Goal: Task Accomplishment & Management: Complete application form

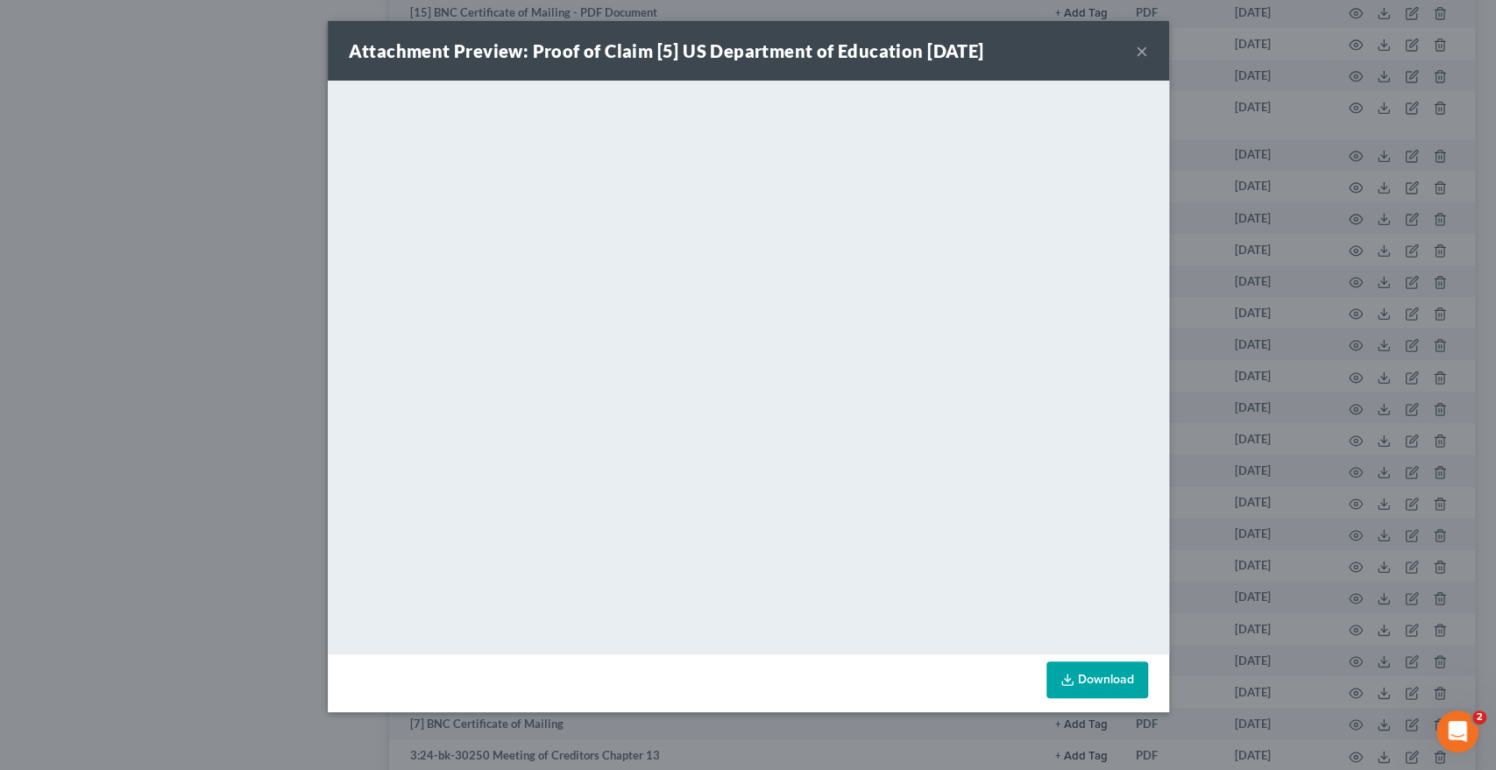
click at [1143, 52] on button "×" at bounding box center [1142, 50] width 12 height 21
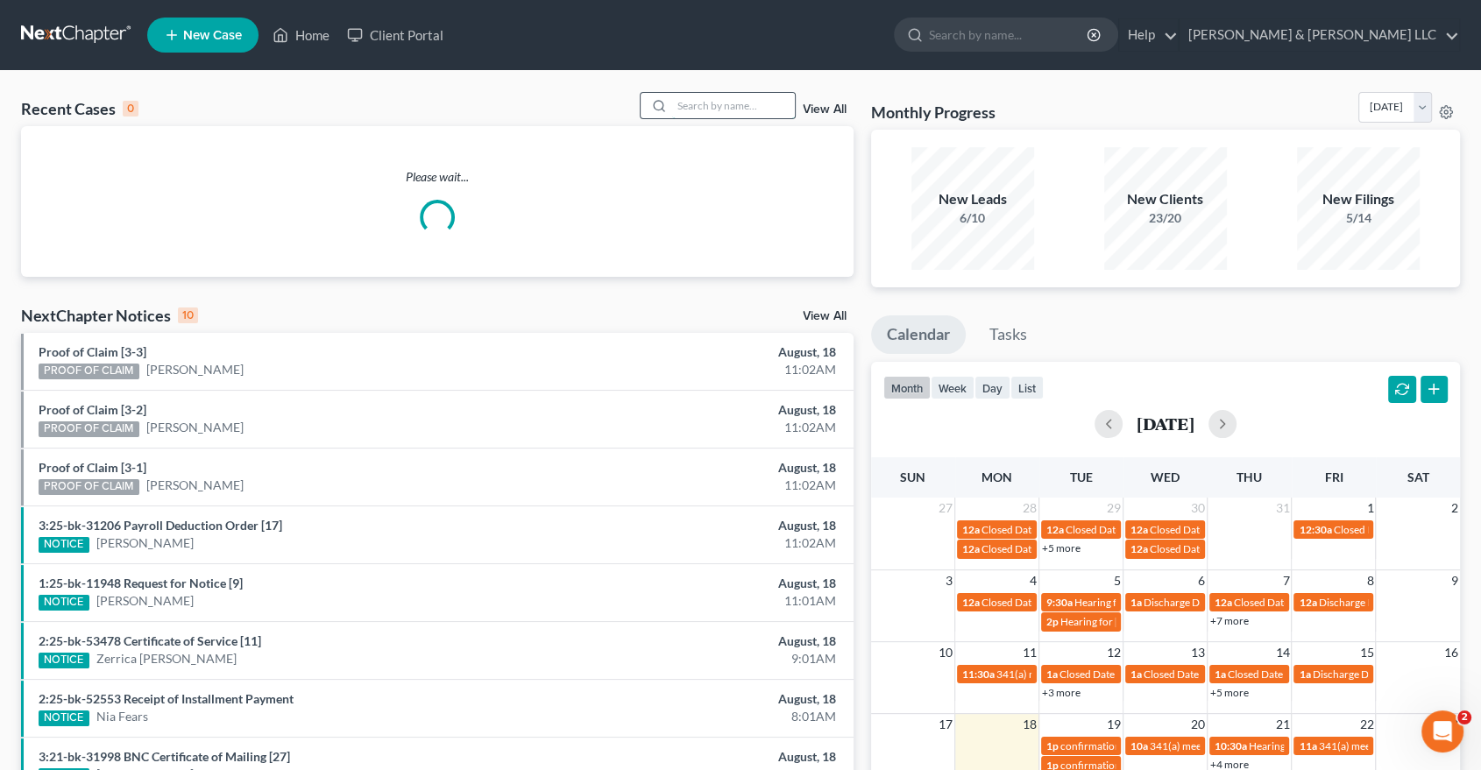
click at [712, 102] on input "search" at bounding box center [733, 105] width 123 height 25
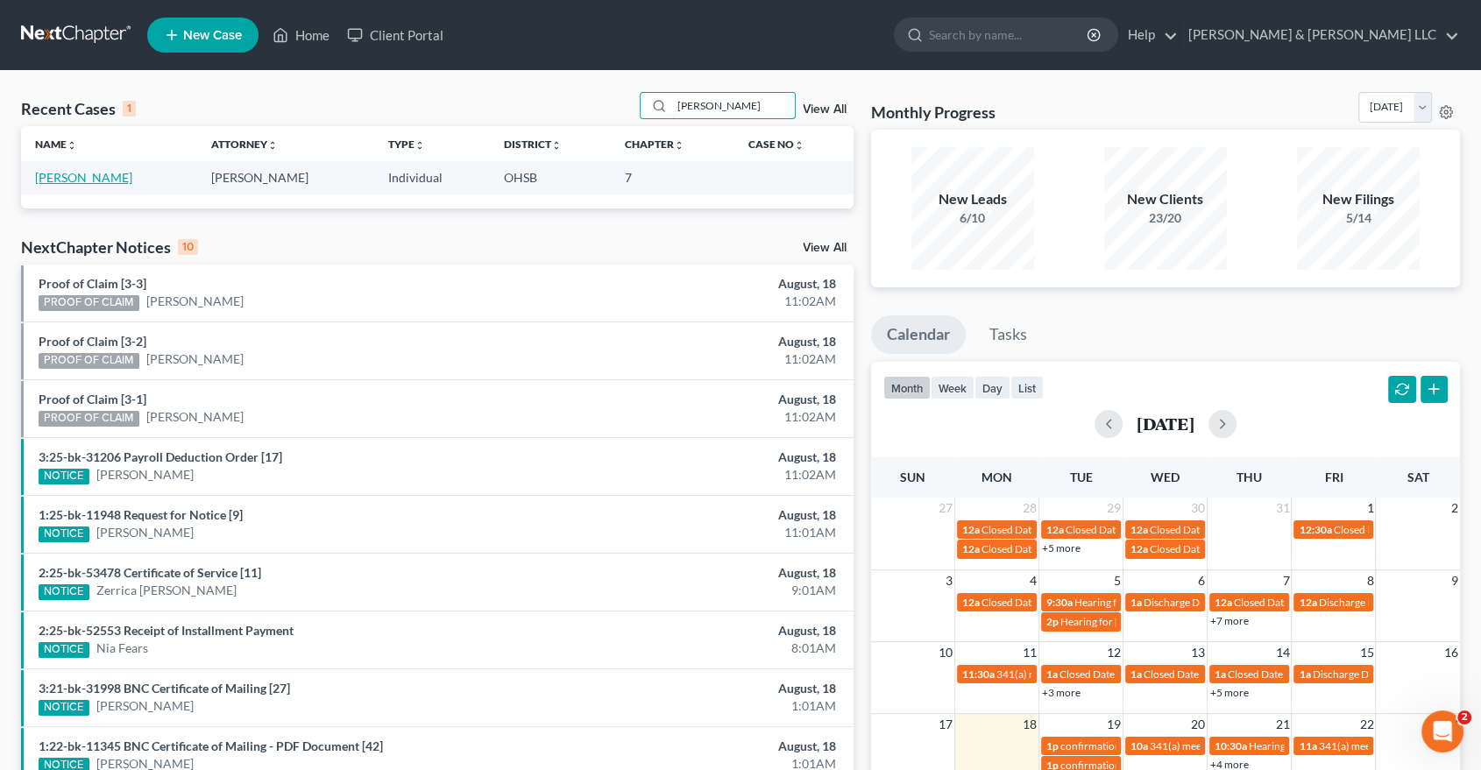
type input "vega"
click at [88, 176] on link "[PERSON_NAME]" at bounding box center [83, 177] width 97 height 15
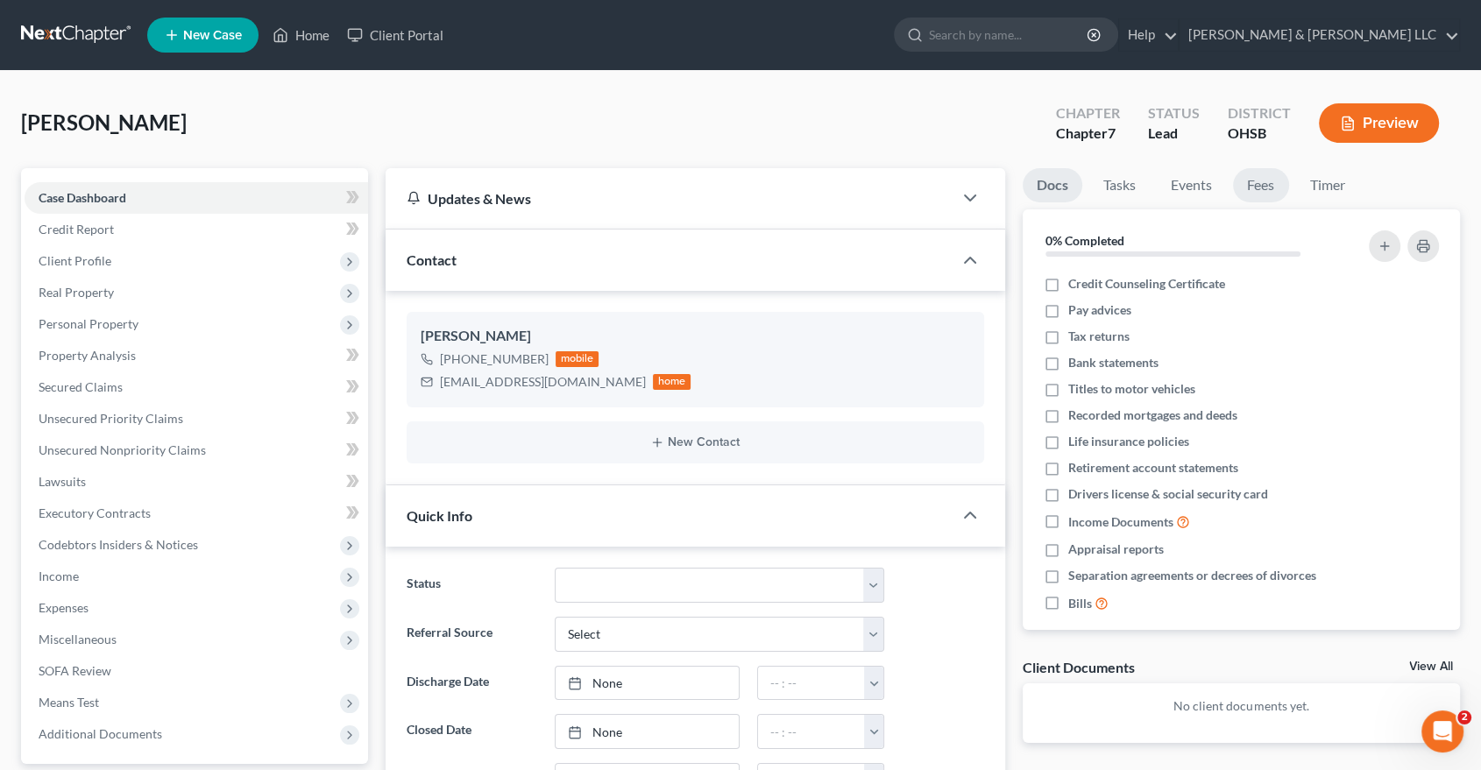
click at [1260, 188] on link "Fees" at bounding box center [1261, 185] width 56 height 34
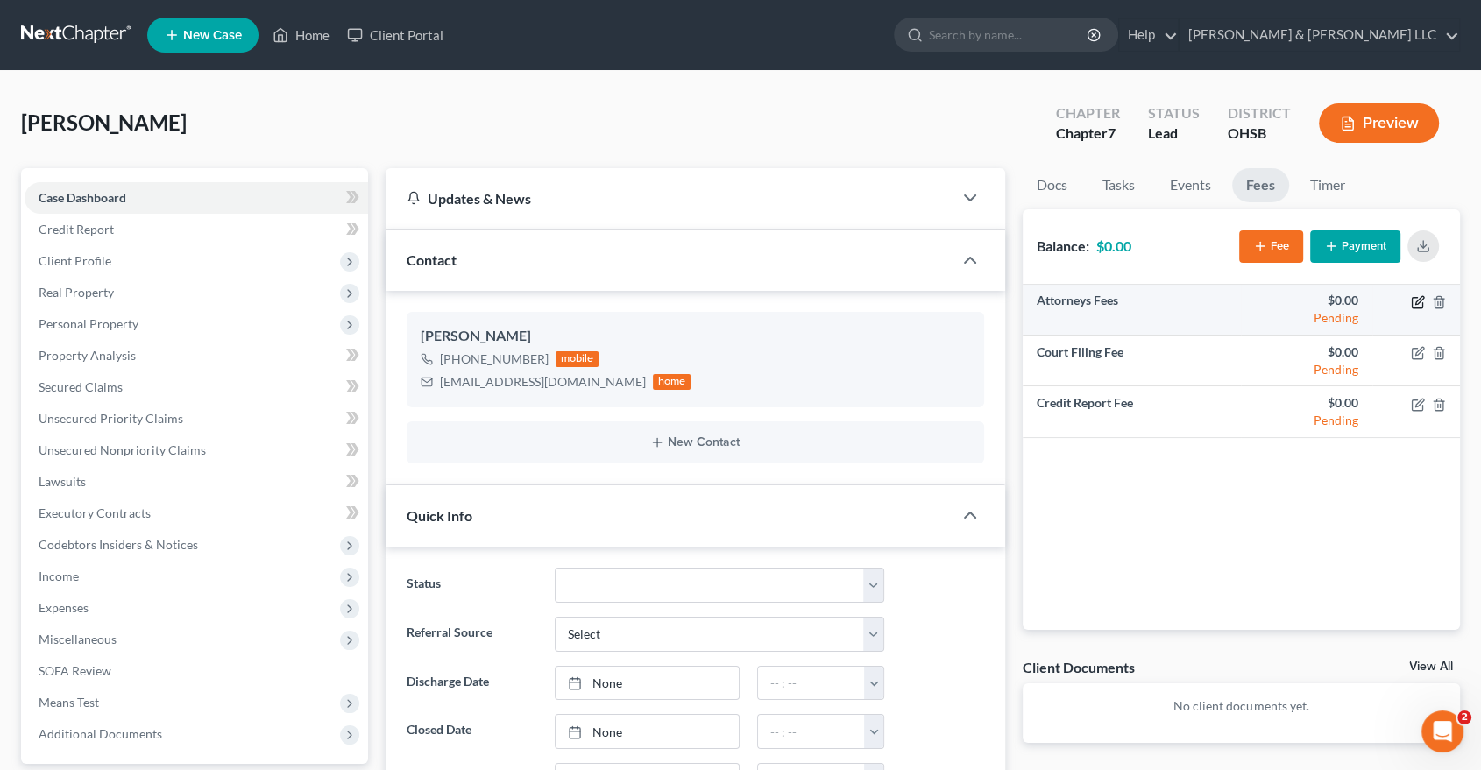
click at [1416, 303] on icon "button" at bounding box center [1419, 300] width 8 height 8
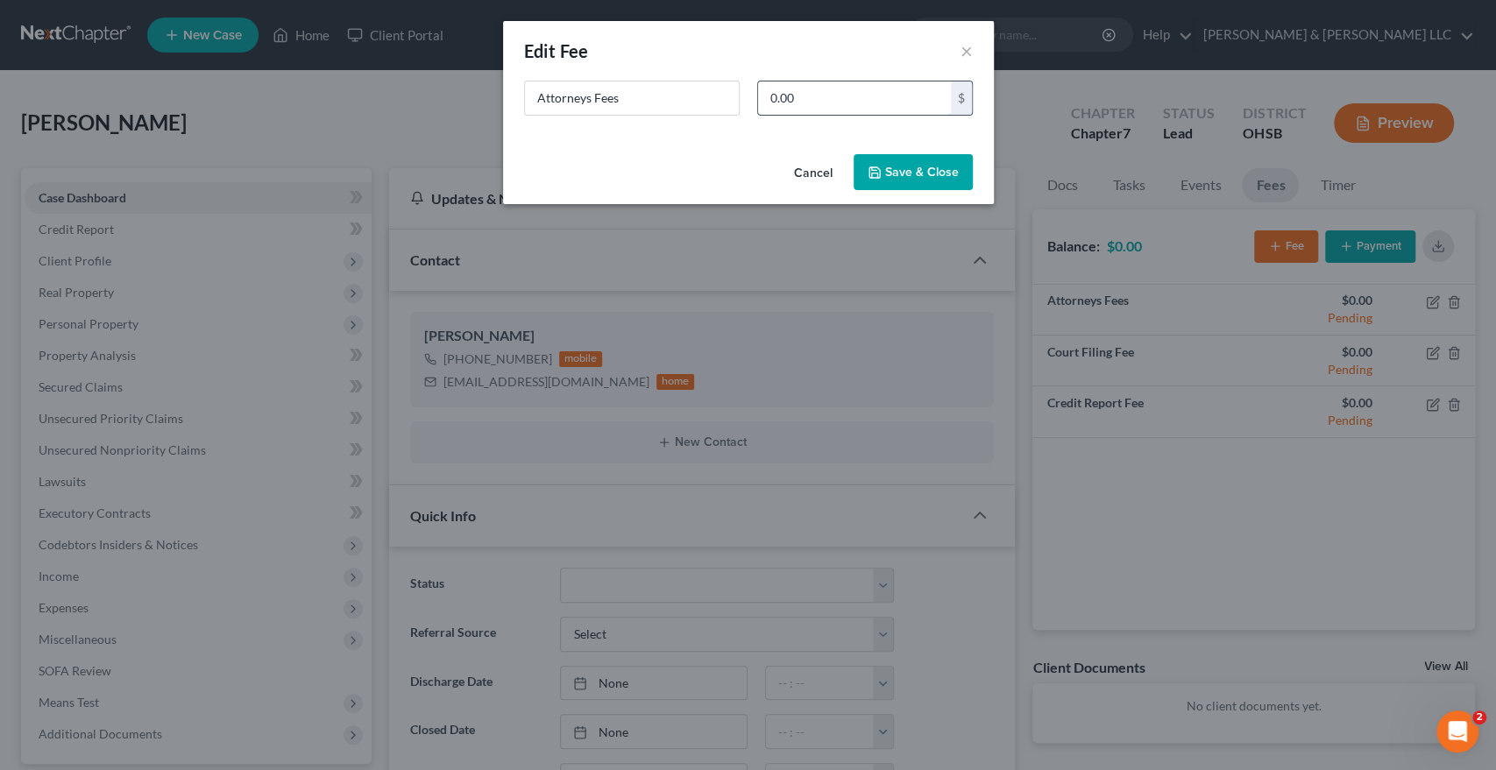
click at [871, 111] on input "0.00" at bounding box center [854, 97] width 193 height 33
type input "1,100"
click at [913, 170] on button "Save & Close" at bounding box center [912, 172] width 119 height 37
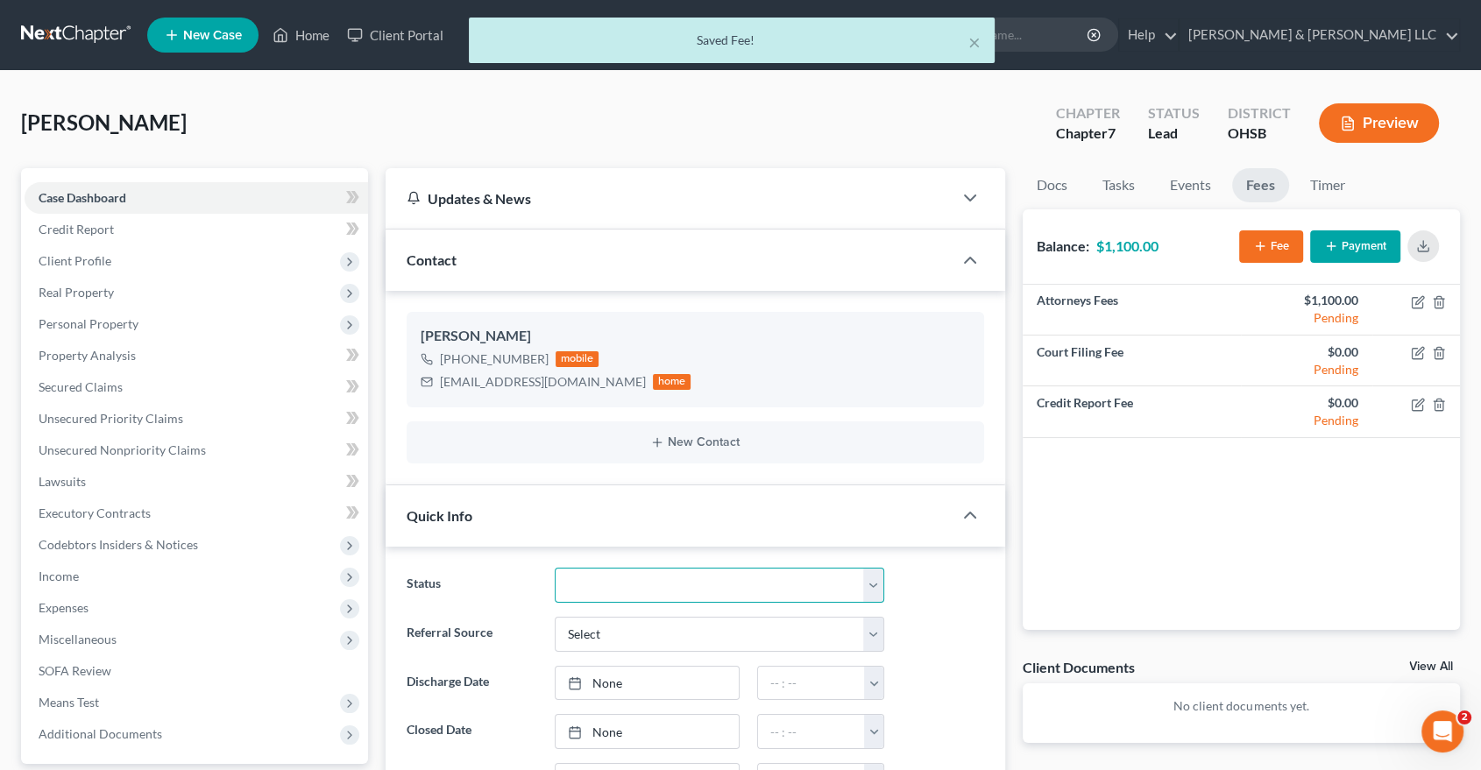
click at [665, 598] on select "Closed Discharged Dismissed Filed In Progress Lead Lost Lead Ready to File Reta…" at bounding box center [719, 585] width 329 height 35
select select "4"
click at [555, 568] on select "Closed Discharged Dismissed Filed In Progress Lead Lost Lead Ready to File Reta…" at bounding box center [719, 585] width 329 height 35
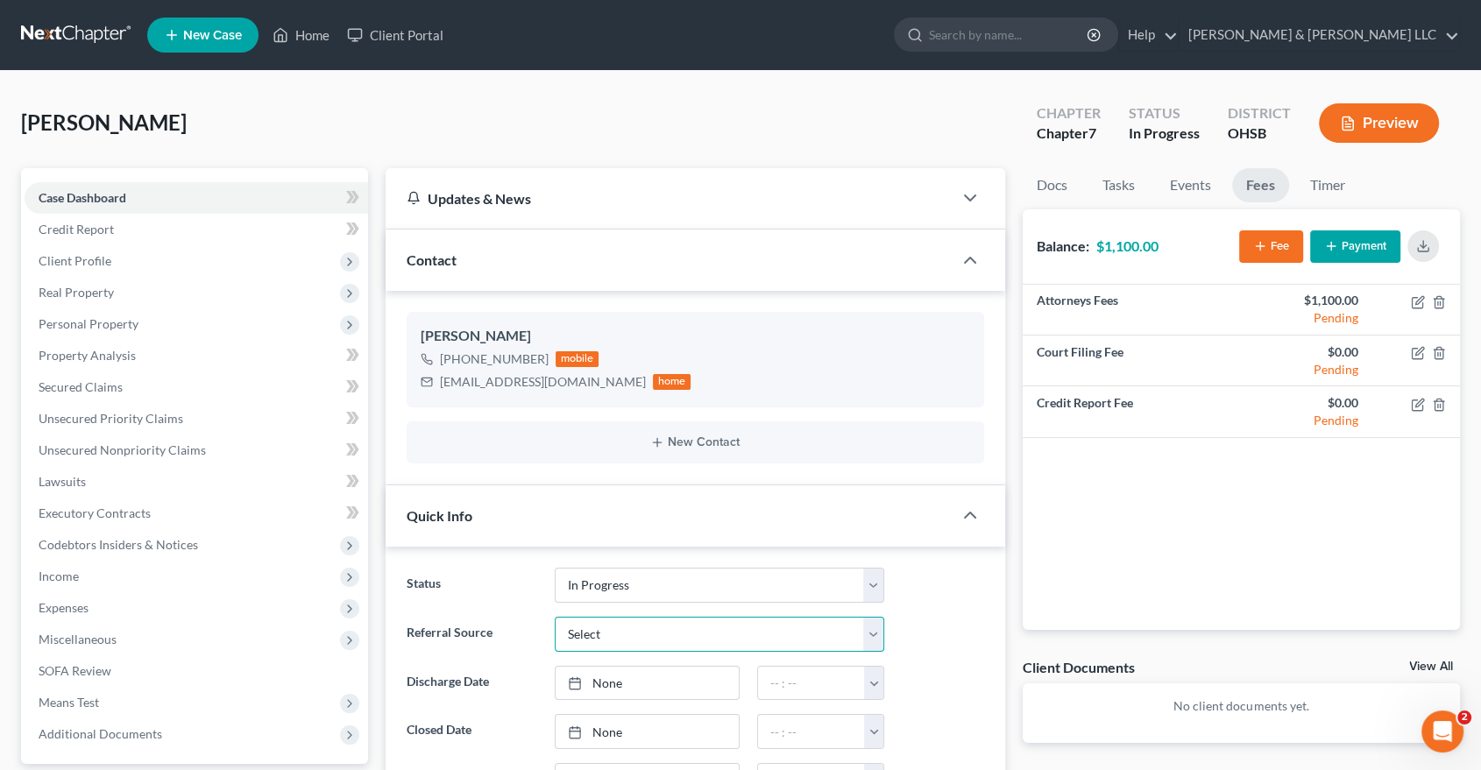
click at [619, 633] on select "Select Word Of Mouth Previous Clients Direct Mail Website Google Search Modern …" at bounding box center [719, 634] width 329 height 35
select select "3"
click at [555, 617] on select "Select Word Of Mouth Previous Clients Direct Mail Website Google Search Modern …" at bounding box center [719, 634] width 329 height 35
click at [108, 261] on span "Client Profile" at bounding box center [75, 260] width 73 height 15
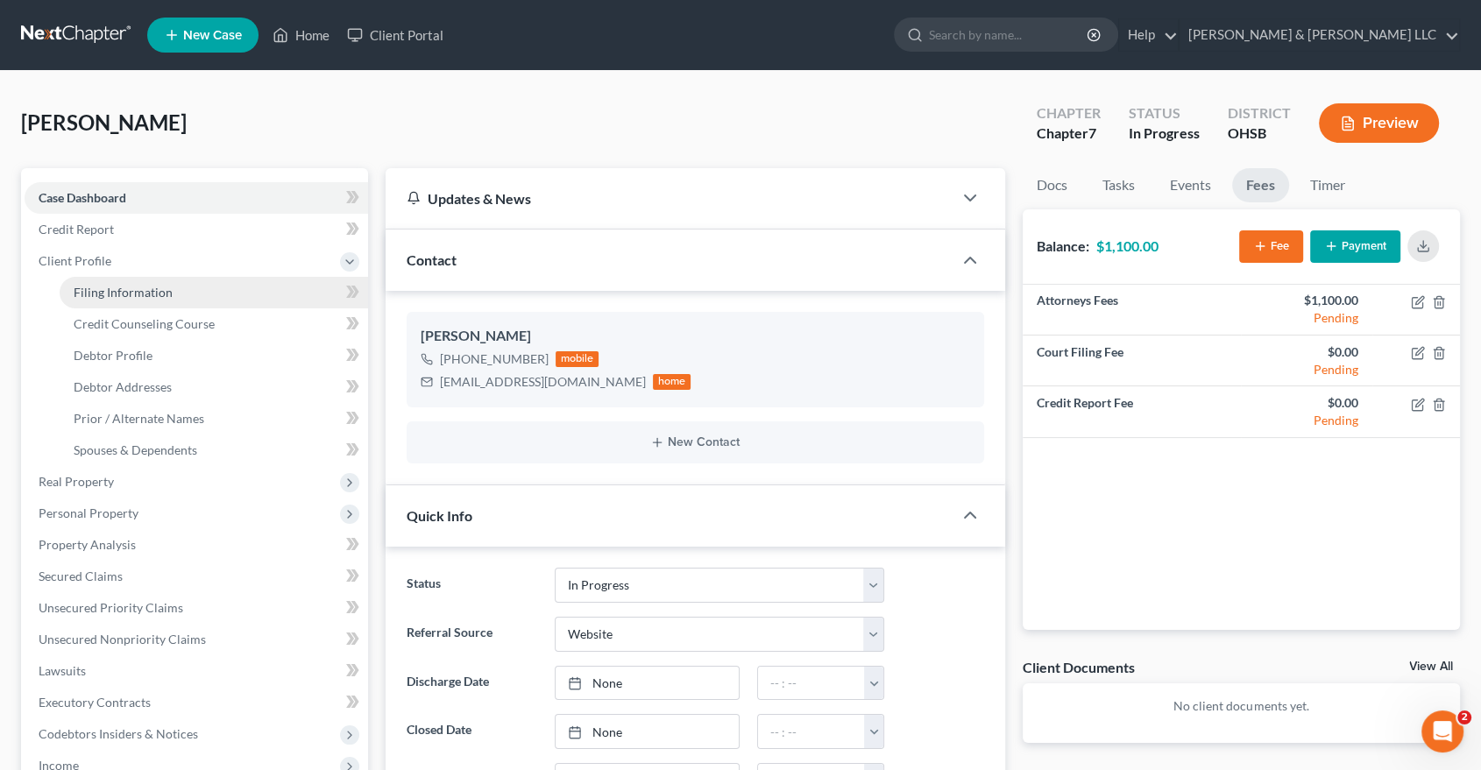
click at [120, 289] on span "Filing Information" at bounding box center [123, 292] width 99 height 15
select select "1"
select select "0"
select select "36"
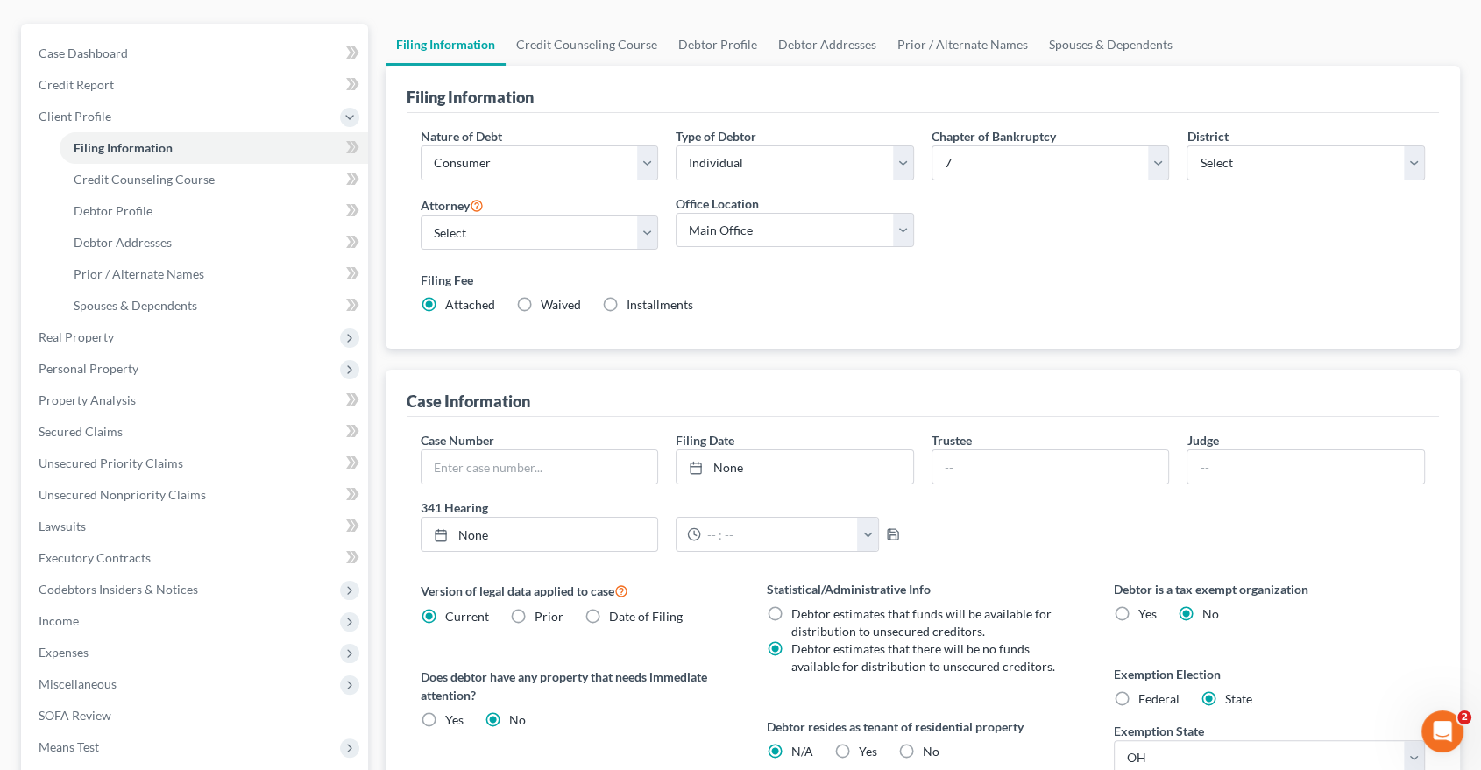
scroll to position [195, 0]
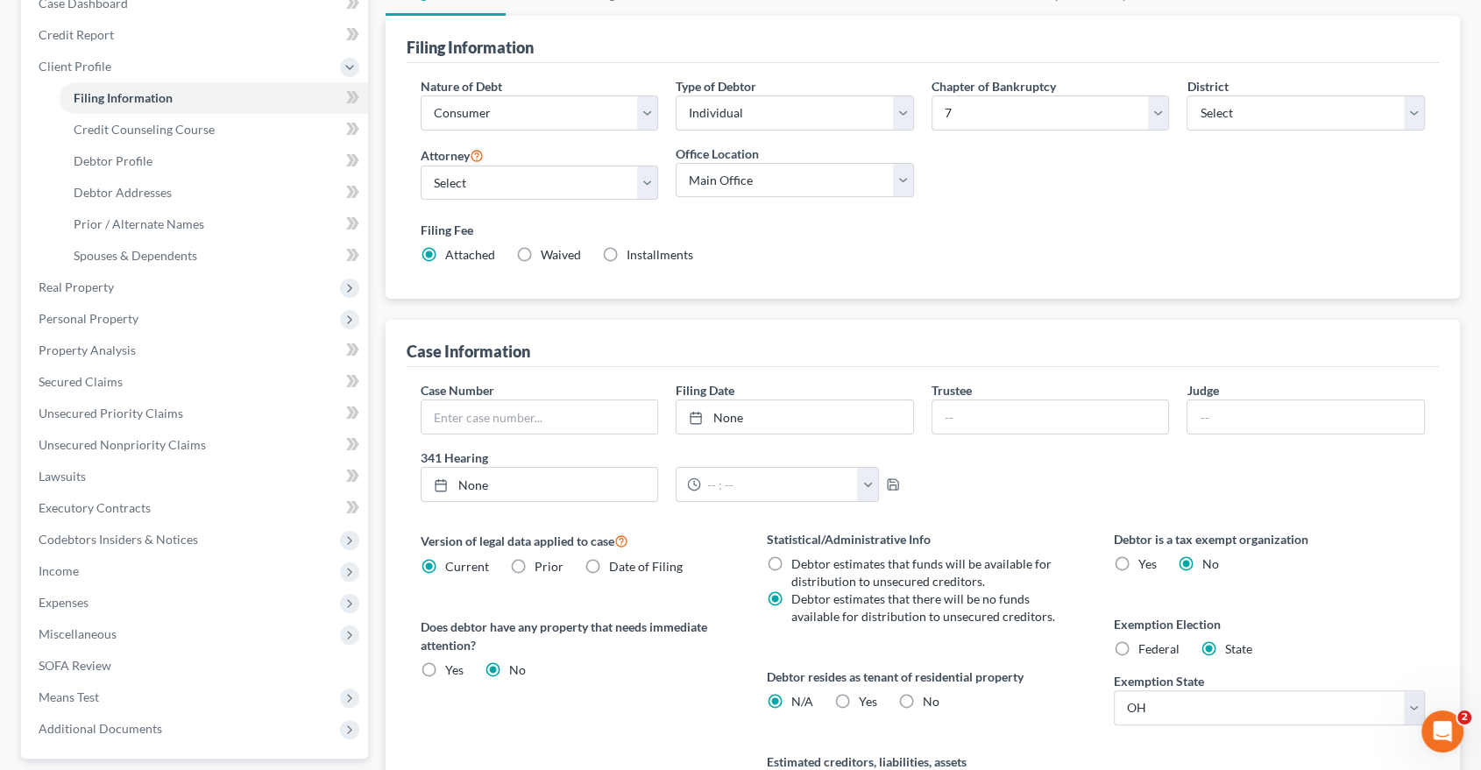
click at [627, 256] on label "Installments Installments" at bounding box center [660, 255] width 67 height 18
click at [634, 256] on input "Installments Installments" at bounding box center [639, 251] width 11 height 11
radio input "true"
radio input "false"
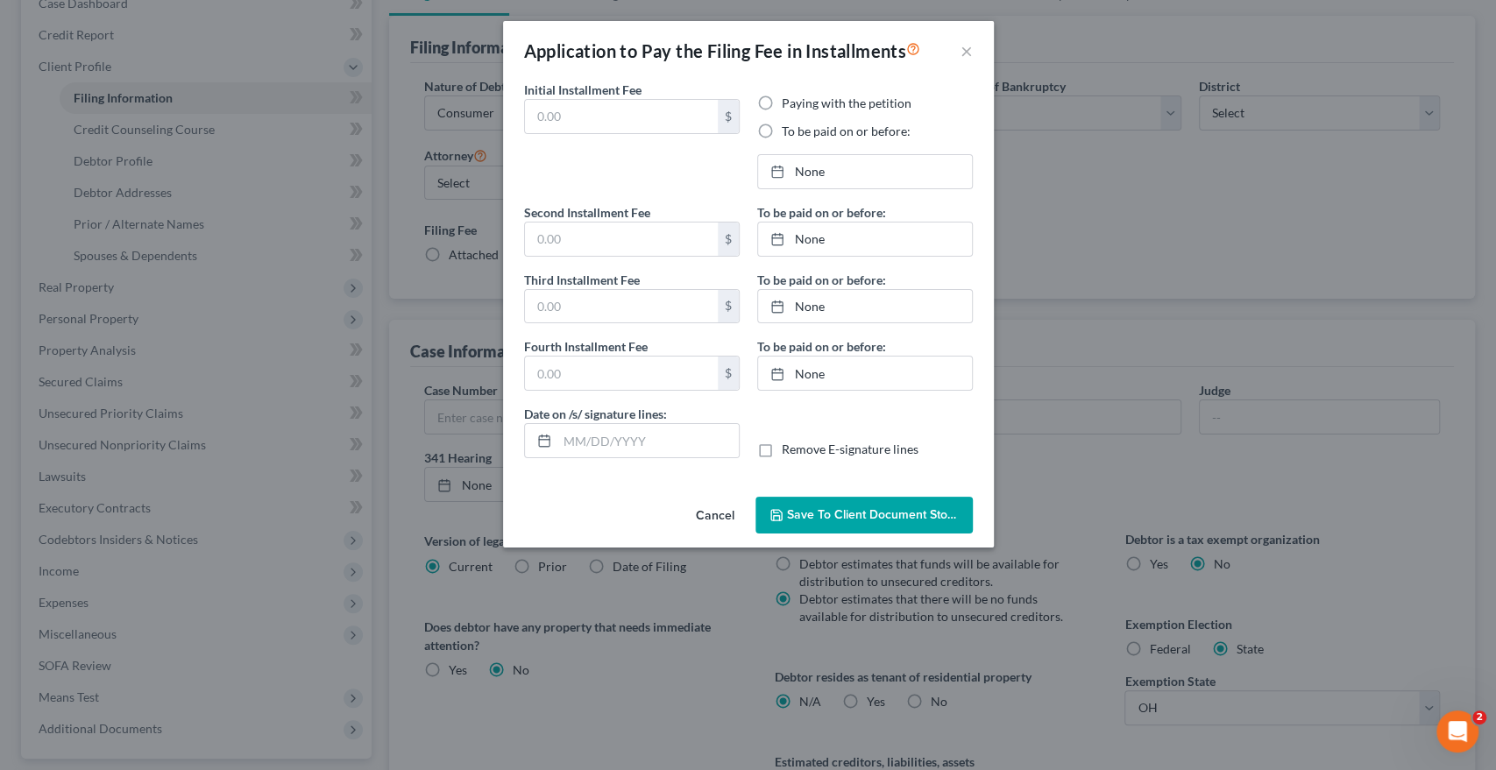
type input "0.00"
radio input "true"
type input "0.00"
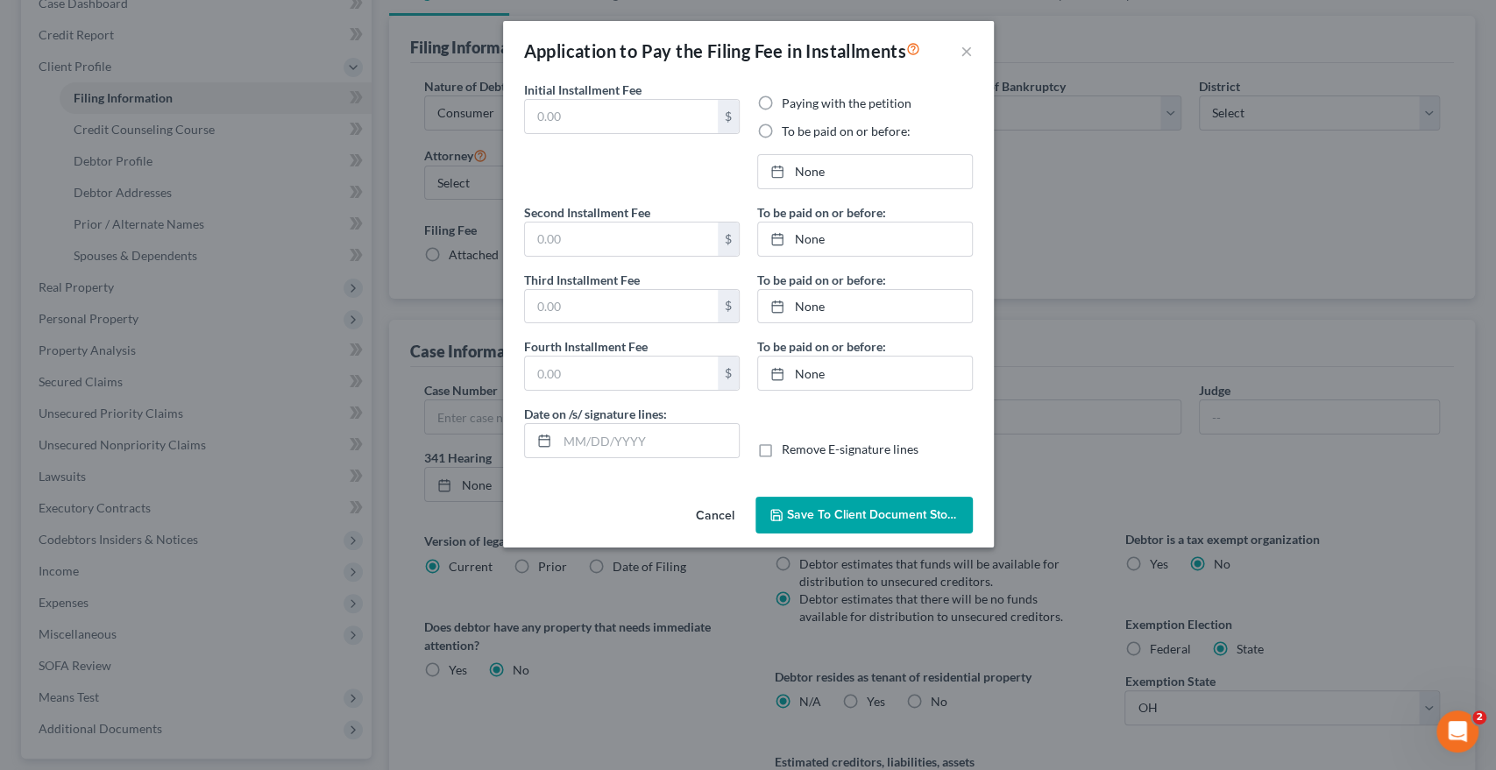
type input "[DATE]"
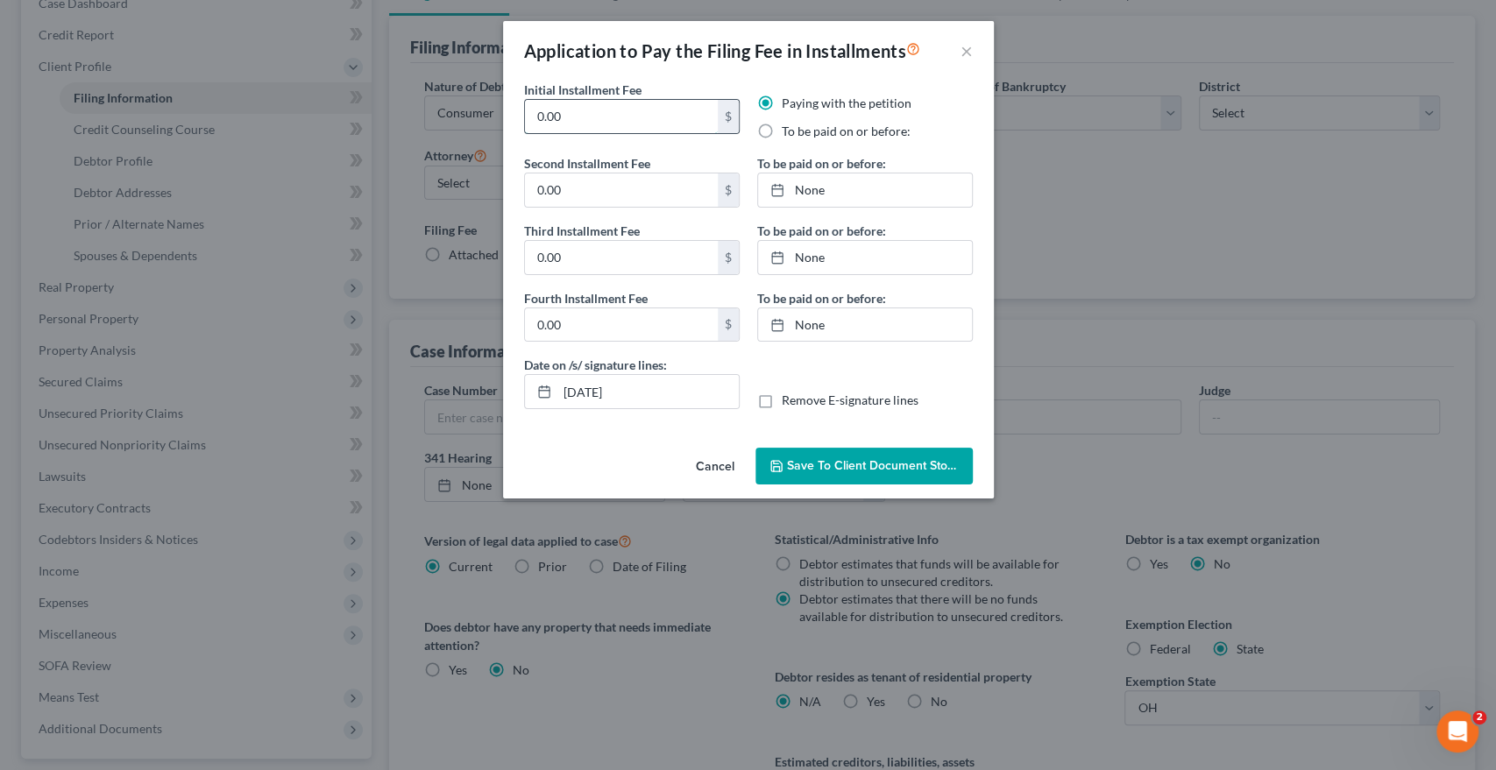
click at [653, 117] on input "0.00" at bounding box center [621, 116] width 193 height 33
drag, startPoint x: 653, startPoint y: 117, endPoint x: 477, endPoint y: 124, distance: 176.3
click at [477, 124] on div "Application to Pay the Filing Fee in Installments × Initial Installment Fee 0.0…" at bounding box center [748, 385] width 1496 height 770
type input "10"
click at [594, 190] on input "0.00" at bounding box center [621, 189] width 193 height 33
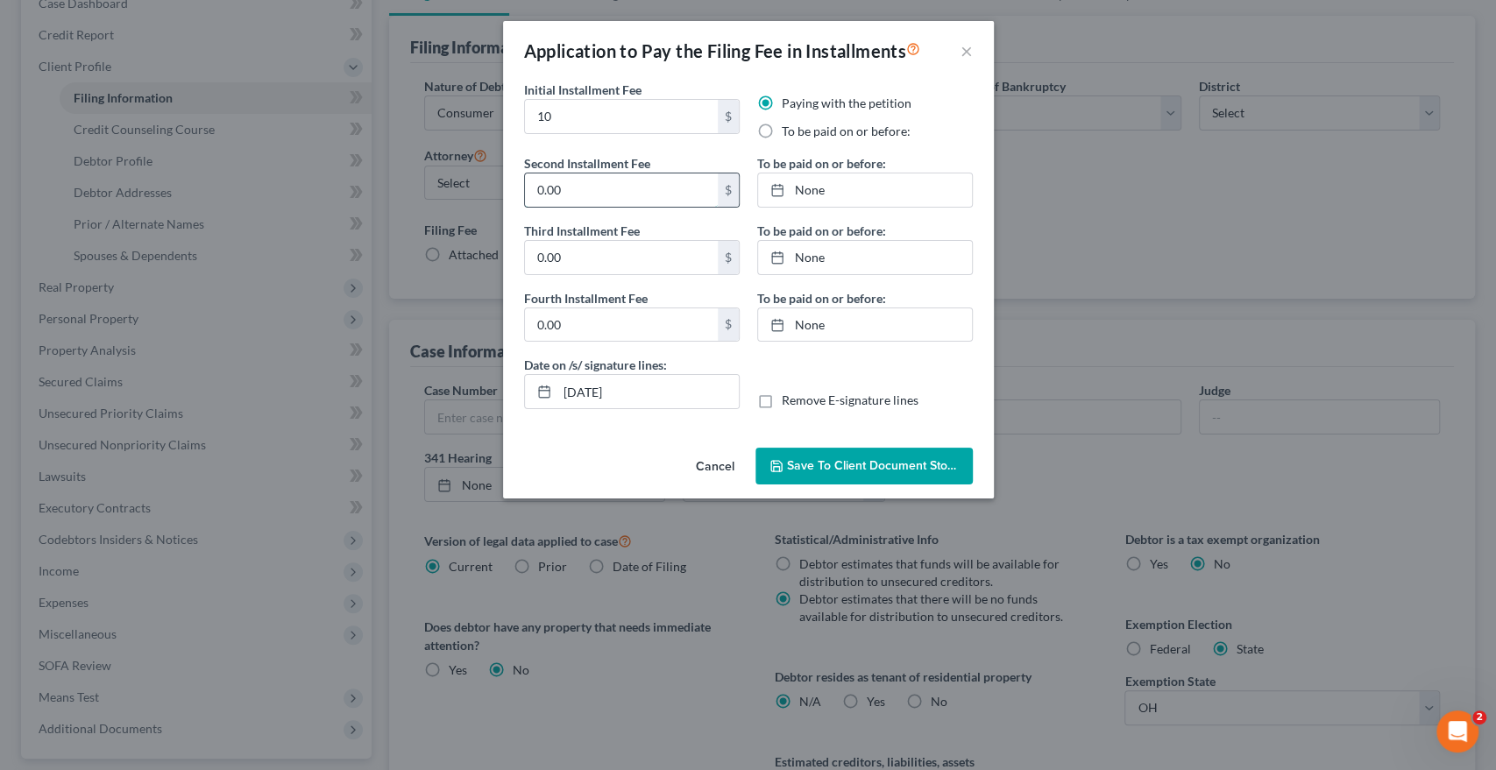
click at [611, 181] on input "0.00" at bounding box center [621, 189] width 193 height 33
drag, startPoint x: 612, startPoint y: 185, endPoint x: 492, endPoint y: 196, distance: 121.5
click at [492, 196] on div "Application to Pay the Filing Fee in Installments × Initial Installment Fee 10 …" at bounding box center [748, 385] width 1496 height 770
type input "164"
click at [802, 201] on link "8/18/2025" at bounding box center [865, 189] width 214 height 33
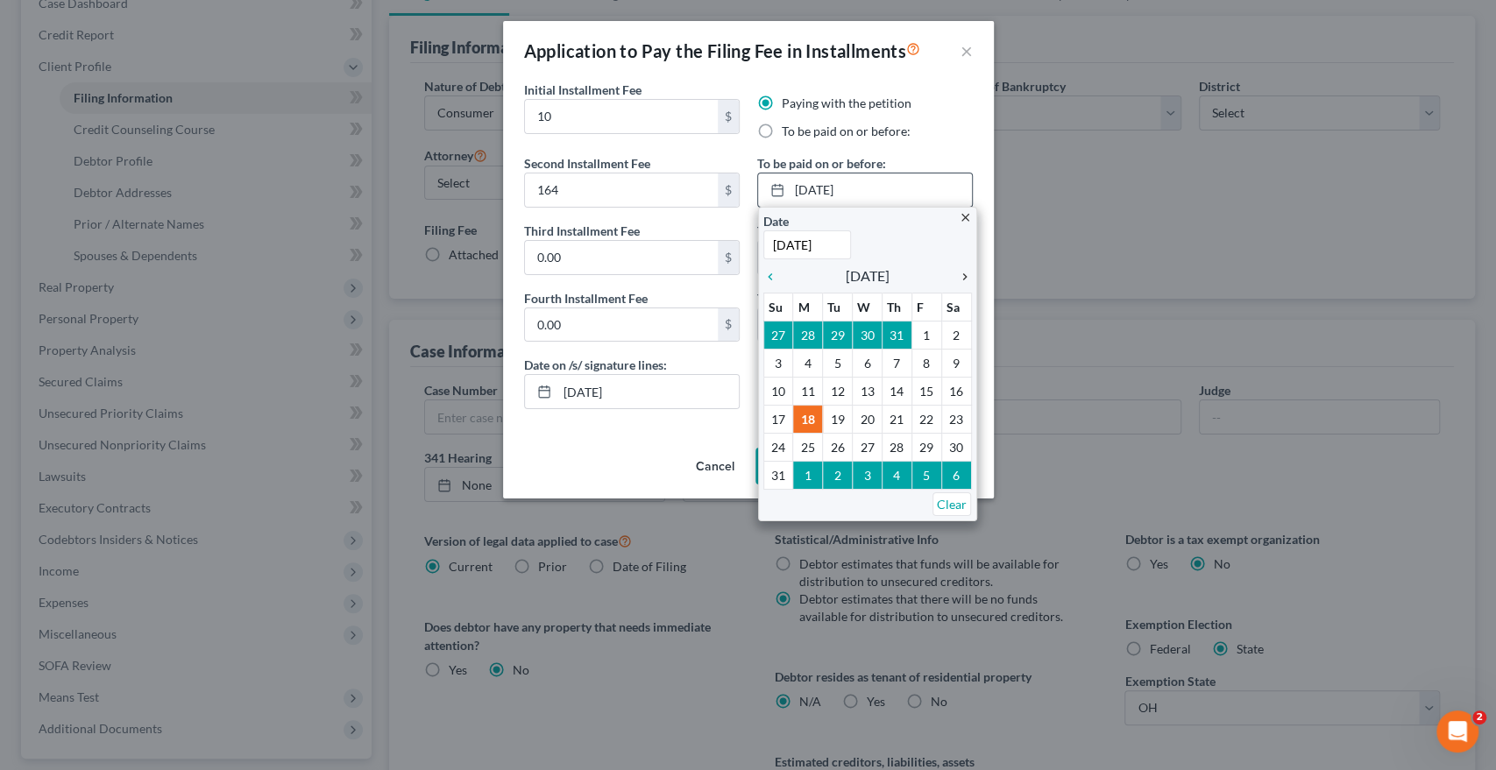
click at [963, 279] on icon "chevron_right" at bounding box center [960, 277] width 23 height 14
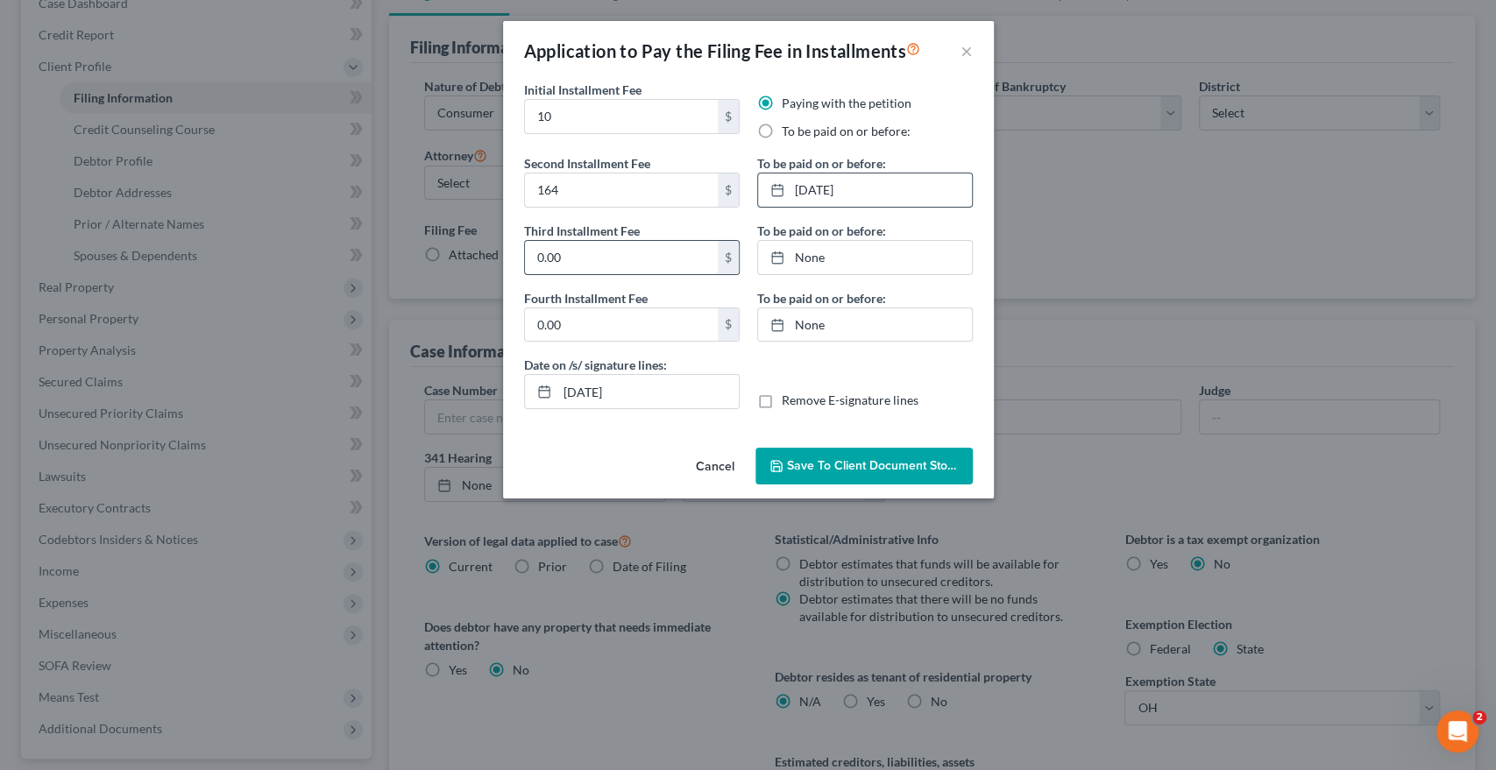
click at [612, 265] on input "0.00" at bounding box center [621, 257] width 193 height 33
type input "164"
type input "8/18/2025"
click at [824, 260] on link "None" at bounding box center [865, 257] width 214 height 33
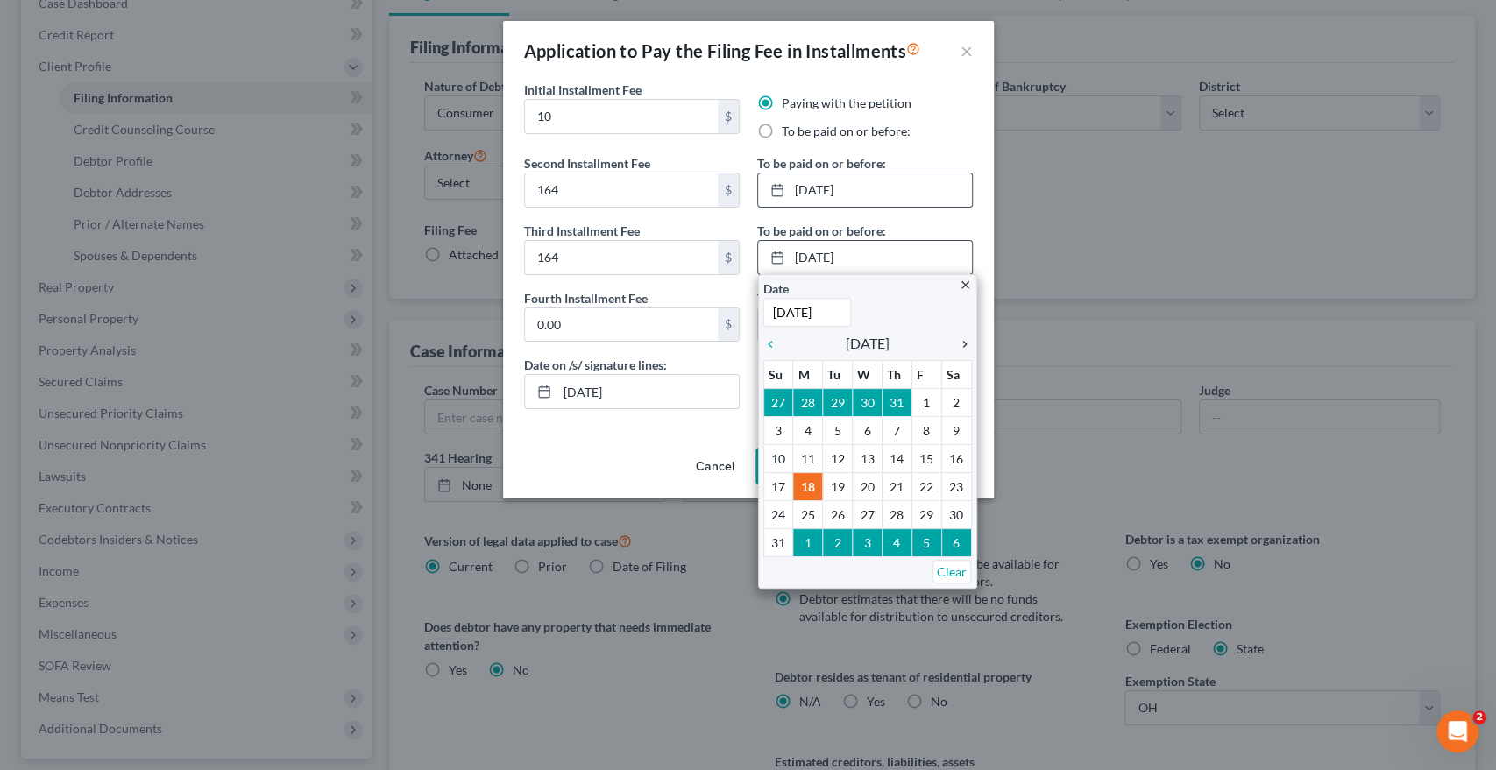
click at [960, 345] on icon "chevron_right" at bounding box center [960, 344] width 23 height 14
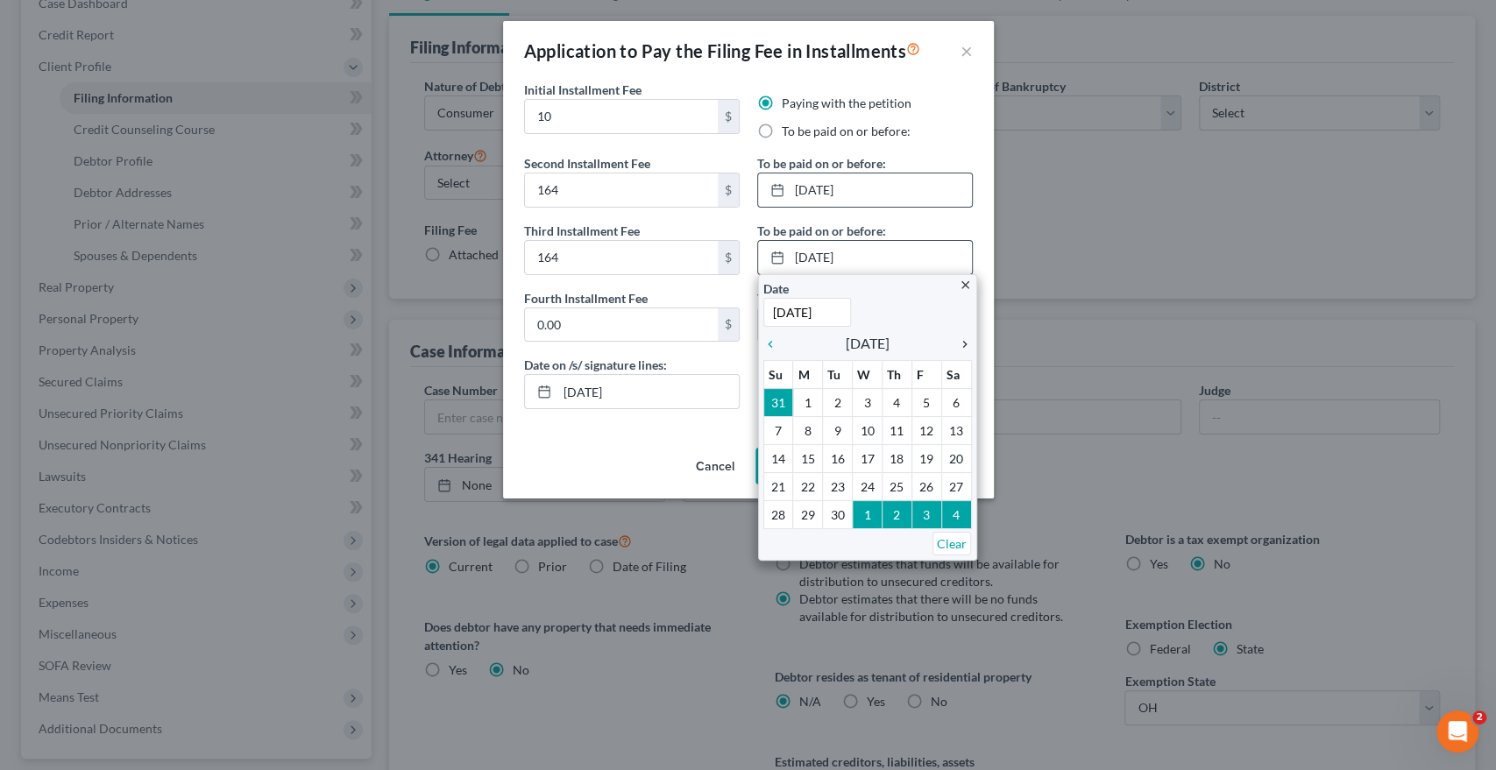
click at [960, 345] on icon "chevron_right" at bounding box center [960, 344] width 23 height 14
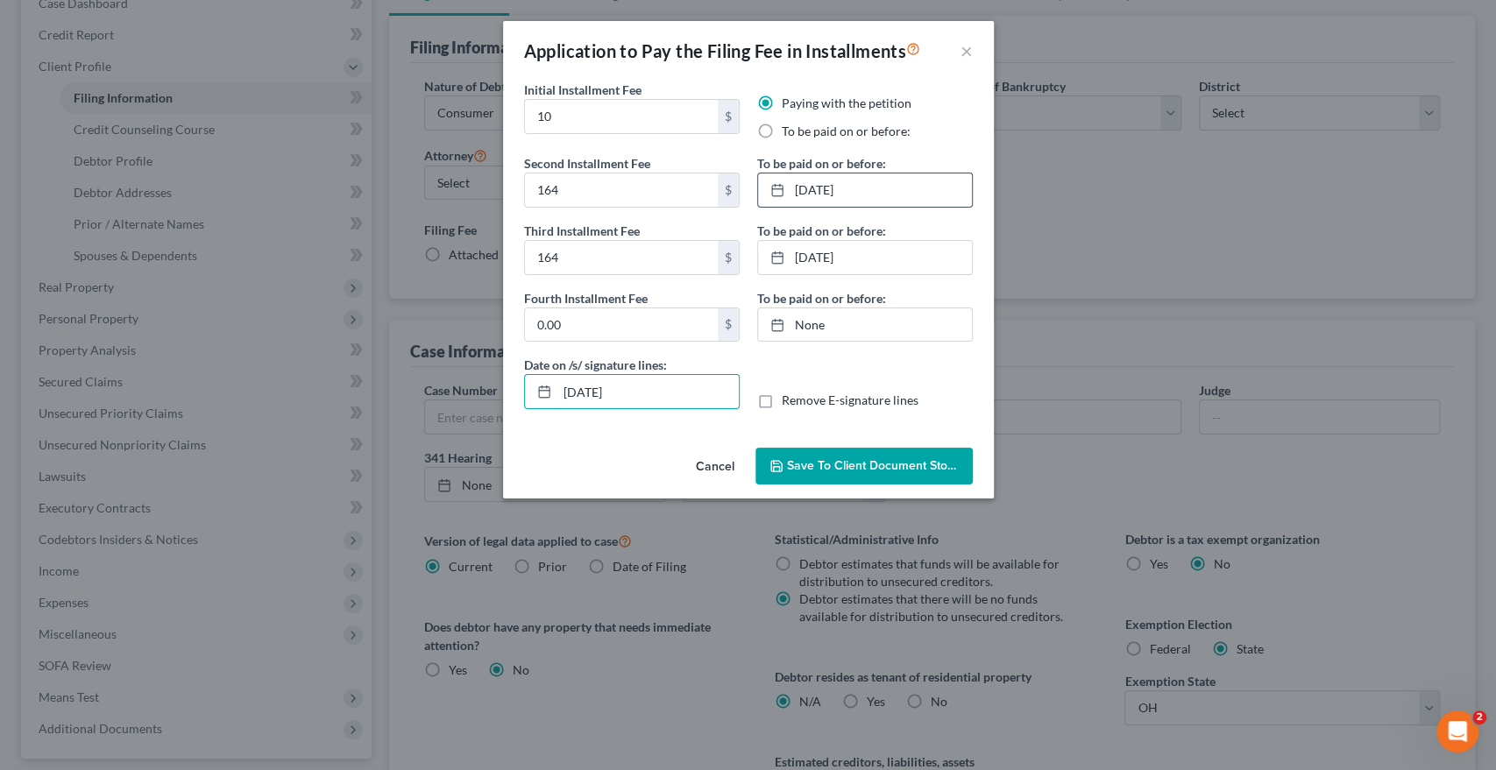
drag, startPoint x: 645, startPoint y: 399, endPoint x: 503, endPoint y: 396, distance: 142.0
click at [503, 396] on div "Initial Installment Fee 10 $ Paying with the petition To be paid on or before: …" at bounding box center [748, 261] width 491 height 360
click at [782, 399] on label "Remove E-signature lines" at bounding box center [850, 401] width 137 height 18
click at [789, 399] on input "Remove E-signature lines" at bounding box center [794, 397] width 11 height 11
checkbox input "true"
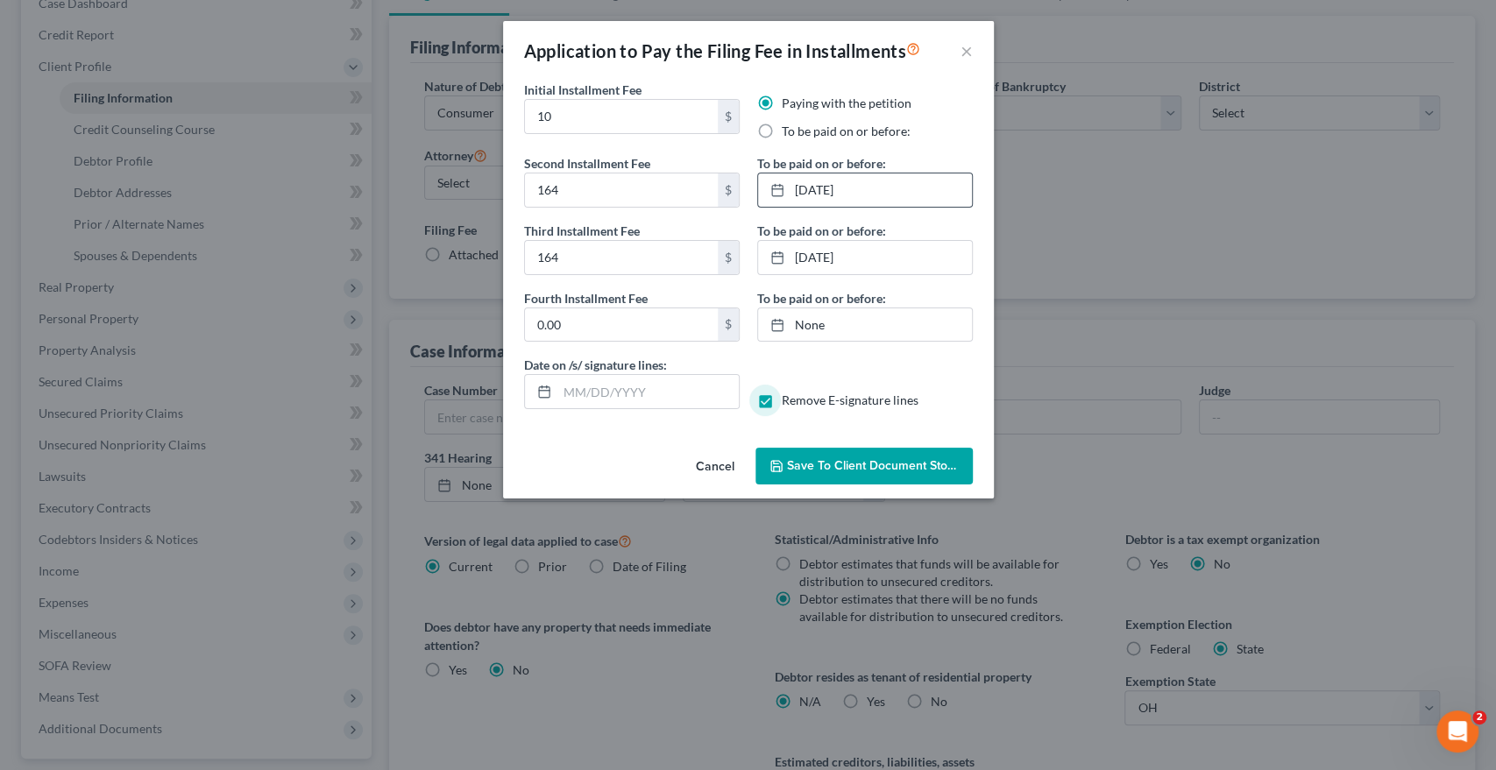
click at [804, 469] on span "Save to Client Document Storage" at bounding box center [880, 465] width 186 height 15
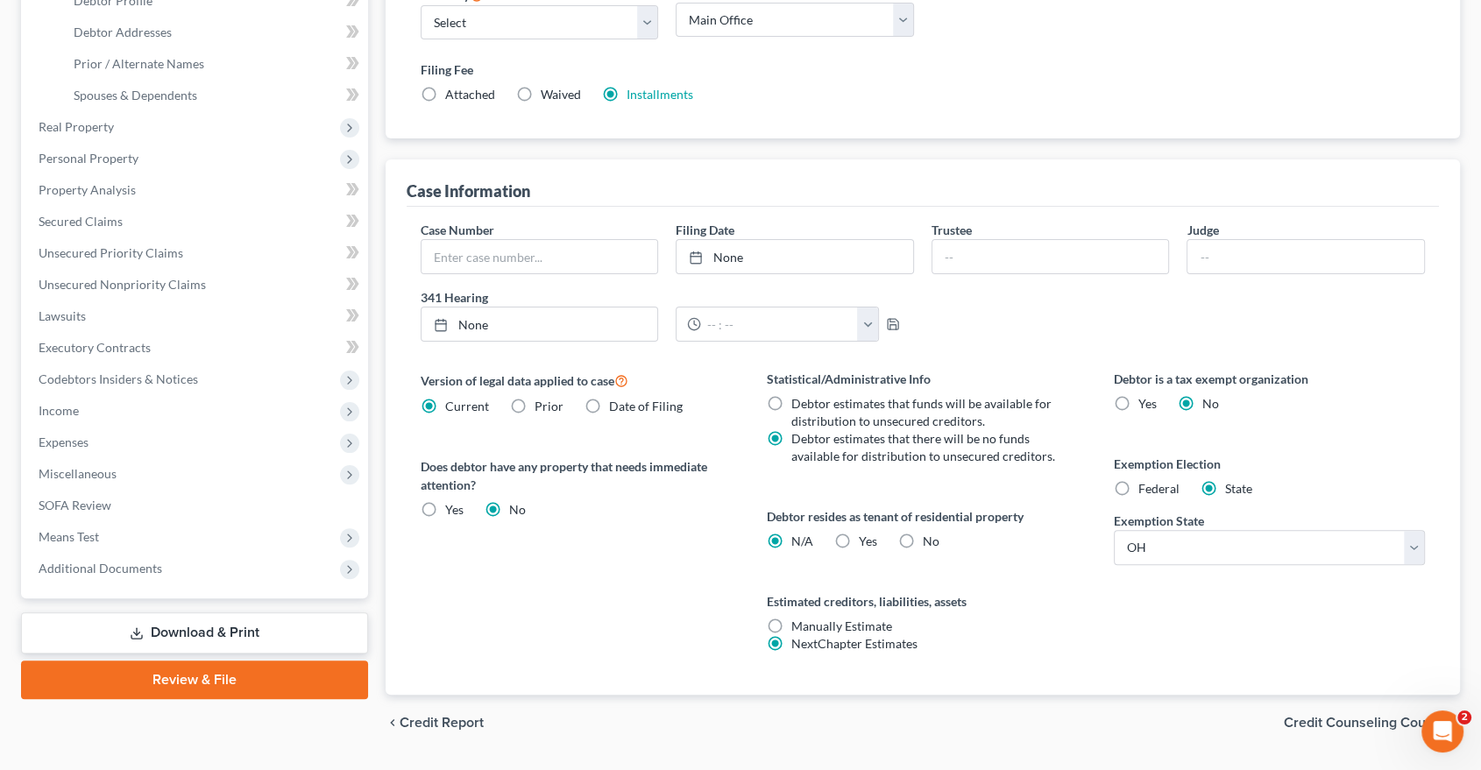
scroll to position [400, 0]
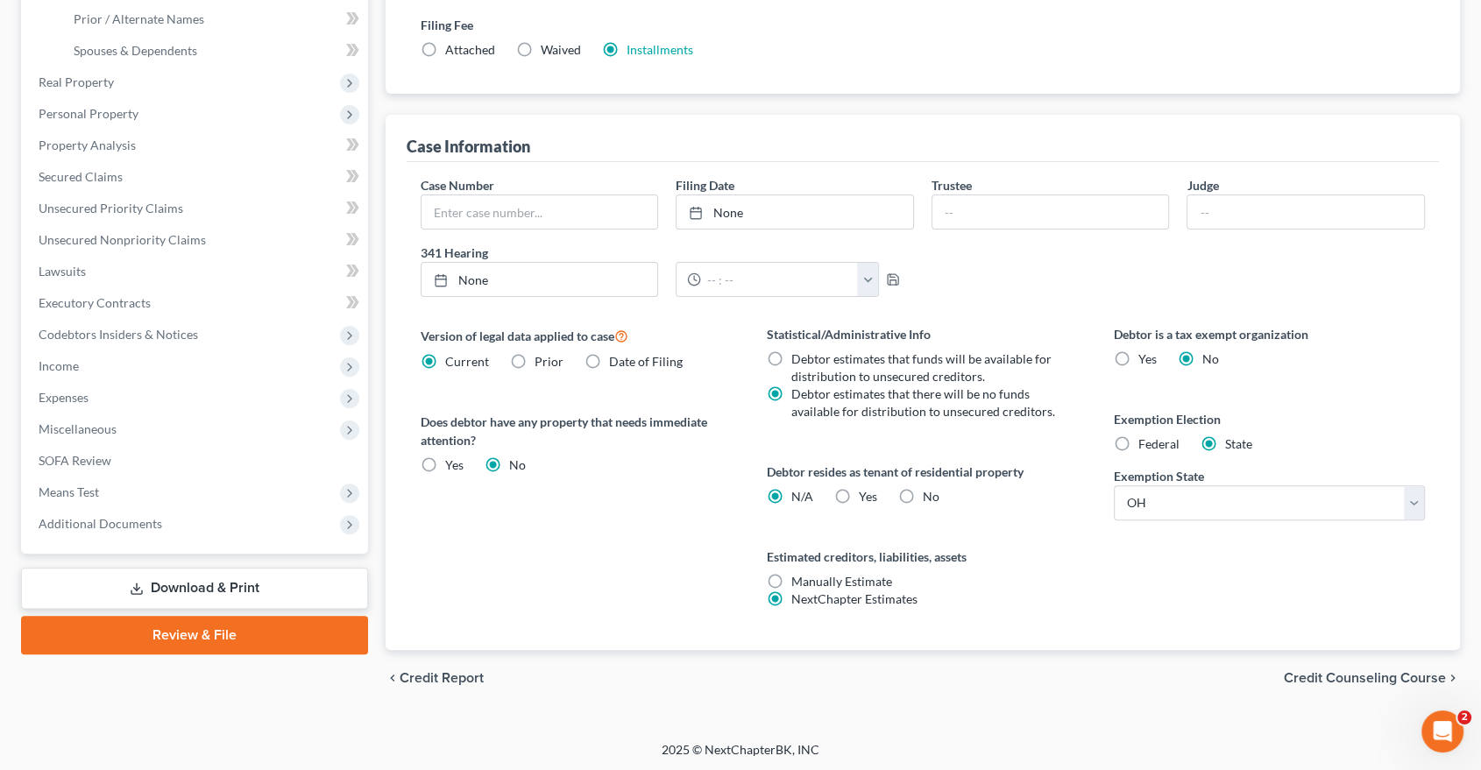
click at [859, 494] on label "Yes Yes" at bounding box center [868, 497] width 18 height 18
click at [866, 494] on input "Yes Yes" at bounding box center [871, 493] width 11 height 11
radio input "true"
radio input "false"
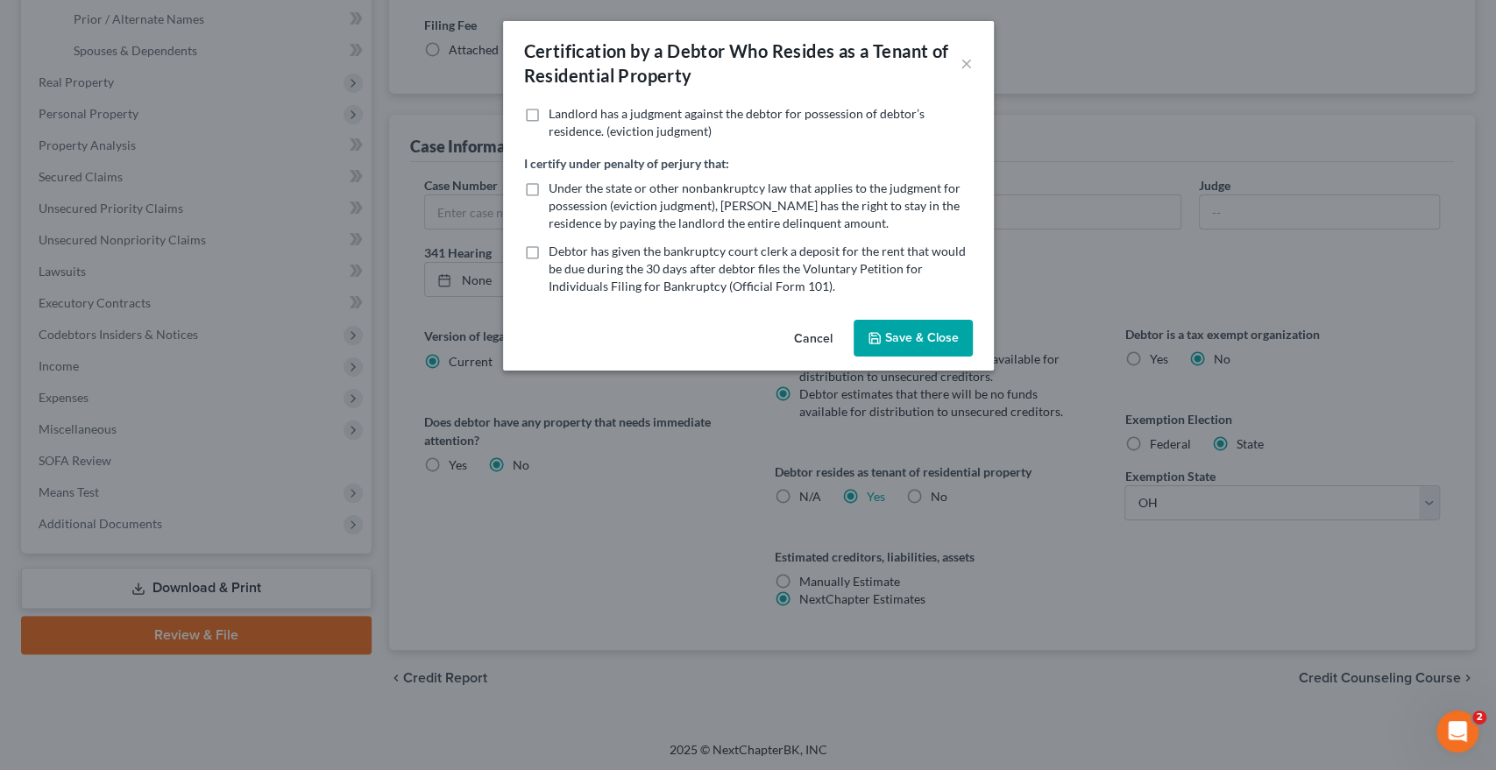
click at [896, 348] on button "Save & Close" at bounding box center [912, 338] width 119 height 37
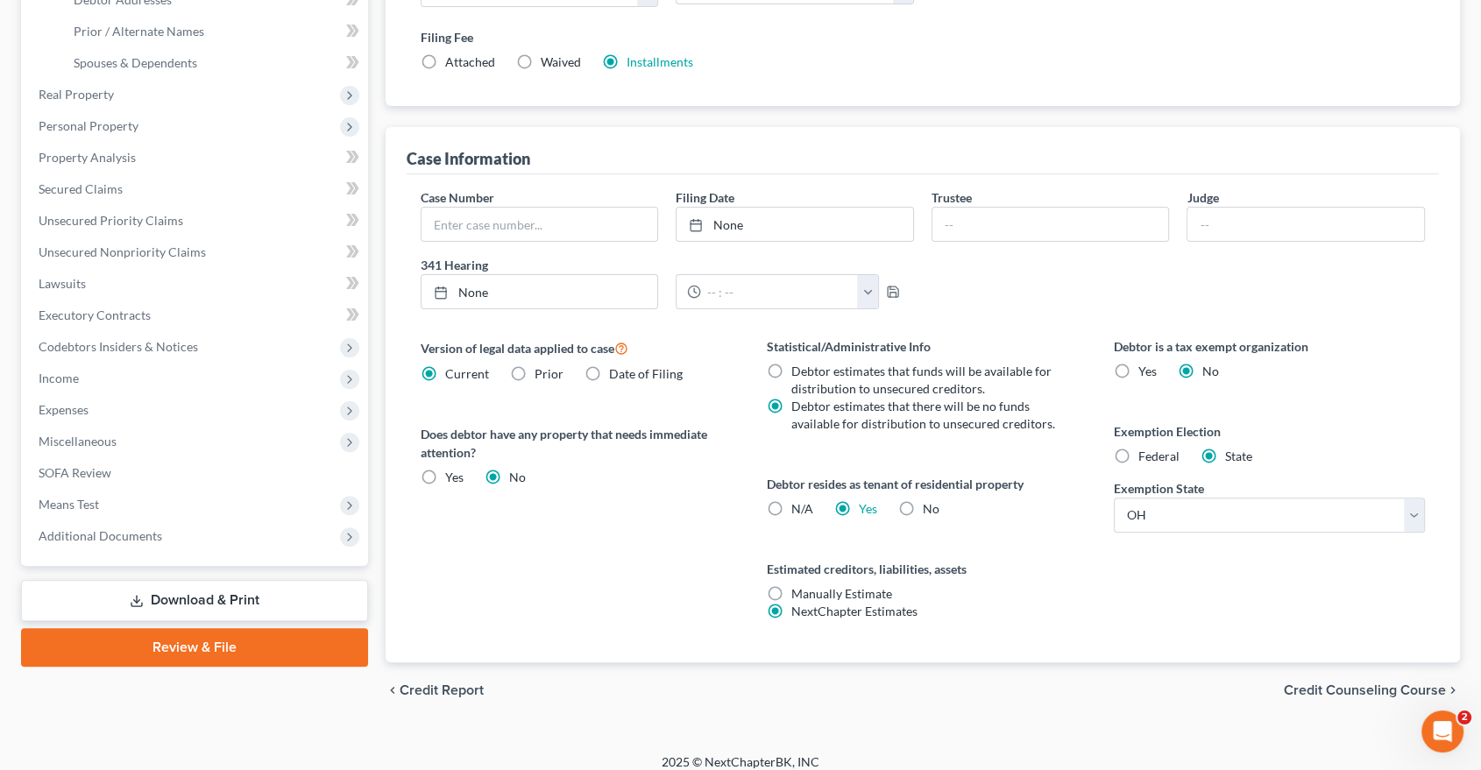
scroll to position [389, 0]
click at [1286, 682] on span "Credit Counseling Course" at bounding box center [1365, 689] width 162 height 14
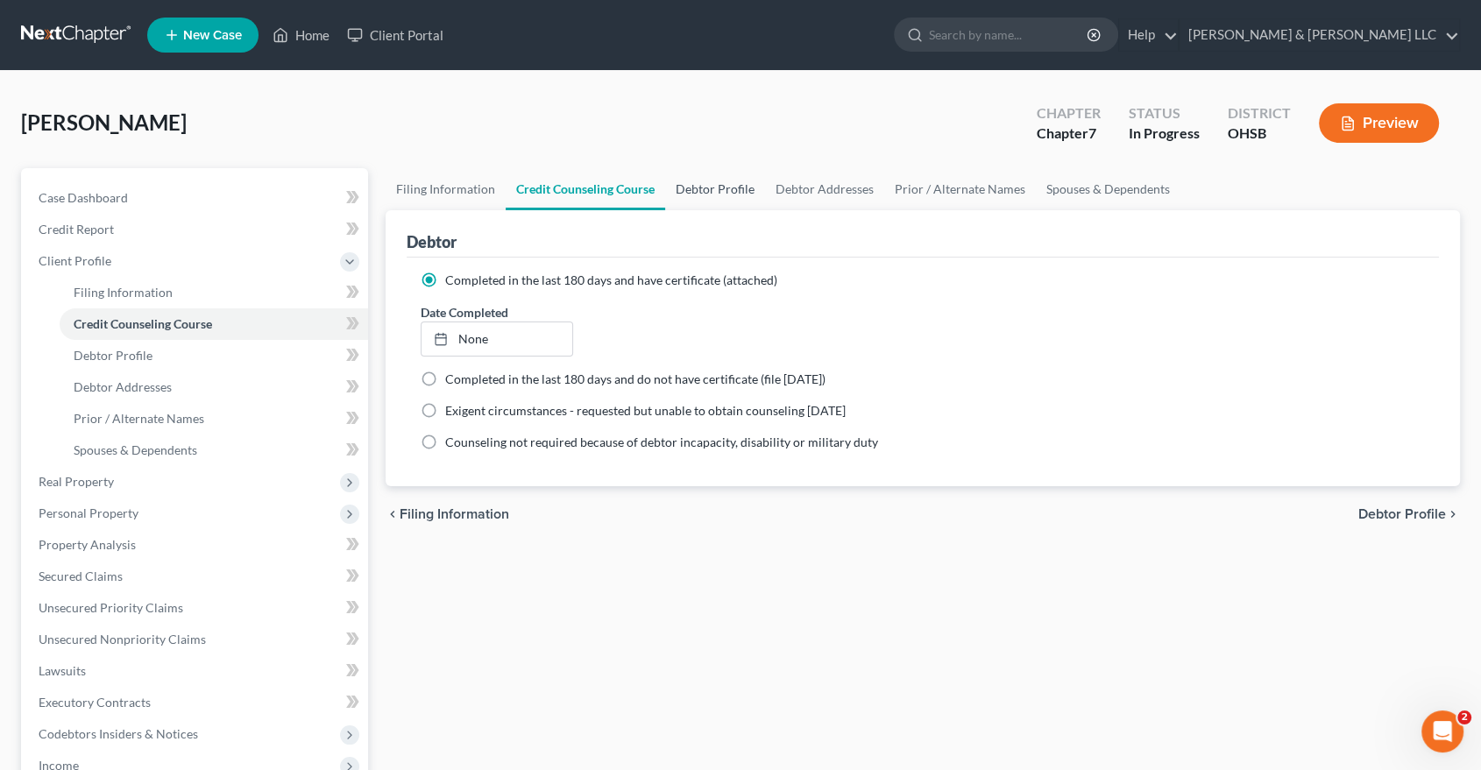
click at [722, 195] on link "Debtor Profile" at bounding box center [715, 189] width 100 height 42
select select "0"
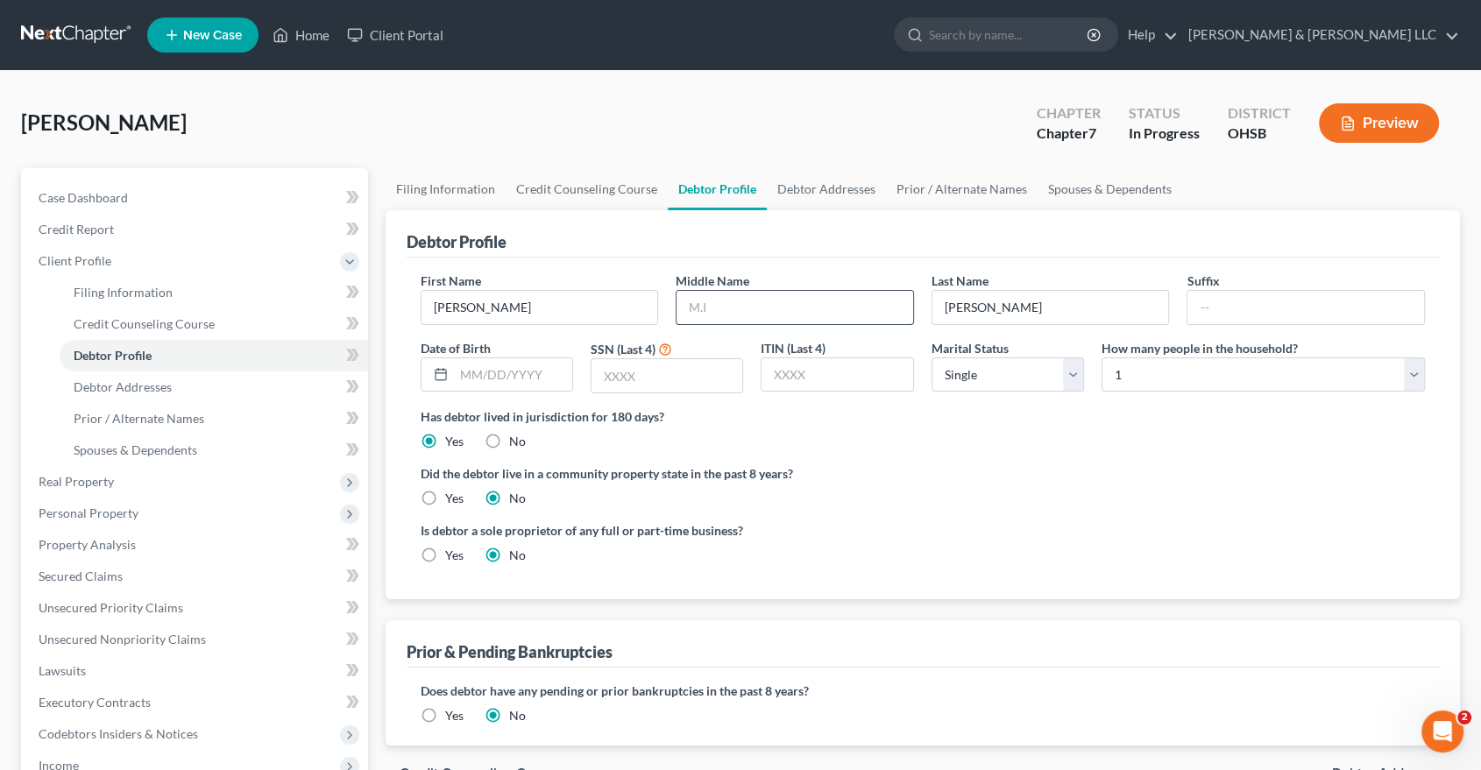
click at [718, 307] on input "text" at bounding box center [794, 307] width 237 height 33
type input "D"
click at [498, 360] on input "text" at bounding box center [513, 374] width 118 height 33
type input "06/27/2001"
click at [665, 375] on input "text" at bounding box center [666, 375] width 151 height 33
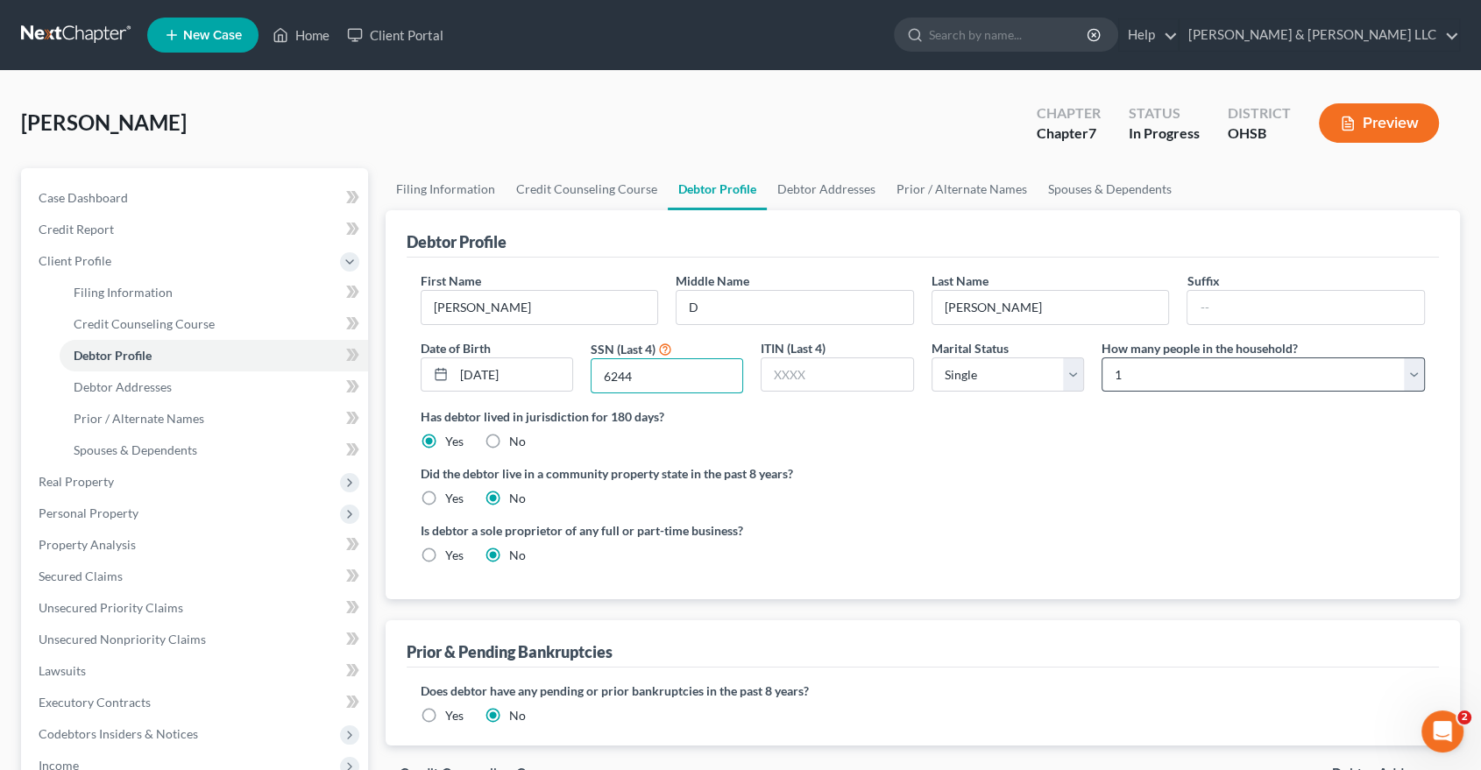
type input "6244"
click at [1208, 370] on select "Select 1 2 3 4 5 6 7 8 9 10 11 12 13 14 15 16 17 18 19 20" at bounding box center [1262, 375] width 323 height 35
select select "1"
click at [1101, 358] on select "Select 1 2 3 4 5 6 7 8 9 10 11 12 13 14 15 16 17 18 19 20" at bounding box center [1262, 375] width 323 height 35
click at [509, 440] on label "No" at bounding box center [517, 442] width 17 height 18
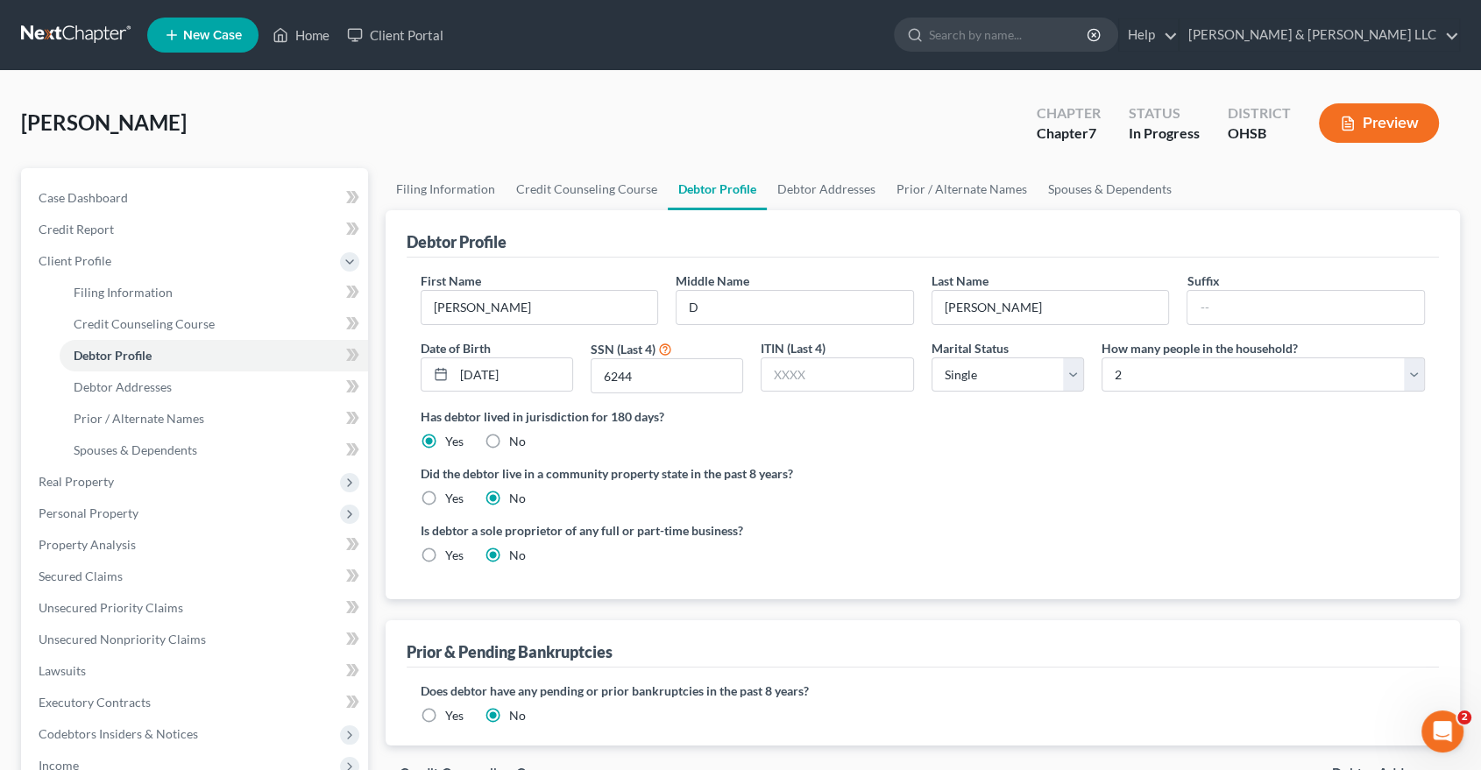
click at [516, 440] on input "No" at bounding box center [521, 438] width 11 height 11
radio input "true"
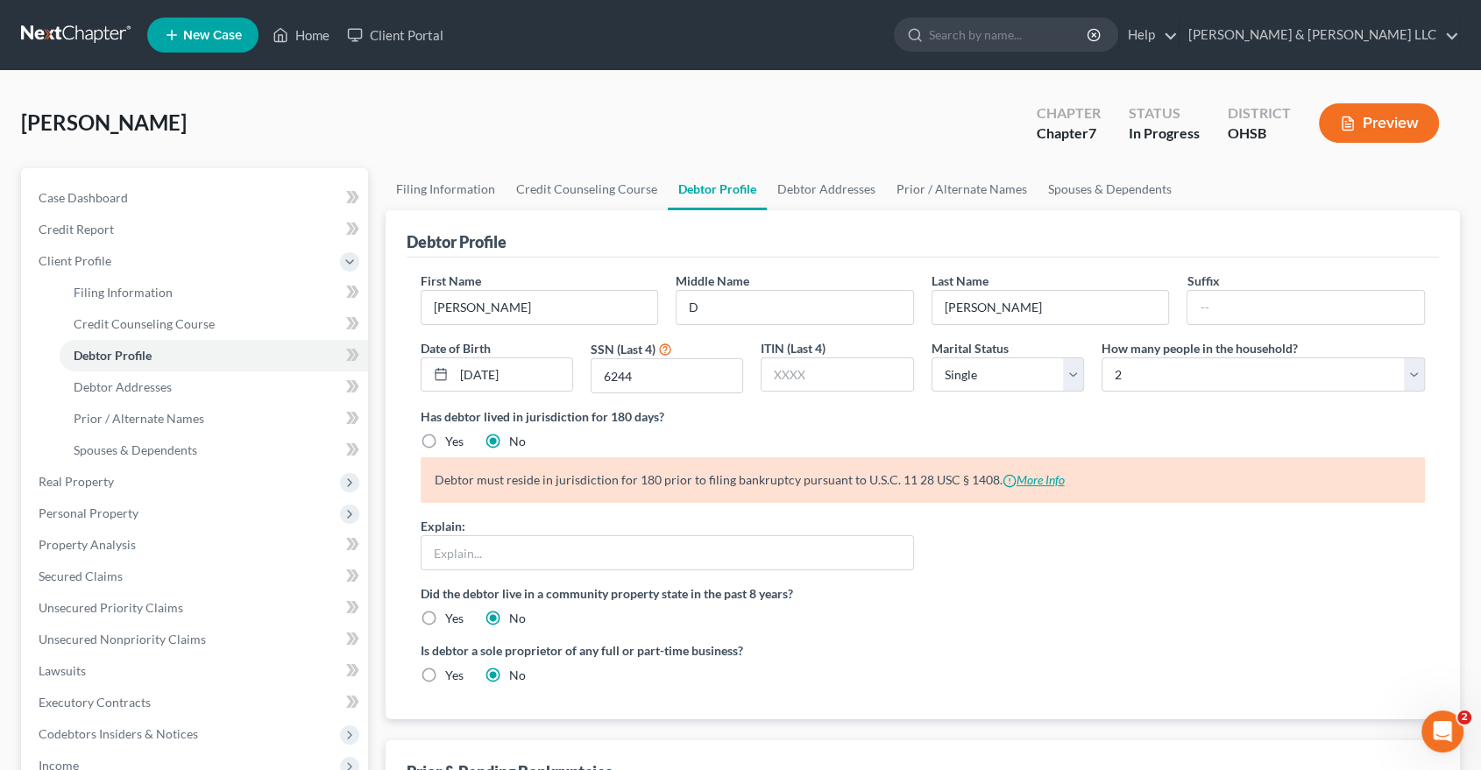
click at [1044, 482] on link "More Info" at bounding box center [1033, 479] width 62 height 15
click at [445, 440] on label "Yes" at bounding box center [454, 442] width 18 height 18
click at [452, 440] on input "Yes" at bounding box center [457, 438] width 11 height 11
radio input "true"
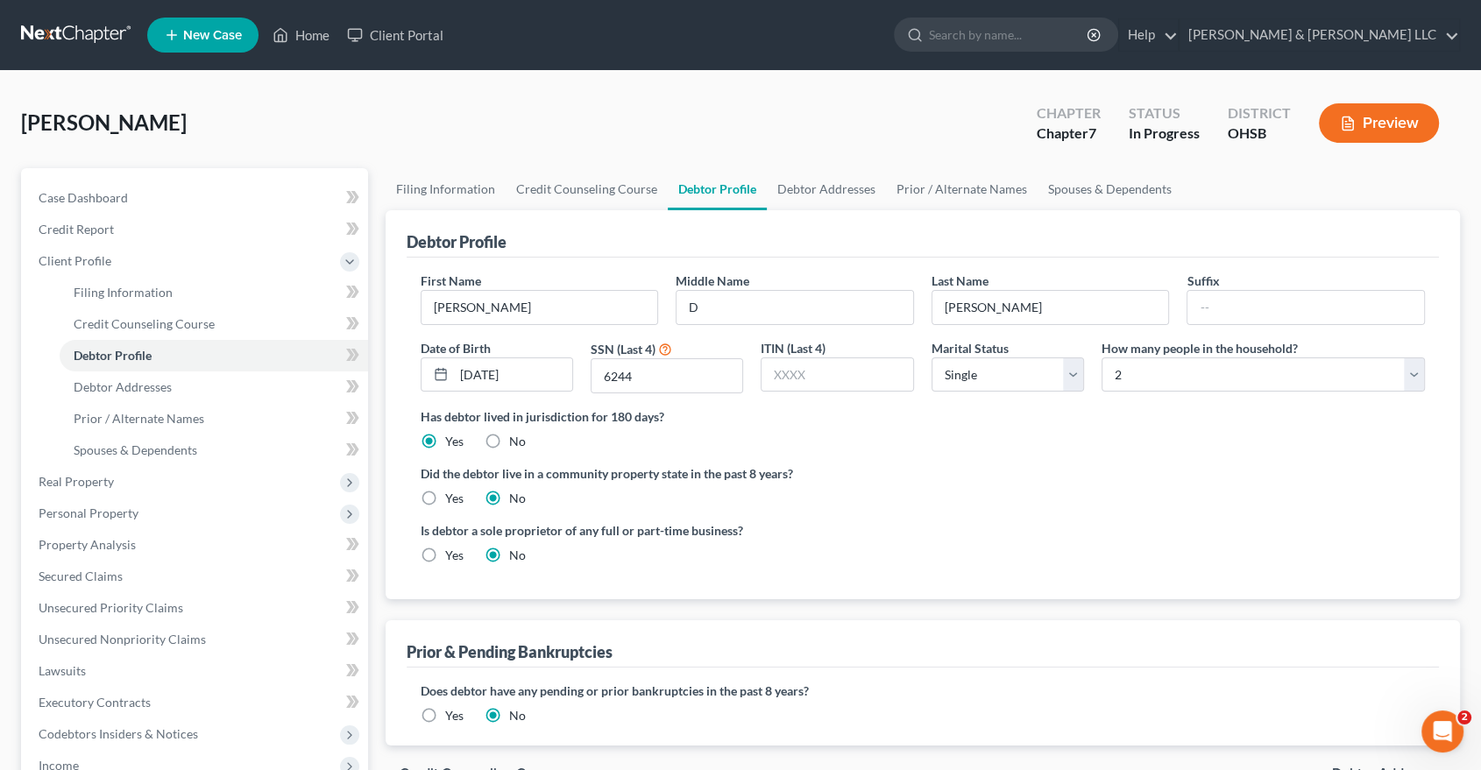
click at [509, 440] on label "No" at bounding box center [517, 442] width 17 height 18
click at [516, 440] on input "No" at bounding box center [521, 438] width 11 height 11
radio input "true"
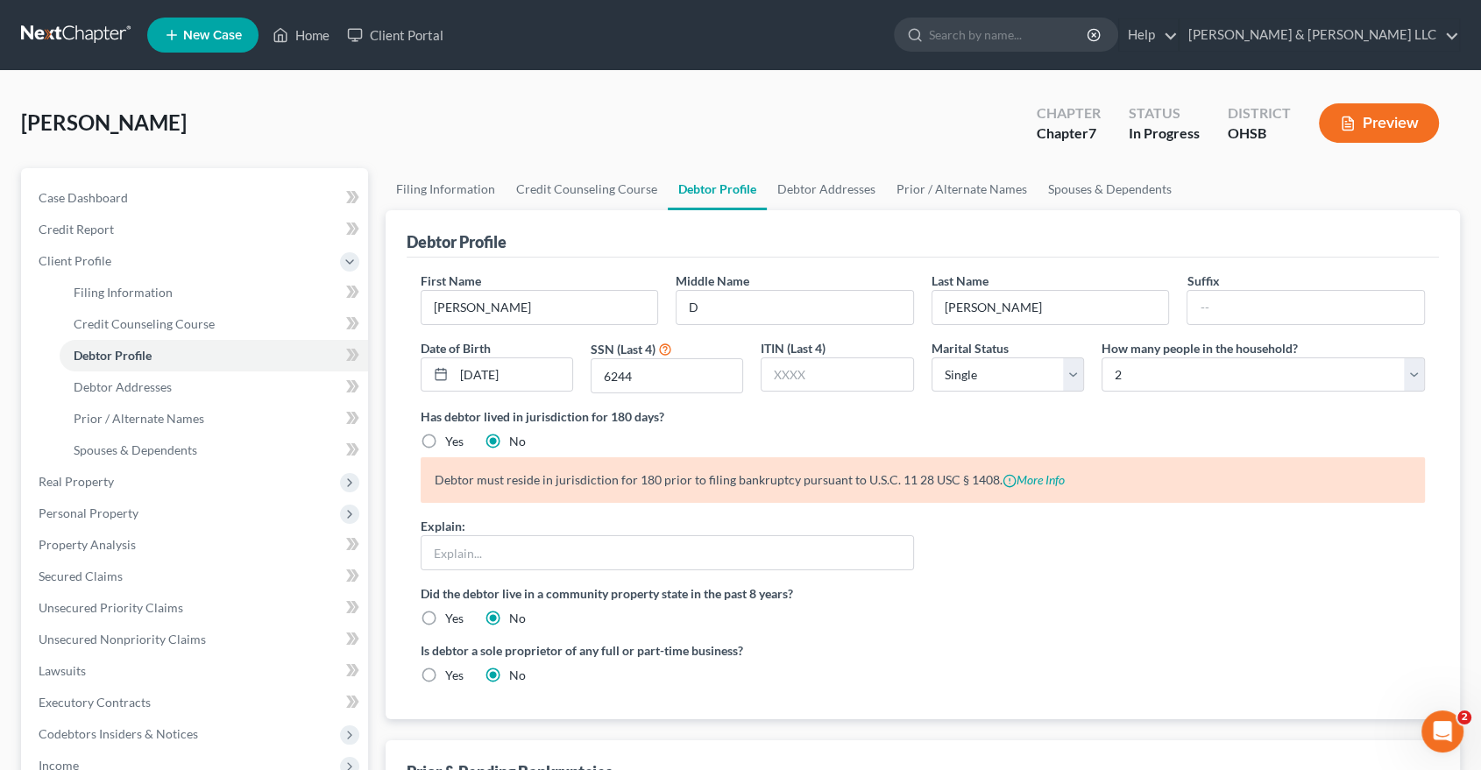
click at [445, 440] on label "Yes" at bounding box center [454, 442] width 18 height 18
click at [452, 440] on input "Yes" at bounding box center [457, 438] width 11 height 11
radio input "true"
radio input "false"
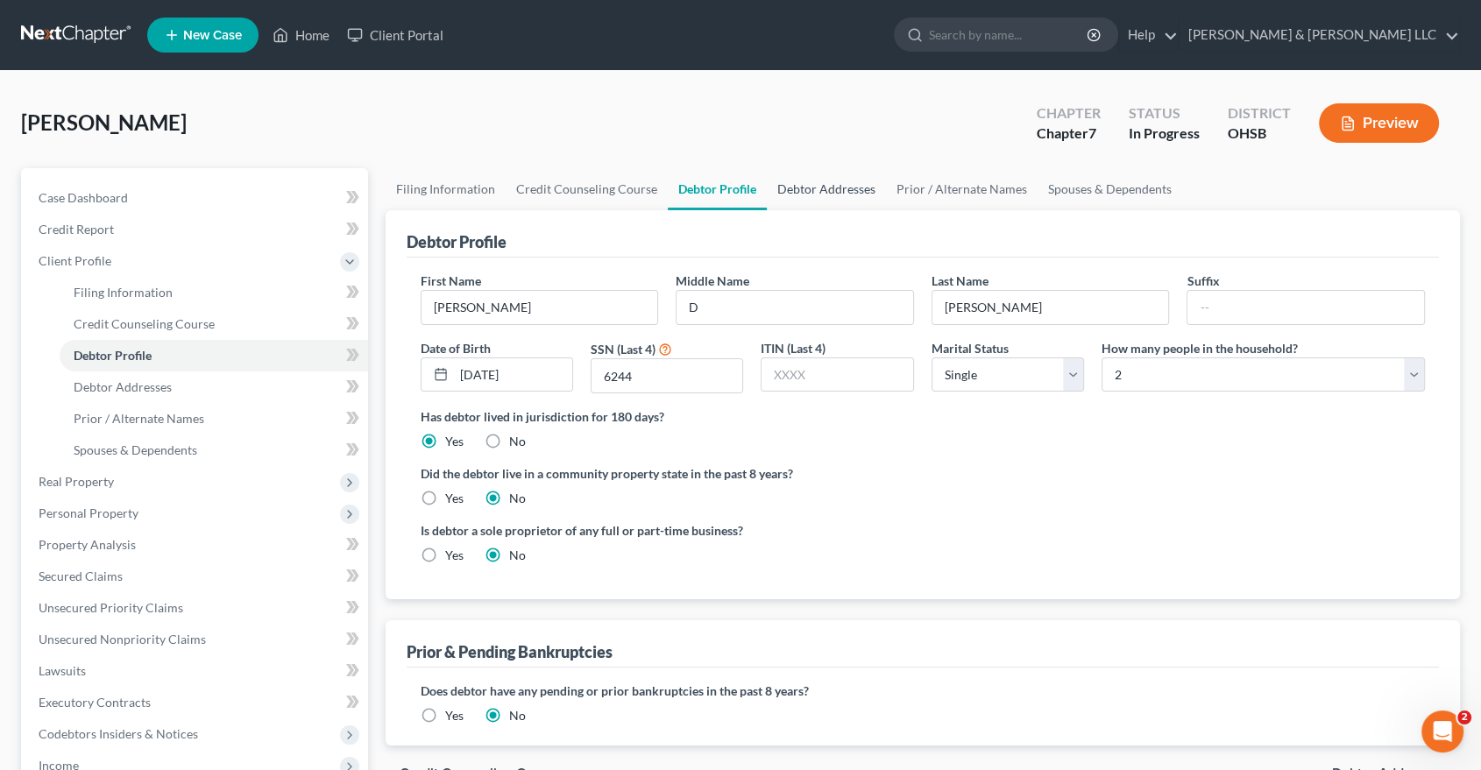
click at [816, 183] on link "Debtor Addresses" at bounding box center [826, 189] width 119 height 42
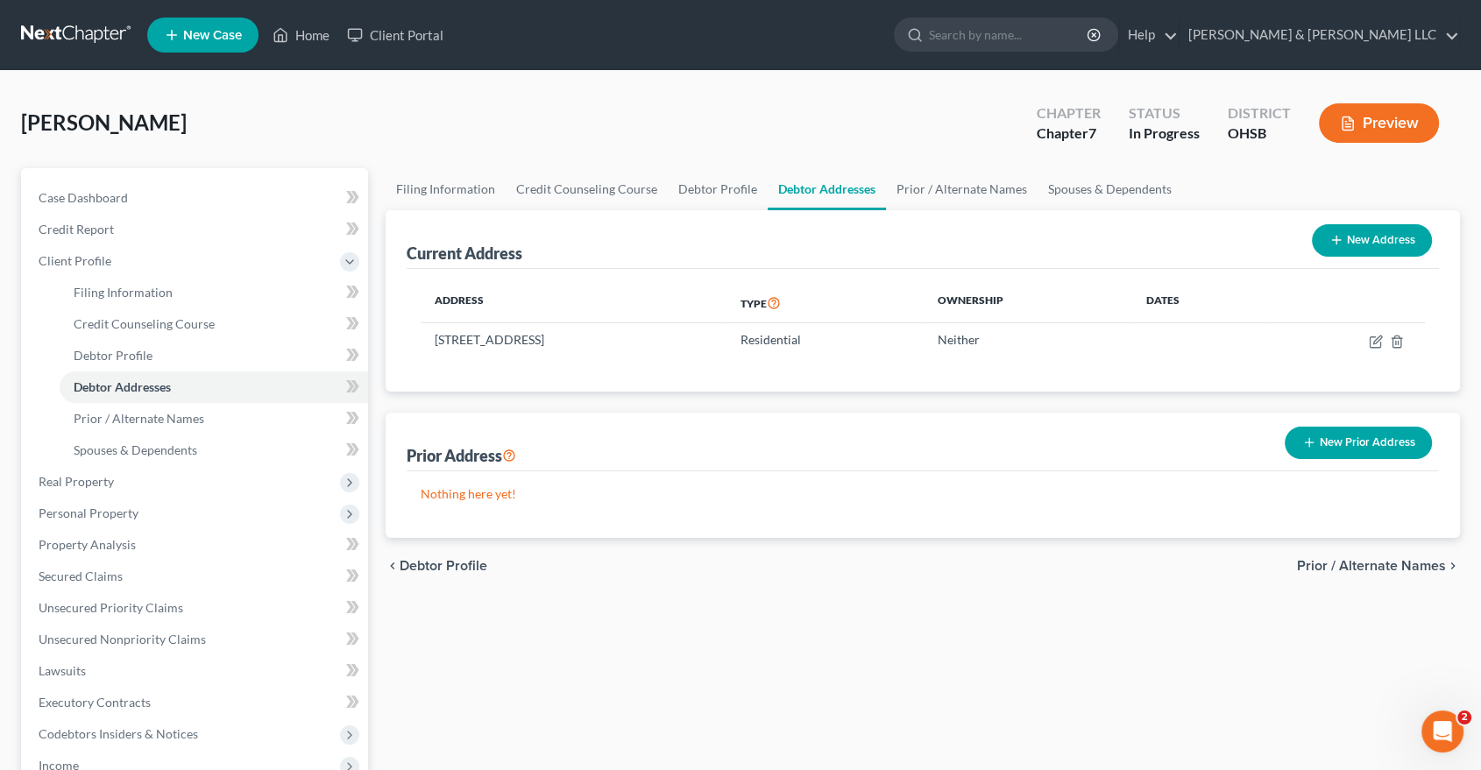
click at [1329, 447] on button "New Prior Address" at bounding box center [1358, 443] width 147 height 32
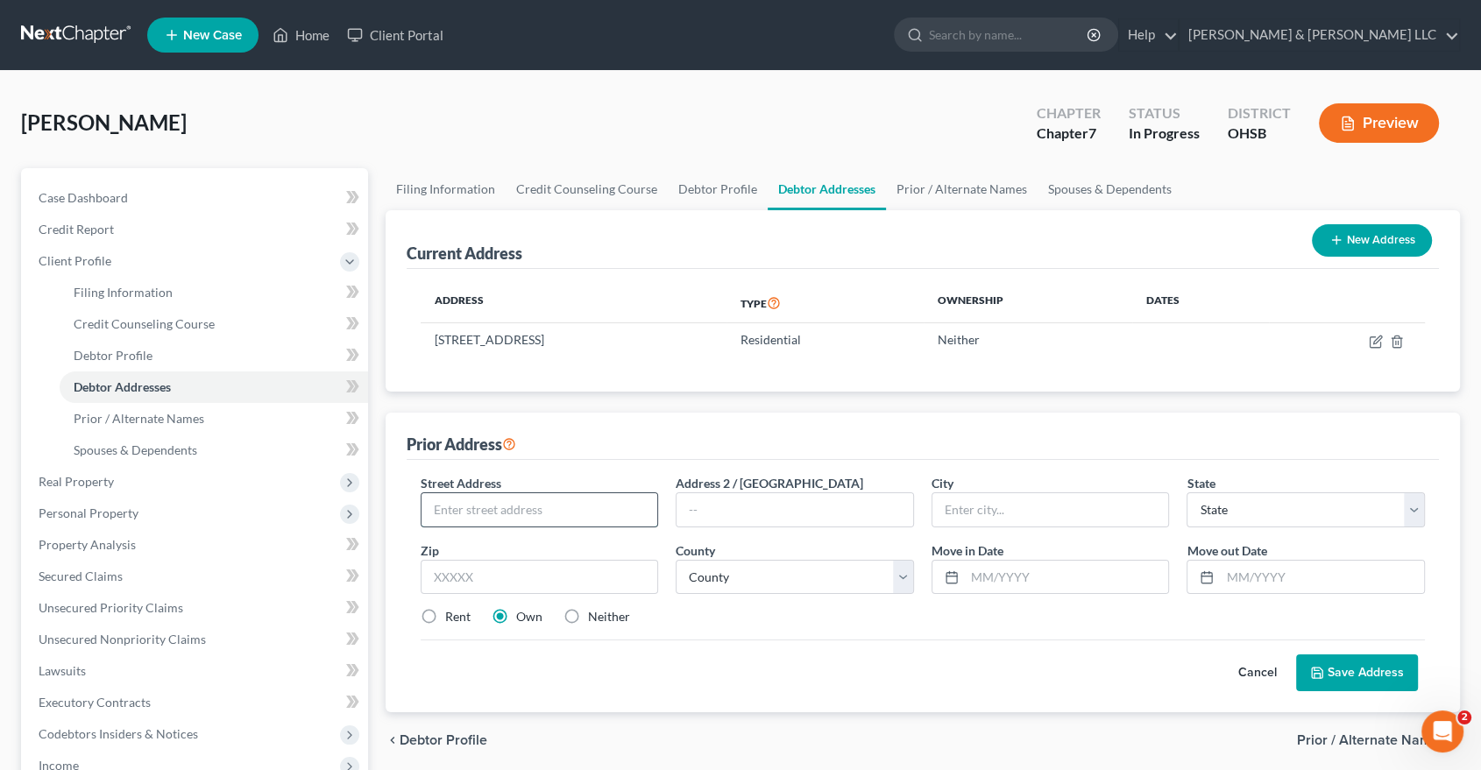
click at [606, 522] on input "text" at bounding box center [539, 509] width 237 height 33
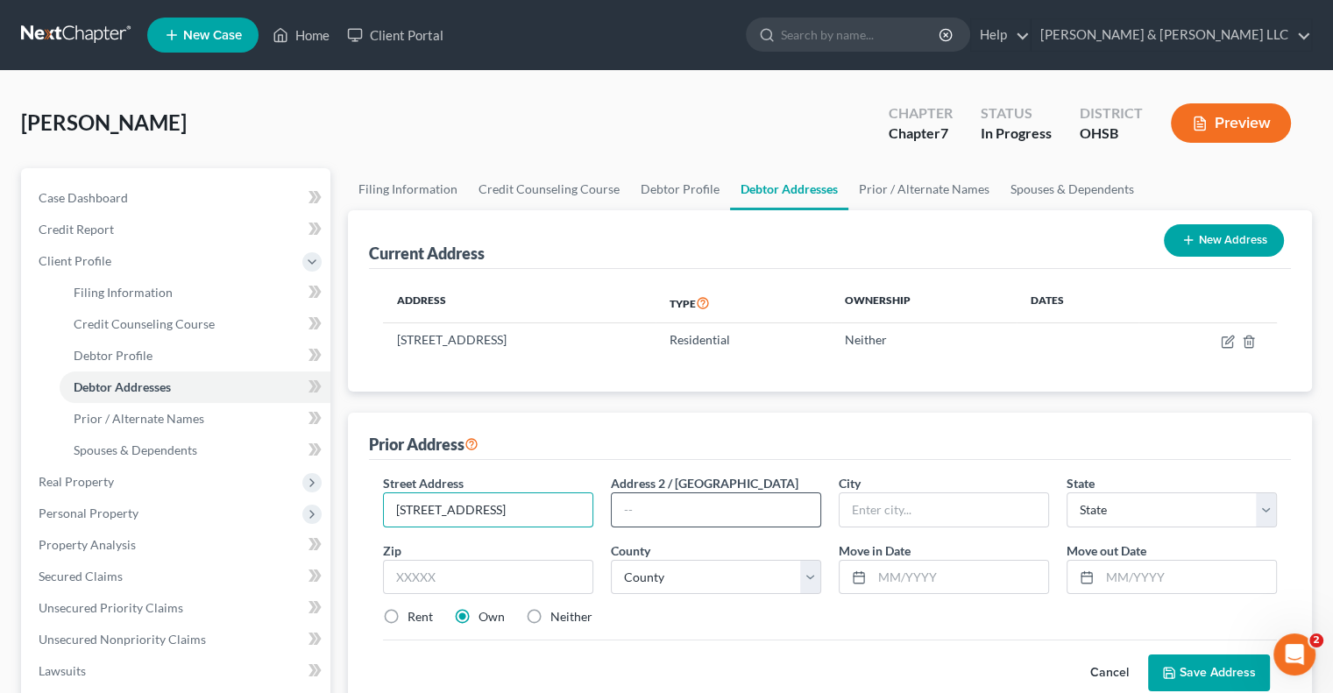
type input "1004 20th Street"
click at [642, 517] on input "text" at bounding box center [716, 509] width 209 height 33
click at [911, 509] on input "text" at bounding box center [943, 509] width 209 height 33
type input "Orlando"
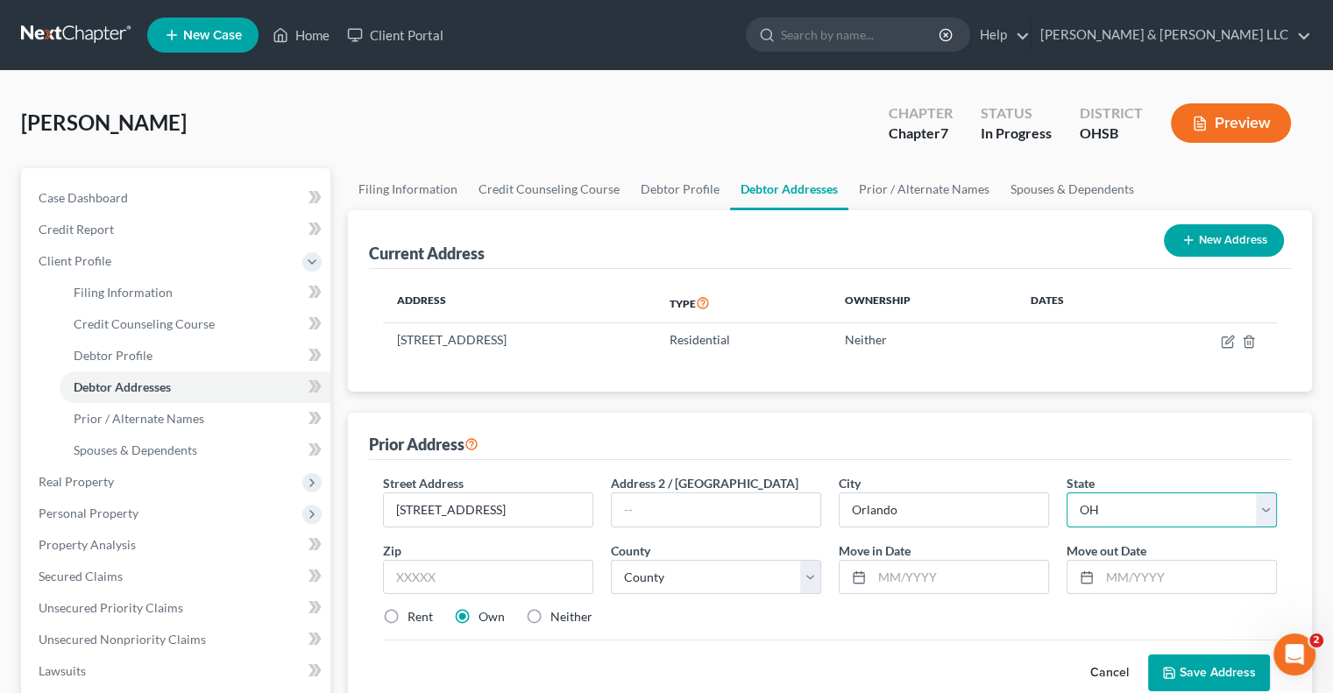
click at [1136, 507] on select "State AL AK AR AZ CA CO CT DE DC FL GA GU HI ID IL IN IA KS KY LA ME MD MA MI M…" at bounding box center [1171, 509] width 210 height 35
select select "9"
click at [1066, 492] on select "State AL AK AR AZ CA CO CT DE DC FL GA GU HI ID IL IN IA KS KY LA ME MD MA MI M…" at bounding box center [1171, 509] width 210 height 35
click at [477, 581] on input "text" at bounding box center [488, 577] width 210 height 35
type input "32805"
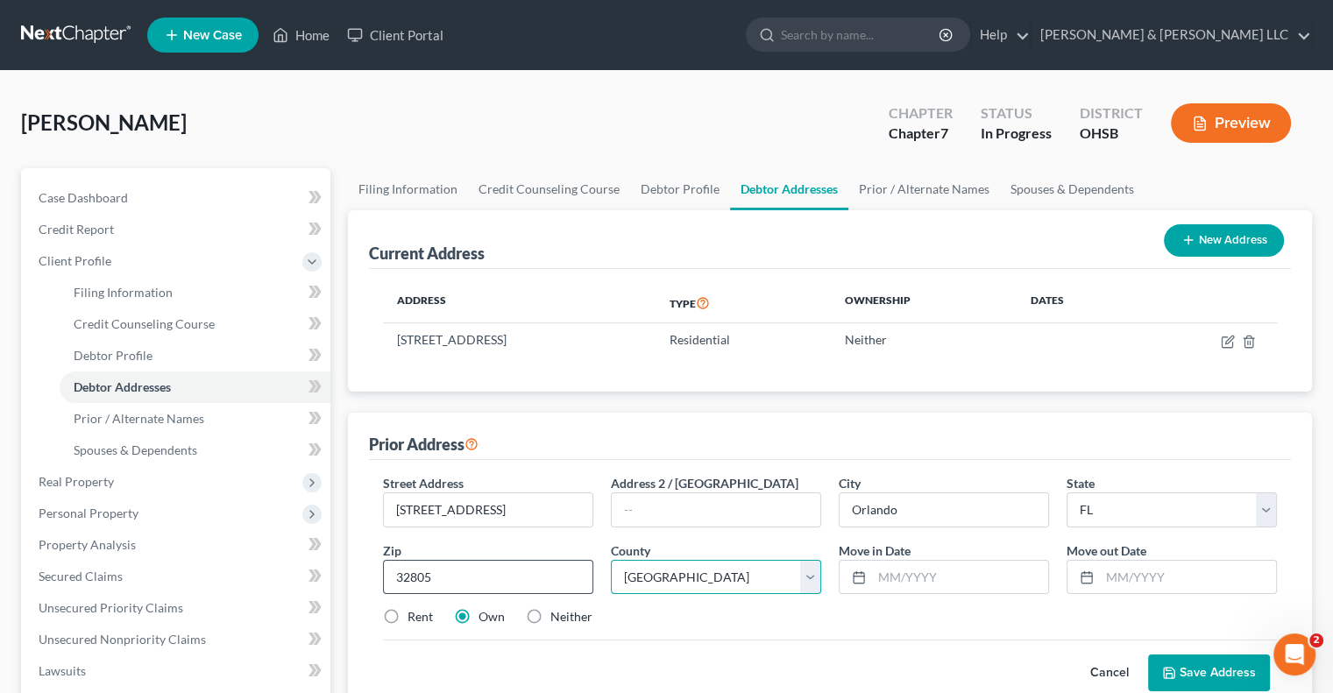
select select "47"
click at [928, 577] on input "text" at bounding box center [960, 577] width 176 height 33
type input "03/2025"
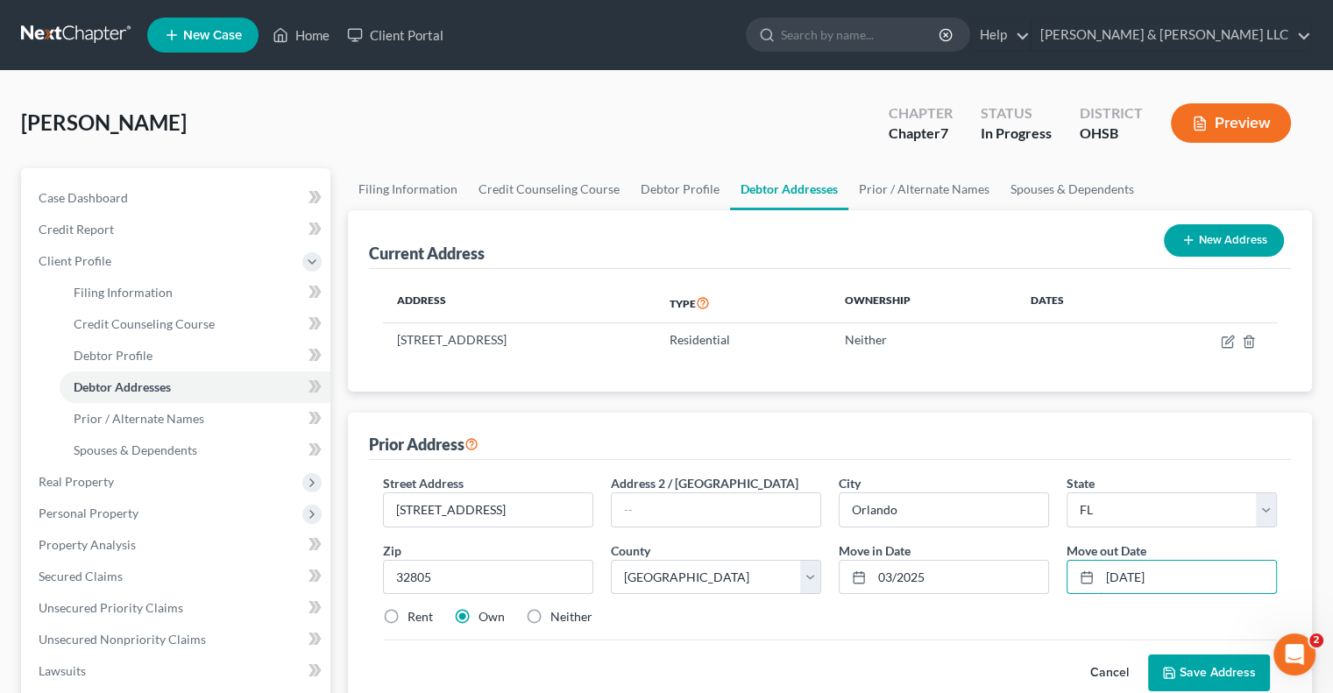
type input "05/21/2025"
click at [550, 611] on label "Neither" at bounding box center [571, 617] width 42 height 18
click at [557, 611] on input "Neither" at bounding box center [562, 613] width 11 height 11
radio input "true"
click at [1190, 662] on button "Save Address" at bounding box center [1209, 673] width 122 height 37
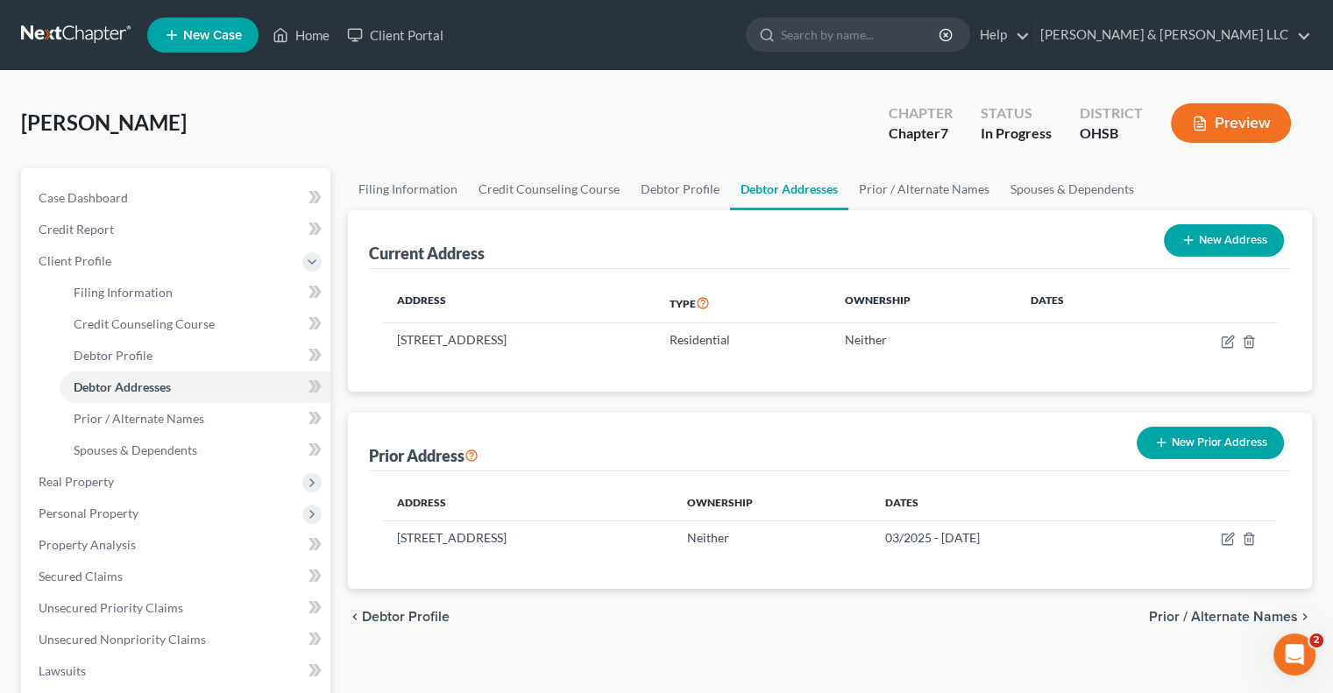
click at [1171, 438] on button "New Prior Address" at bounding box center [1209, 443] width 147 height 32
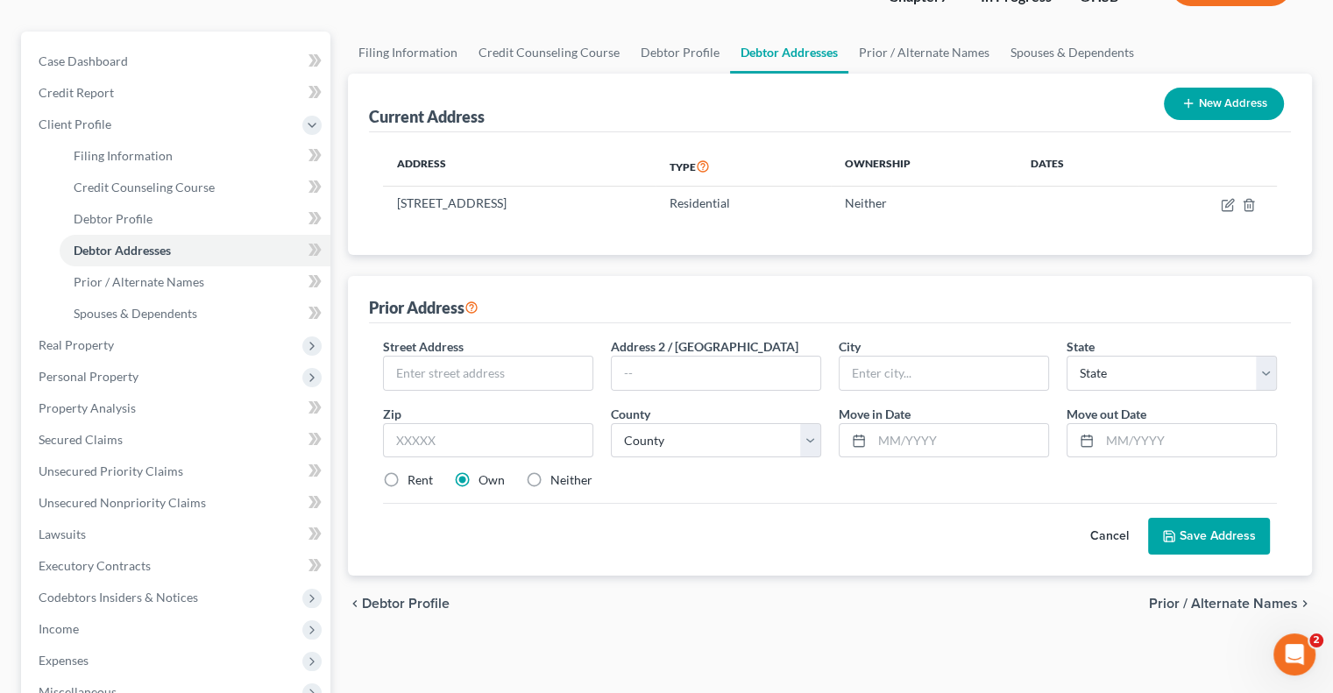
scroll to position [175, 0]
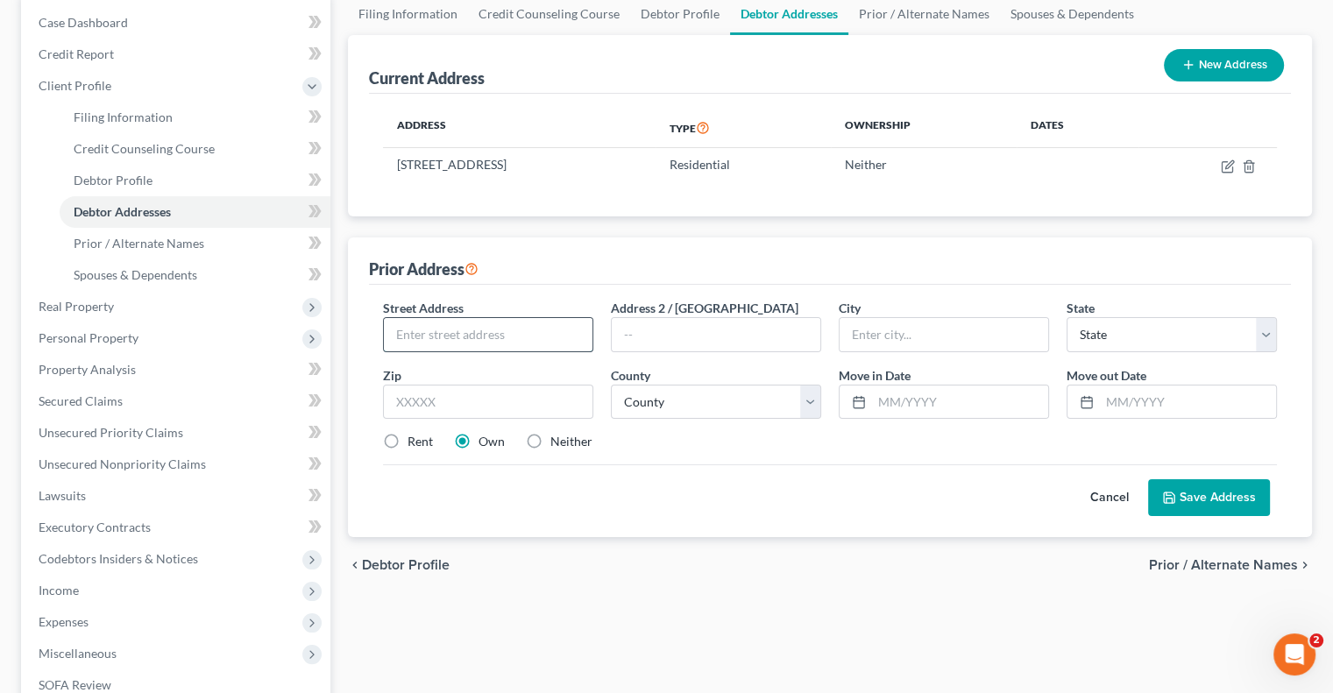
click at [499, 328] on input "text" at bounding box center [488, 334] width 209 height 33
type input "2917 S Semoran Blvd Apt 241"
type input "Orlando"
select select "9"
type input "32822"
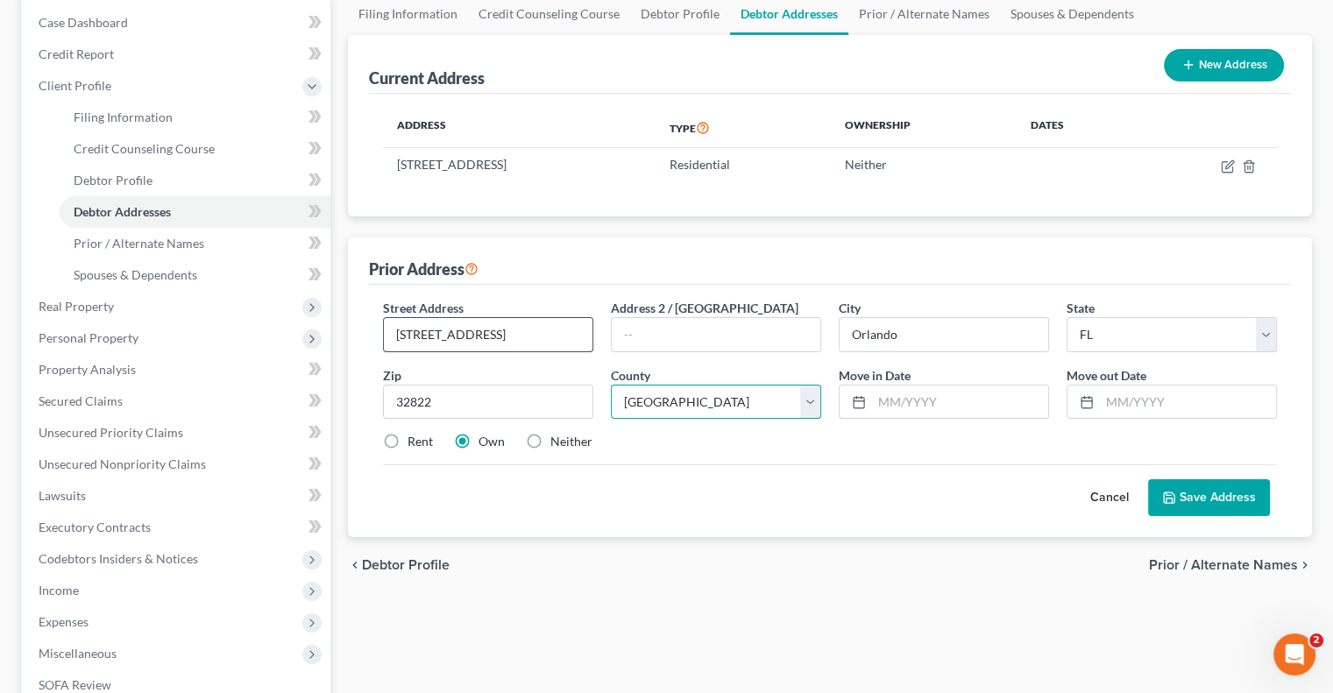
select select "47"
type input "[DATE]"
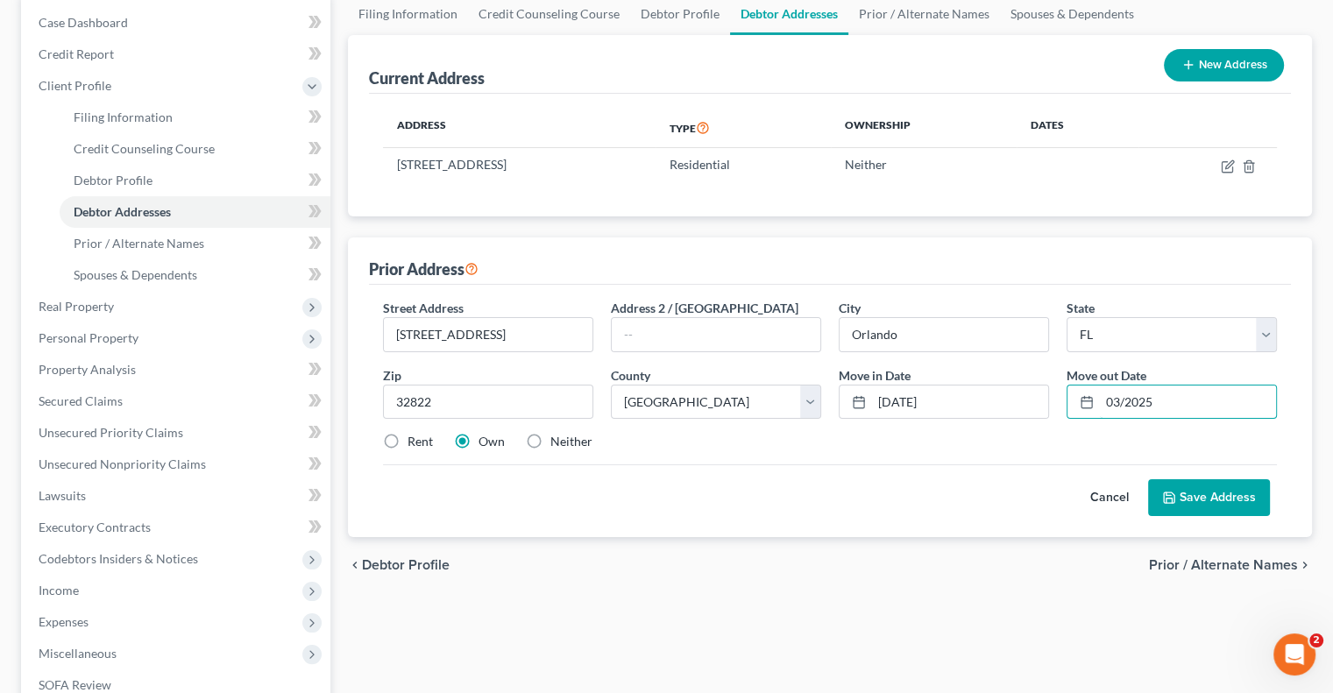
type input "03/2025"
click at [550, 437] on label "Neither" at bounding box center [571, 442] width 42 height 18
click at [557, 437] on input "Neither" at bounding box center [562, 438] width 11 height 11
radio input "true"
click at [1193, 493] on button "Save Address" at bounding box center [1209, 497] width 122 height 37
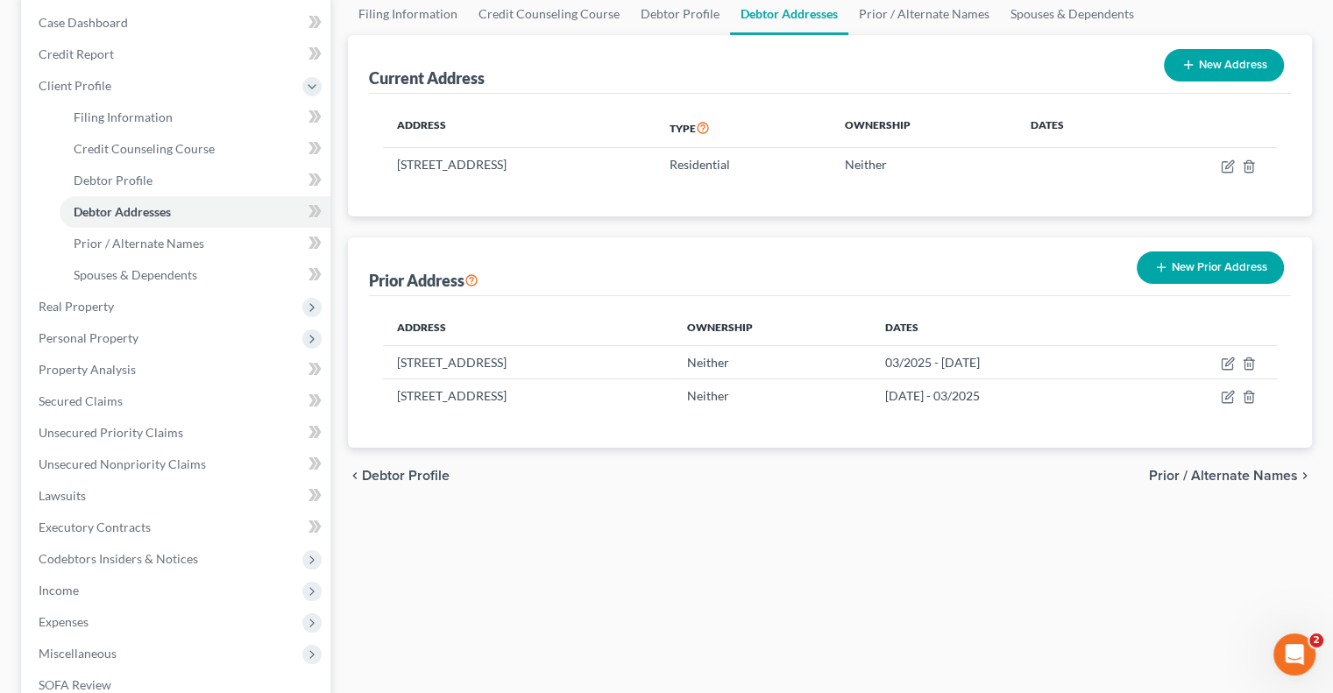
click at [1178, 274] on button "New Prior Address" at bounding box center [1209, 267] width 147 height 32
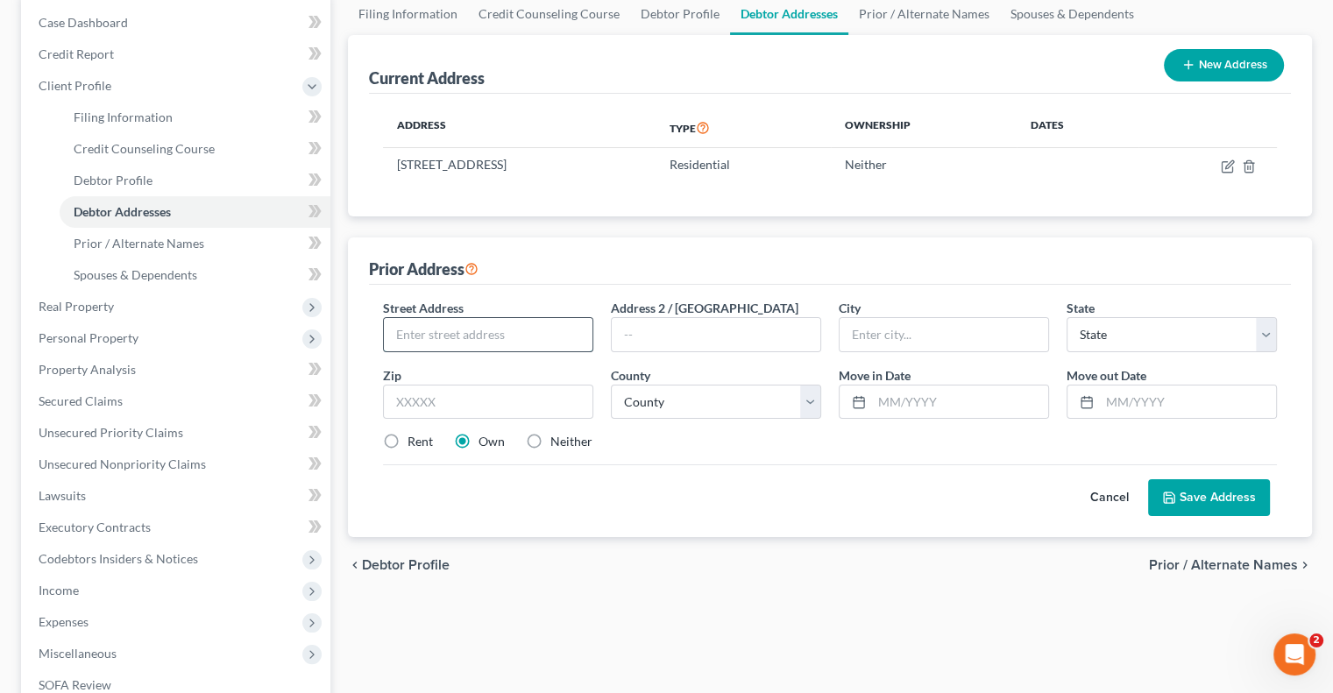
click at [543, 338] on input "text" at bounding box center [488, 334] width 209 height 33
type input "66 Parklawn Blvd"
type input "Columbus"
select select "36"
type input "43213"
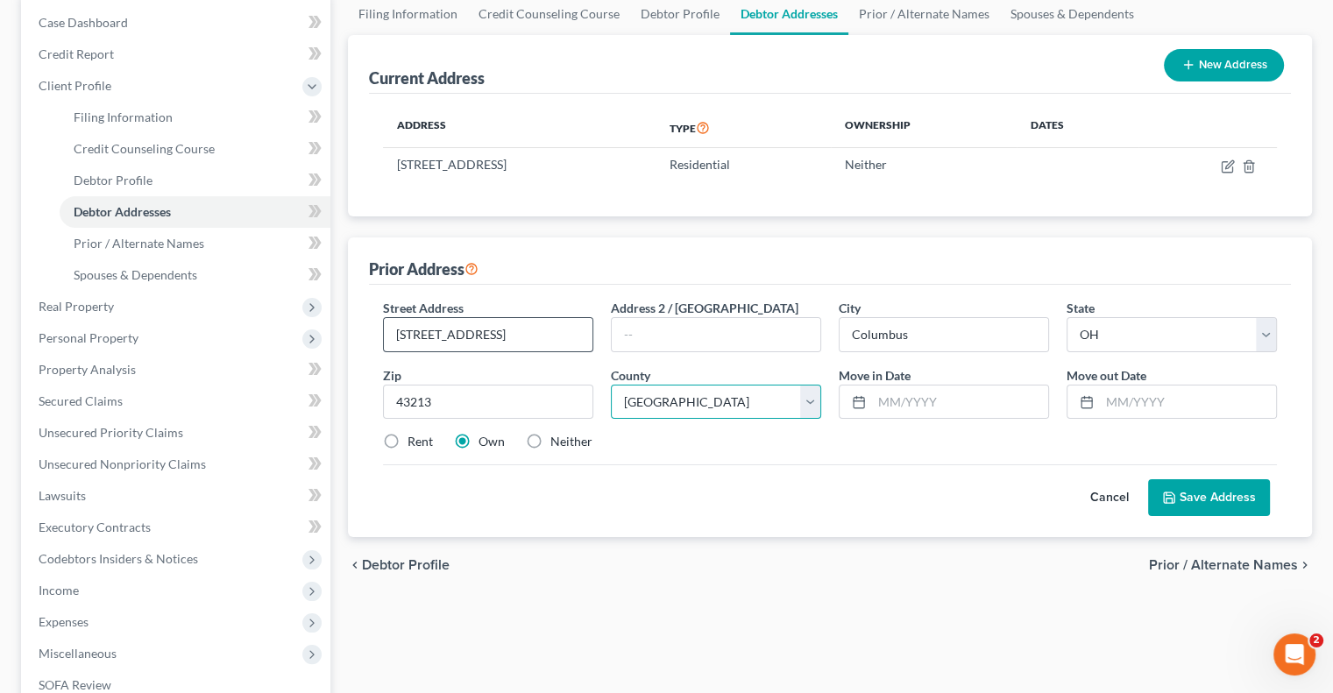
select select "24"
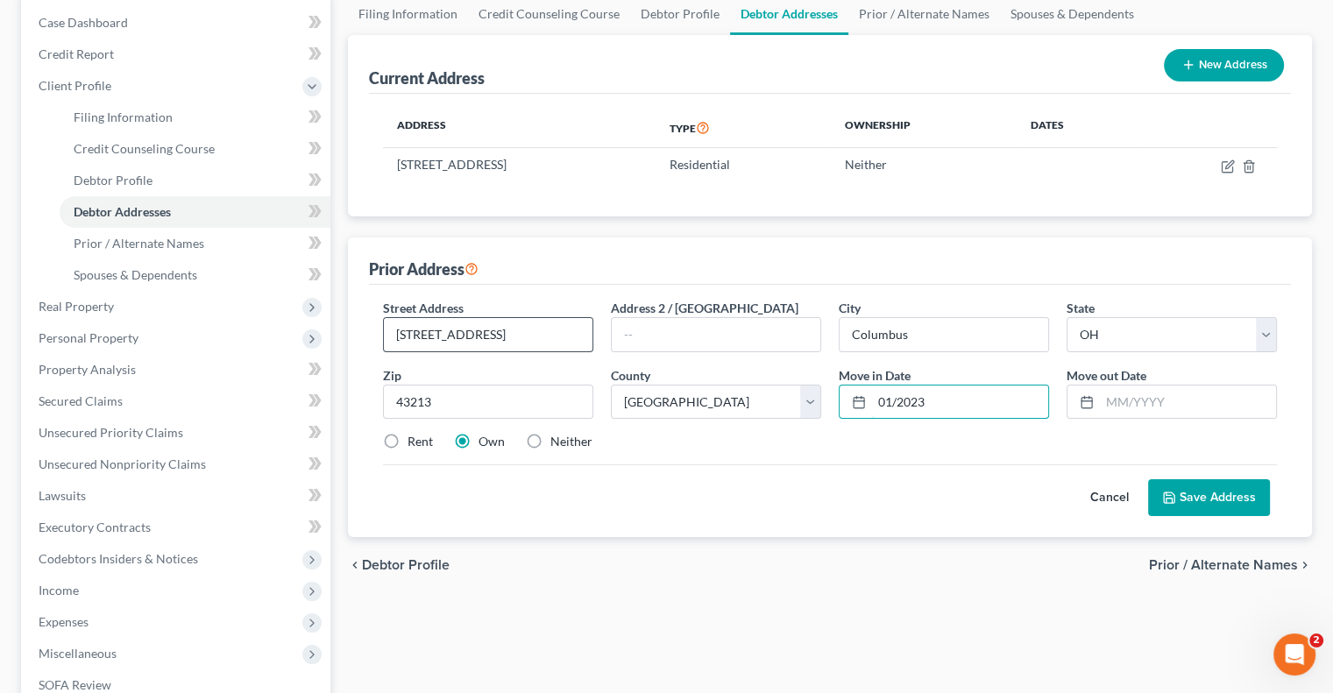
type input "01/2023"
type input "04/2024"
click at [574, 438] on label "Neither" at bounding box center [571, 442] width 42 height 18
click at [569, 438] on input "Neither" at bounding box center [562, 438] width 11 height 11
radio input "true"
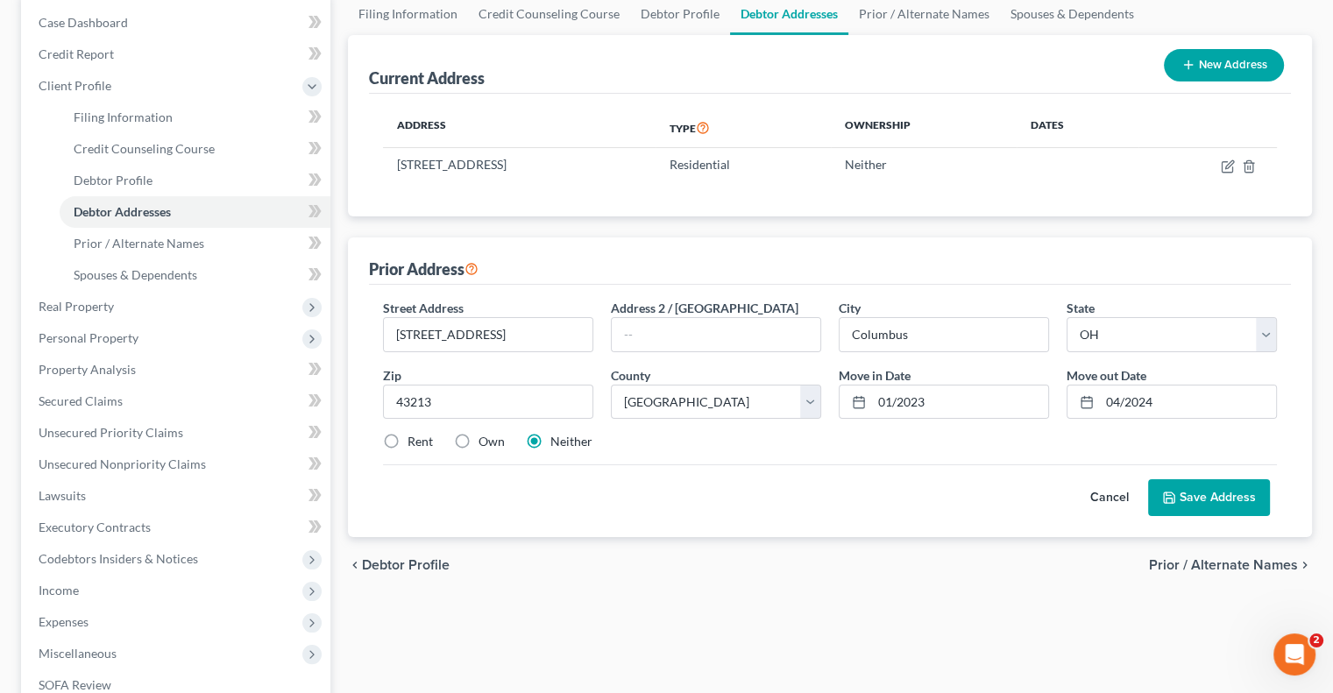
click at [1175, 500] on icon at bounding box center [1169, 498] width 14 height 14
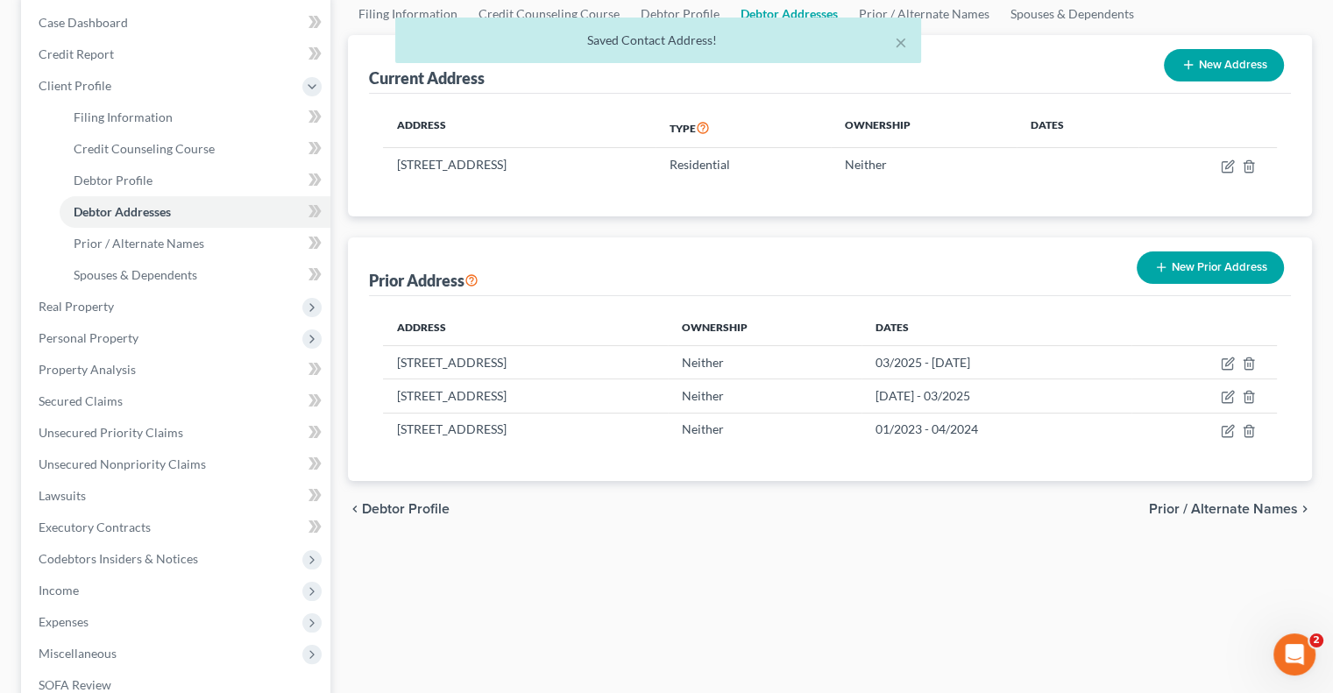
click at [1198, 509] on span "Prior / Alternate Names" at bounding box center [1223, 509] width 149 height 14
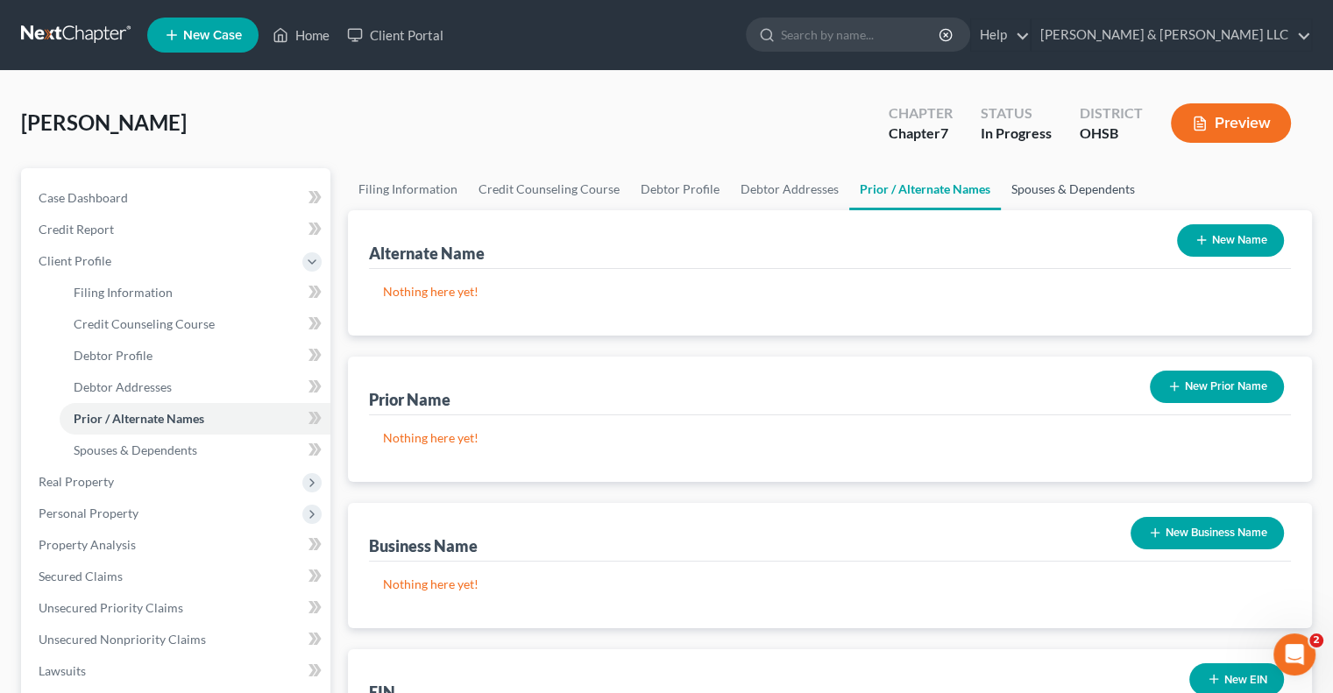
click at [1039, 181] on link "Spouses & Dependents" at bounding box center [1073, 189] width 145 height 42
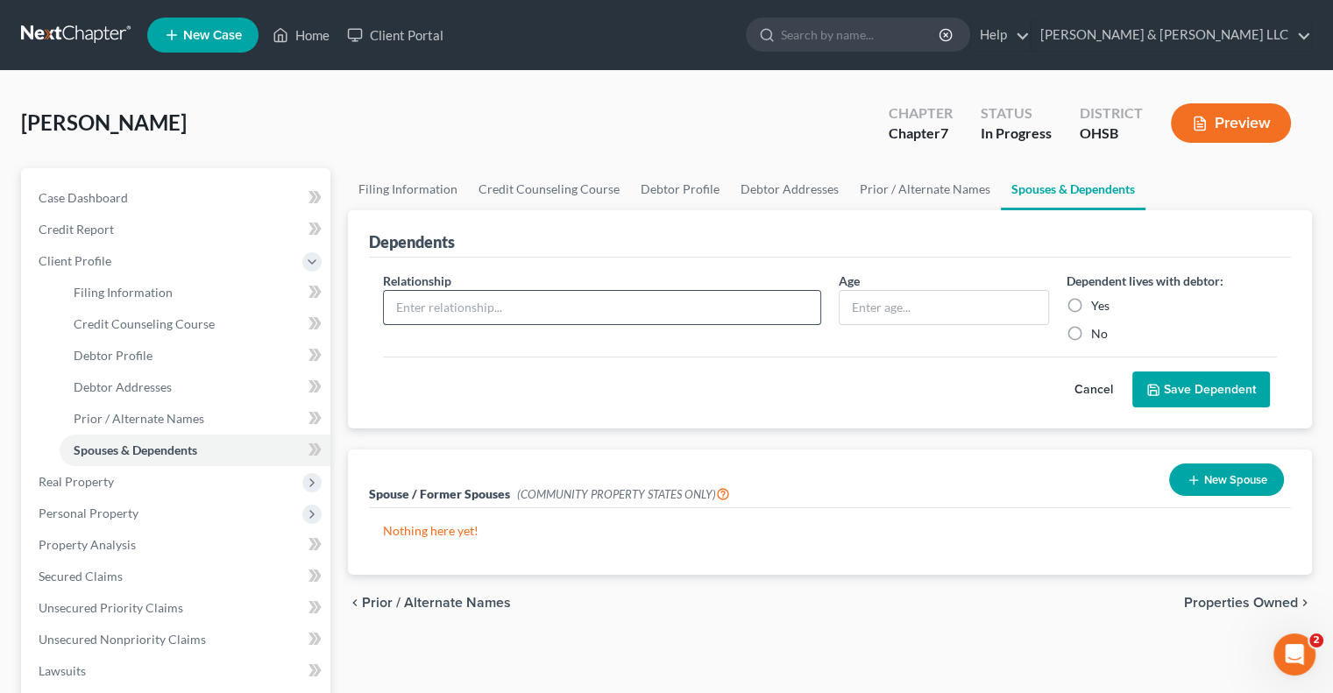
click at [591, 304] on input "text" at bounding box center [602, 307] width 436 height 33
type input "Dependent"
click at [855, 313] on input "text" at bounding box center [943, 307] width 209 height 33
type input "5"
click at [1091, 304] on label "Yes" at bounding box center [1100, 306] width 18 height 18
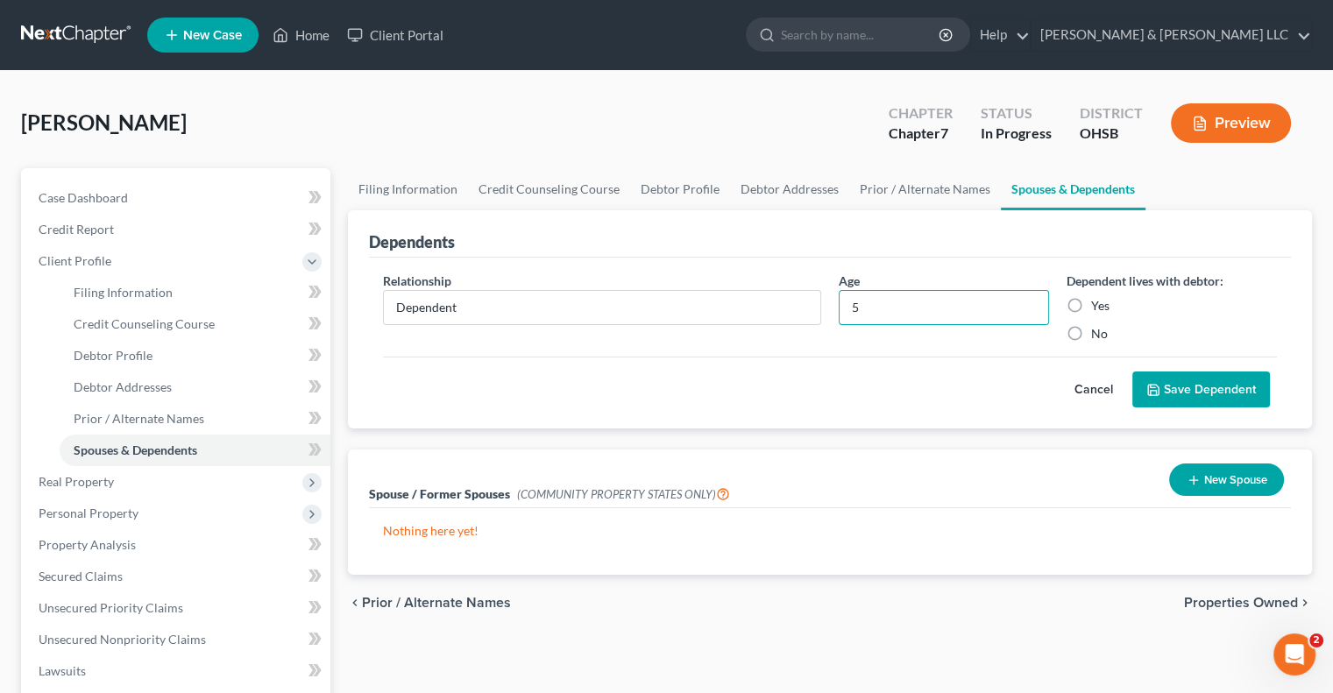
click at [1098, 304] on input "Yes" at bounding box center [1103, 302] width 11 height 11
radio input "true"
click at [1166, 386] on button "Save Dependent" at bounding box center [1201, 390] width 138 height 37
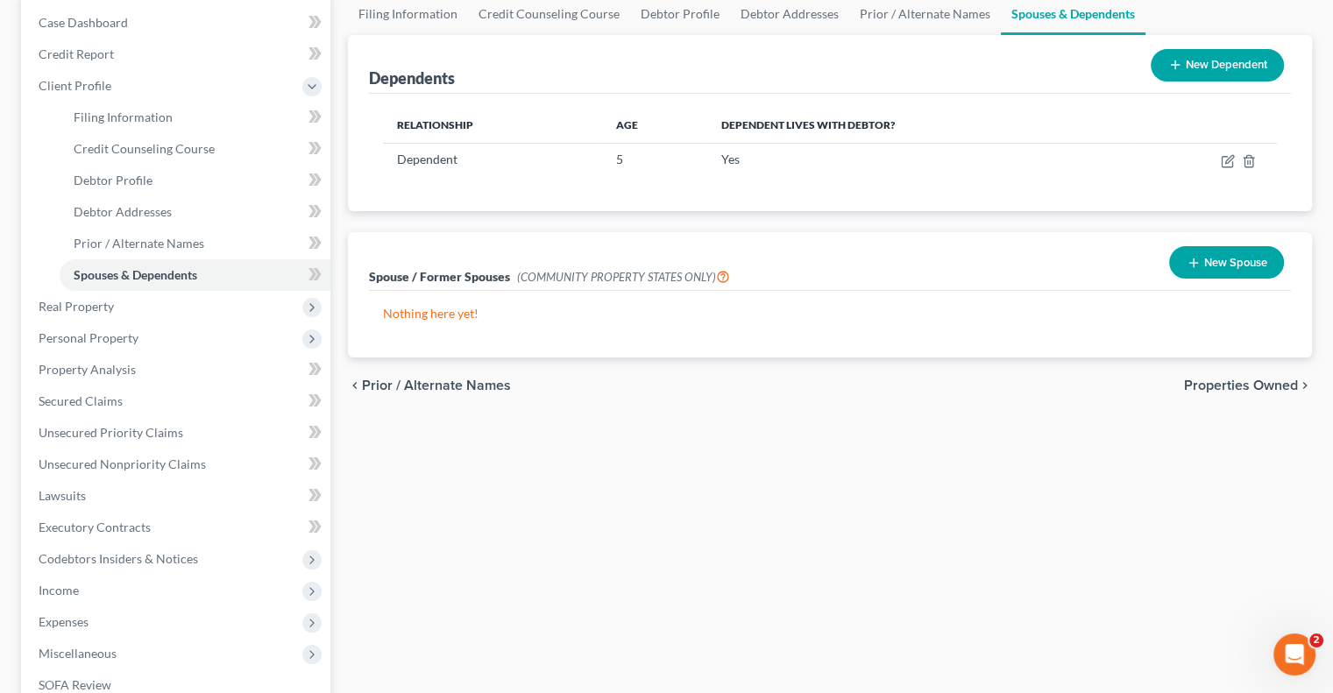
click at [1207, 392] on span "Properties Owned" at bounding box center [1241, 386] width 114 height 14
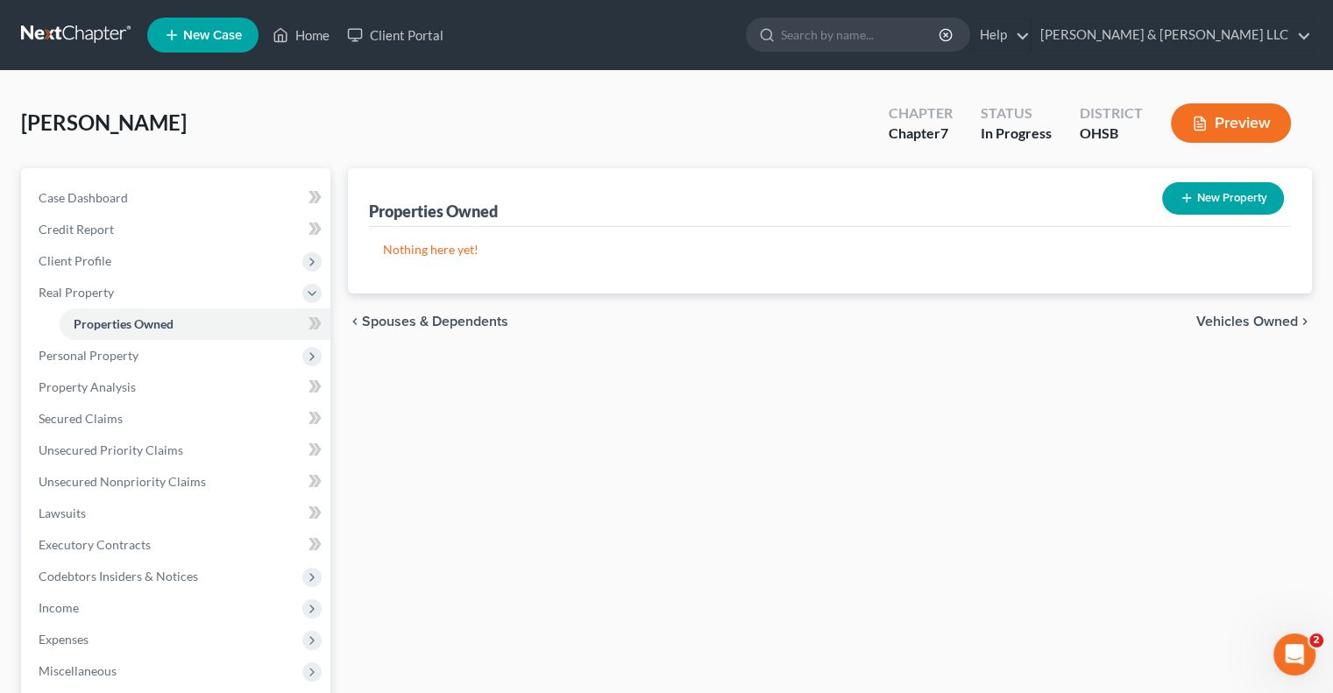
click at [1208, 322] on span "Vehicles Owned" at bounding box center [1247, 322] width 102 height 14
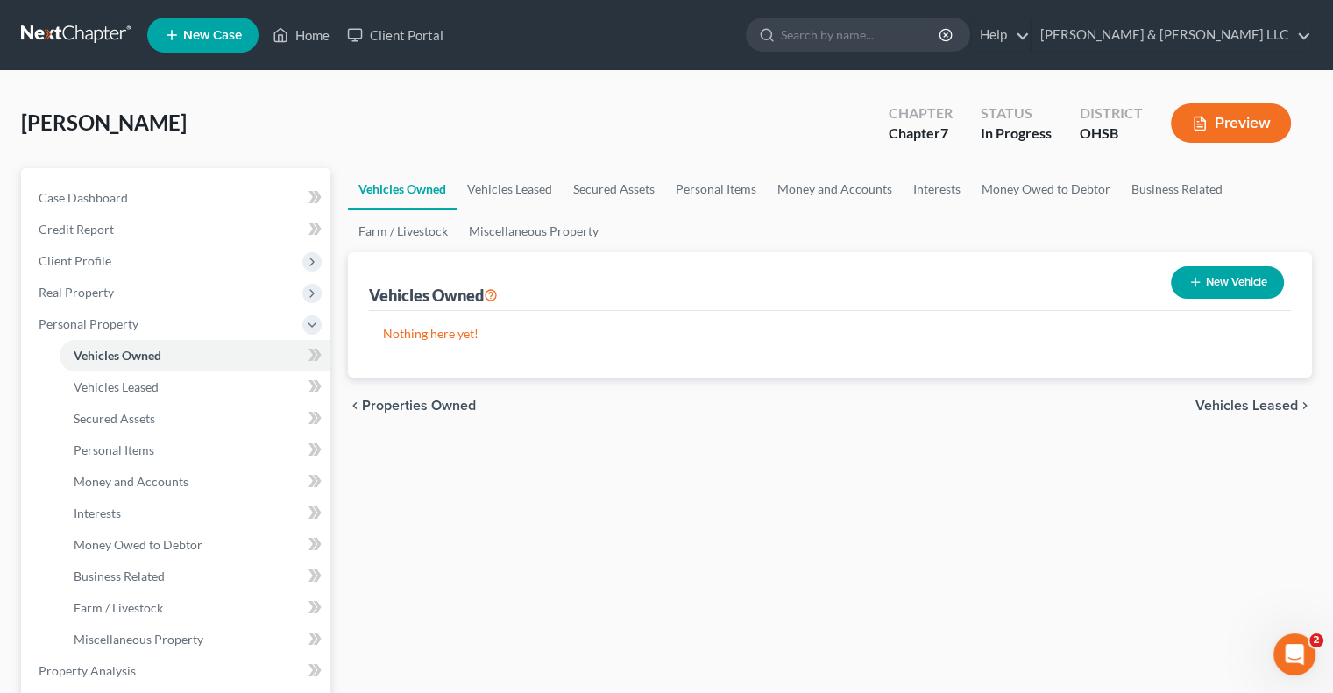
click at [1224, 291] on button "New Vehicle" at bounding box center [1227, 282] width 113 height 32
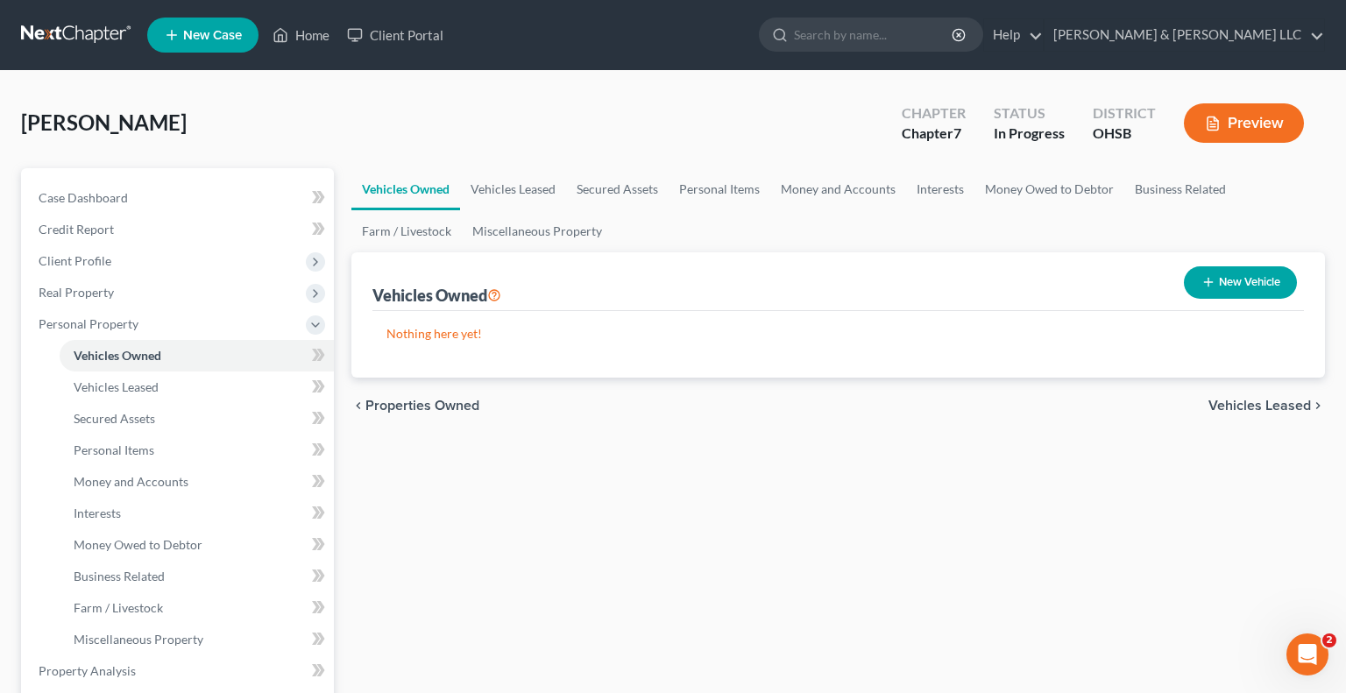
select select "0"
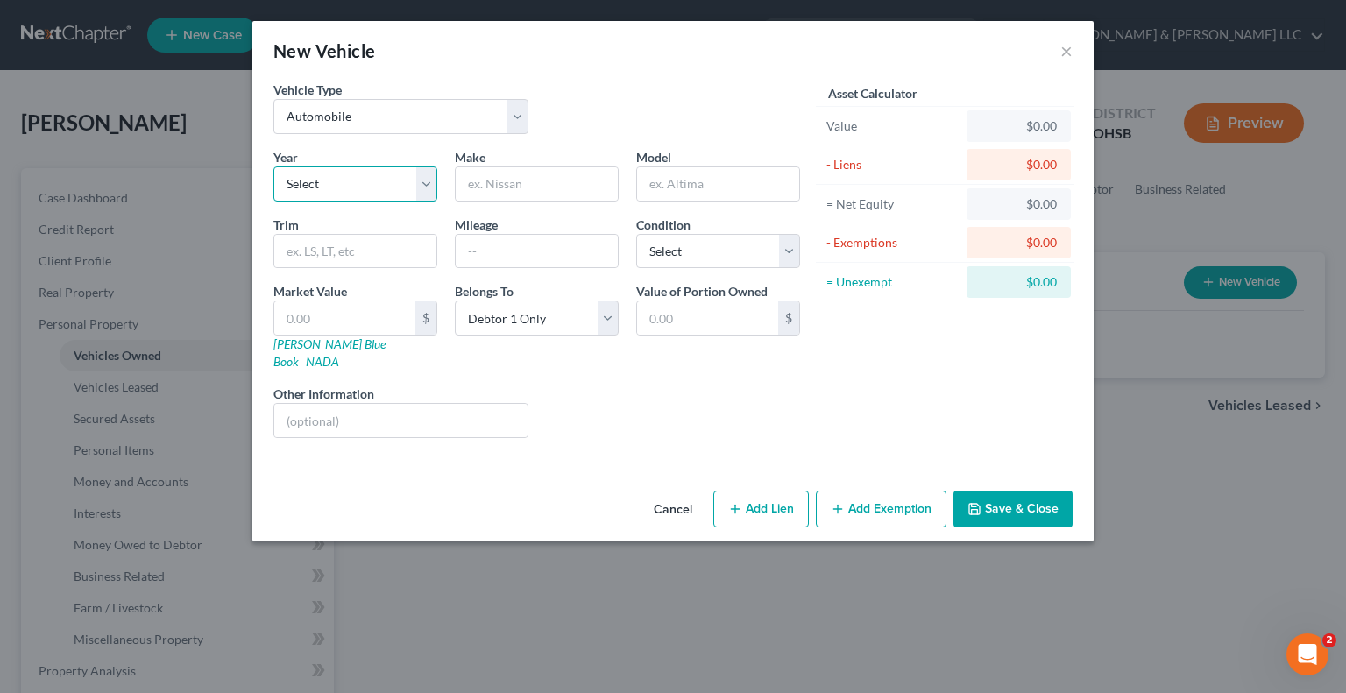
click at [428, 180] on select "Select 2026 2025 2024 2023 2022 2021 2020 2019 2018 2017 2016 2015 2014 2013 20…" at bounding box center [355, 183] width 164 height 35
select select "12"
click at [273, 166] on select "Select 2026 2025 2024 2023 2022 2021 2020 2019 2018 2017 2016 2015 2014 2013 20…" at bounding box center [355, 183] width 164 height 35
click at [511, 186] on input "text" at bounding box center [537, 183] width 162 height 33
type input "Chevrolet"
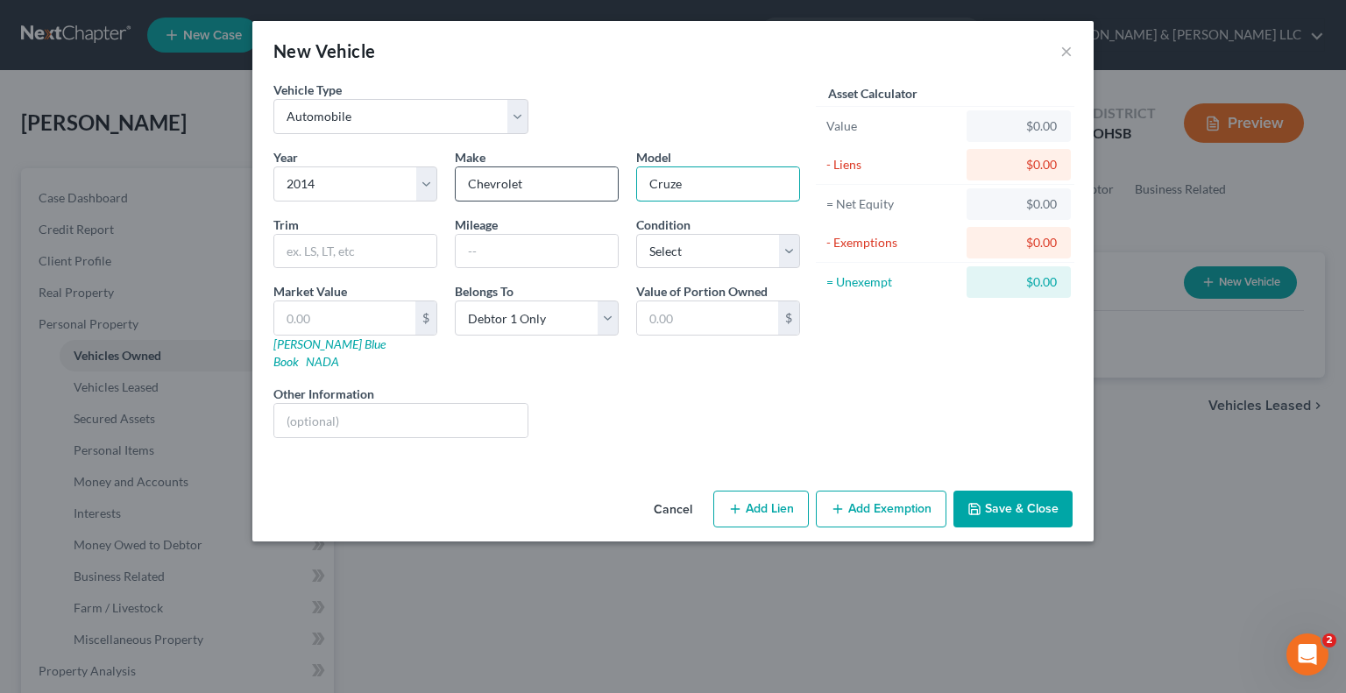
type input "Cruze"
click at [335, 318] on input "text" at bounding box center [344, 317] width 141 height 33
type input "4"
type input "4.00"
type input "44"
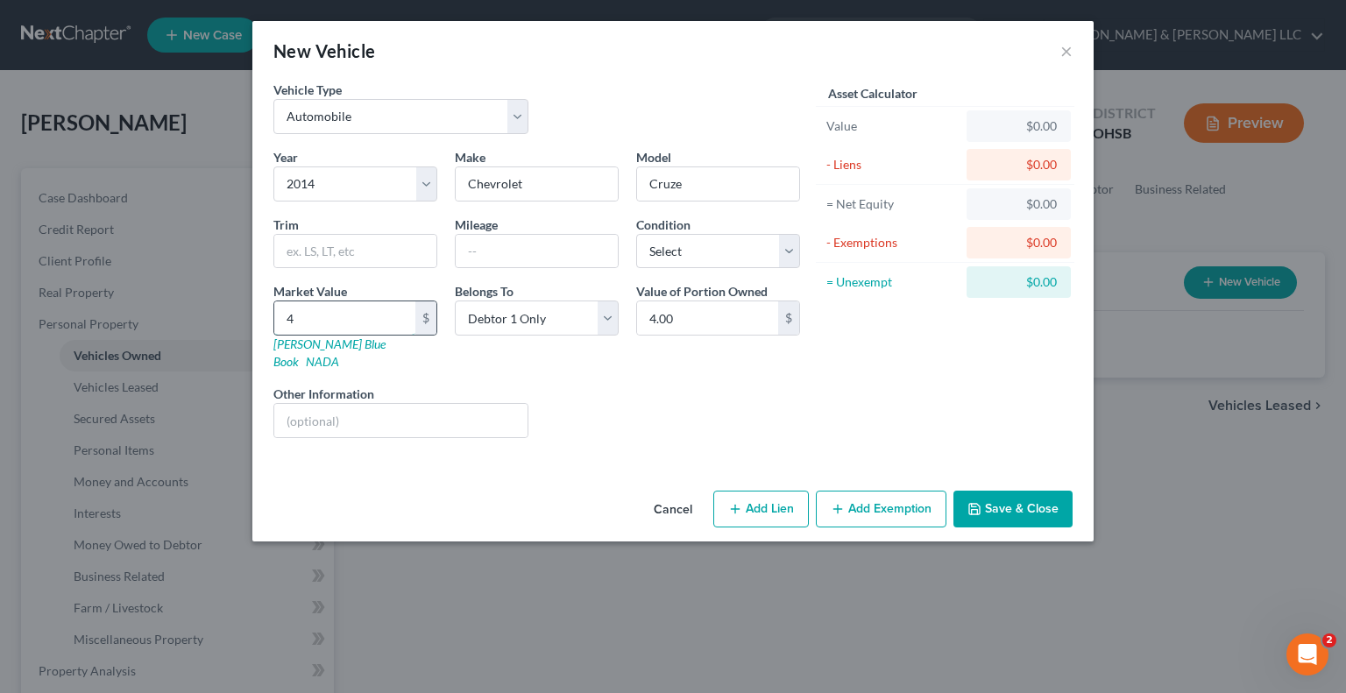
type input "44.00"
type input "440"
type input "440.00"
type input "4400"
type input "4,400.00"
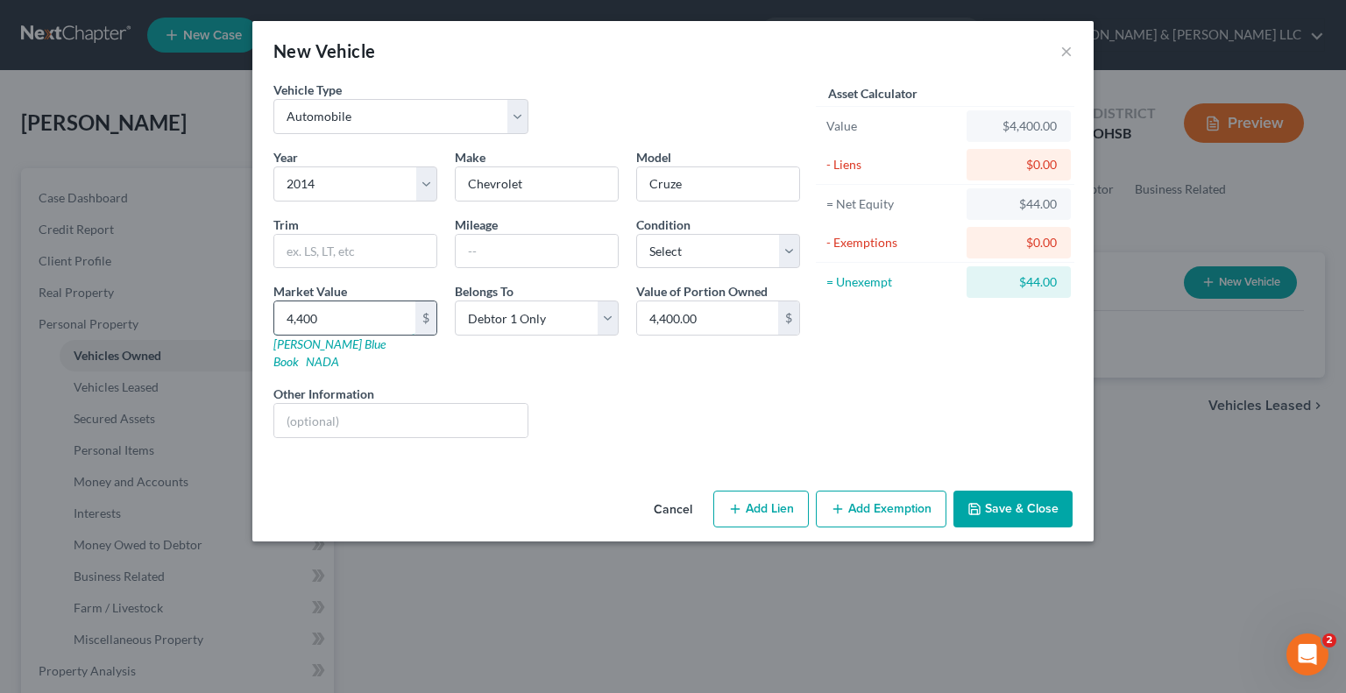
type input "3"
type input "3.00"
type input "31"
type input "31.00"
type input "315"
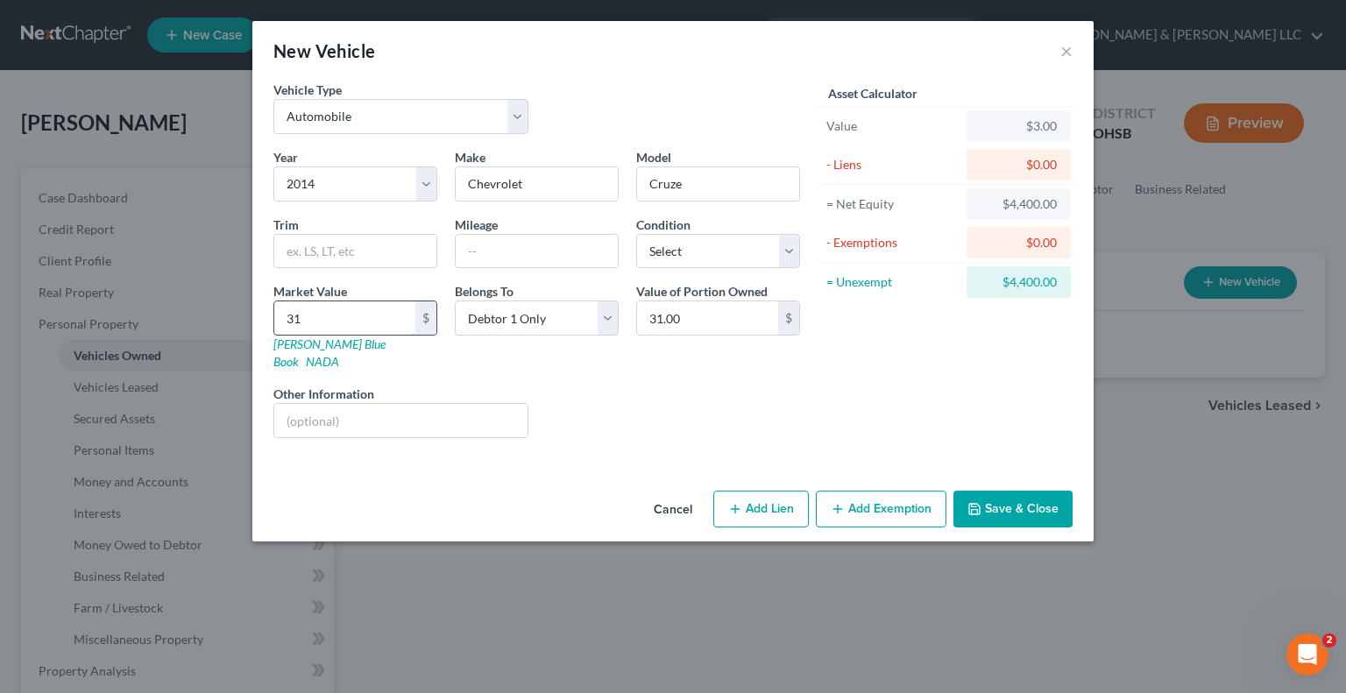
type input "315.00"
type input "3150"
type input "3,150.00"
type input "3,150"
click at [845, 502] on icon "button" at bounding box center [838, 509] width 14 height 14
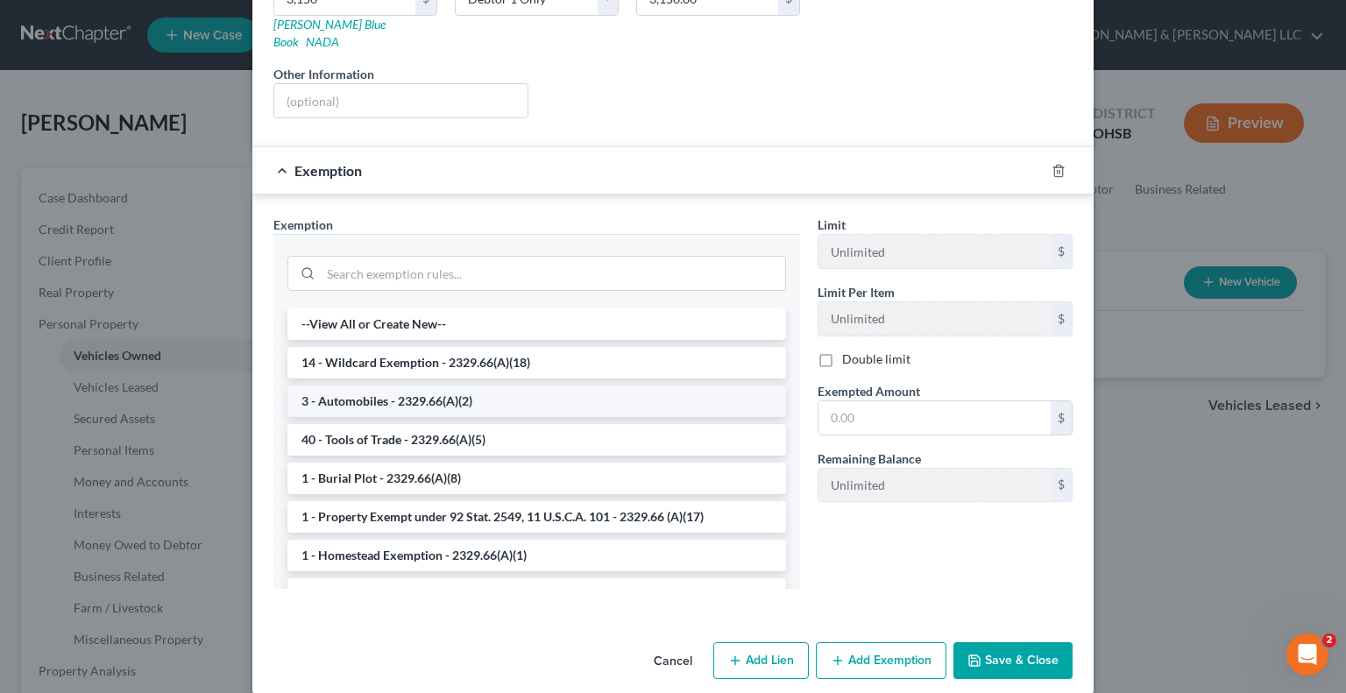
click at [387, 386] on li "3 - Automobiles - 2329.66(A)(2)" at bounding box center [536, 402] width 499 height 32
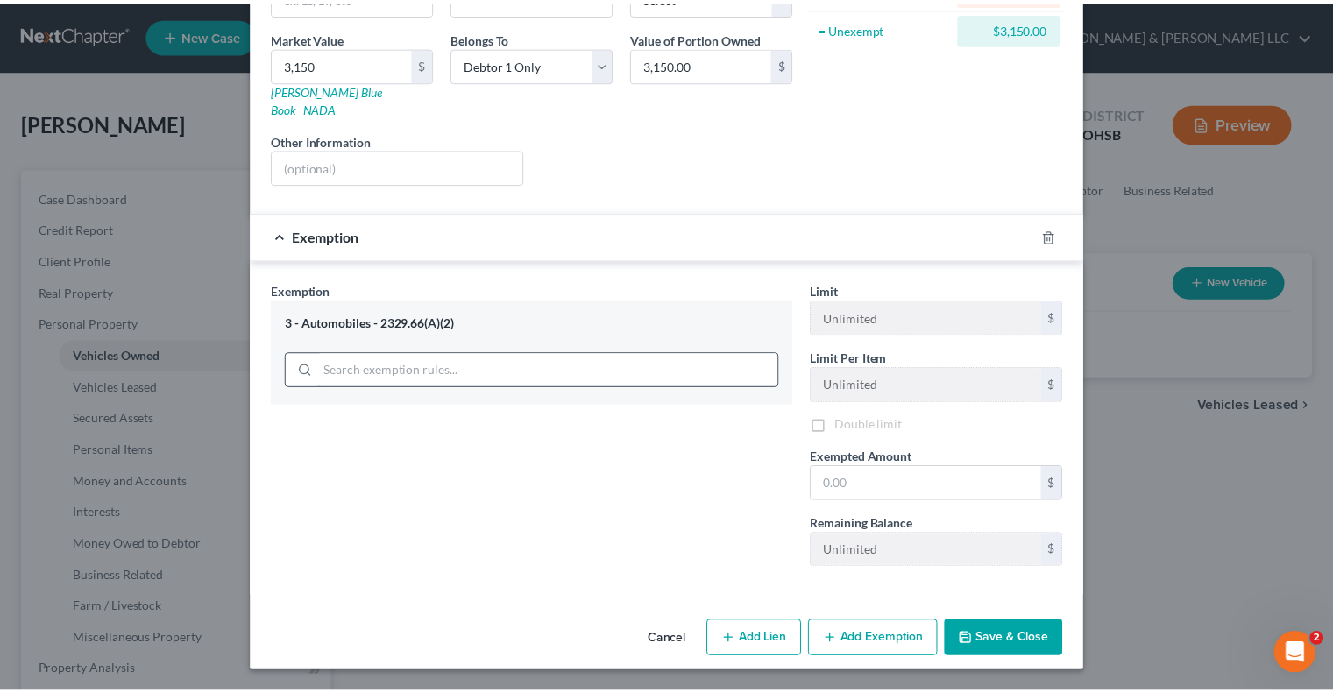
scroll to position [235, 0]
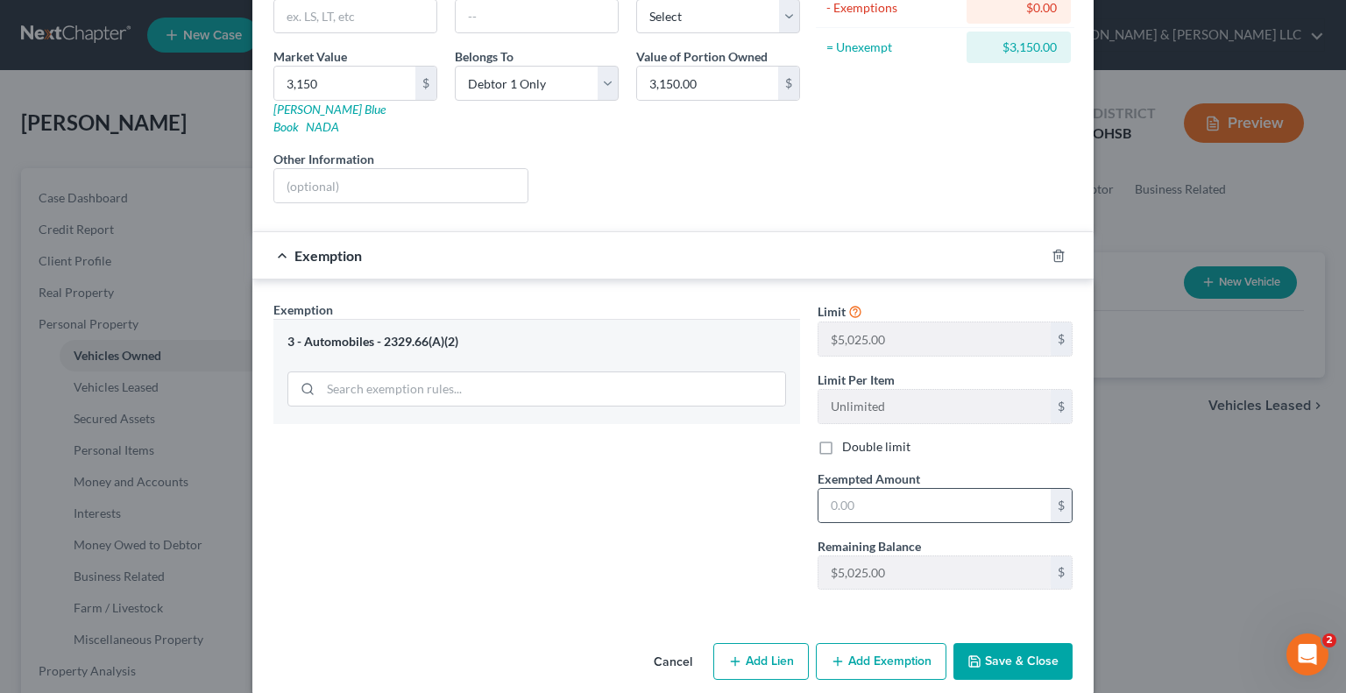
click at [862, 488] on div "$" at bounding box center [945, 505] width 255 height 35
click at [863, 490] on input "text" at bounding box center [934, 505] width 232 height 33
type input "5,025"
click at [986, 643] on button "Save & Close" at bounding box center [1012, 661] width 119 height 37
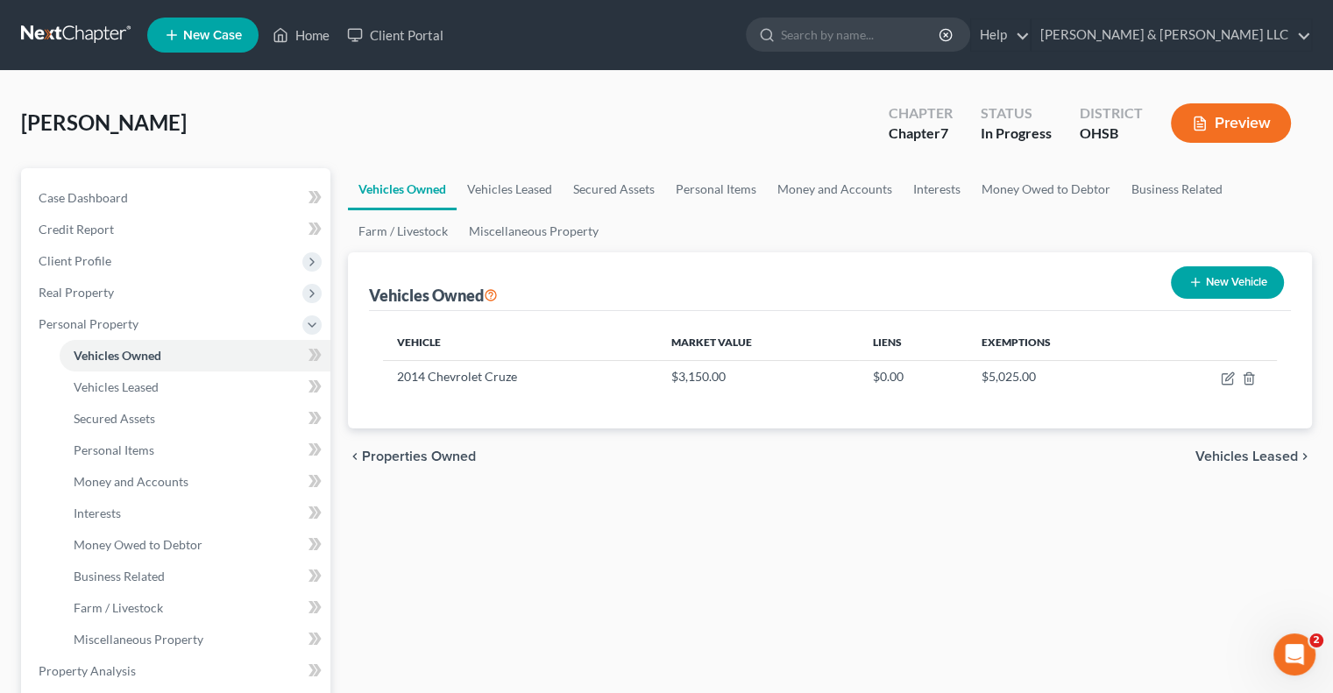
click at [1227, 454] on span "Vehicles Leased" at bounding box center [1246, 457] width 103 height 14
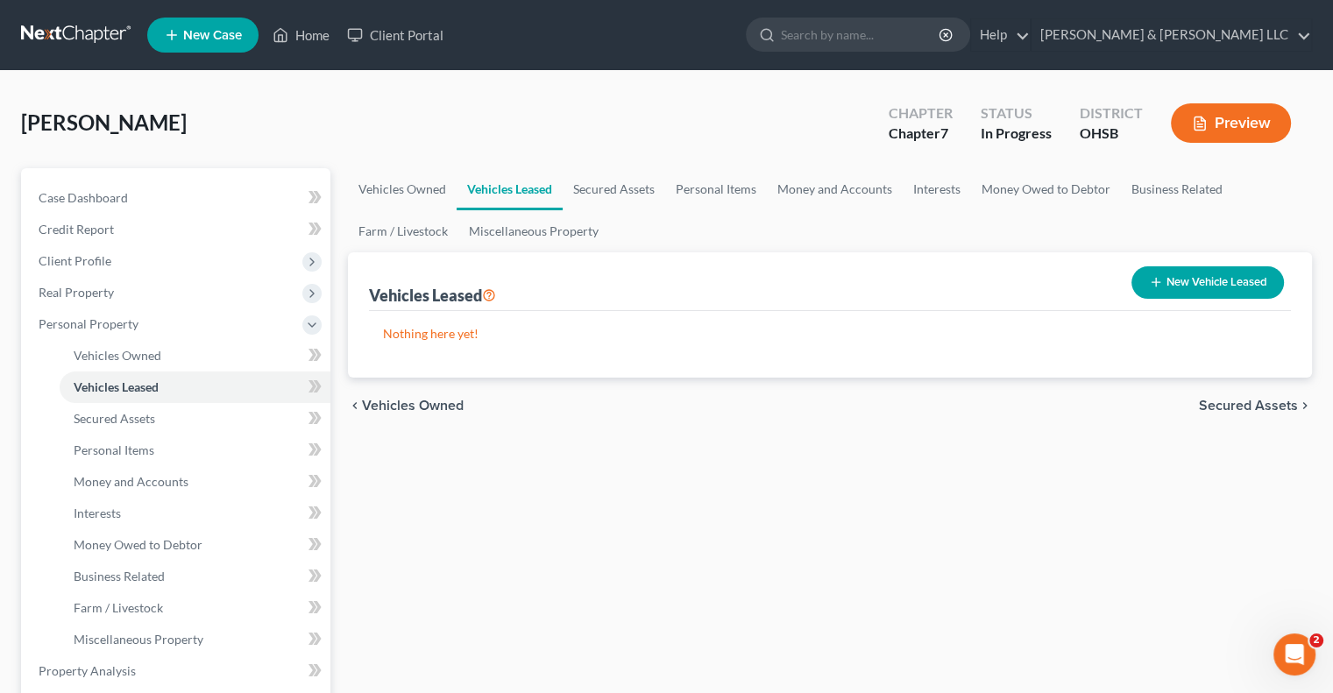
click at [1216, 409] on span "Secured Assets" at bounding box center [1248, 406] width 99 height 14
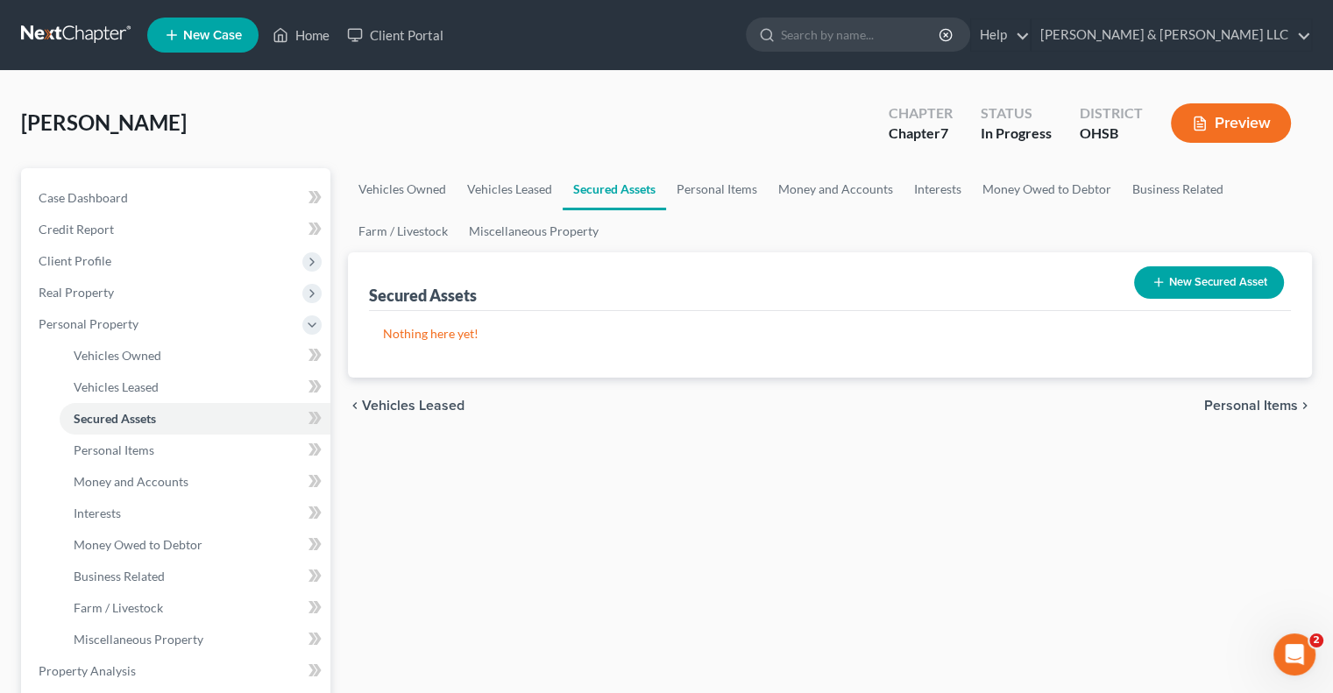
click at [1234, 407] on span "Personal Items" at bounding box center [1251, 406] width 94 height 14
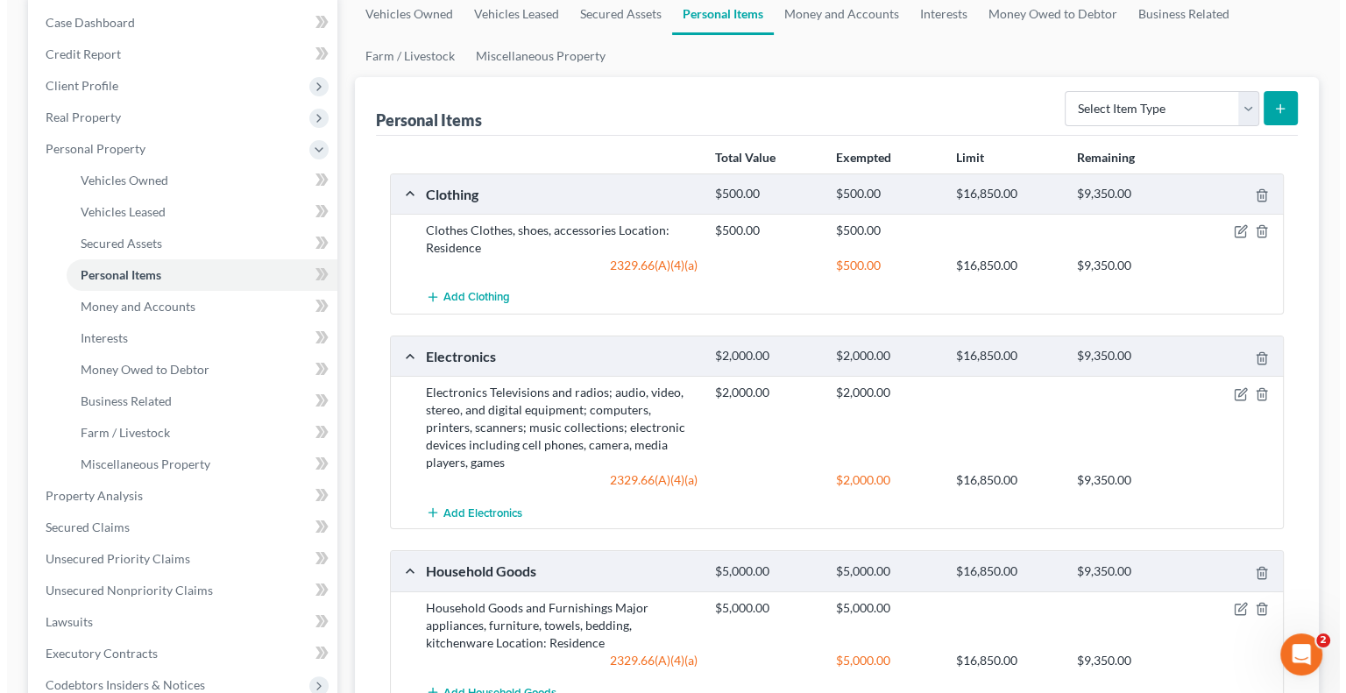
scroll to position [263, 0]
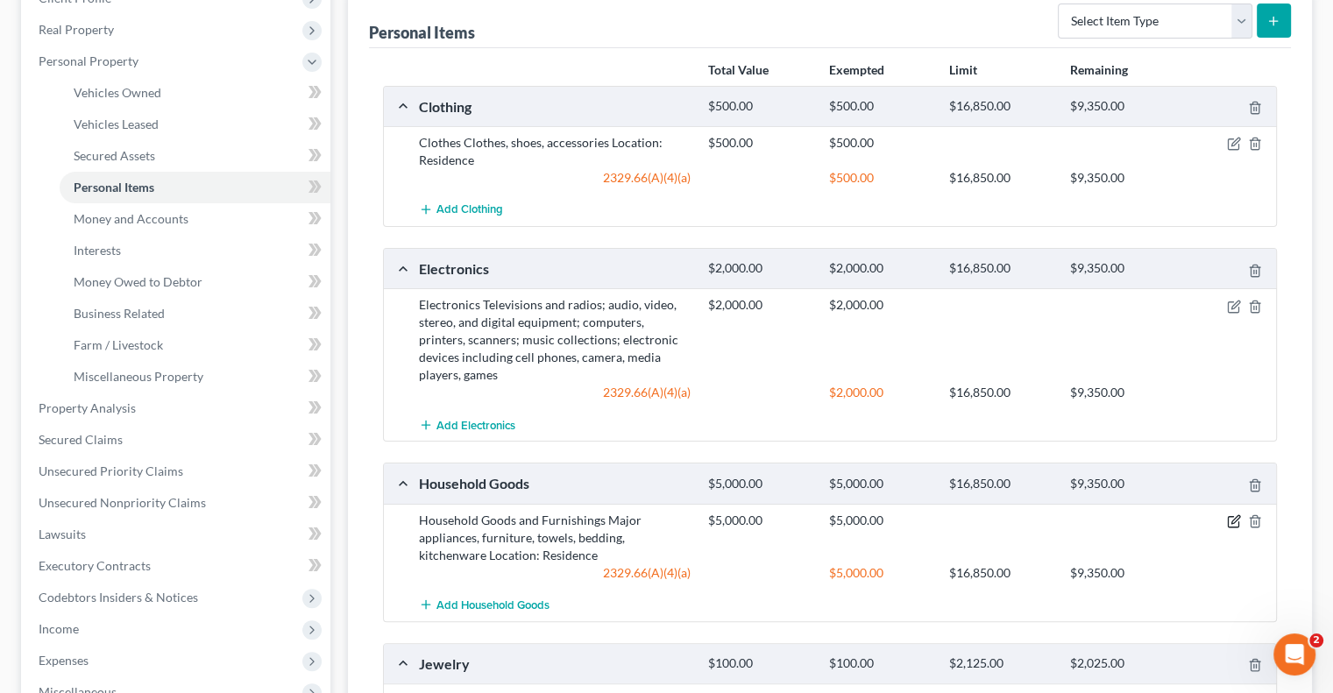
click at [1234, 516] on icon "button" at bounding box center [1235, 519] width 8 height 8
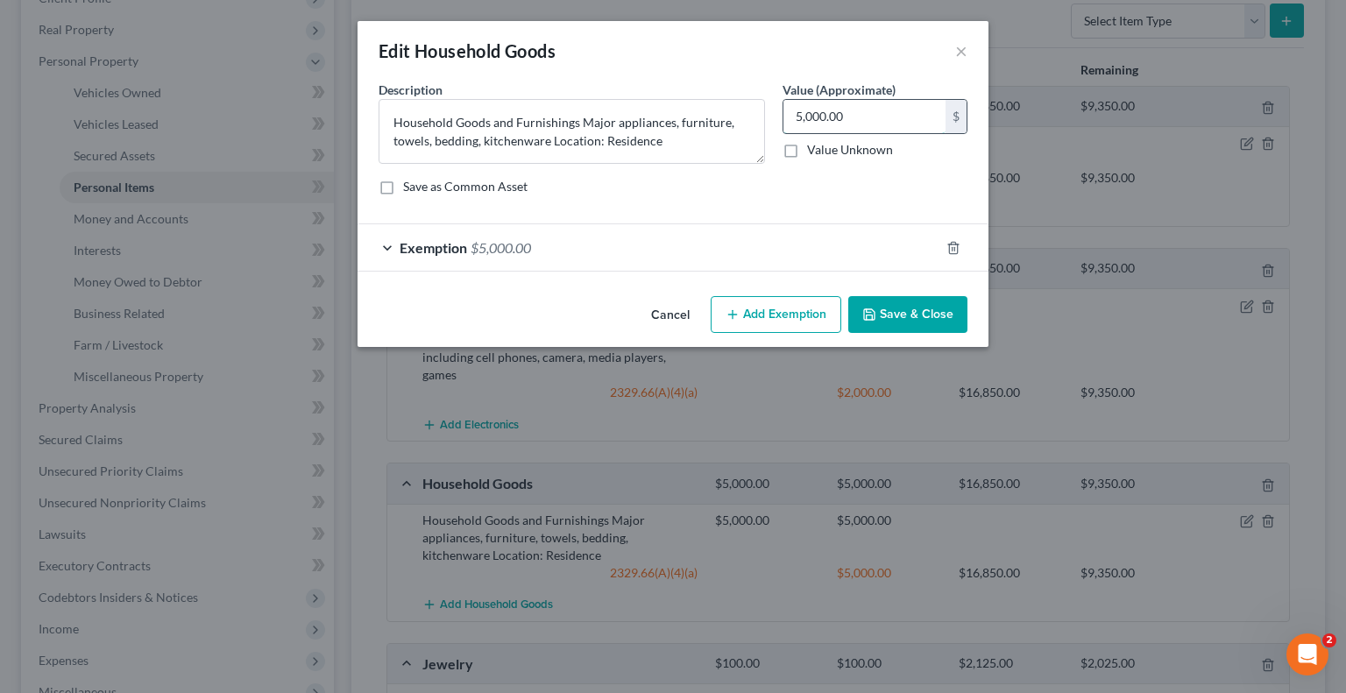
click at [868, 117] on input "5,000.00" at bounding box center [864, 116] width 162 height 33
type input "2,000"
click at [431, 233] on div "Exemption $5,000.00" at bounding box center [649, 247] width 582 height 46
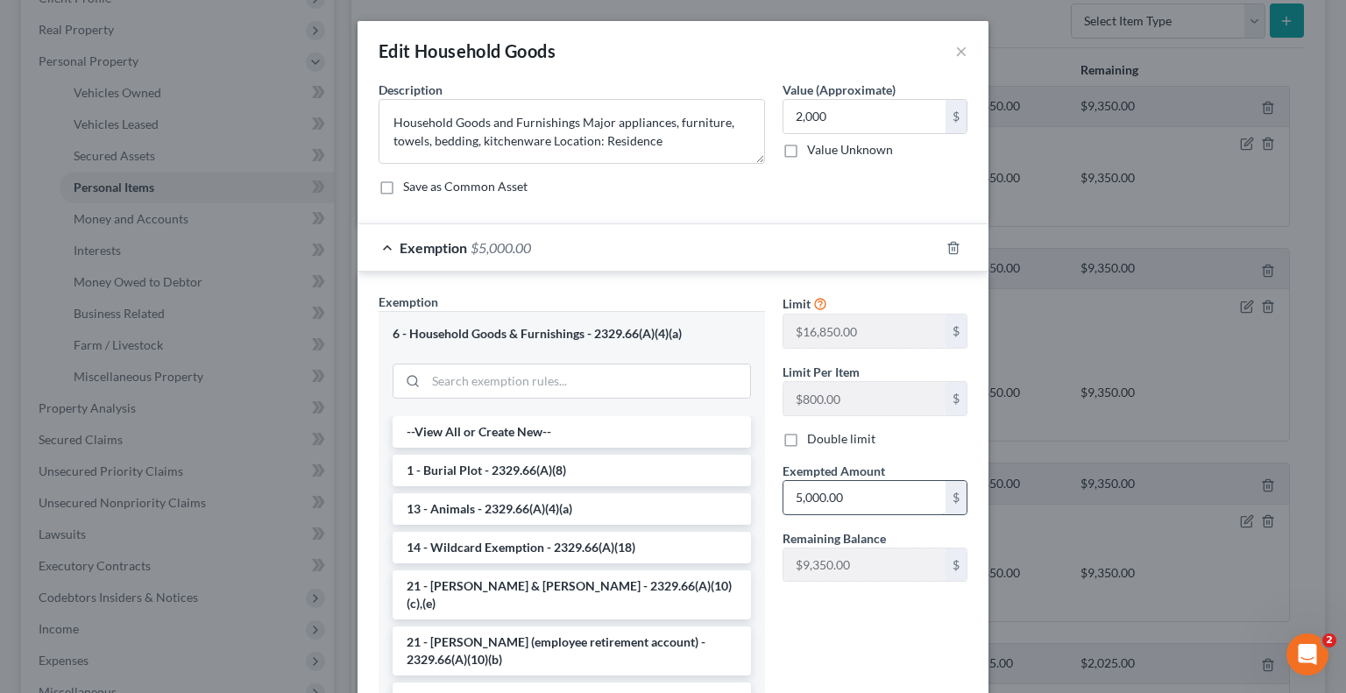
click at [868, 501] on input "5,000.00" at bounding box center [864, 497] width 162 height 33
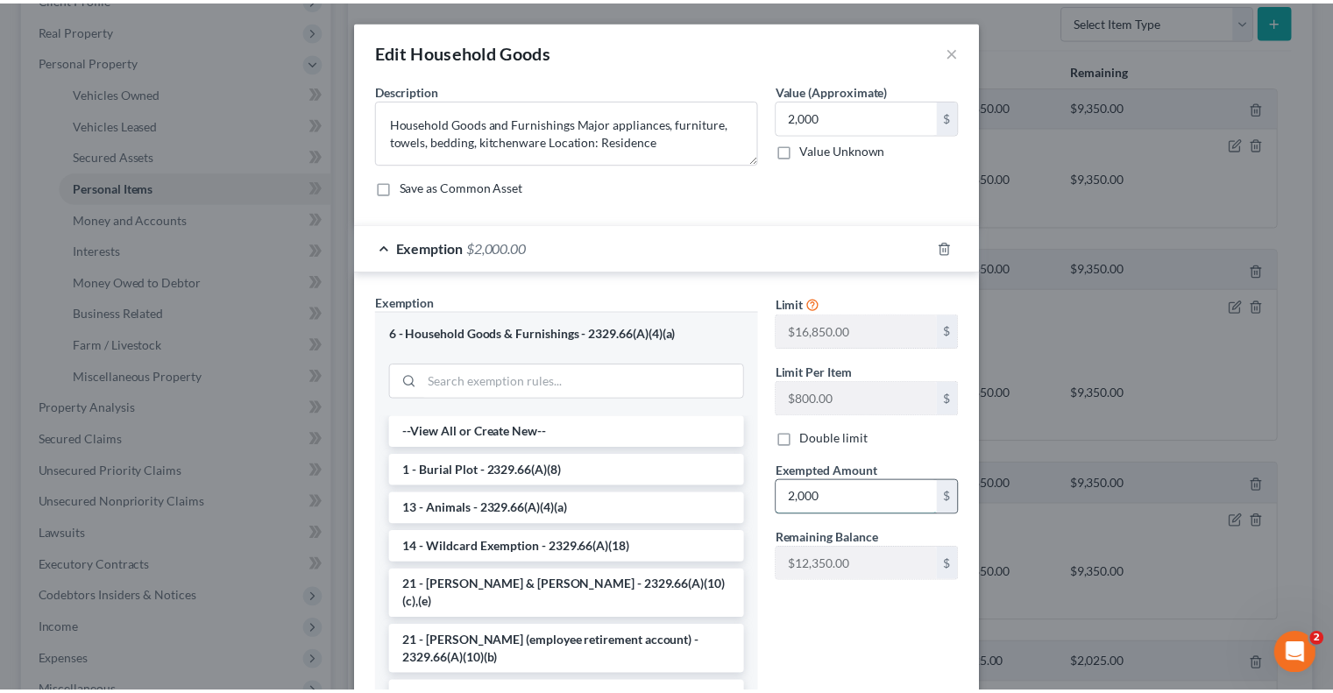
scroll to position [126, 0]
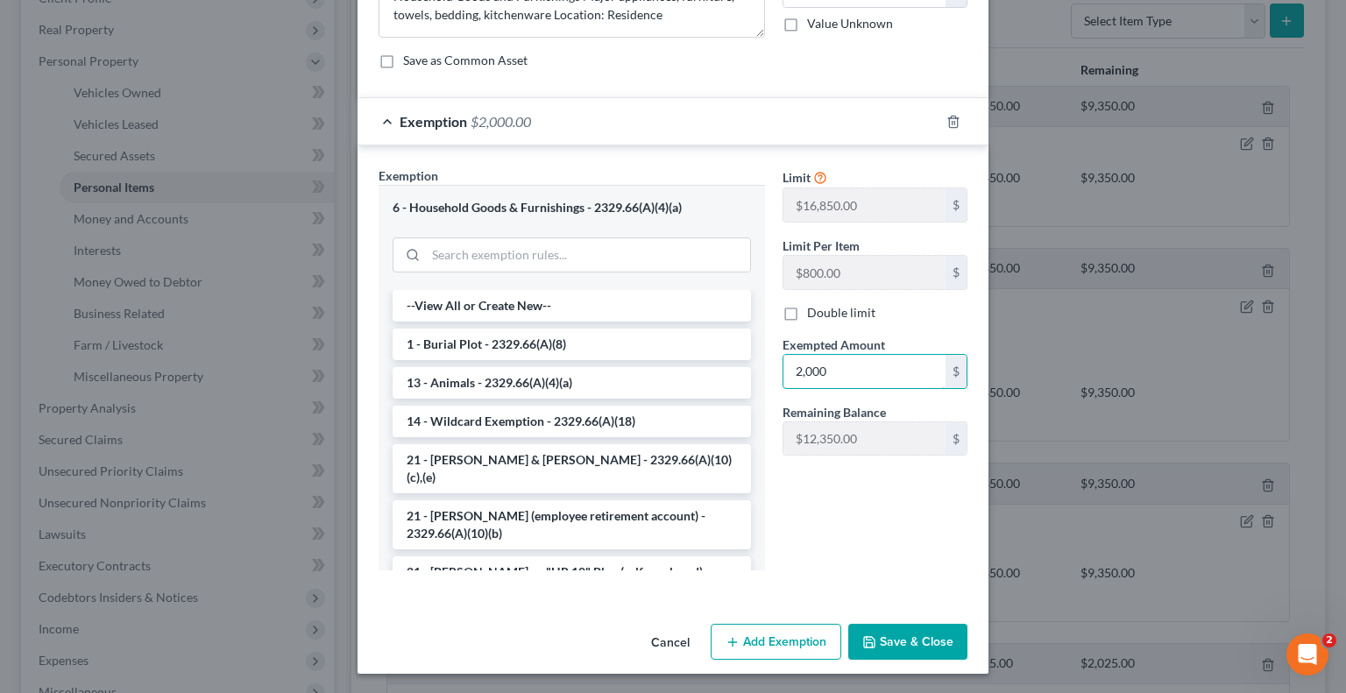
type input "2,000"
click at [899, 647] on button "Save & Close" at bounding box center [907, 642] width 119 height 37
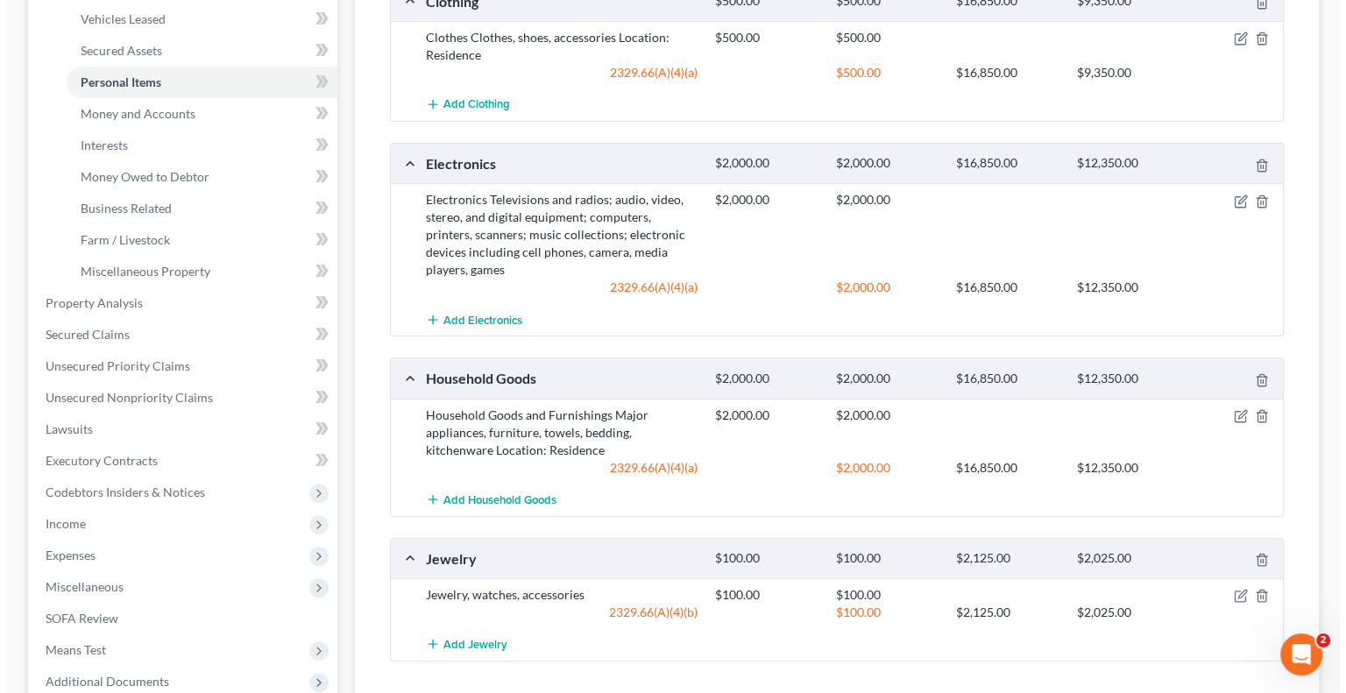
scroll to position [438, 0]
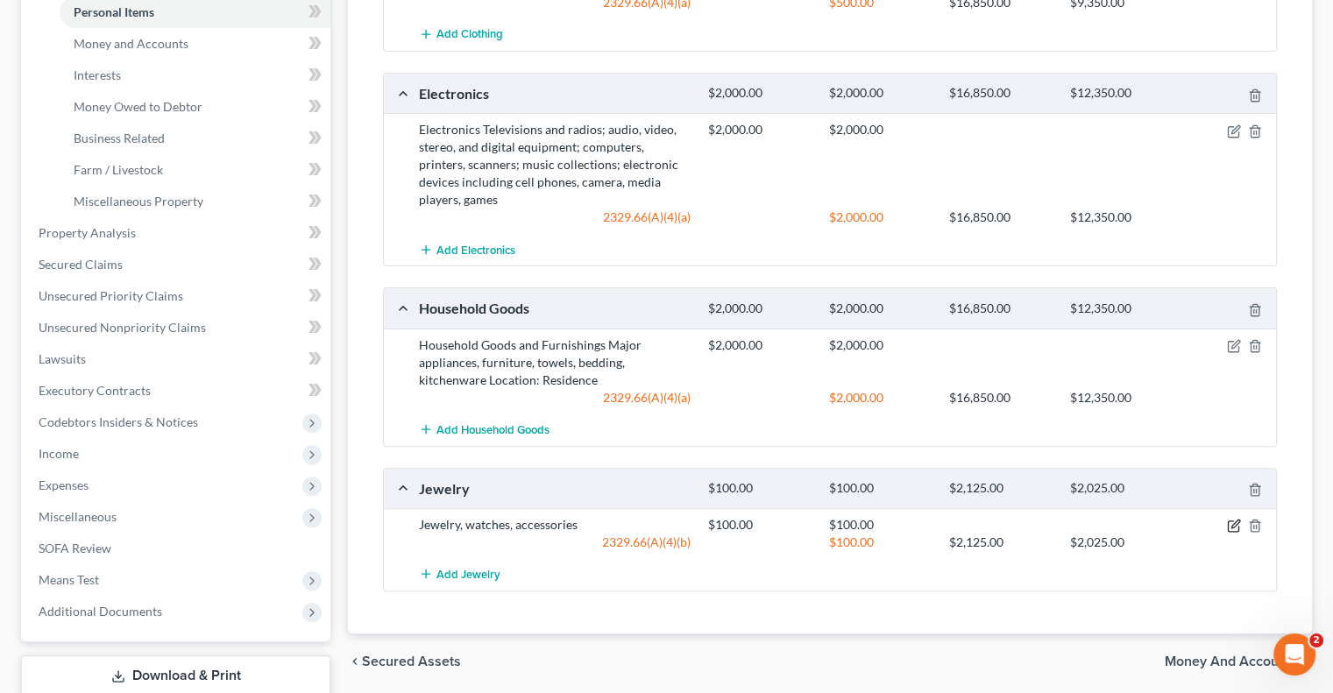
click at [1234, 521] on icon "button" at bounding box center [1235, 524] width 8 height 8
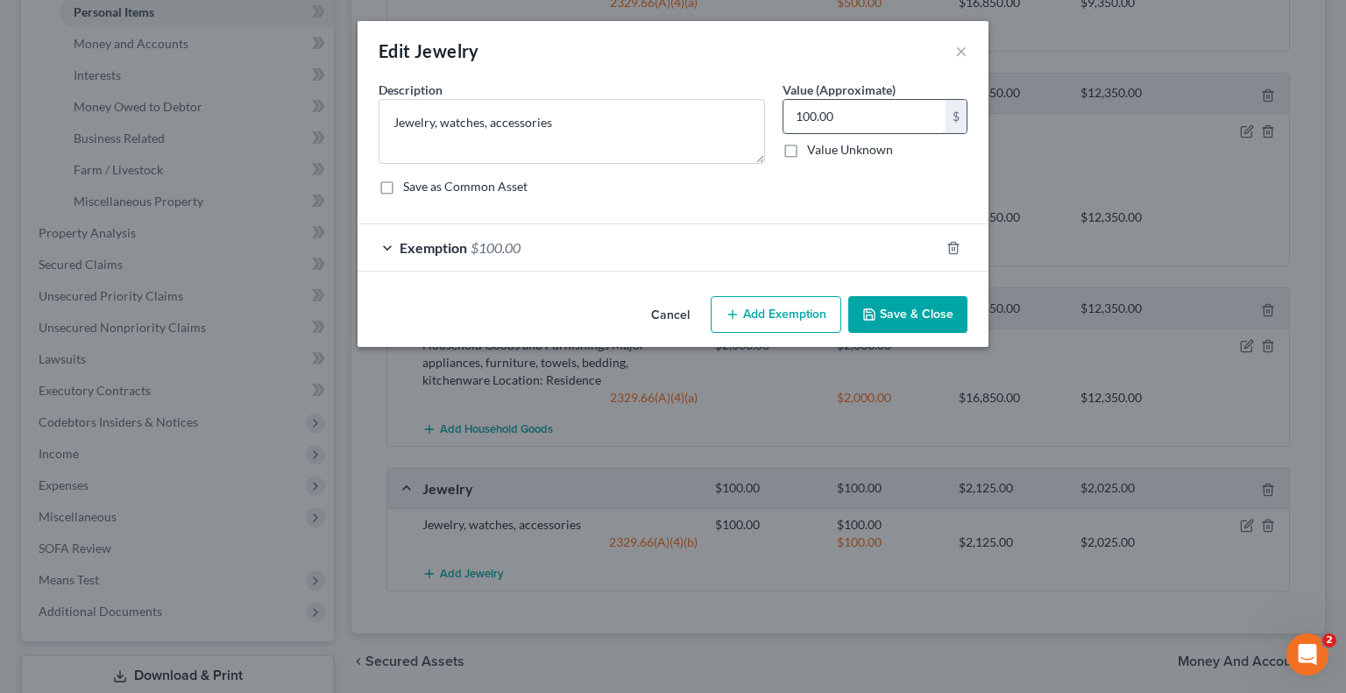
click at [859, 113] on input "100.00" at bounding box center [864, 116] width 162 height 33
type input "25"
click at [416, 247] on span "Exemption" at bounding box center [433, 247] width 67 height 17
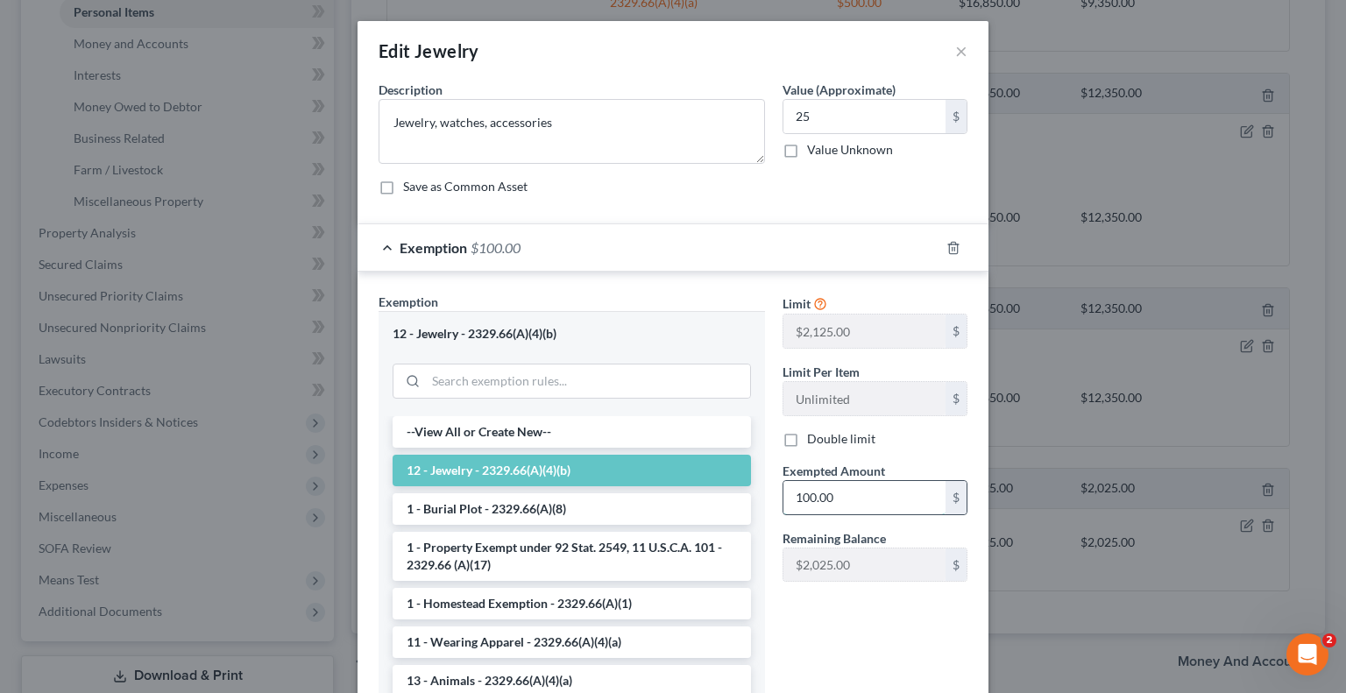
click at [851, 497] on input "100.00" at bounding box center [864, 497] width 162 height 33
type input "25"
click at [829, 641] on div "Limit $2,125.00 $ Limit Per Item Unlimited $ Double limit Exempted Amount * 25 …" at bounding box center [875, 501] width 202 height 417
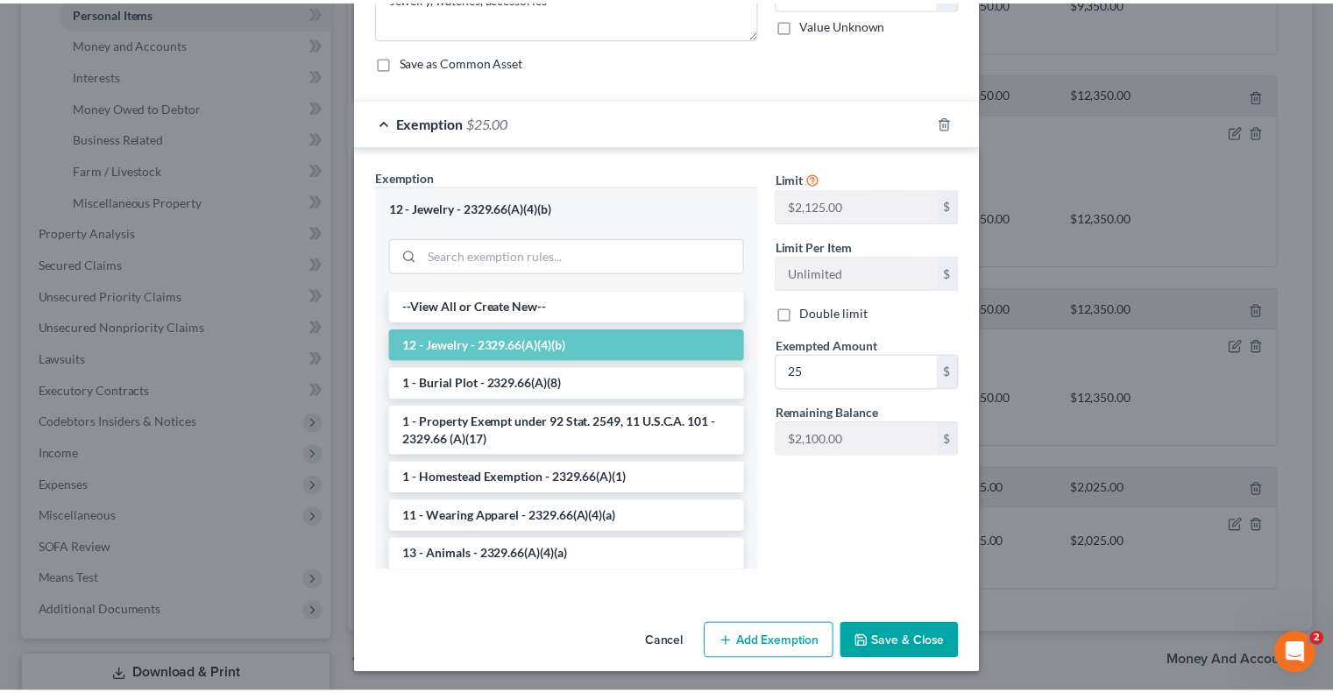
scroll to position [126, 0]
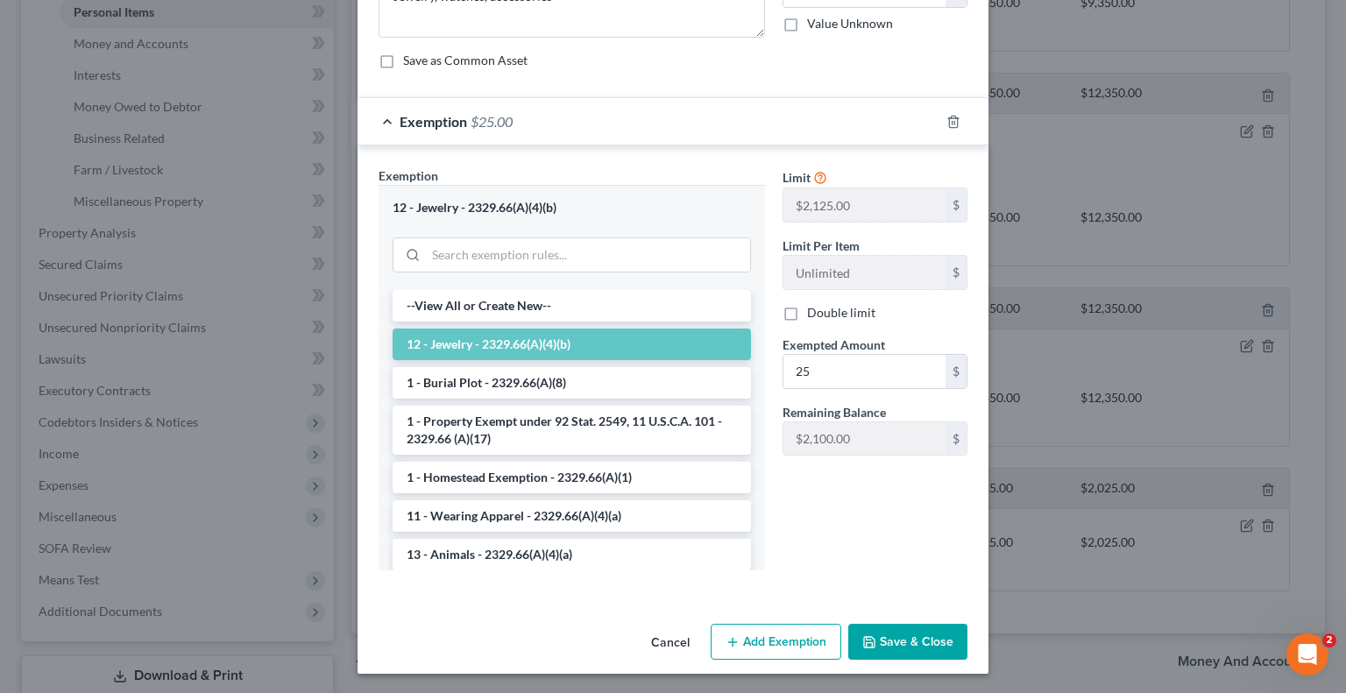
click at [910, 644] on button "Save & Close" at bounding box center [907, 642] width 119 height 37
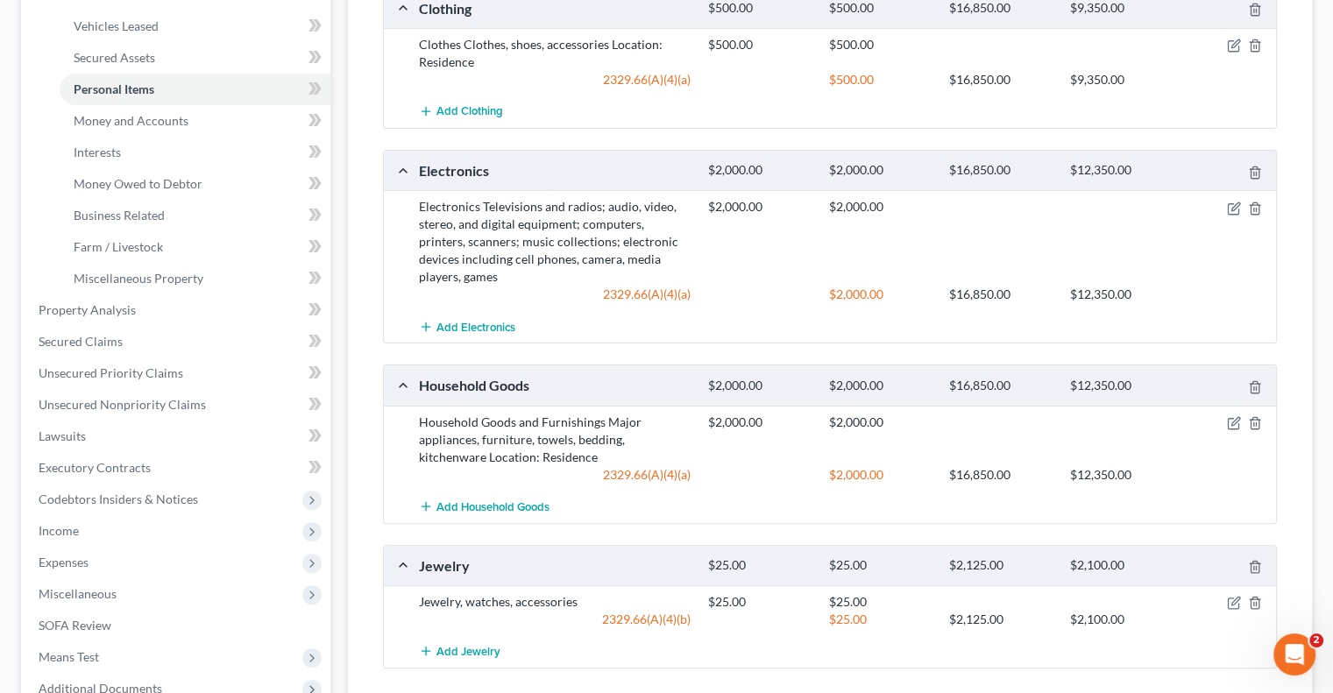
scroll to position [0, 0]
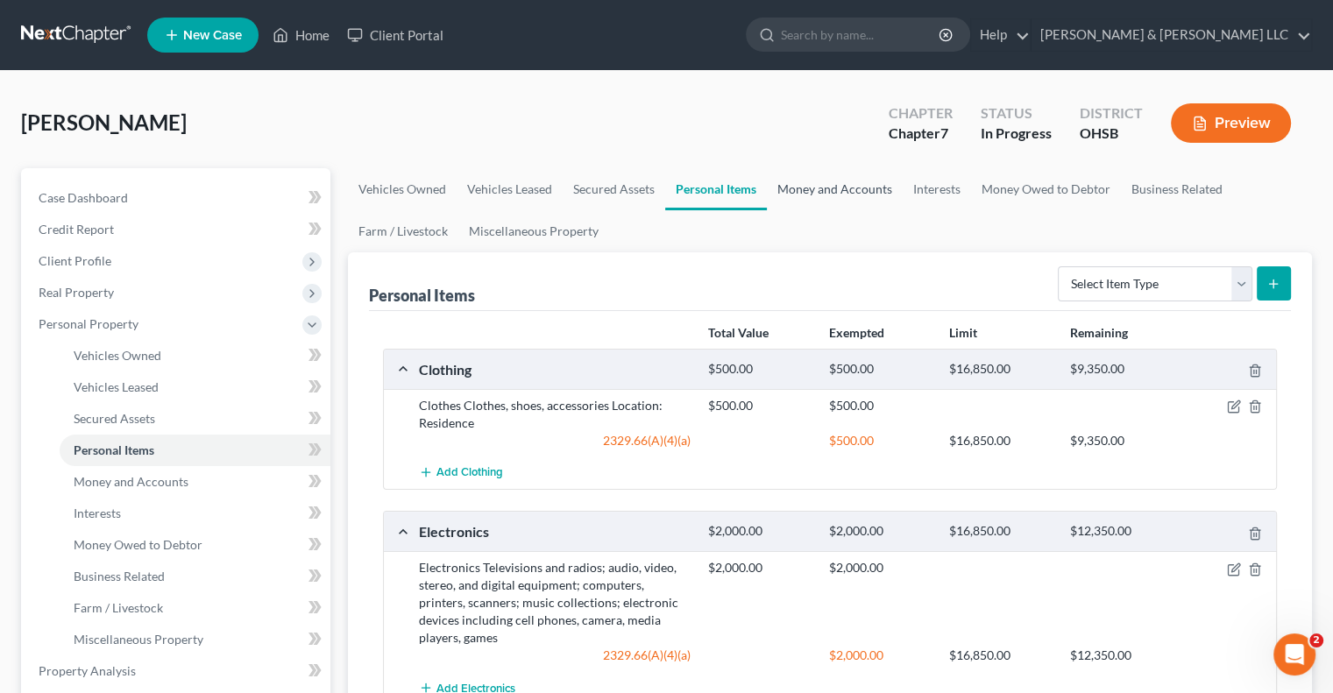
click at [848, 193] on link "Money and Accounts" at bounding box center [835, 189] width 136 height 42
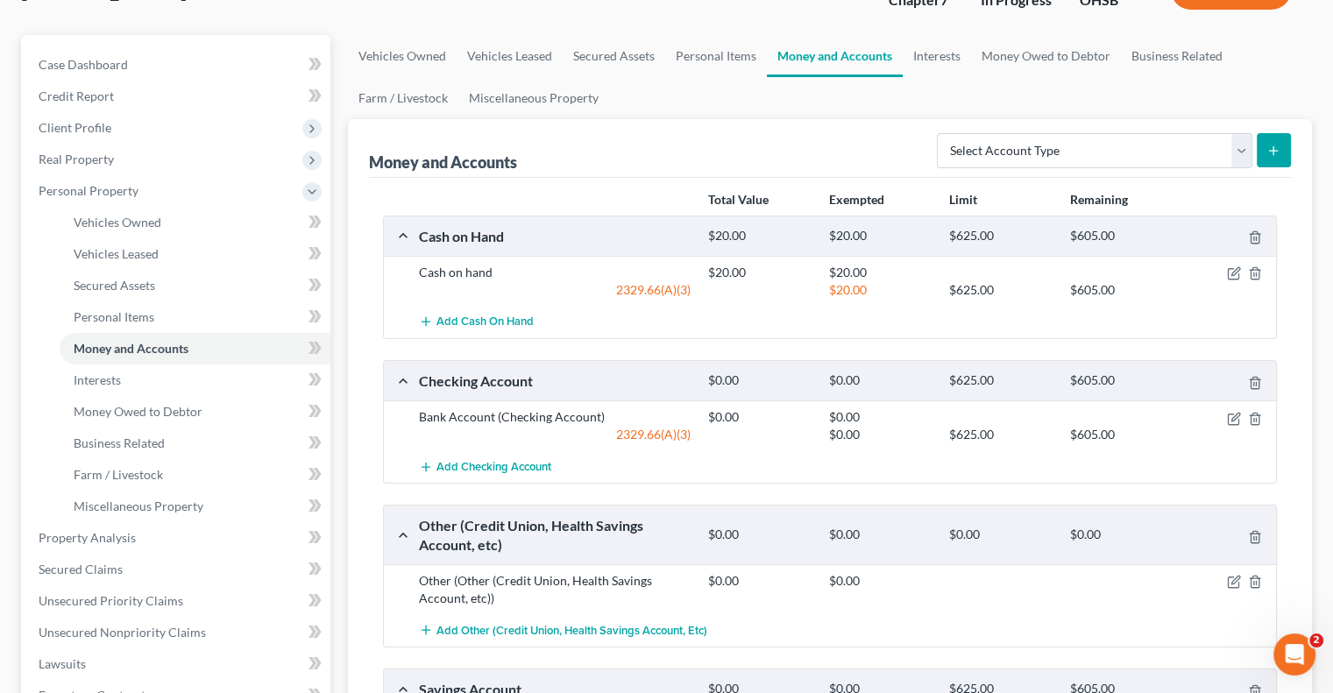
scroll to position [175, 0]
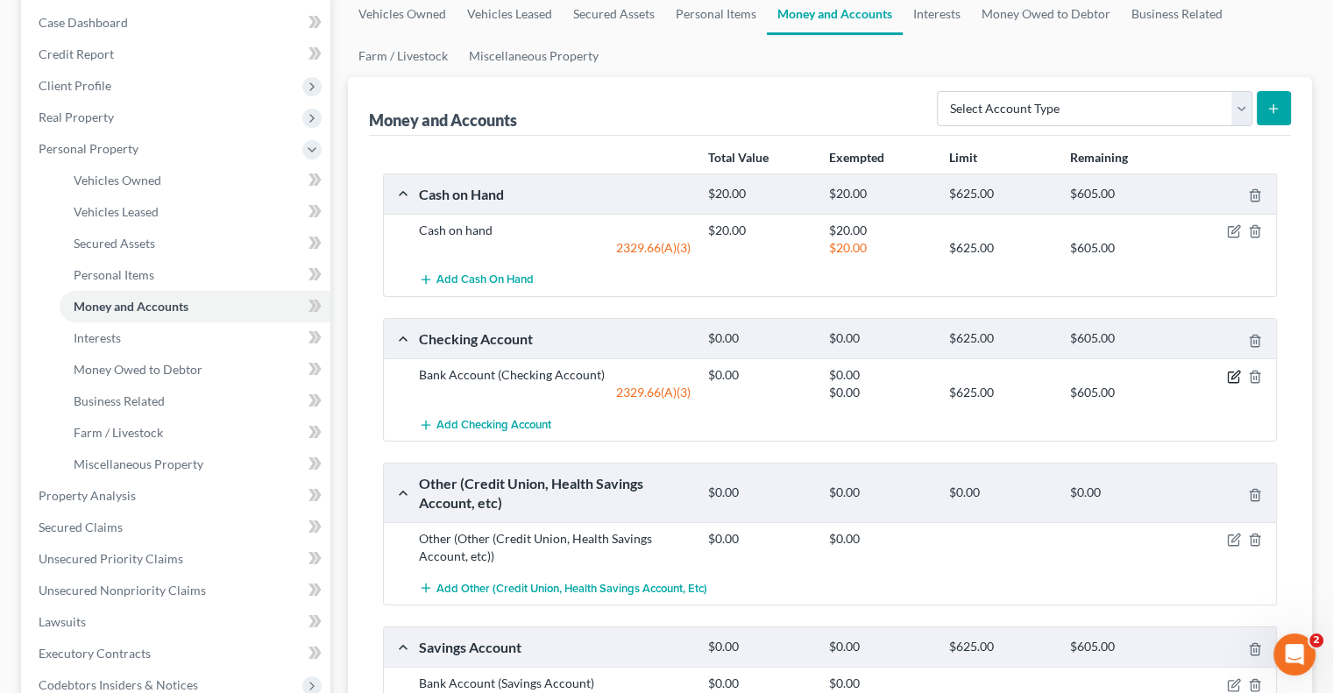
click at [1234, 377] on icon "button" at bounding box center [1234, 377] width 14 height 14
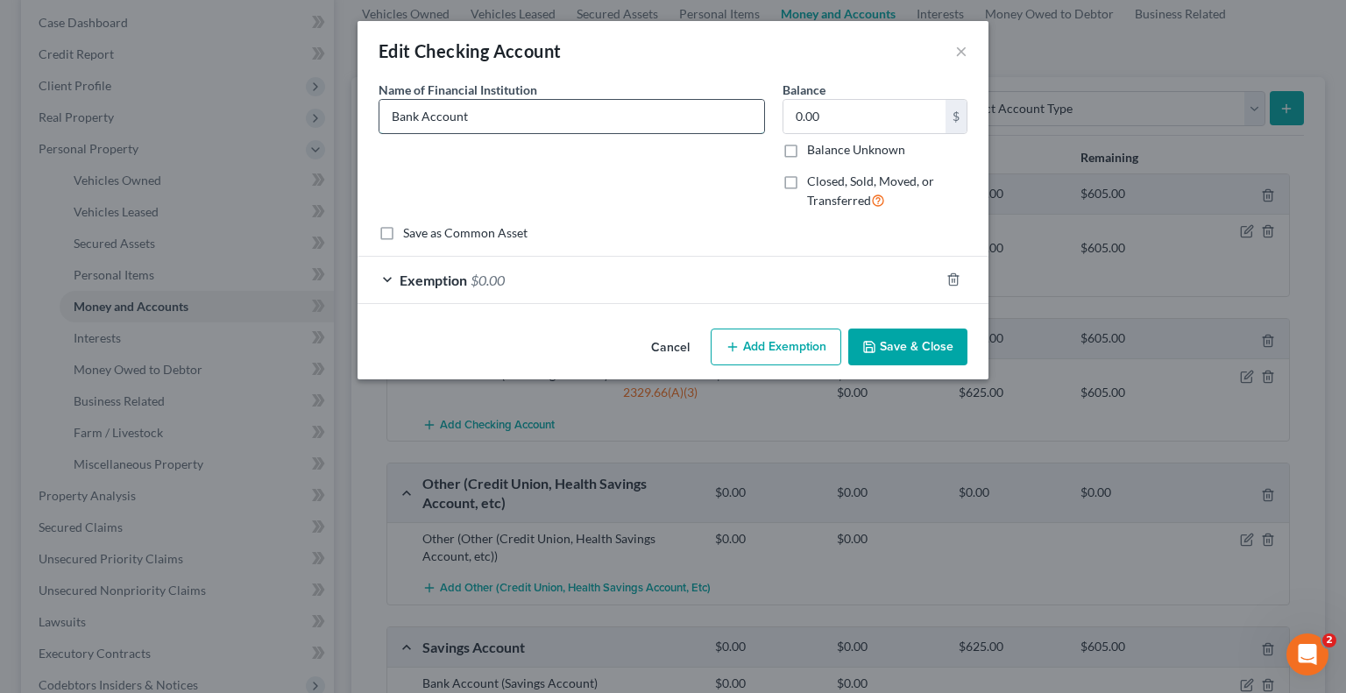
click at [487, 118] on input "Bank Account" at bounding box center [571, 116] width 385 height 33
drag, startPoint x: 487, startPoint y: 118, endPoint x: 322, endPoint y: 134, distance: 165.5
click at [322, 134] on div "Edit Checking Account × An exemption set must first be selected from the Filing…" at bounding box center [673, 346] width 1346 height 693
type input "Navy Federal Credit Union"
click at [925, 346] on button "Save & Close" at bounding box center [907, 347] width 119 height 37
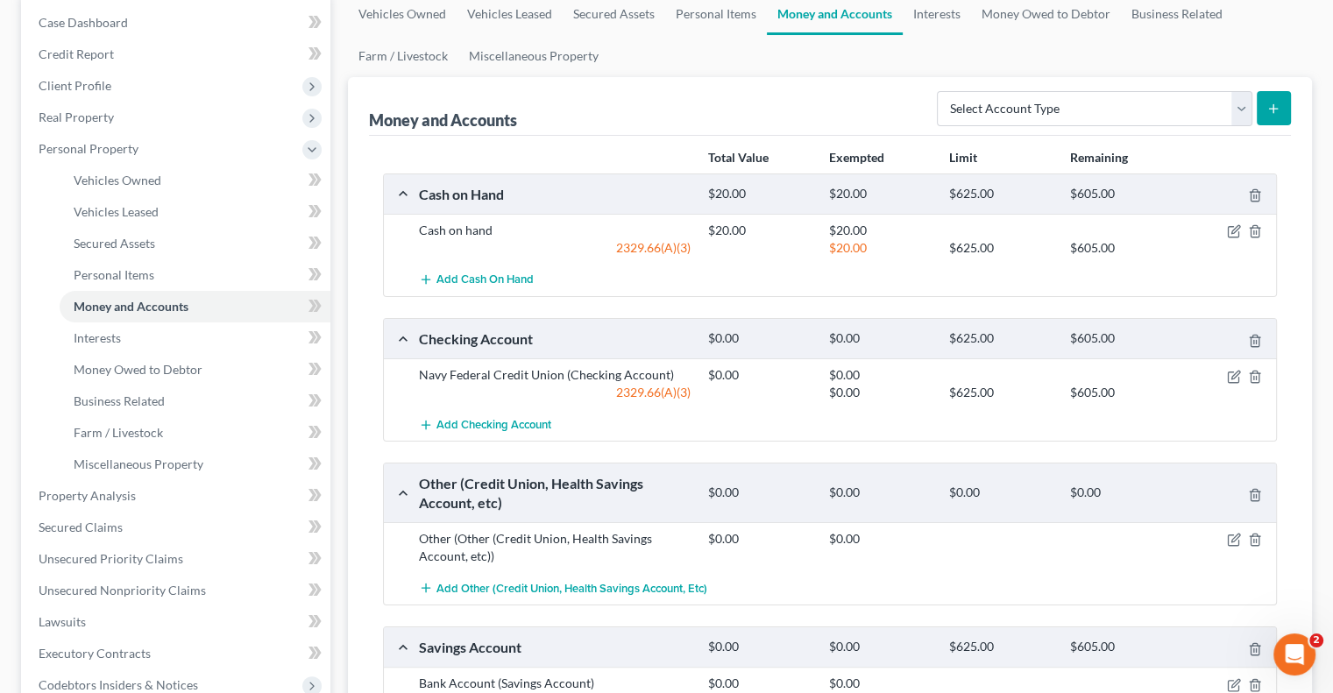
scroll to position [350, 0]
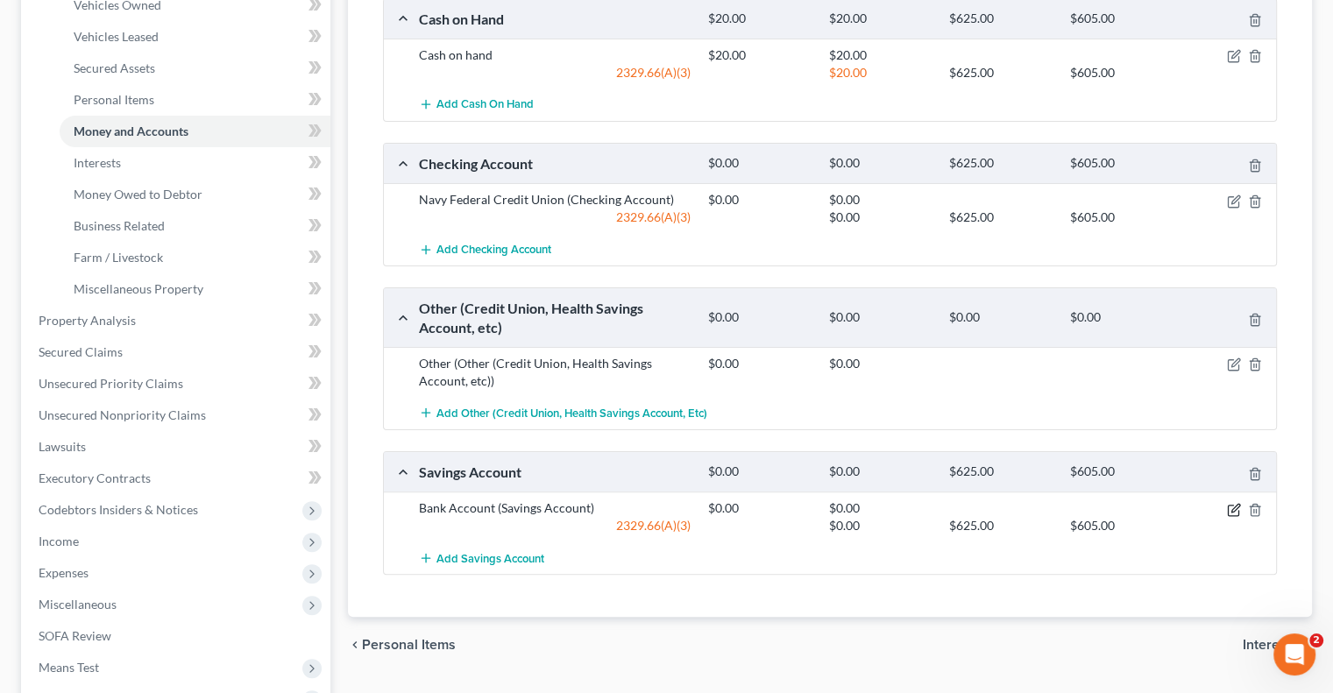
drag, startPoint x: 1234, startPoint y: 508, endPoint x: 1122, endPoint y: 467, distance: 118.7
click at [1234, 508] on icon "button" at bounding box center [1234, 510] width 14 height 14
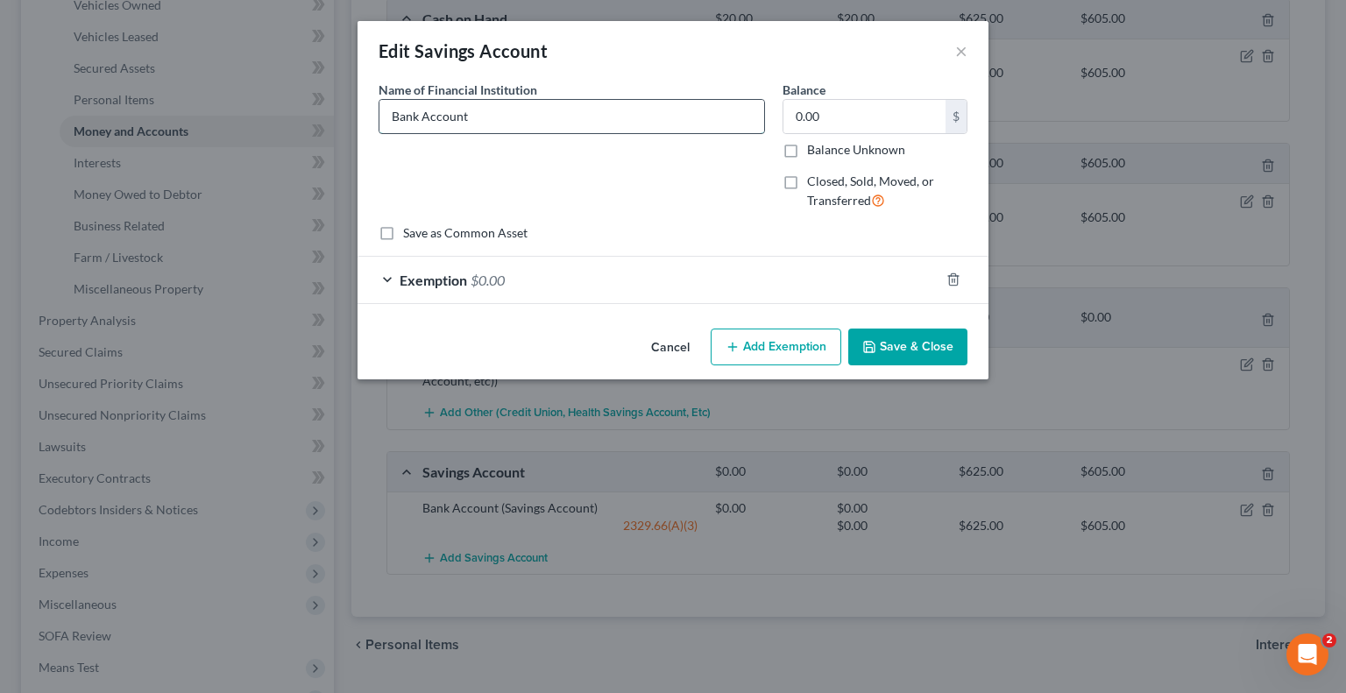
click at [516, 100] on input "Bank Account" at bounding box center [571, 116] width 385 height 33
drag, startPoint x: 489, startPoint y: 117, endPoint x: 308, endPoint y: 120, distance: 180.5
click at [308, 120] on div "Edit Savings Account × An exemption set must first be selected from the Filing …" at bounding box center [673, 346] width 1346 height 693
type input "Navy Federal Credit Union"
click at [915, 345] on button "Save & Close" at bounding box center [907, 347] width 119 height 37
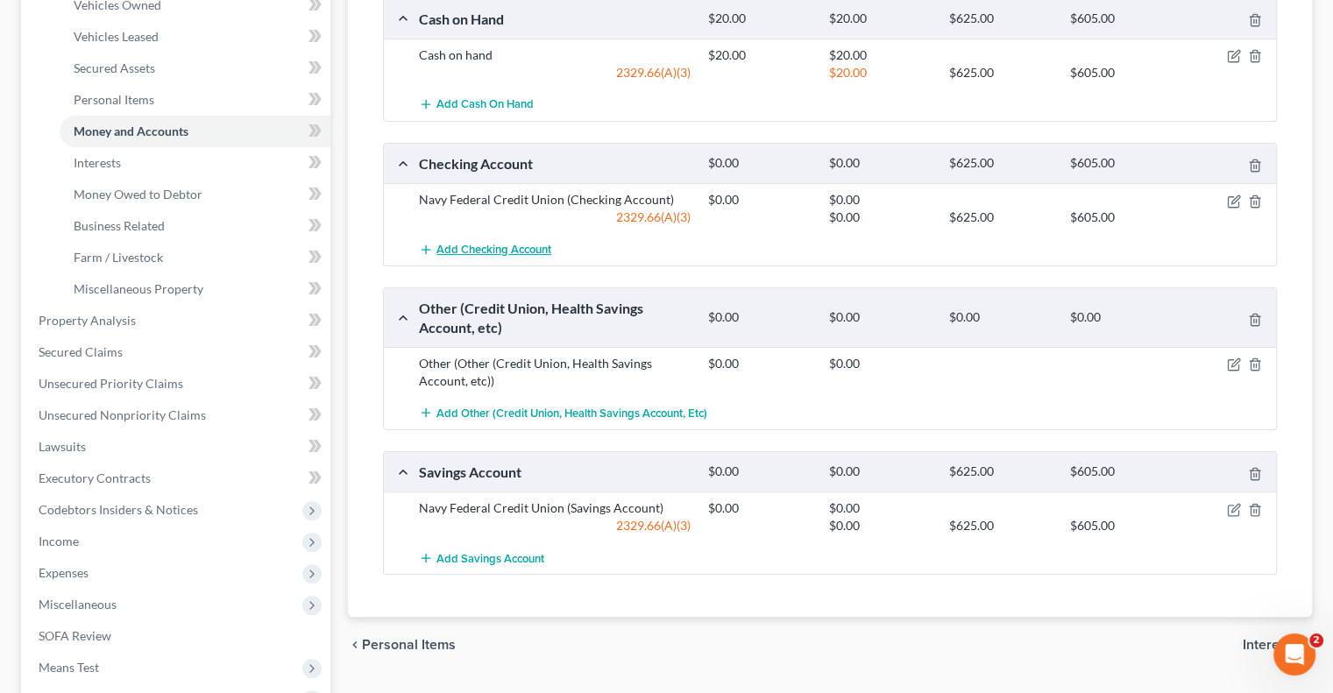
click at [536, 247] on span "Add Checking Account" at bounding box center [493, 250] width 115 height 14
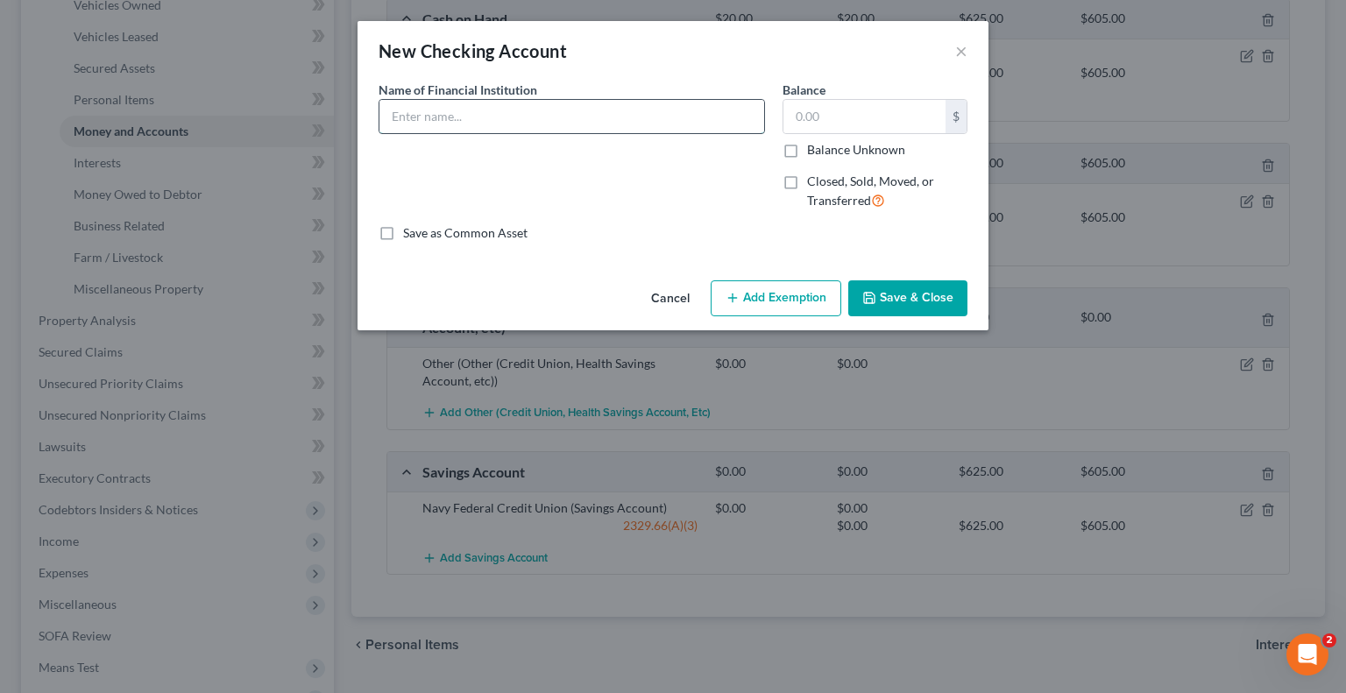
click at [511, 119] on input "text" at bounding box center [571, 116] width 385 height 33
type input "Regions Bank"
click at [903, 302] on button "Save & Close" at bounding box center [907, 298] width 119 height 37
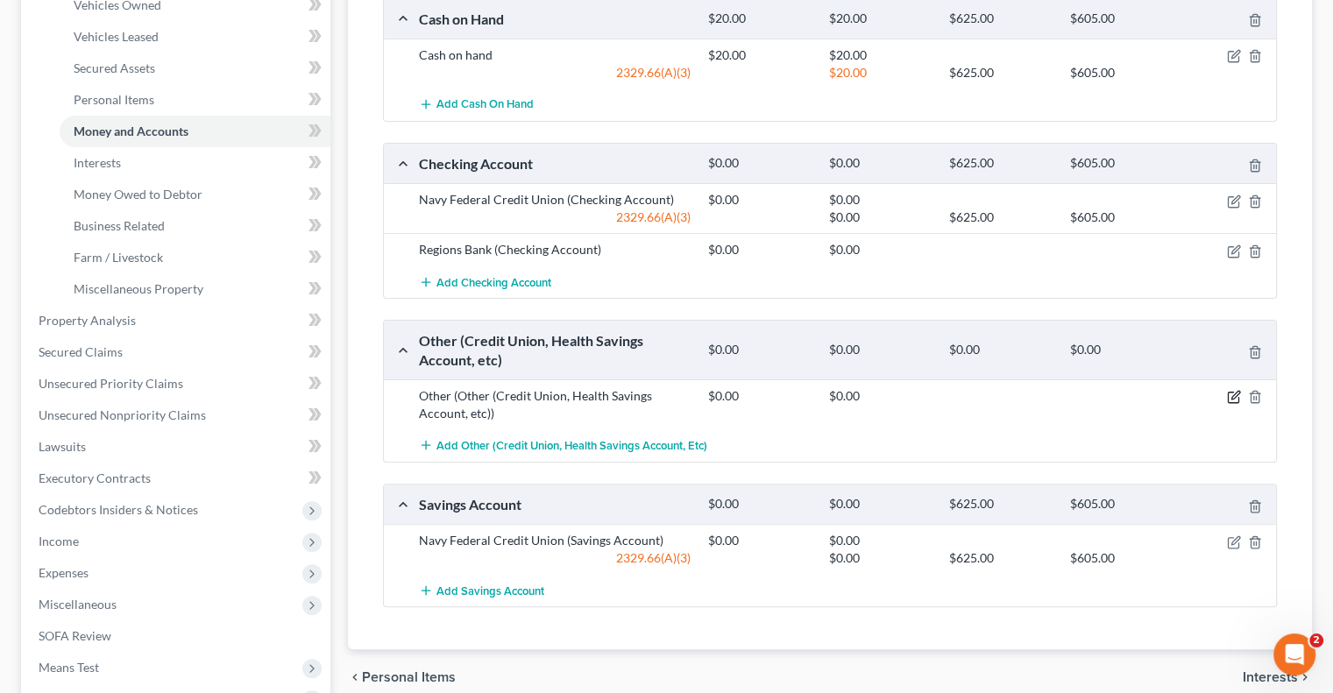
click at [1233, 396] on icon "button" at bounding box center [1235, 396] width 8 height 8
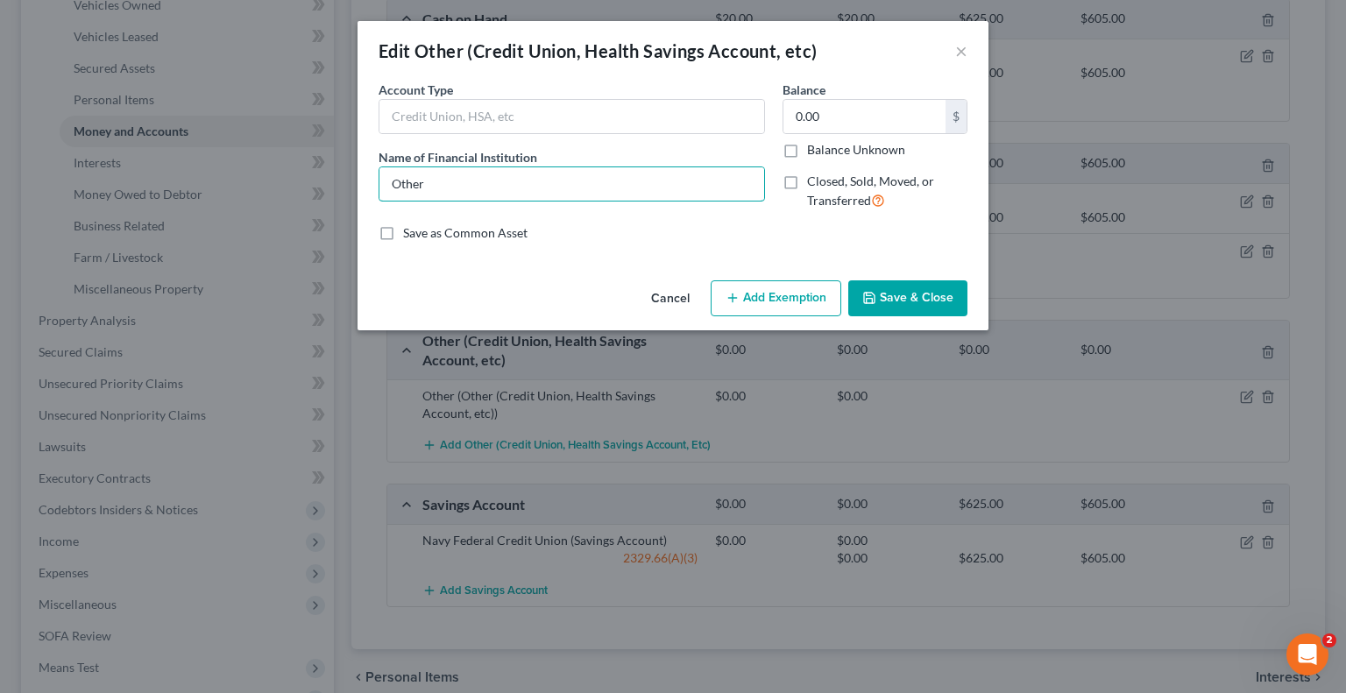
drag, startPoint x: 463, startPoint y: 174, endPoint x: 358, endPoint y: 179, distance: 104.4
click at [358, 179] on div "An exemption set must first be selected from the Filing Information section. Co…" at bounding box center [673, 177] width 631 height 193
type input "Cash App"
click at [930, 311] on button "Save & Close" at bounding box center [907, 298] width 119 height 37
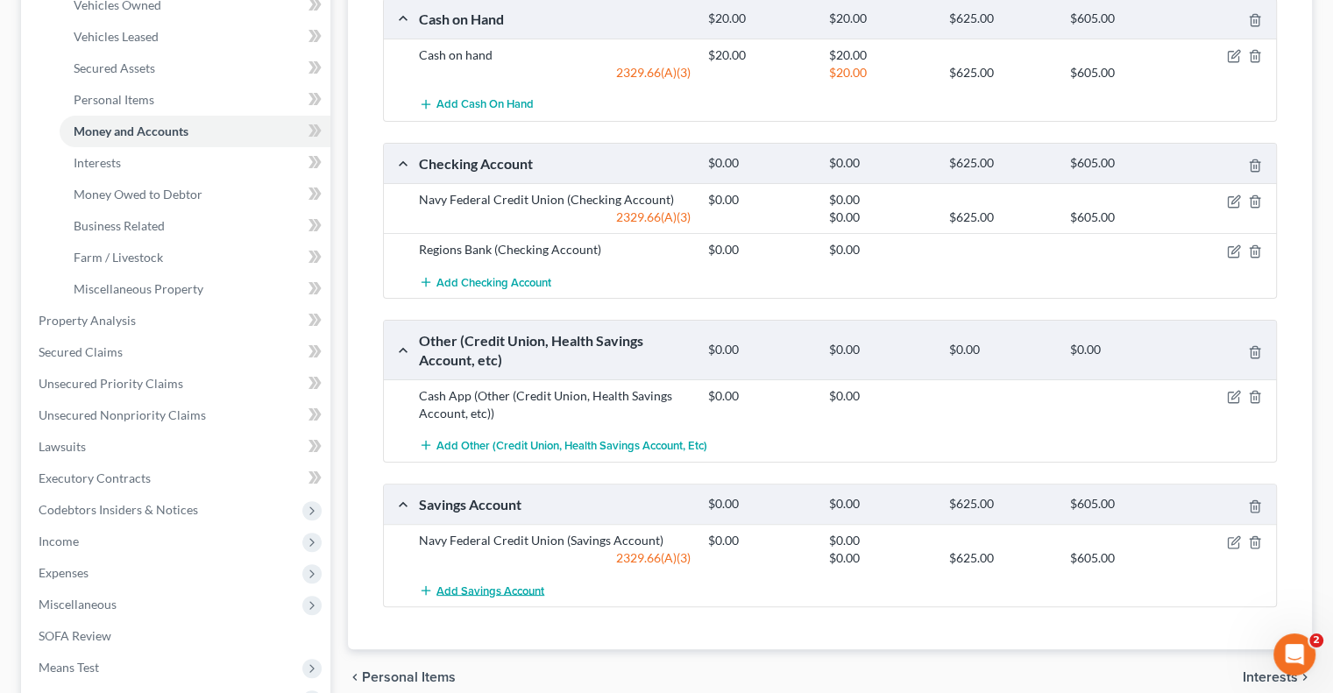
click at [470, 588] on span "Add Savings Account" at bounding box center [490, 591] width 108 height 14
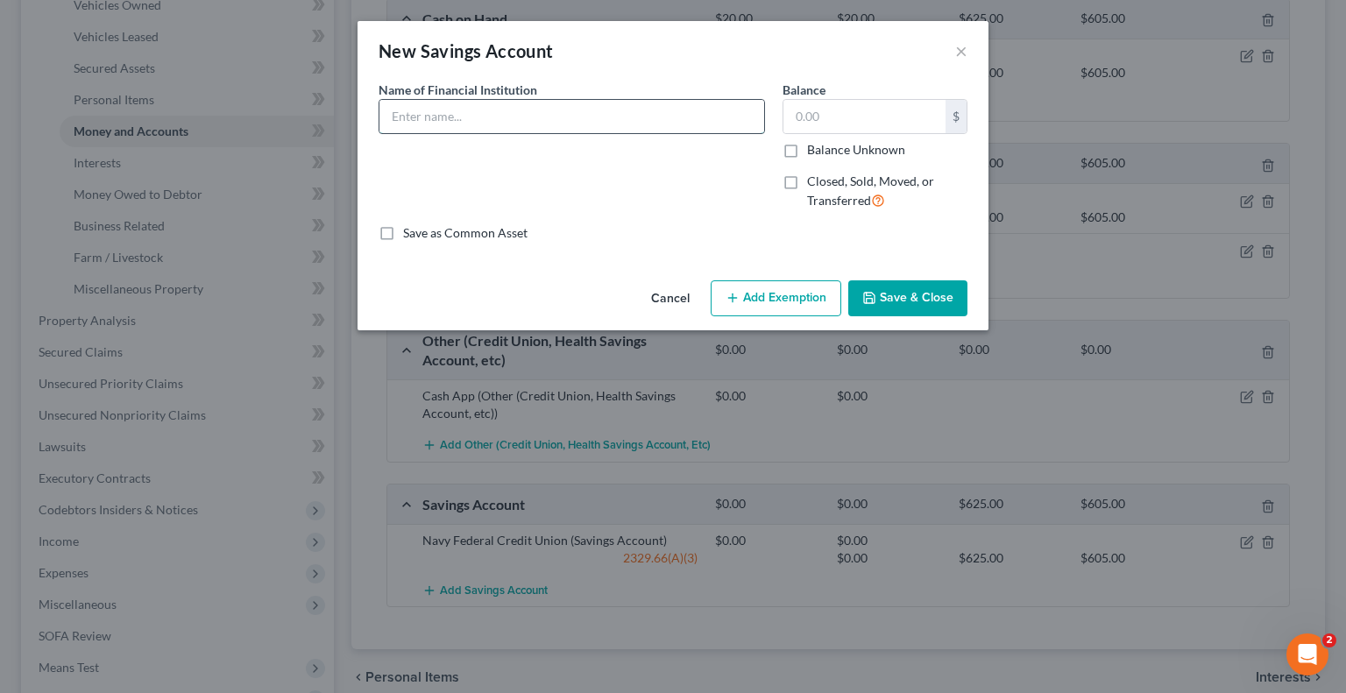
click at [631, 112] on input "text" at bounding box center [571, 116] width 385 height 33
type input "Regions Bank"
click at [887, 290] on button "Save & Close" at bounding box center [907, 298] width 119 height 37
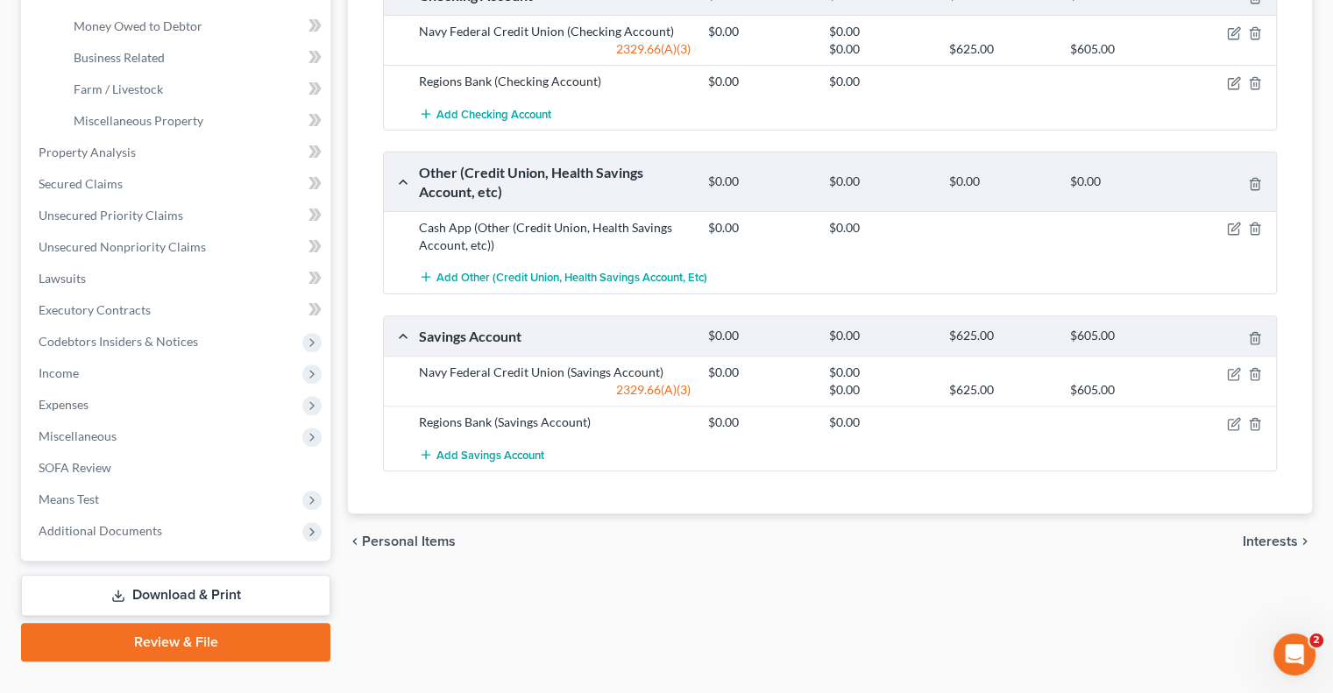
scroll to position [552, 0]
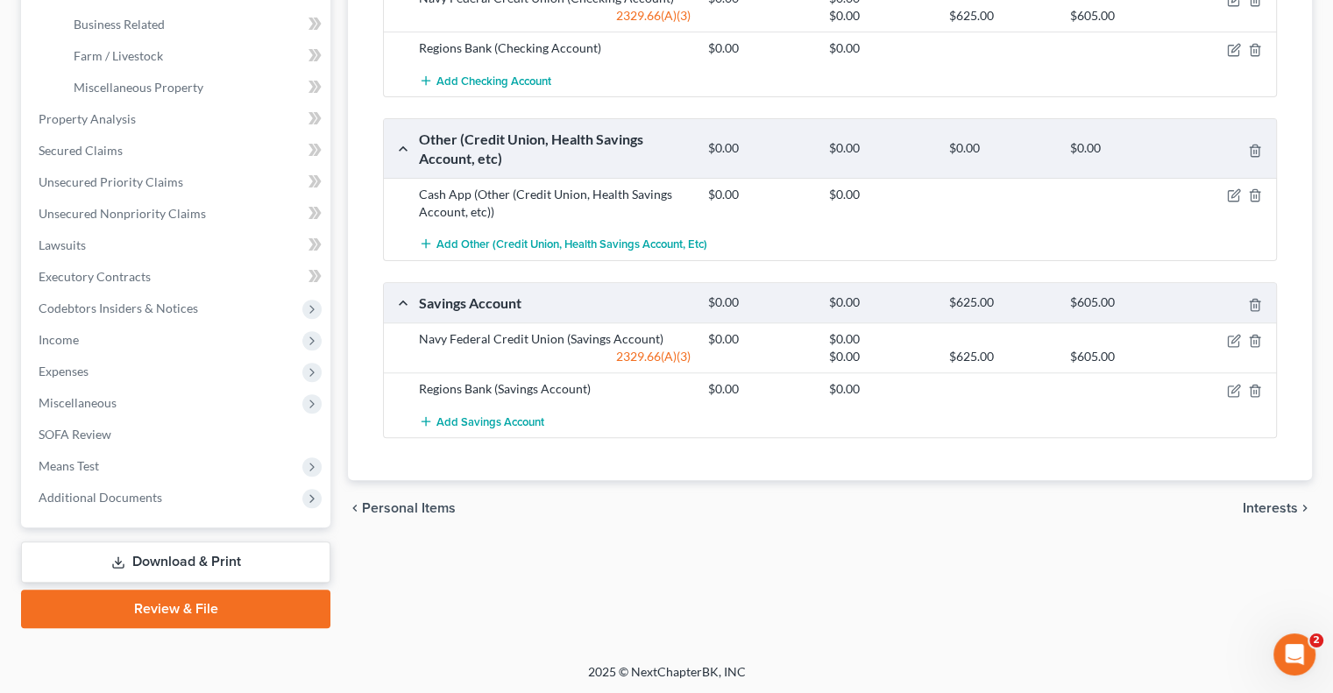
click at [1244, 506] on span "Interests" at bounding box center [1270, 508] width 55 height 14
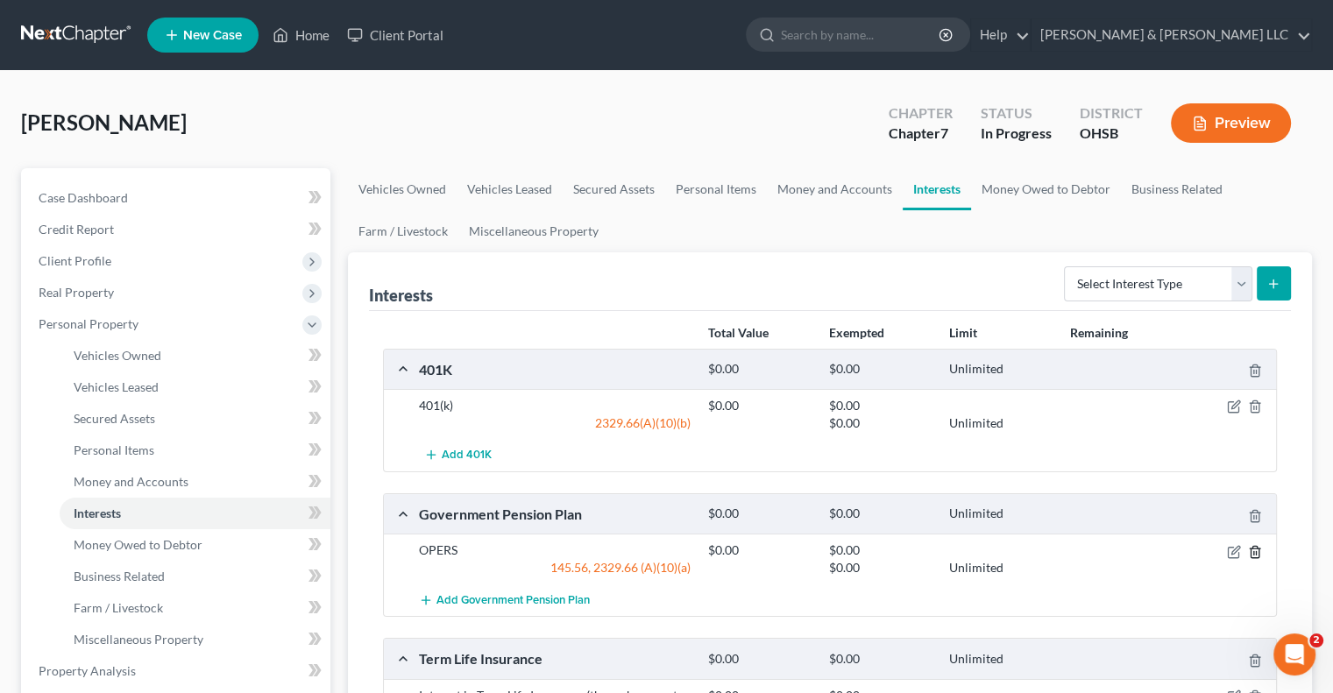
click at [1250, 550] on icon "button" at bounding box center [1254, 551] width 8 height 11
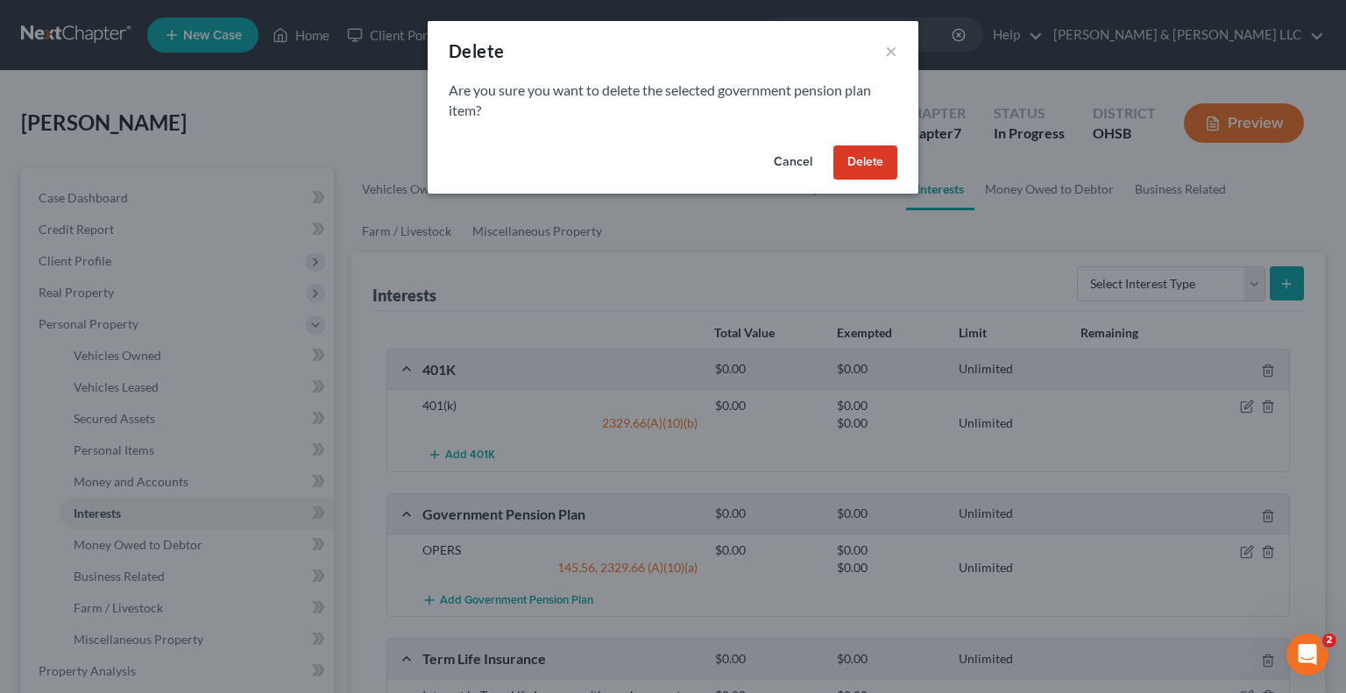
click at [881, 161] on button "Delete" at bounding box center [865, 162] width 64 height 35
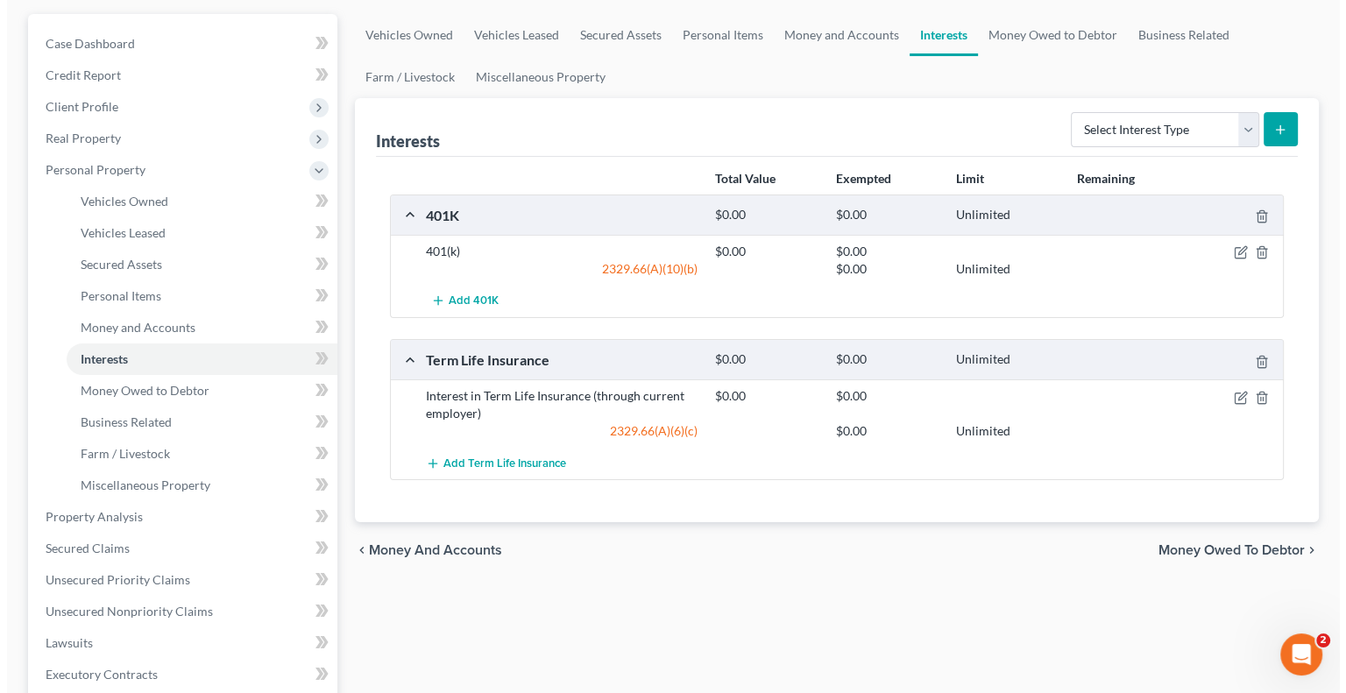
scroll to position [175, 0]
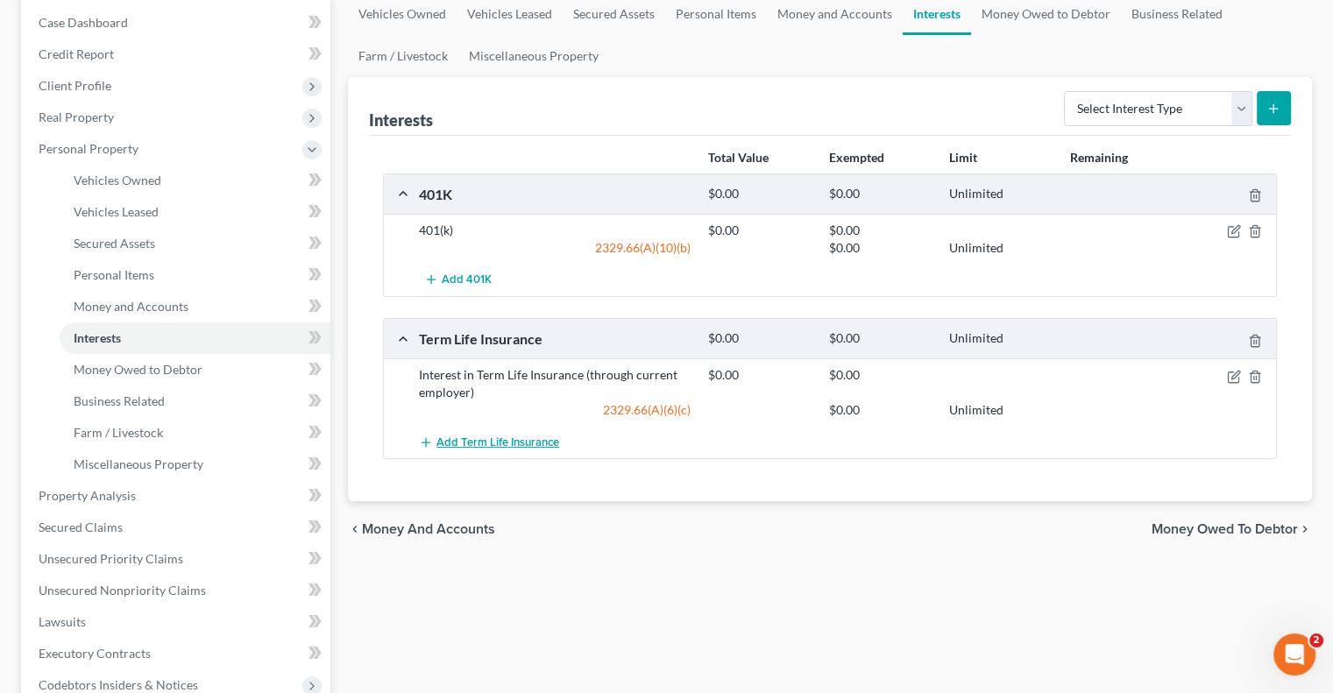
click at [526, 442] on span "Add Term Life Insurance" at bounding box center [497, 442] width 123 height 14
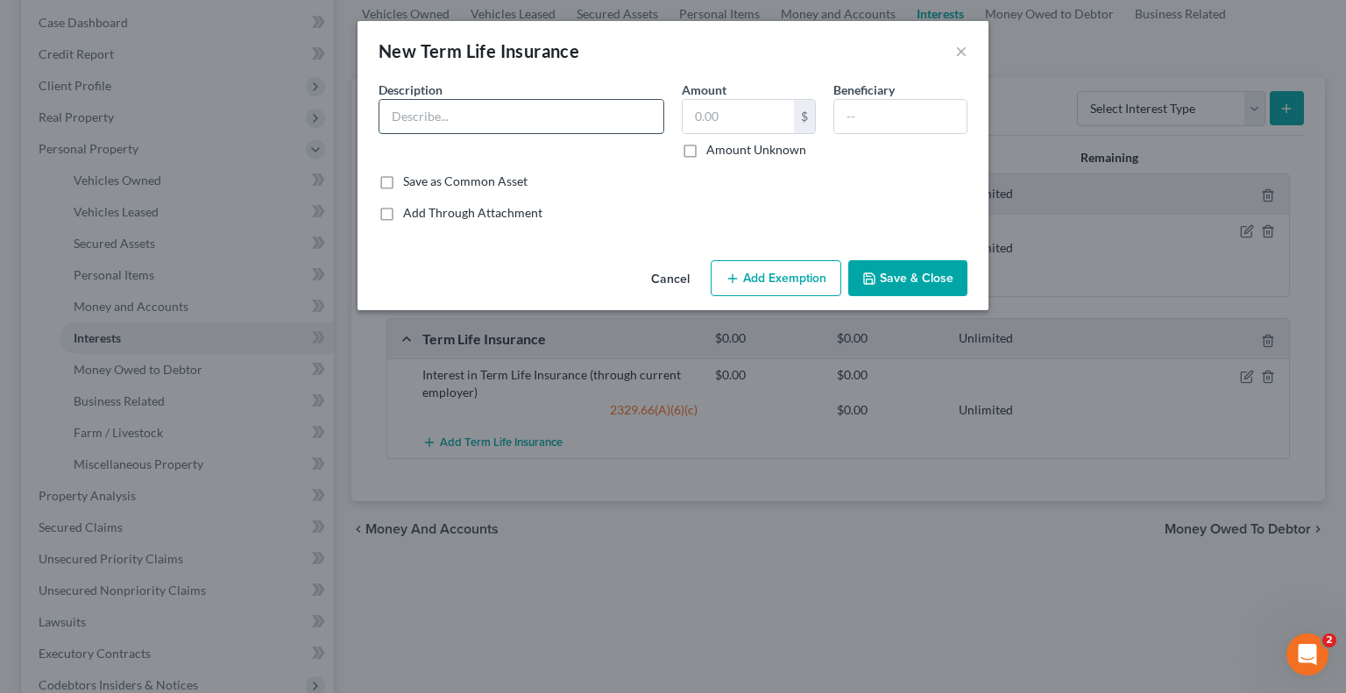
click at [520, 111] on input "text" at bounding box center [521, 116] width 284 height 33
drag, startPoint x: 605, startPoint y: 115, endPoint x: 645, endPoint y: 118, distance: 39.6
click at [645, 118] on input "Interest in Term Life Insurance (through Nationwide)" at bounding box center [521, 116] width 284 height 33
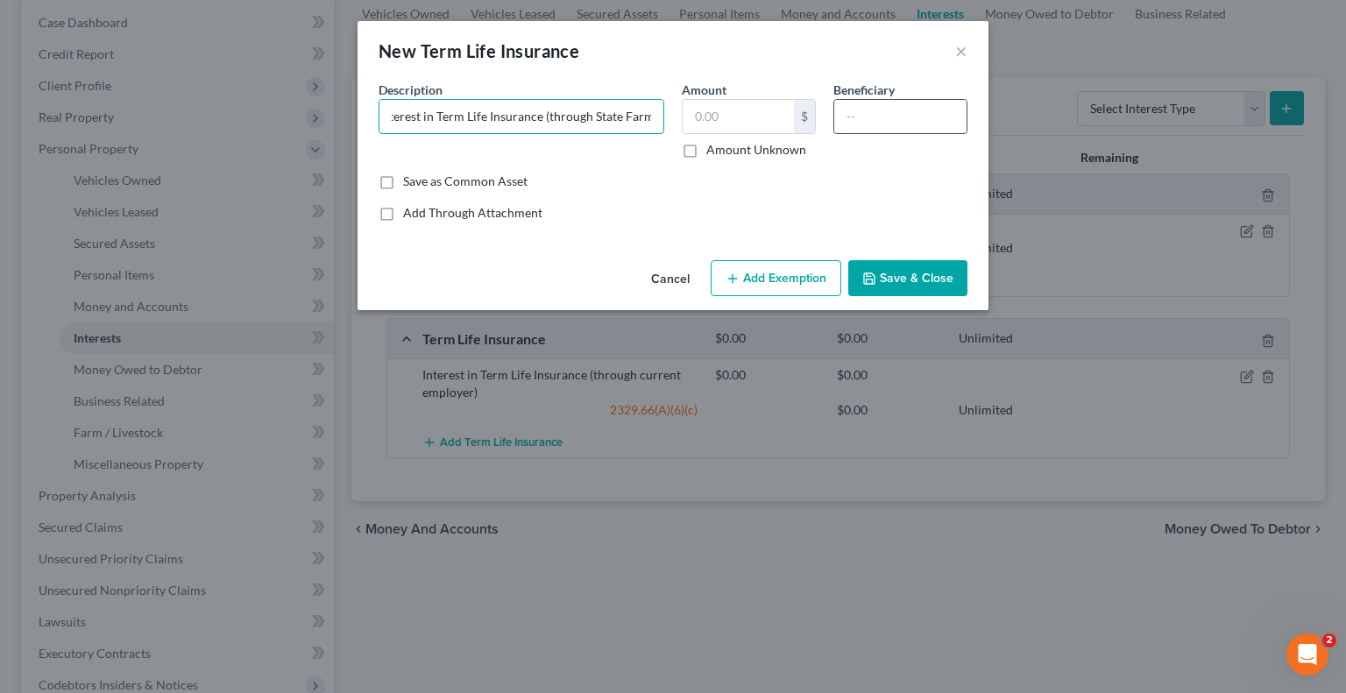
type input "Interest in Term Life Insurance (through State Farm)"
click at [852, 115] on input "text" at bounding box center [900, 116] width 132 height 33
drag, startPoint x: 925, startPoint y: 117, endPoint x: 891, endPoint y: 115, distance: 34.2
click at [891, 115] on input "Son and Mom" at bounding box center [900, 116] width 132 height 33
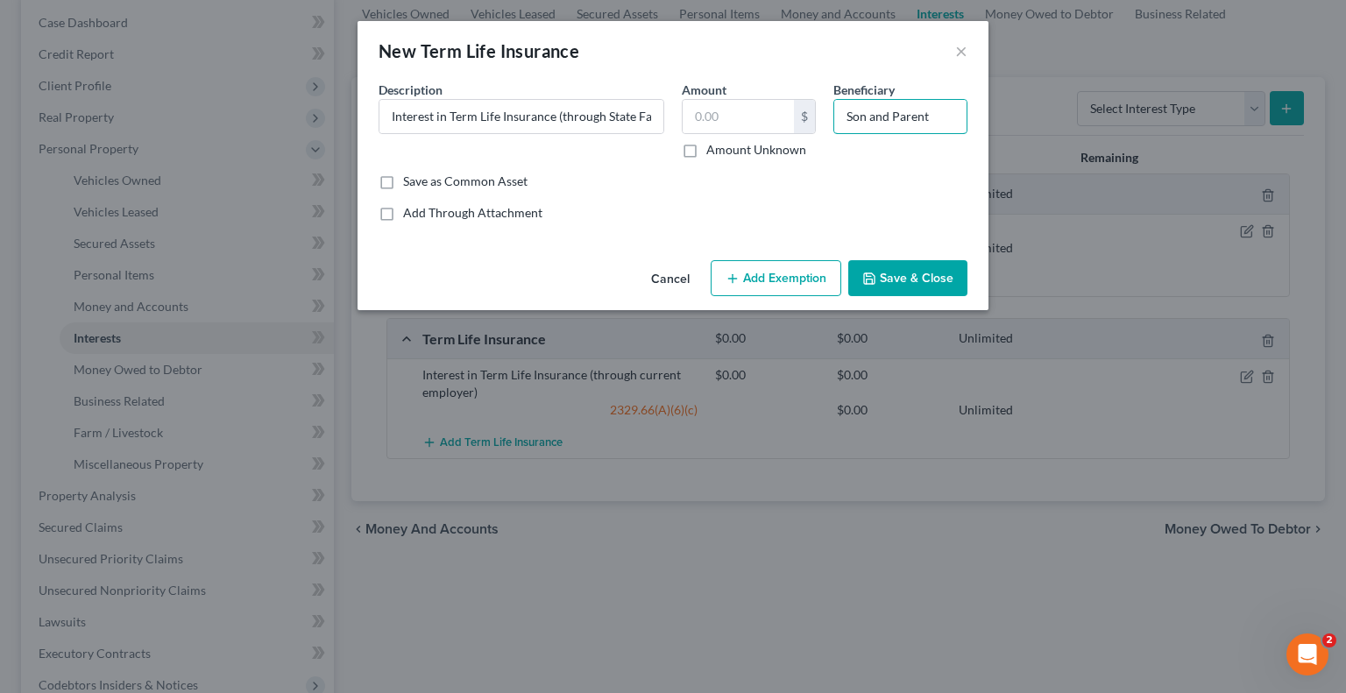
type input "Son and Parent"
click at [761, 280] on button "Add Exemption" at bounding box center [776, 278] width 131 height 37
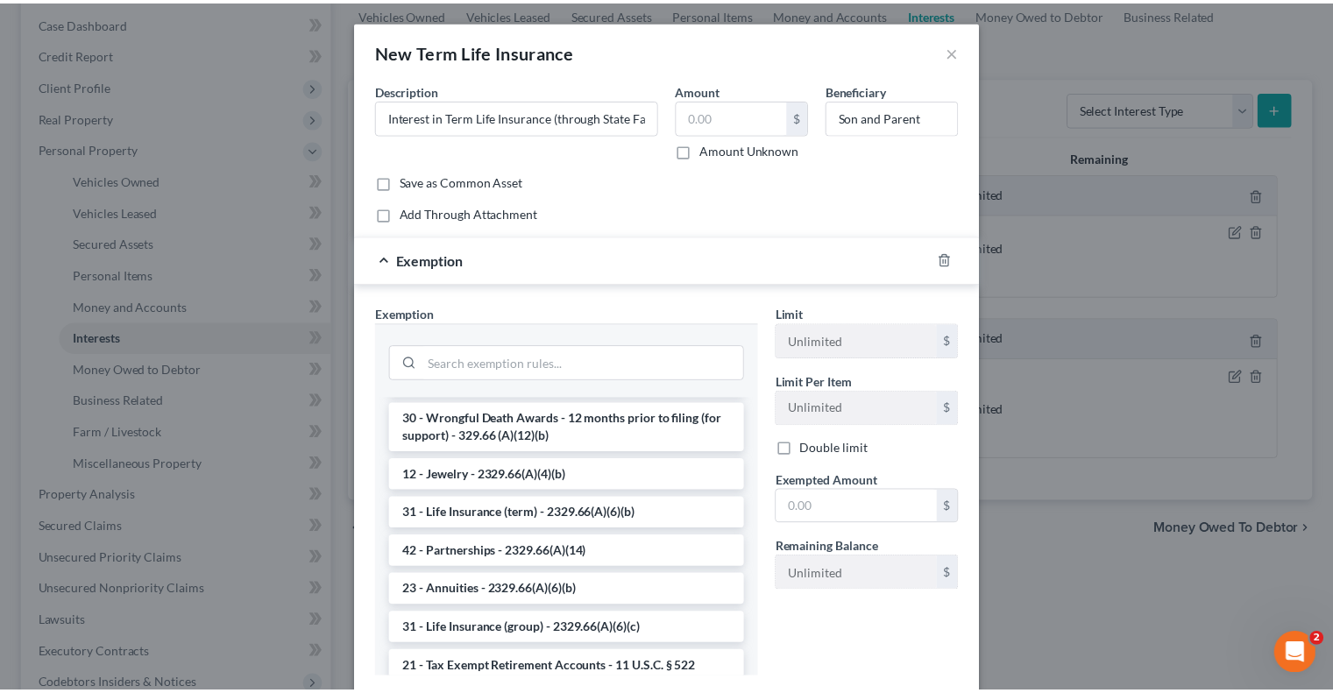
scroll to position [175, 0]
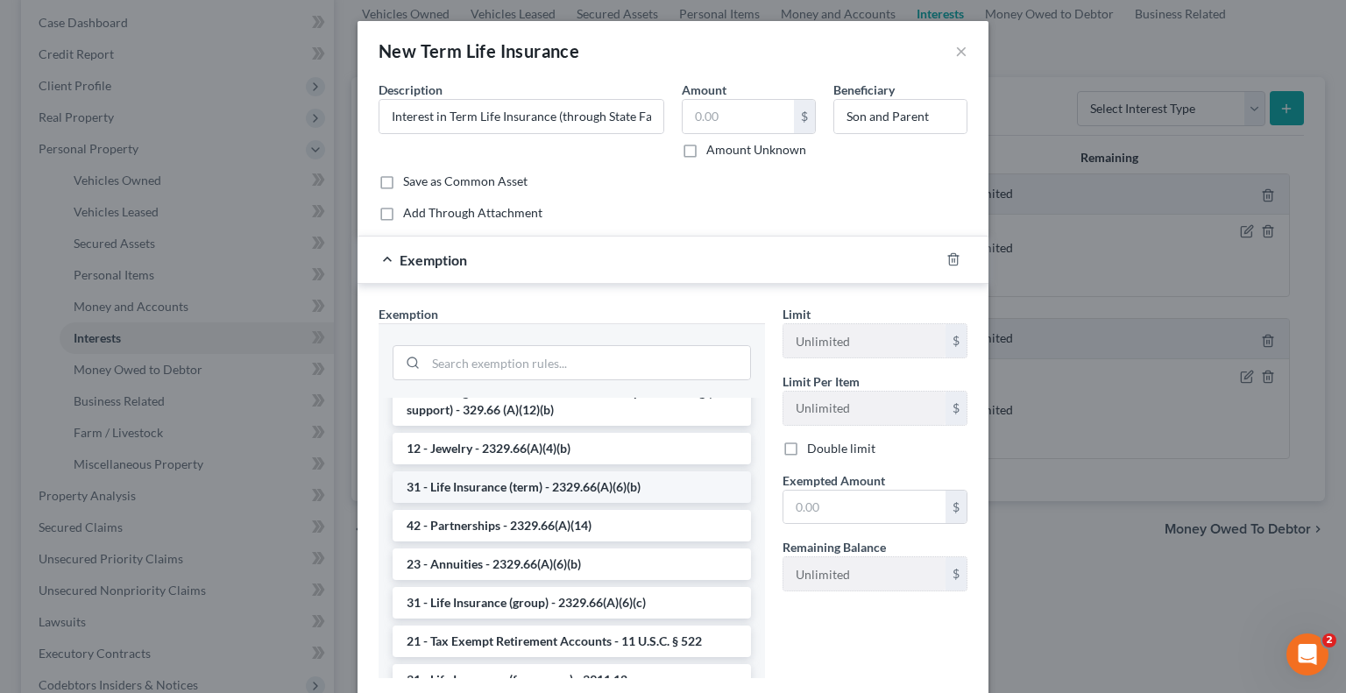
click at [506, 478] on li "31 - Life Insurance (term) - 2329.66(A)(6)(b)" at bounding box center [572, 487] width 358 height 32
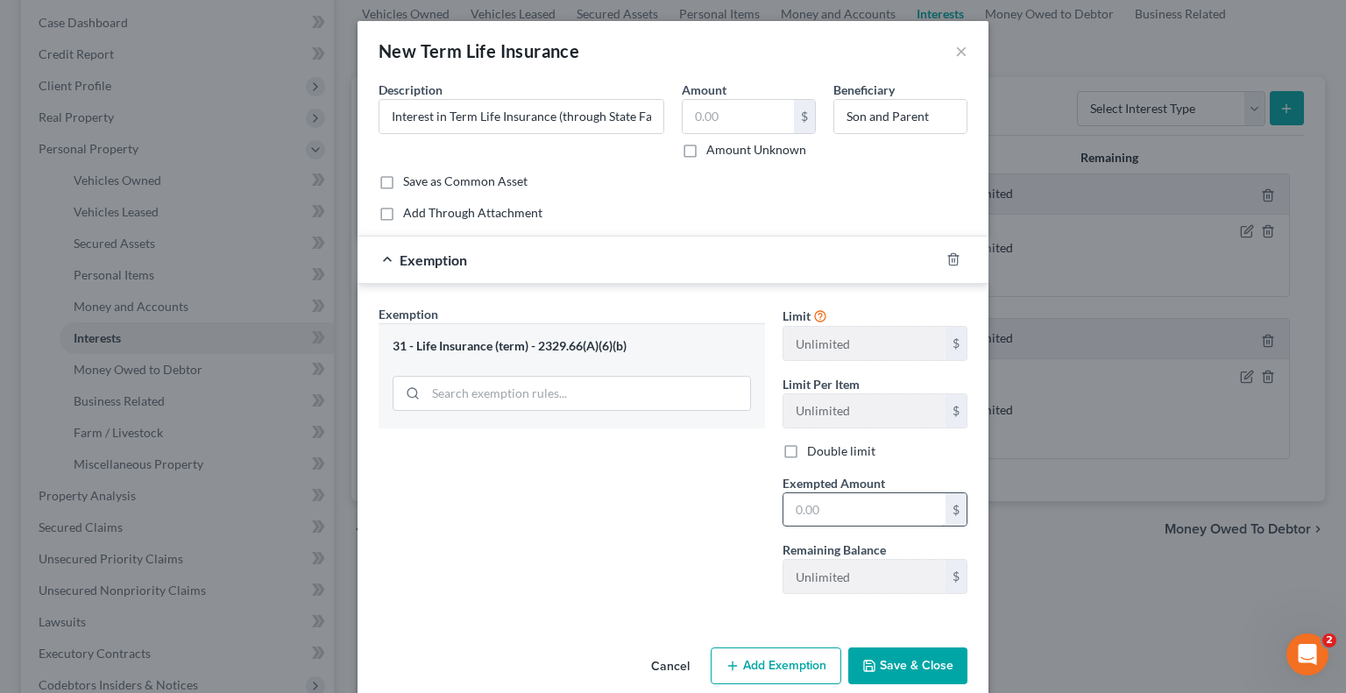
click at [824, 506] on input "text" at bounding box center [864, 509] width 162 height 33
type input "0"
click at [880, 669] on button "Save & Close" at bounding box center [907, 666] width 119 height 37
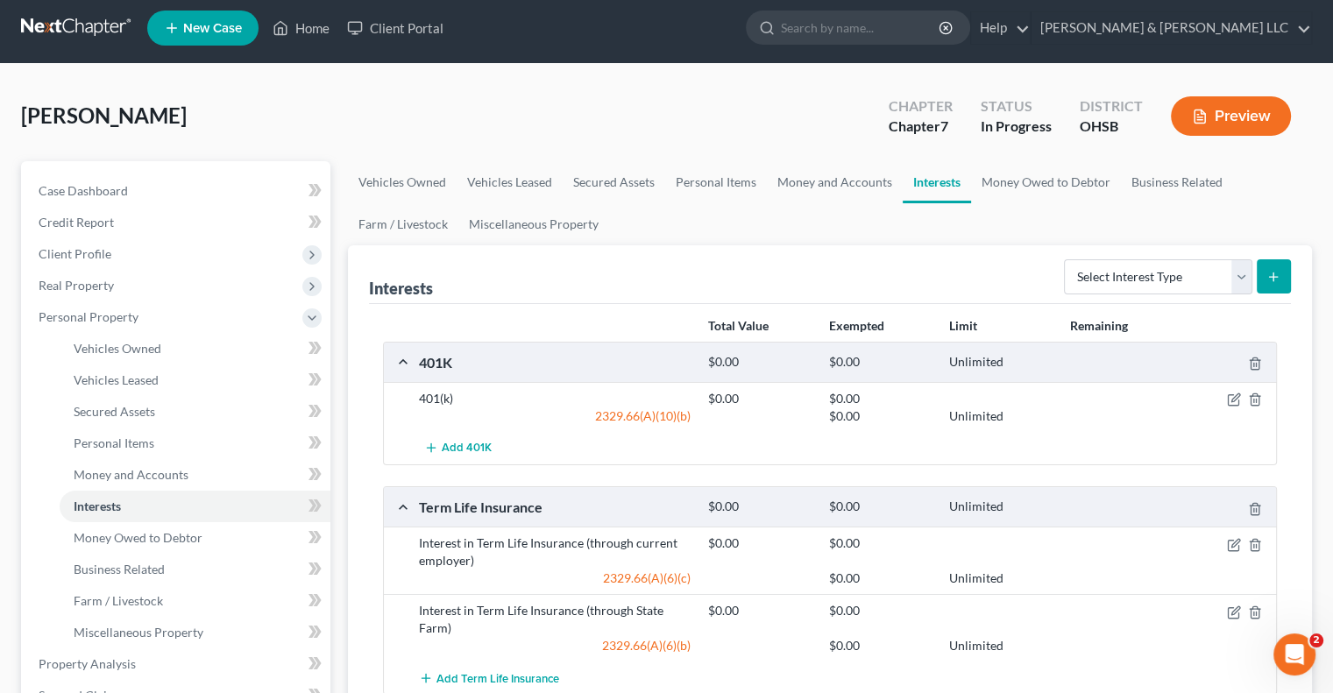
scroll to position [0, 0]
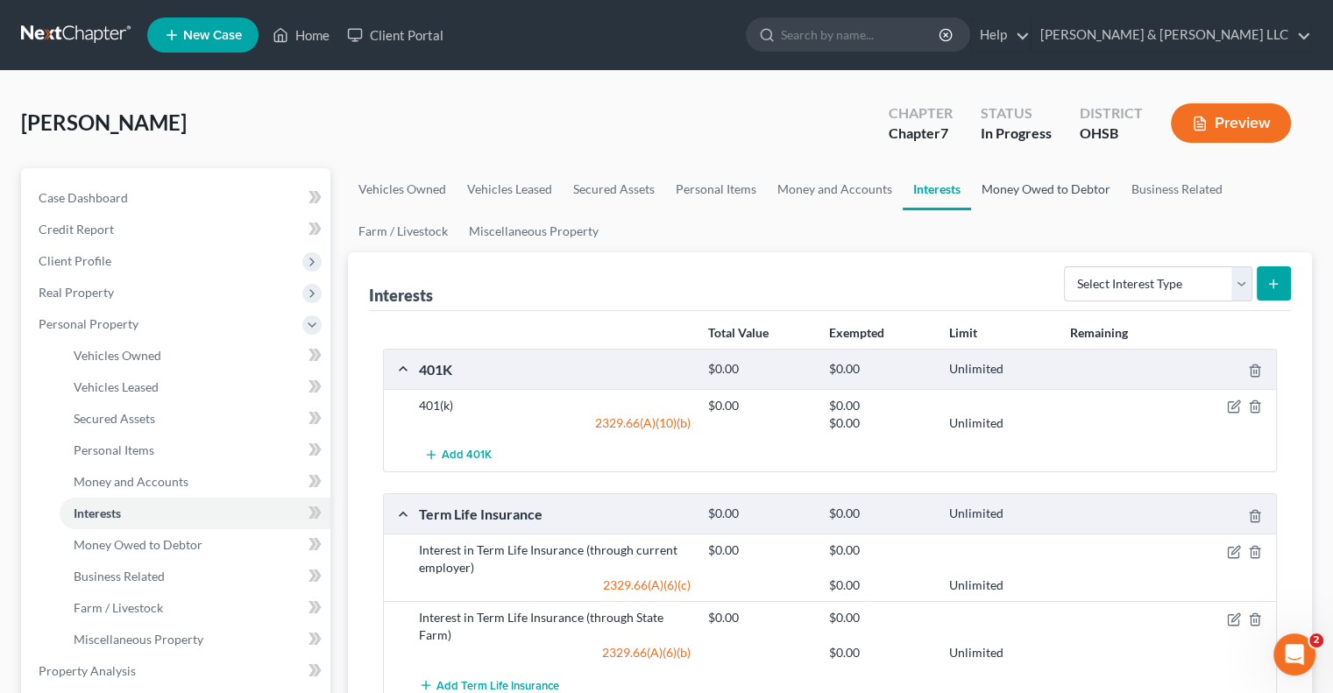
click at [1041, 194] on link "Money Owed to Debtor" at bounding box center [1046, 189] width 150 height 42
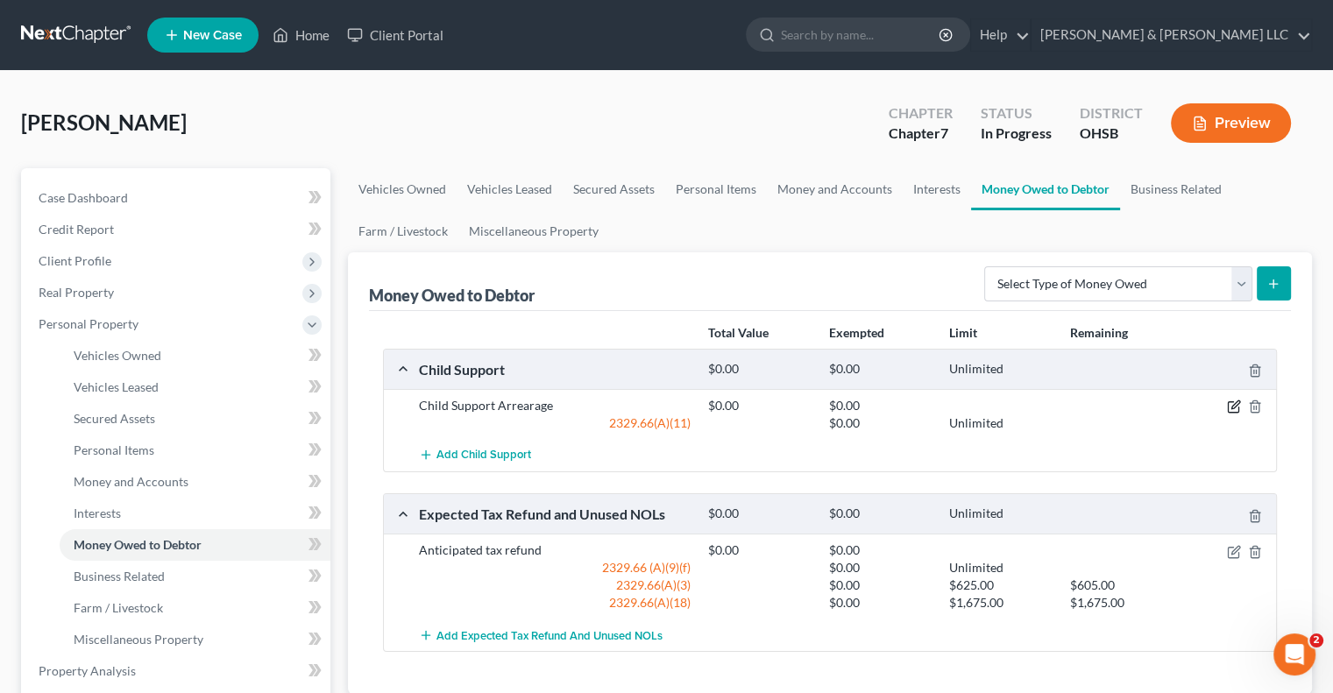
click at [1235, 407] on icon "button" at bounding box center [1234, 407] width 14 height 14
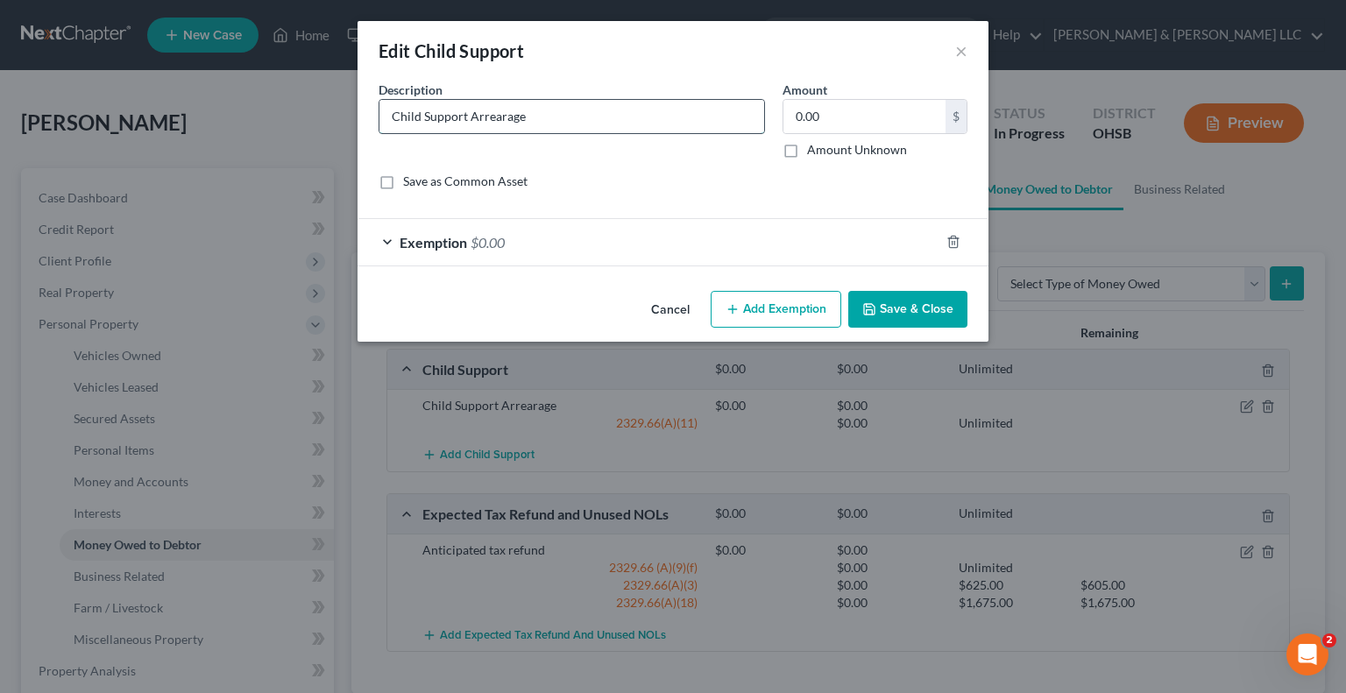
drag, startPoint x: 539, startPoint y: 116, endPoint x: 464, endPoint y: 124, distance: 75.9
click at [464, 124] on input "Child Support Arrearage" at bounding box center [571, 116] width 385 height 33
type input "Child Support Order"
click at [888, 308] on button "Save & Close" at bounding box center [907, 309] width 119 height 37
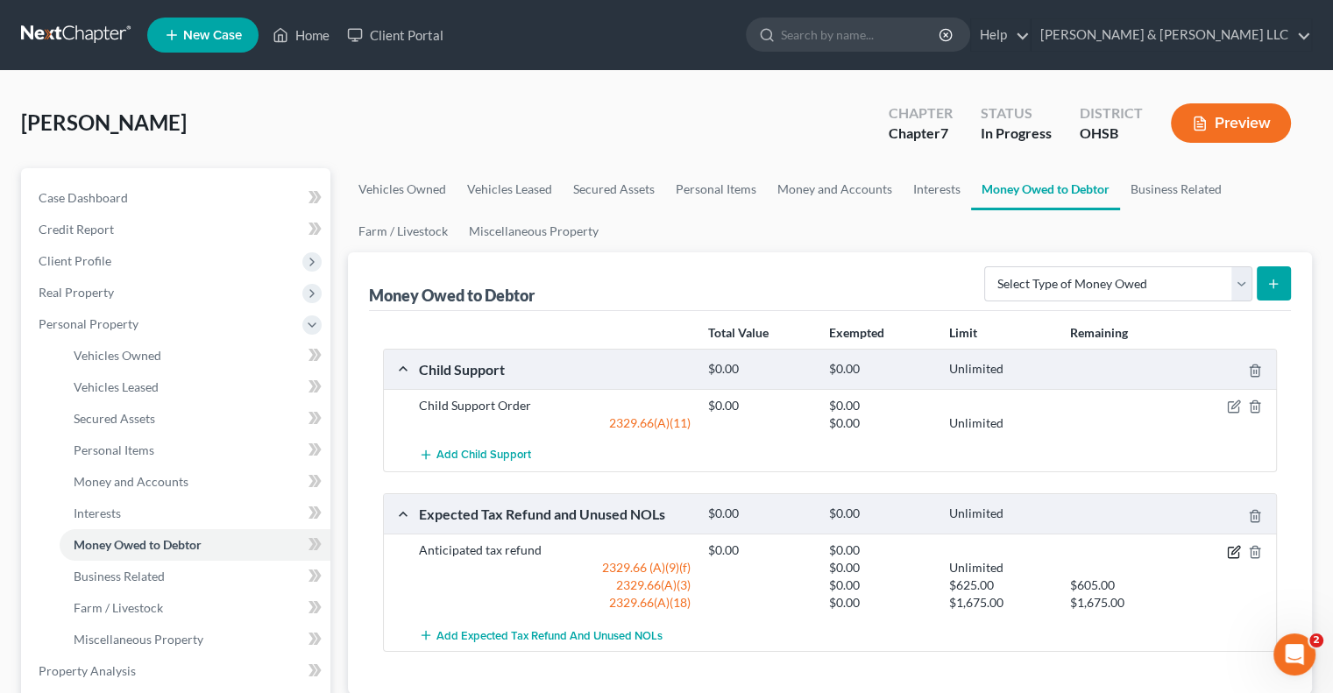
click at [1230, 548] on icon "button" at bounding box center [1234, 552] width 14 height 14
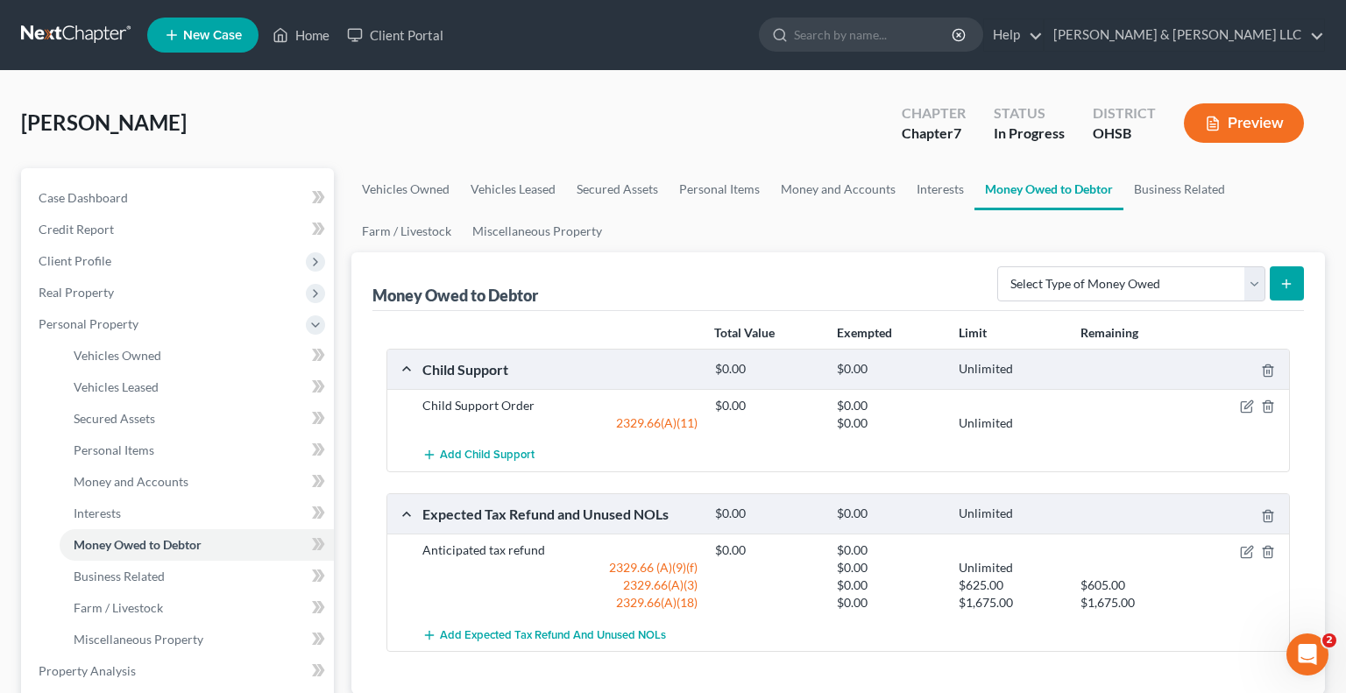
select select "0"
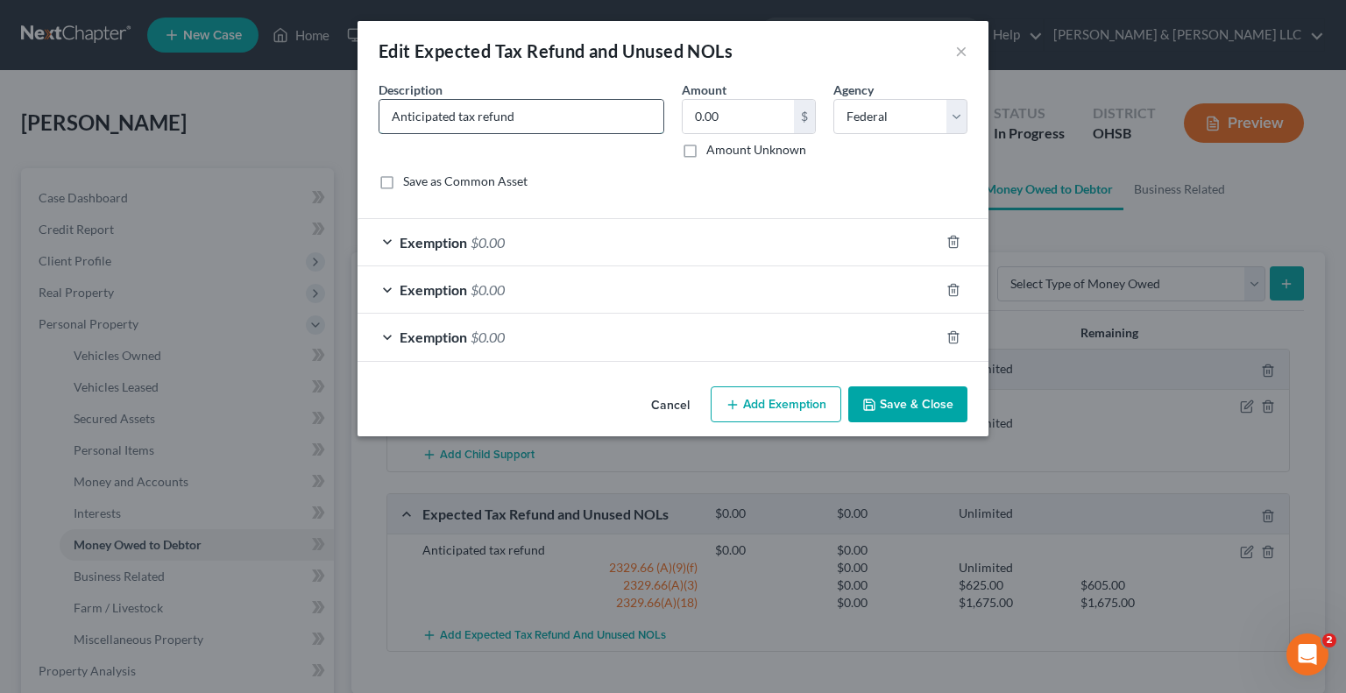
click at [455, 122] on input "Anticipated tax refund" at bounding box center [521, 116] width 284 height 33
type input "Anticipated 2025 tax refund"
click at [868, 395] on button "Save & Close" at bounding box center [907, 404] width 119 height 37
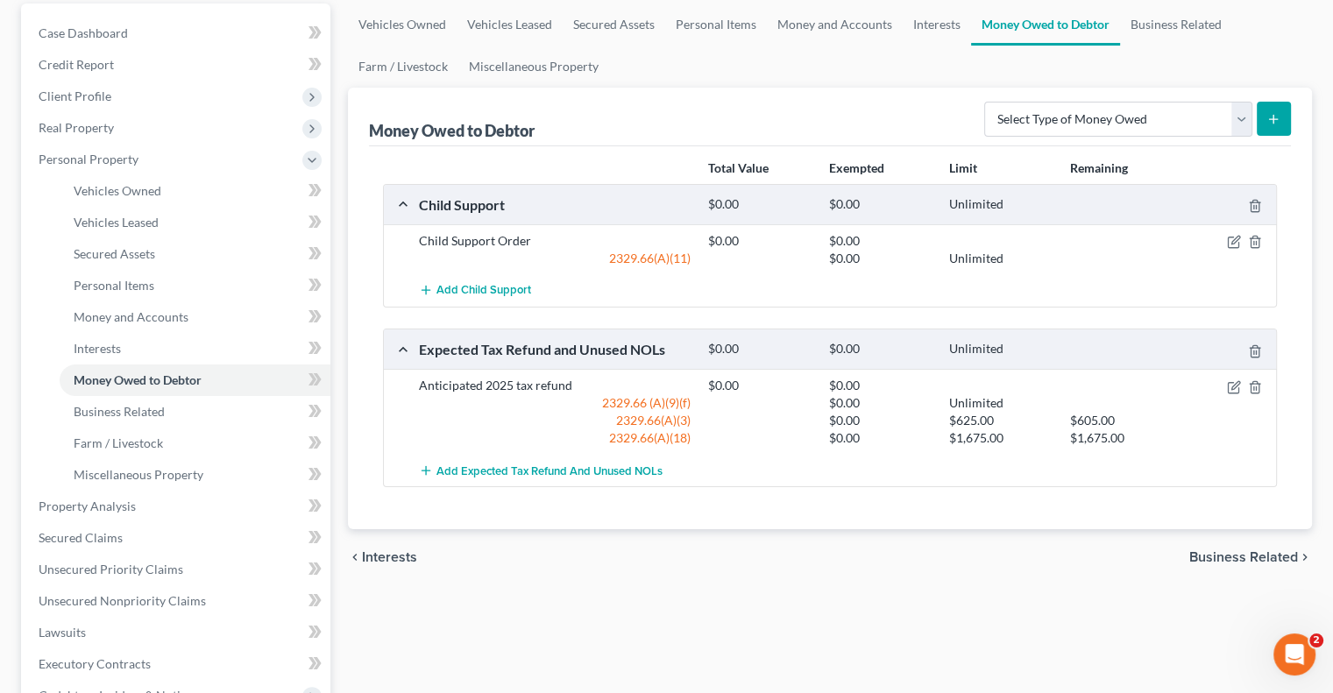
scroll to position [175, 0]
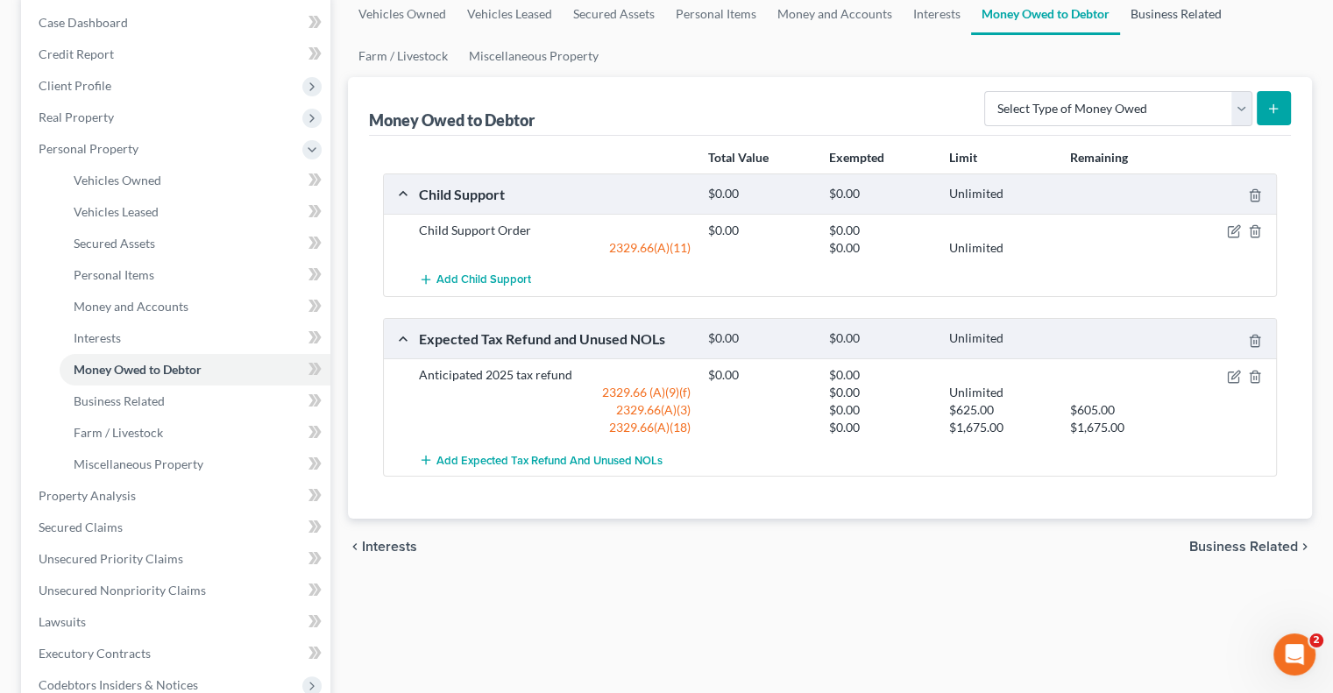
click at [1158, 13] on link "Business Related" at bounding box center [1176, 14] width 112 height 42
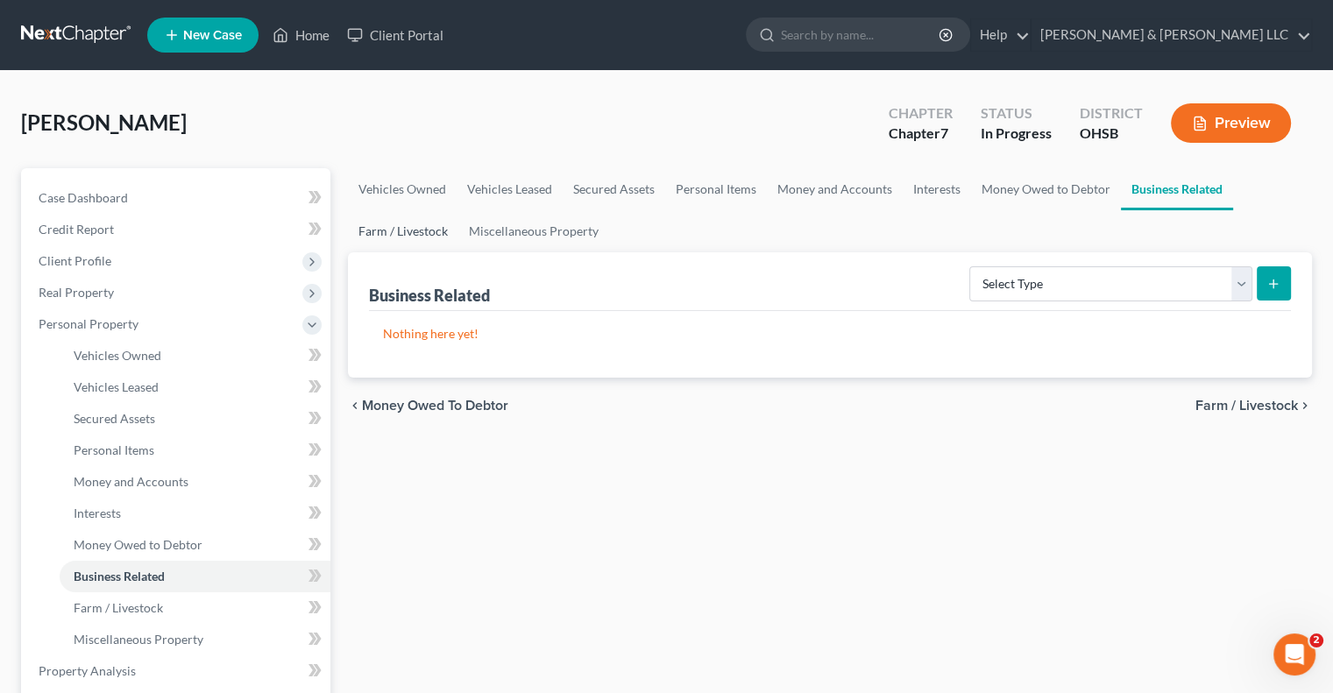
click at [411, 225] on link "Farm / Livestock" at bounding box center [403, 231] width 110 height 42
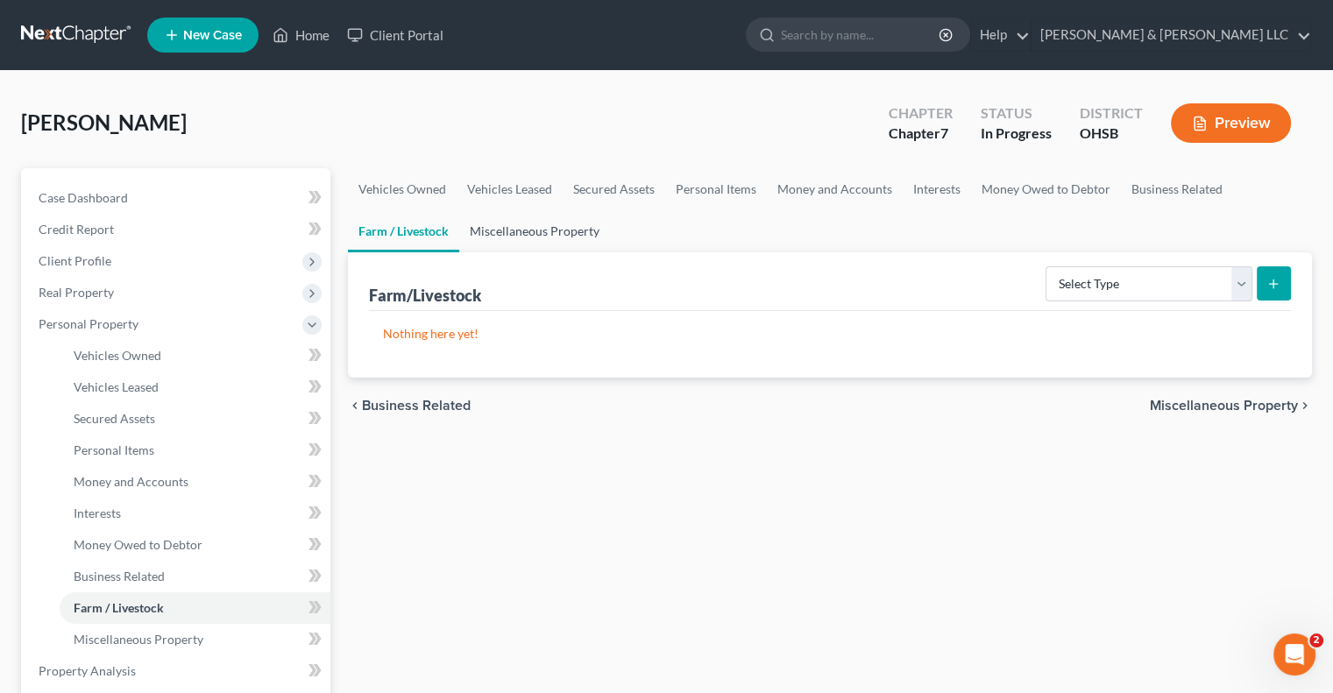
click at [477, 239] on link "Miscellaneous Property" at bounding box center [534, 231] width 151 height 42
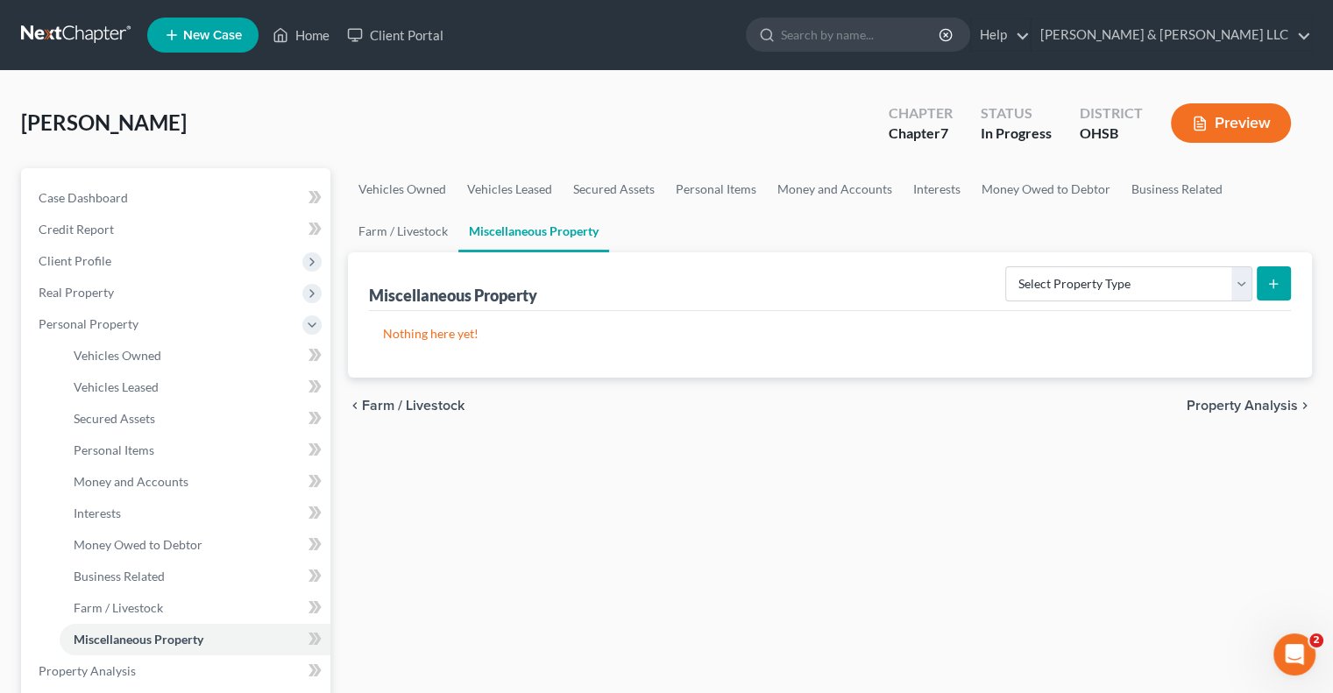
click at [1265, 406] on span "Property Analysis" at bounding box center [1241, 406] width 111 height 14
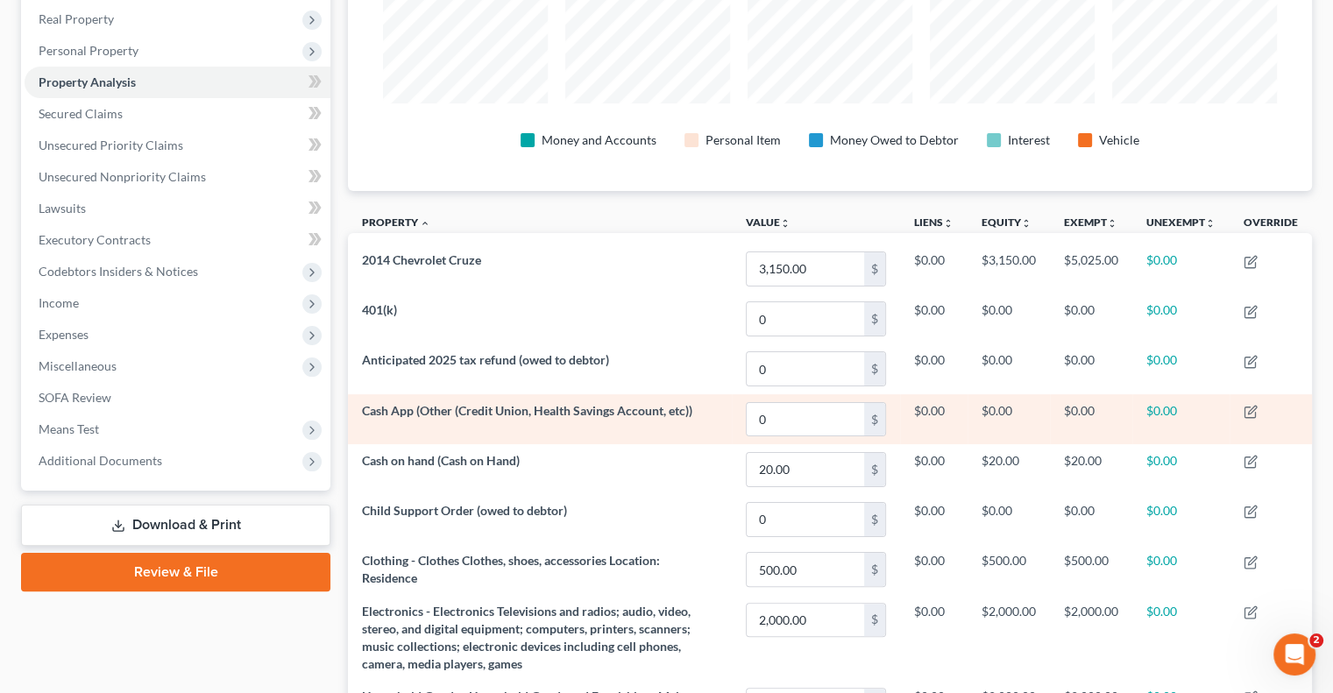
scroll to position [175, 0]
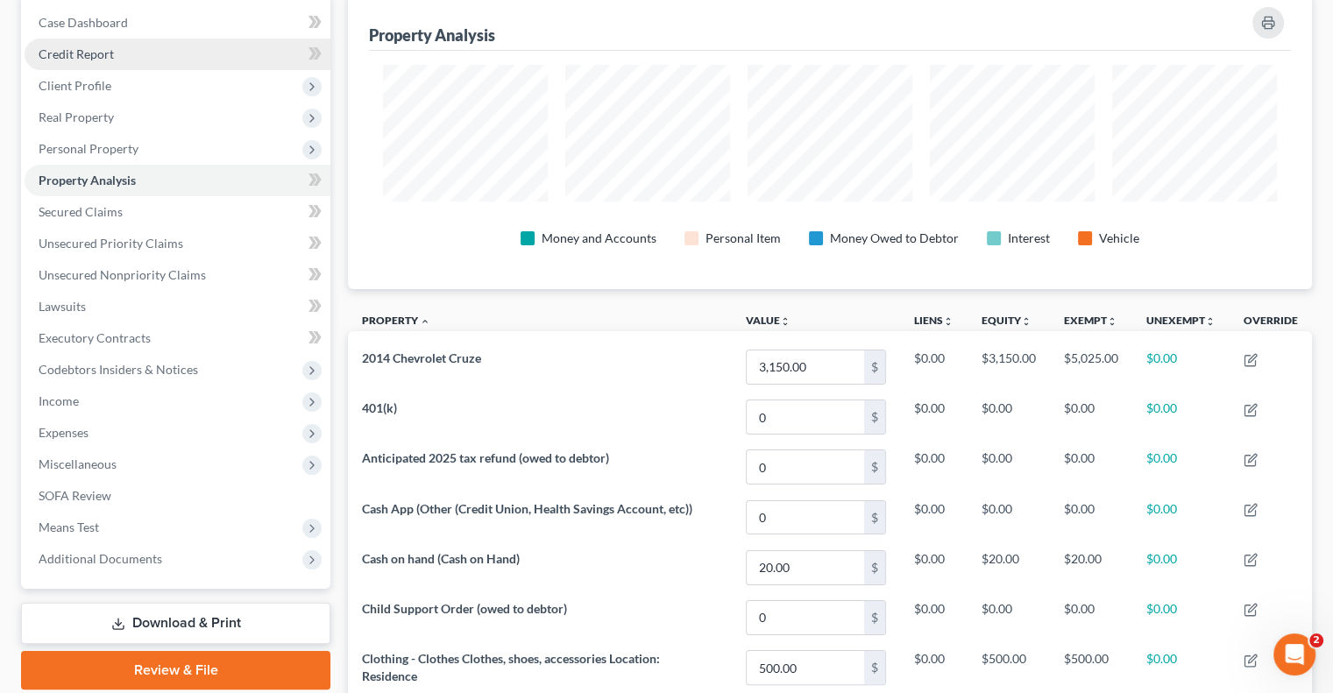
click at [81, 59] on span "Credit Report" at bounding box center [76, 53] width 75 height 15
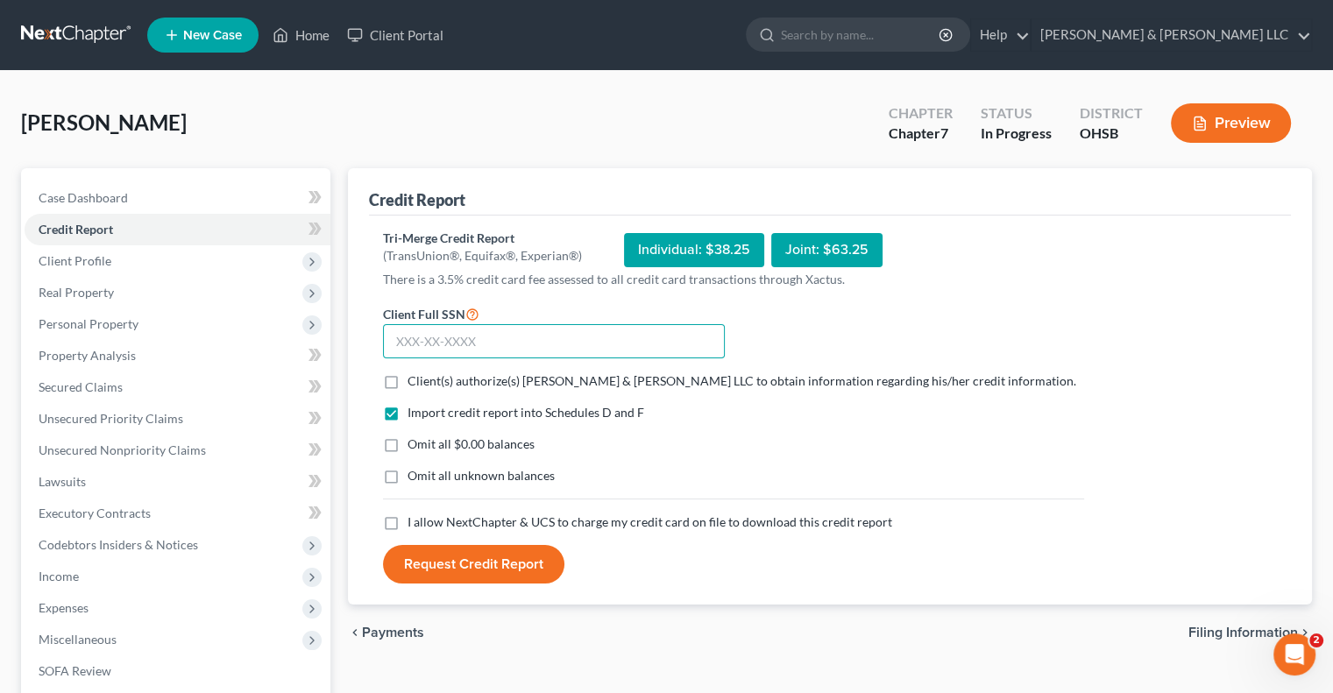
click at [479, 349] on input "text" at bounding box center [554, 341] width 342 height 35
type input "153-08-6244"
click at [407, 381] on label "Client(s) authorize(s) Cousino & Weinzimmer LLC to obtain information regarding…" at bounding box center [741, 381] width 669 height 18
click at [414, 381] on input "Client(s) authorize(s) Cousino & Weinzimmer LLC to obtain information regarding…" at bounding box center [419, 377] width 11 height 11
checkbox input "true"
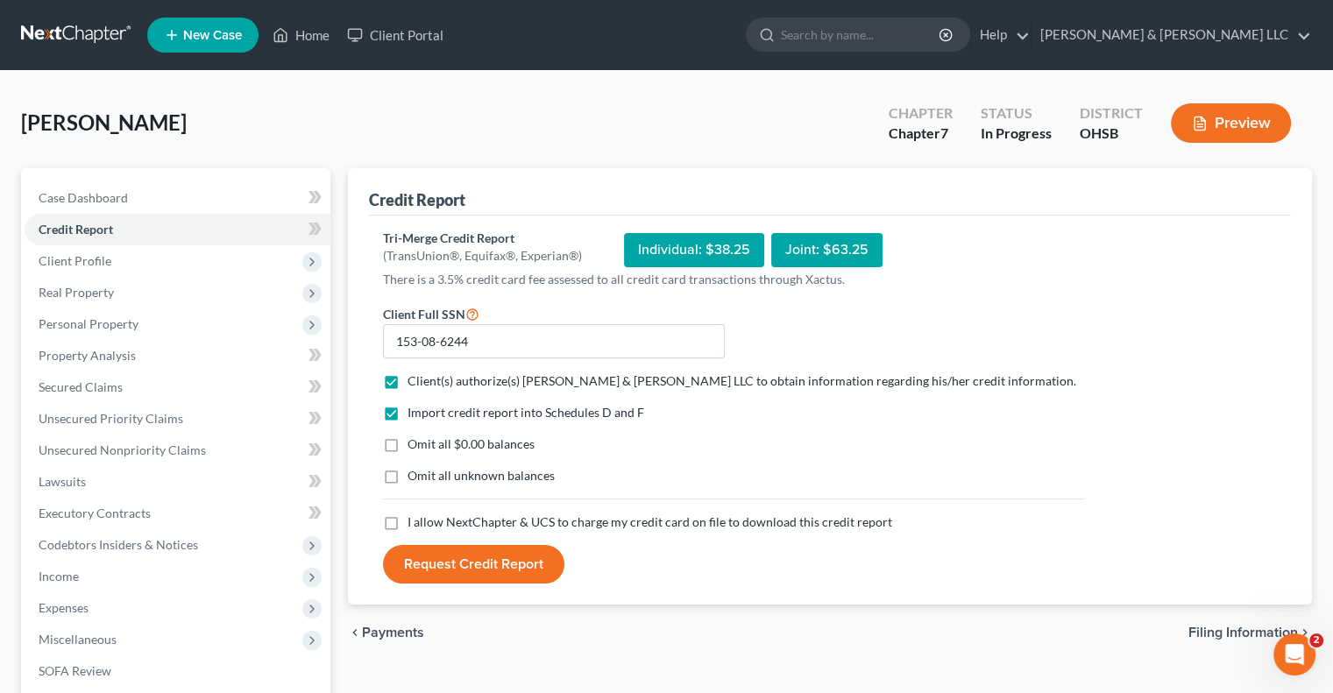
click at [407, 520] on label "I allow NextChapter & UCS to charge my credit card on file to download this cre…" at bounding box center [649, 522] width 485 height 18
click at [414, 520] on input "I allow NextChapter & UCS to charge my credit card on file to download this cre…" at bounding box center [419, 518] width 11 height 11
checkbox input "true"
click at [421, 561] on button "Request Credit Report" at bounding box center [473, 564] width 181 height 39
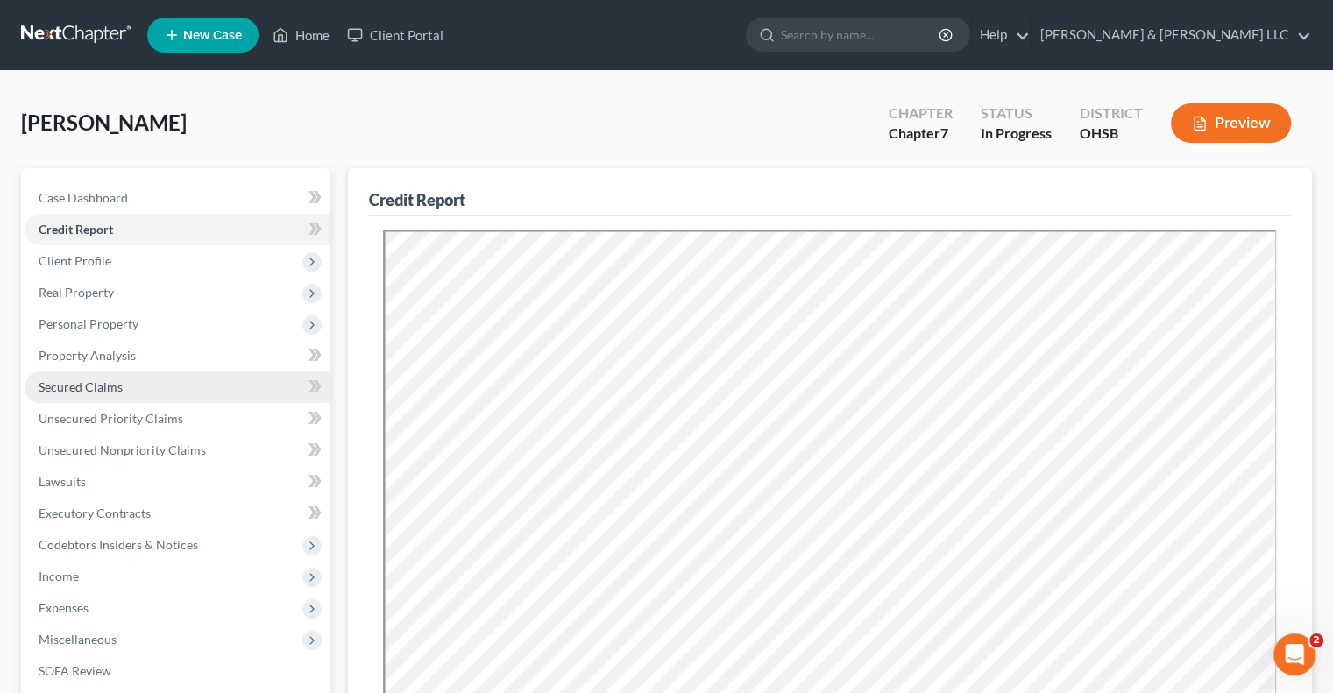
click at [94, 393] on span "Secured Claims" at bounding box center [81, 386] width 84 height 15
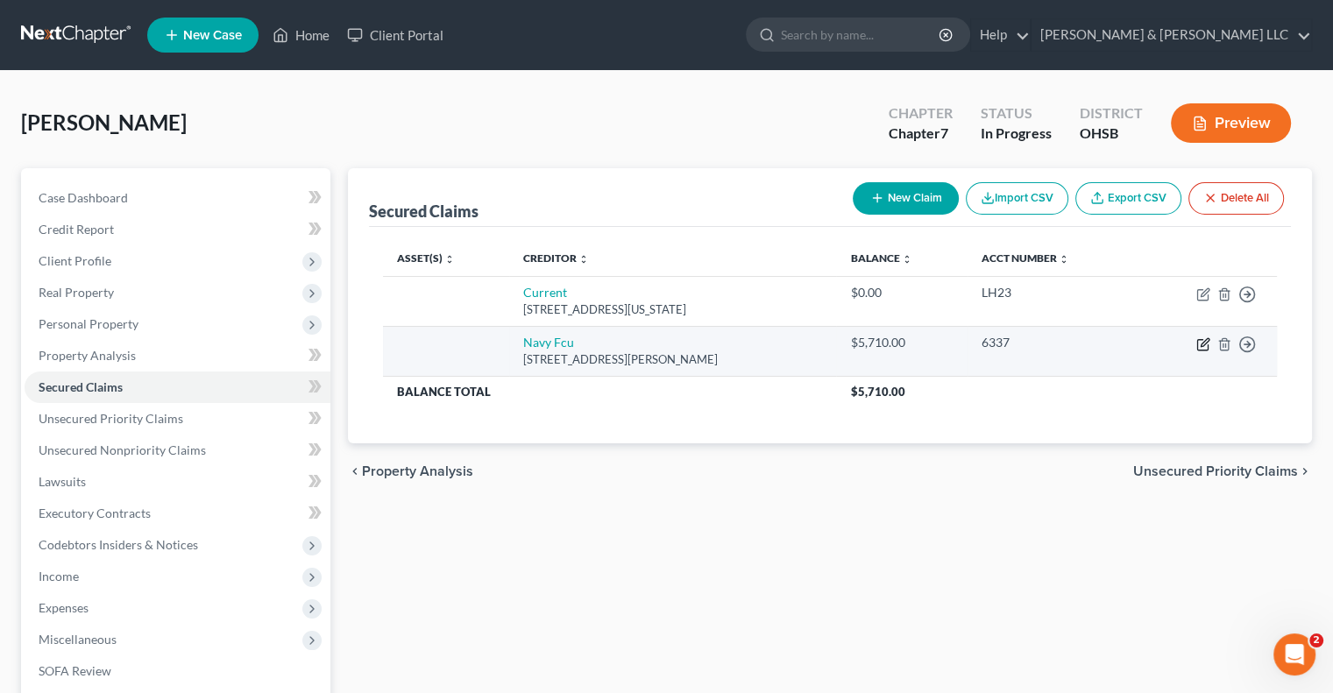
click at [1203, 346] on icon "button" at bounding box center [1203, 344] width 14 height 14
select select "48"
select select "0"
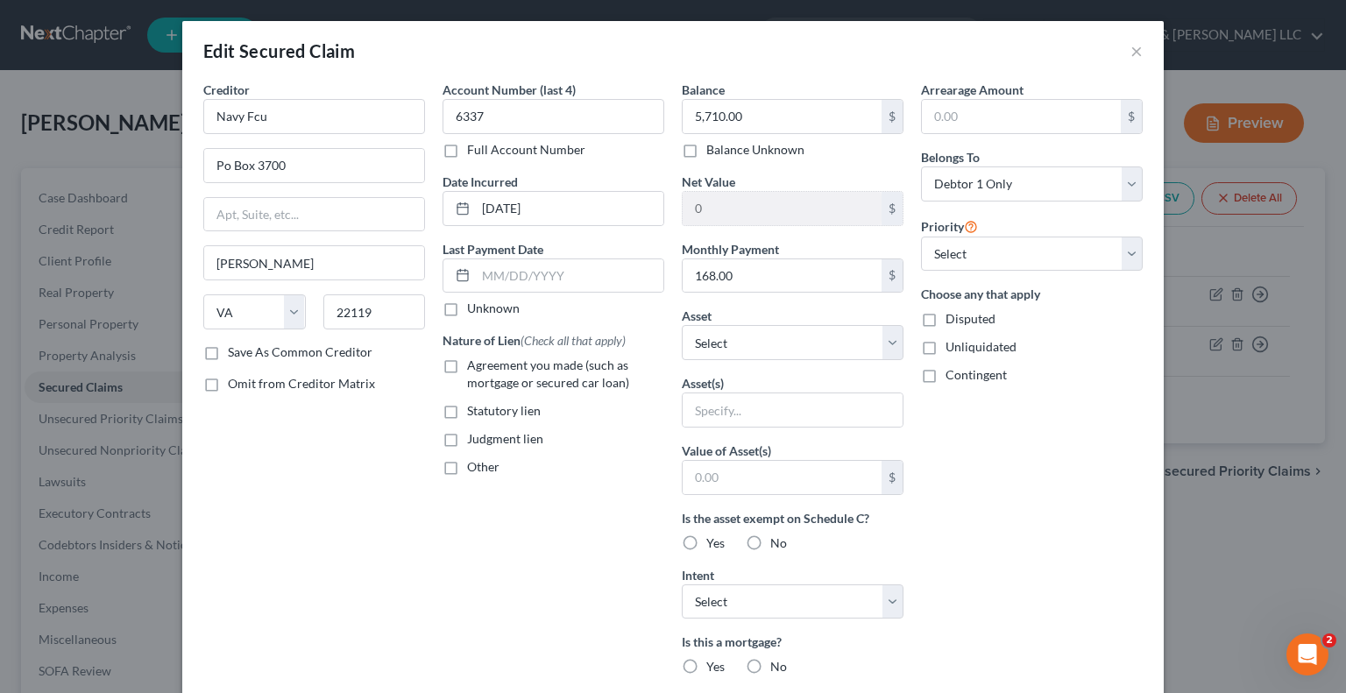
click at [575, 365] on span "Agreement you made (such as mortgage or secured car loan)" at bounding box center [548, 374] width 162 height 32
click at [485, 365] on input "Agreement you made (such as mortgage or secured car loan)" at bounding box center [479, 362] width 11 height 11
checkbox input "true"
click at [719, 351] on select "Select Other Multiple Assets Cash App (Other (Credit Union, Health Savings Acco…" at bounding box center [793, 342] width 222 height 35
select select "13"
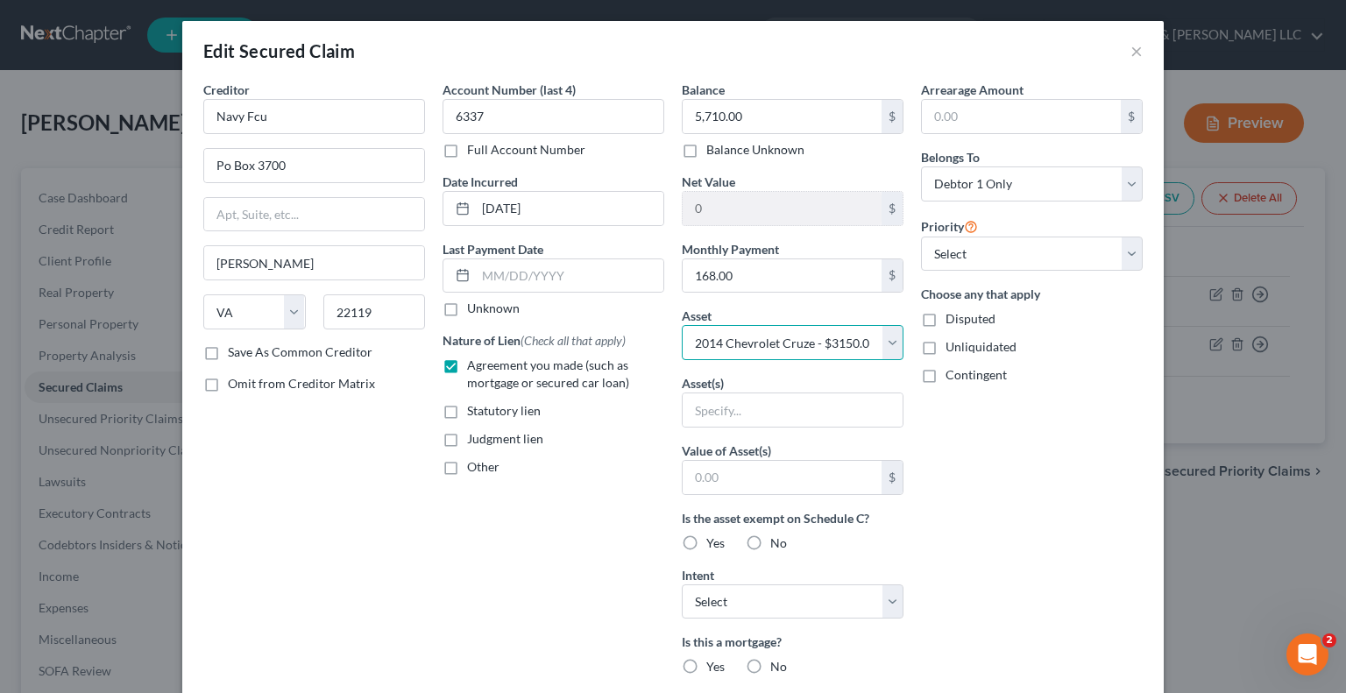
click at [682, 325] on select "Select Other Multiple Assets Cash App (Other (Credit Union, Health Savings Acco…" at bounding box center [793, 342] width 222 height 35
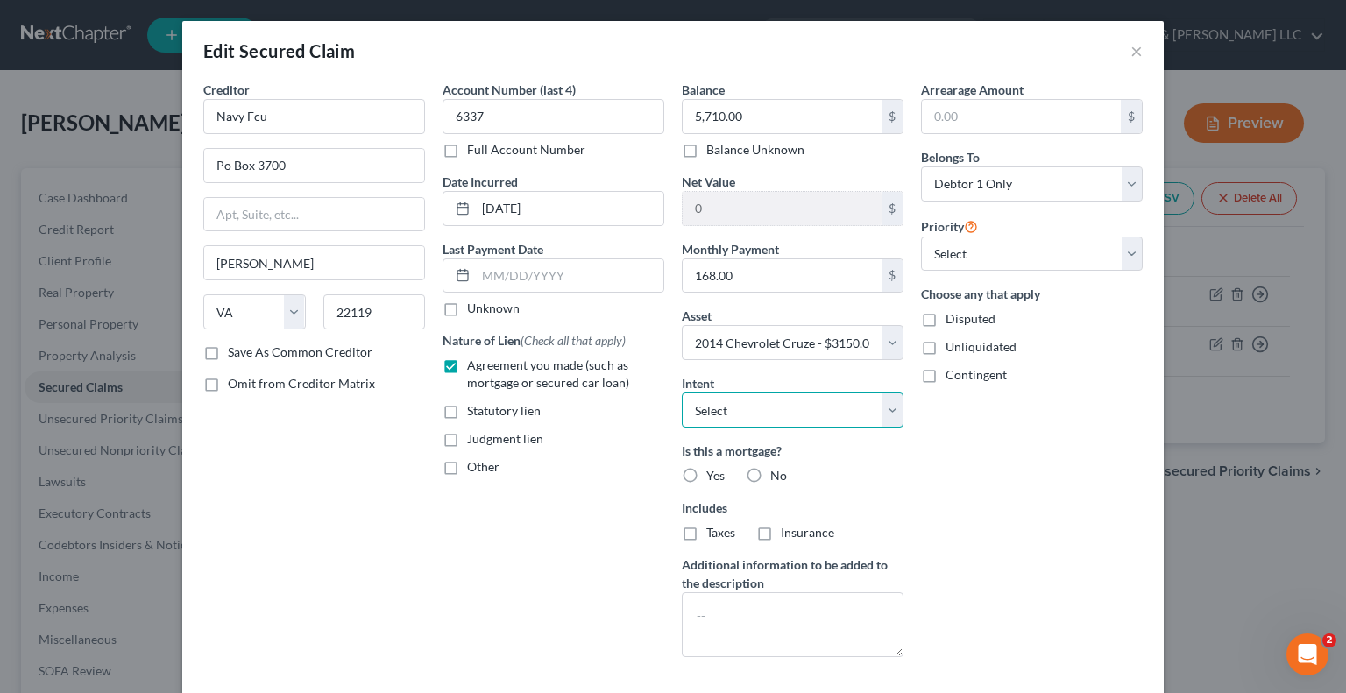
click at [709, 410] on select "Select Surrender Redeem Reaffirm Avoid Other" at bounding box center [793, 410] width 222 height 35
select select "2"
click at [682, 393] on select "Select Surrender Redeem Reaffirm Avoid Other" at bounding box center [793, 410] width 222 height 35
click at [770, 479] on label "No" at bounding box center [778, 476] width 17 height 18
click at [777, 478] on input "No" at bounding box center [782, 472] width 11 height 11
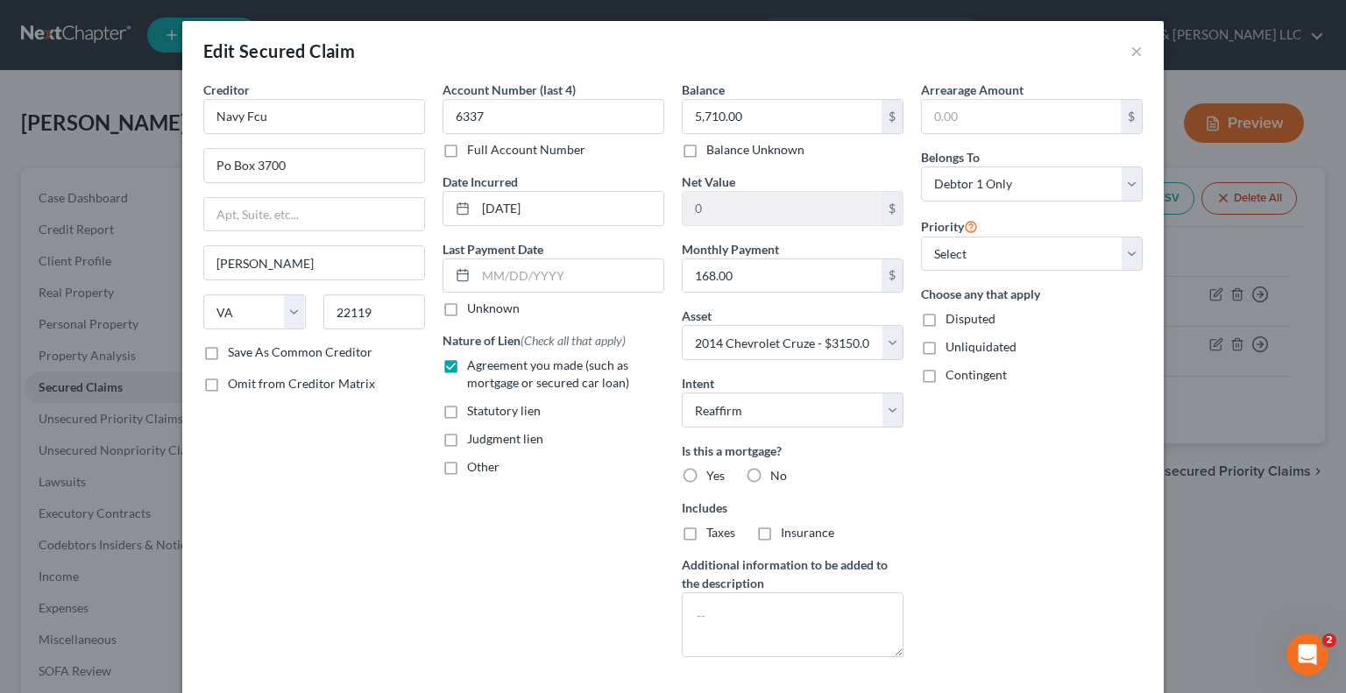
radio input "true"
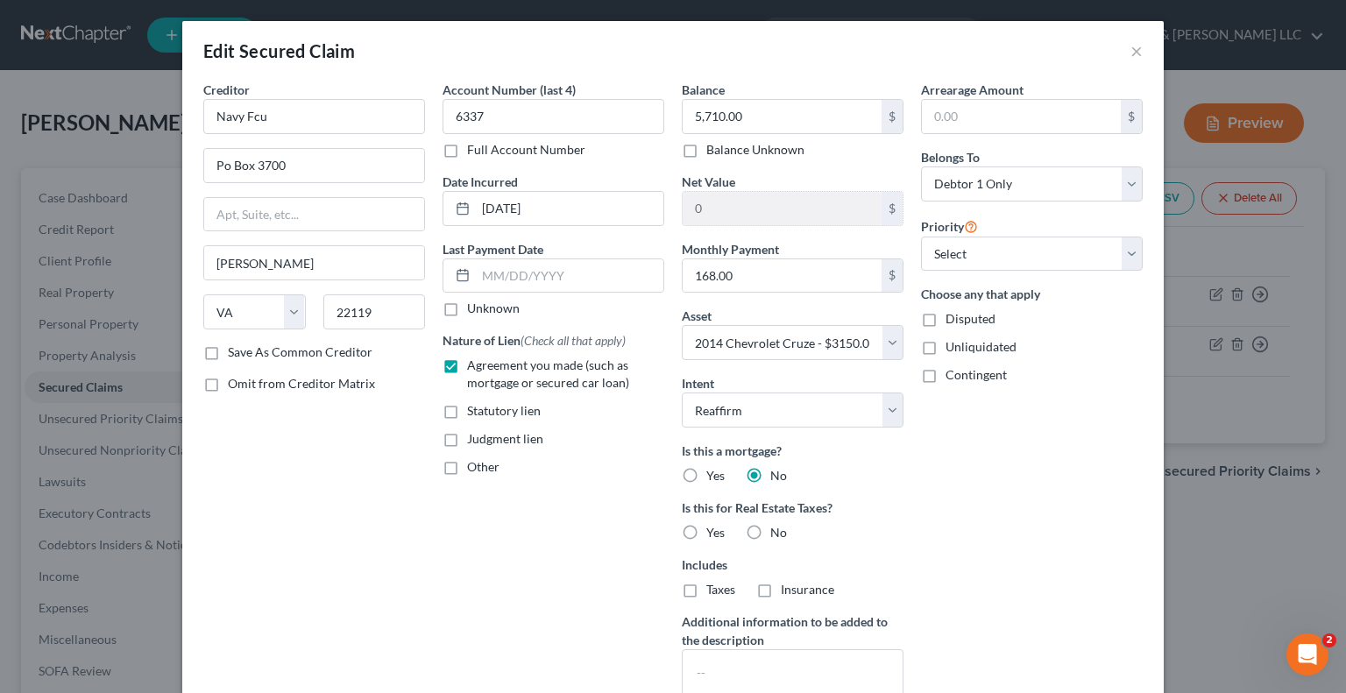
click at [770, 525] on label "No" at bounding box center [778, 533] width 17 height 18
click at [777, 525] on input "No" at bounding box center [782, 529] width 11 height 11
radio input "true"
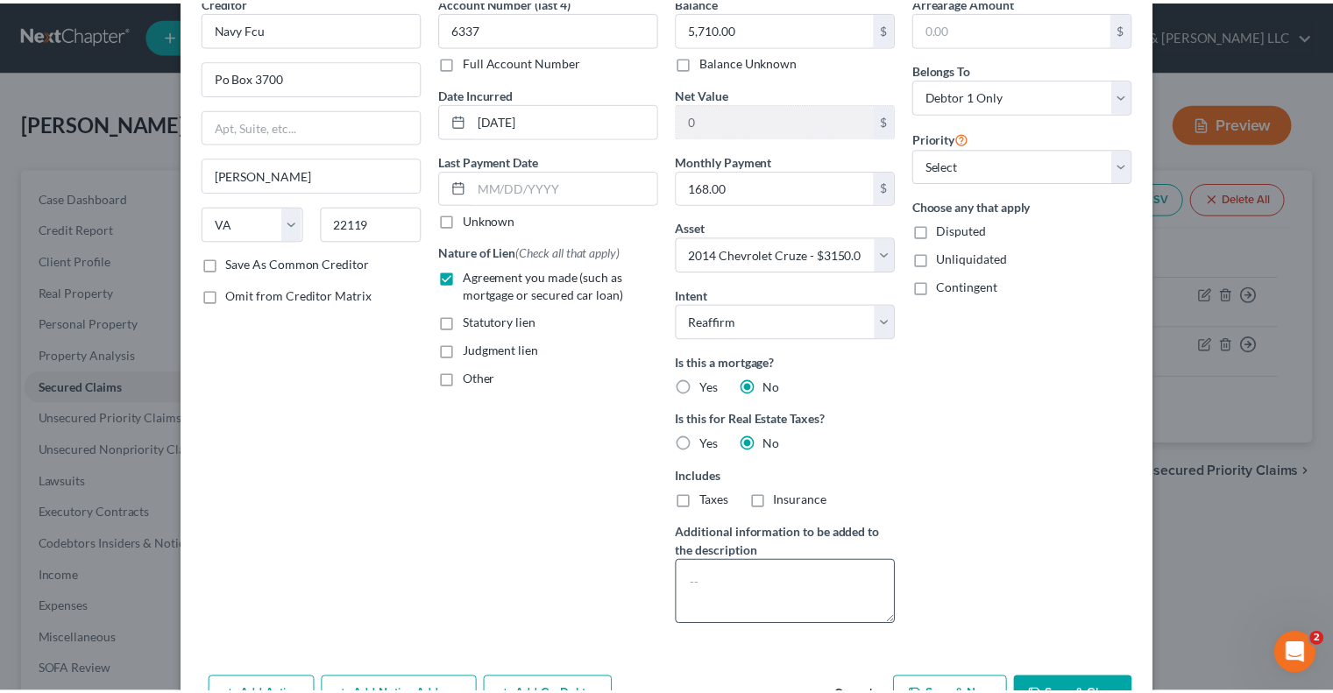
scroll to position [193, 0]
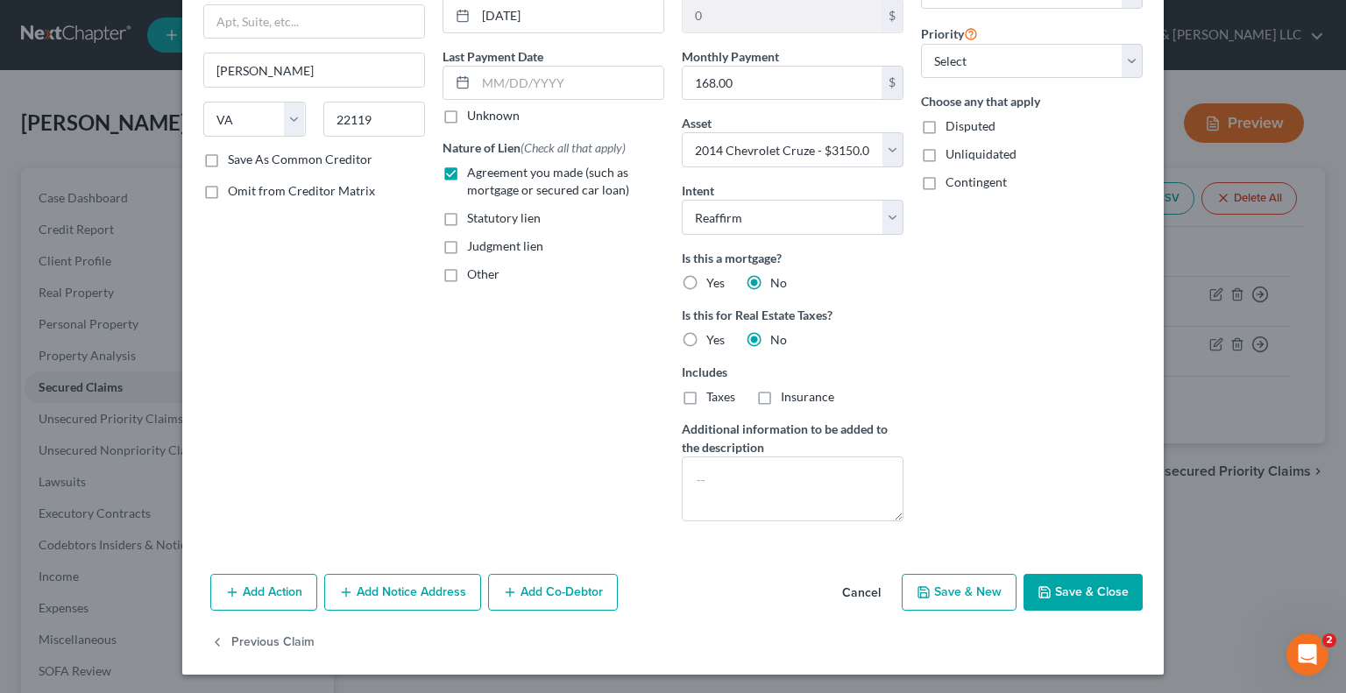
click at [1077, 587] on button "Save & Close" at bounding box center [1082, 592] width 119 height 37
select select
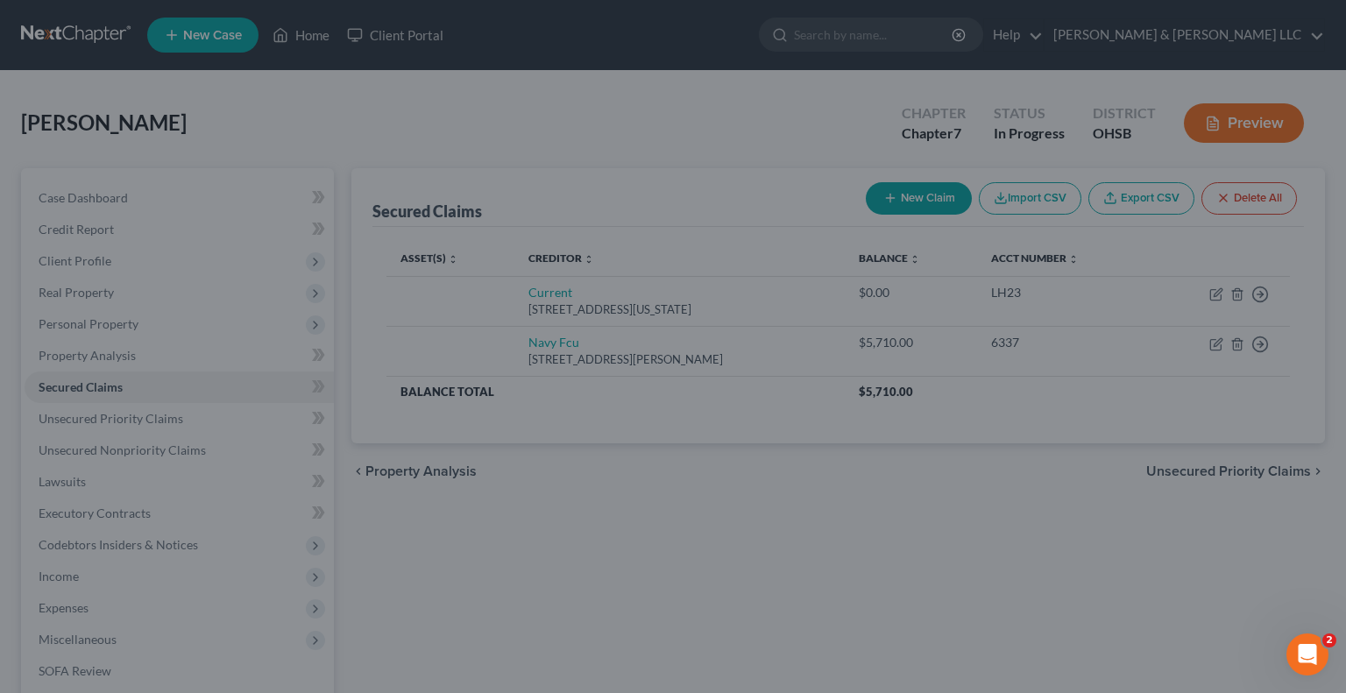
type input "-2,560.00"
select select "13"
type input "0"
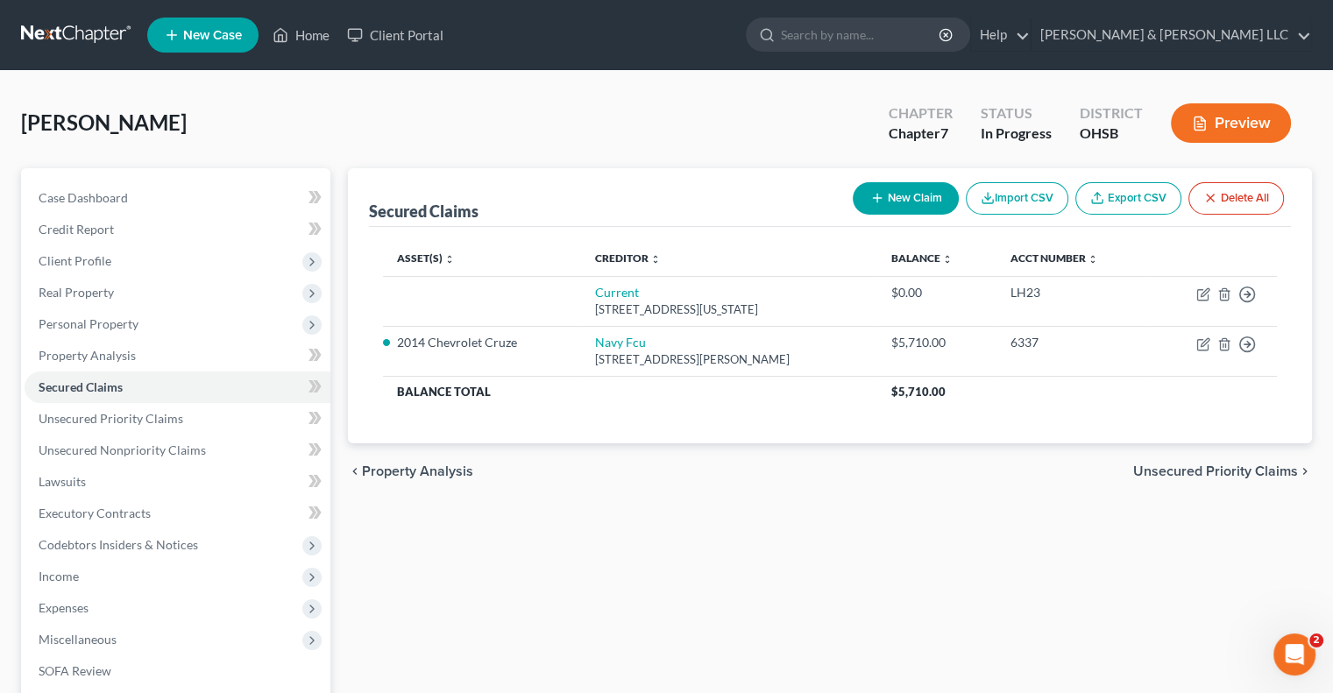
click at [1173, 469] on span "Unsecured Priority Claims" at bounding box center [1215, 471] width 165 height 14
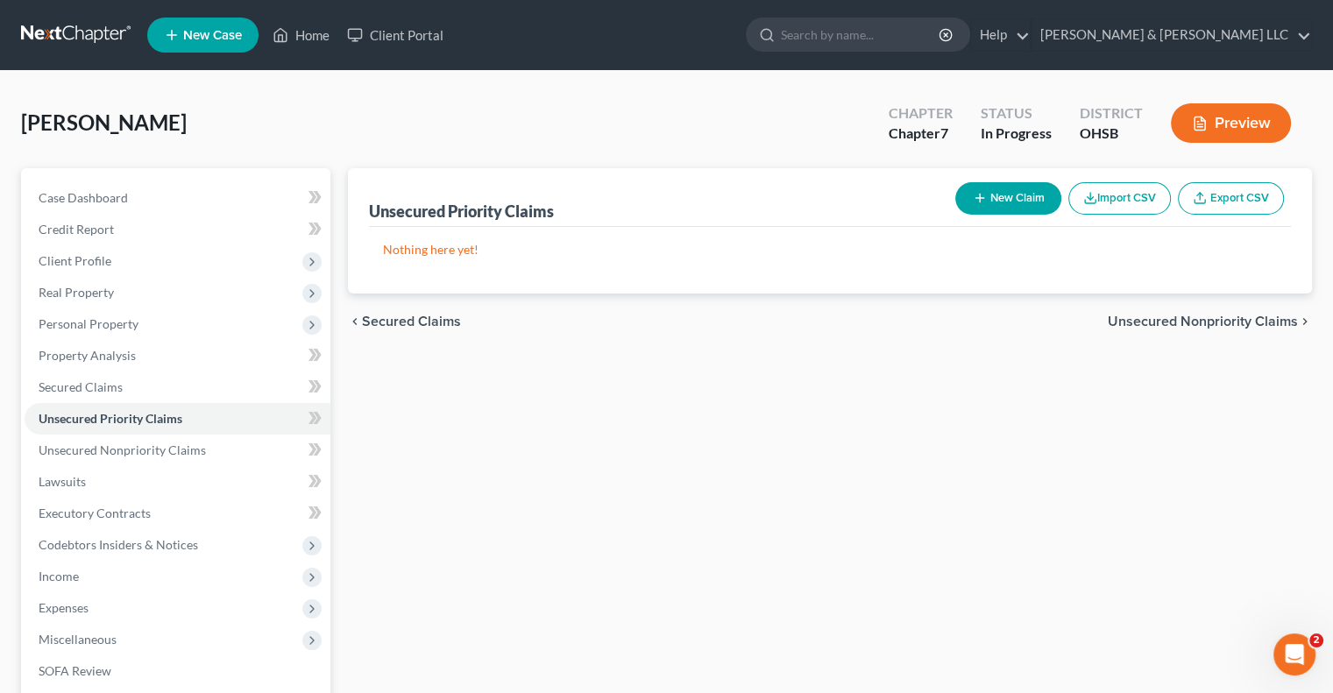
click at [1136, 318] on span "Unsecured Nonpriority Claims" at bounding box center [1203, 322] width 190 height 14
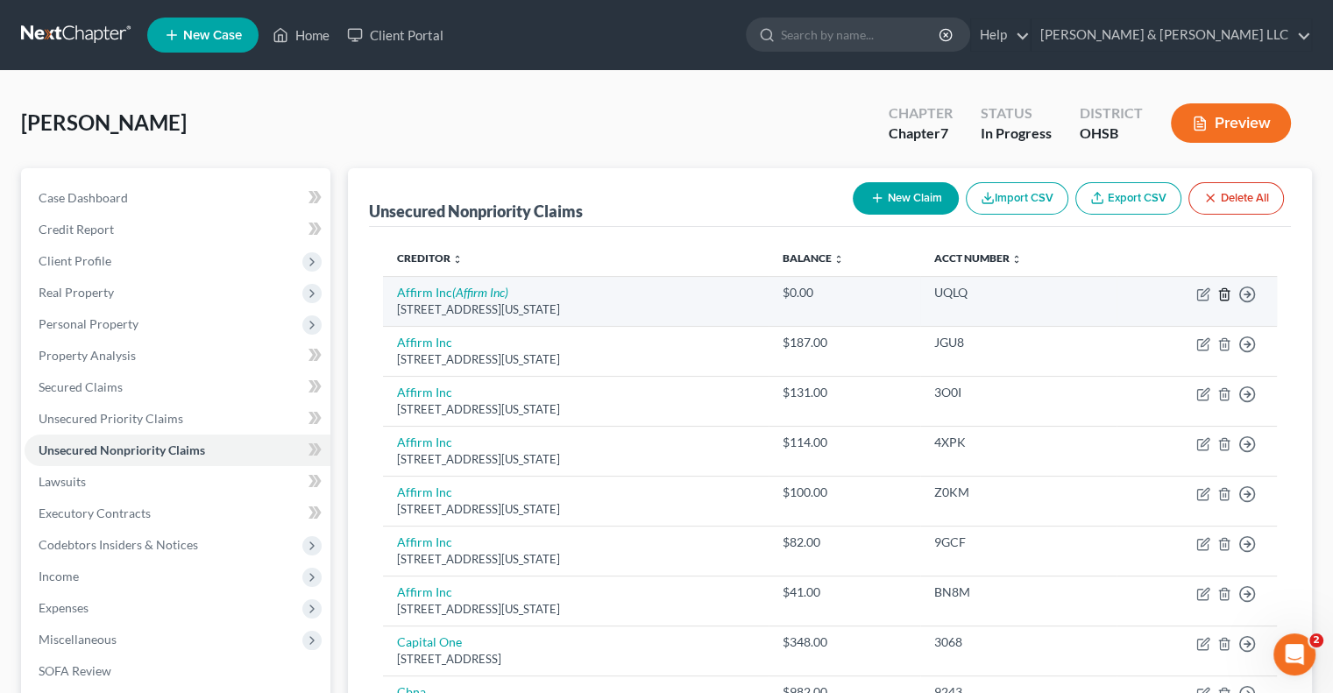
click at [1224, 297] on icon "button" at bounding box center [1224, 294] width 14 height 14
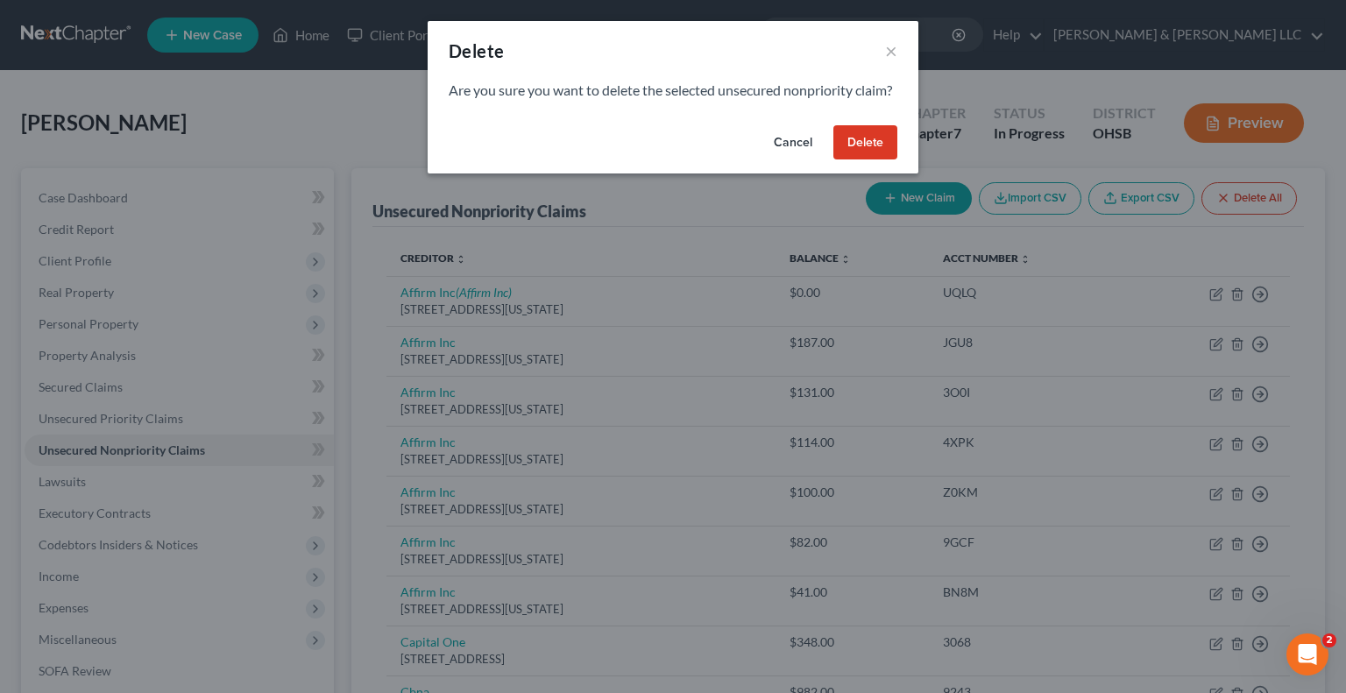
click at [867, 156] on button "Delete" at bounding box center [865, 142] width 64 height 35
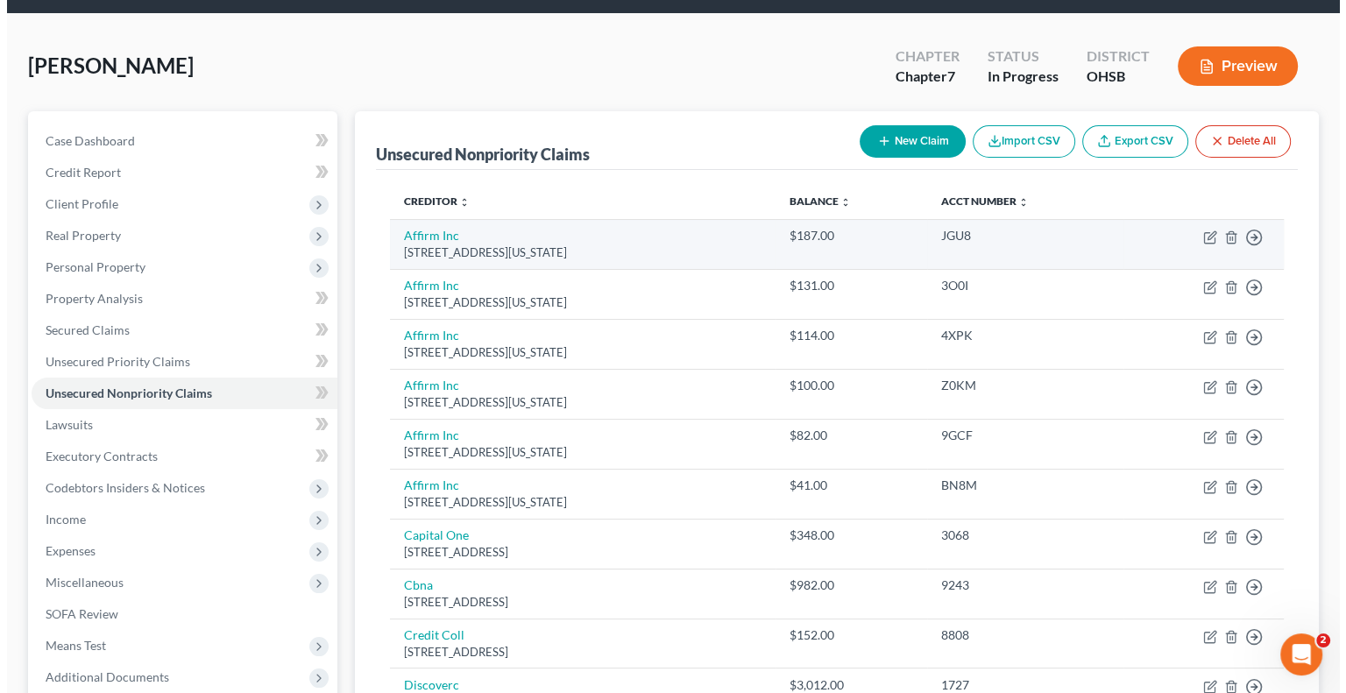
scroll to position [53, 0]
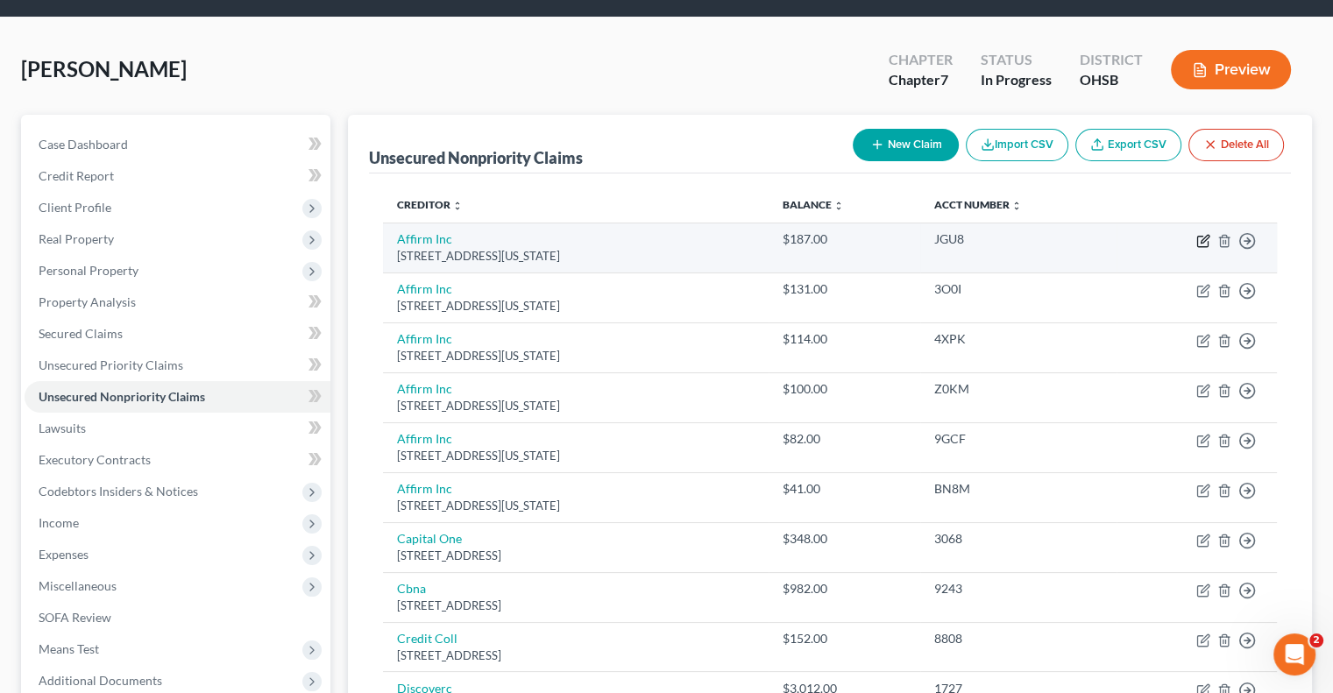
click at [1199, 238] on icon "button" at bounding box center [1203, 241] width 14 height 14
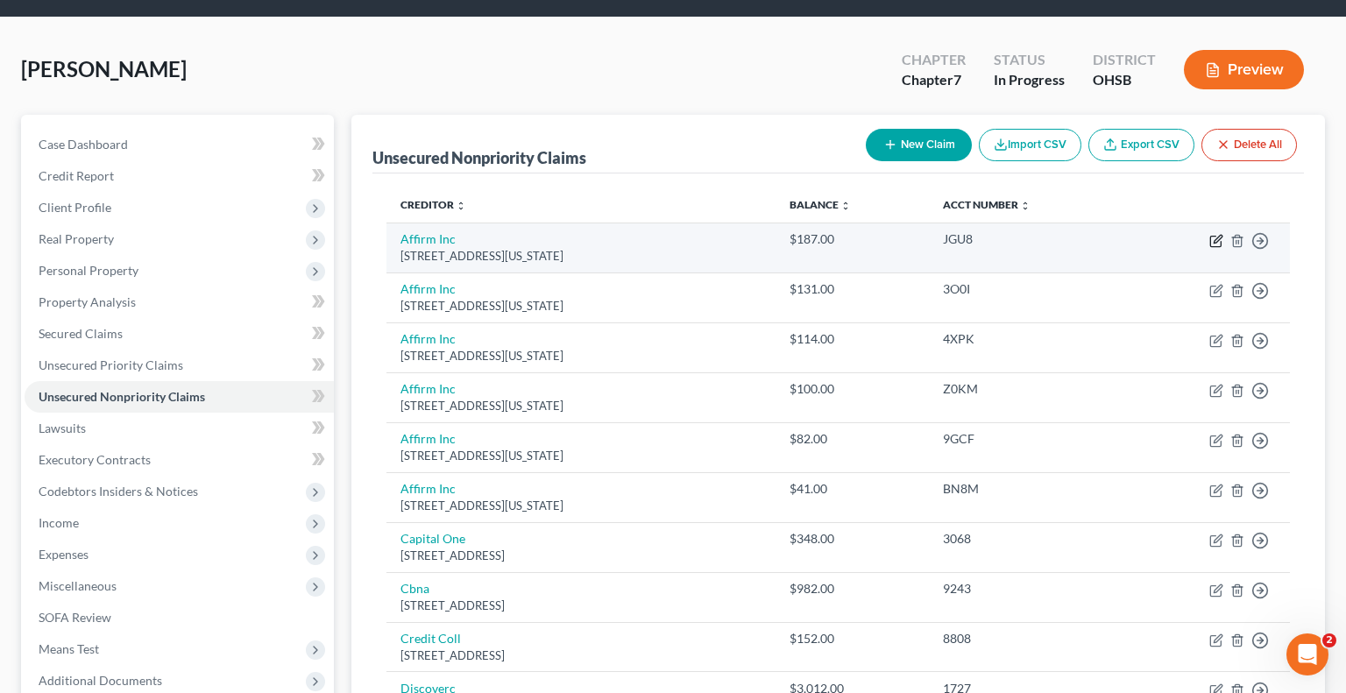
select select "4"
select select "0"
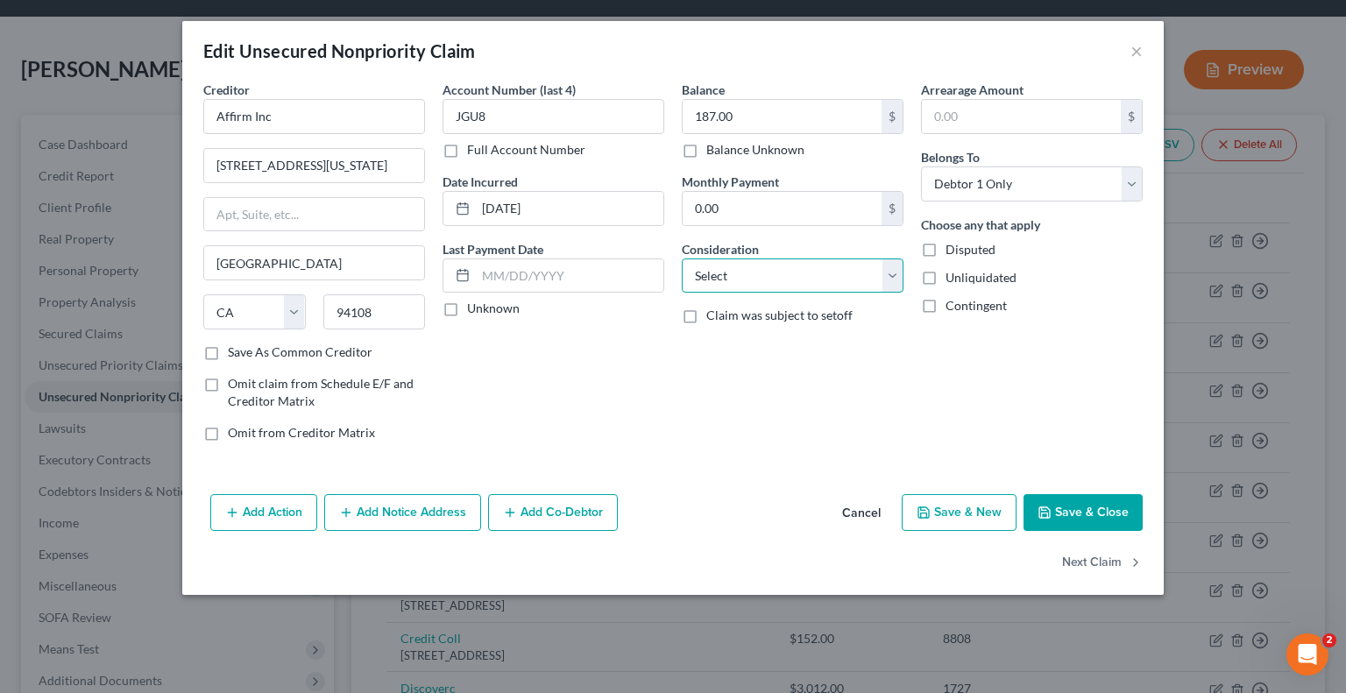
click at [793, 278] on select "Select Cable / Satellite Services Collection Agency Credit Card Debt Debt Couns…" at bounding box center [793, 275] width 222 height 35
select select "10"
click at [682, 258] on select "Select Cable / Satellite Services Collection Agency Credit Card Debt Debt Couns…" at bounding box center [793, 275] width 222 height 35
click at [1080, 556] on button "Next Claim" at bounding box center [1102, 563] width 81 height 37
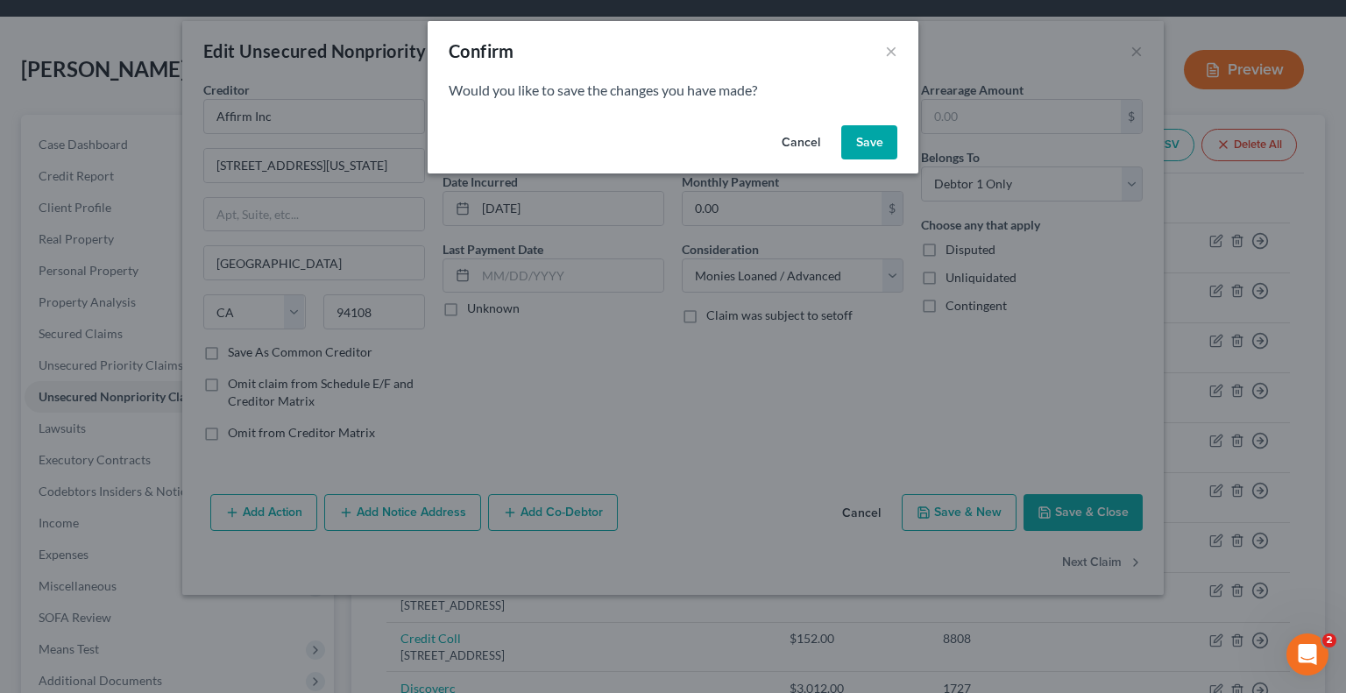
click at [864, 146] on button "Save" at bounding box center [869, 142] width 56 height 35
select select "4"
select select "0"
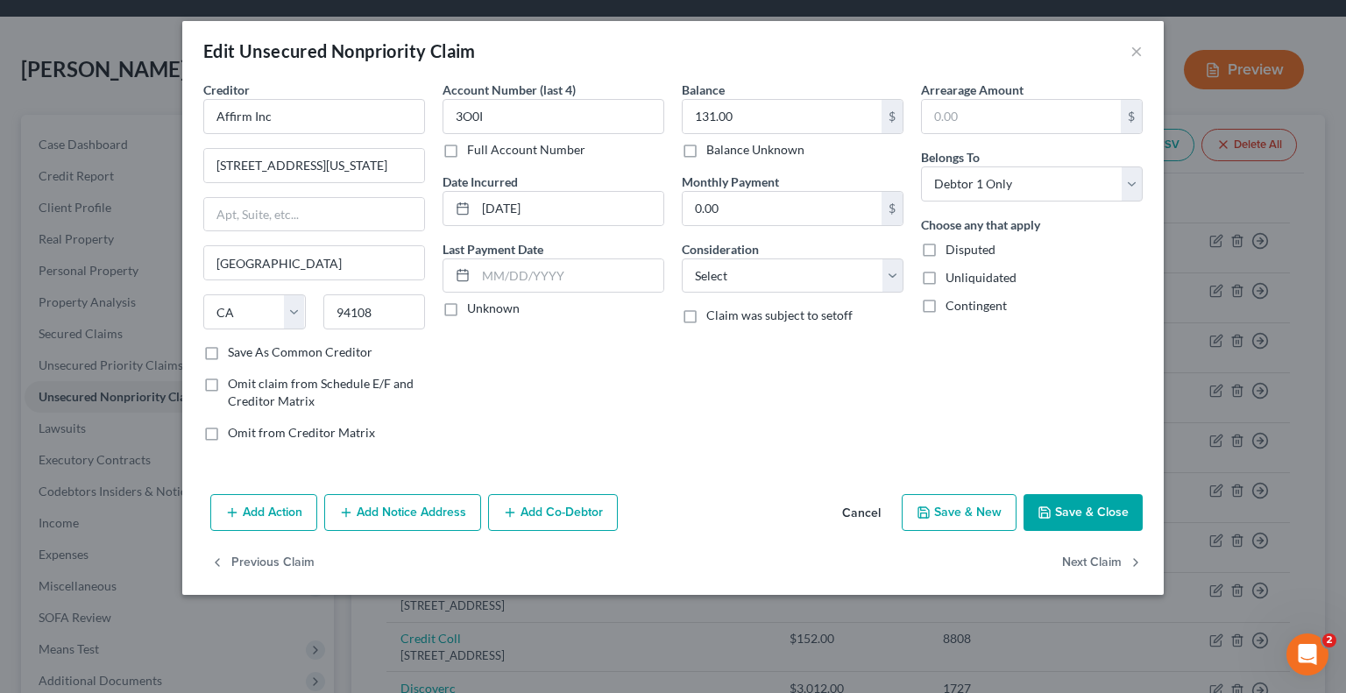
type input "0"
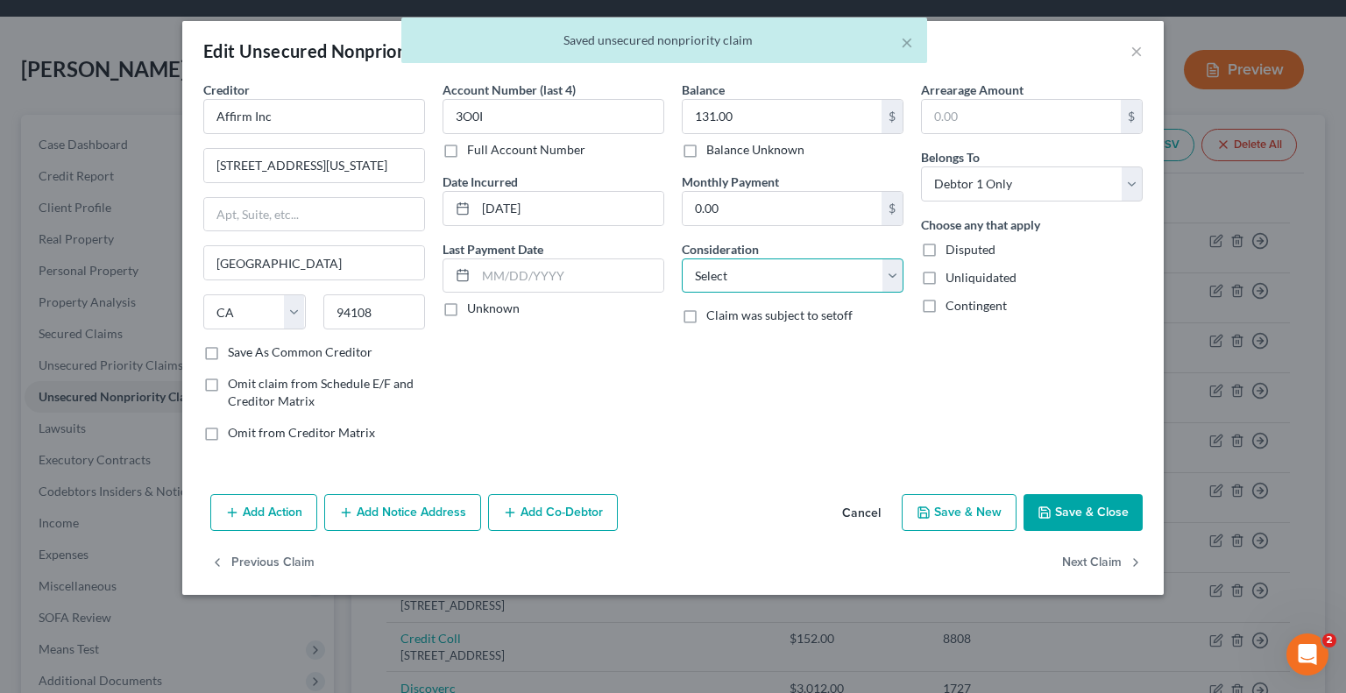
click at [742, 279] on select "Select Cable / Satellite Services Collection Agency Credit Card Debt Debt Couns…" at bounding box center [793, 275] width 222 height 35
select select "10"
click at [682, 258] on select "Select Cable / Satellite Services Collection Agency Credit Card Debt Debt Couns…" at bounding box center [793, 275] width 222 height 35
click at [1087, 568] on button "Next Claim" at bounding box center [1102, 563] width 81 height 37
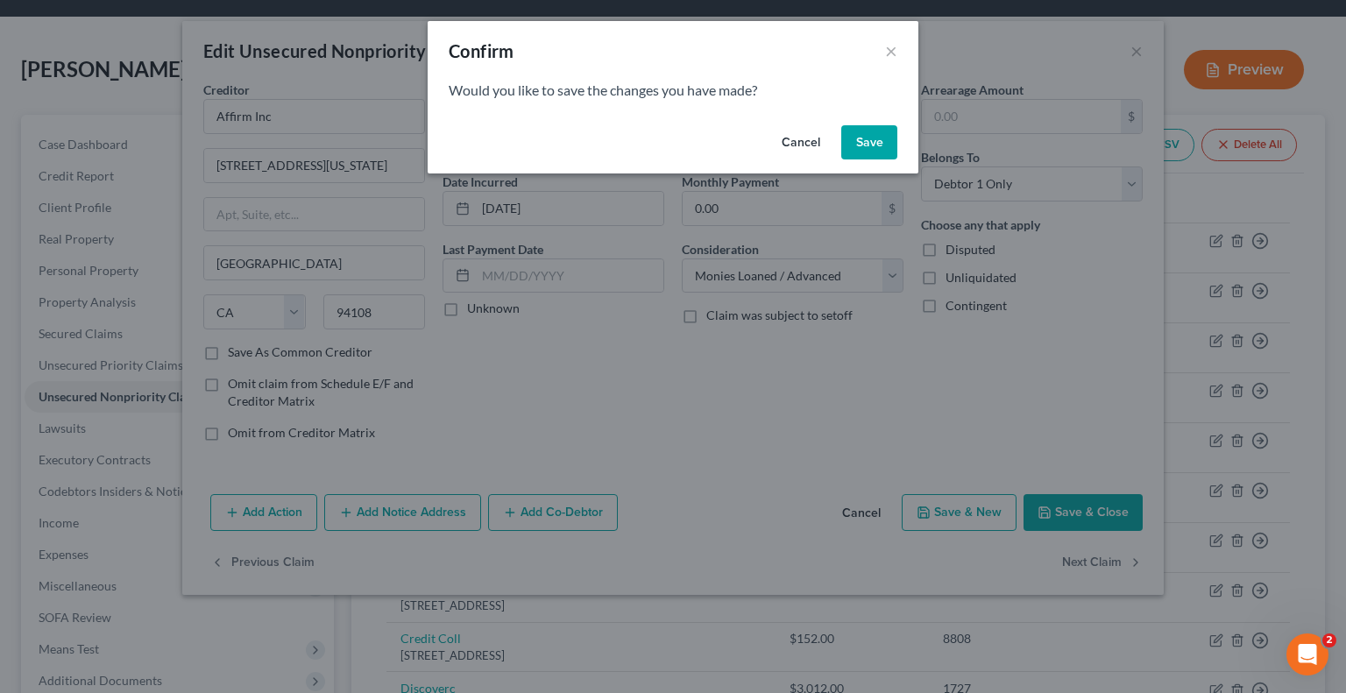
click at [843, 135] on button "Save" at bounding box center [869, 142] width 56 height 35
select select "4"
select select "0"
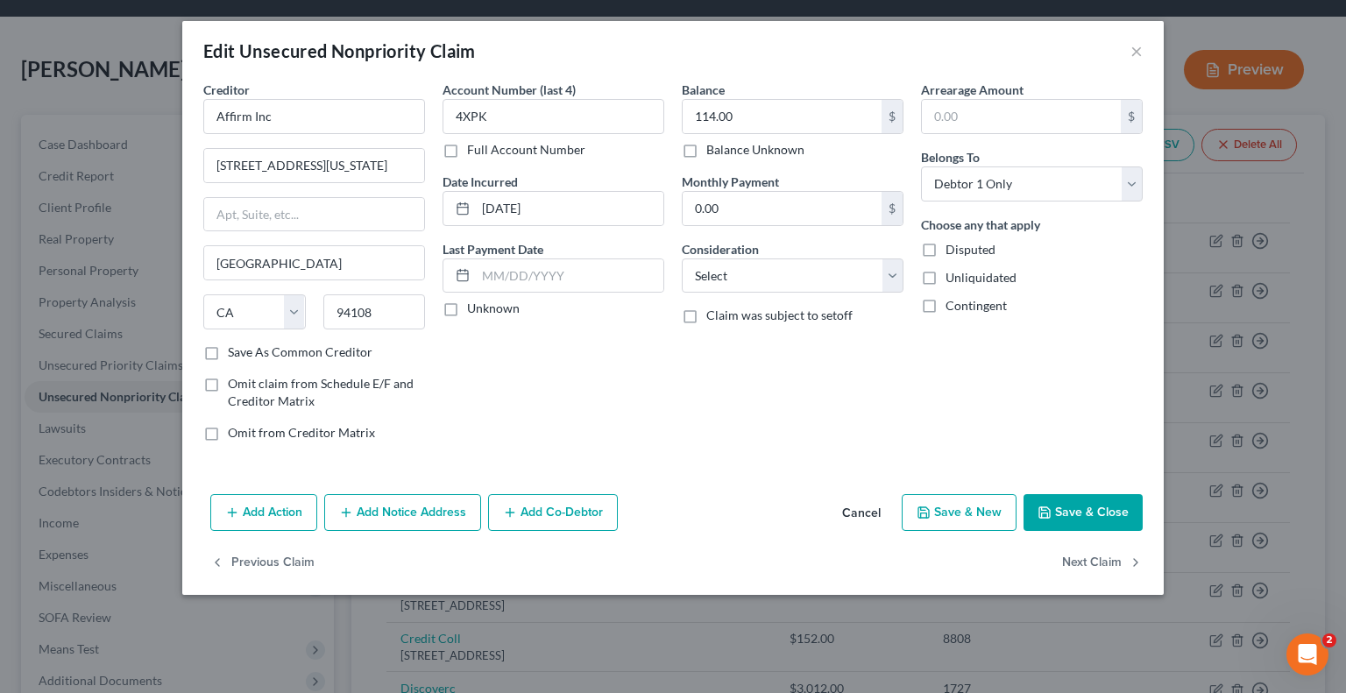
type input "0"
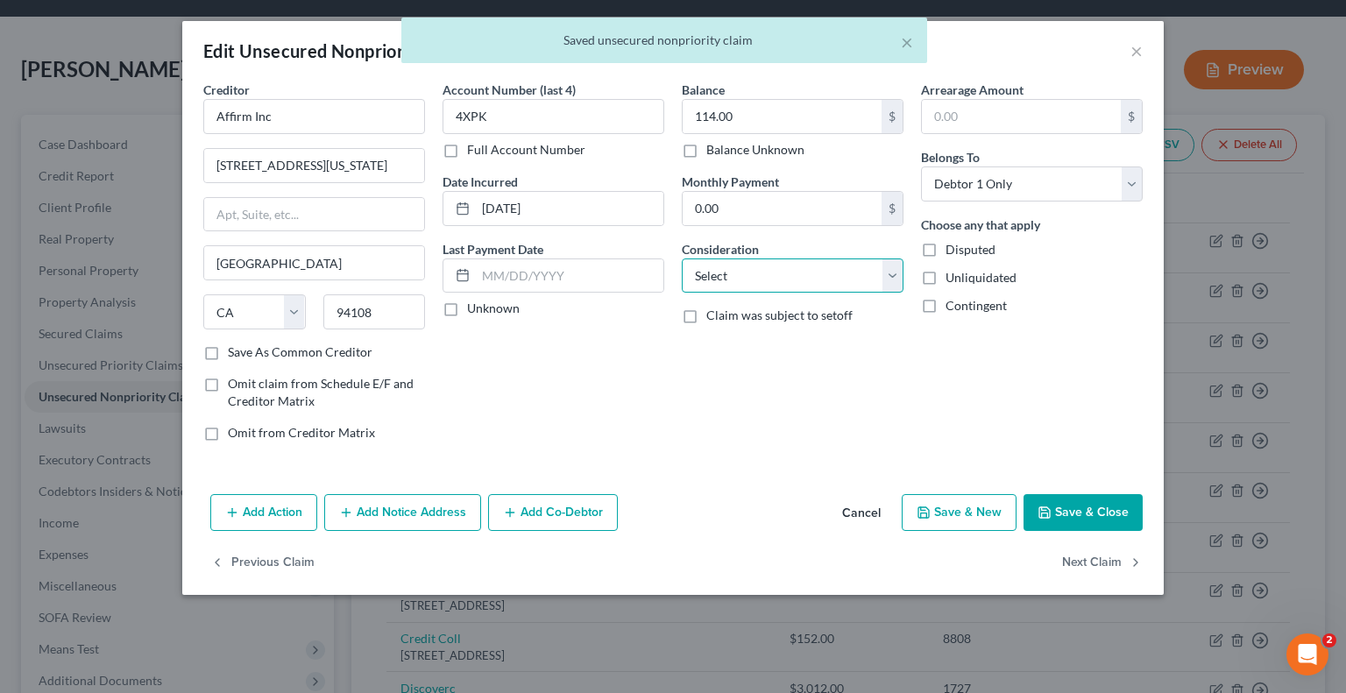
click at [792, 281] on select "Select Cable / Satellite Services Collection Agency Credit Card Debt Debt Couns…" at bounding box center [793, 275] width 222 height 35
select select "10"
click at [682, 258] on select "Select Cable / Satellite Services Collection Agency Credit Card Debt Debt Couns…" at bounding box center [793, 275] width 222 height 35
click at [1094, 565] on button "Next Claim" at bounding box center [1102, 563] width 81 height 37
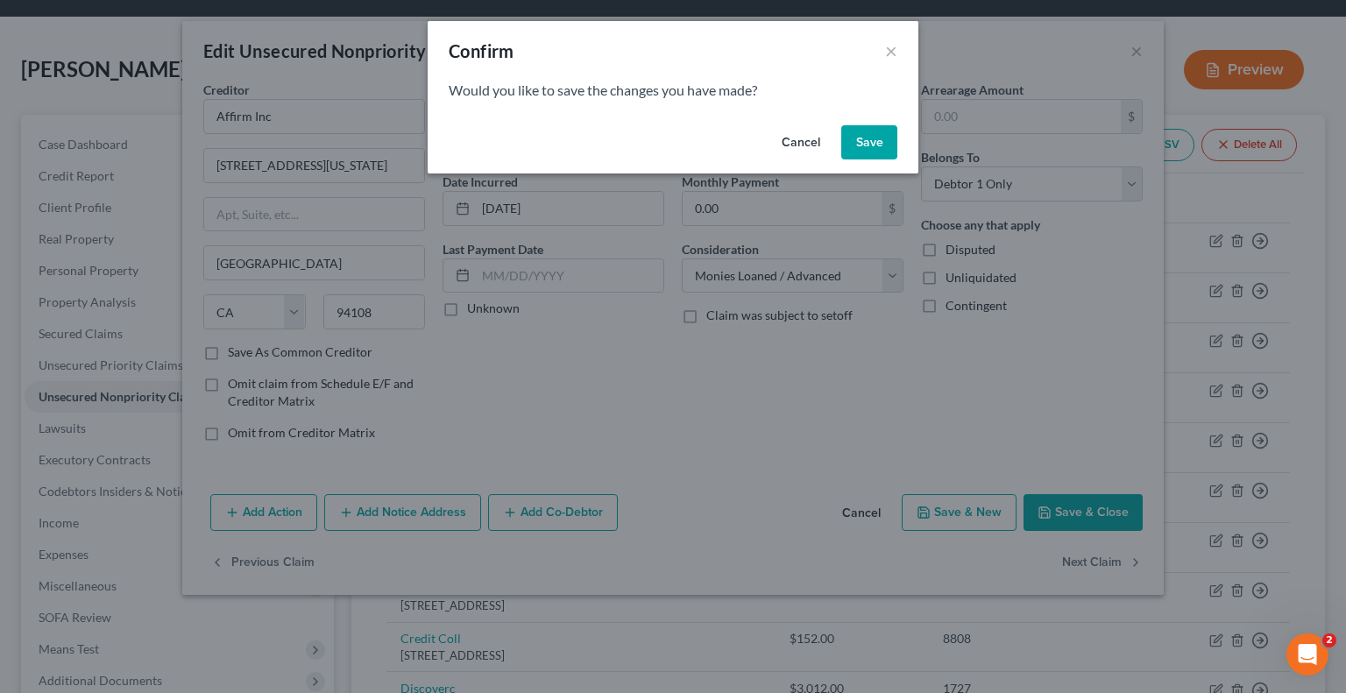
click at [869, 150] on button "Save" at bounding box center [869, 142] width 56 height 35
select select "4"
select select "0"
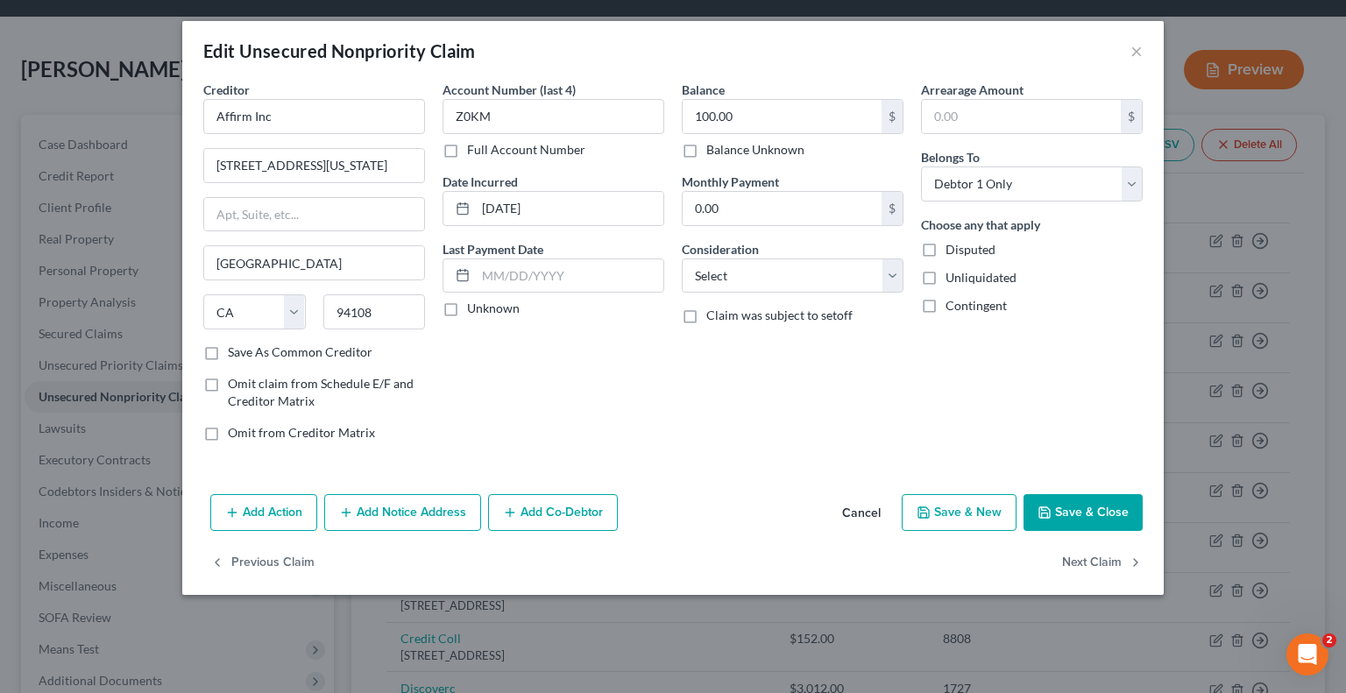
type input "0"
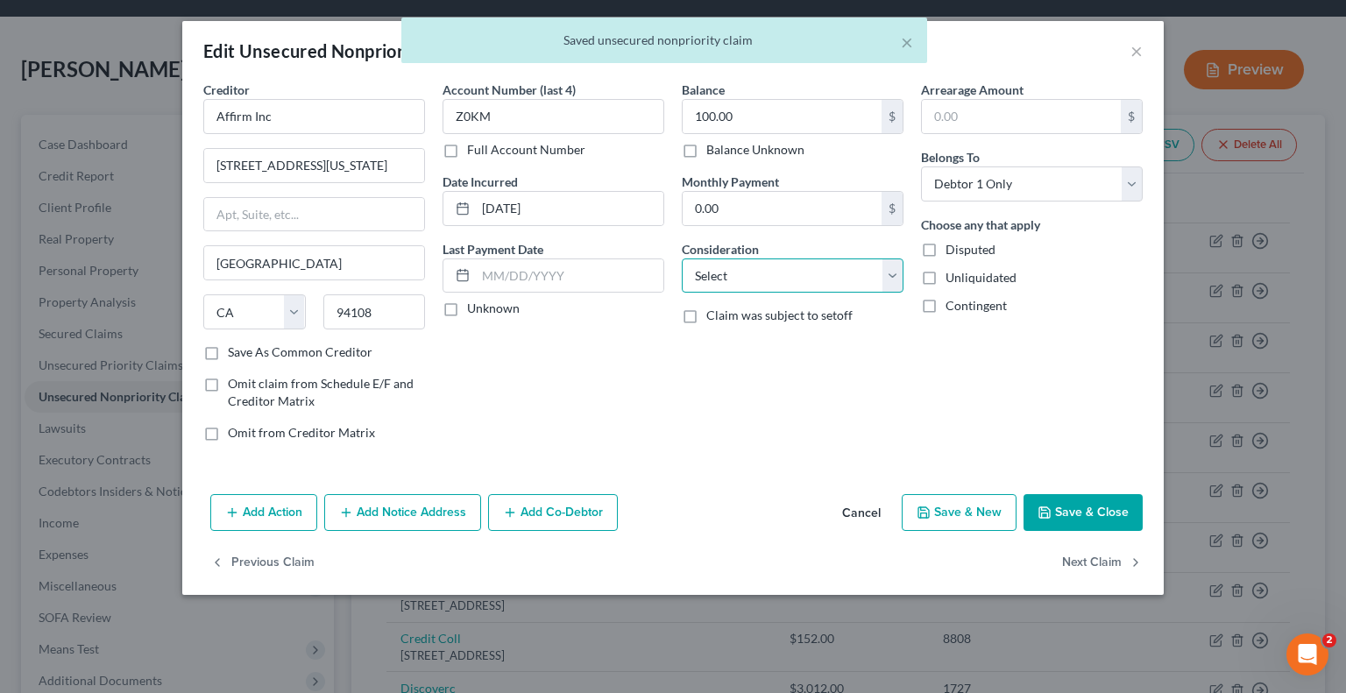
click at [754, 273] on select "Select Cable / Satellite Services Collection Agency Credit Card Debt Debt Couns…" at bounding box center [793, 275] width 222 height 35
select select "10"
click at [682, 258] on select "Select Cable / Satellite Services Collection Agency Credit Card Debt Debt Couns…" at bounding box center [793, 275] width 222 height 35
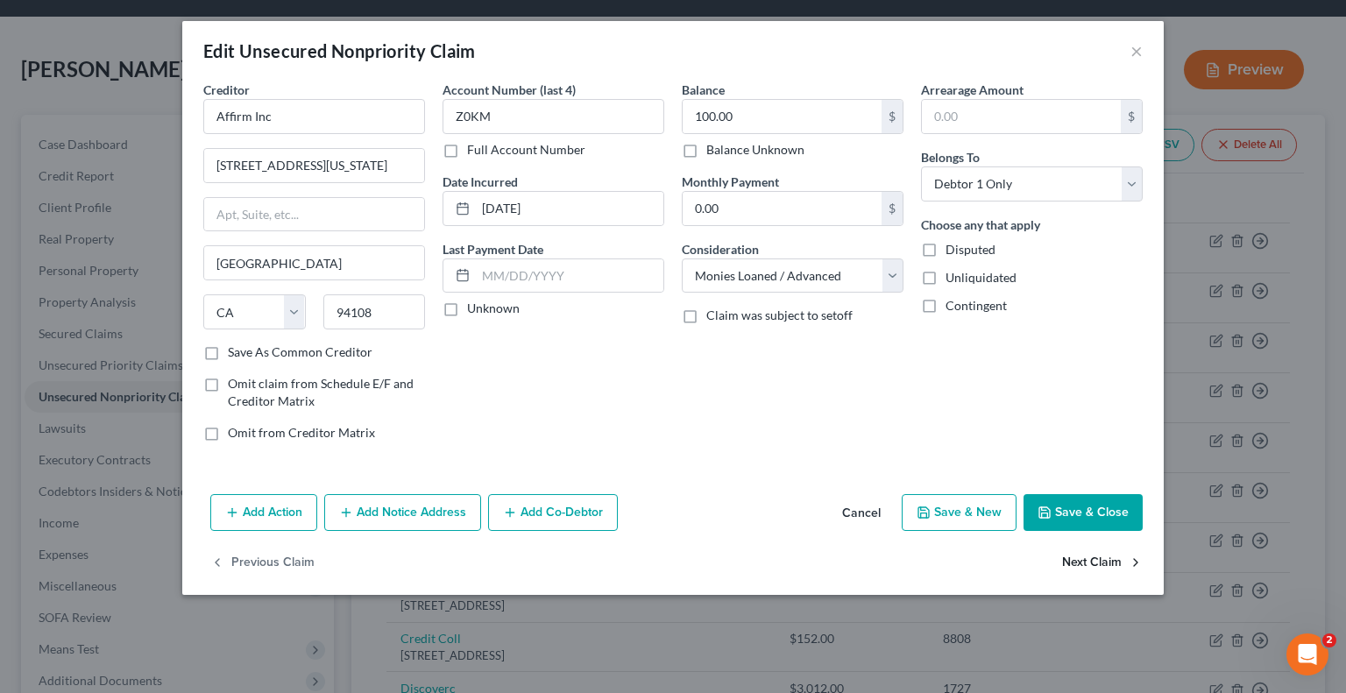
click at [1080, 567] on button "Next Claim" at bounding box center [1102, 563] width 81 height 37
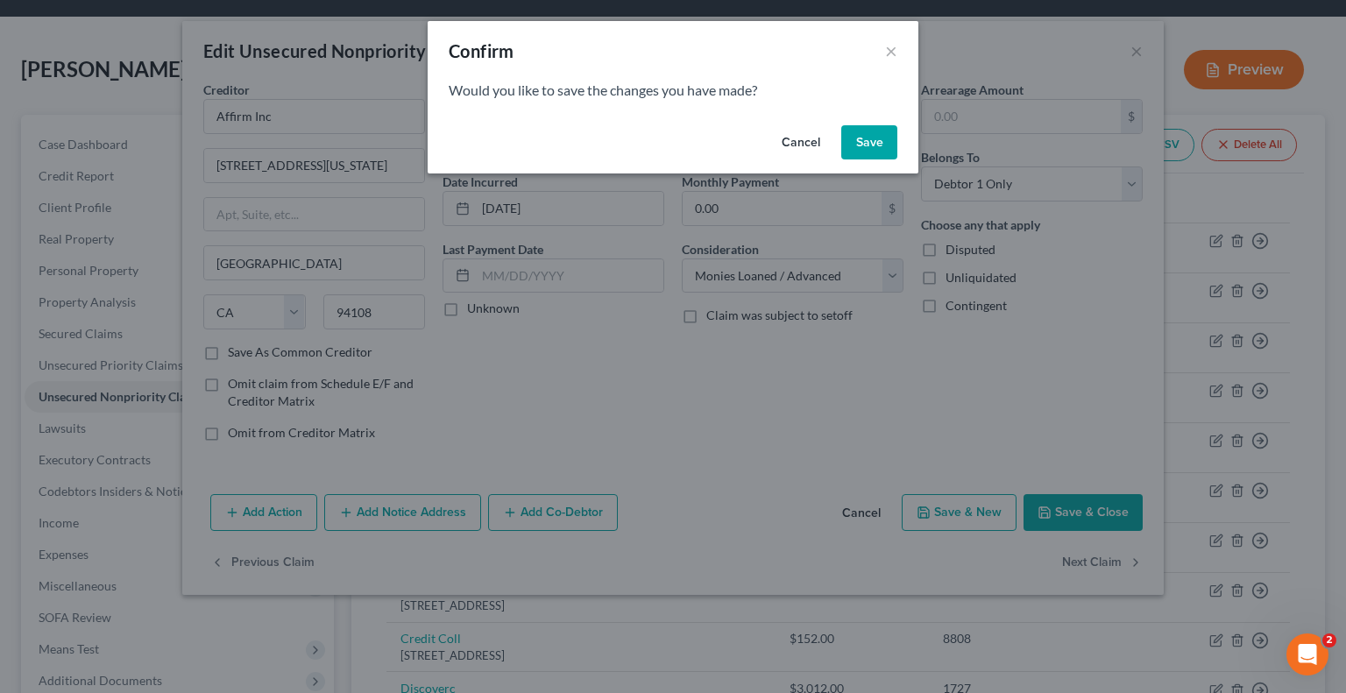
click at [876, 150] on button "Save" at bounding box center [869, 142] width 56 height 35
select select "4"
select select "0"
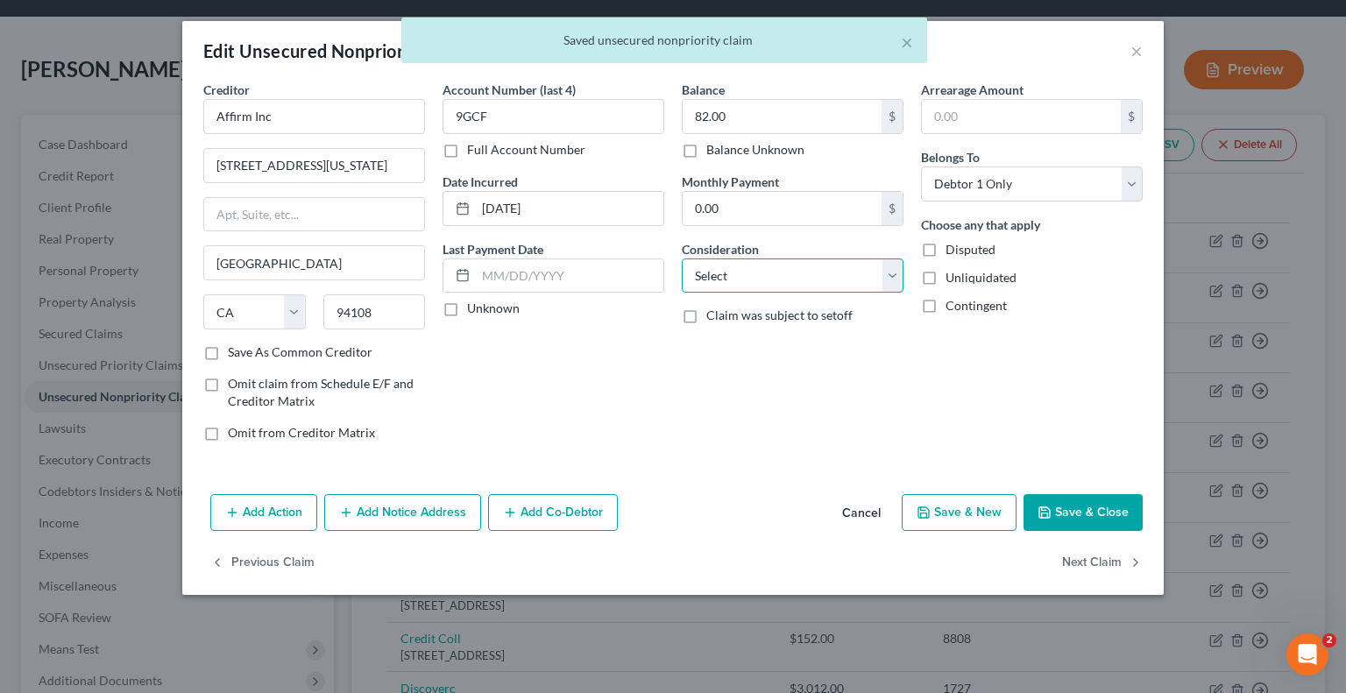
click at [747, 287] on select "Select Cable / Satellite Services Collection Agency Credit Card Debt Debt Couns…" at bounding box center [793, 275] width 222 height 35
select select "10"
click at [682, 258] on select "Select Cable / Satellite Services Collection Agency Credit Card Debt Debt Couns…" at bounding box center [793, 275] width 222 height 35
click at [1095, 563] on button "Next Claim" at bounding box center [1102, 563] width 81 height 37
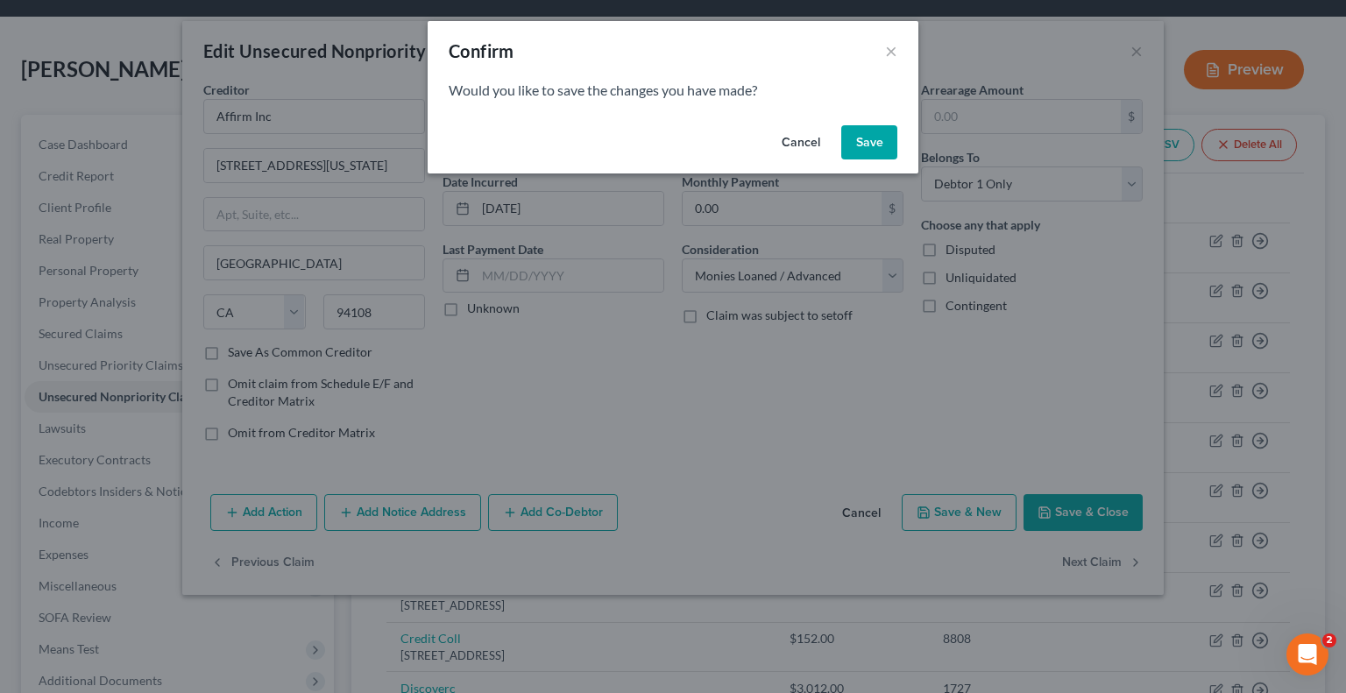
click at [862, 162] on div "Cancel Save" at bounding box center [673, 146] width 491 height 56
click at [863, 158] on button "Save" at bounding box center [869, 142] width 56 height 35
select select "4"
select select "0"
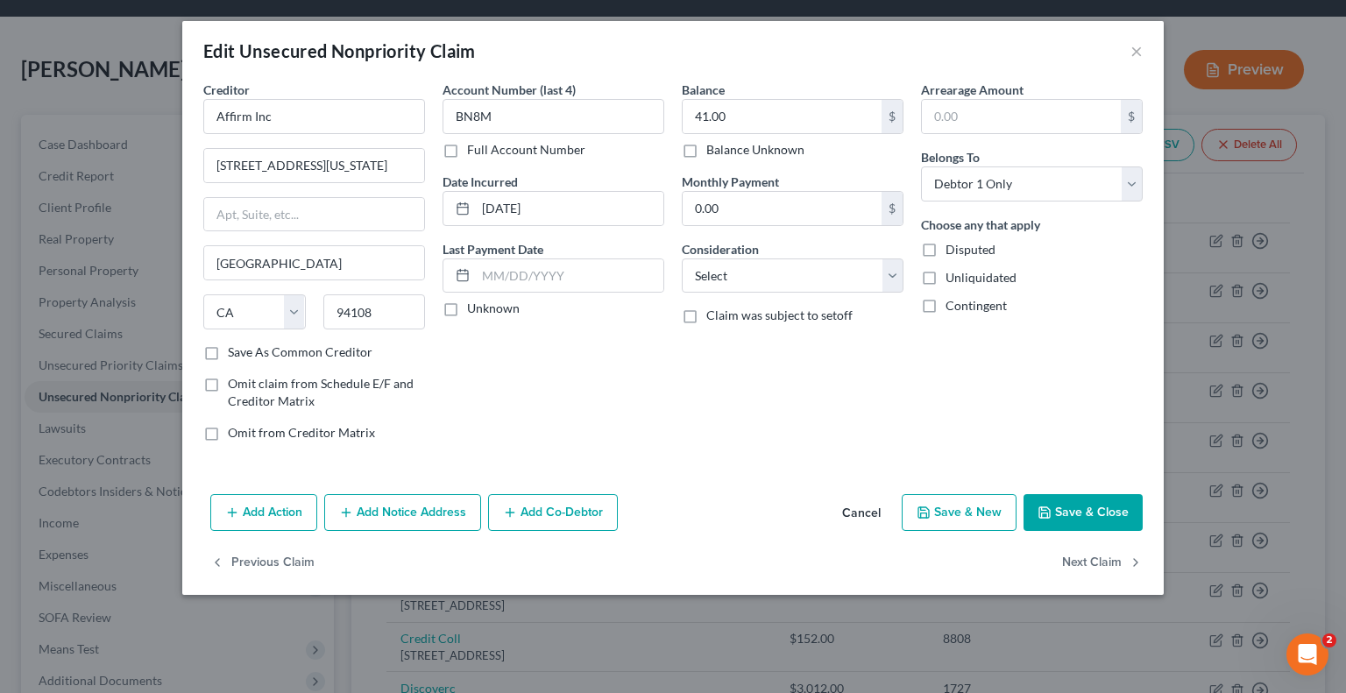
type input "0"
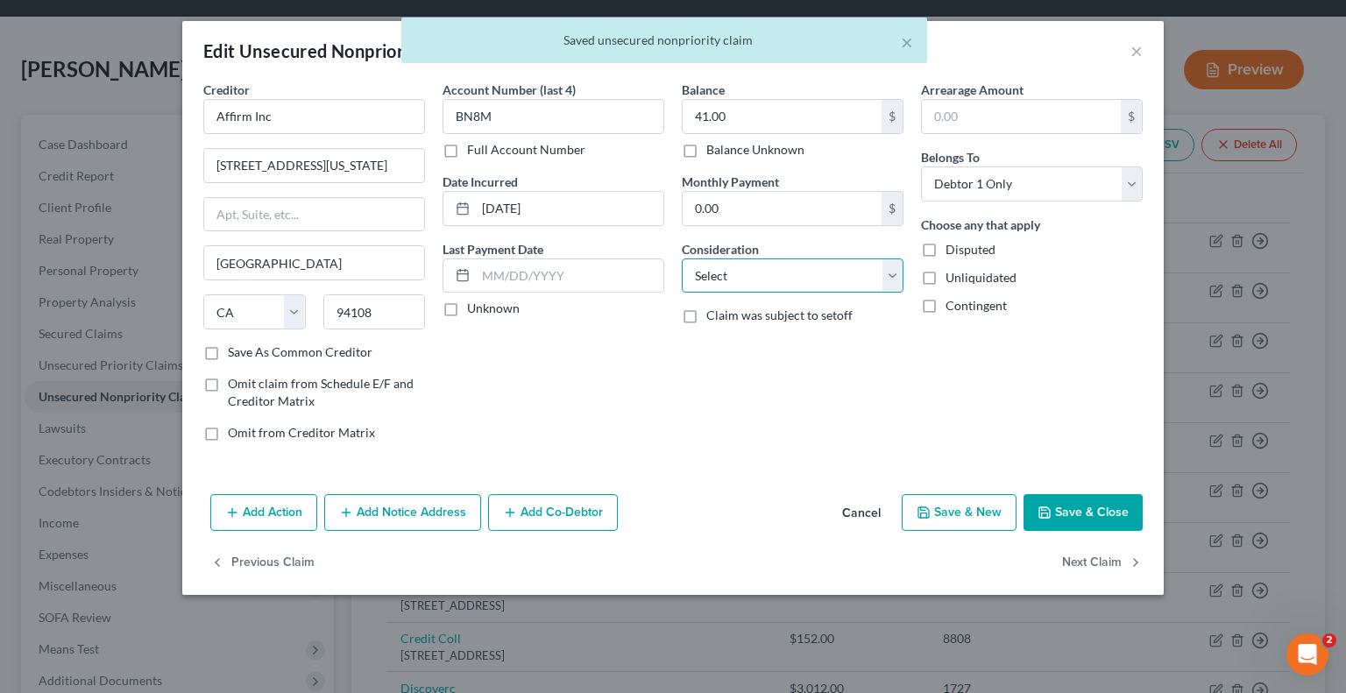
click at [708, 283] on select "Select Cable / Satellite Services Collection Agency Credit Card Debt Debt Couns…" at bounding box center [793, 275] width 222 height 35
select select "10"
click at [682, 258] on select "Select Cable / Satellite Services Collection Agency Credit Card Debt Debt Couns…" at bounding box center [793, 275] width 222 height 35
click at [1097, 563] on button "Next Claim" at bounding box center [1102, 563] width 81 height 37
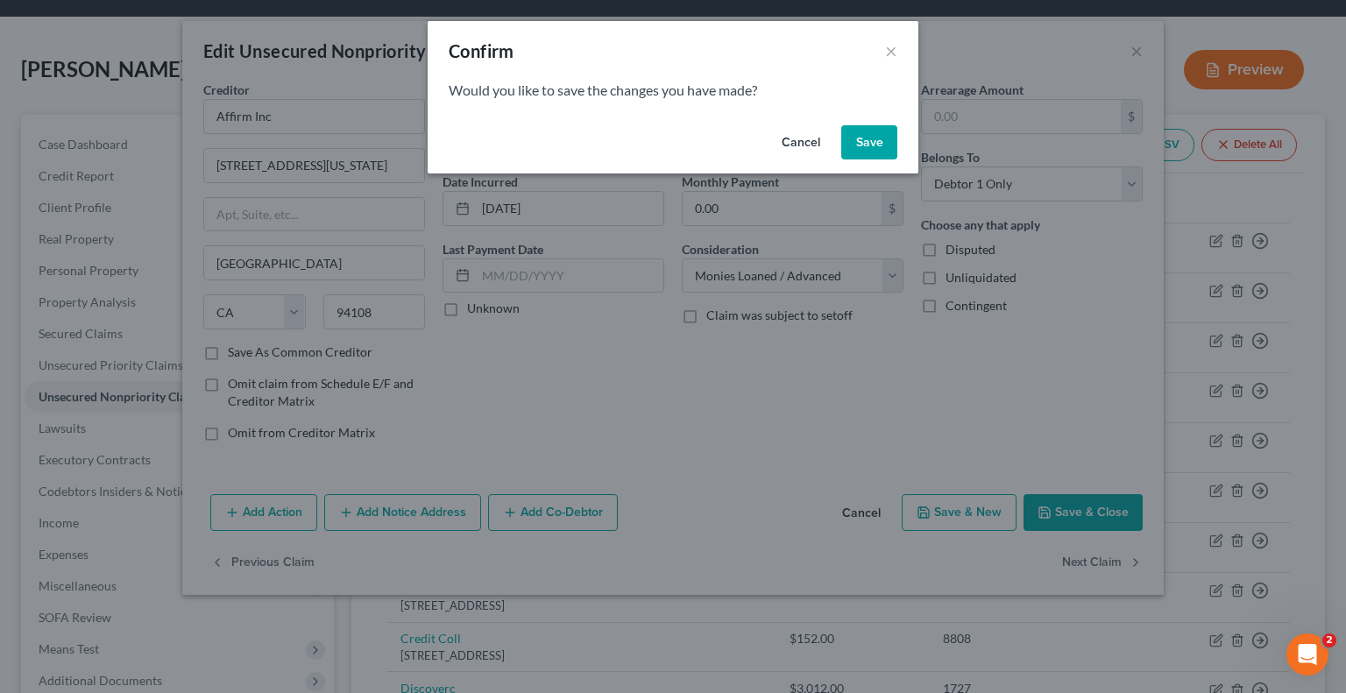
click at [870, 153] on button "Save" at bounding box center [869, 142] width 56 height 35
select select "46"
select select "2"
select select "0"
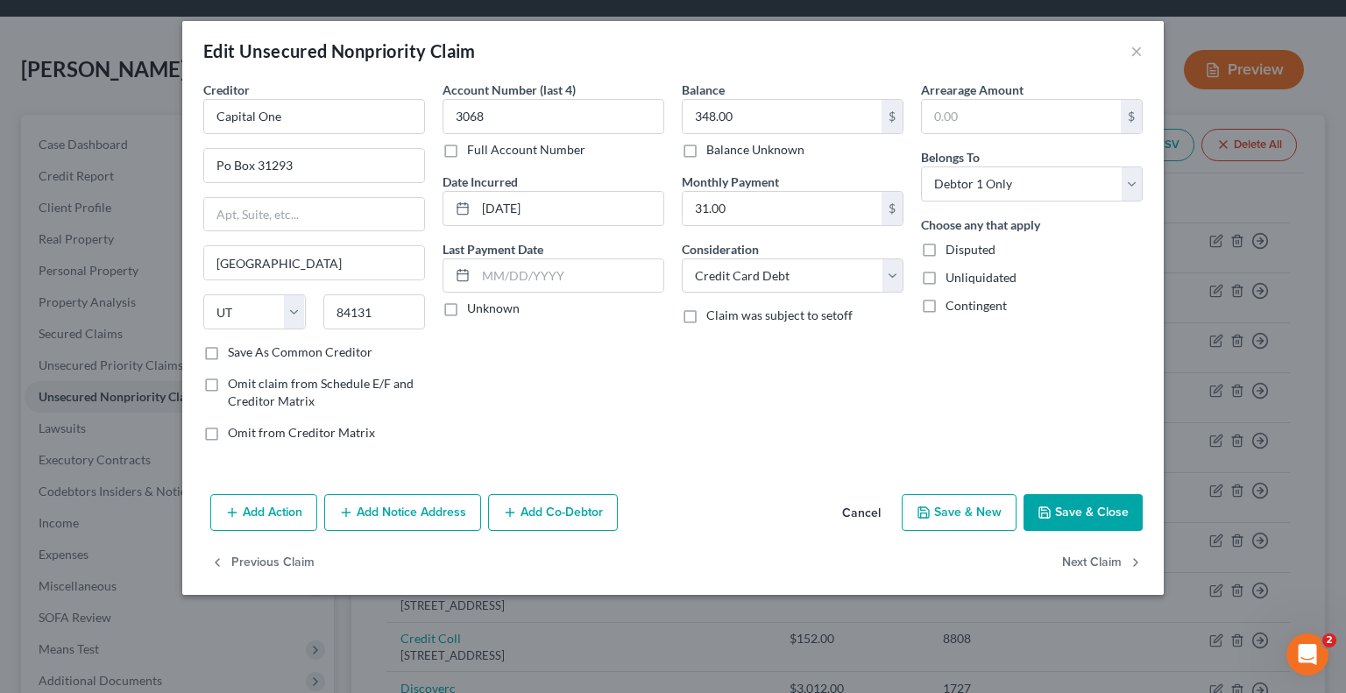
type input "0"
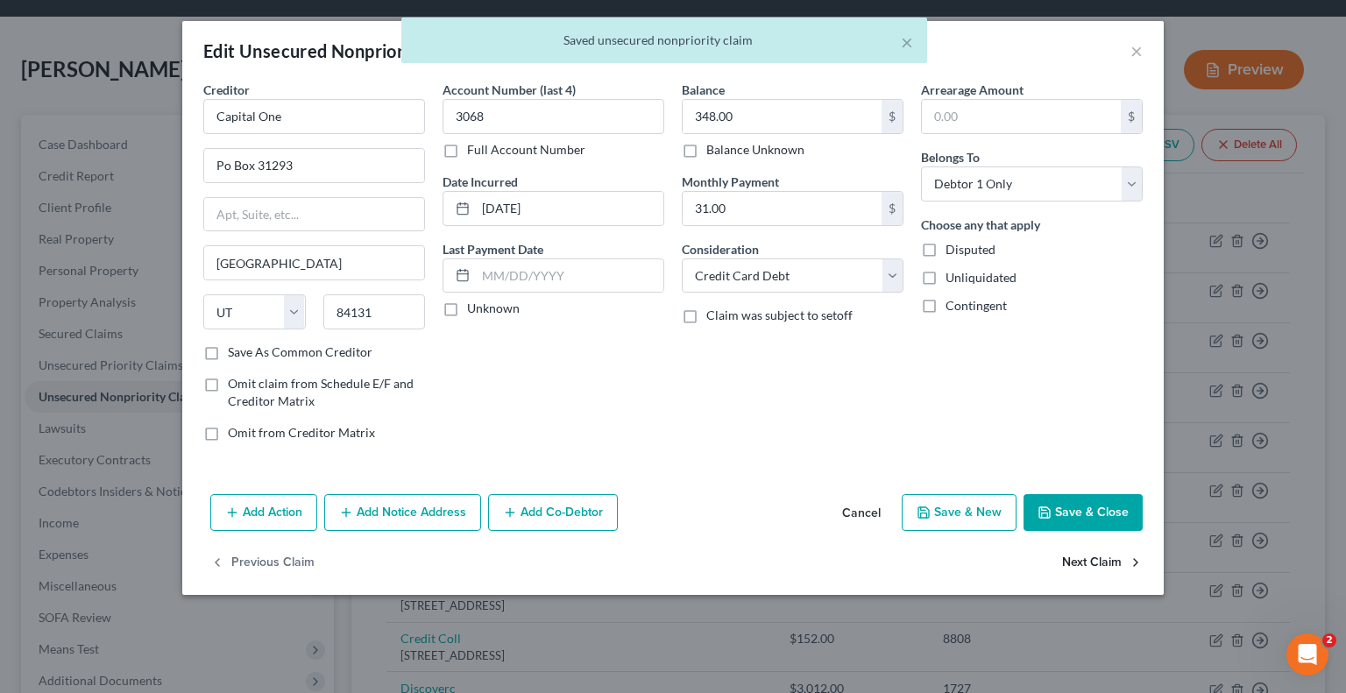
click at [1085, 567] on button "Next Claim" at bounding box center [1102, 563] width 81 height 37
select select "14"
select select "2"
select select "0"
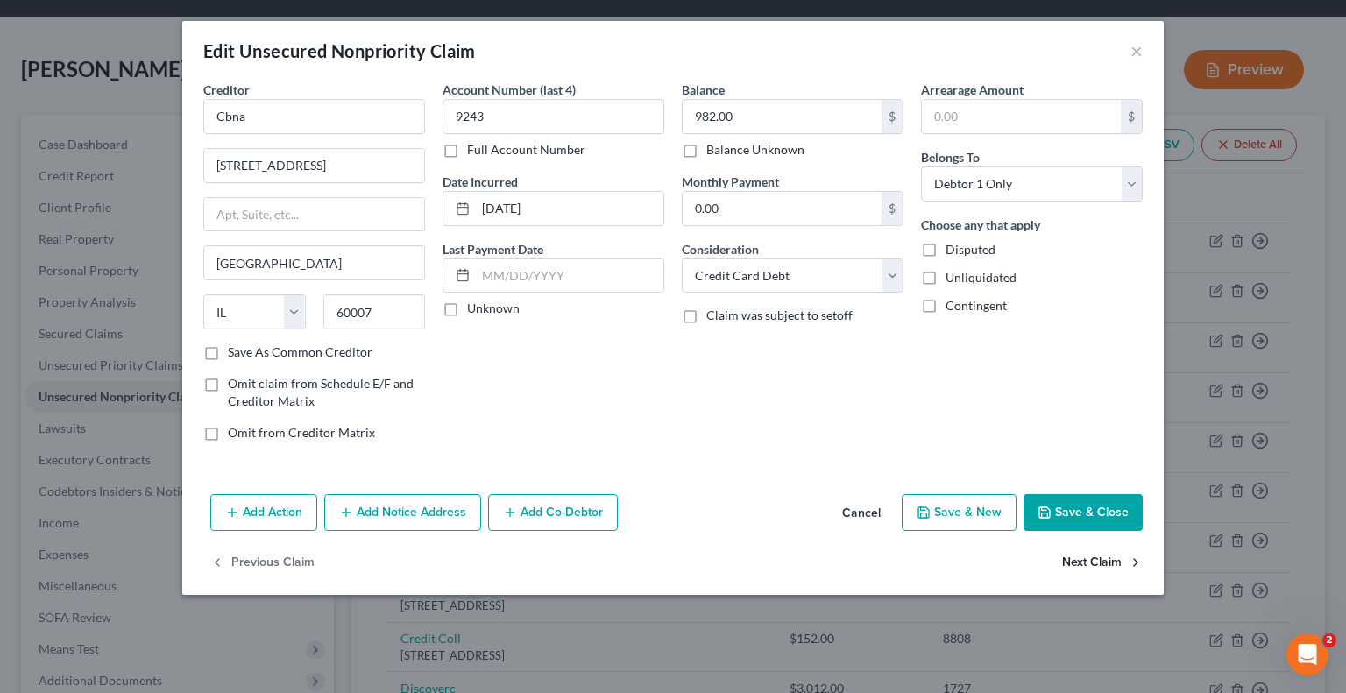
click at [1069, 560] on button "Next Claim" at bounding box center [1102, 563] width 81 height 37
select select "22"
select select "0"
click at [756, 271] on select "Select Cable / Satellite Services Collection Agency Credit Card Debt Debt Couns…" at bounding box center [793, 275] width 222 height 35
select select "14"
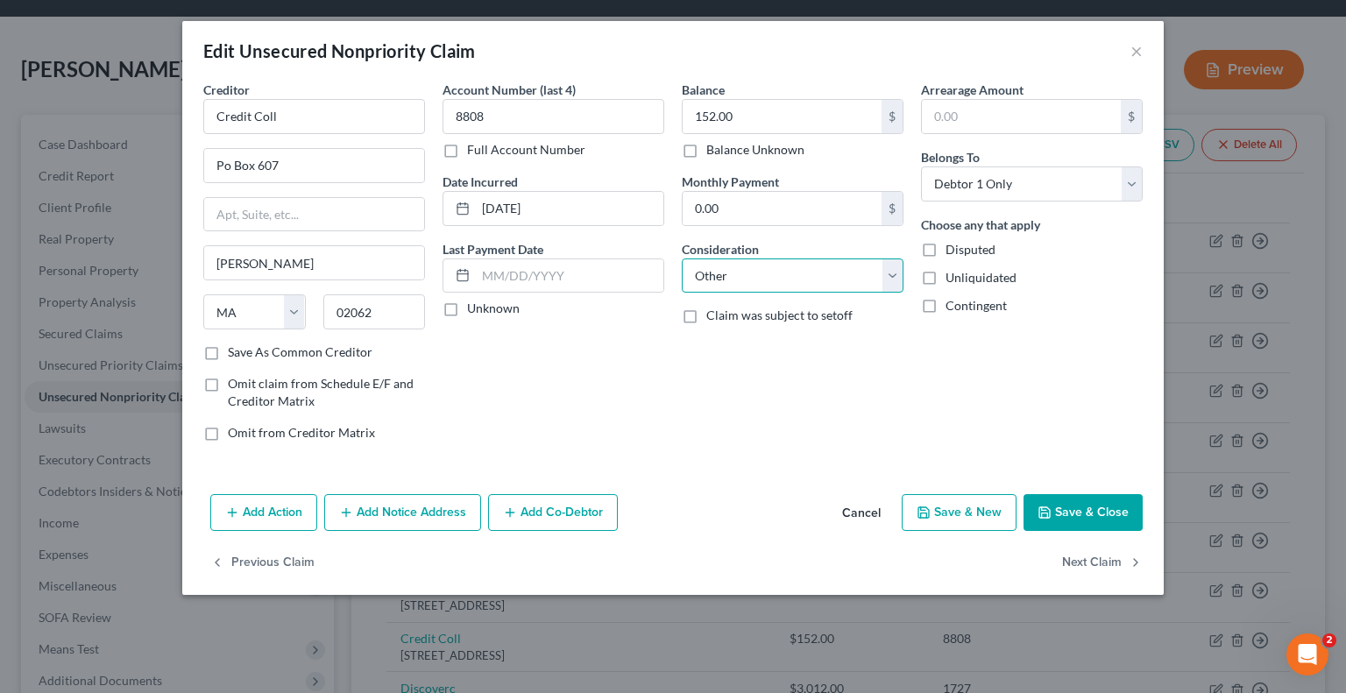
click at [682, 258] on select "Select Cable / Satellite Services Collection Agency Credit Card Debt Debt Couns…" at bounding box center [793, 275] width 222 height 35
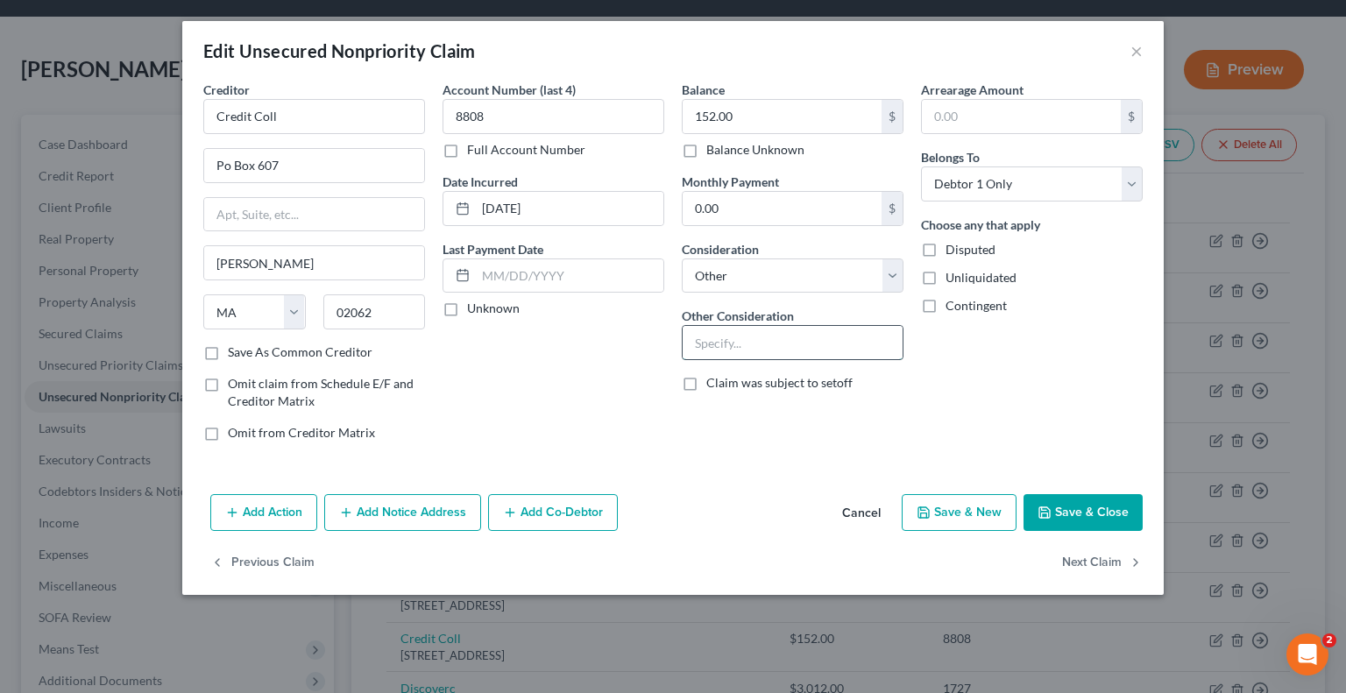
click at [738, 342] on input "text" at bounding box center [793, 342] width 220 height 33
paste input "CREDITOR: 06 ALLSTATE FIRE CASUALT IN CO"
type input "CREDITOR: 06 ALLSTATE FIRE CASUALT IN CO"
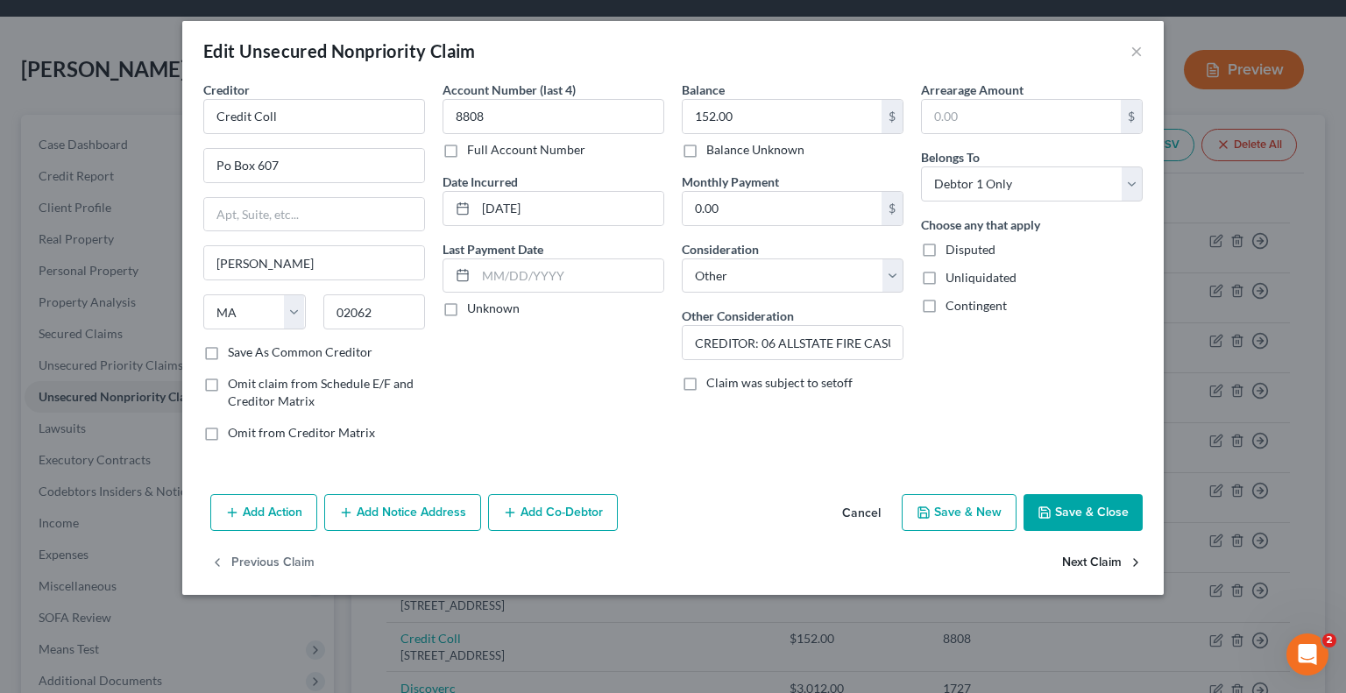
click at [1094, 560] on button "Next Claim" at bounding box center [1102, 563] width 81 height 37
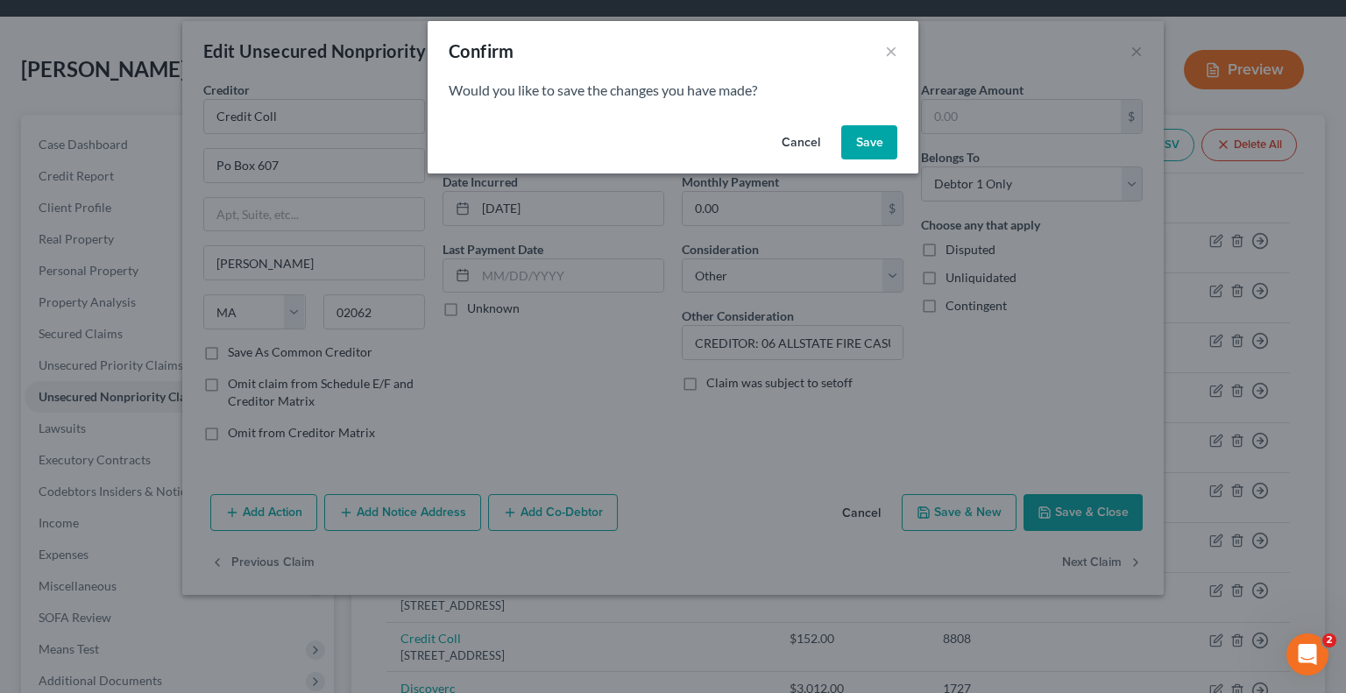
click at [874, 141] on button "Save" at bounding box center [869, 142] width 56 height 35
select select "46"
select select "2"
select select "0"
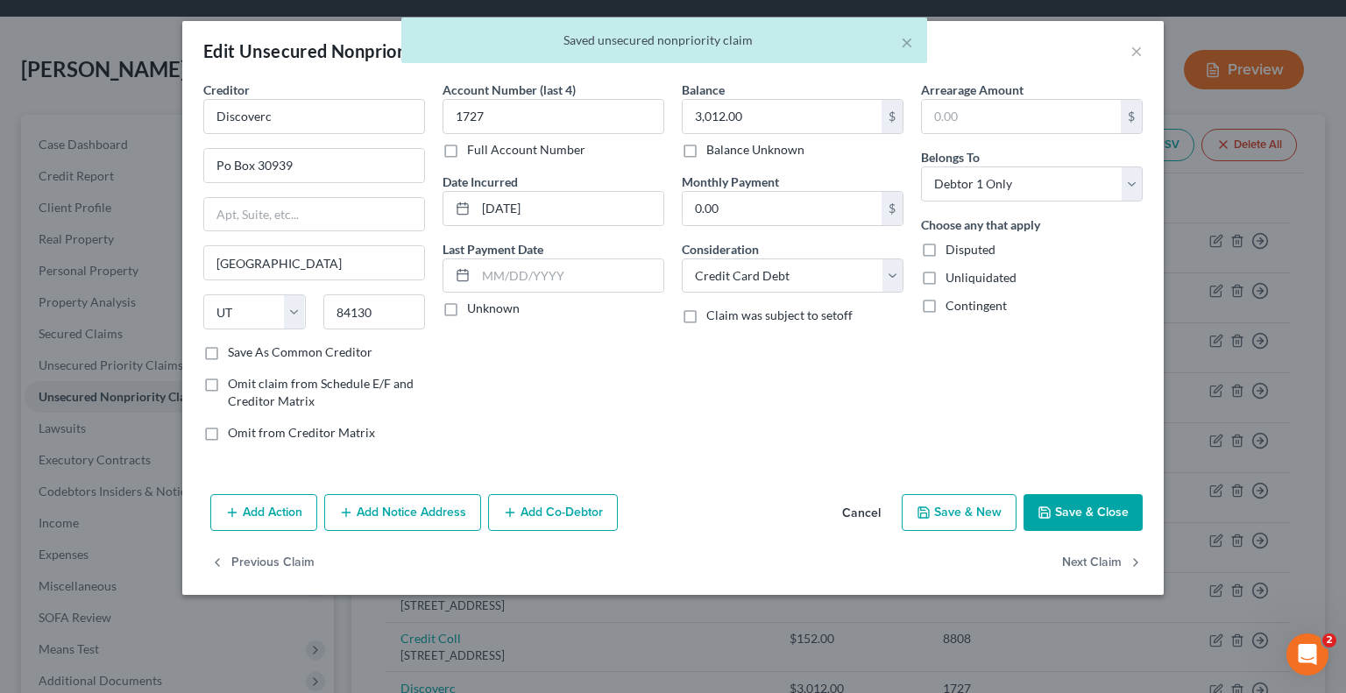
type input "0"
click at [1095, 562] on button "Next Claim" at bounding box center [1102, 563] width 81 height 37
select select "45"
select select "17"
select select "0"
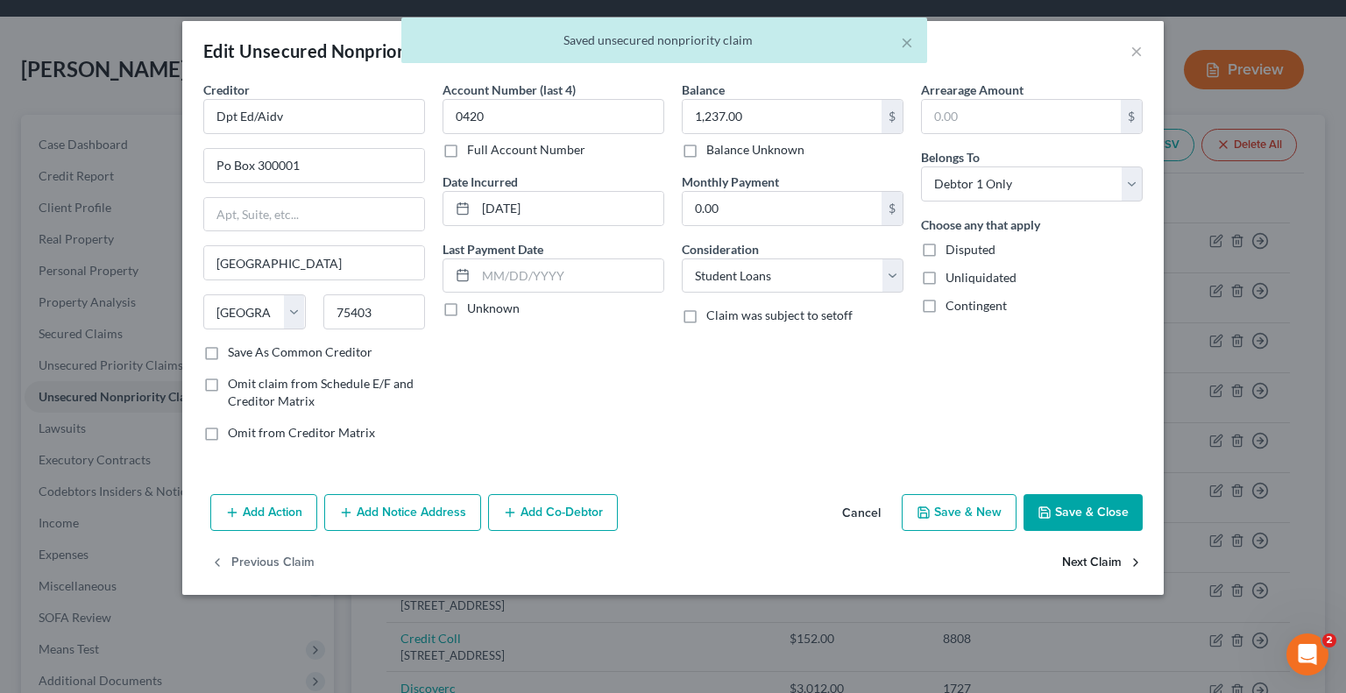
click at [1086, 562] on button "Next Claim" at bounding box center [1102, 563] width 81 height 37
select select "45"
select select "17"
select select "0"
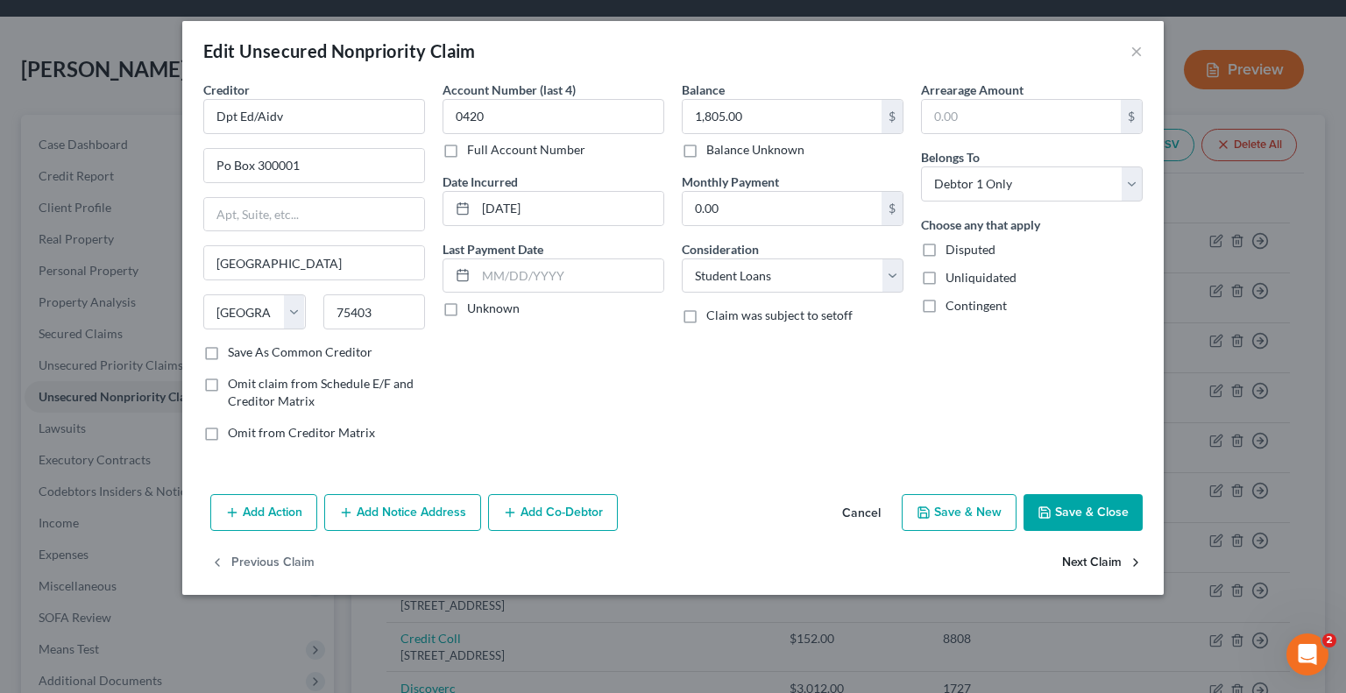
click at [1086, 562] on button "Next Claim" at bounding box center [1102, 563] width 81 height 37
select select "45"
select select "17"
select select "0"
click at [1086, 562] on button "Next Claim" at bounding box center [1102, 563] width 81 height 37
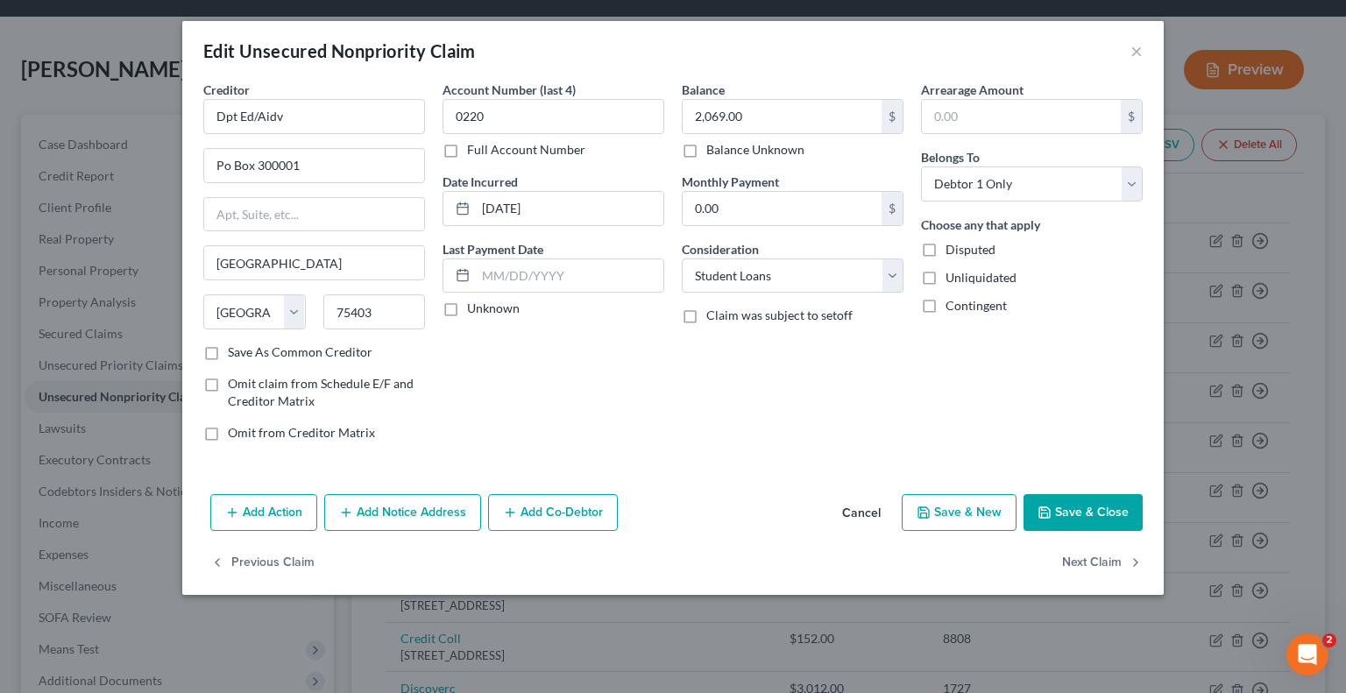
select select "45"
select select "17"
select select "0"
click at [1086, 562] on button "Next Claim" at bounding box center [1102, 563] width 81 height 37
select select "23"
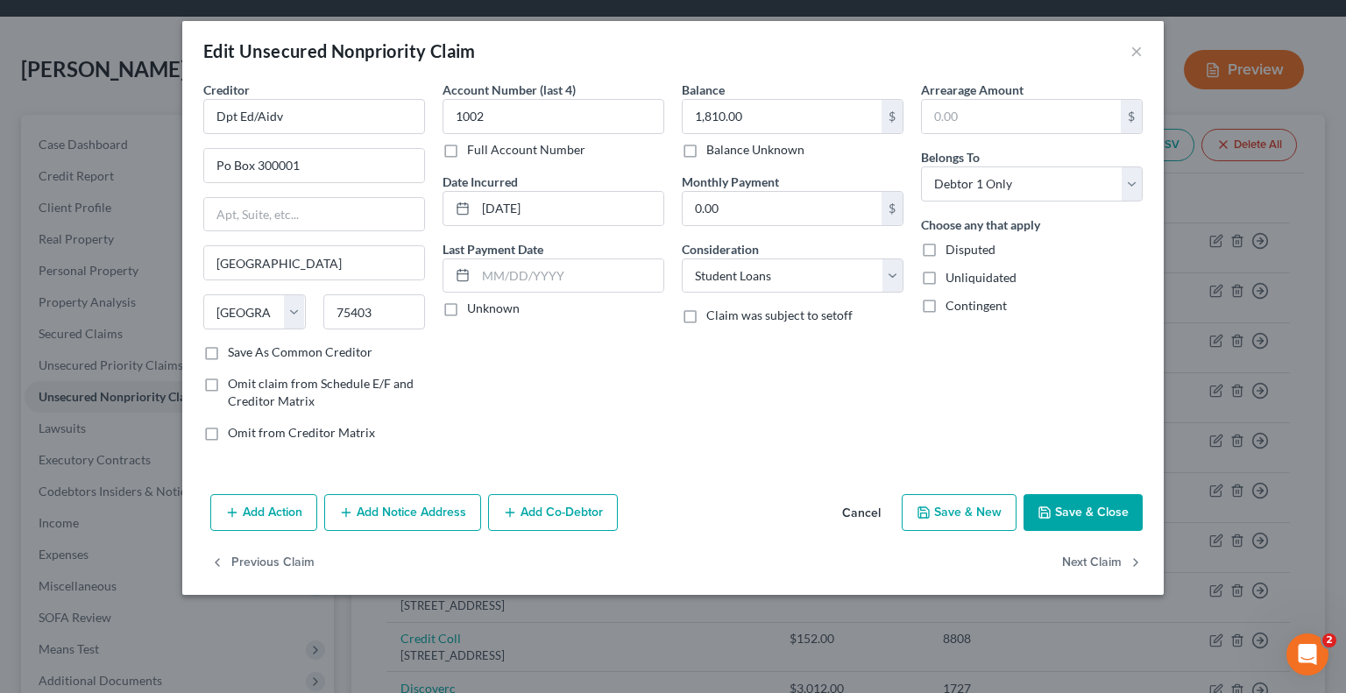
select select "1"
select select "0"
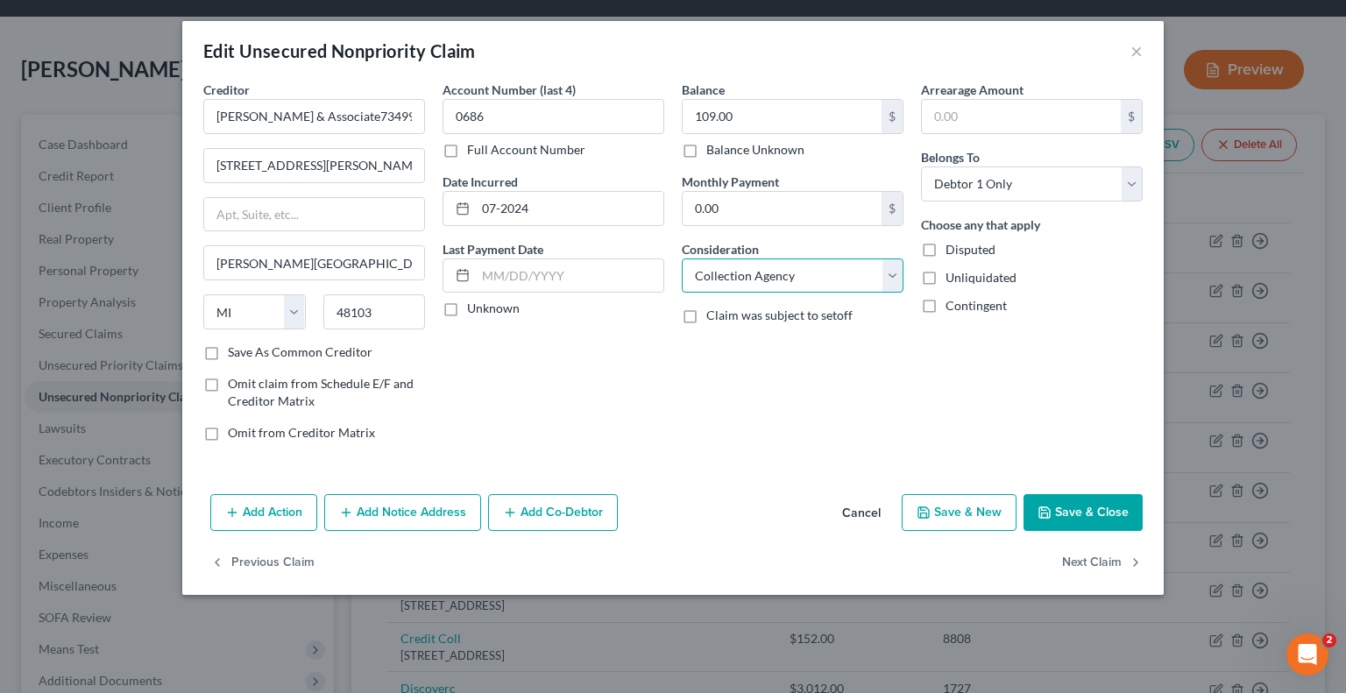
click at [754, 282] on select "Select Cable / Satellite Services Collection Agency Credit Card Debt Debt Couns…" at bounding box center [793, 275] width 222 height 35
select select "14"
click at [682, 258] on select "Select Cable / Satellite Services Collection Agency Credit Card Debt Debt Couns…" at bounding box center [793, 275] width 222 height 35
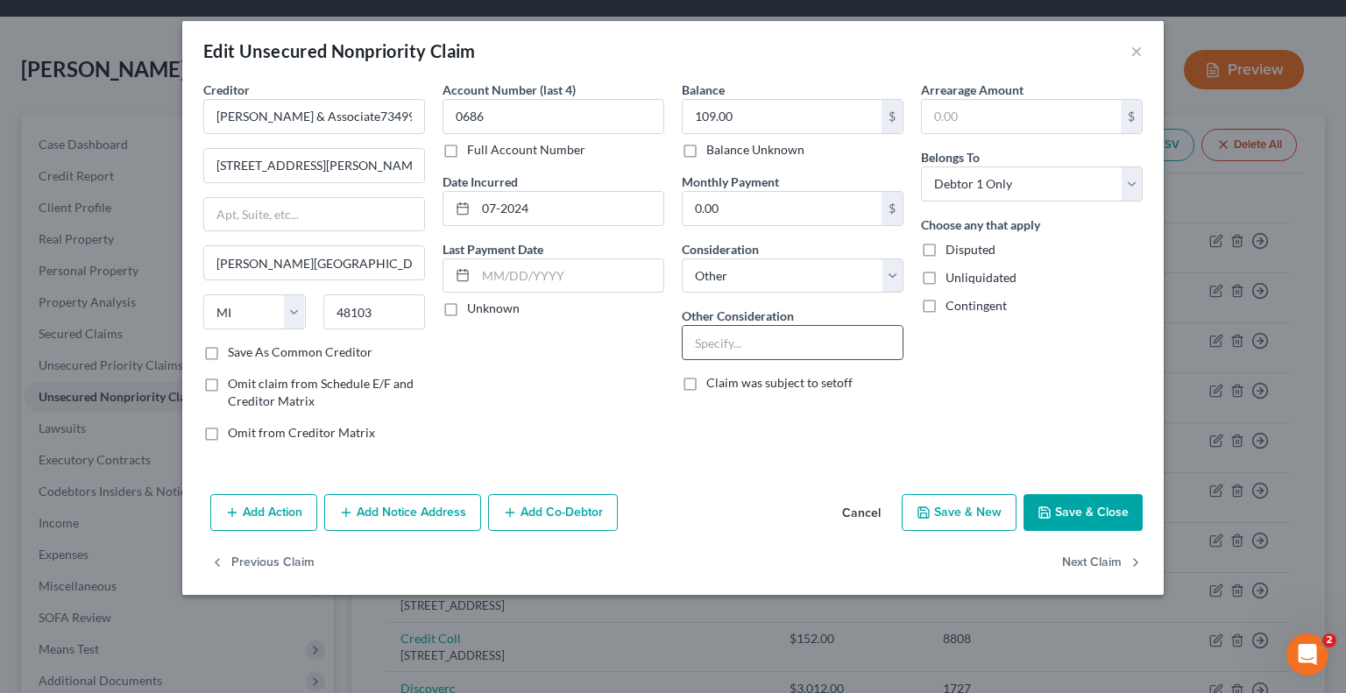
click at [742, 343] on input "text" at bounding box center [793, 342] width 220 height 33
paste input "CREDITOR: AMERICAN ELECTR,"
type input "CREDITOR: AMERICAN ELECTR,"
click at [1077, 554] on button "Next Claim" at bounding box center [1102, 563] width 81 height 37
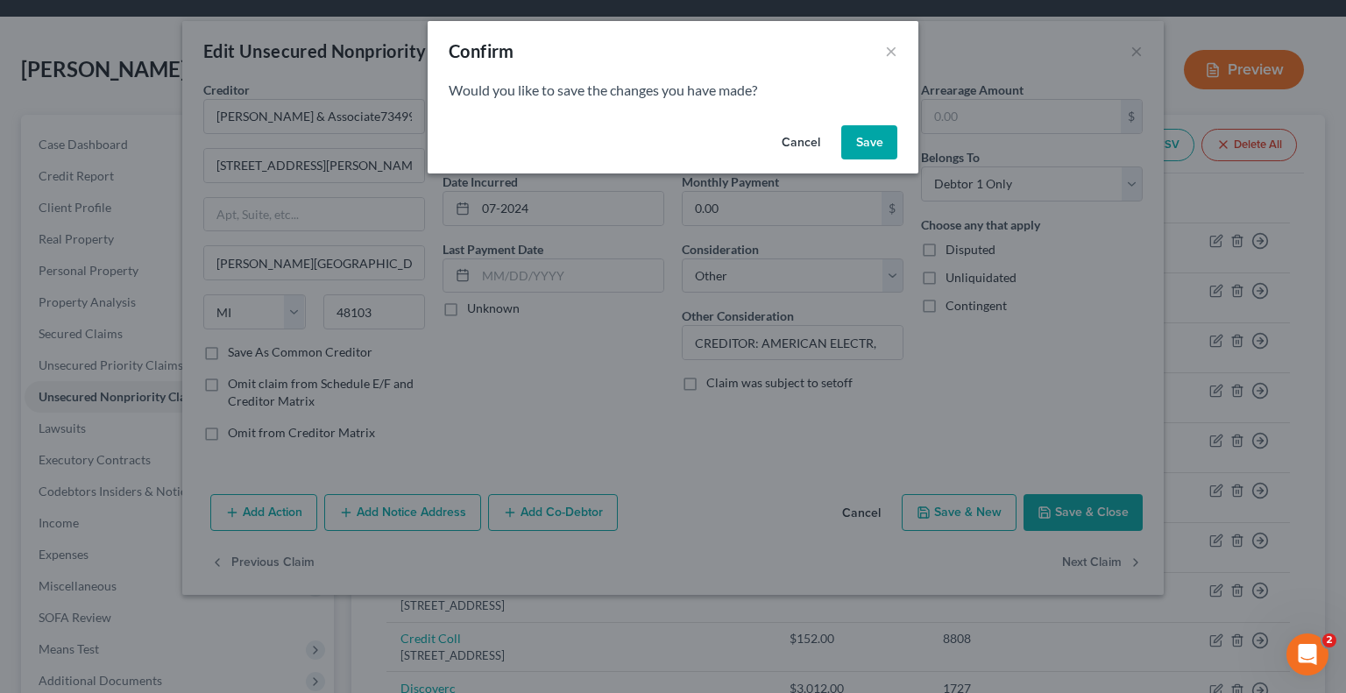
click at [860, 140] on button "Save" at bounding box center [869, 142] width 56 height 35
select select "42"
select select "0"
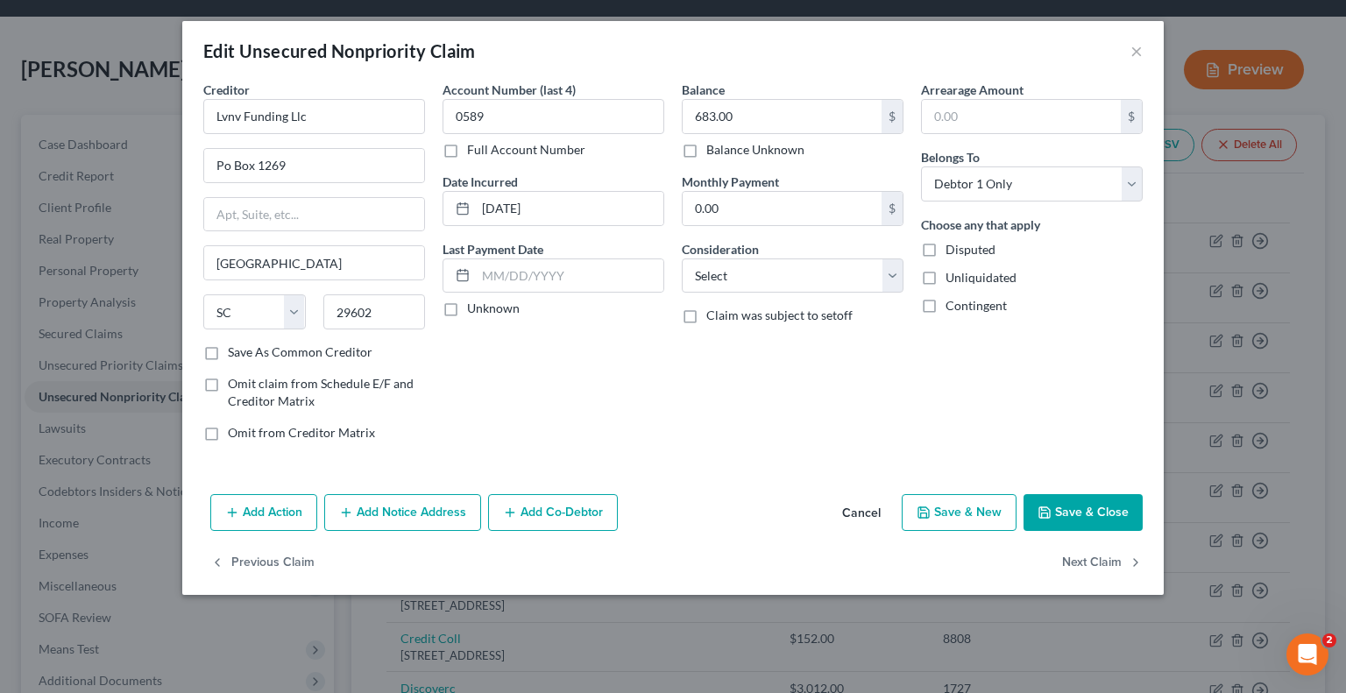
type input "0"
click at [740, 276] on select "Select Cable / Satellite Services Collection Agency Credit Card Debt Debt Couns…" at bounding box center [793, 275] width 222 height 35
select select "14"
click at [682, 258] on select "Select Cable / Satellite Services Collection Agency Credit Card Debt Debt Couns…" at bounding box center [793, 275] width 222 height 35
click at [724, 337] on input "text" at bounding box center [793, 342] width 220 height 33
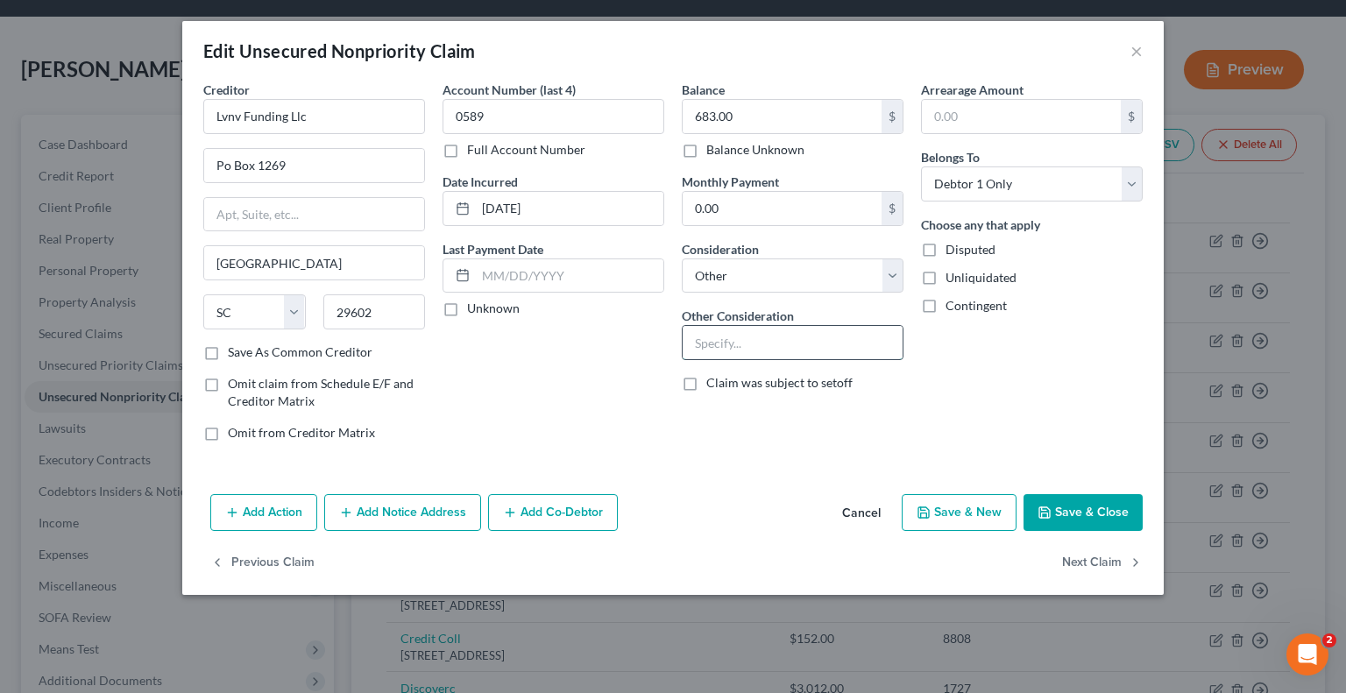
paste input "CREDITOR: CREDIT ONE BANK N.A."
type input "CREDITOR: CREDIT ONE BANK N.A."
click at [1087, 562] on button "Next Claim" at bounding box center [1102, 563] width 81 height 37
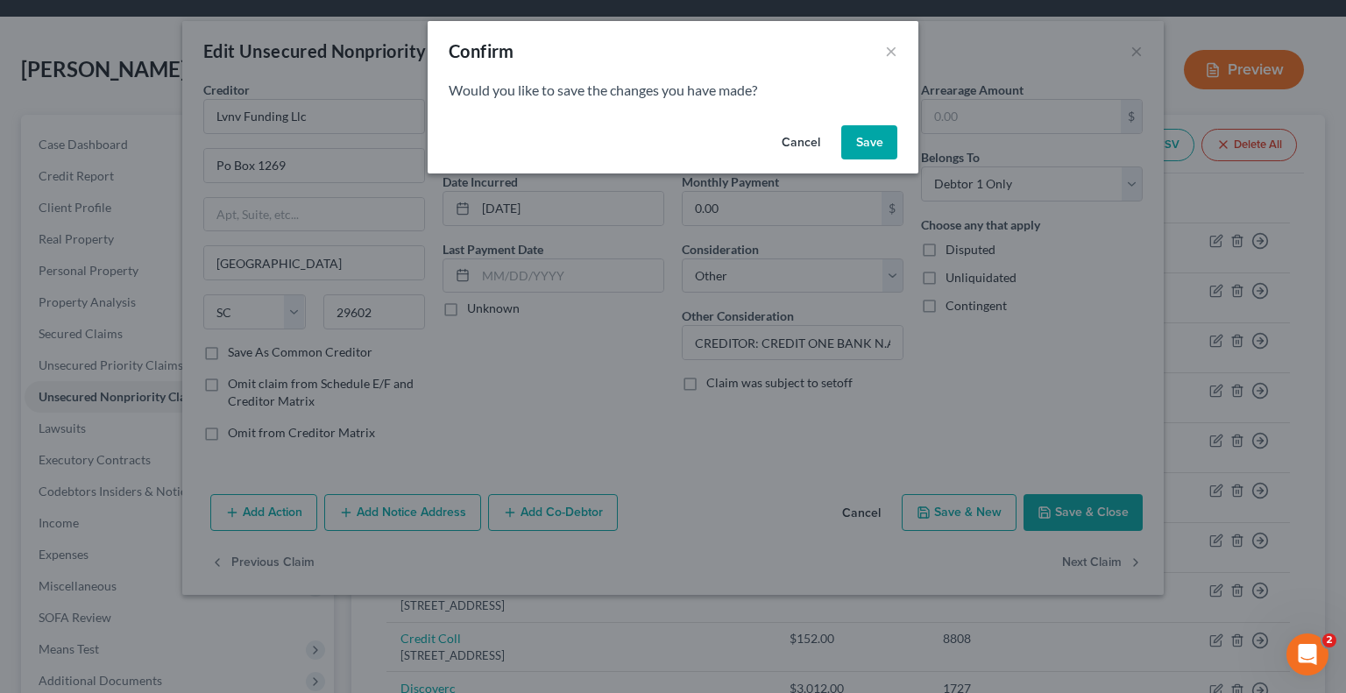
click at [862, 152] on button "Save" at bounding box center [869, 142] width 56 height 35
select select "42"
select select "0"
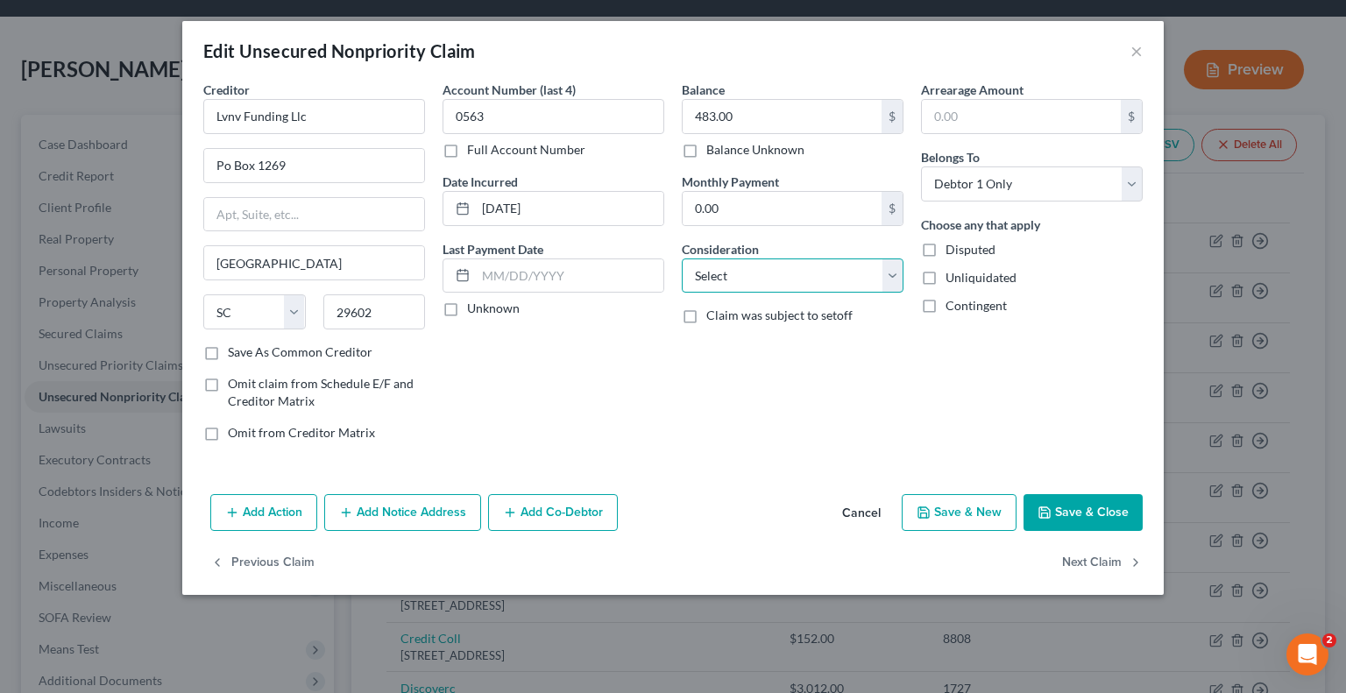
click at [725, 276] on select "Select Cable / Satellite Services Collection Agency Credit Card Debt Debt Couns…" at bounding box center [793, 275] width 222 height 35
select select "14"
click at [682, 258] on select "Select Cable / Satellite Services Collection Agency Credit Card Debt Debt Couns…" at bounding box center [793, 275] width 222 height 35
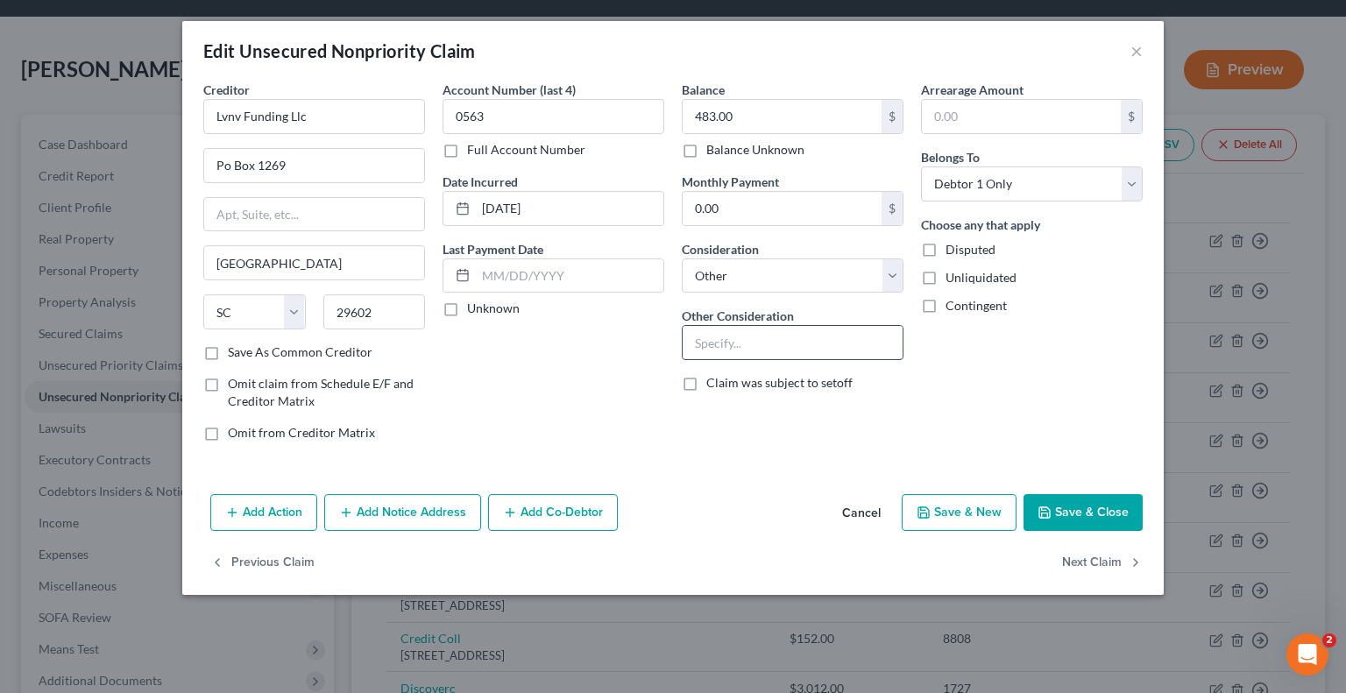
click at [715, 343] on input "text" at bounding box center [793, 342] width 220 height 33
paste input "CREDITOR: TOTAL VISA BANK OF MISSOURI"
type input "CREDITOR: TOTAL VISA BANK OF MISSOURI"
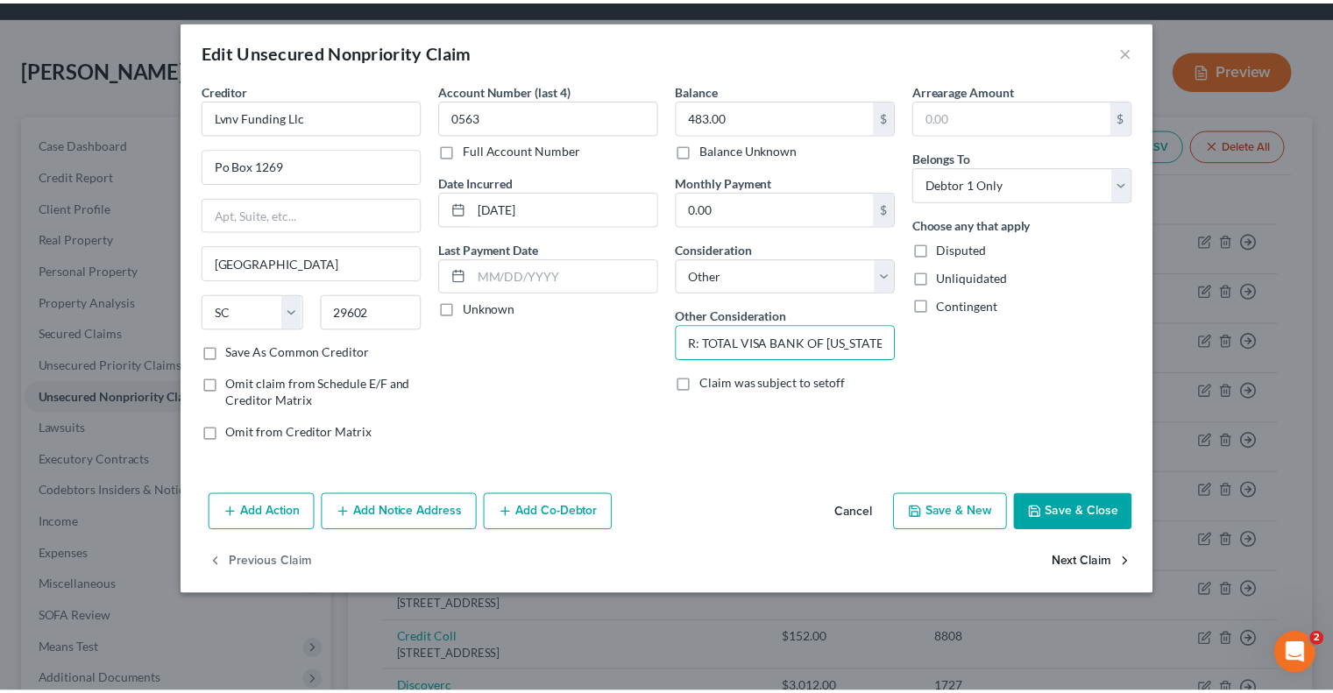
scroll to position [0, 0]
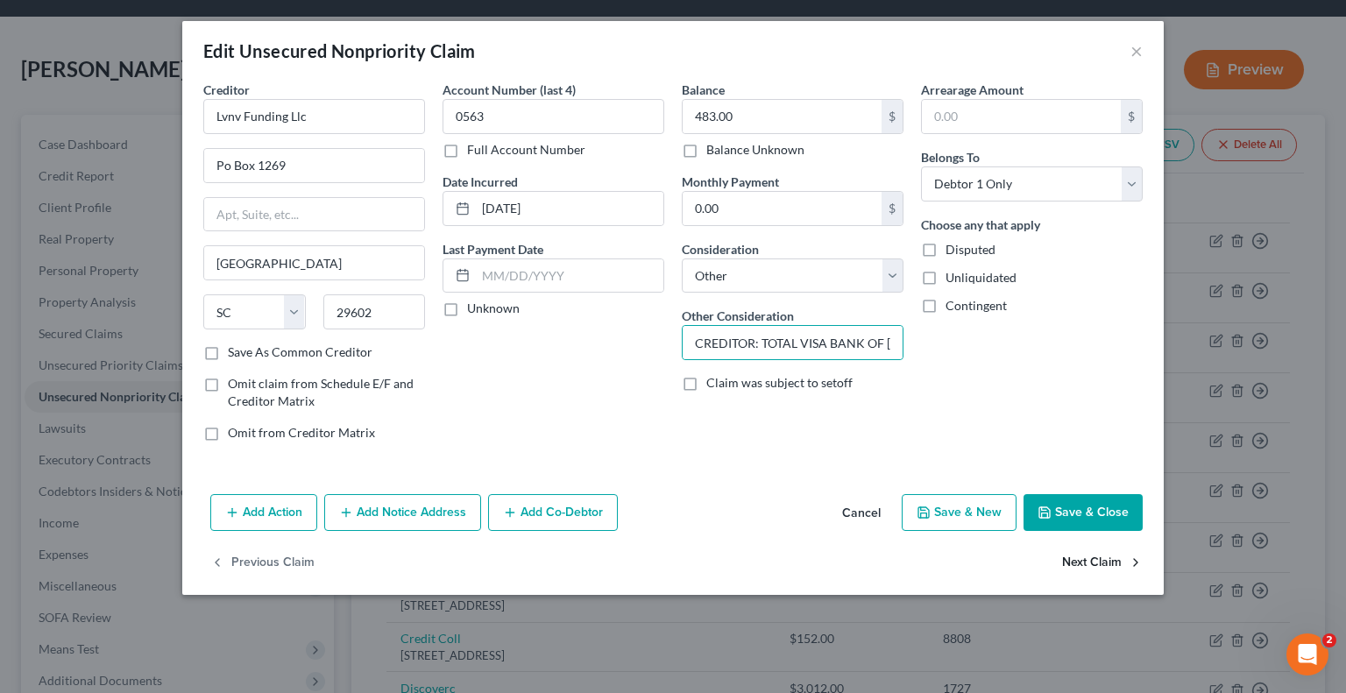
click at [1111, 564] on button "Next Claim" at bounding box center [1102, 563] width 81 height 37
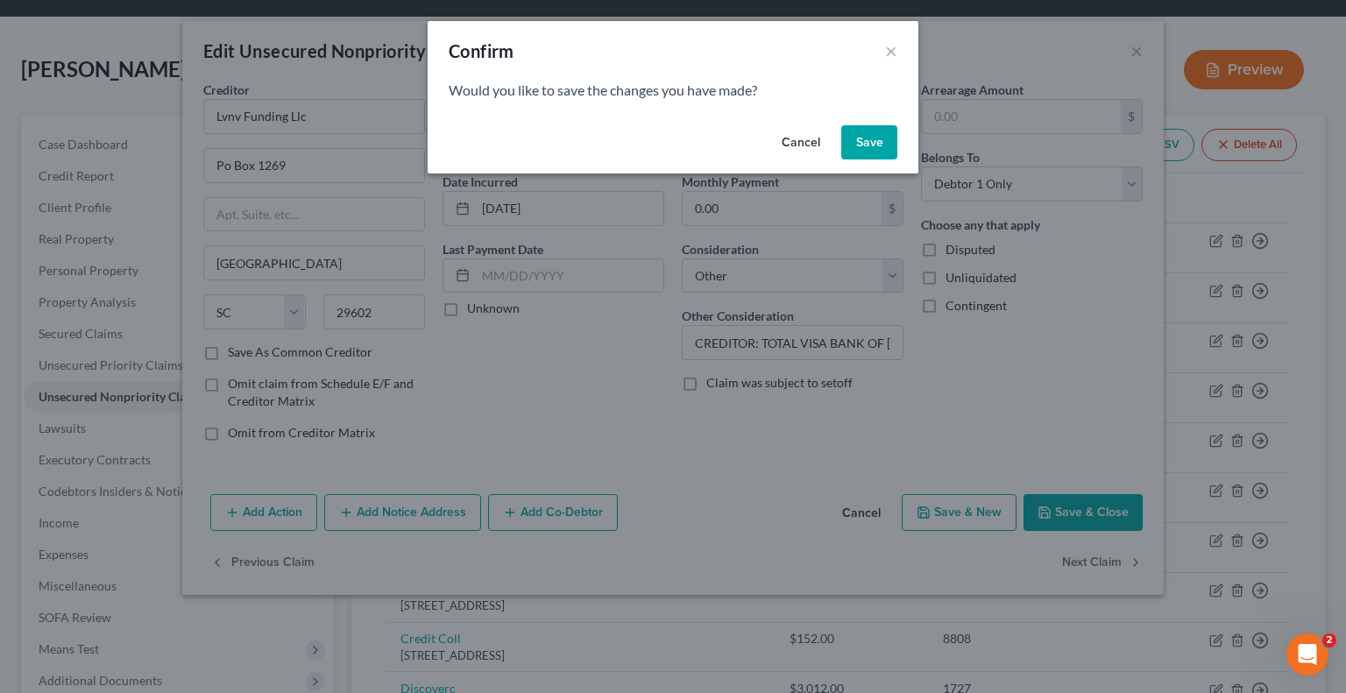
click at [867, 140] on button "Save" at bounding box center [869, 142] width 56 height 35
select select "39"
select select "1"
select select "0"
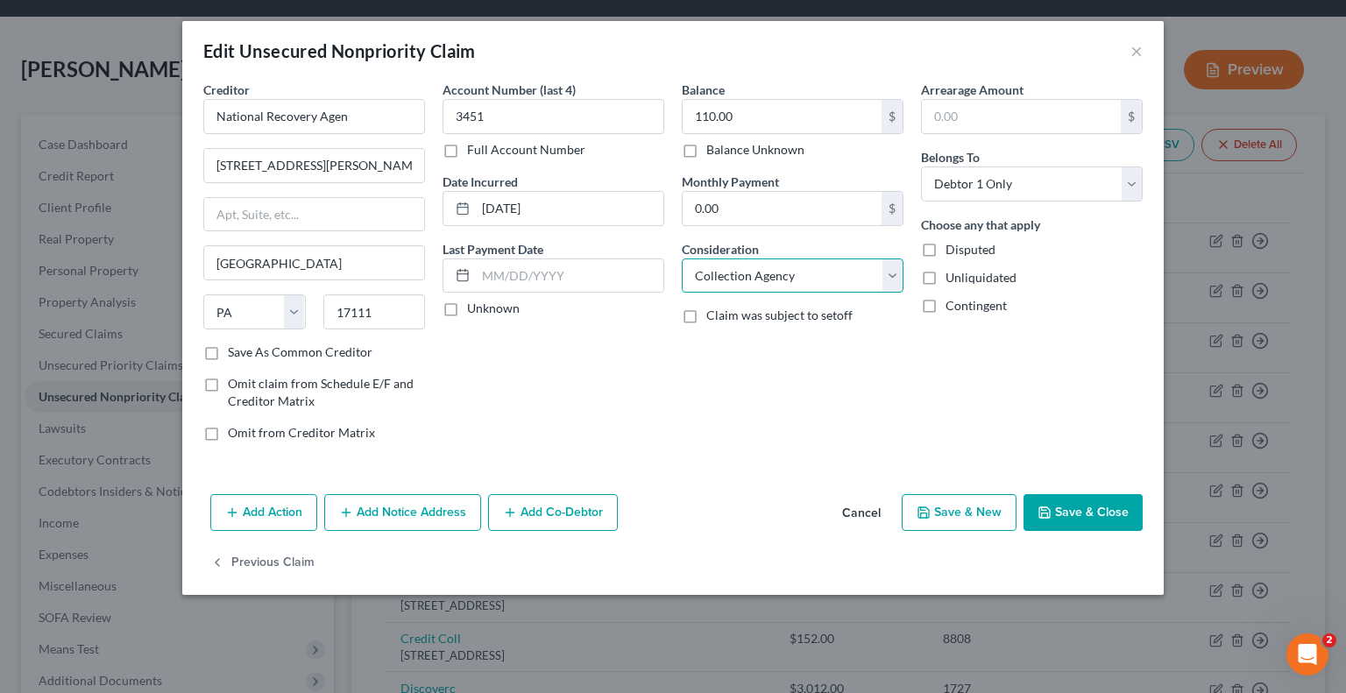
click at [737, 258] on select "Select Cable / Satellite Services Collection Agency Credit Card Debt Debt Couns…" at bounding box center [793, 275] width 222 height 35
select select "14"
click at [682, 258] on select "Select Cable / Satellite Services Collection Agency Credit Card Debt Debt Couns…" at bounding box center [793, 275] width 222 height 35
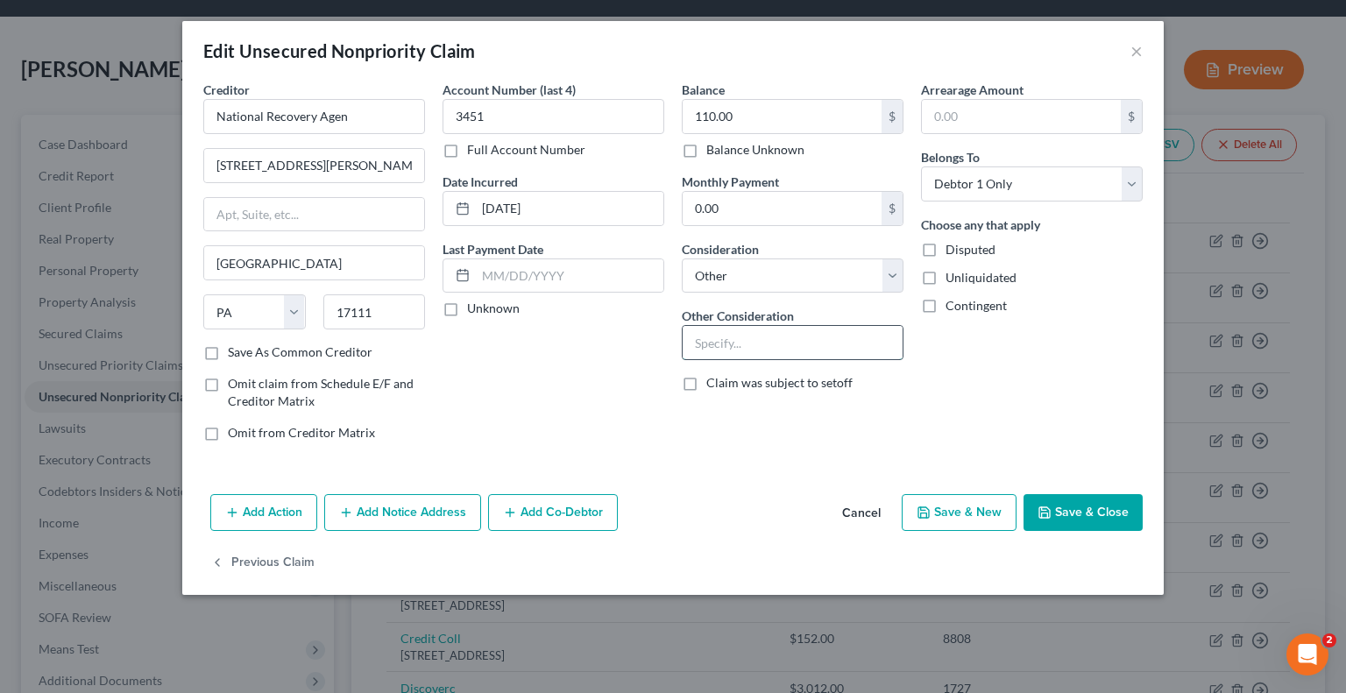
click at [718, 339] on input "text" at bounding box center [793, 342] width 220 height 33
paste input "CREDITOR: AEP - OHIO"
type input "CREDITOR: AEP - OHIO"
click at [1108, 518] on button "Save & Close" at bounding box center [1082, 512] width 119 height 37
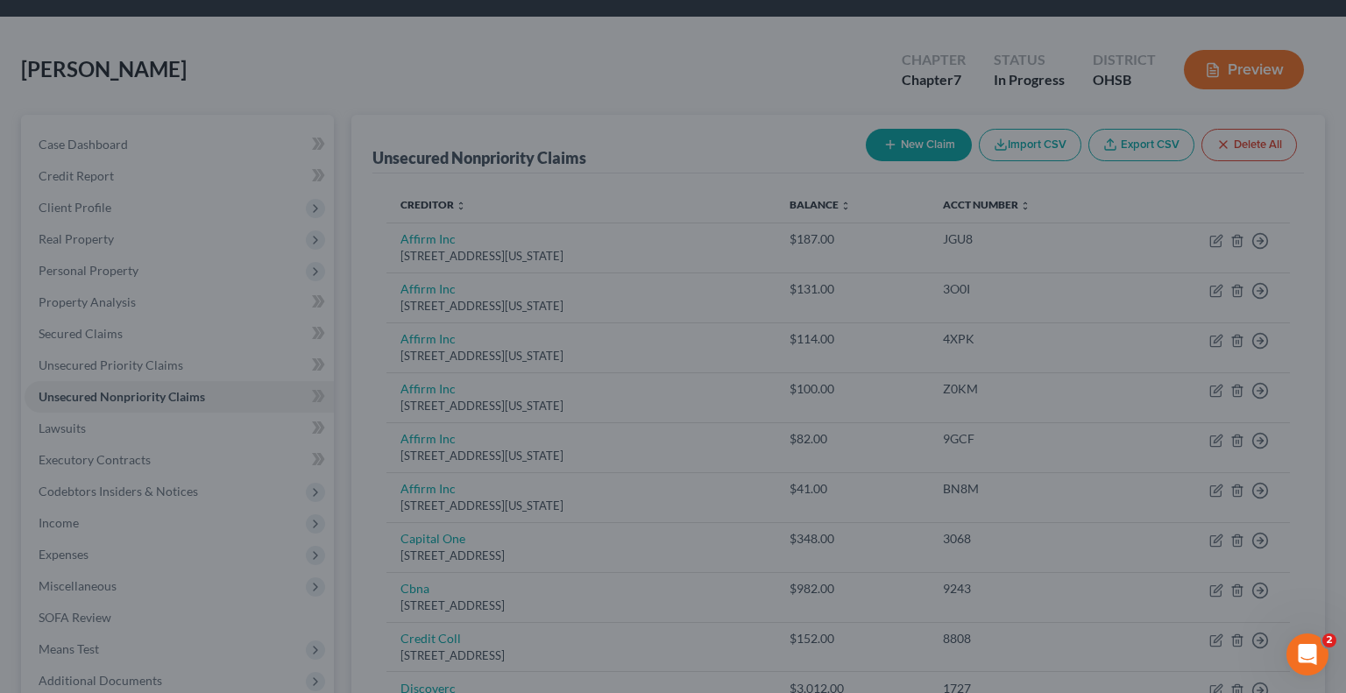
type input "0"
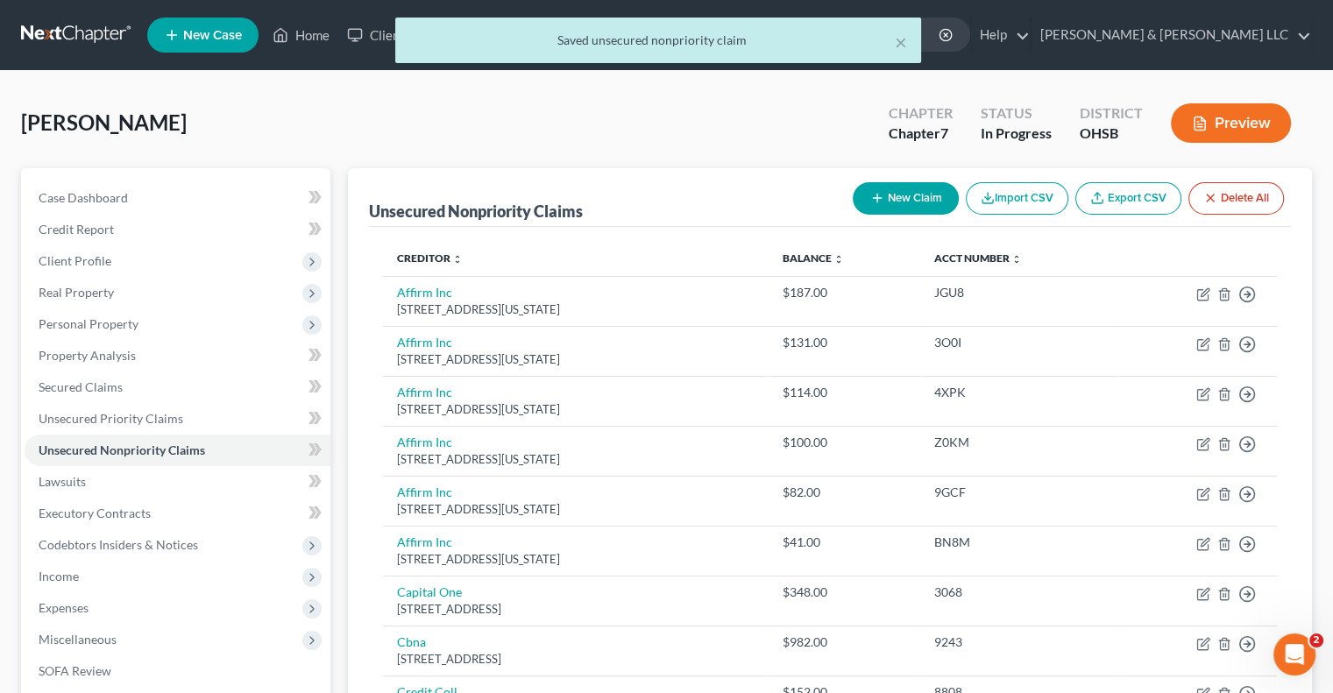
click at [1186, 117] on button "Preview" at bounding box center [1231, 122] width 120 height 39
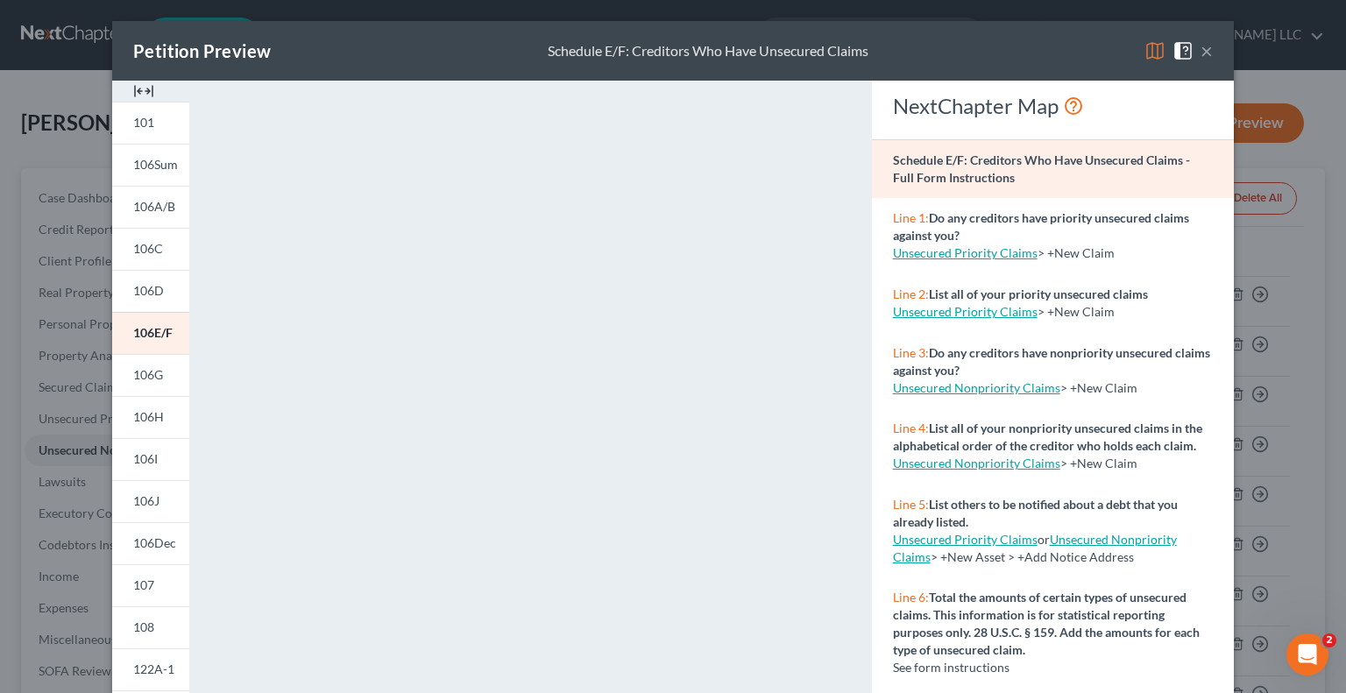
click at [133, 89] on img at bounding box center [143, 91] width 21 height 21
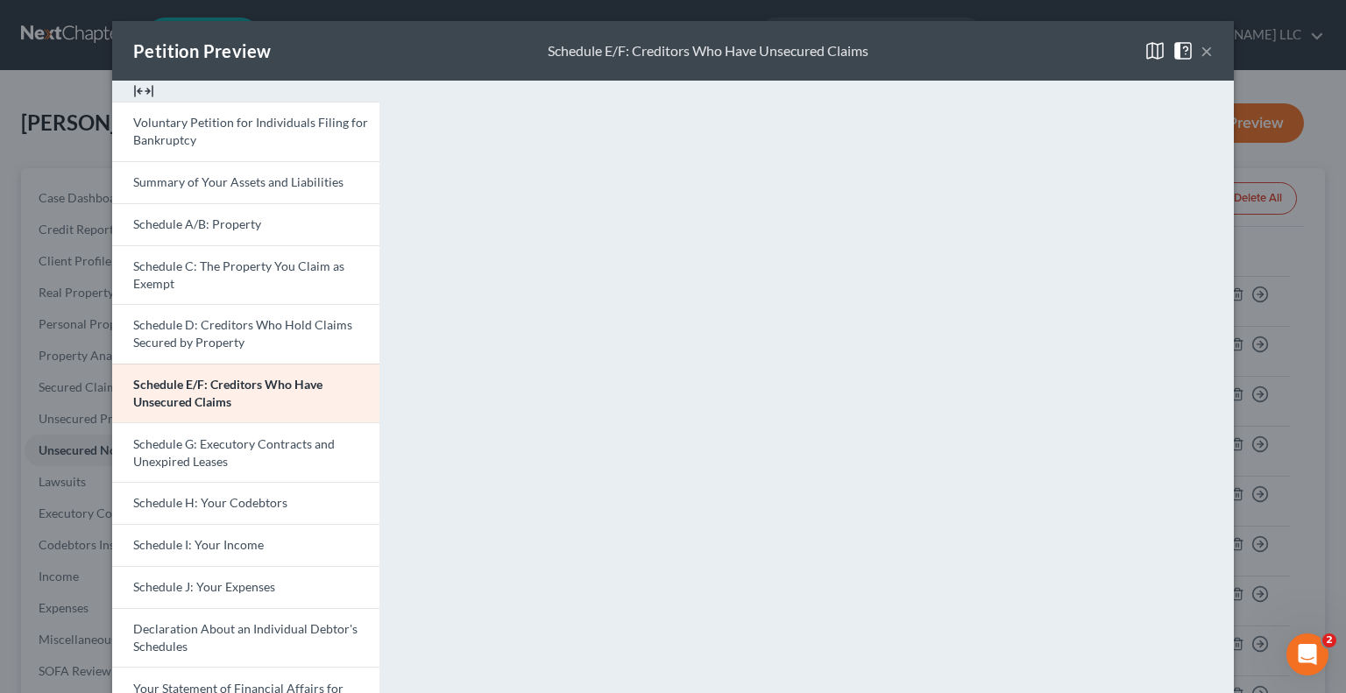
click at [133, 89] on img at bounding box center [143, 91] width 21 height 21
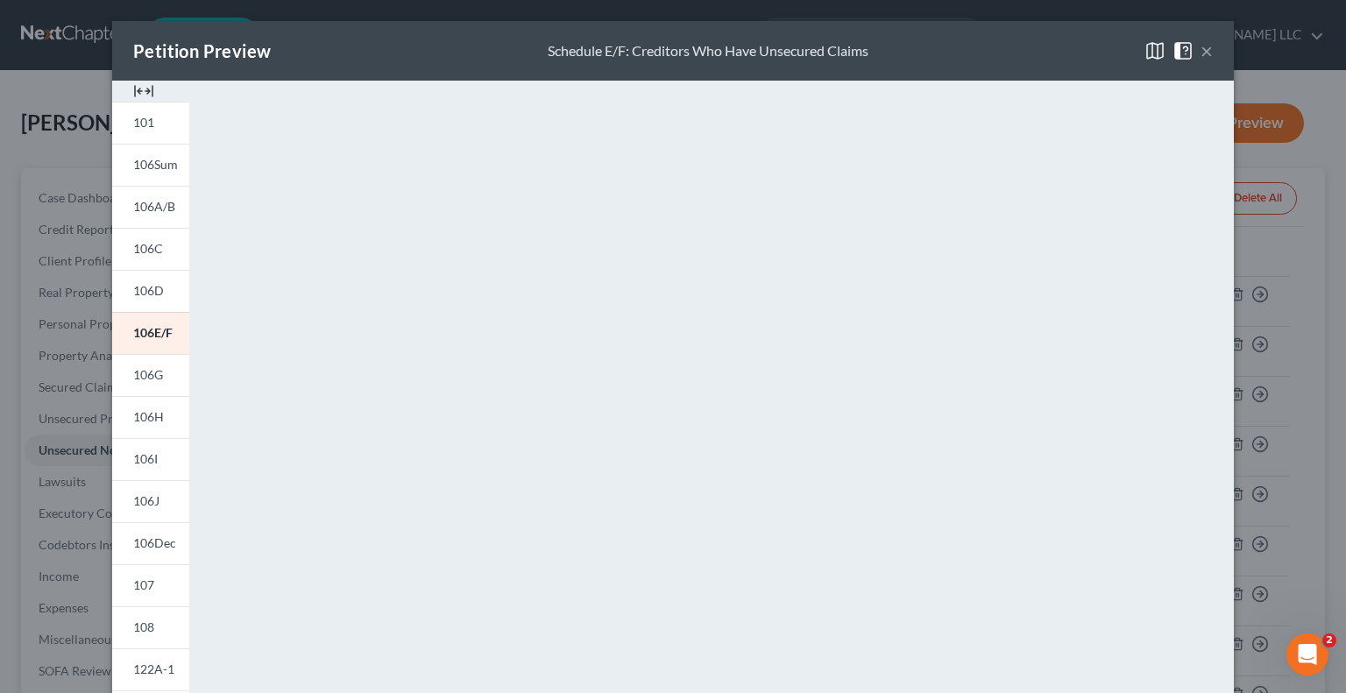
click at [133, 89] on img at bounding box center [143, 91] width 21 height 21
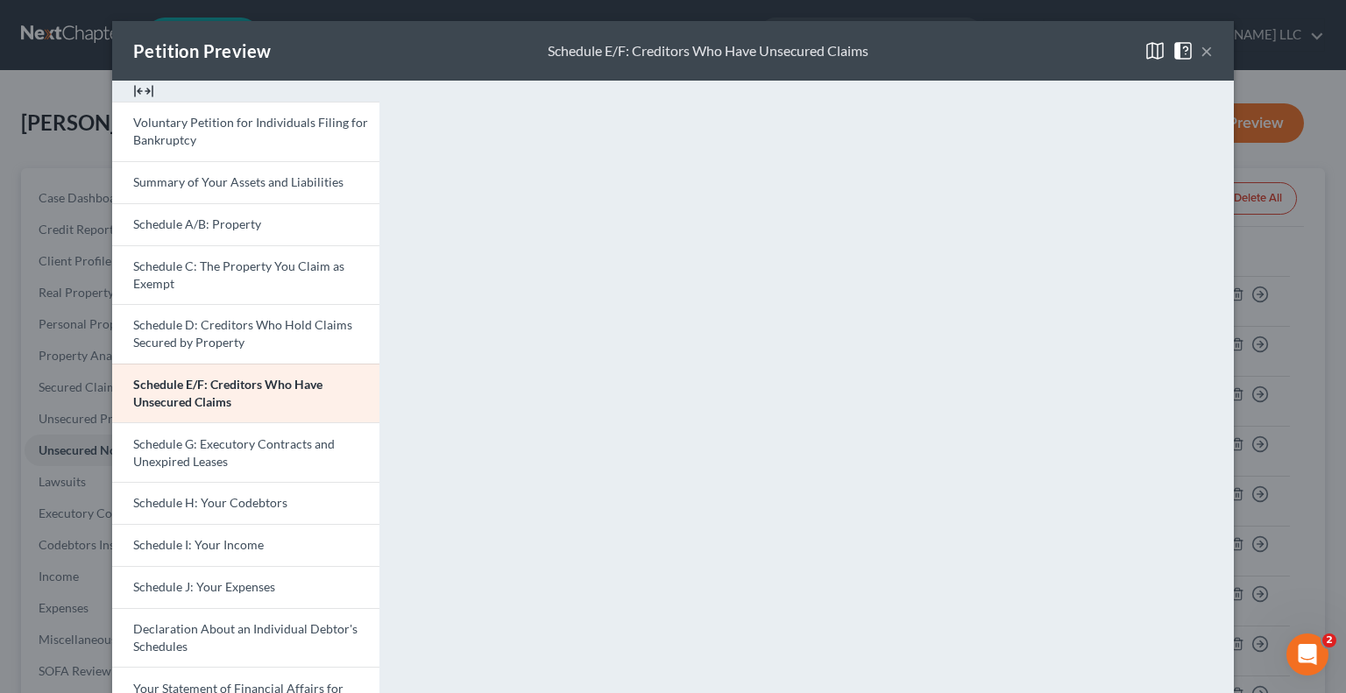
click at [1200, 53] on button "×" at bounding box center [1206, 50] width 12 height 21
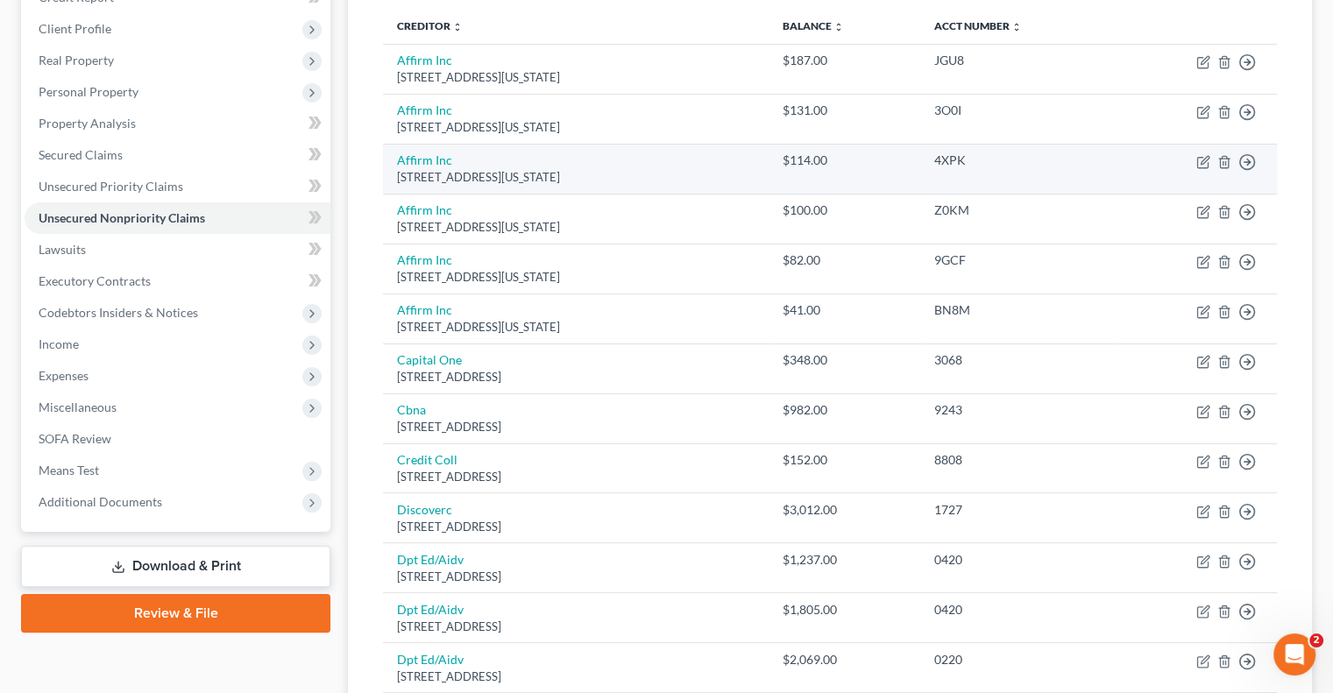
scroll to position [263, 0]
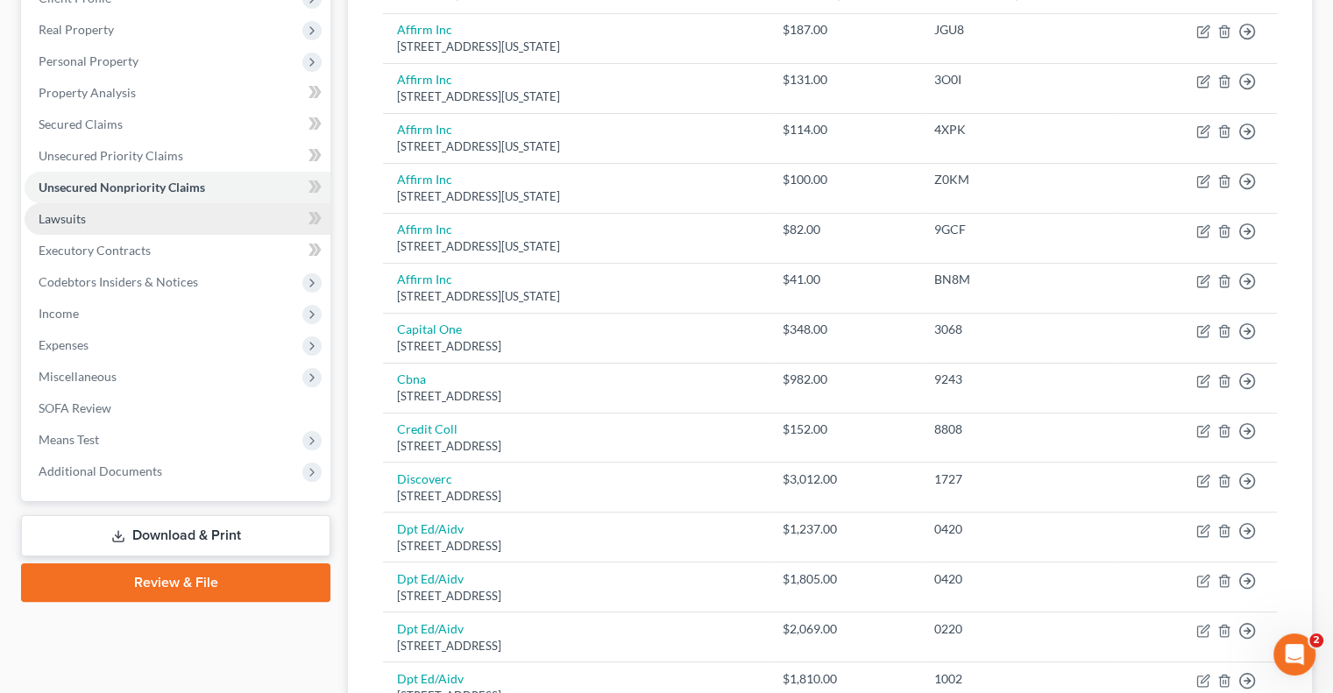
click at [102, 215] on link "Lawsuits" at bounding box center [178, 219] width 306 height 32
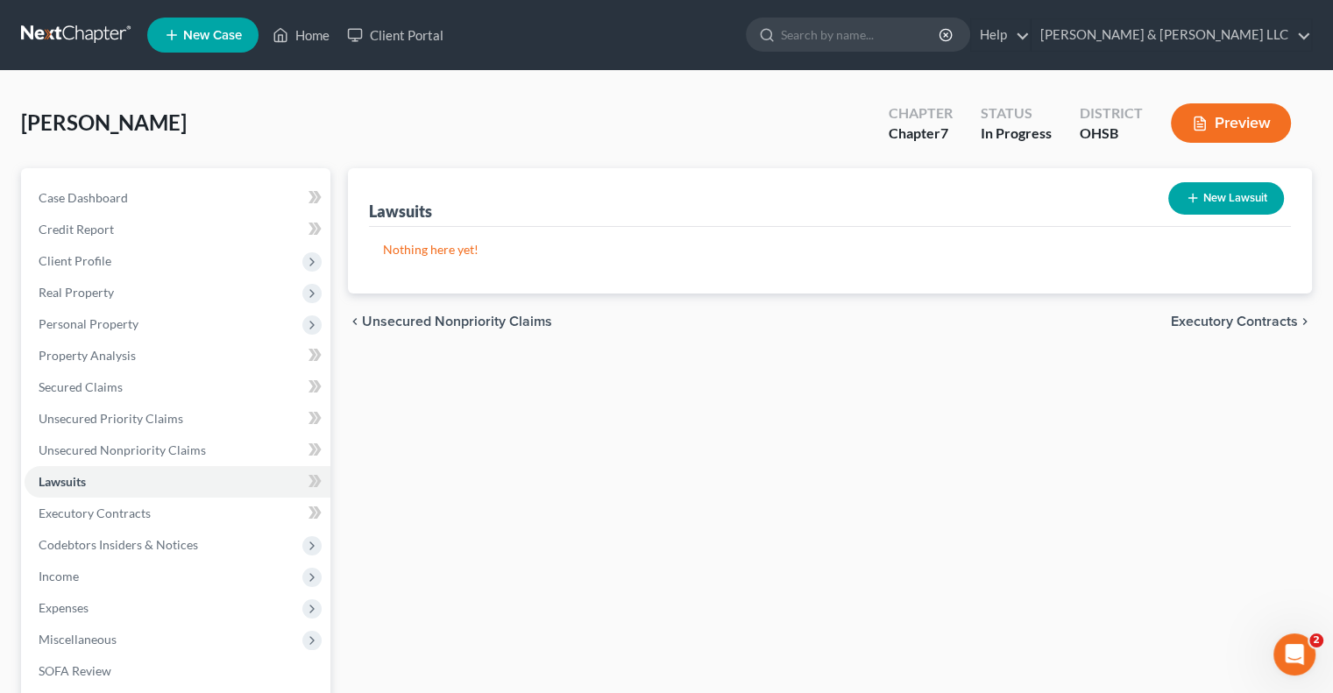
click at [1196, 201] on icon "button" at bounding box center [1193, 198] width 14 height 14
select select "0"
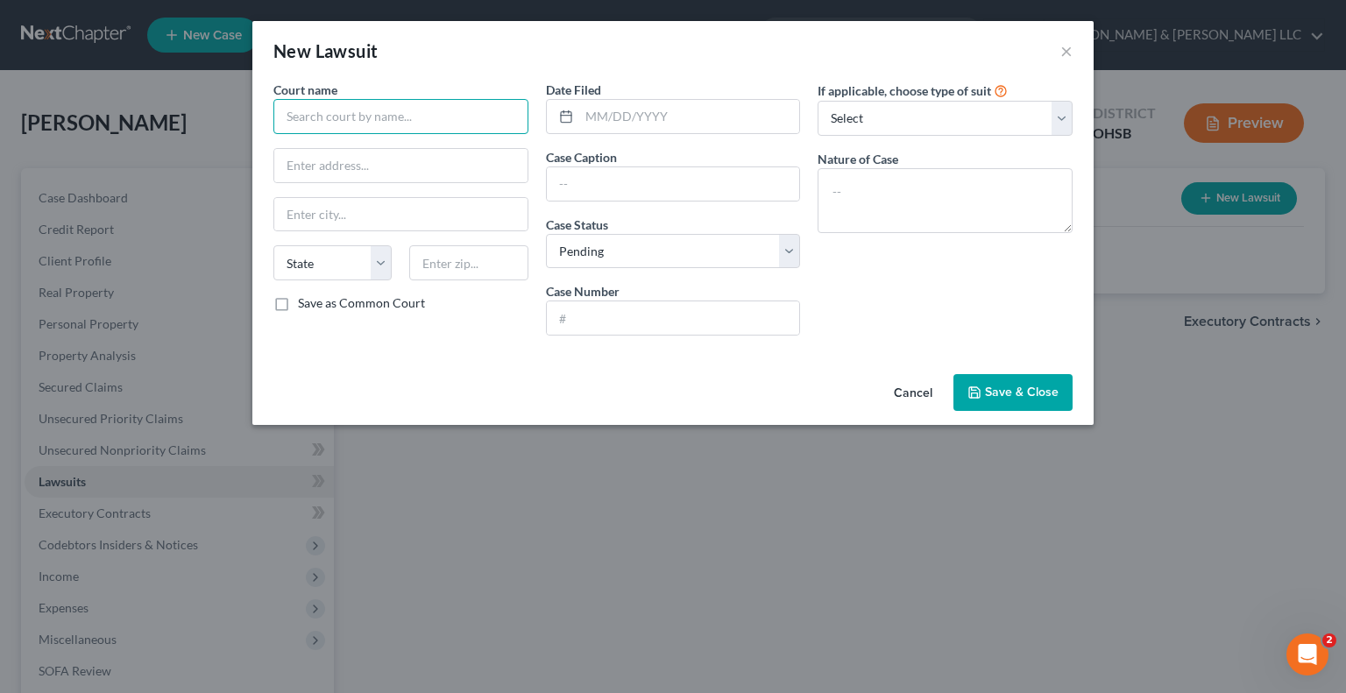
click at [413, 107] on input "text" at bounding box center [400, 116] width 255 height 35
type input "Orange County Florida"
click at [677, 122] on input "text" at bounding box center [689, 116] width 221 height 33
type input "04/18/2025"
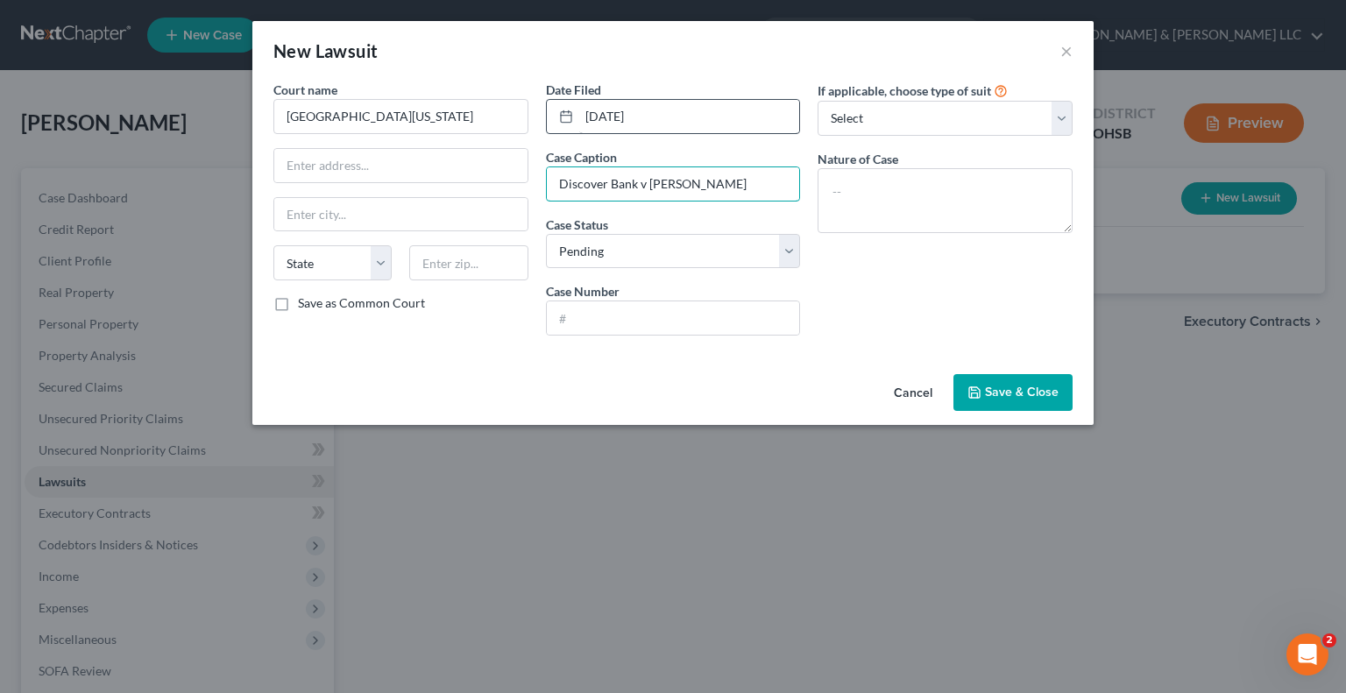
type input "Discover Bank v Jaylene Vega"
type input "2025-SC-011588-O"
type textarea "M"
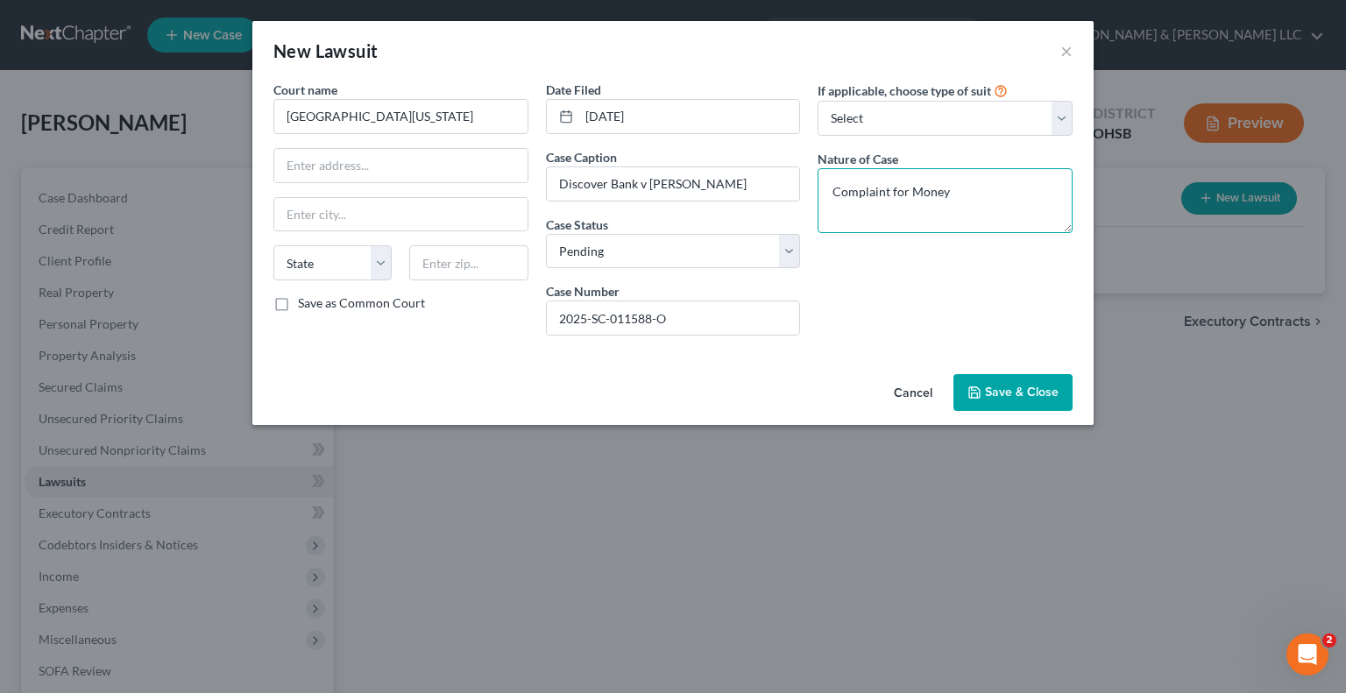
type textarea "Complaint for Money"
click at [993, 386] on span "Save & Close" at bounding box center [1022, 392] width 74 height 15
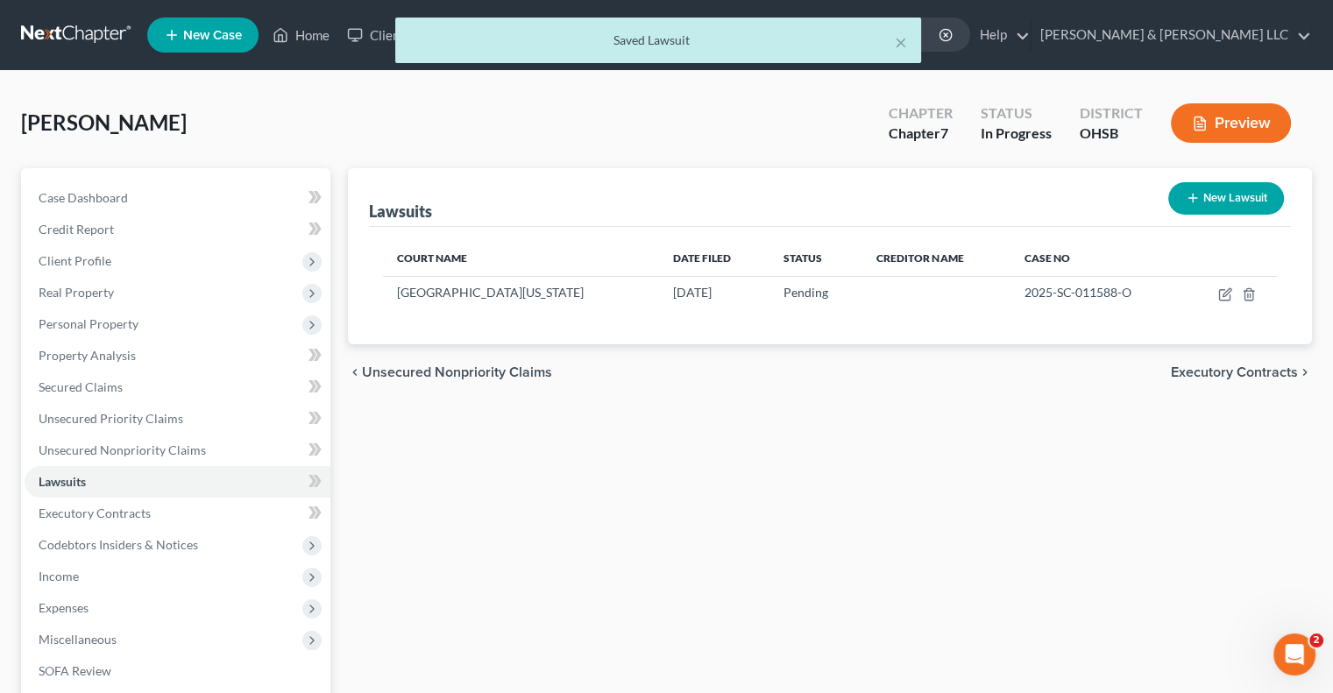
click at [1213, 376] on span "Executory Contracts" at bounding box center [1234, 372] width 127 height 14
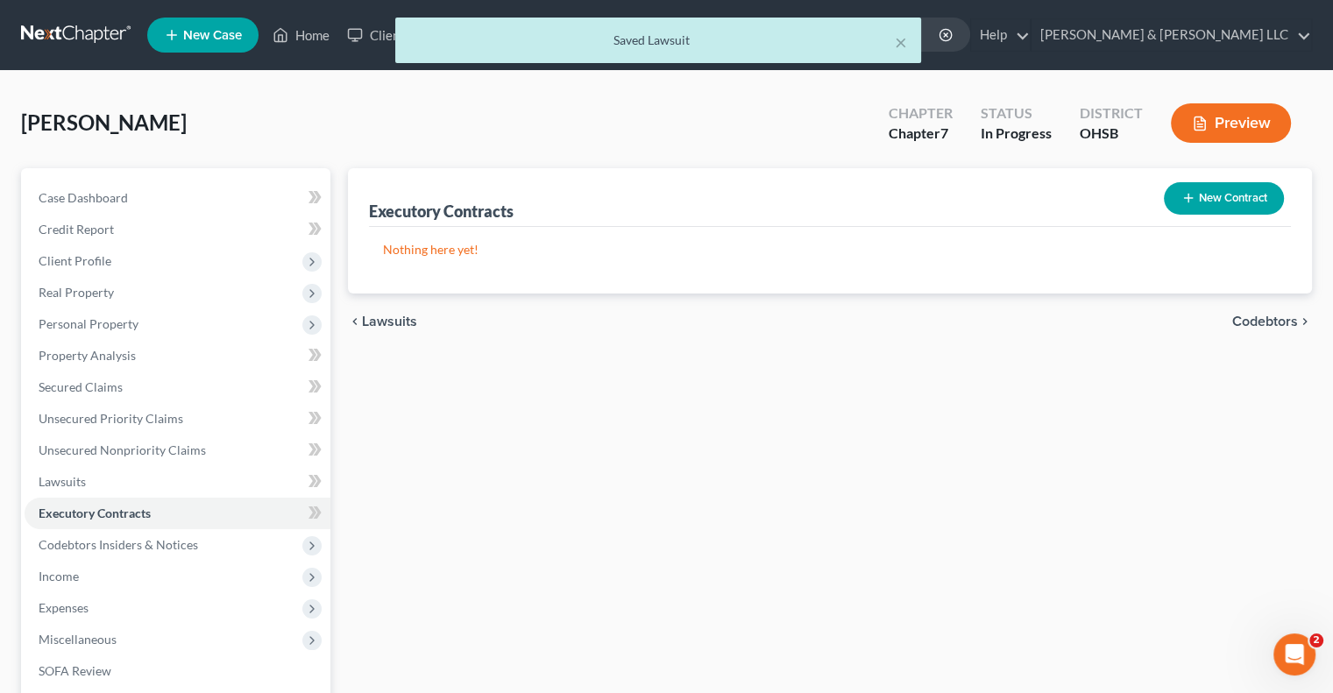
click at [1255, 319] on span "Codebtors" at bounding box center [1265, 322] width 66 height 14
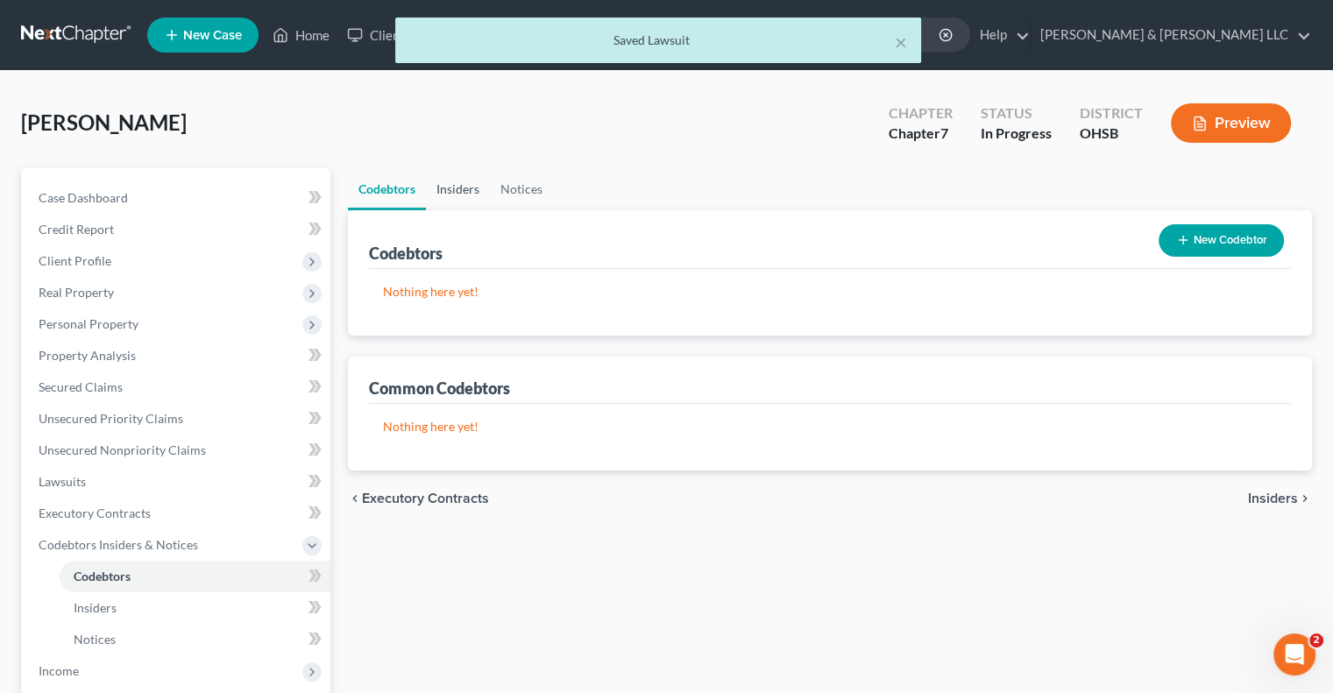
click at [473, 188] on link "Insiders" at bounding box center [458, 189] width 64 height 42
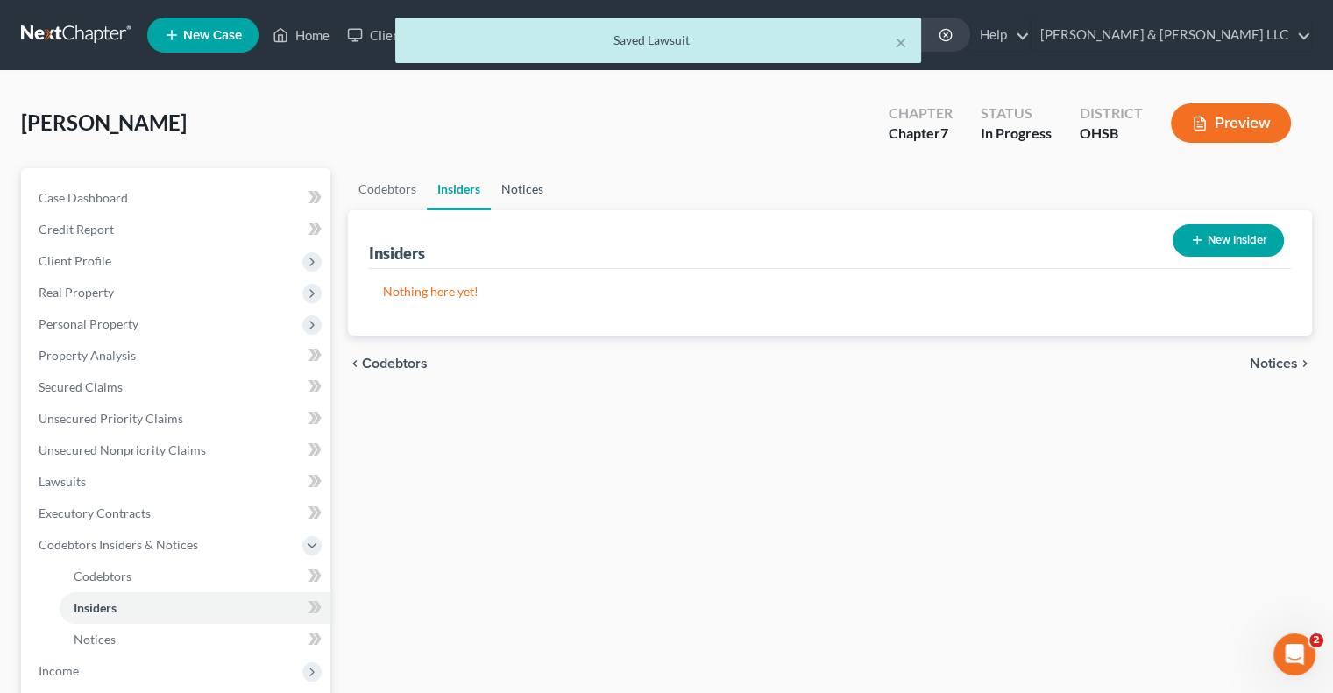
click at [506, 185] on link "Notices" at bounding box center [522, 189] width 63 height 42
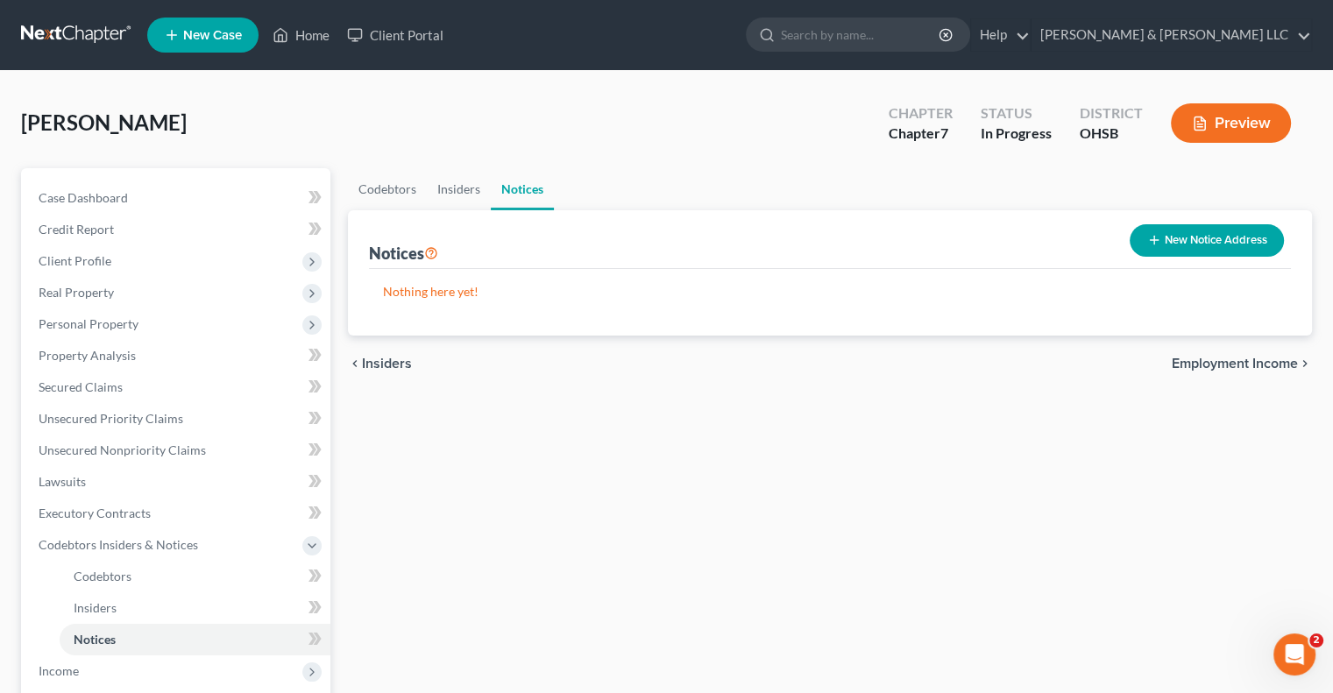
click at [1249, 363] on span "Employment Income" at bounding box center [1235, 364] width 126 height 14
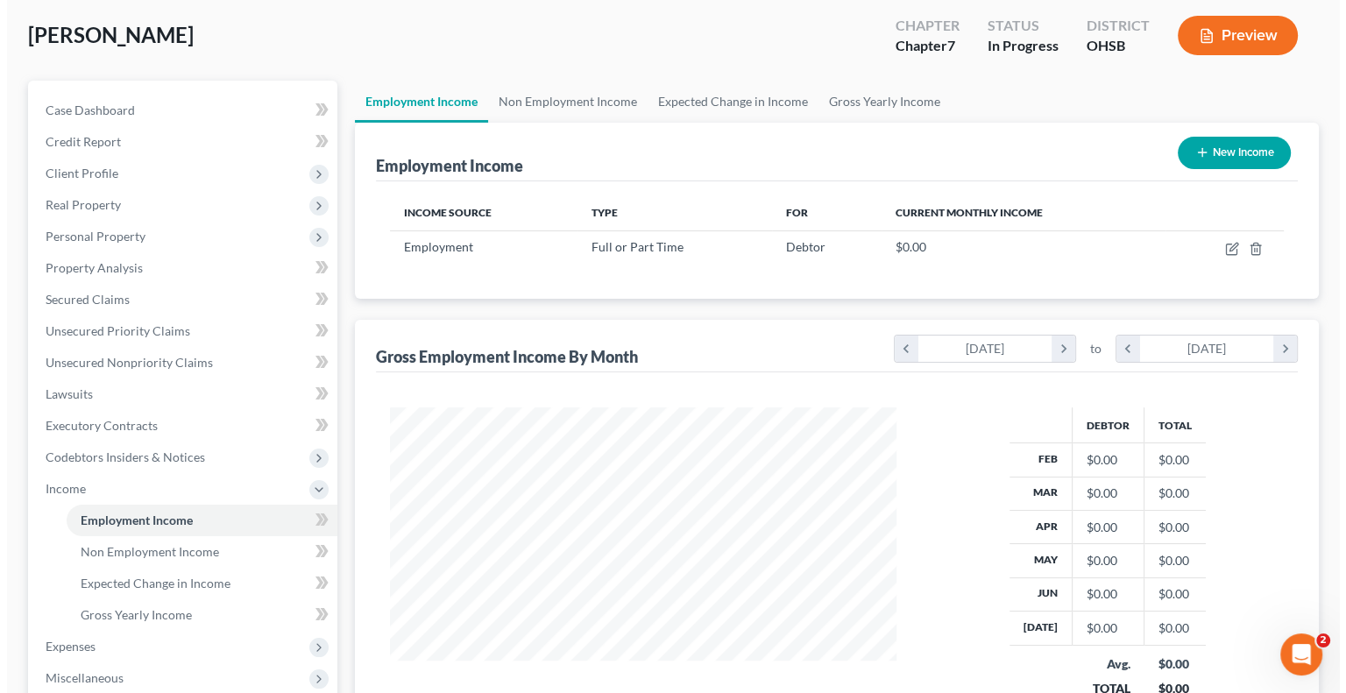
scroll to position [88, 0]
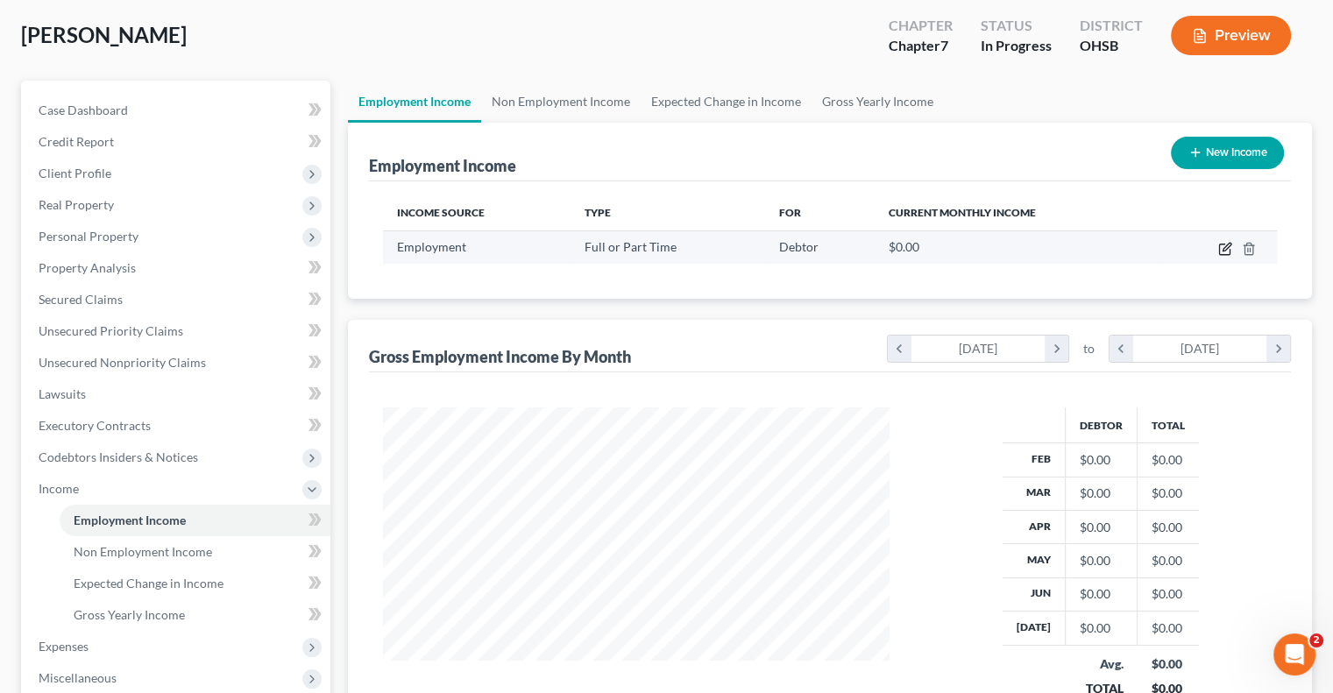
click at [1224, 248] on icon "button" at bounding box center [1225, 249] width 14 height 14
select select "0"
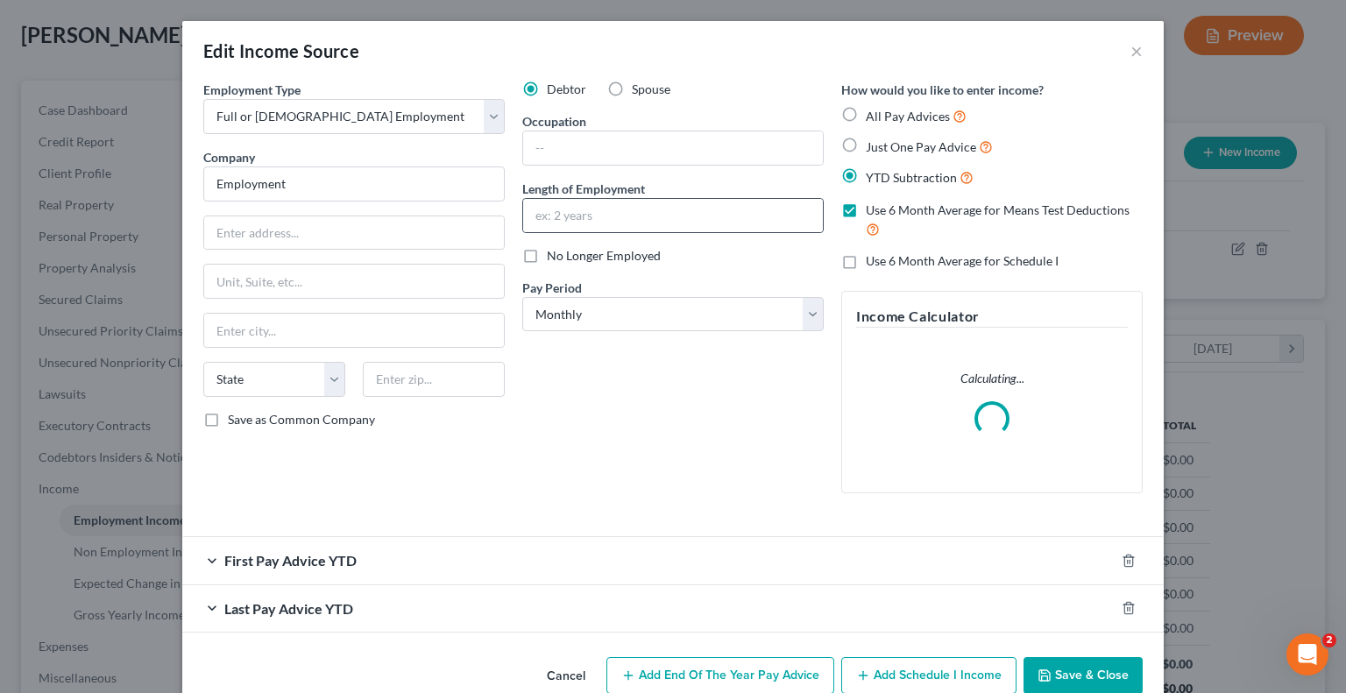
scroll to position [312, 547]
drag, startPoint x: 309, startPoint y: 167, endPoint x: 88, endPoint y: 191, distance: 222.9
click at [88, 191] on div "Edit Income Source × Employment Type * Select Full or Part Time Employment Self…" at bounding box center [673, 346] width 1346 height 693
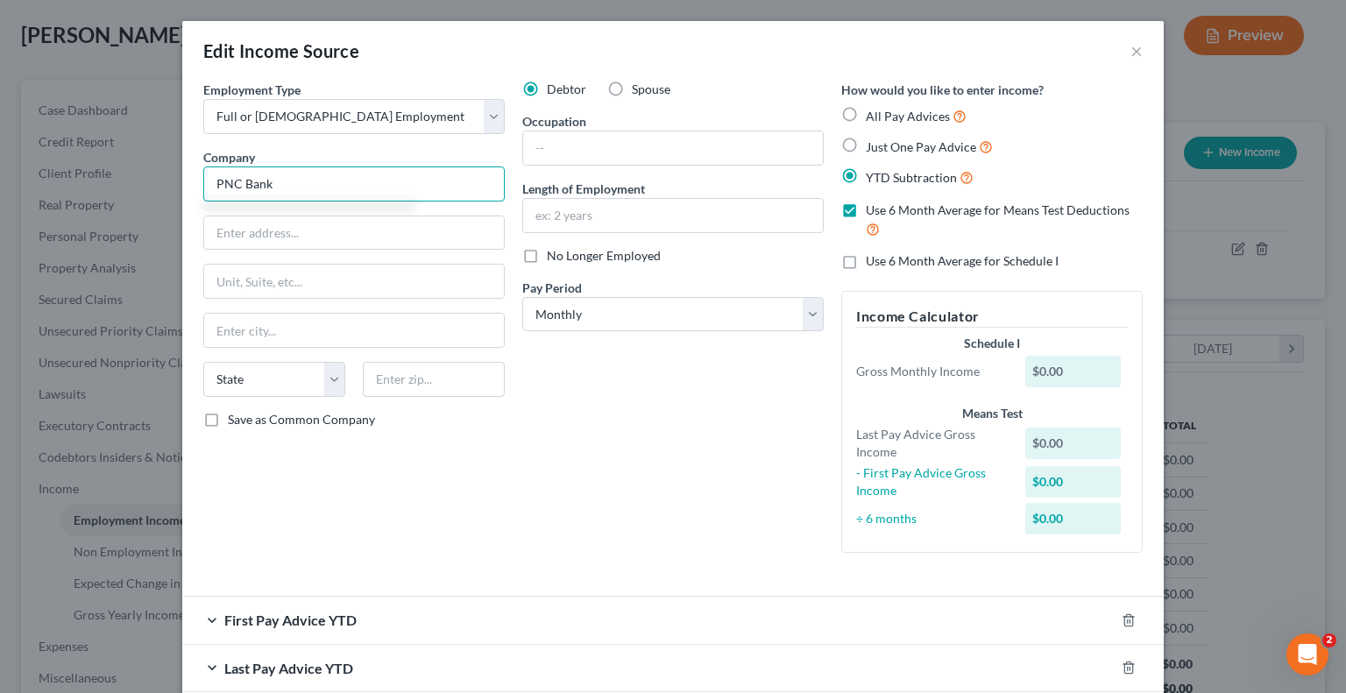
type input "PNC Bank"
click at [273, 250] on div "Employment Type * Select Full or Part Time Employment Self Employment Company *…" at bounding box center [354, 324] width 319 height 486
click at [280, 234] on input "text" at bounding box center [354, 232] width 300 height 33
paste input "1900 East 9th St B7-YB13-23-1"
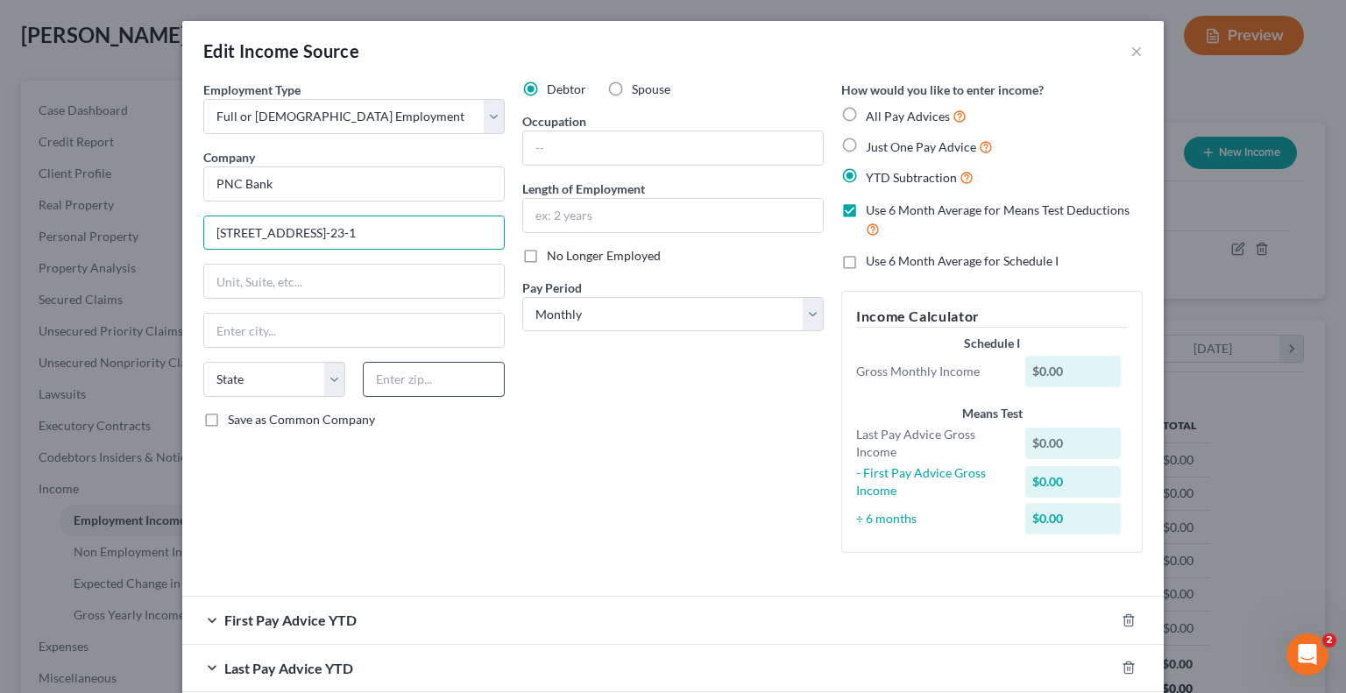
type input "1900 East 9th St B7-YB13-23-1"
click at [397, 379] on input "text" at bounding box center [434, 379] width 142 height 35
type input "44114"
type input "Cleveland"
select select "36"
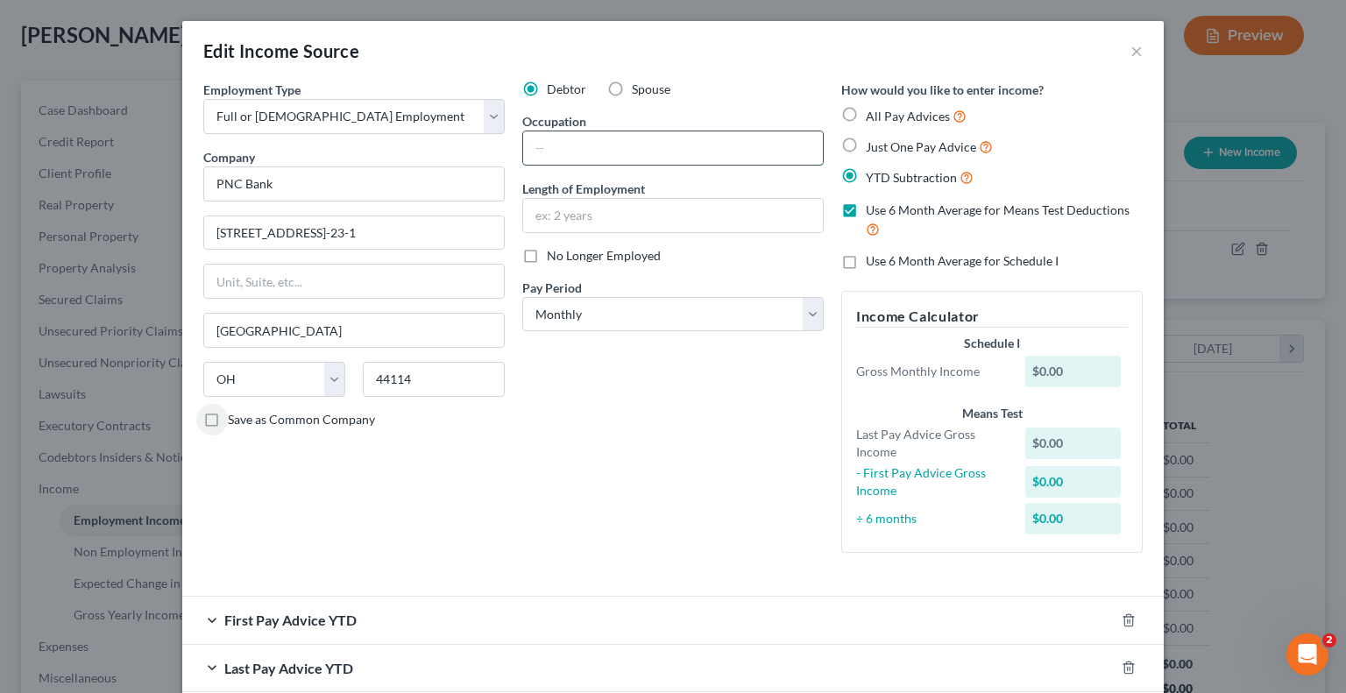
click at [635, 145] on input "text" at bounding box center [673, 147] width 300 height 33
type input "Banker"
drag, startPoint x: 533, startPoint y: 216, endPoint x: 524, endPoint y: 219, distance: 9.1
click at [524, 219] on input "3 months" at bounding box center [673, 215] width 300 height 33
type input "2 months"
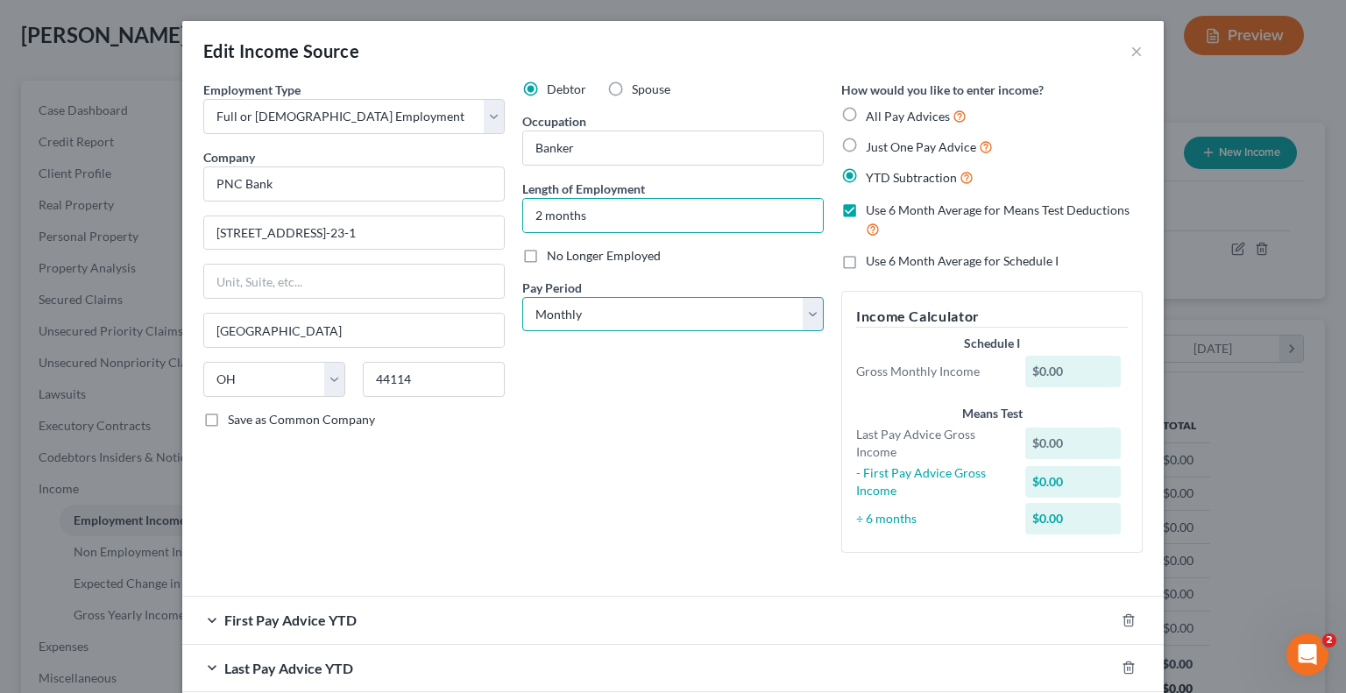
click at [585, 324] on select "Select Monthly Twice Monthly Every Other Week Weekly" at bounding box center [672, 314] width 301 height 35
select select "2"
click at [522, 297] on select "Select Monthly Twice Monthly Every Other Week Weekly" at bounding box center [672, 314] width 301 height 35
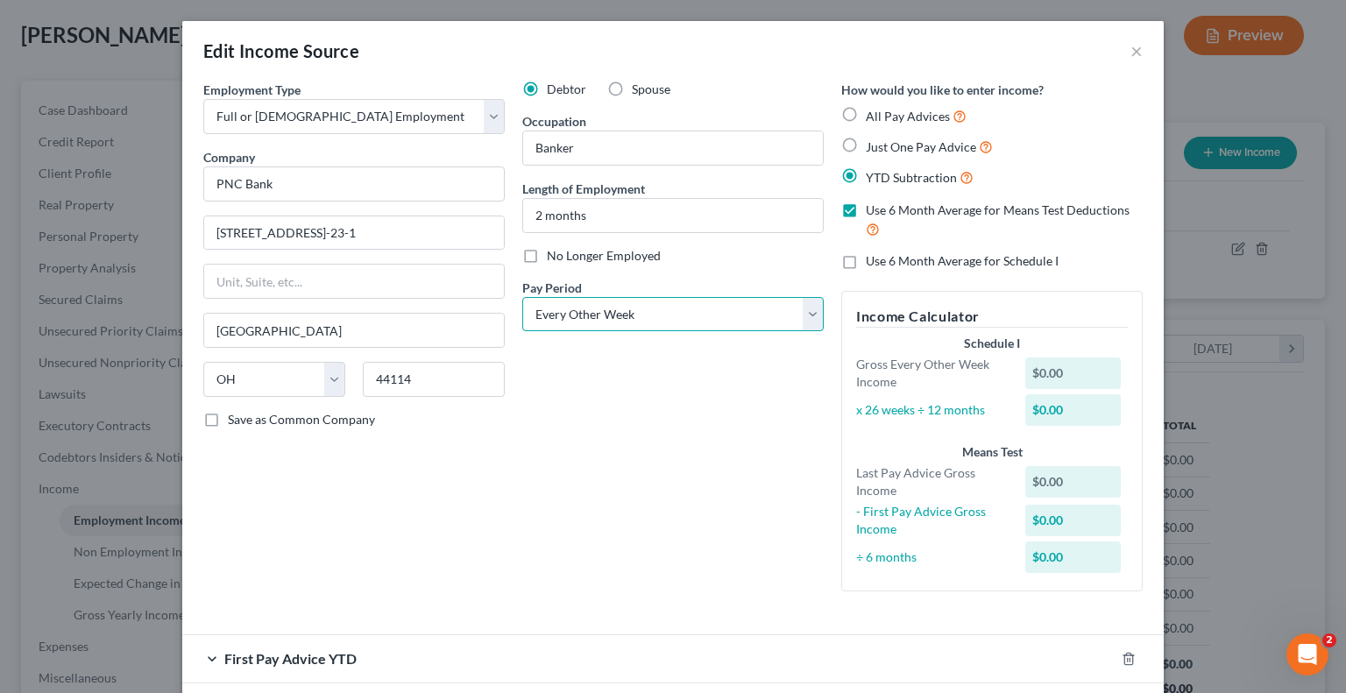
scroll to position [132, 0]
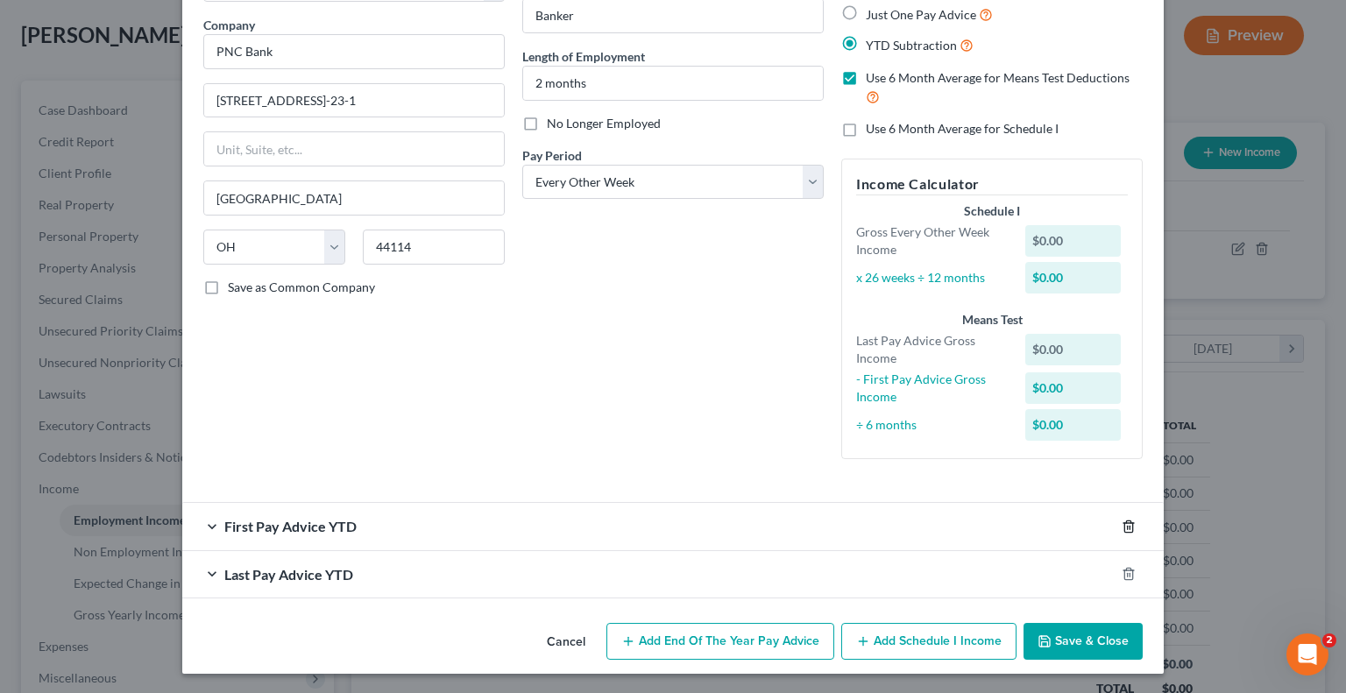
click at [1129, 526] on line "button" at bounding box center [1129, 528] width 0 height 4
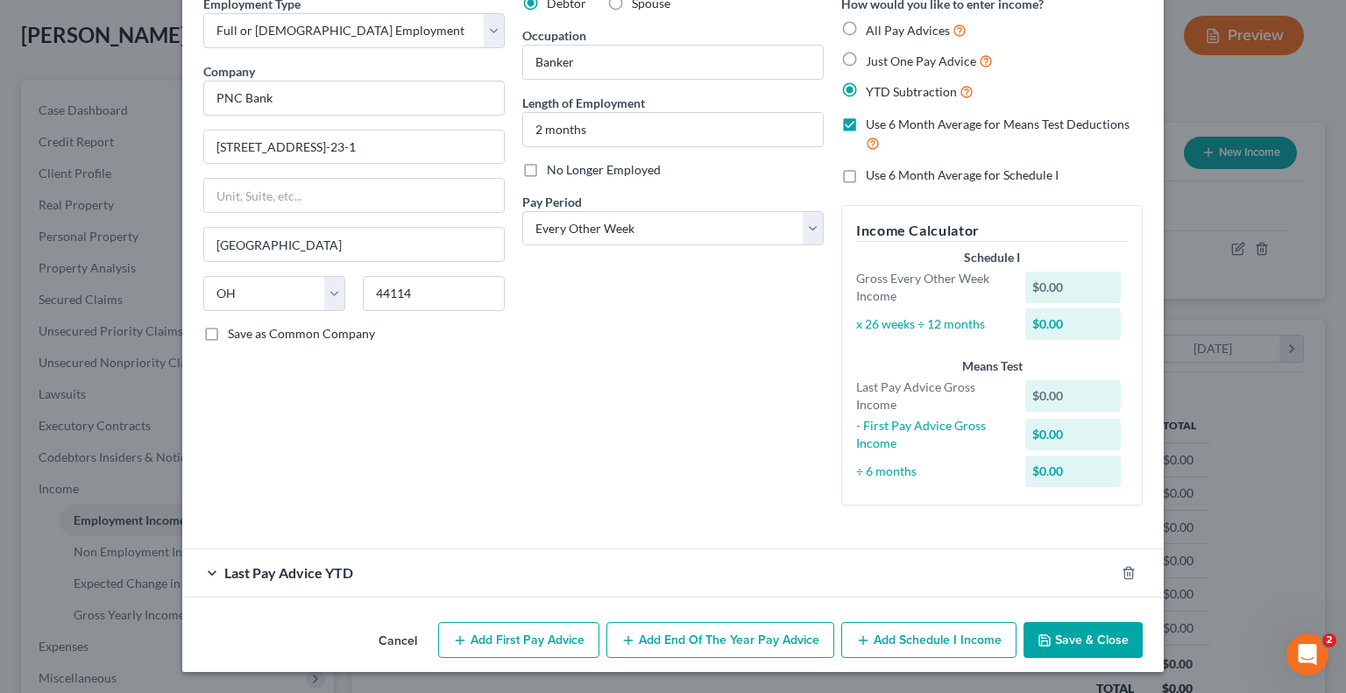
scroll to position [84, 0]
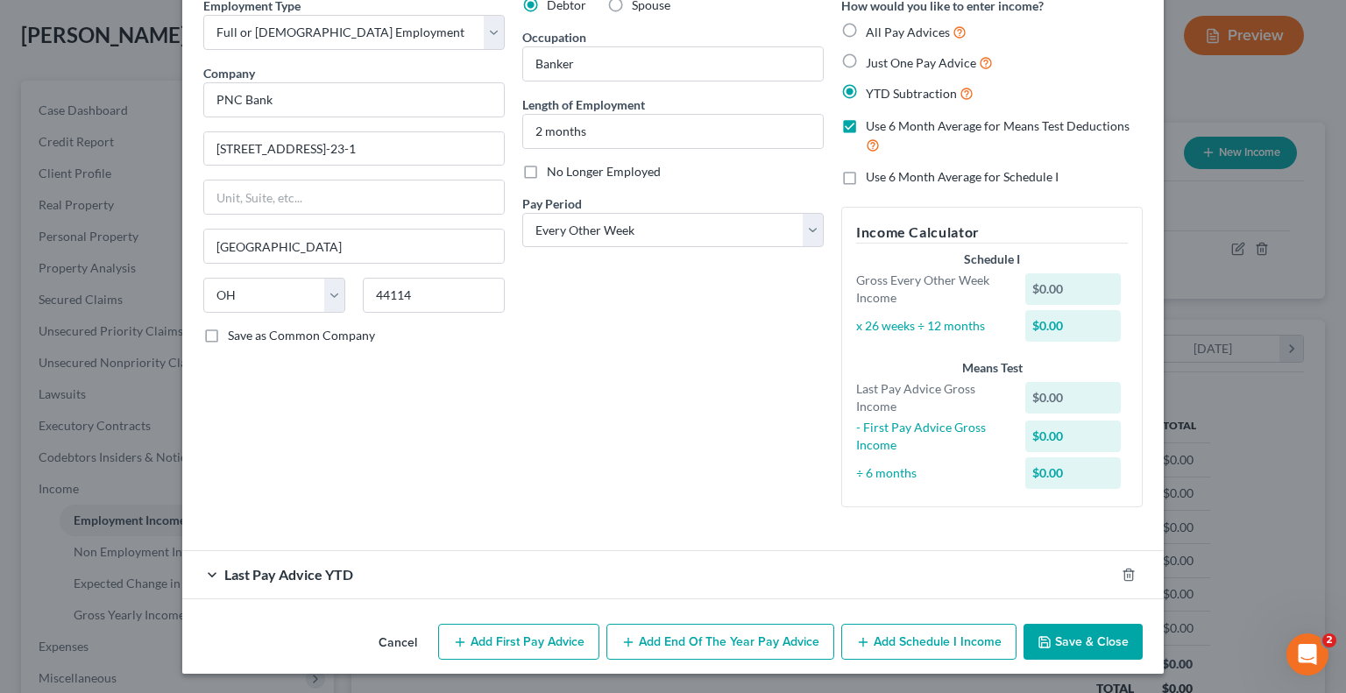
click at [204, 567] on div "Last Pay Advice YTD" at bounding box center [648, 574] width 932 height 46
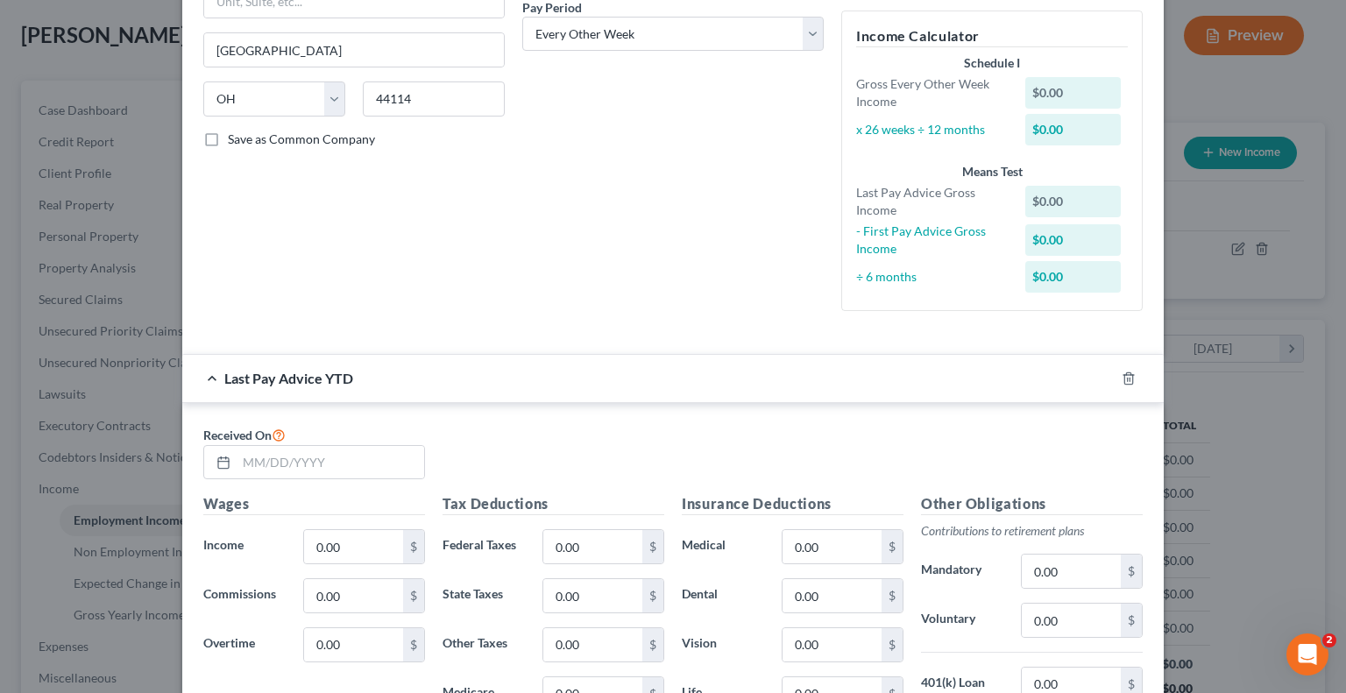
scroll to position [580, 0]
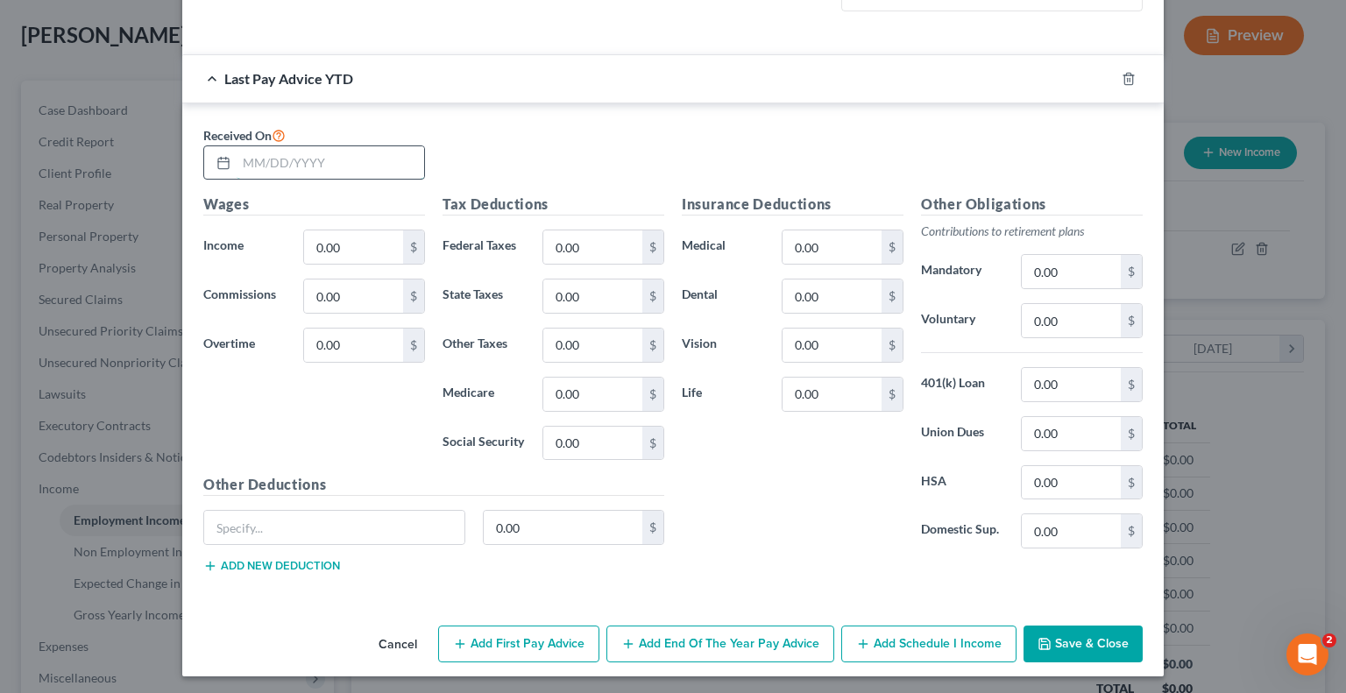
click at [341, 159] on input "text" at bounding box center [331, 162] width 188 height 33
paste input "3,135.36"
click at [893, 637] on button "Add Schedule I Income" at bounding box center [928, 644] width 175 height 37
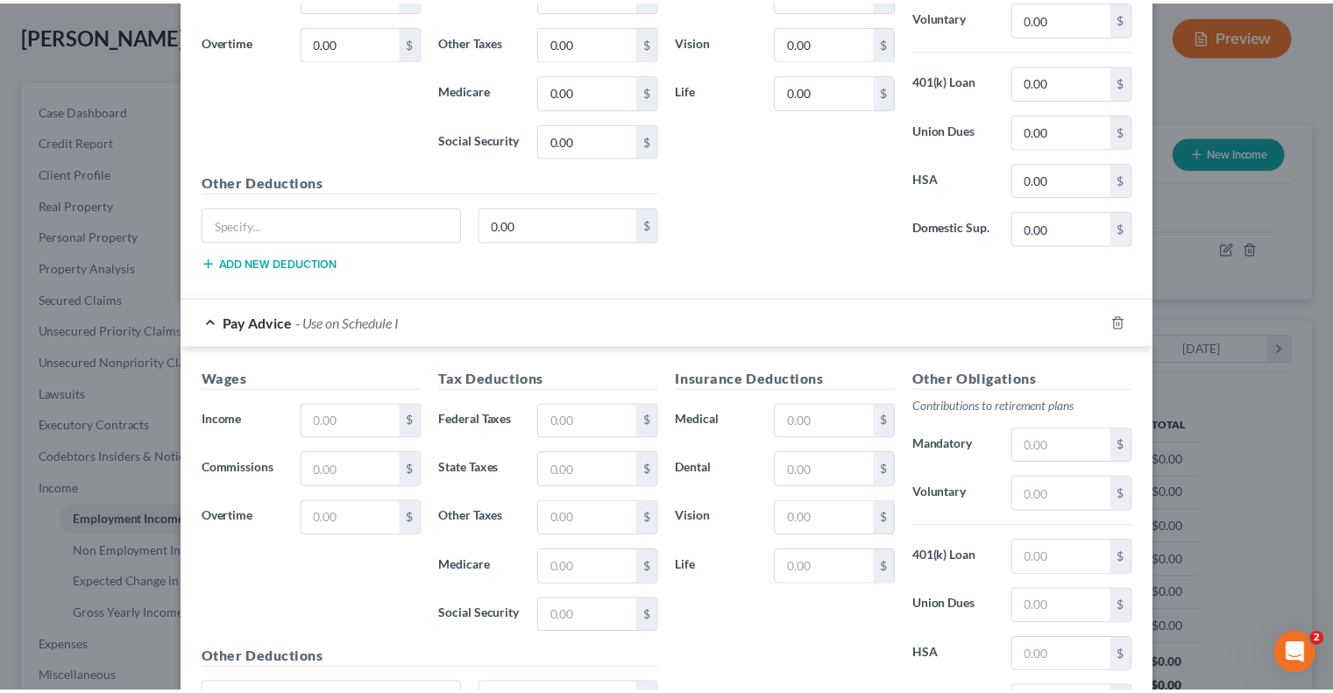
scroll to position [1055, 0]
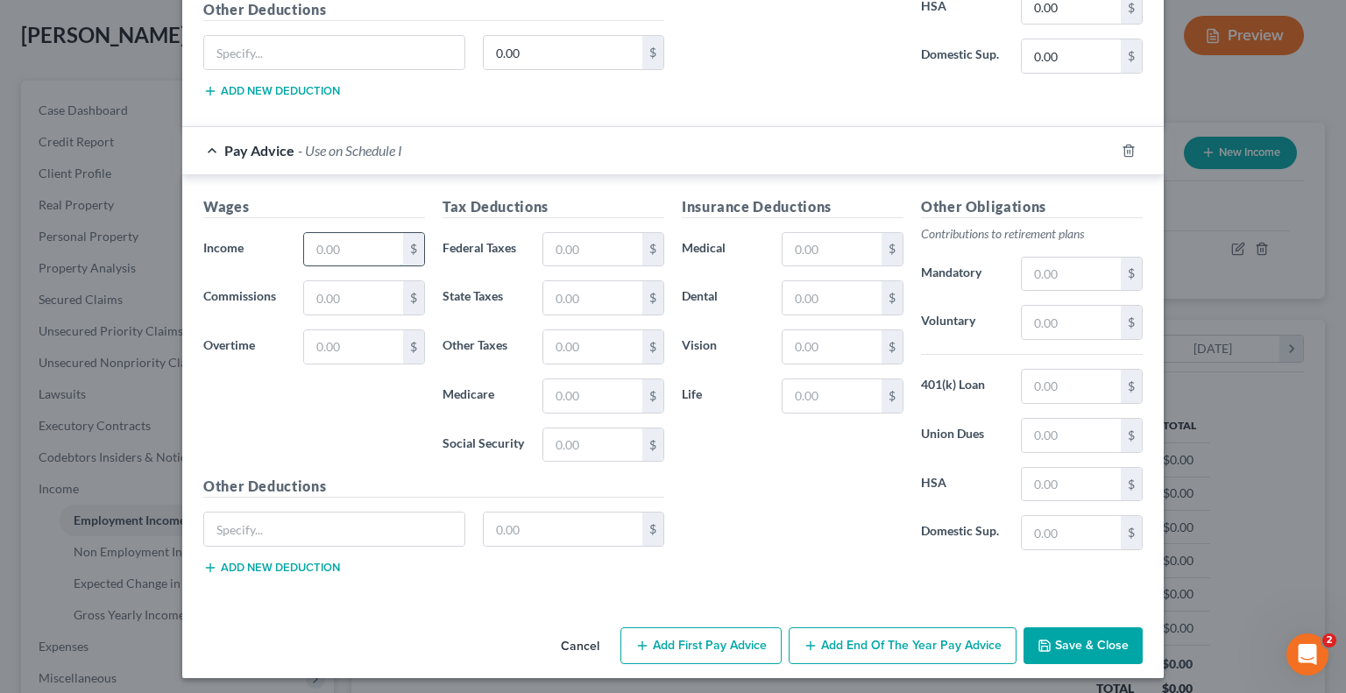
click at [340, 244] on input "text" at bounding box center [353, 249] width 99 height 33
click at [595, 253] on input "text" at bounding box center [592, 249] width 99 height 33
click at [825, 240] on input "text" at bounding box center [831, 249] width 99 height 33
click at [1108, 321] on input "text" at bounding box center [1071, 322] width 99 height 33
click at [809, 244] on input "text" at bounding box center [831, 249] width 99 height 33
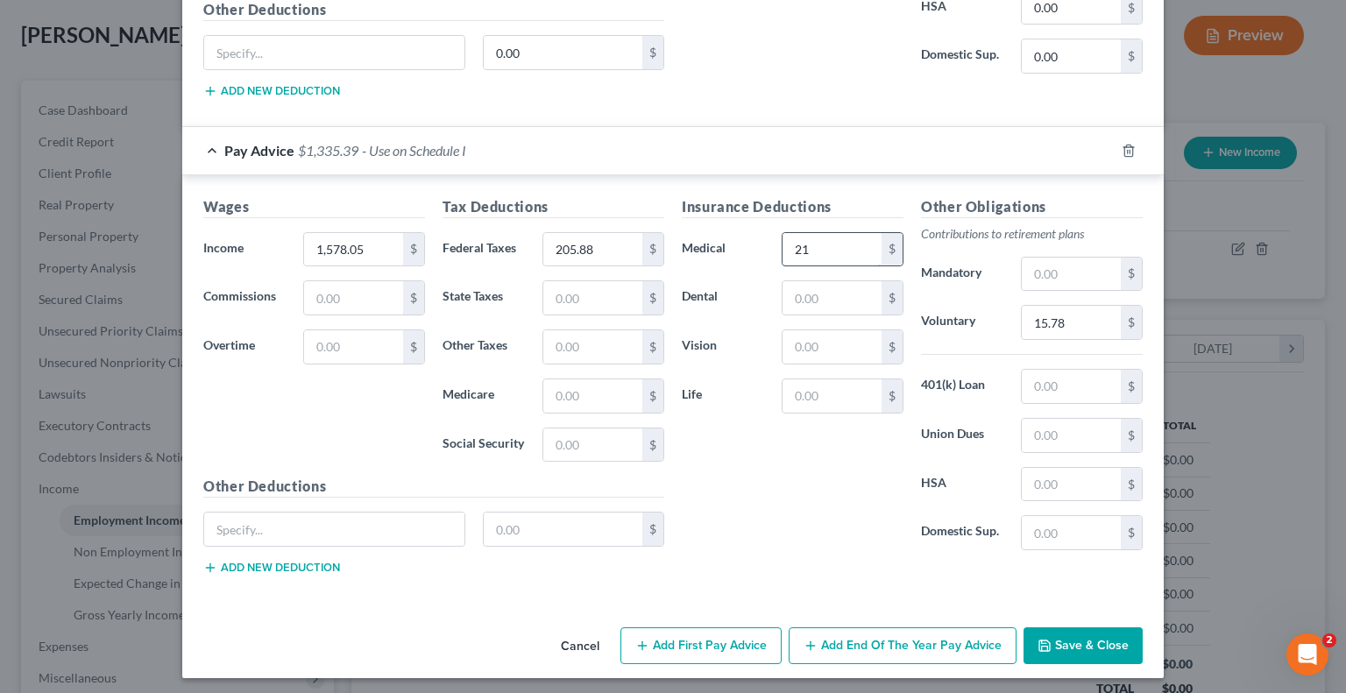
click at [805, 249] on input "21" at bounding box center [831, 249] width 99 height 33
click at [1057, 630] on button "Save & Close" at bounding box center [1082, 645] width 119 height 37
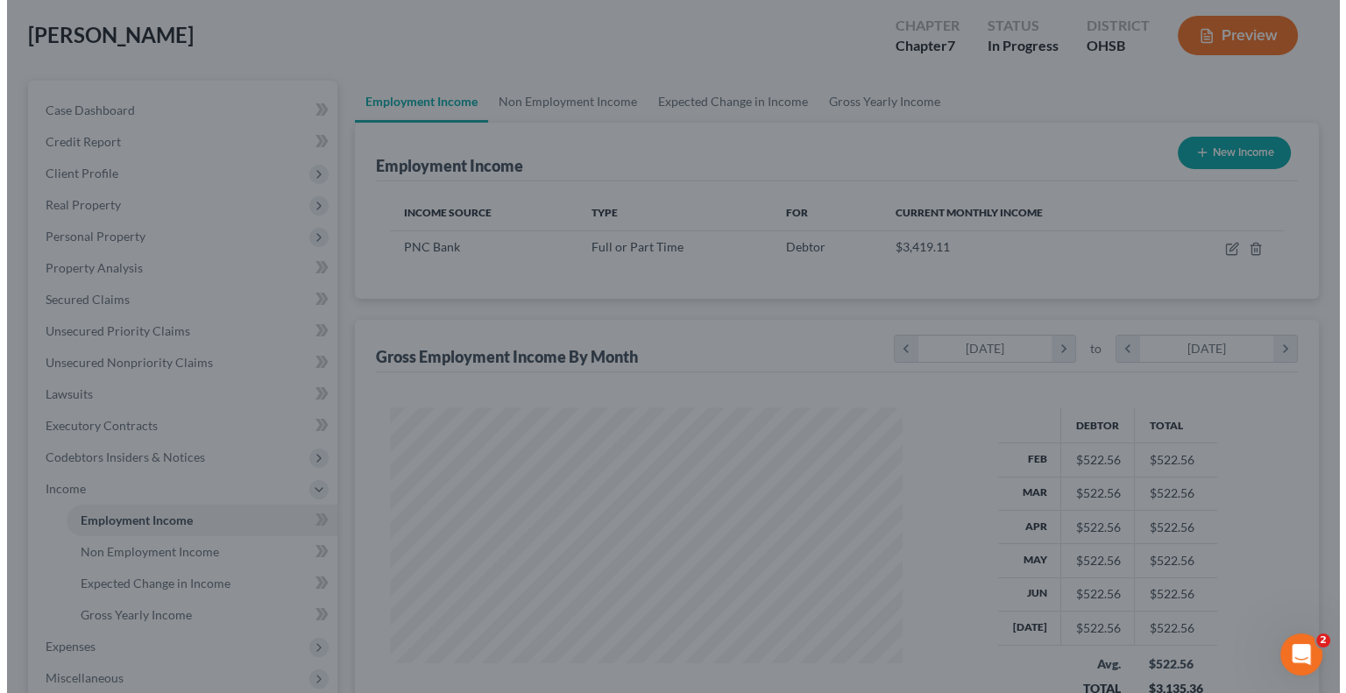
scroll to position [875922, 875692]
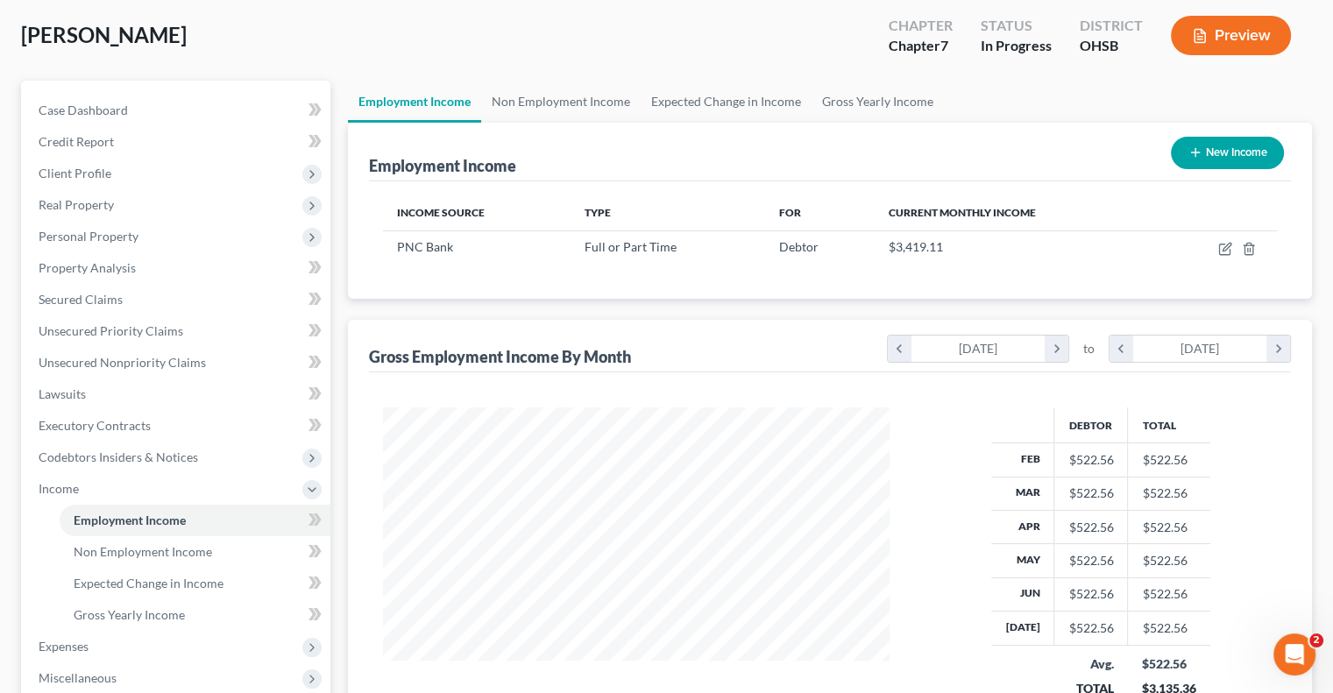
click at [1200, 153] on button "New Income" at bounding box center [1227, 153] width 113 height 32
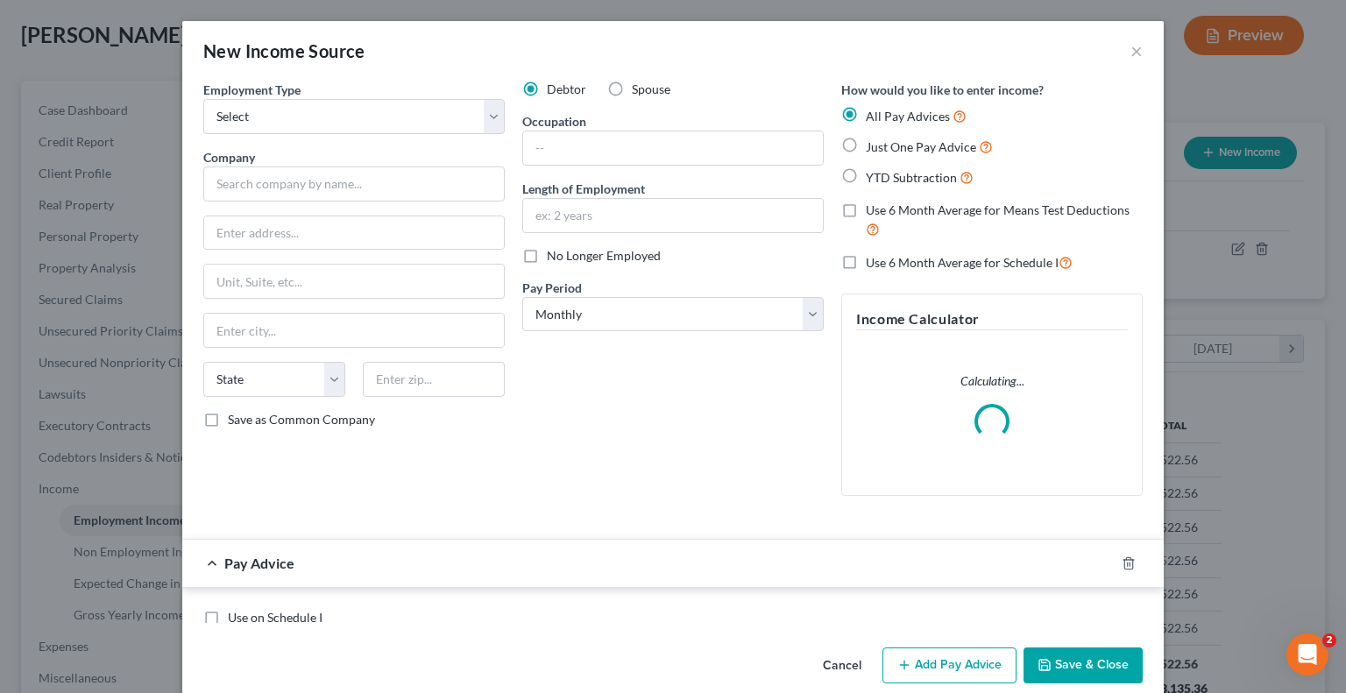
scroll to position [312, 547]
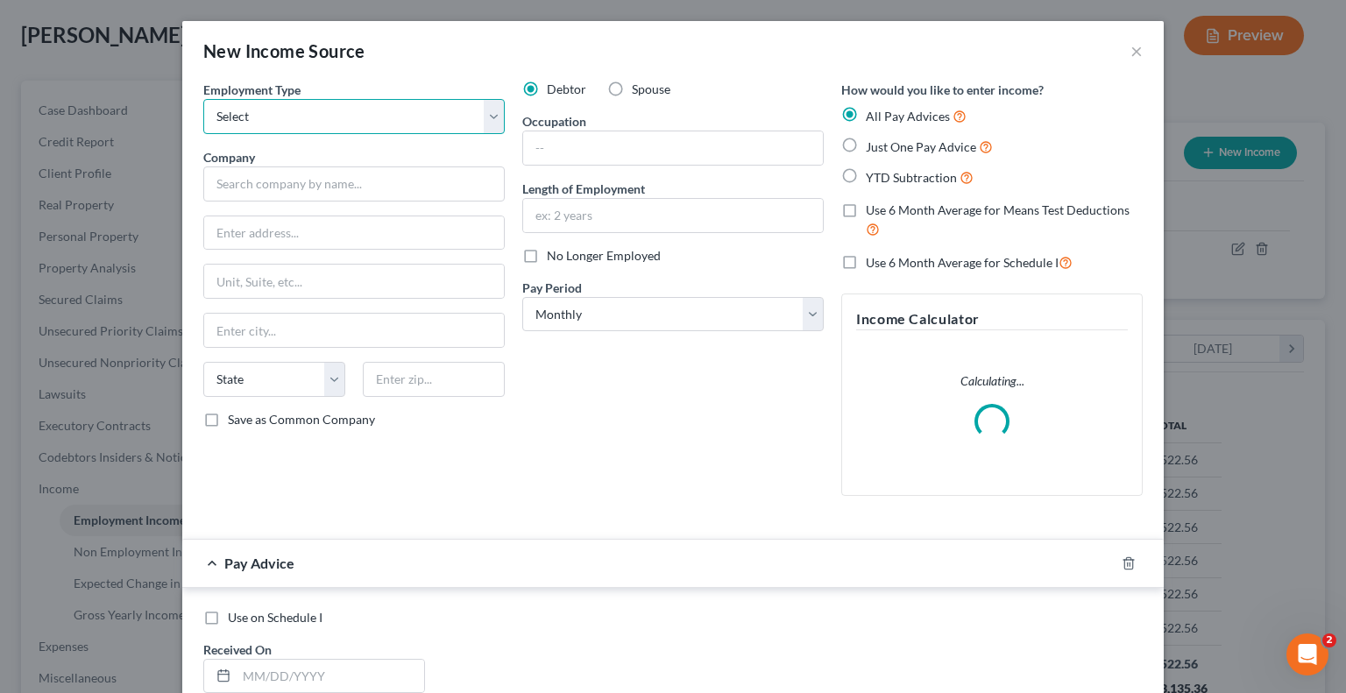
click at [270, 132] on select "Select Full or Part Time Employment Self Employment" at bounding box center [353, 116] width 301 height 35
click at [203, 99] on select "Select Full or Part Time Employment Self Employment" at bounding box center [353, 116] width 301 height 35
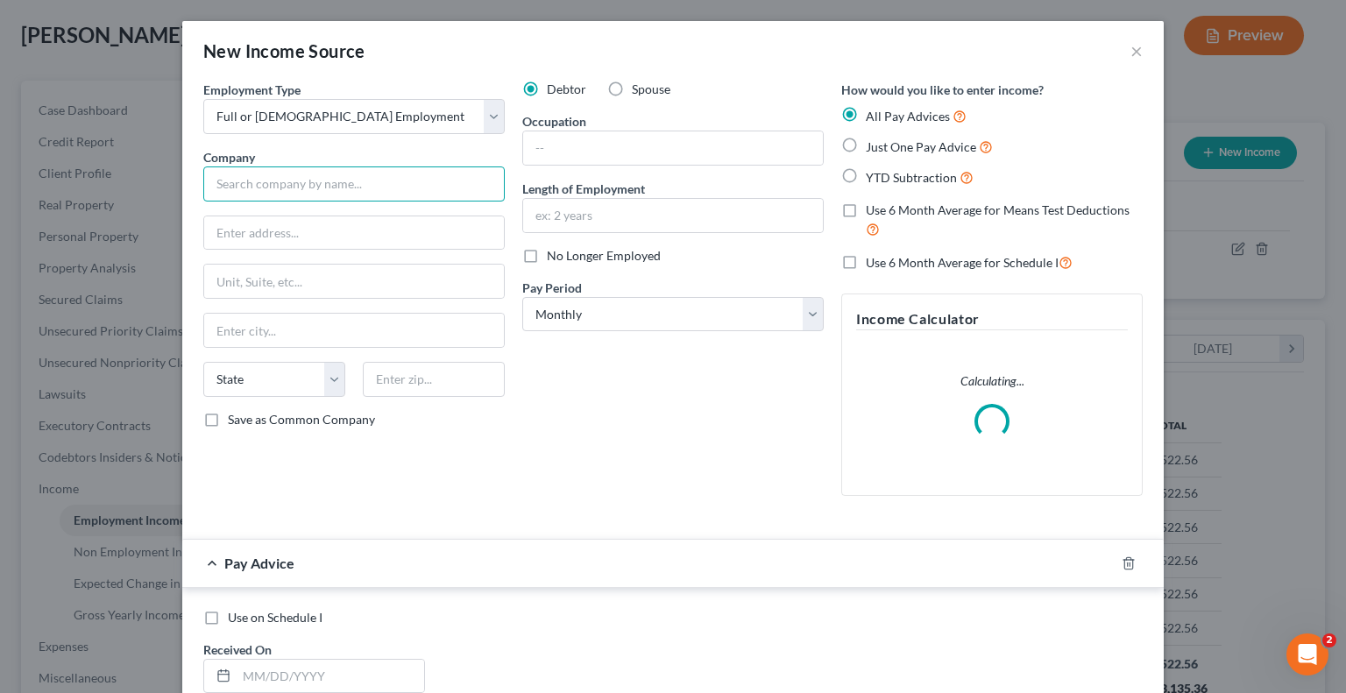
click at [266, 181] on input "text" at bounding box center [353, 183] width 301 height 35
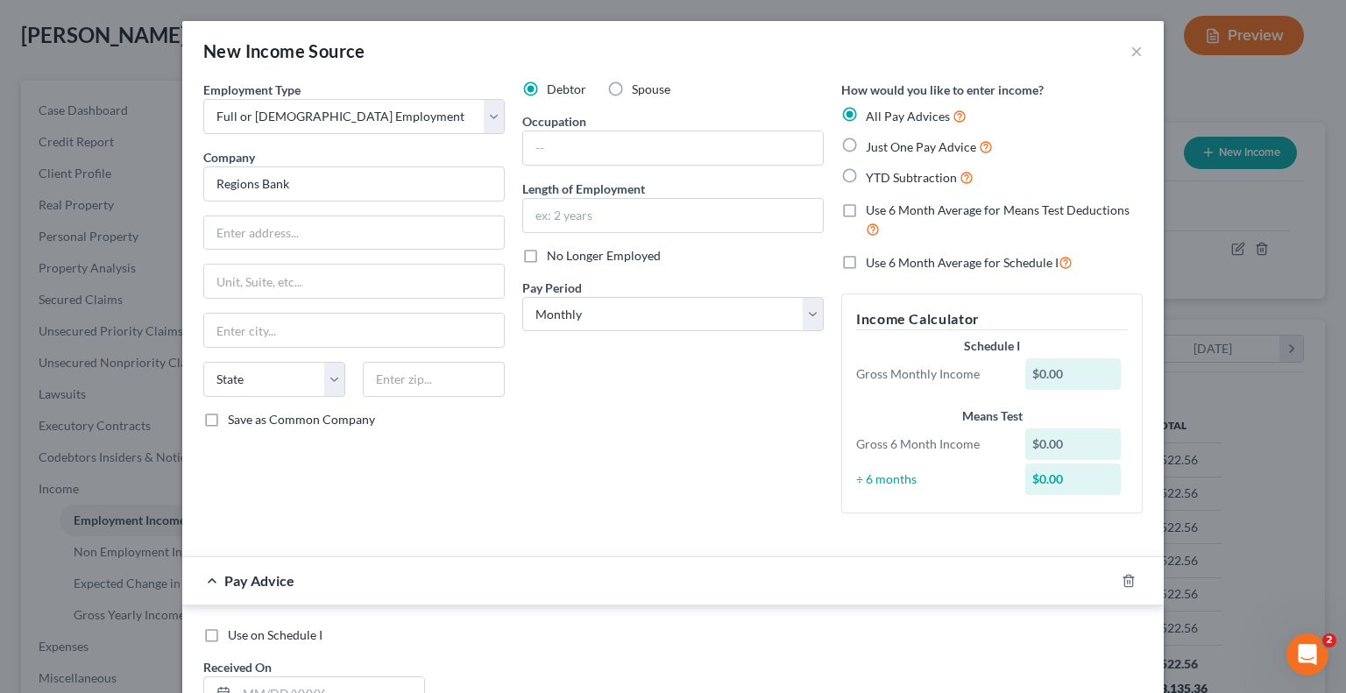
click at [547, 257] on label "No Longer Employed" at bounding box center [604, 256] width 114 height 18
click at [554, 257] on input "No Longer Employed" at bounding box center [559, 252] width 11 height 11
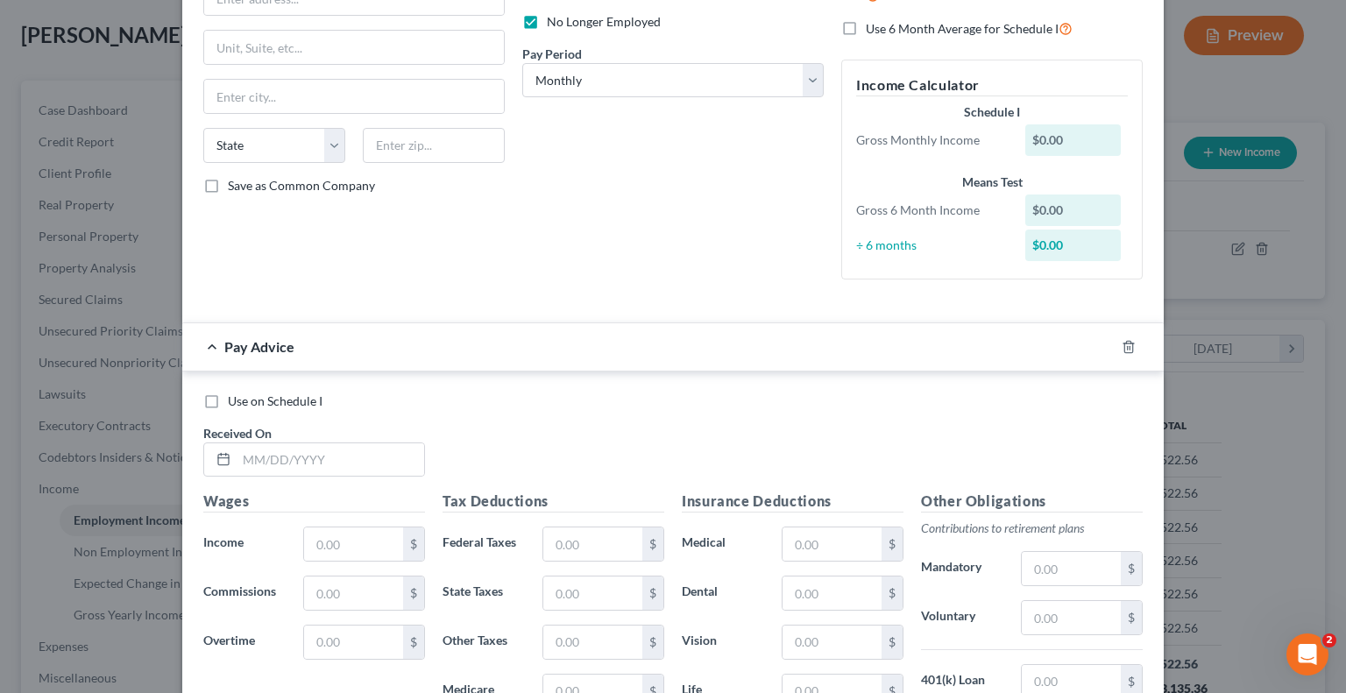
scroll to position [0, 0]
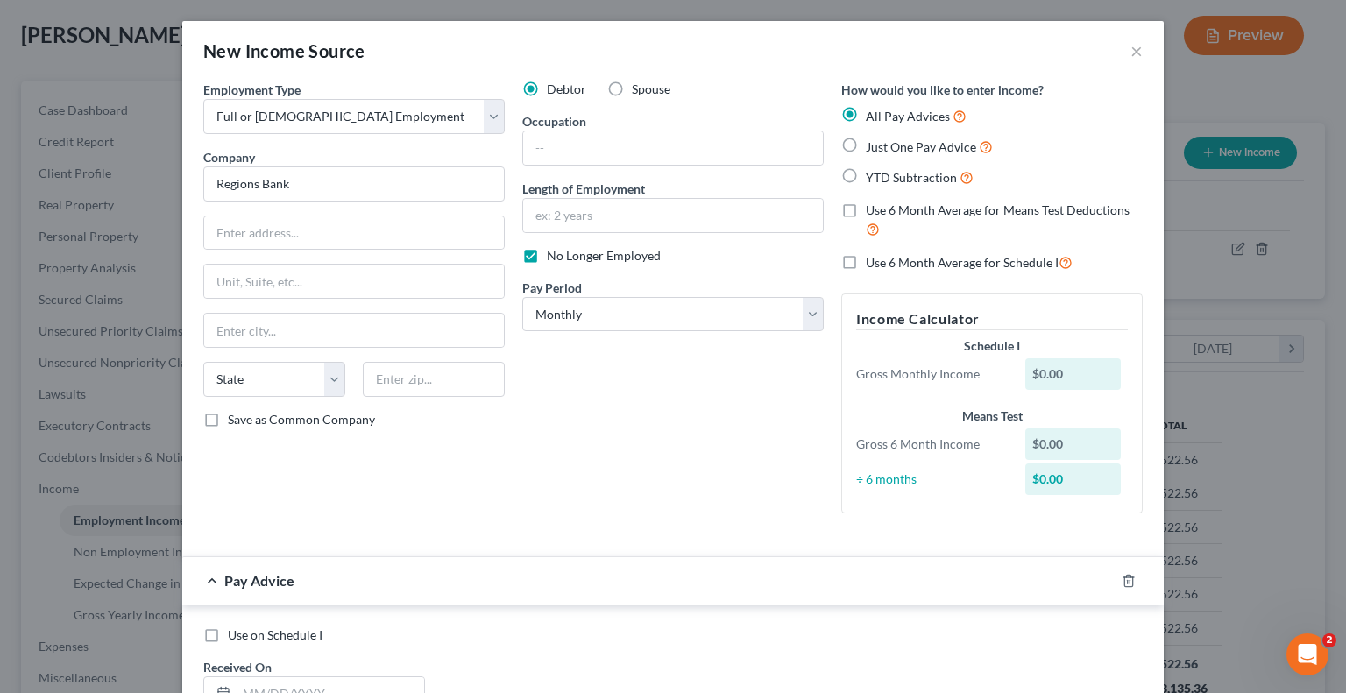
click at [866, 174] on label "YTD Subtraction" at bounding box center [920, 177] width 108 height 20
click at [873, 174] on input "YTD Subtraction" at bounding box center [878, 172] width 11 height 11
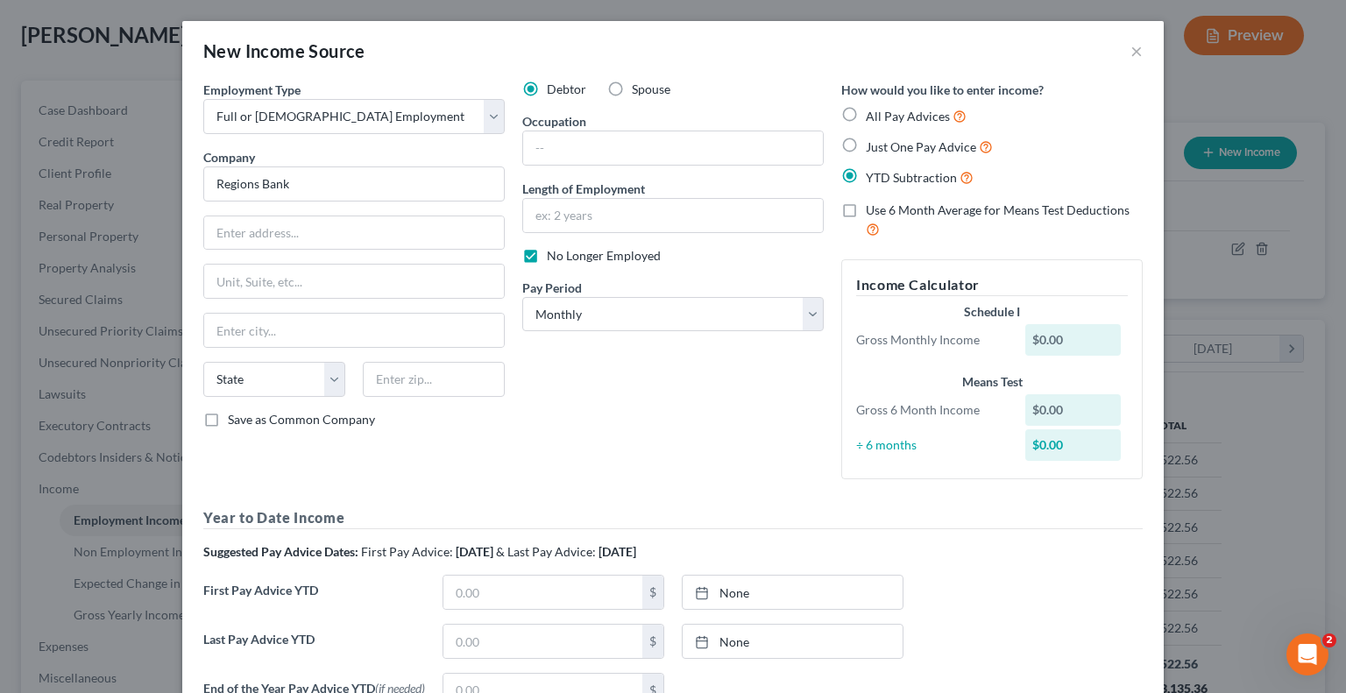
click at [866, 211] on label "Use 6 Month Average for Means Test Deductions" at bounding box center [1004, 221] width 277 height 38
click at [873, 211] on input "Use 6 Month Average for Means Test Deductions" at bounding box center [878, 207] width 11 height 11
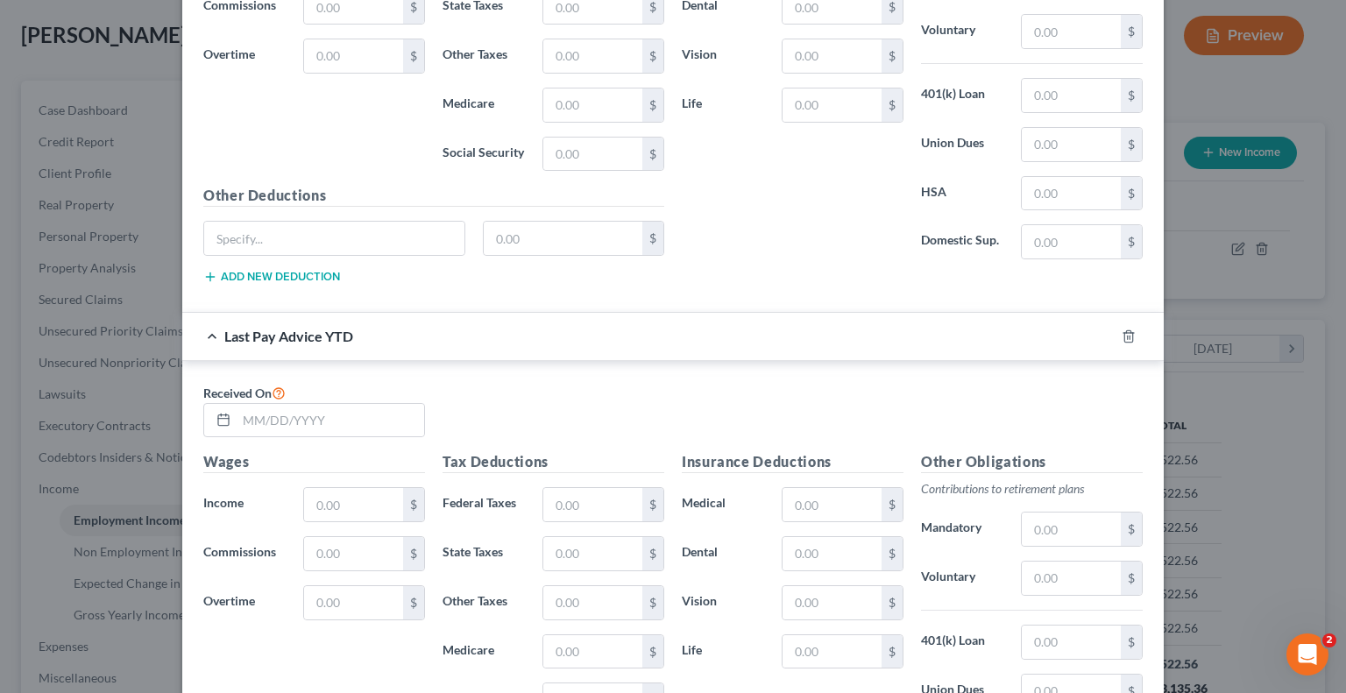
scroll to position [831, 0]
click at [340, 414] on input "text" at bounding box center [331, 420] width 188 height 33
click at [369, 504] on input "text" at bounding box center [353, 504] width 99 height 33
paste input "16,675.02"
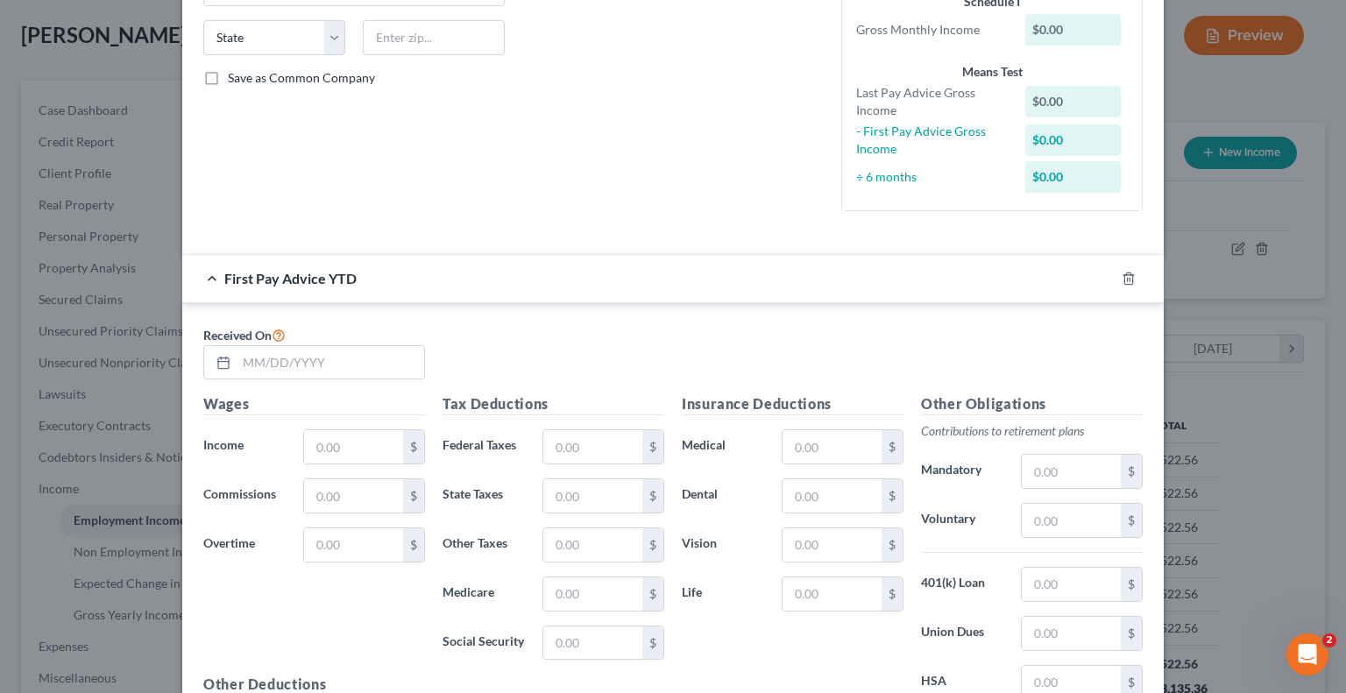
scroll to position [305, 0]
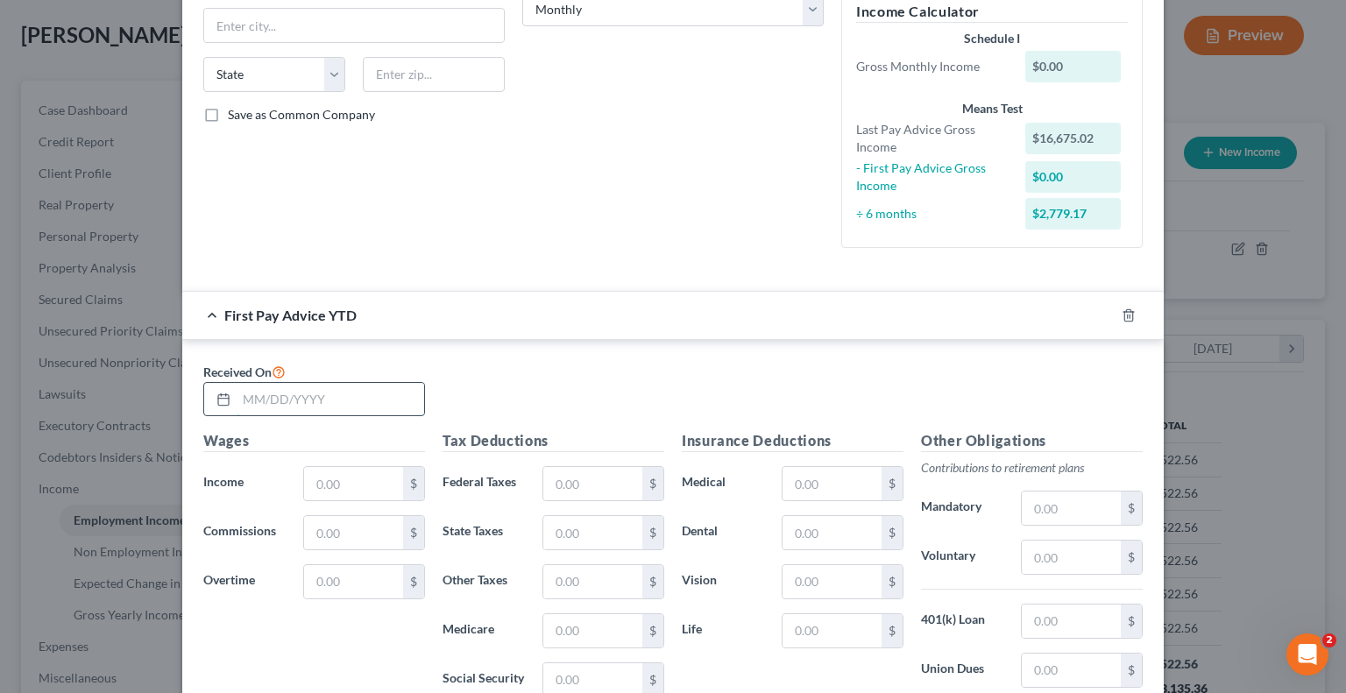
click at [323, 392] on input "text" at bounding box center [331, 399] width 188 height 33
click at [359, 483] on input "text" at bounding box center [353, 483] width 99 height 33
paste input "4,453.88"
click at [572, 482] on input "text" at bounding box center [592, 483] width 99 height 33
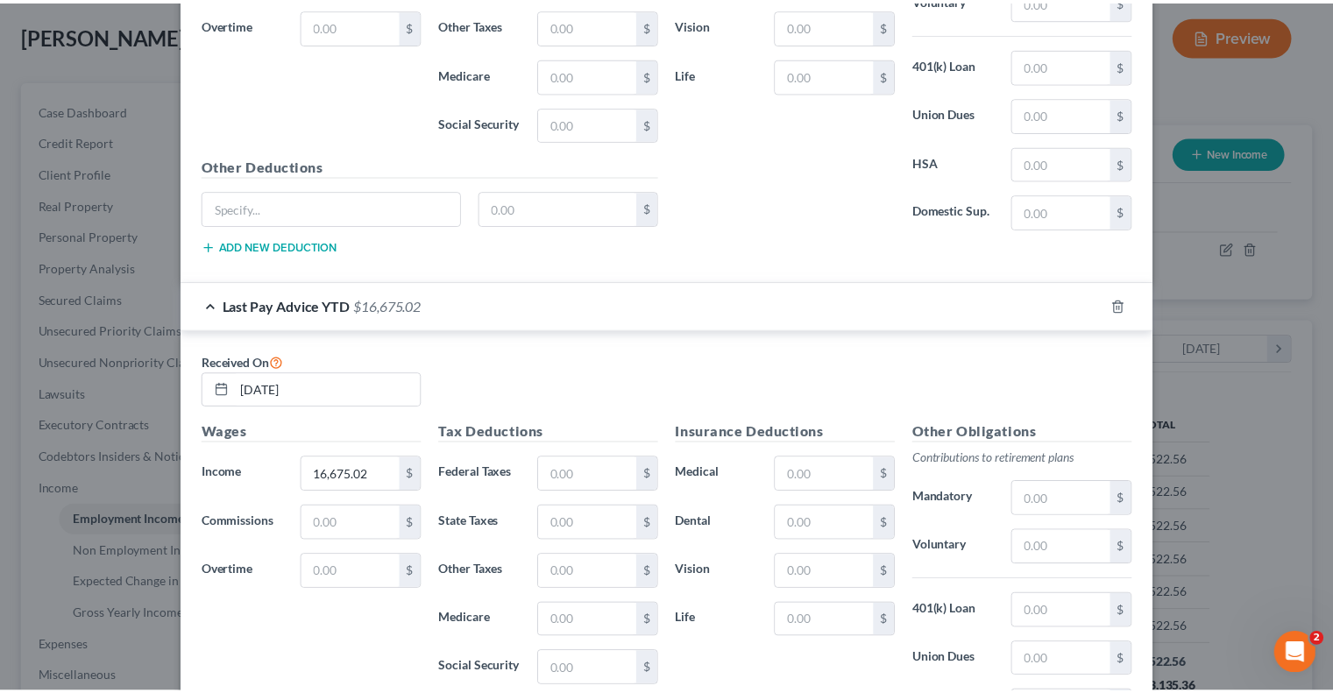
scroll to position [1086, 0]
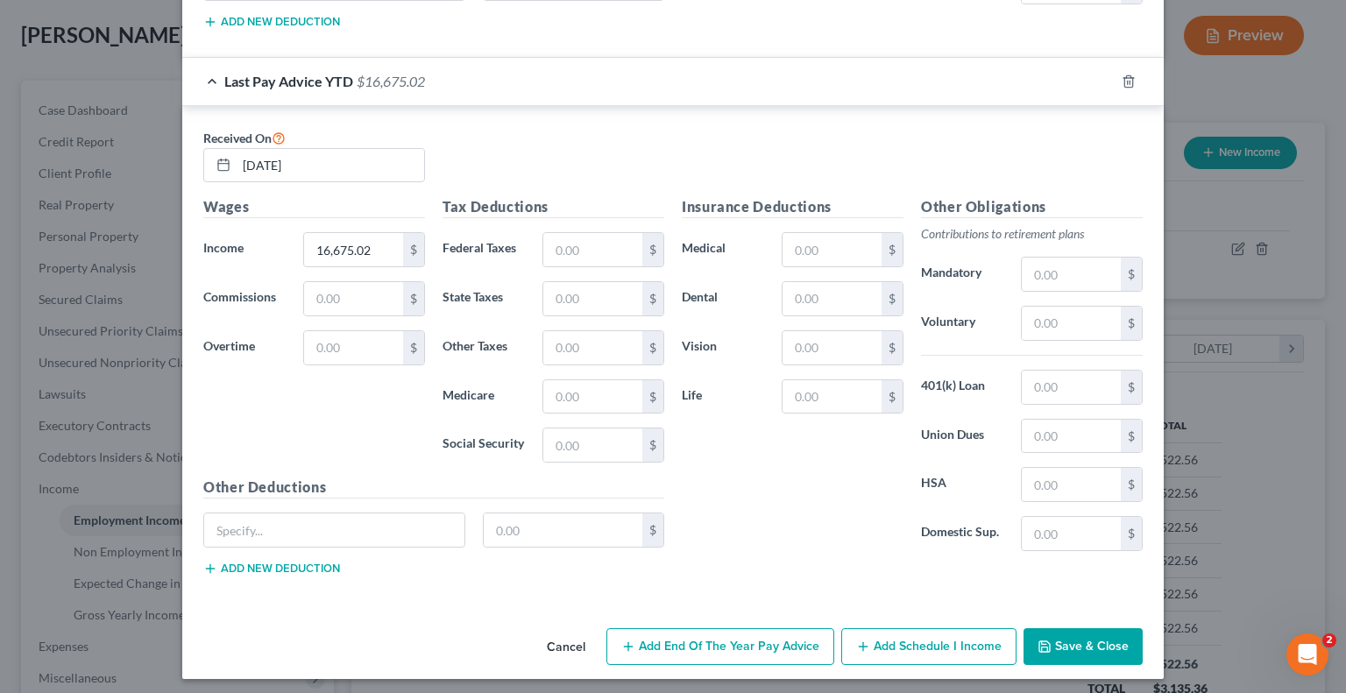
click at [1060, 648] on button "Save & Close" at bounding box center [1082, 646] width 119 height 37
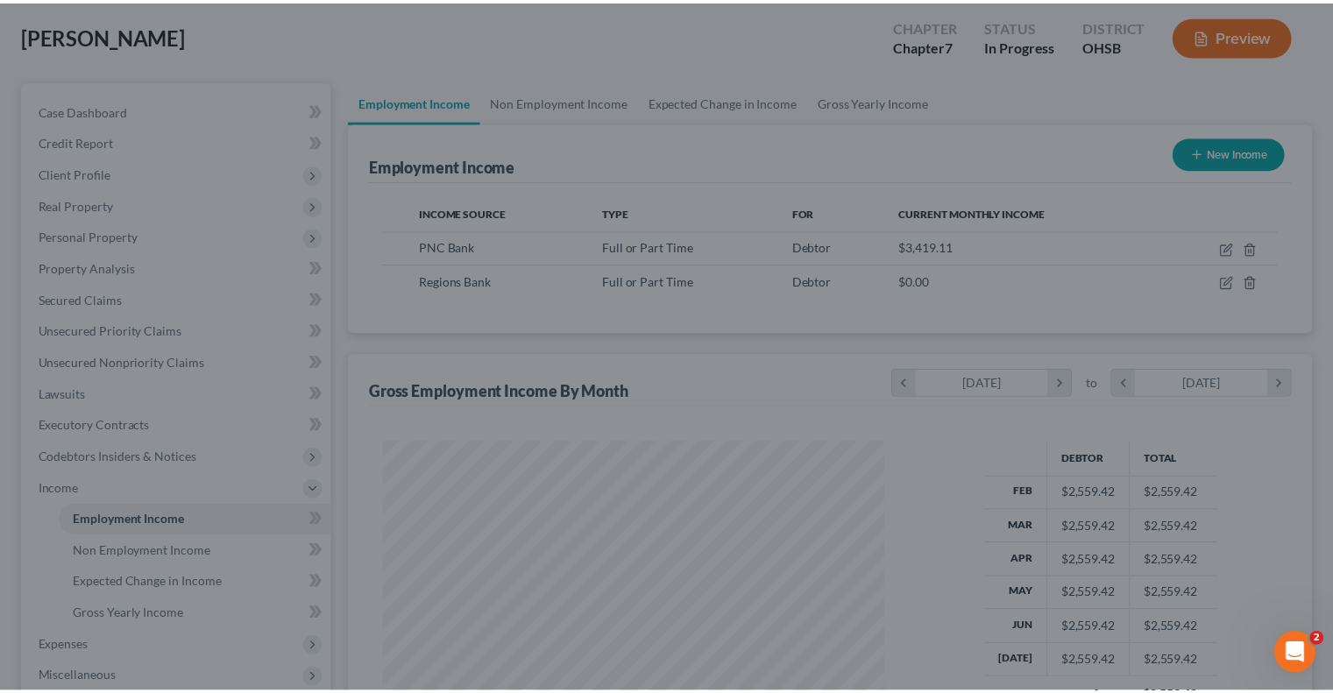
scroll to position [875922, 875692]
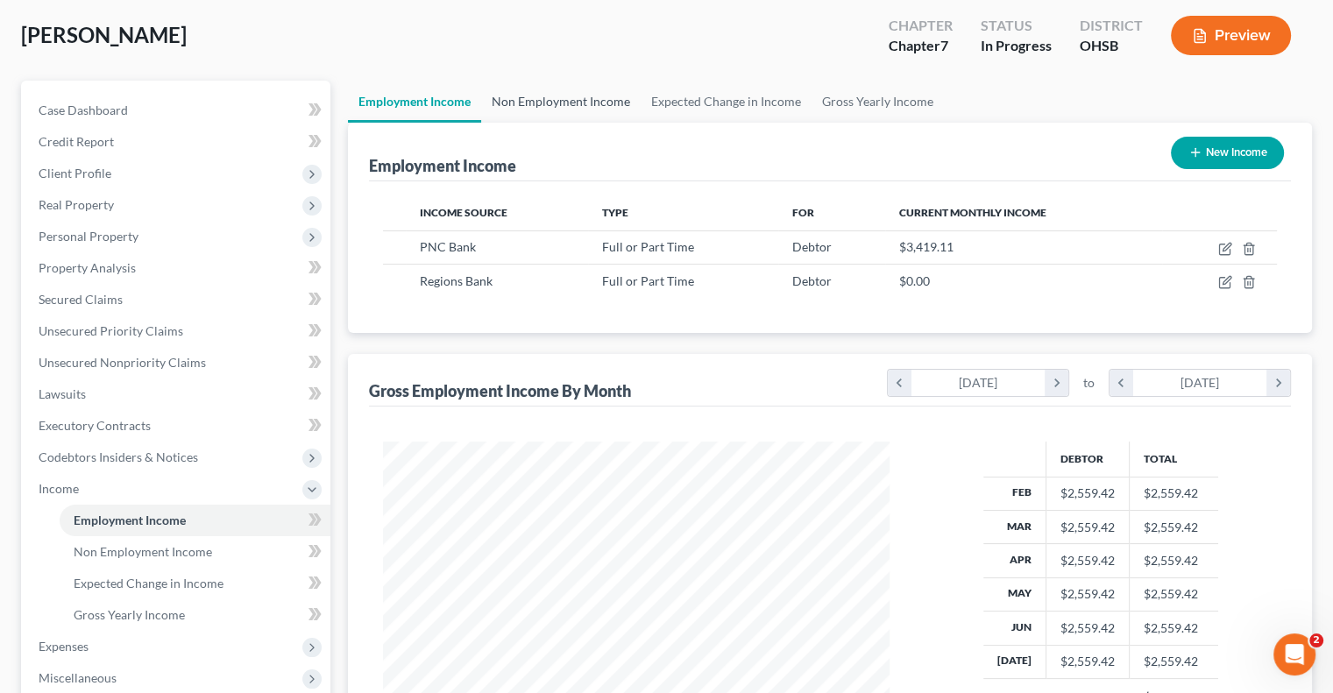
click at [568, 101] on link "Non Employment Income" at bounding box center [560, 102] width 159 height 42
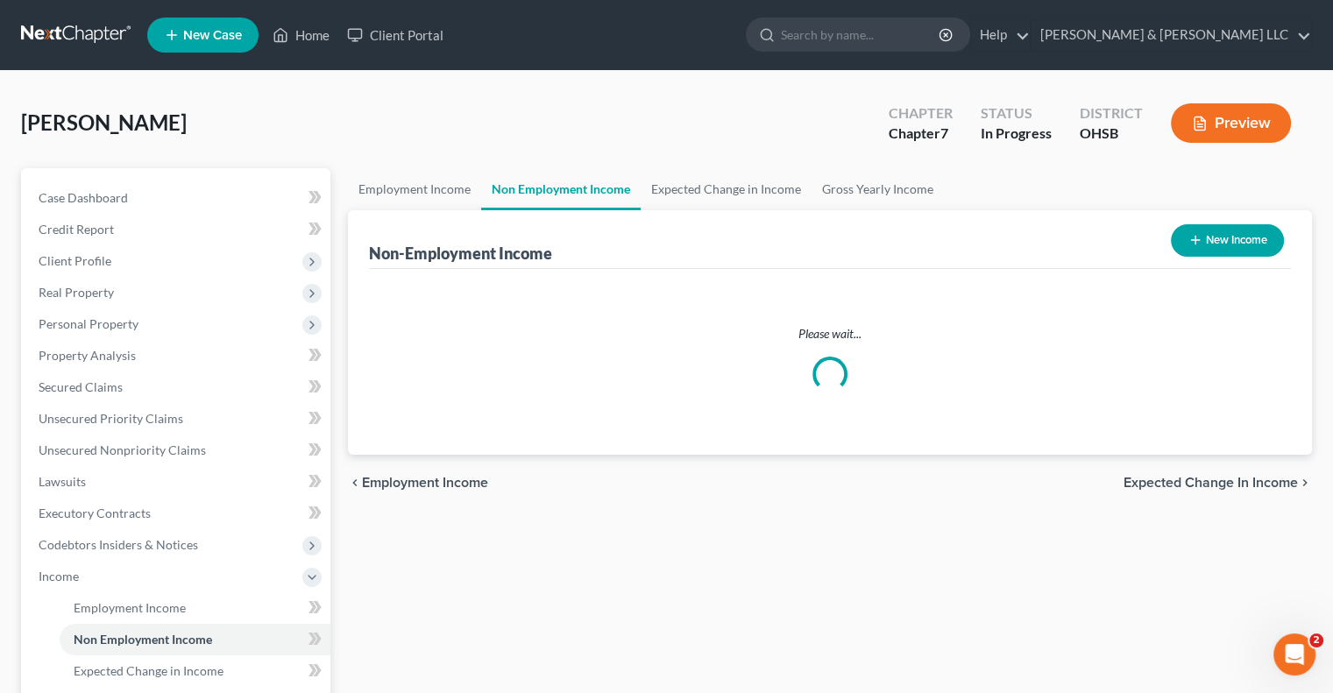
click at [1216, 244] on button "New Income" at bounding box center [1227, 240] width 113 height 32
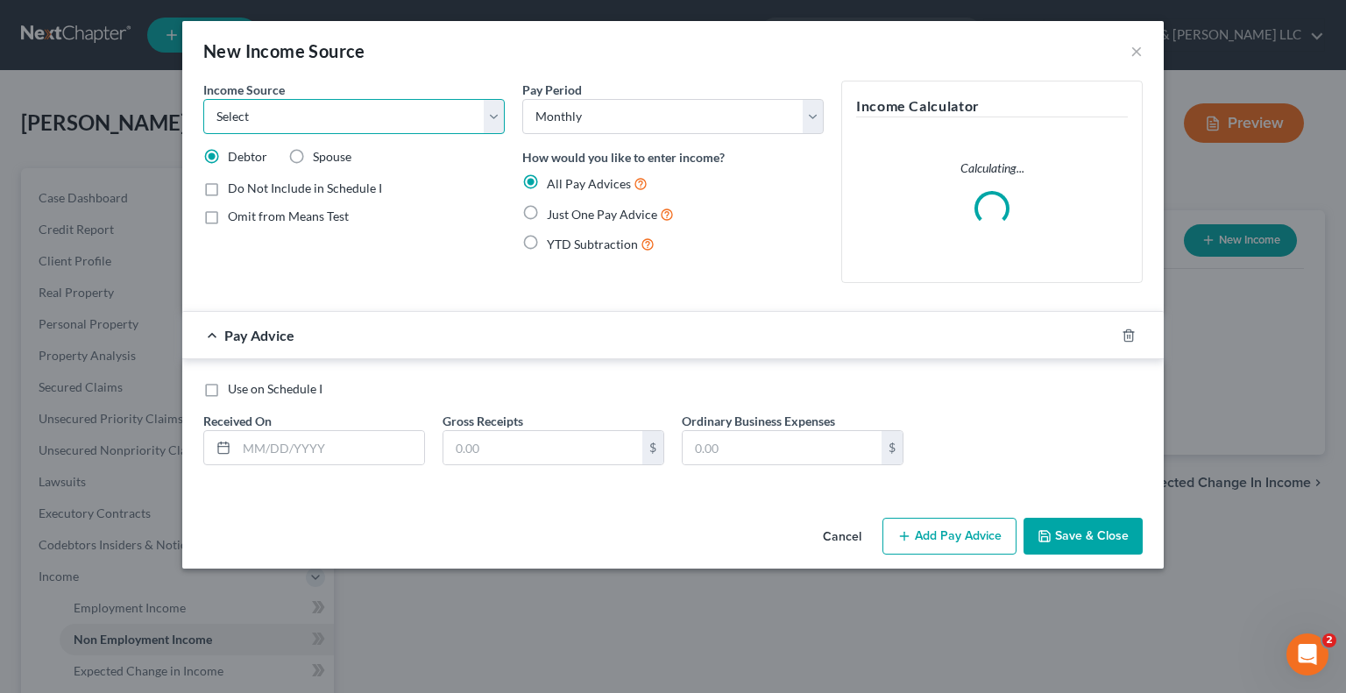
click at [312, 125] on select "Select Unemployment Disability (from employer) Pension Retirement Social Securi…" at bounding box center [353, 116] width 301 height 35
click at [203, 99] on select "Select Unemployment Disability (from employer) Pension Retirement Social Securi…" at bounding box center [353, 116] width 301 height 35
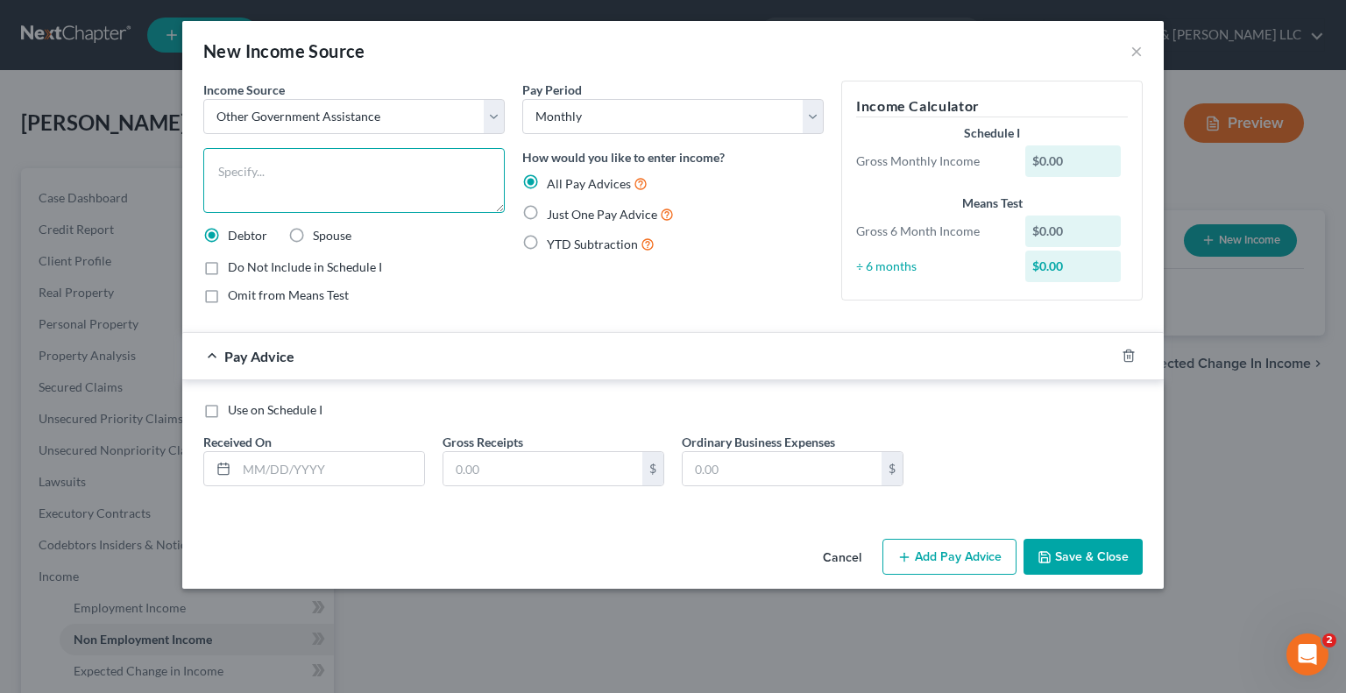
click at [314, 164] on textarea at bounding box center [353, 180] width 301 height 65
click at [547, 208] on label "Just One Pay Advice" at bounding box center [610, 214] width 127 height 20
click at [554, 208] on input "Just One Pay Advice" at bounding box center [559, 209] width 11 height 11
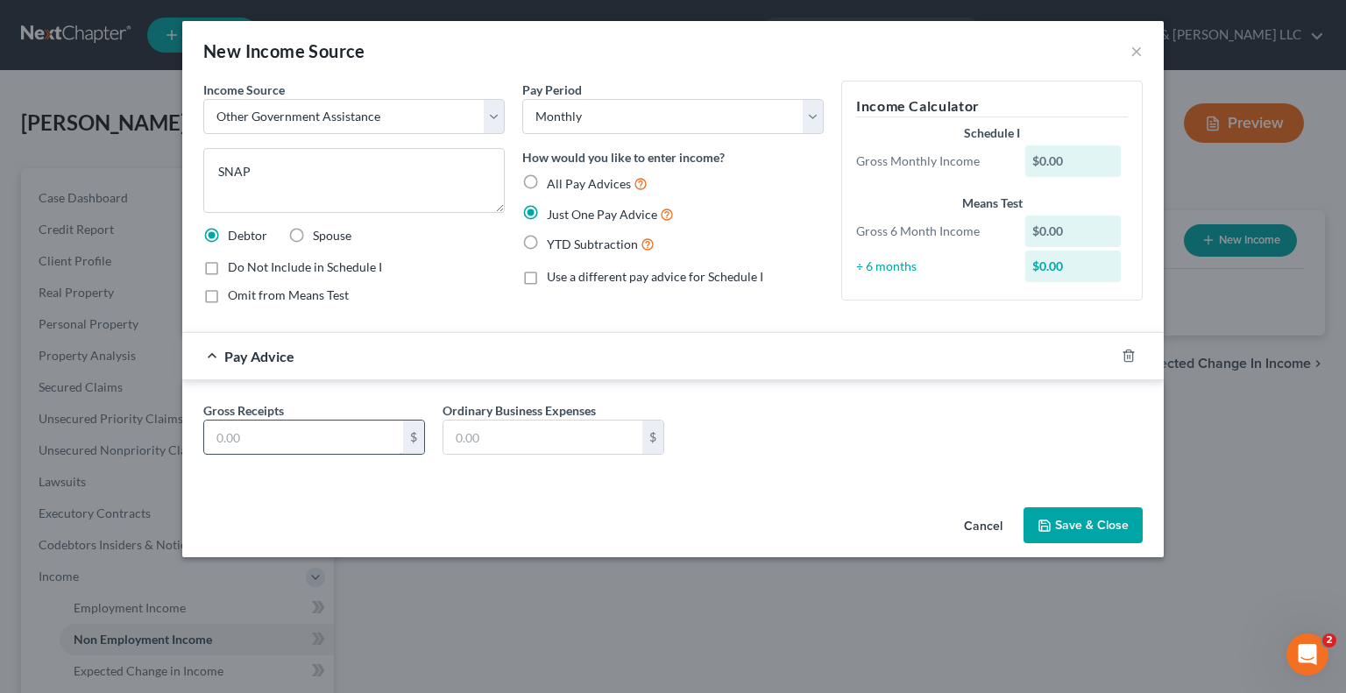
click at [301, 445] on input "text" at bounding box center [303, 437] width 199 height 33
click at [1069, 518] on button "Save & Close" at bounding box center [1082, 525] width 119 height 37
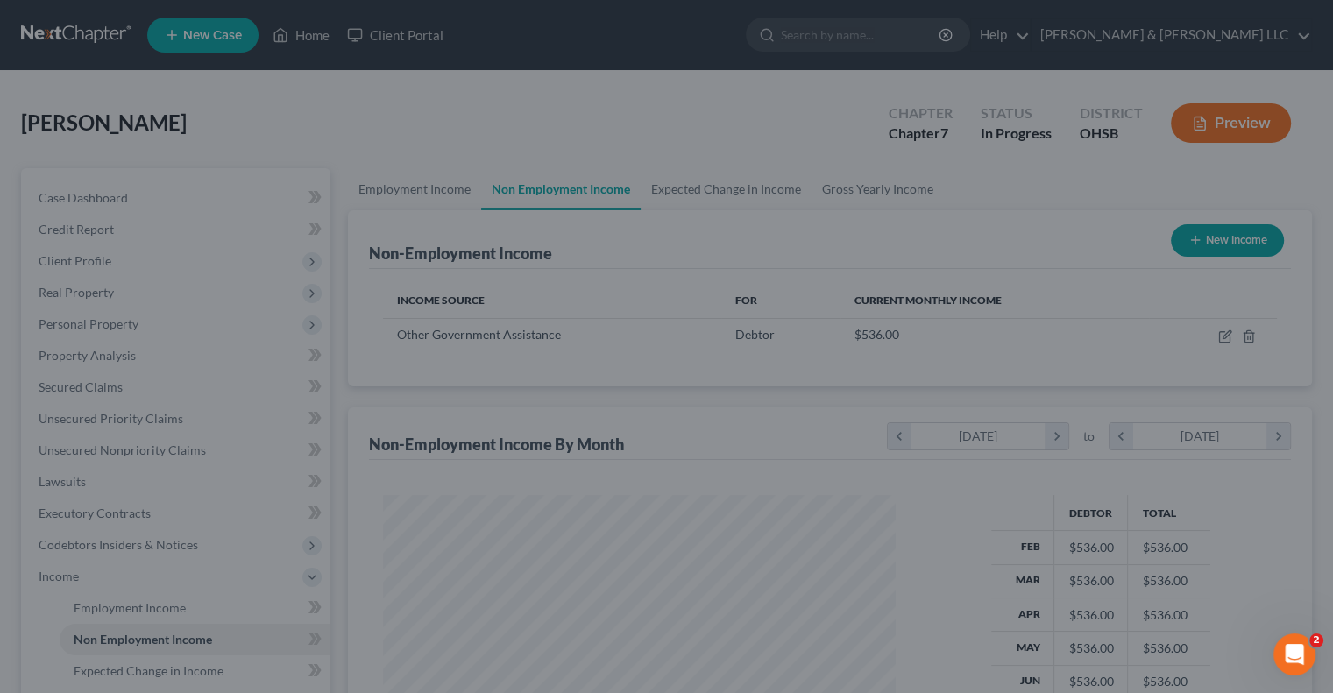
scroll to position [875922, 875692]
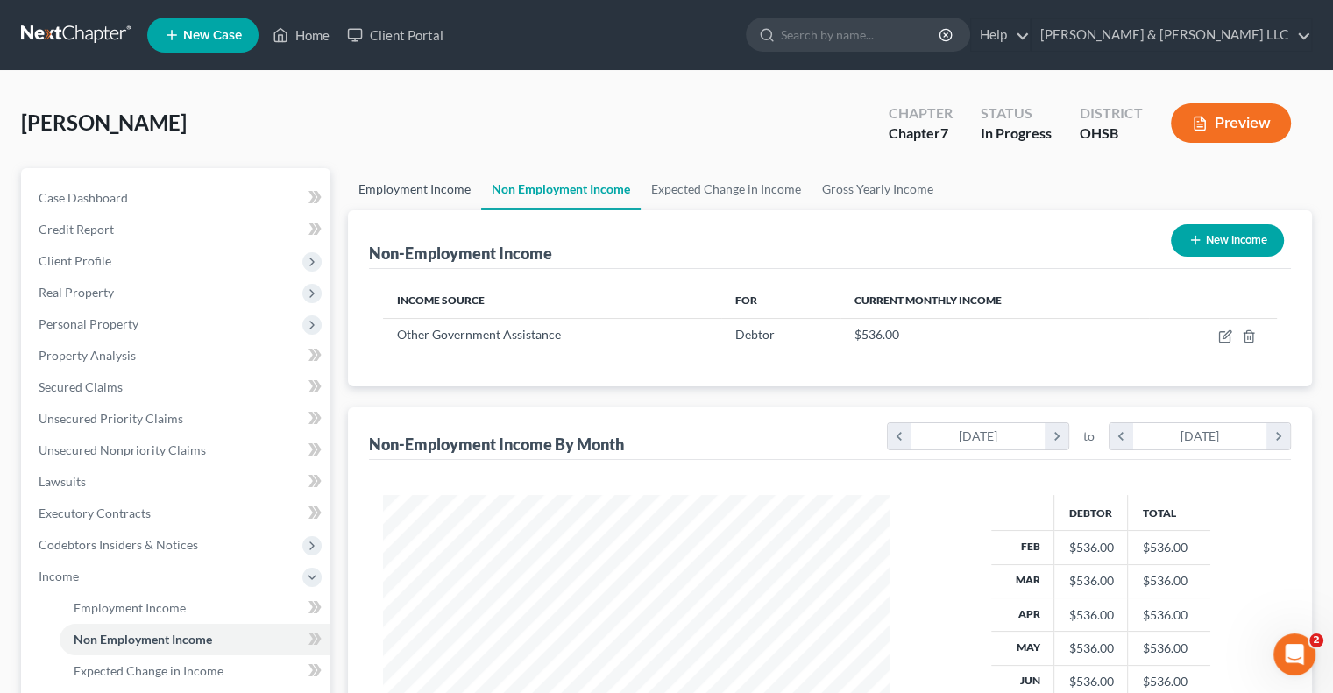
click at [438, 188] on link "Employment Income" at bounding box center [414, 189] width 133 height 42
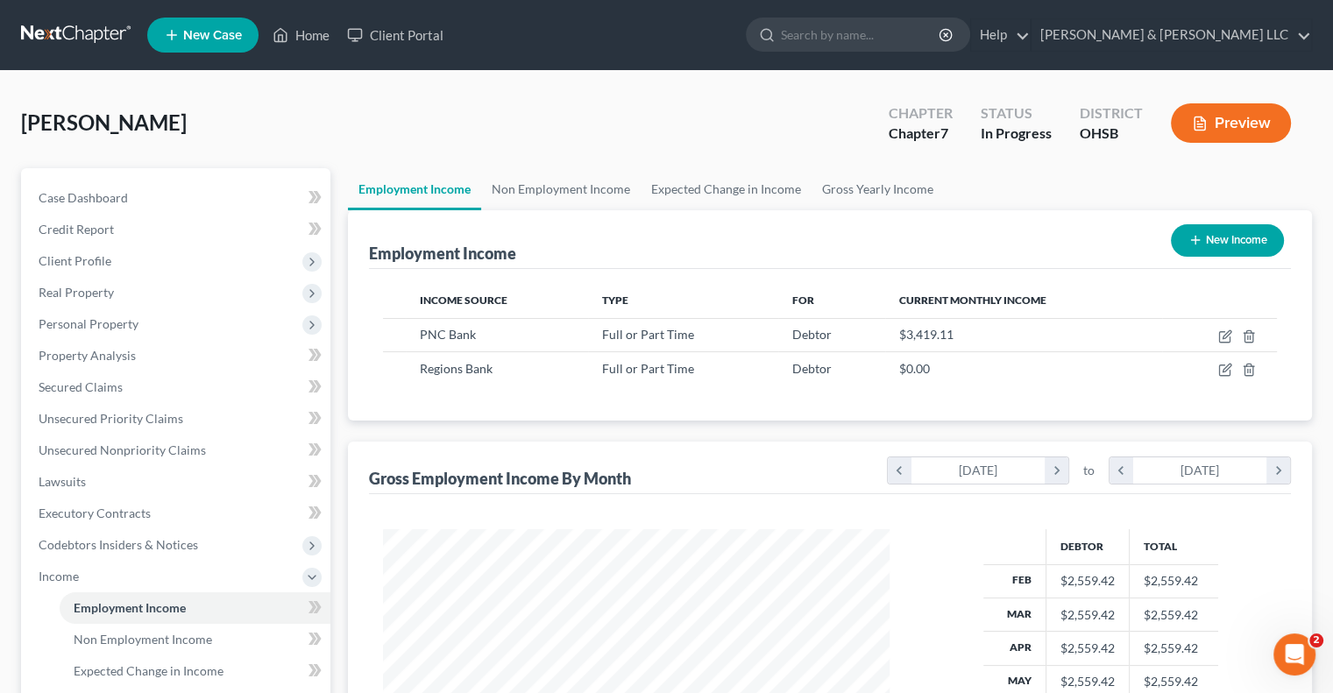
scroll to position [312, 541]
click at [841, 185] on link "Gross Yearly Income" at bounding box center [877, 189] width 132 height 42
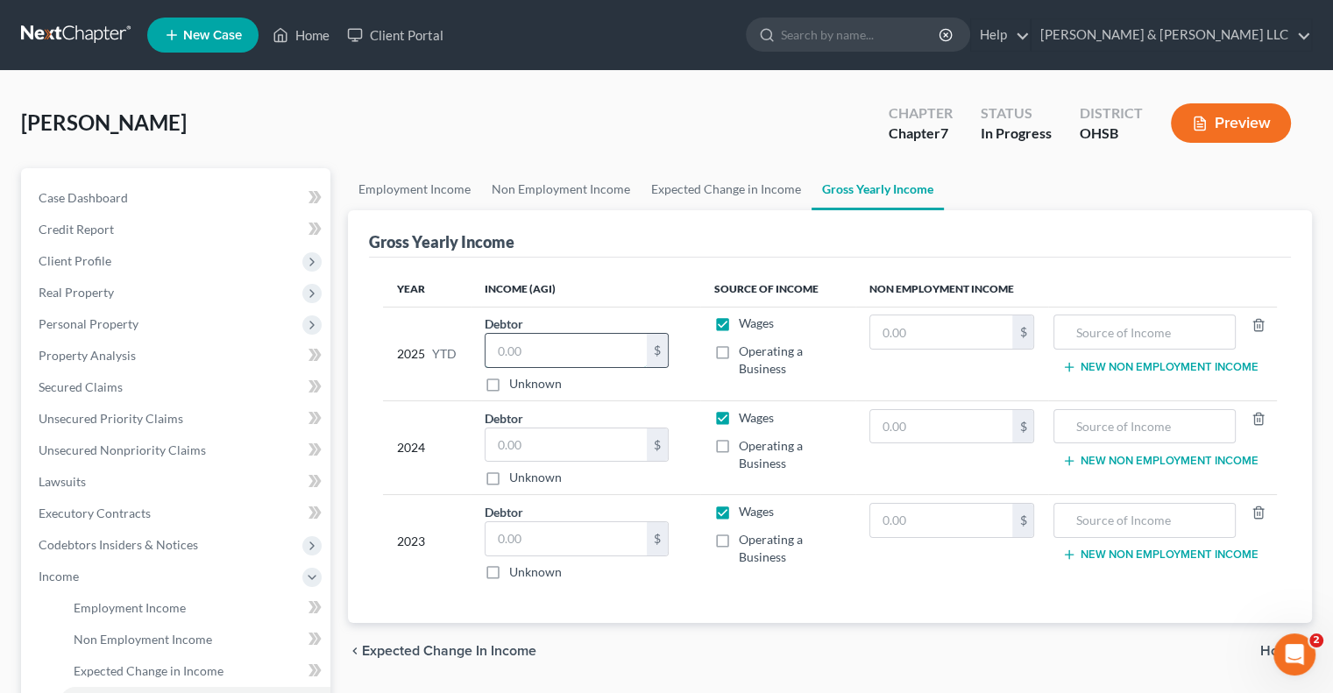
click at [555, 353] on input "text" at bounding box center [565, 350] width 161 height 33
paste input "20,213.96"
click at [590, 448] on input "text" at bounding box center [565, 444] width 161 height 33
paste input "25871"
click at [585, 535] on input "text" at bounding box center [565, 538] width 161 height 33
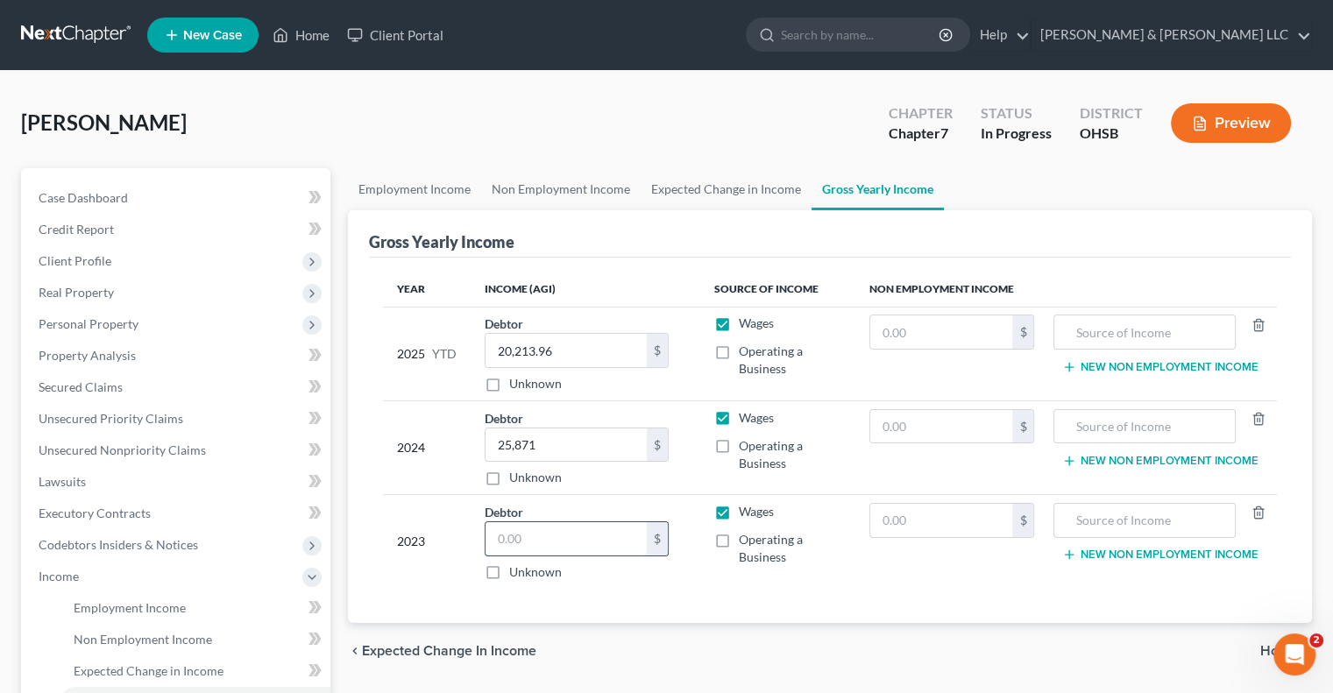
paste input "31,898.00"
click at [1090, 328] on input "text" at bounding box center [1144, 331] width 162 height 33
click at [931, 339] on input "text" at bounding box center [941, 331] width 143 height 33
click at [1164, 336] on input "Food Stamps" at bounding box center [1144, 331] width 162 height 33
click at [948, 312] on td "$" at bounding box center [952, 354] width 194 height 94
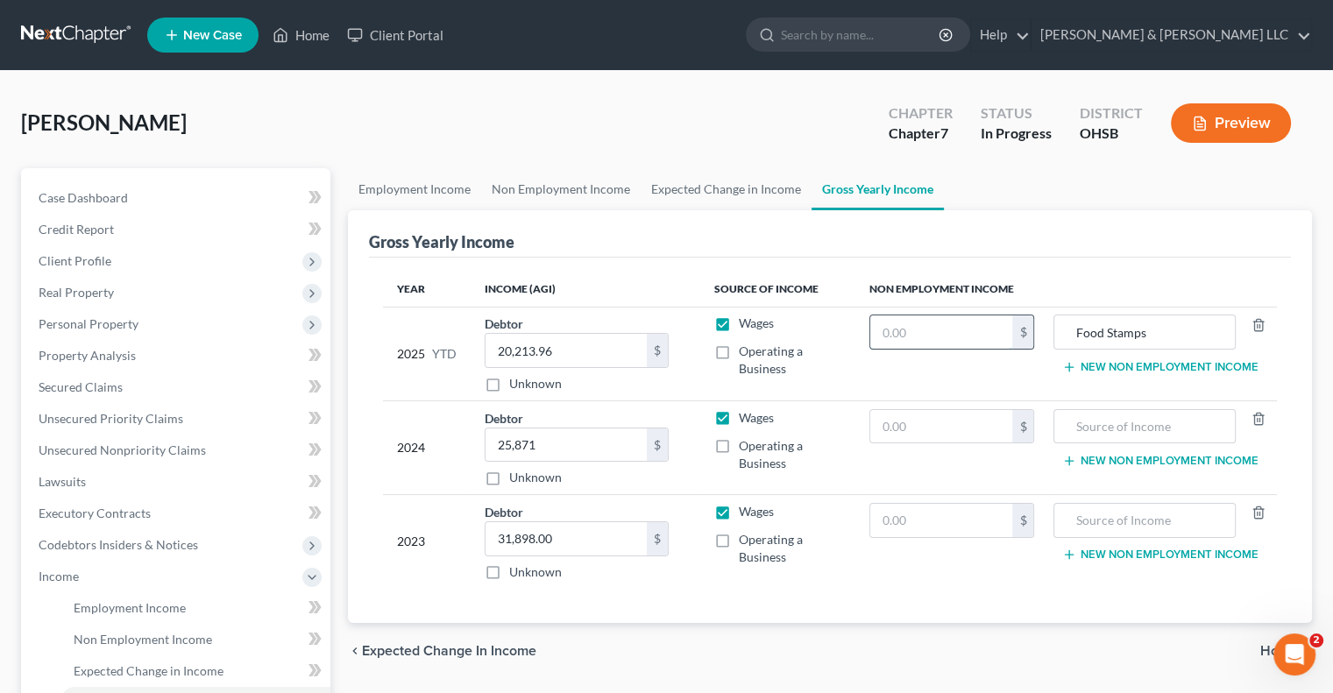
click at [945, 332] on input "text" at bounding box center [941, 331] width 143 height 33
click at [939, 428] on input "text" at bounding box center [941, 426] width 143 height 33
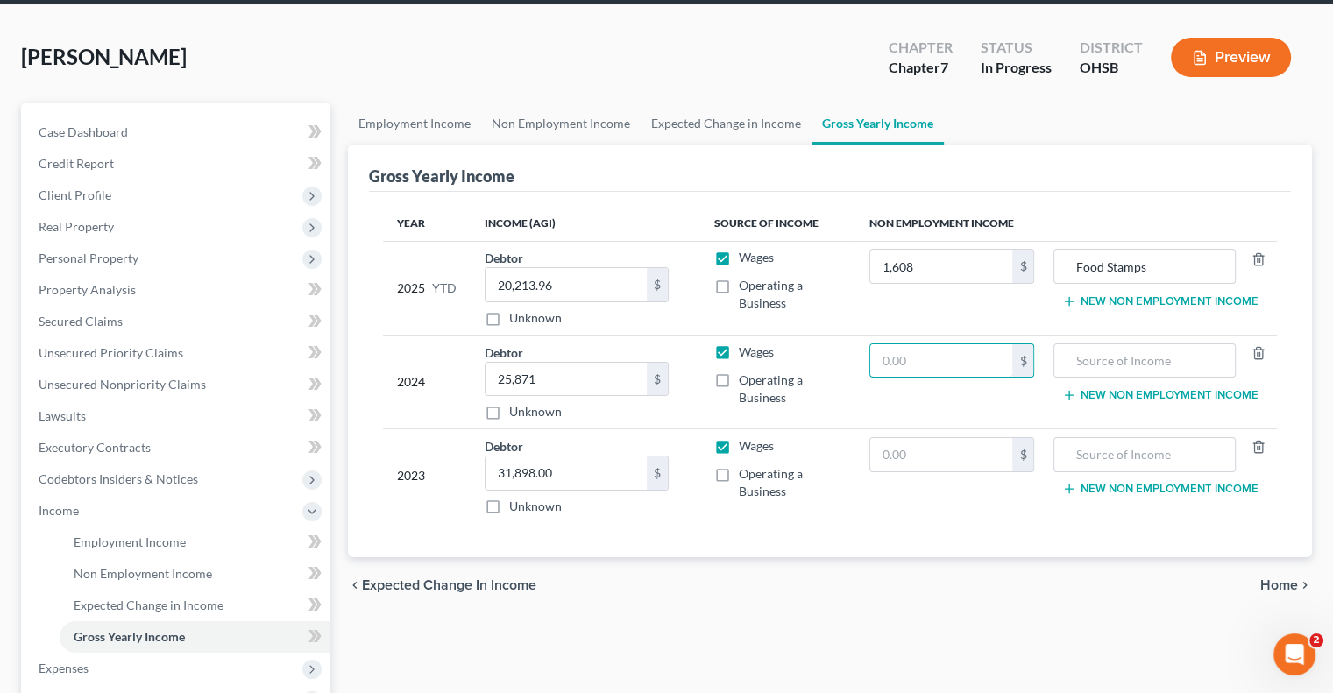
scroll to position [175, 0]
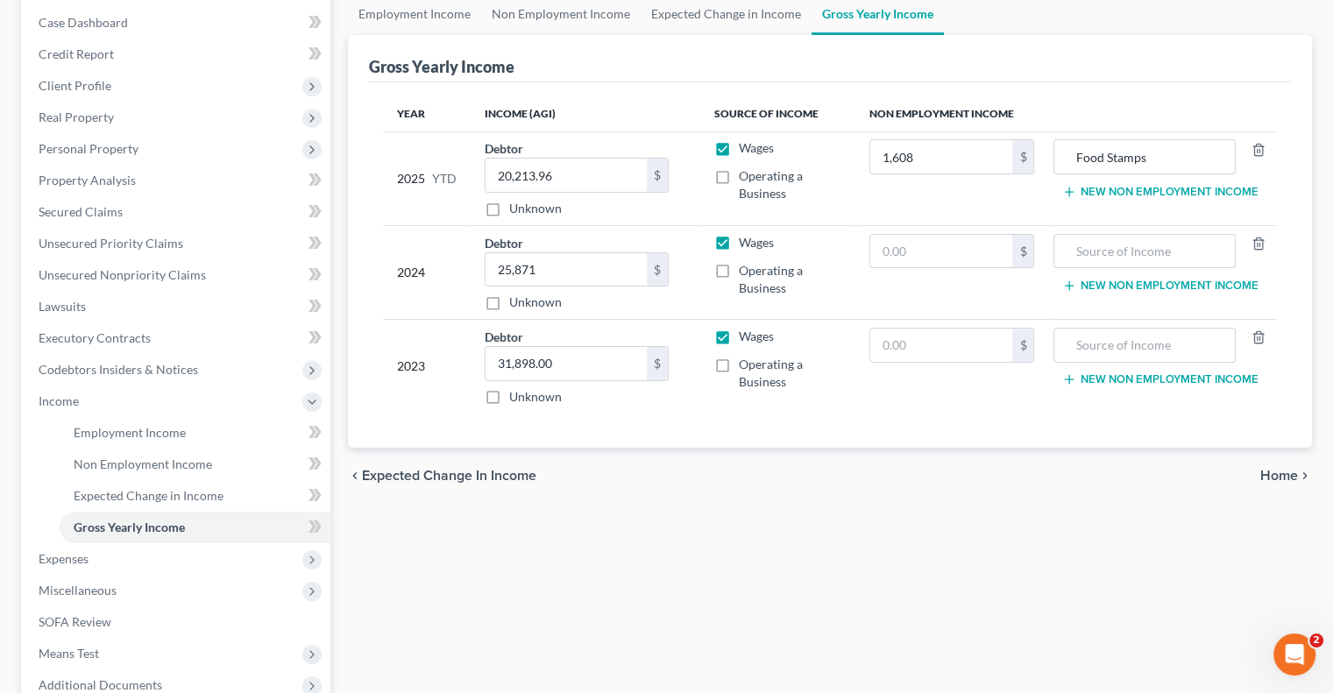
click at [1286, 478] on span "Home" at bounding box center [1279, 476] width 38 height 14
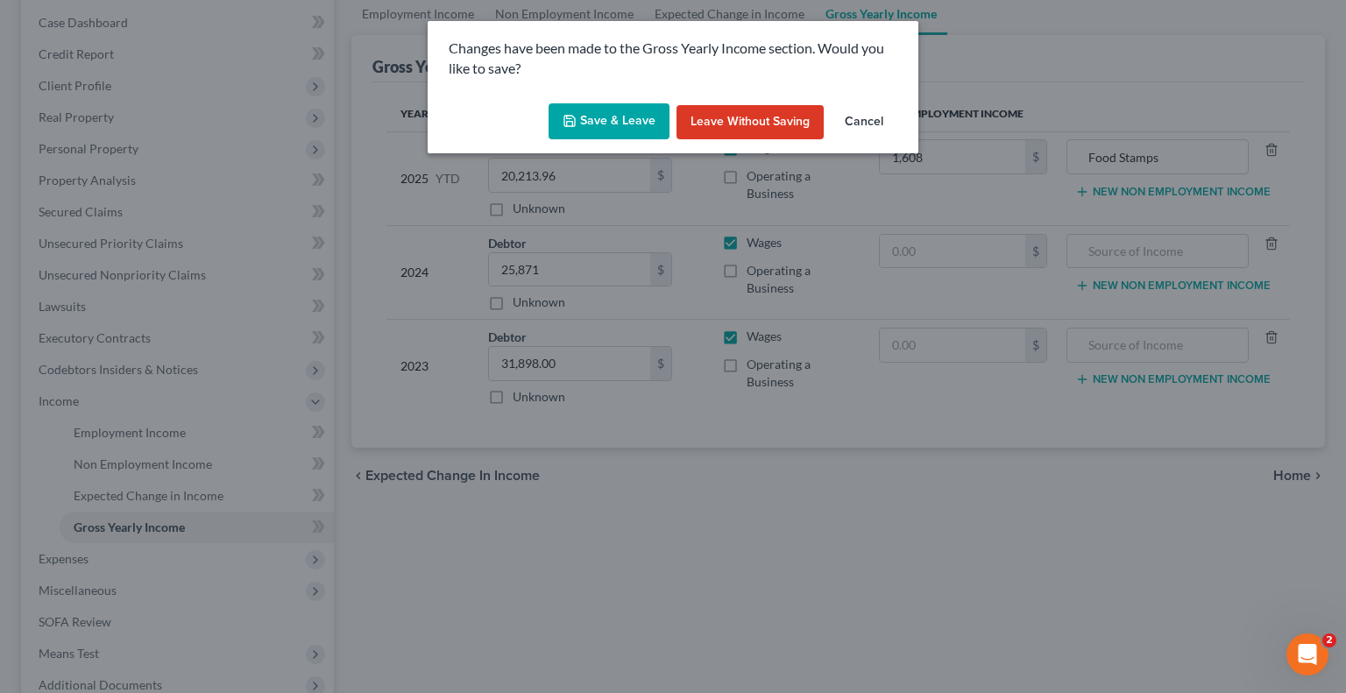
click at [629, 119] on button "Save & Leave" at bounding box center [609, 121] width 121 height 37
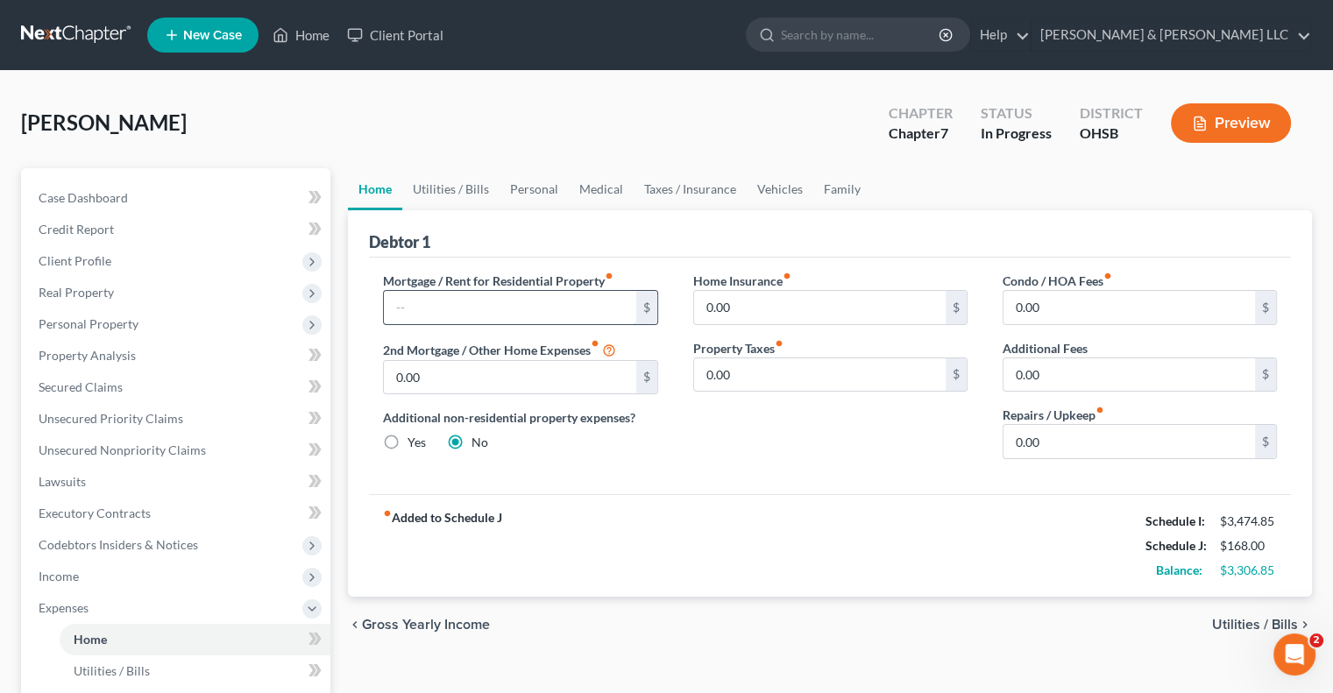
click at [437, 301] on input "text" at bounding box center [509, 307] width 251 height 33
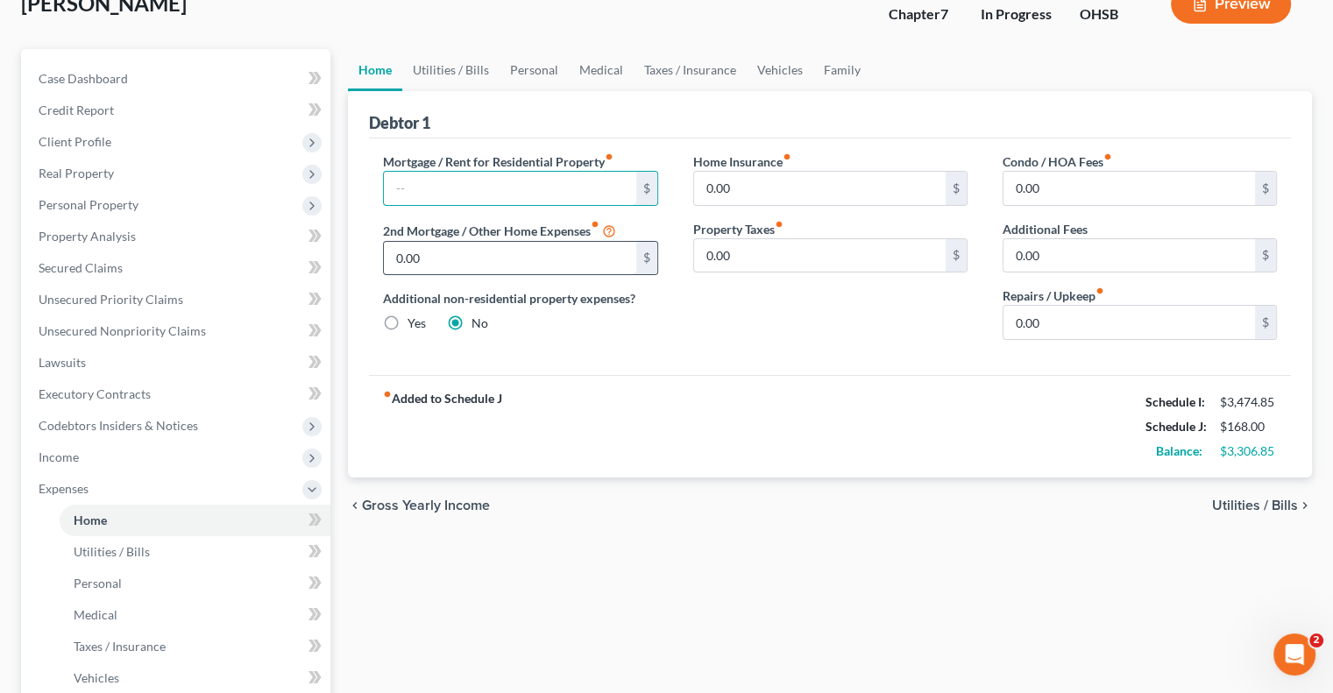
scroll to position [175, 0]
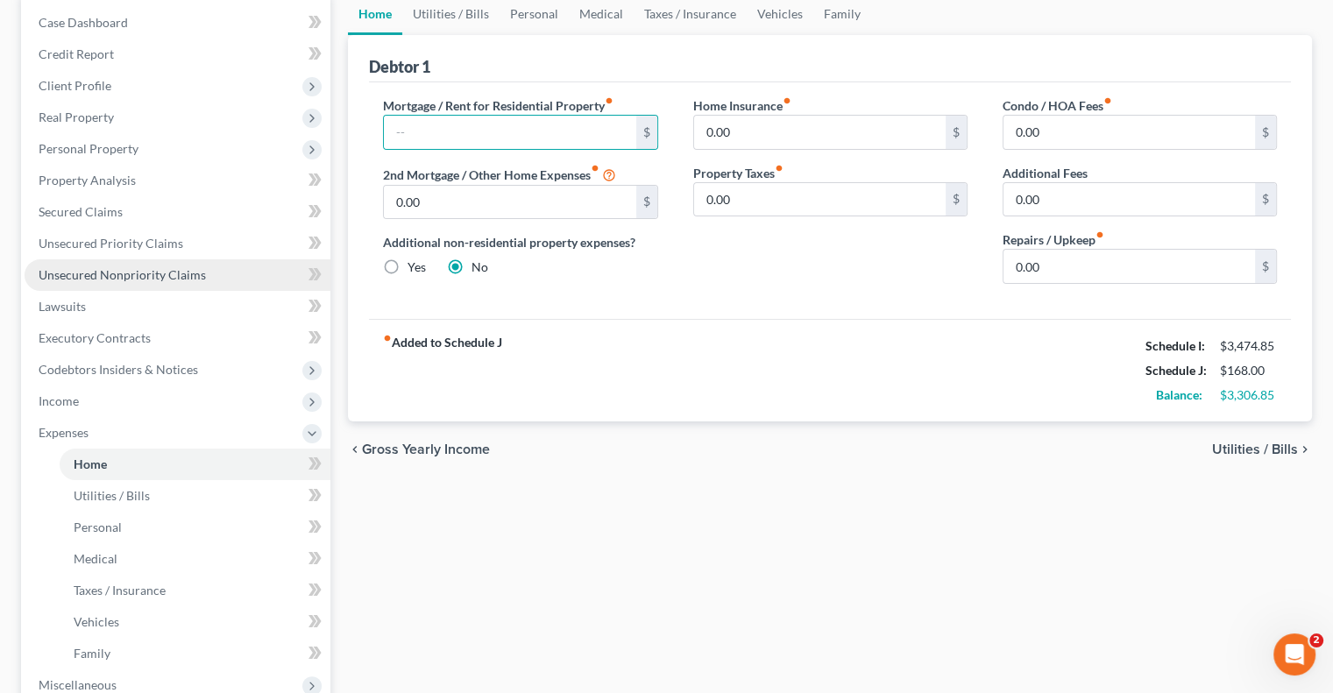
click at [102, 276] on span "Unsecured Nonpriority Claims" at bounding box center [122, 274] width 167 height 15
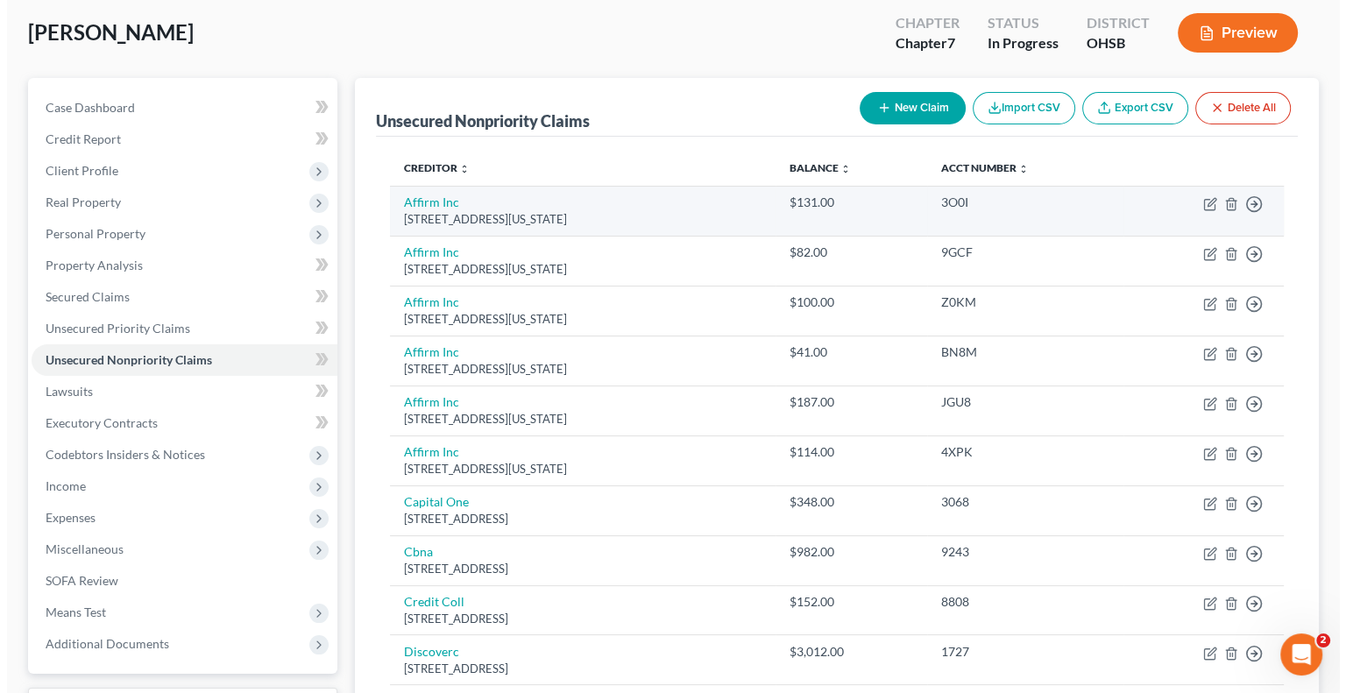
scroll to position [53, 0]
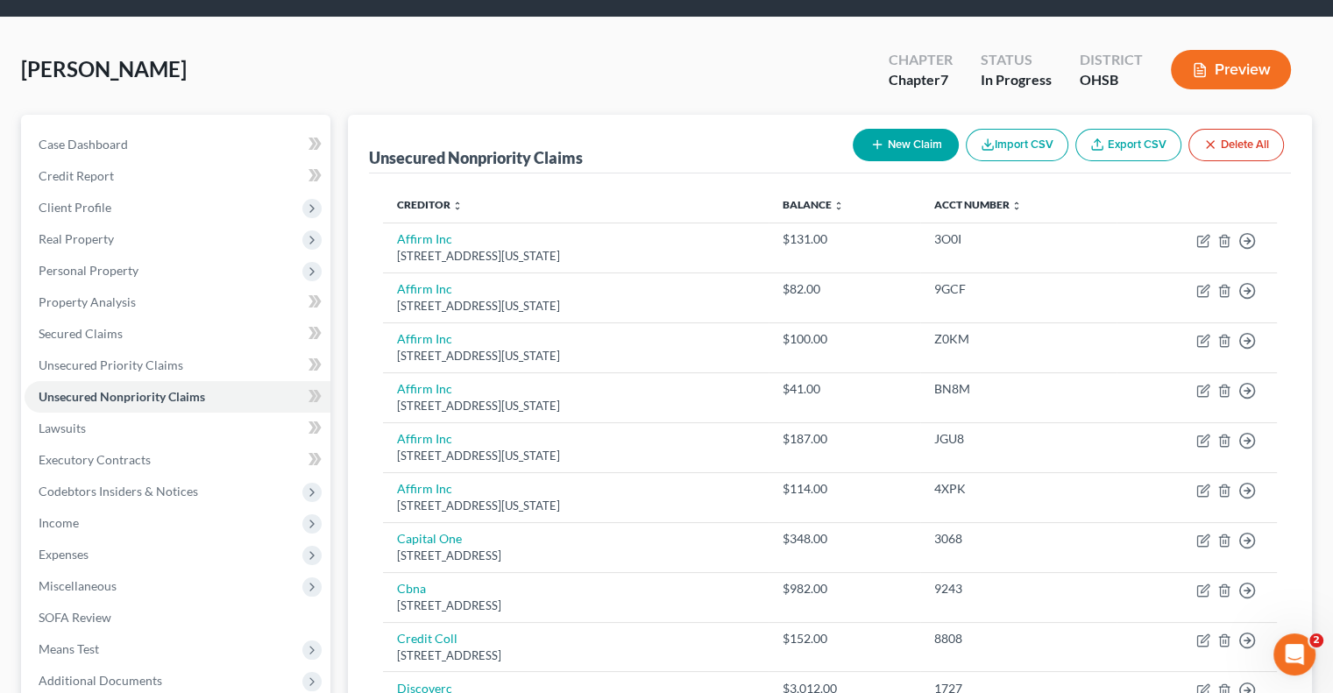
click at [907, 139] on button "New Claim" at bounding box center [906, 145] width 106 height 32
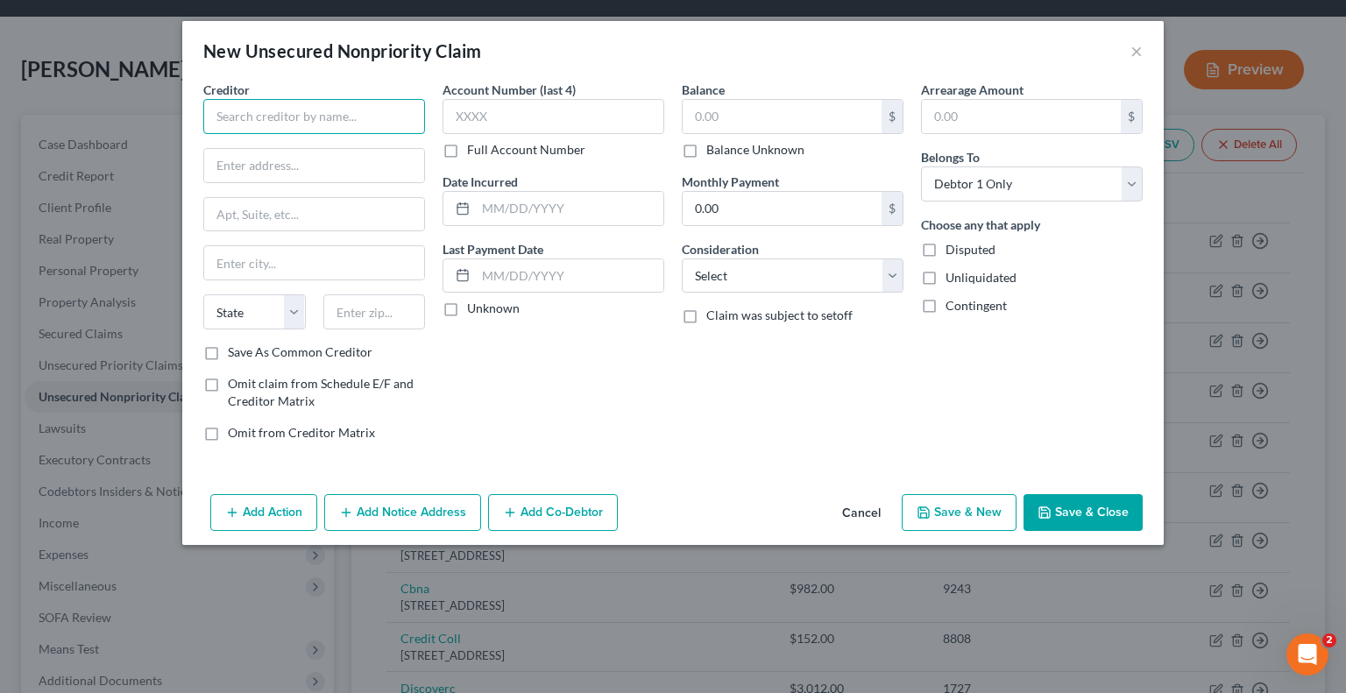
click at [273, 104] on input "text" at bounding box center [314, 116] width 222 height 35
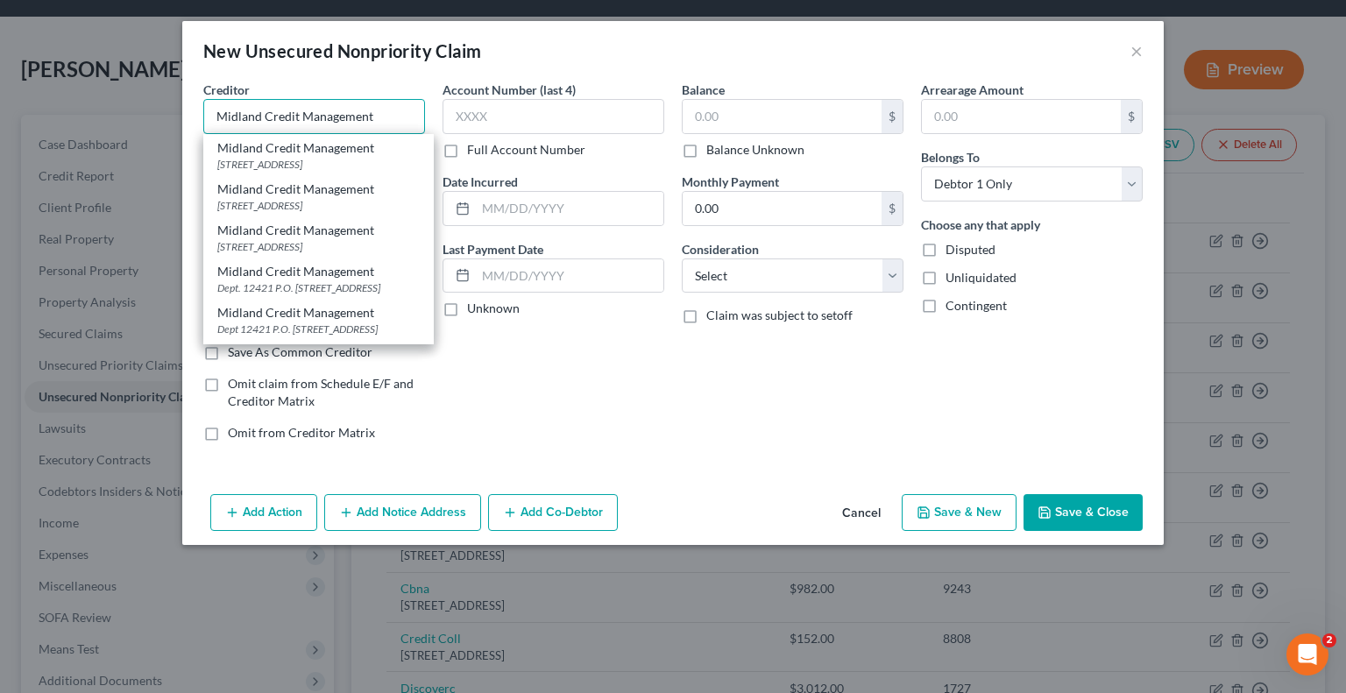
scroll to position [263, 0]
click at [290, 130] on div "350 Camino De La Reina, Suite 100, San Diego, CA 92108" at bounding box center [318, 122] width 202 height 15
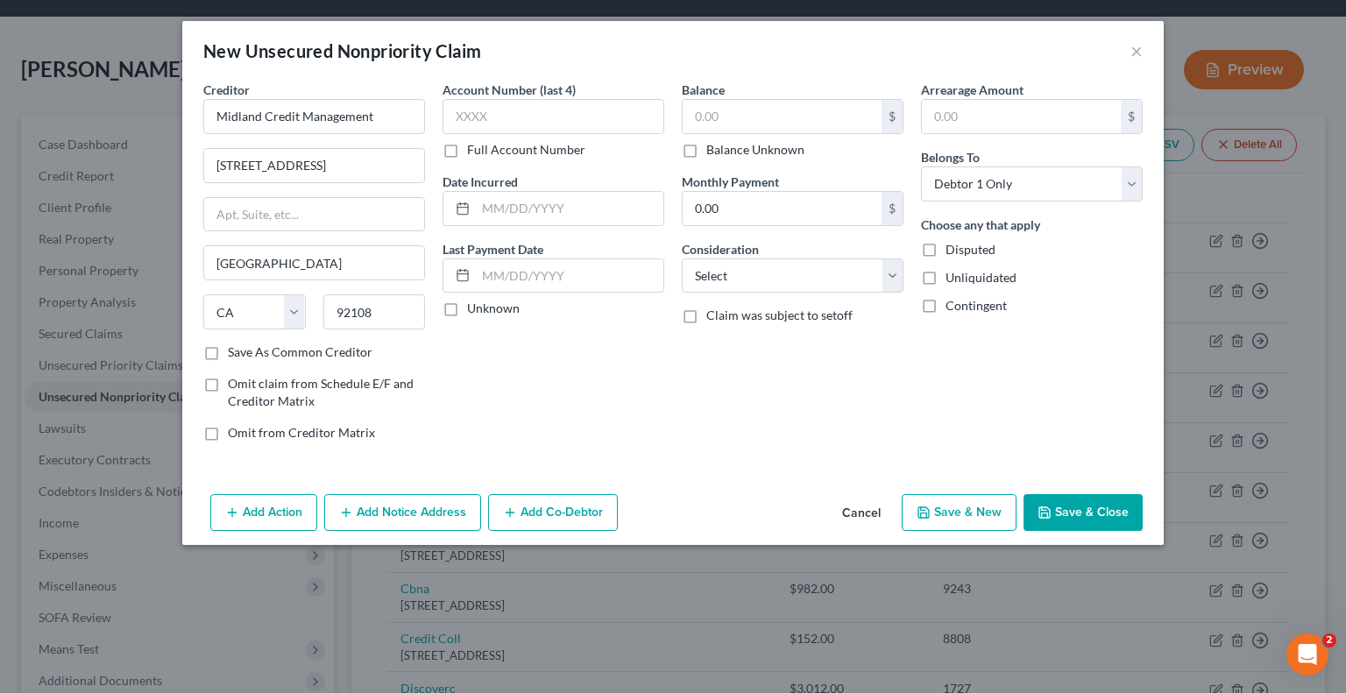
scroll to position [0, 0]
click at [722, 119] on input "text" at bounding box center [782, 116] width 199 height 33
paste input ": SAMS CLUBSYNCHRONY BANK"
click at [739, 280] on select "Select Cable / Satellite Services Collection Agency Credit Card Debt Debt Couns…" at bounding box center [793, 275] width 222 height 35
click at [682, 258] on select "Select Cable / Satellite Services Collection Agency Credit Card Debt Debt Couns…" at bounding box center [793, 275] width 222 height 35
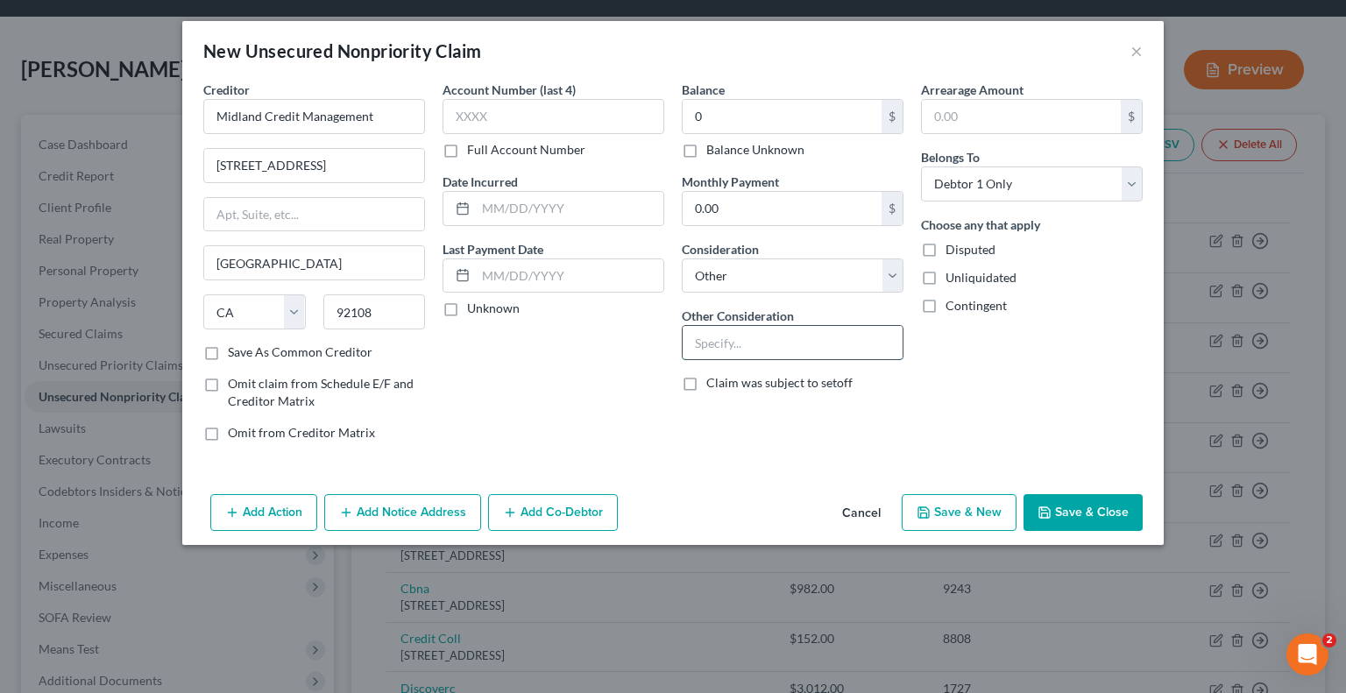
click at [740, 344] on input "text" at bounding box center [793, 342] width 220 height 33
paste input ": SAMS CLUBSYNCHRONY BANK"
click at [738, 115] on input "0" at bounding box center [782, 116] width 199 height 33
paste input "$3,146.28"
click at [1059, 511] on button "Save & Close" at bounding box center [1082, 512] width 119 height 37
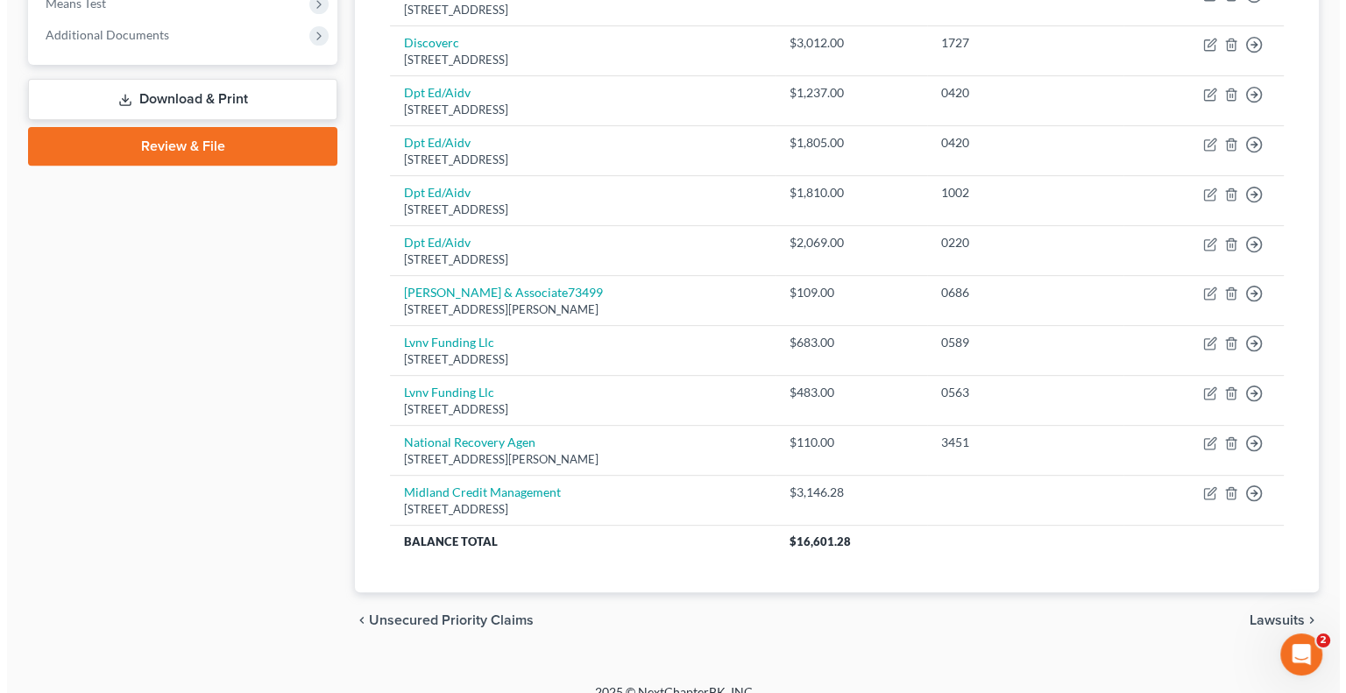
scroll to position [717, 0]
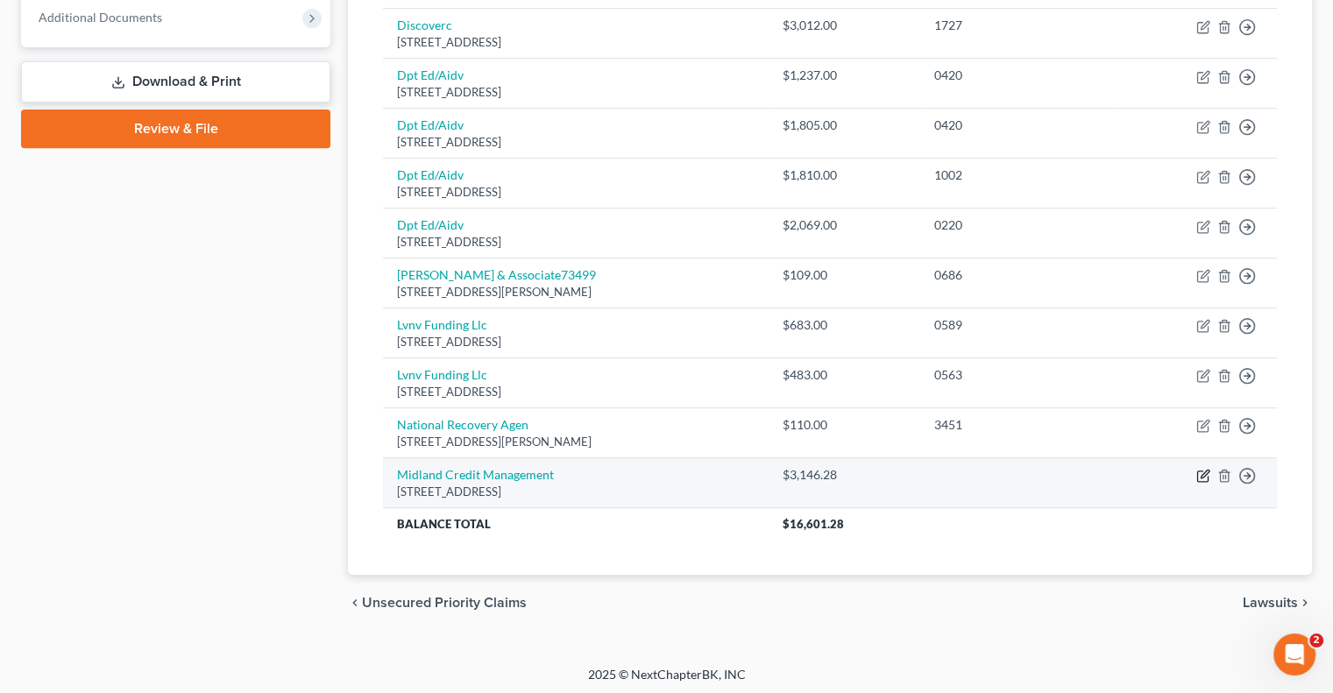
click at [1202, 472] on icon "button" at bounding box center [1203, 476] width 14 height 14
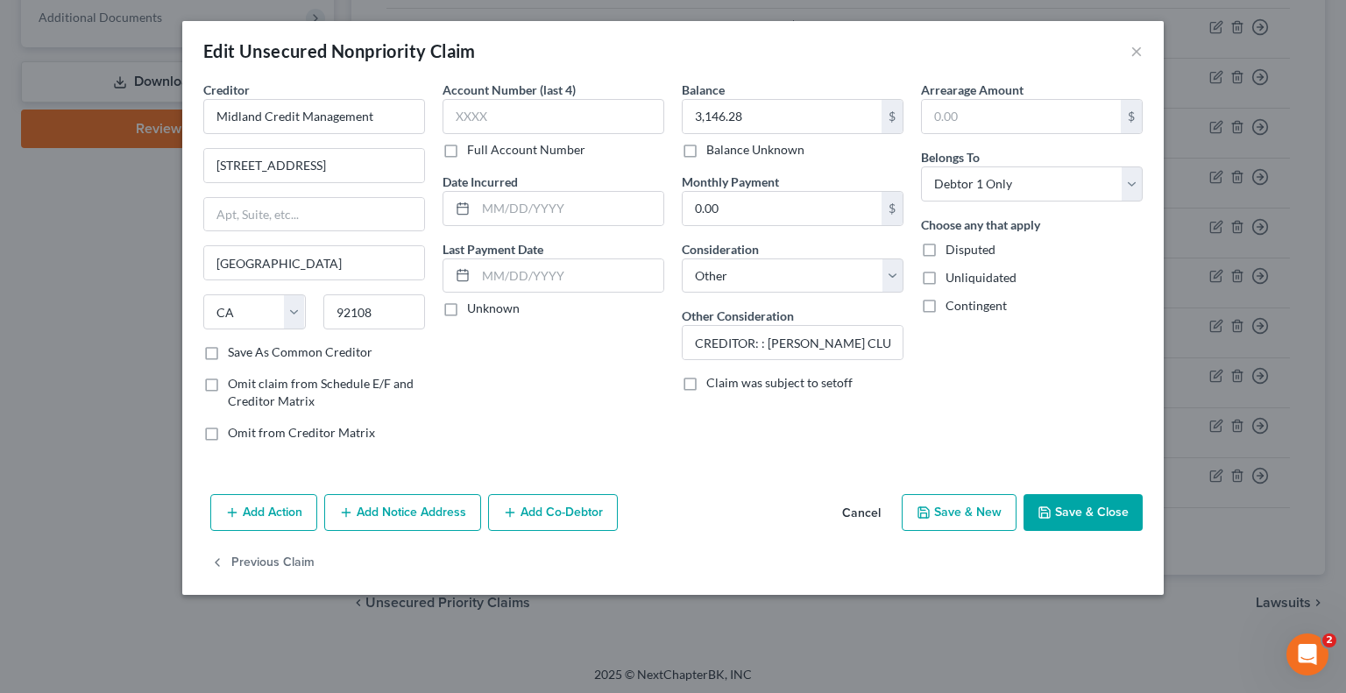
click at [396, 516] on button "Add Notice Address" at bounding box center [402, 512] width 157 height 37
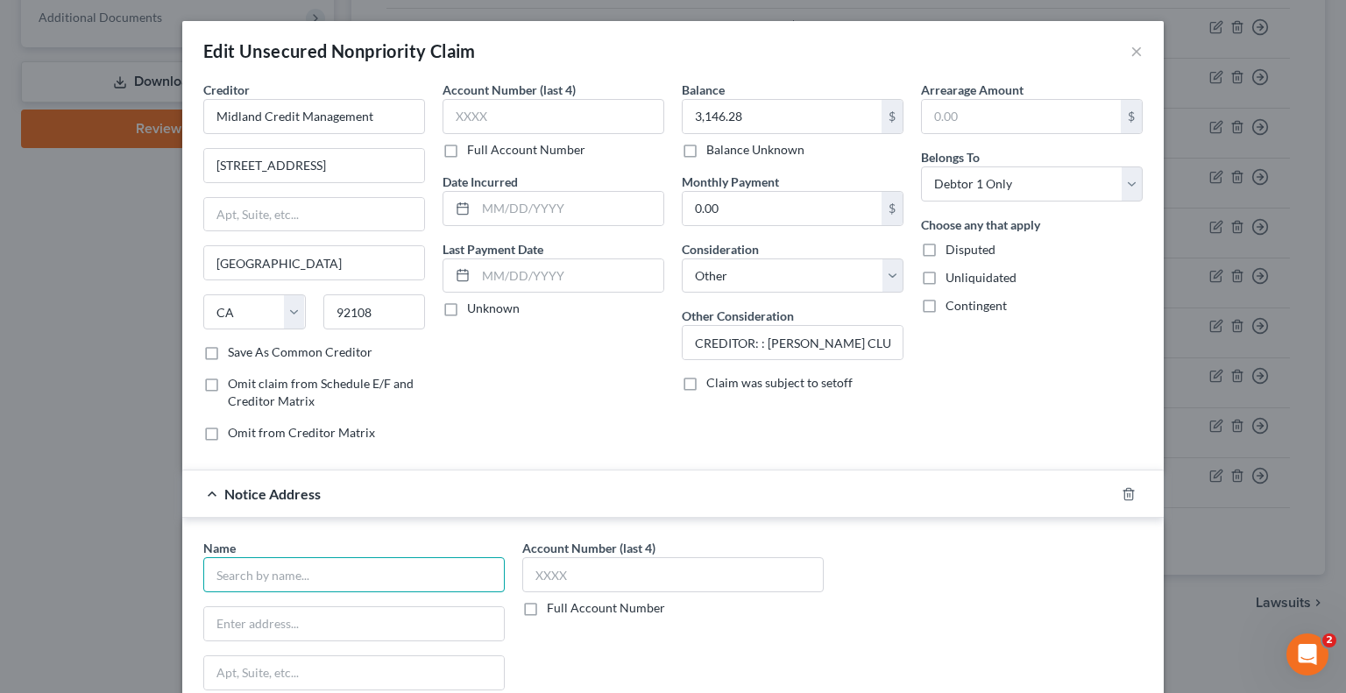
click at [326, 577] on input "text" at bounding box center [353, 574] width 301 height 35
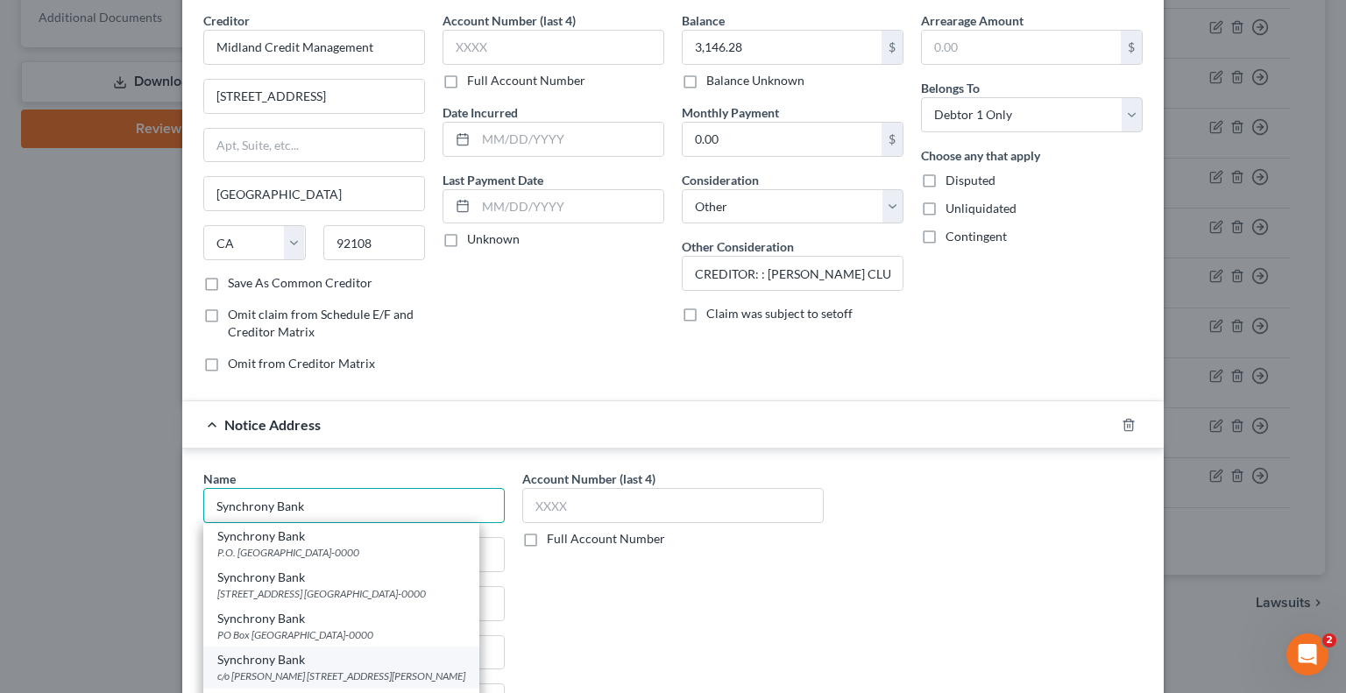
scroll to position [175, 0]
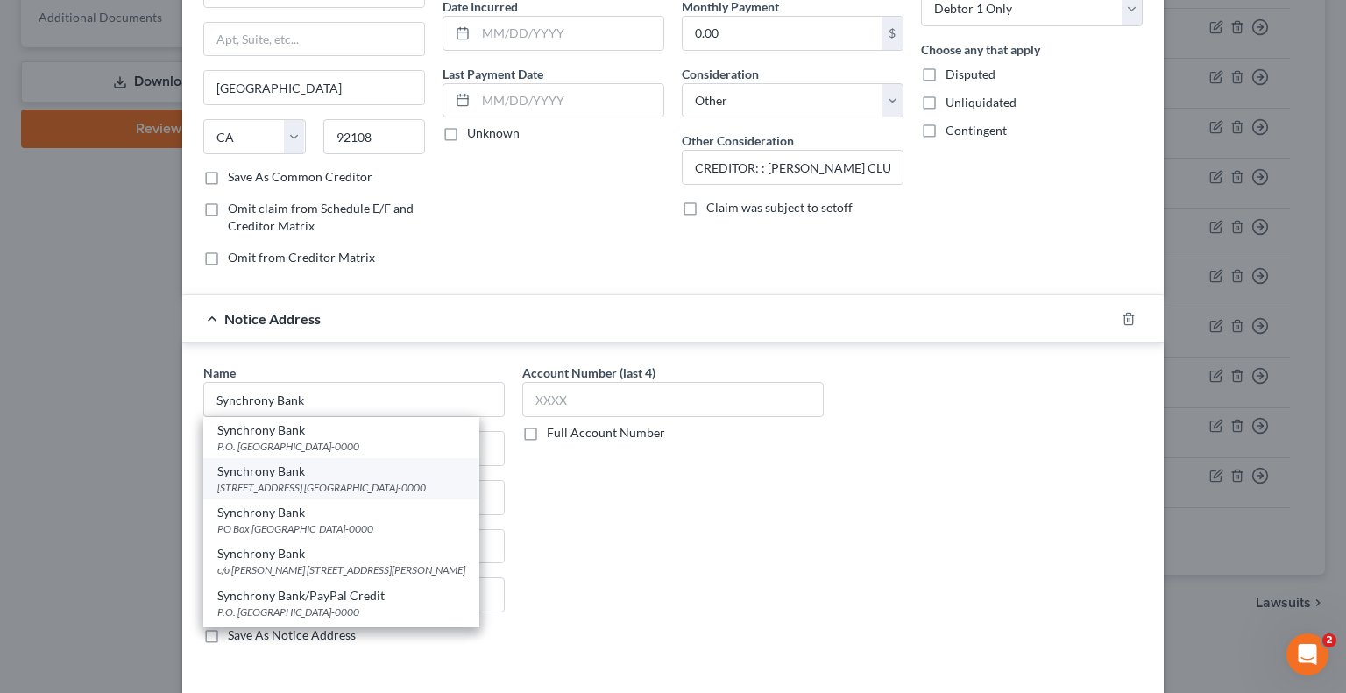
click at [325, 486] on div "170 Election Rd. Suite 125, Draper, UT 84020-0000" at bounding box center [341, 487] width 248 height 15
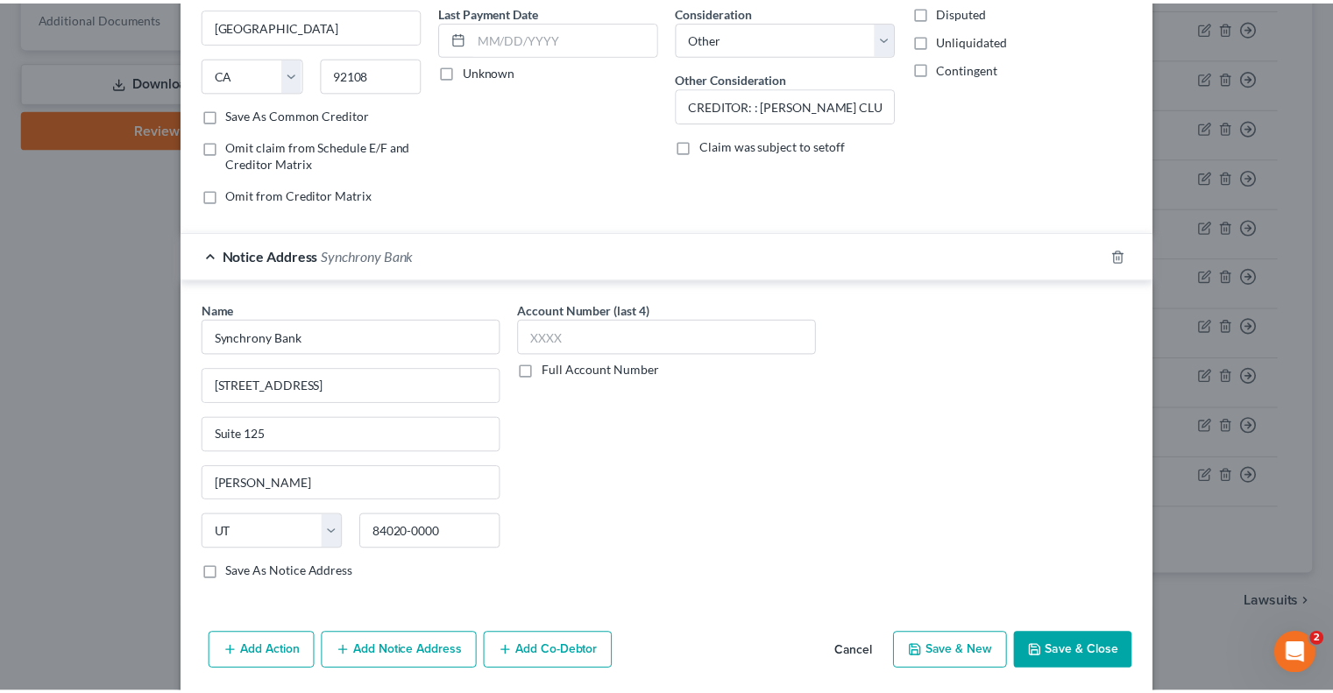
scroll to position [297, 0]
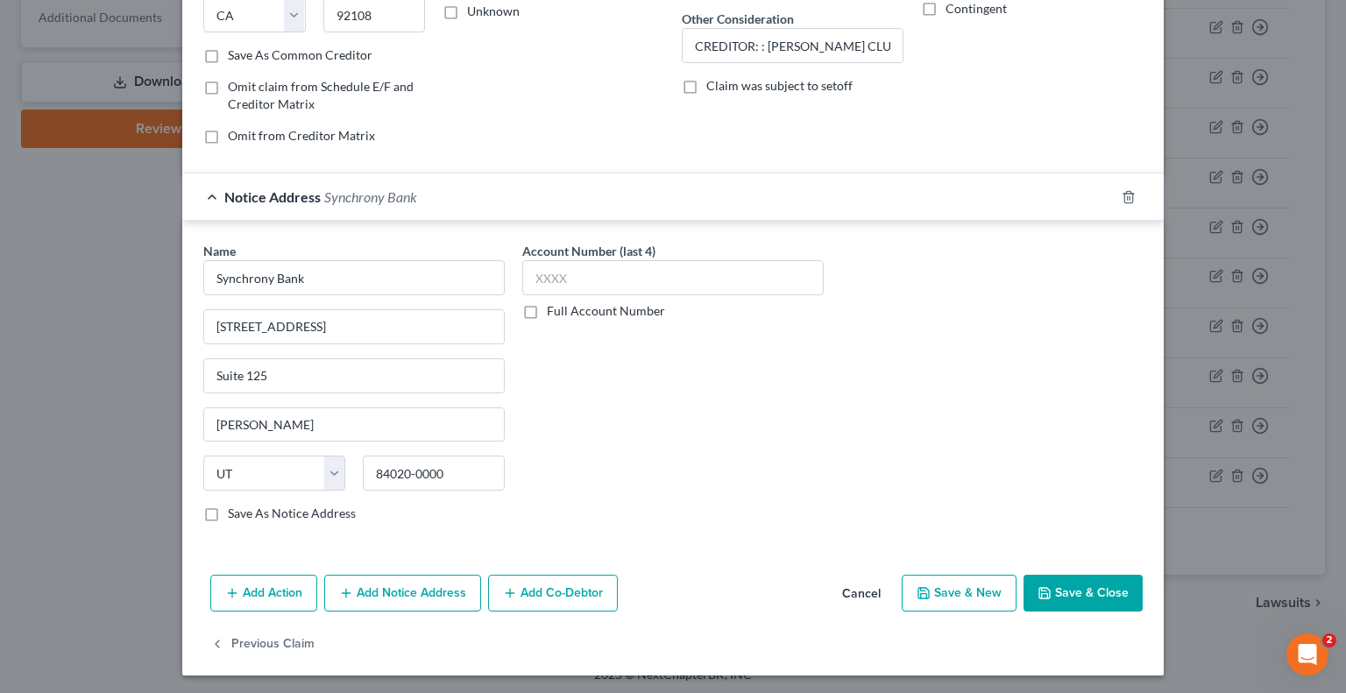
click at [1093, 589] on button "Save & Close" at bounding box center [1082, 593] width 119 height 37
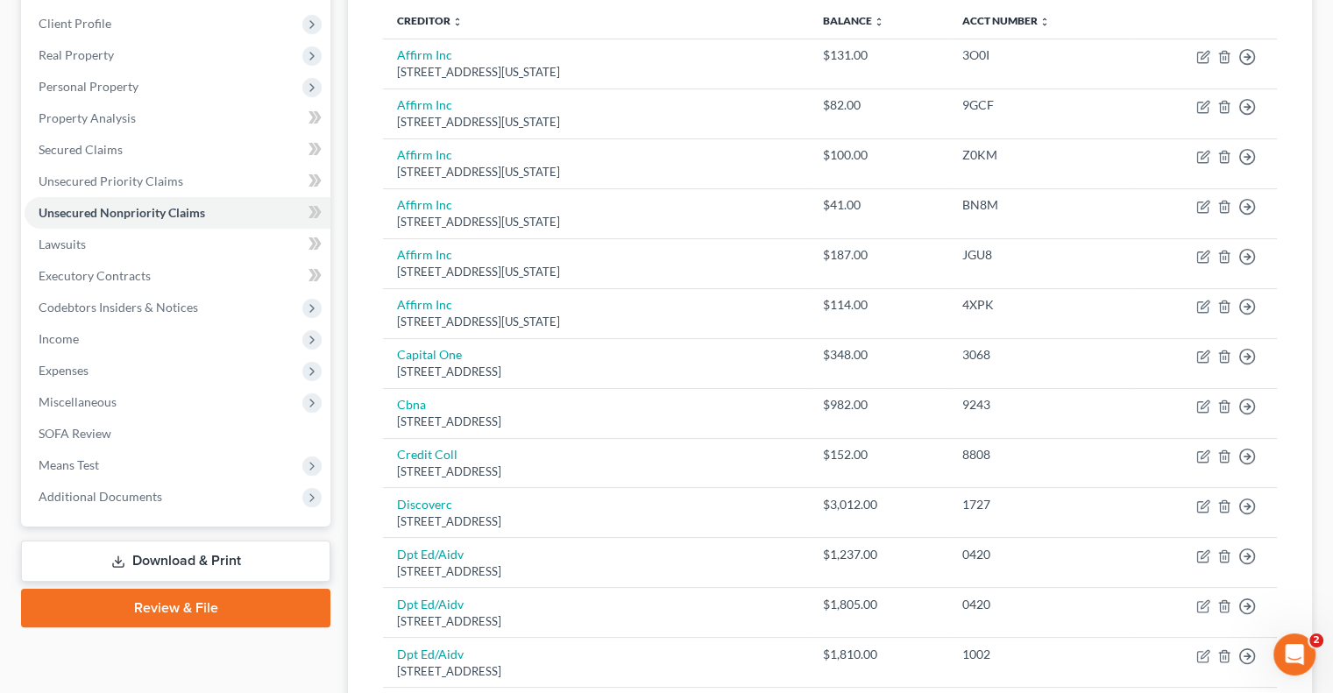
scroll to position [191, 0]
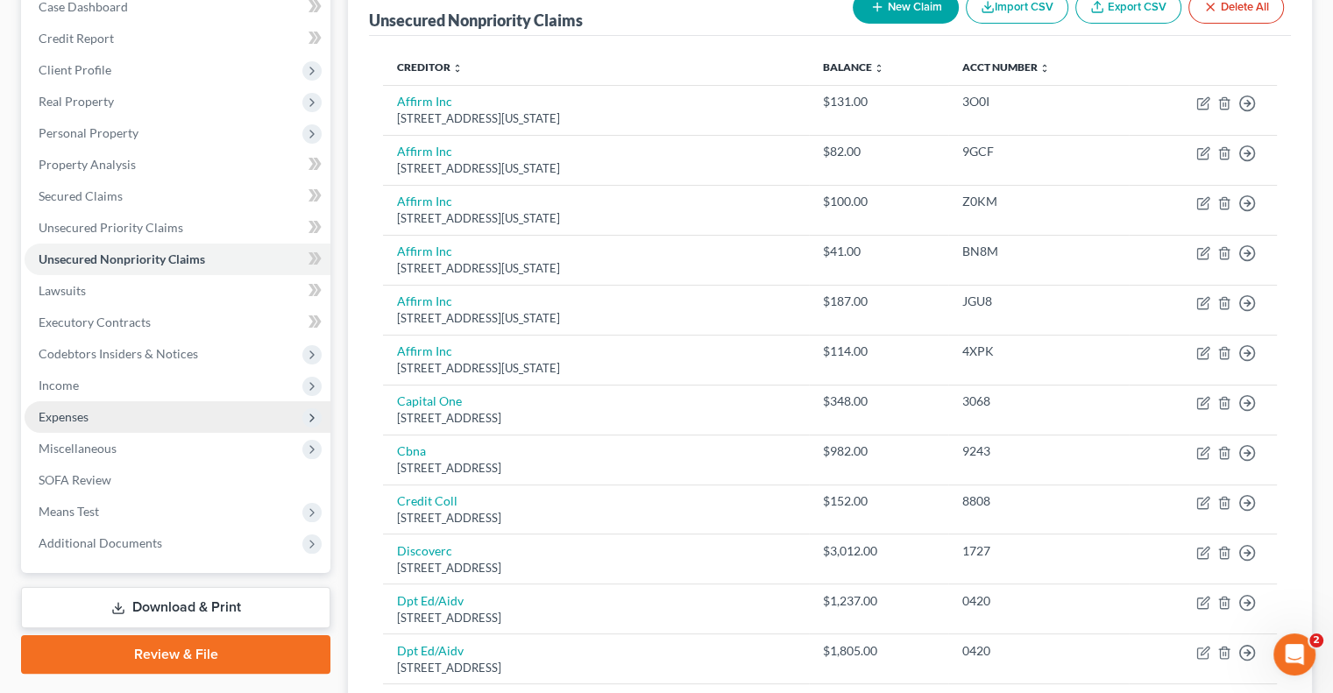
click at [67, 423] on span "Expenses" at bounding box center [178, 417] width 306 height 32
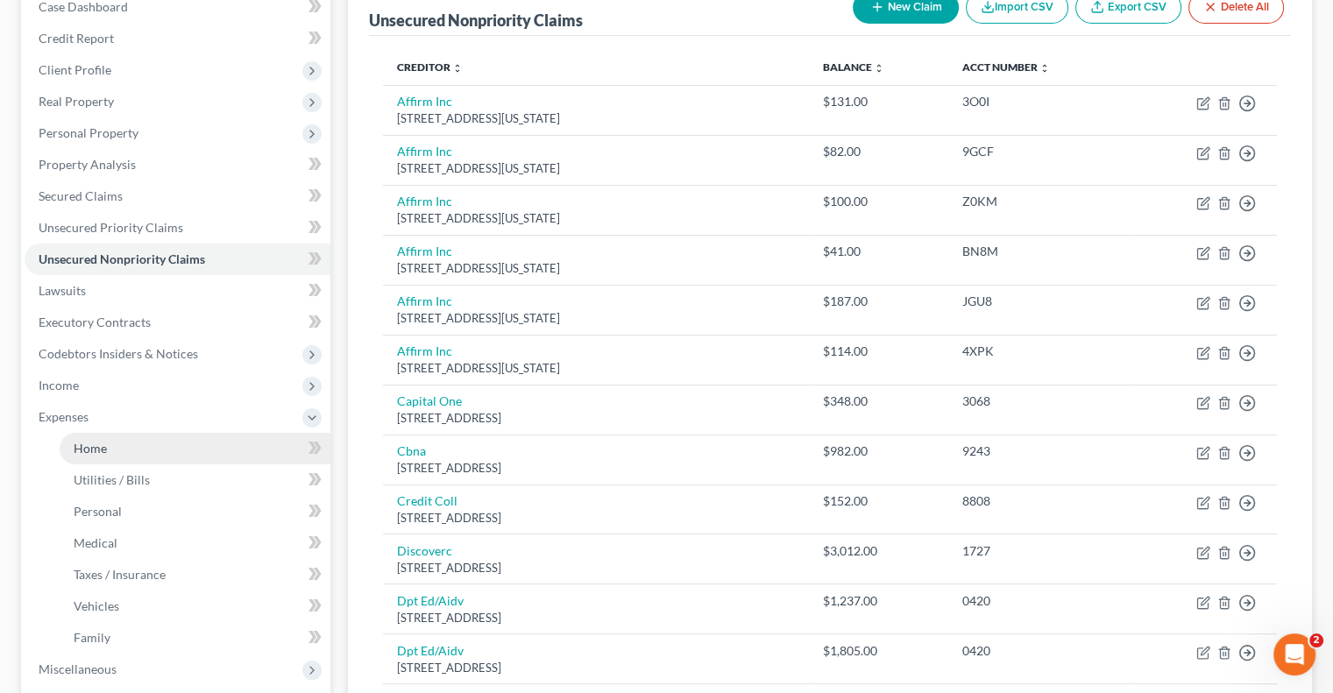
click at [77, 451] on span "Home" at bounding box center [90, 448] width 33 height 15
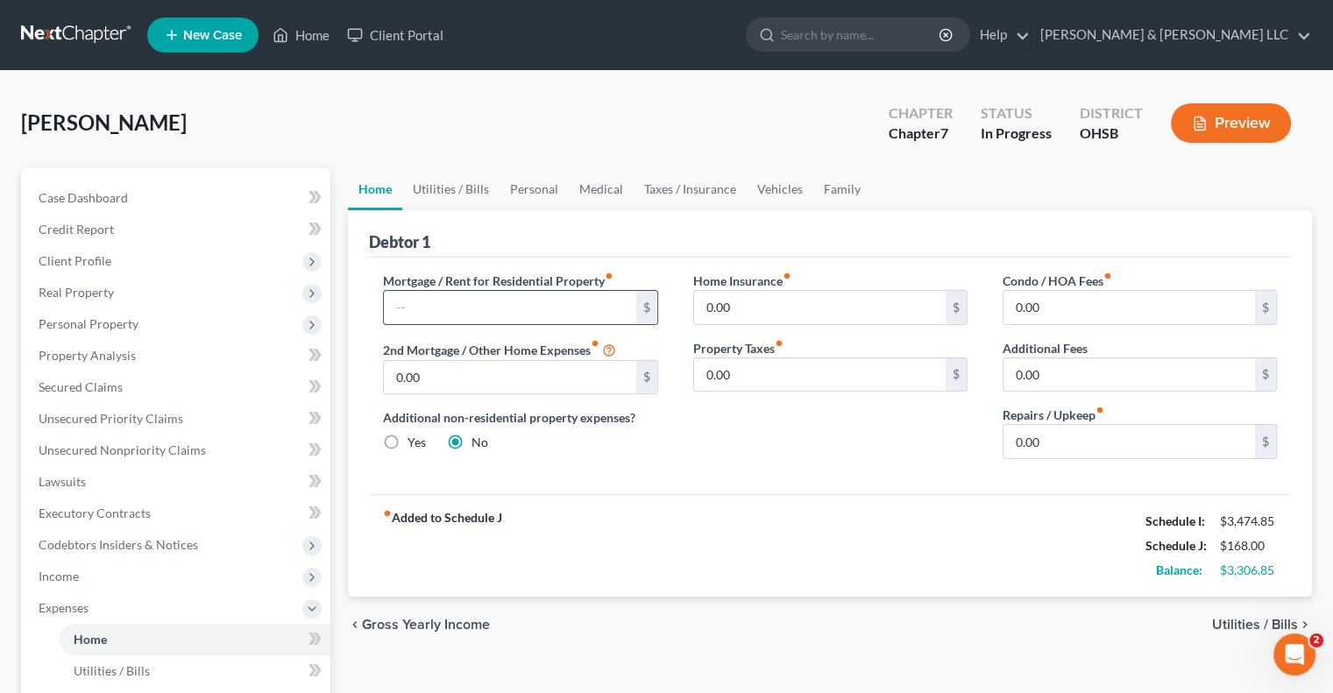
click at [470, 303] on input "text" at bounding box center [509, 307] width 251 height 33
click at [421, 195] on link "Utilities / Bills" at bounding box center [450, 189] width 97 height 42
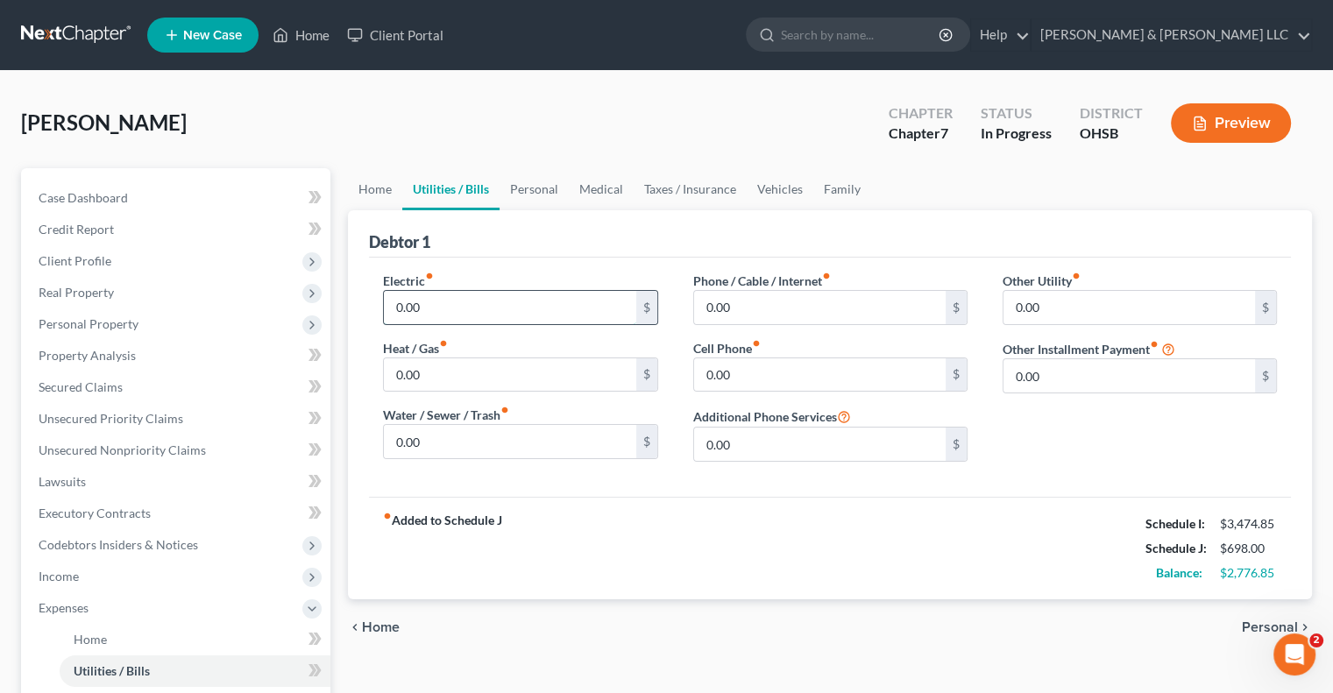
click at [466, 304] on input "0.00" at bounding box center [509, 307] width 251 height 33
click at [547, 188] on link "Personal" at bounding box center [533, 189] width 69 height 42
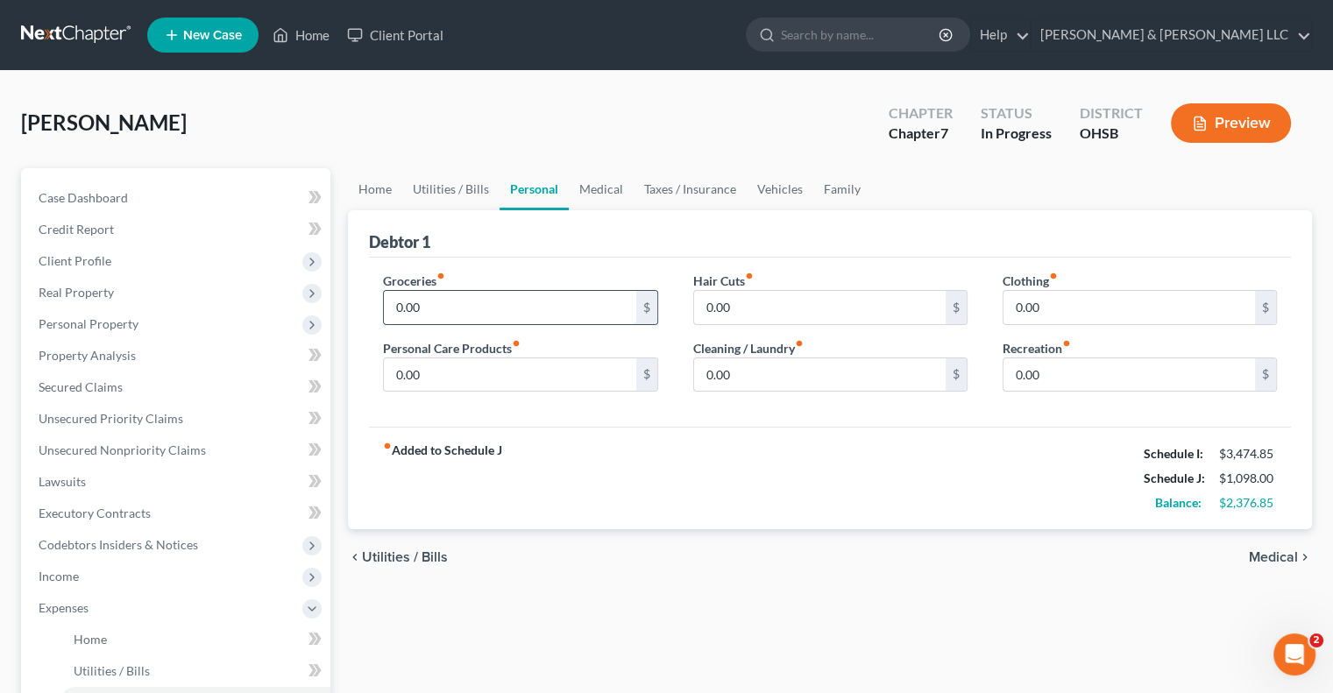
click at [478, 303] on input "0.00" at bounding box center [509, 307] width 251 height 33
click at [605, 188] on link "Medical" at bounding box center [601, 189] width 65 height 42
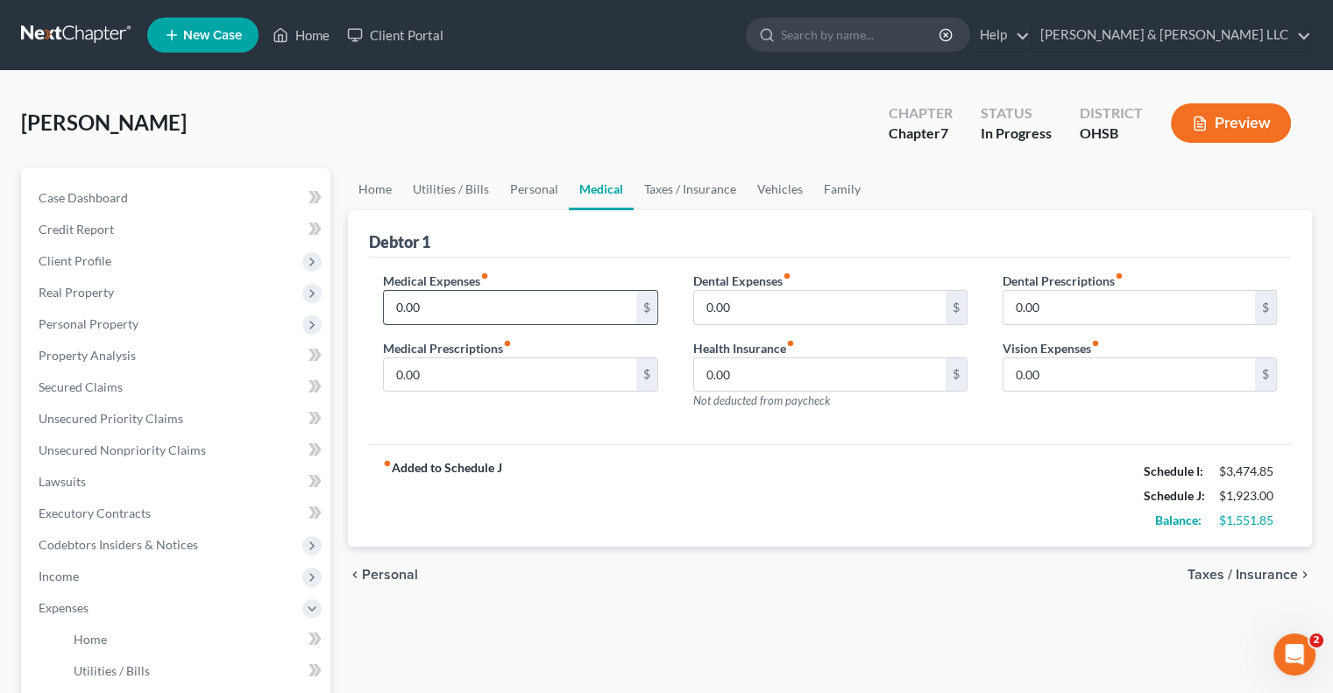
click at [496, 304] on input "0.00" at bounding box center [509, 307] width 251 height 33
click at [690, 190] on link "Taxes / Insurance" at bounding box center [690, 189] width 113 height 42
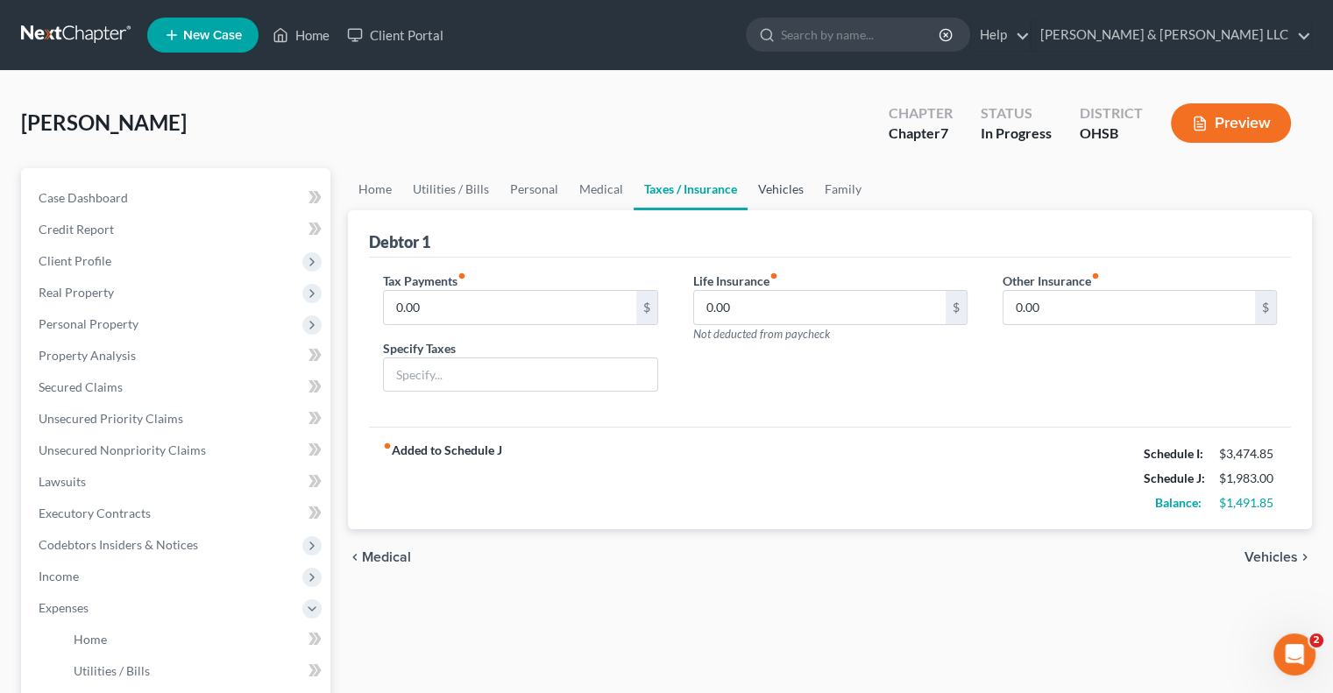
click at [772, 186] on link "Vehicles" at bounding box center [780, 189] width 67 height 42
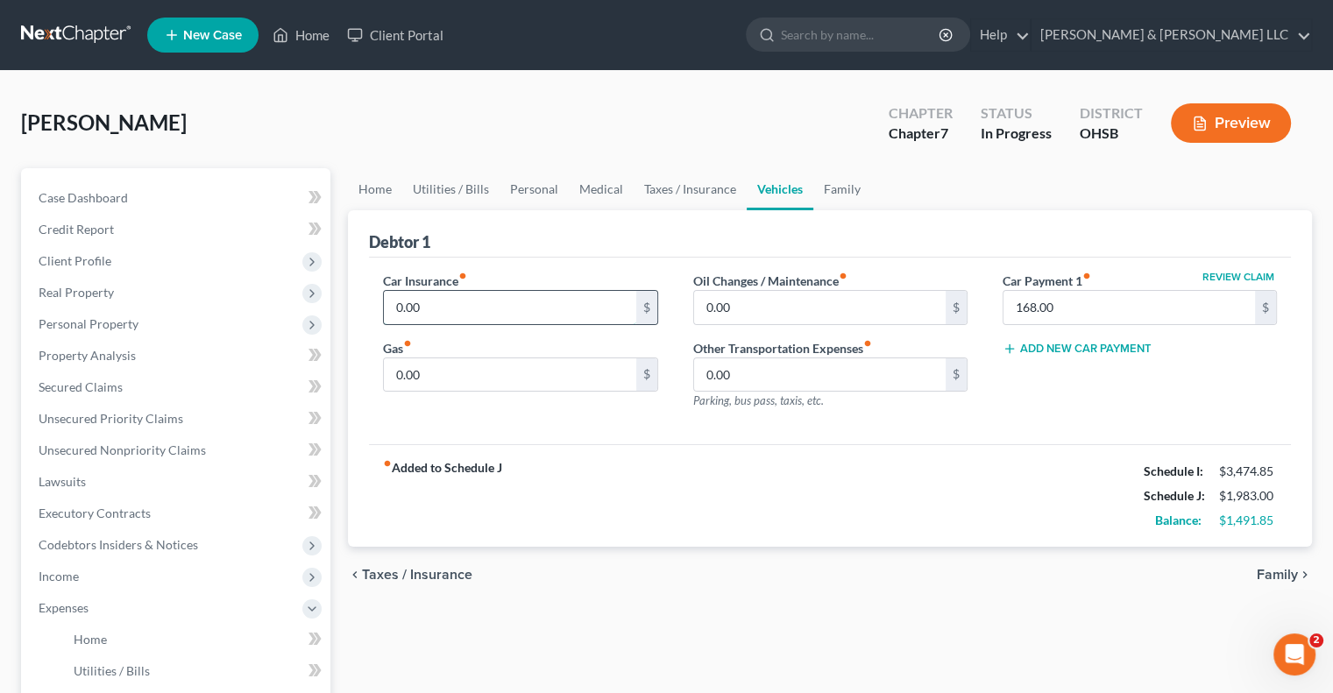
click at [451, 303] on input "0.00" at bounding box center [509, 307] width 251 height 33
click at [502, 310] on input "0.00" at bounding box center [509, 307] width 251 height 33
drag, startPoint x: 502, startPoint y: 310, endPoint x: 291, endPoint y: 315, distance: 211.2
click at [291, 315] on div "Petition Navigation Case Dashboard Payments Invoices Payments Payments Credit R…" at bounding box center [666, 626] width 1308 height 917
click at [435, 363] on input "0.00" at bounding box center [509, 374] width 251 height 33
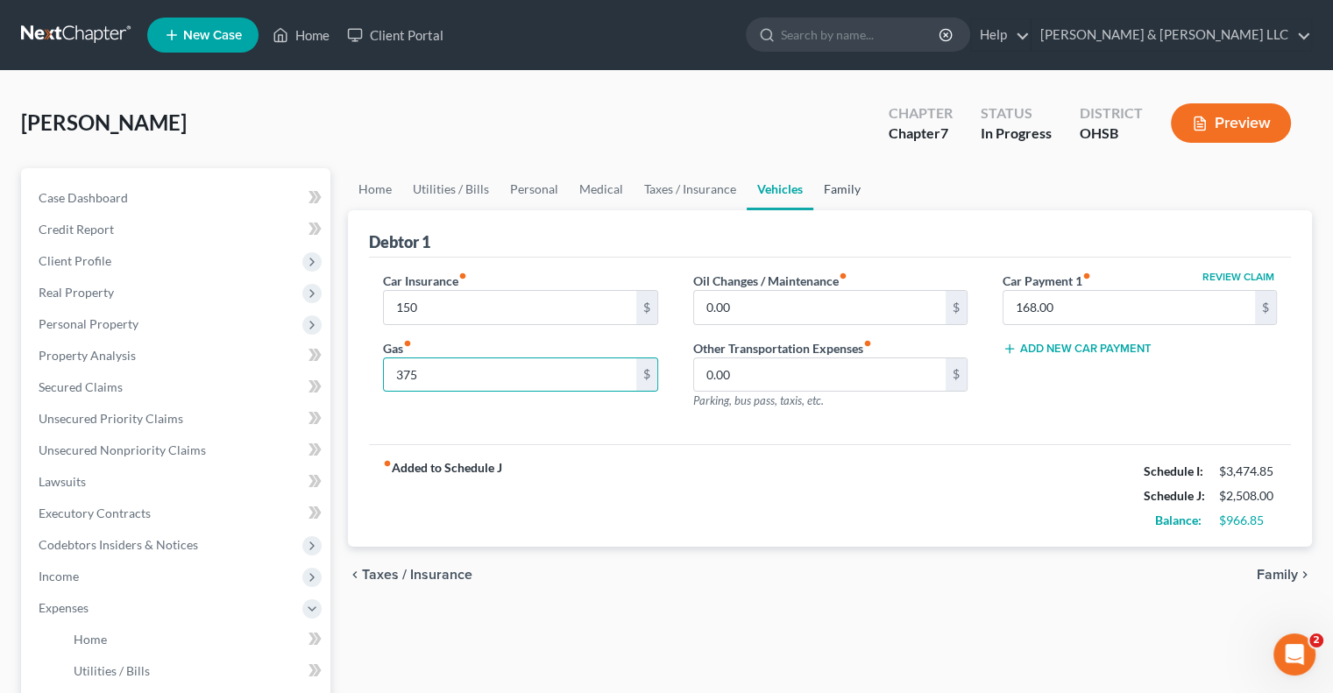
click at [831, 195] on link "Family" at bounding box center [842, 189] width 58 height 42
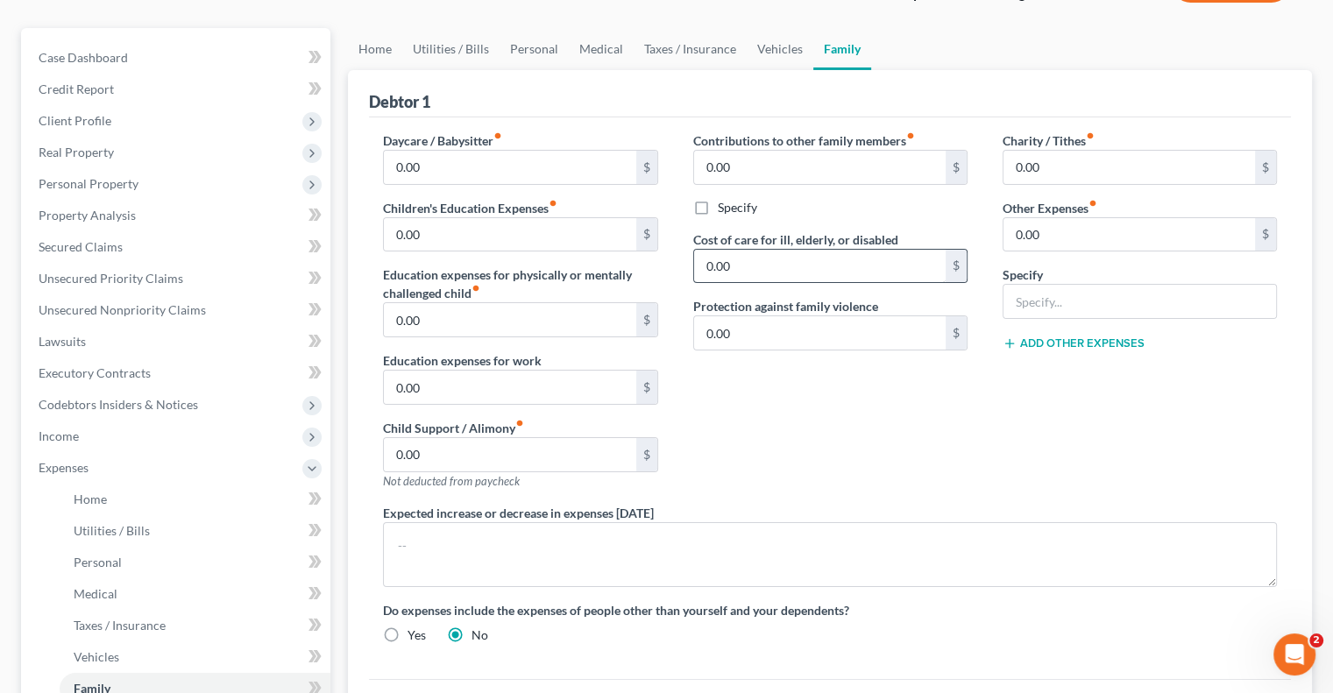
scroll to position [438, 0]
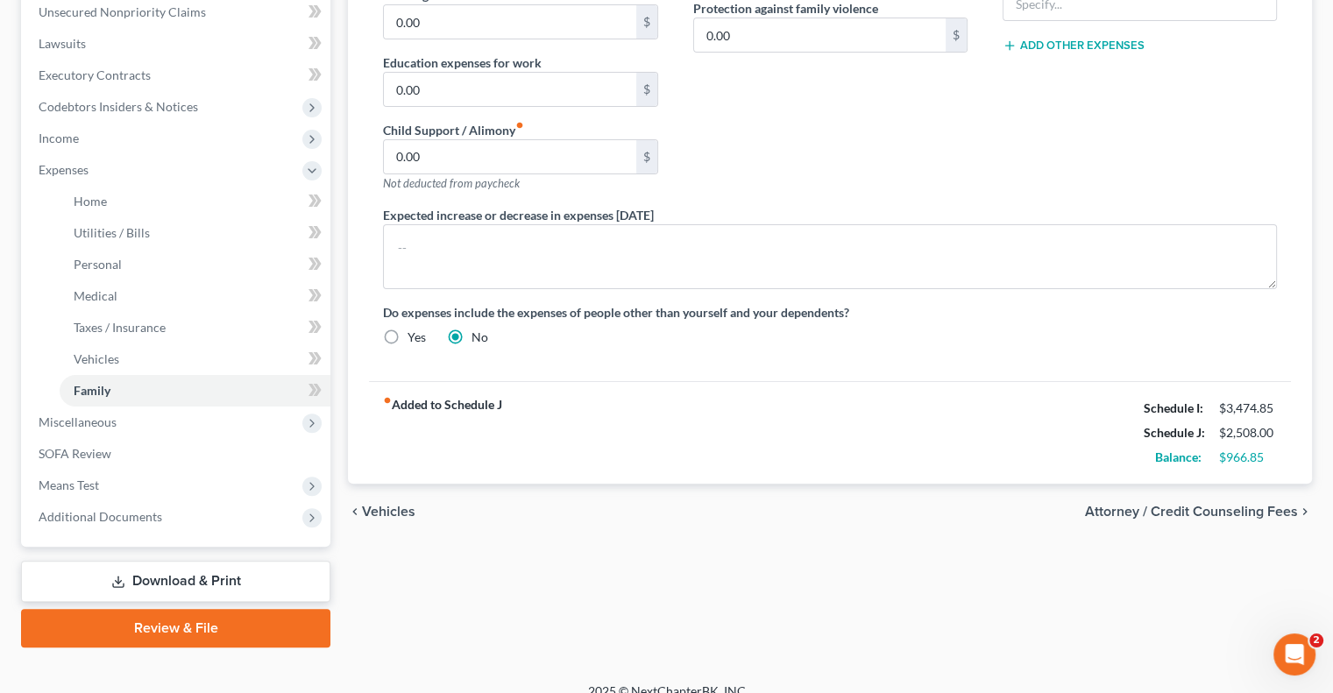
click at [1130, 513] on span "Attorney / Credit Counseling Fees" at bounding box center [1191, 512] width 213 height 14
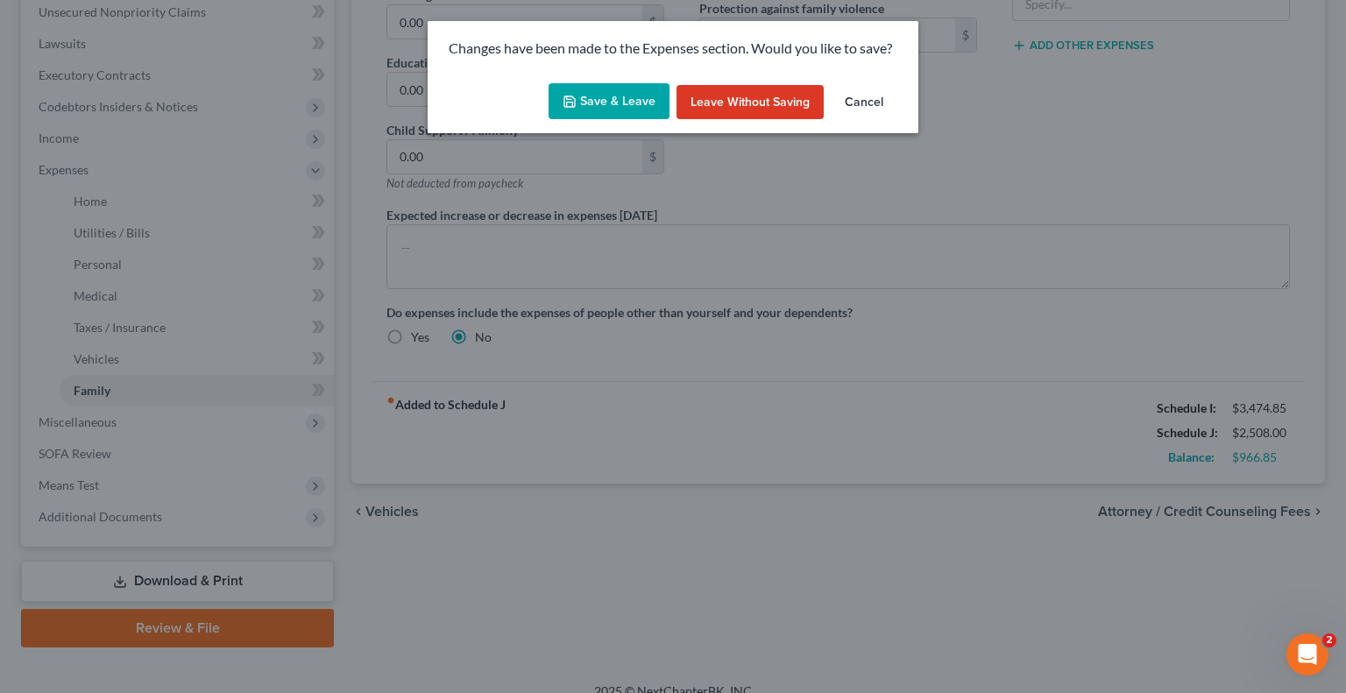
click at [621, 105] on button "Save & Leave" at bounding box center [609, 101] width 121 height 37
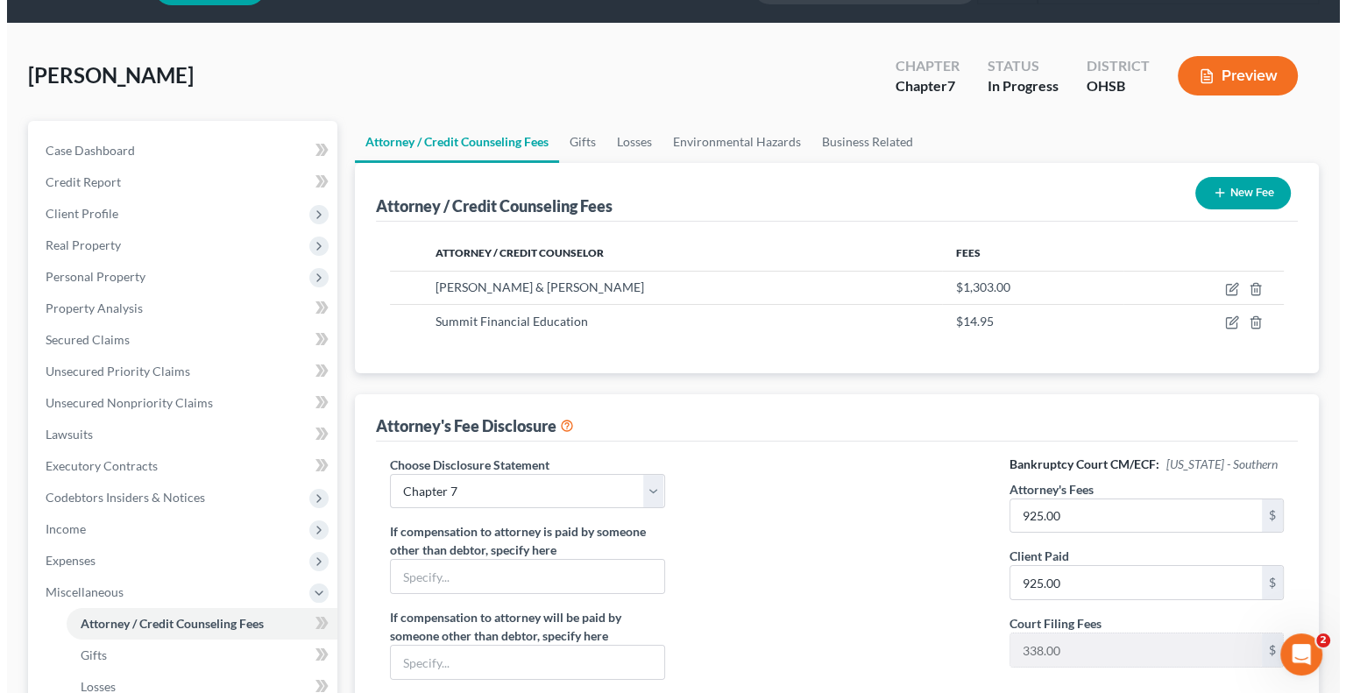
scroll to position [88, 0]
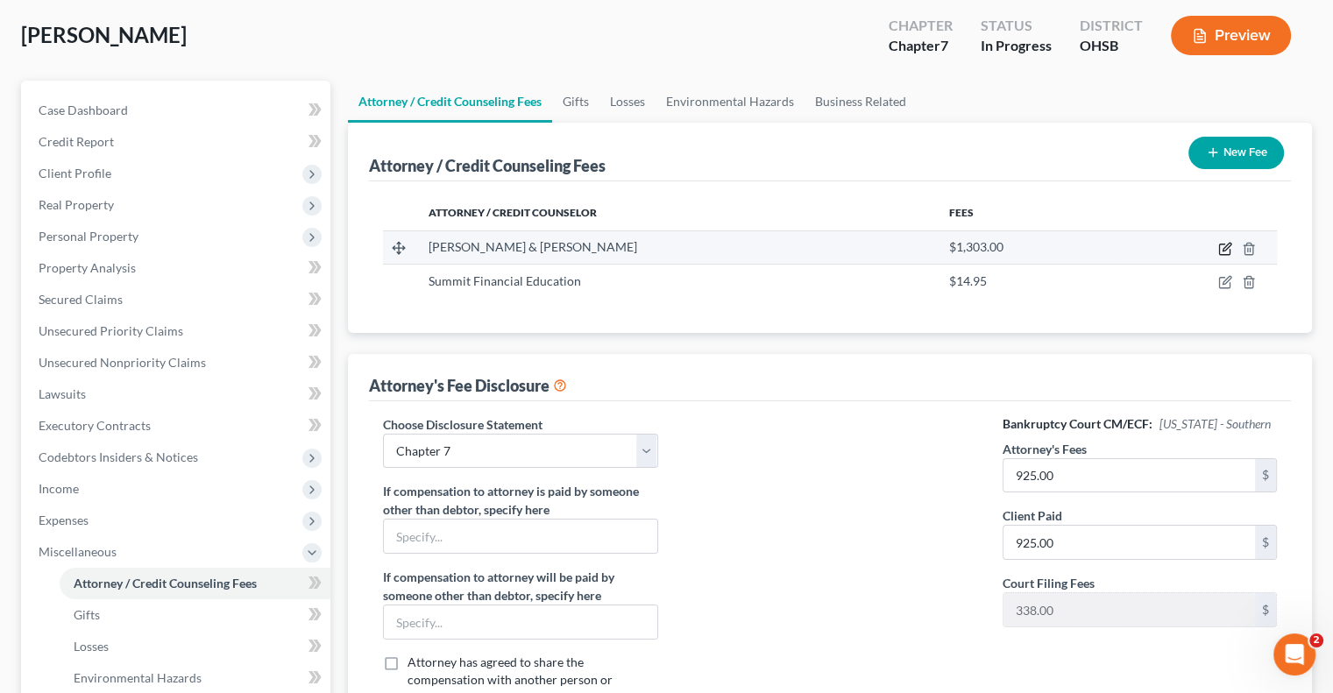
click at [1226, 251] on icon "button" at bounding box center [1225, 249] width 14 height 14
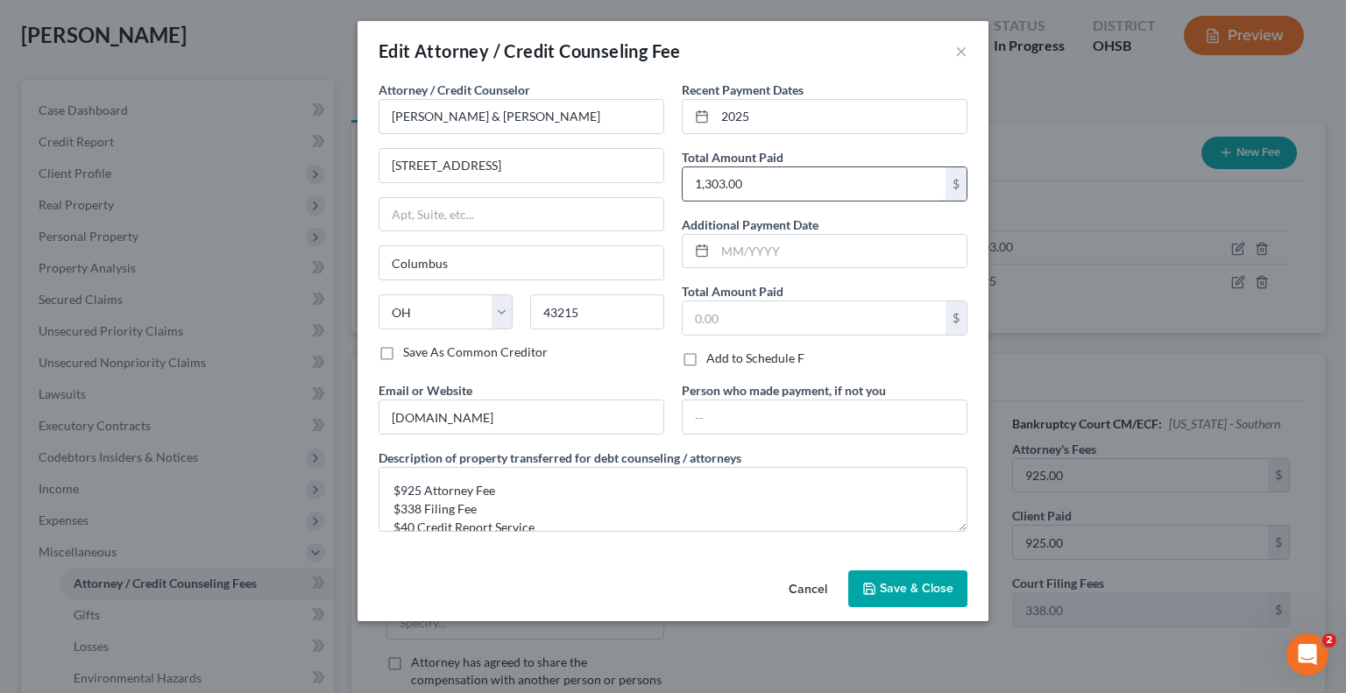
click at [763, 188] on input "1,303.00" at bounding box center [814, 183] width 263 height 33
drag, startPoint x: 401, startPoint y: 485, endPoint x: 421, endPoint y: 488, distance: 19.6
click at [421, 488] on textarea "$925 Attorney Fee $338 Filing Fee $40 Credit Report Service" at bounding box center [673, 499] width 589 height 65
click at [428, 486] on textarea "$1050 Attorney Fee $10.00 Filing Fee $40 Credit Report Service" at bounding box center [673, 499] width 589 height 65
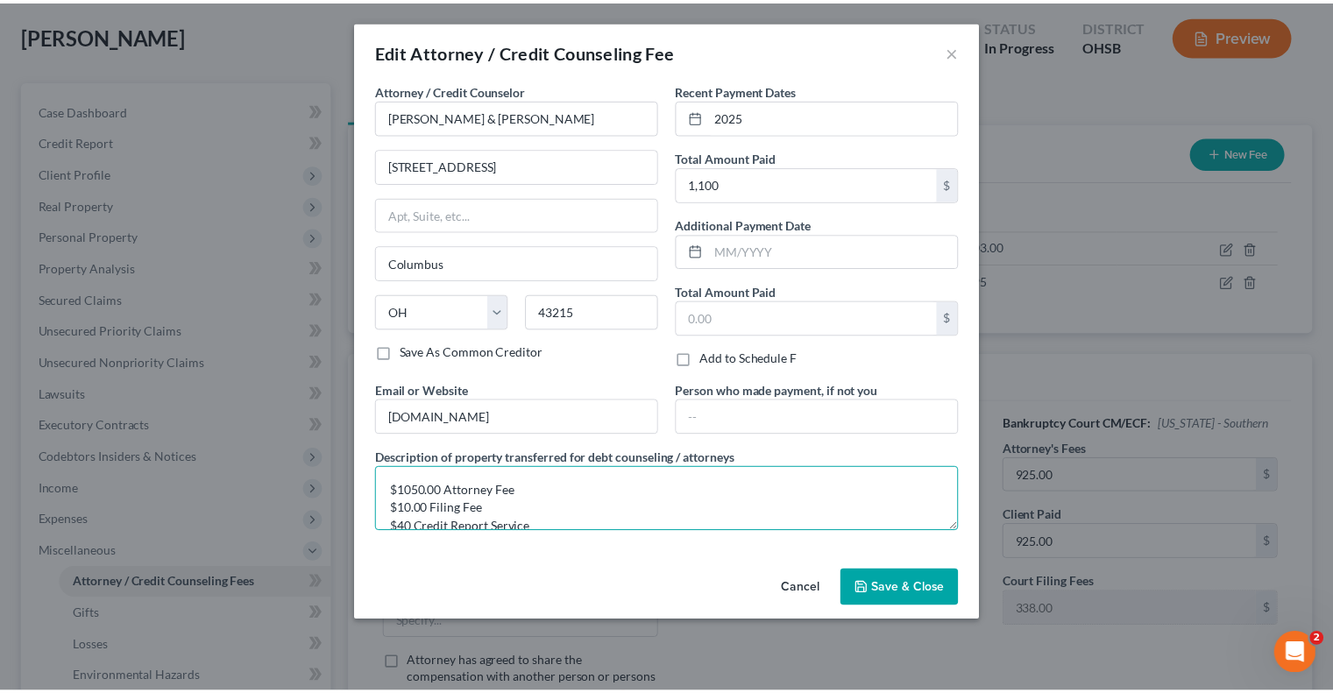
scroll to position [3, 0]
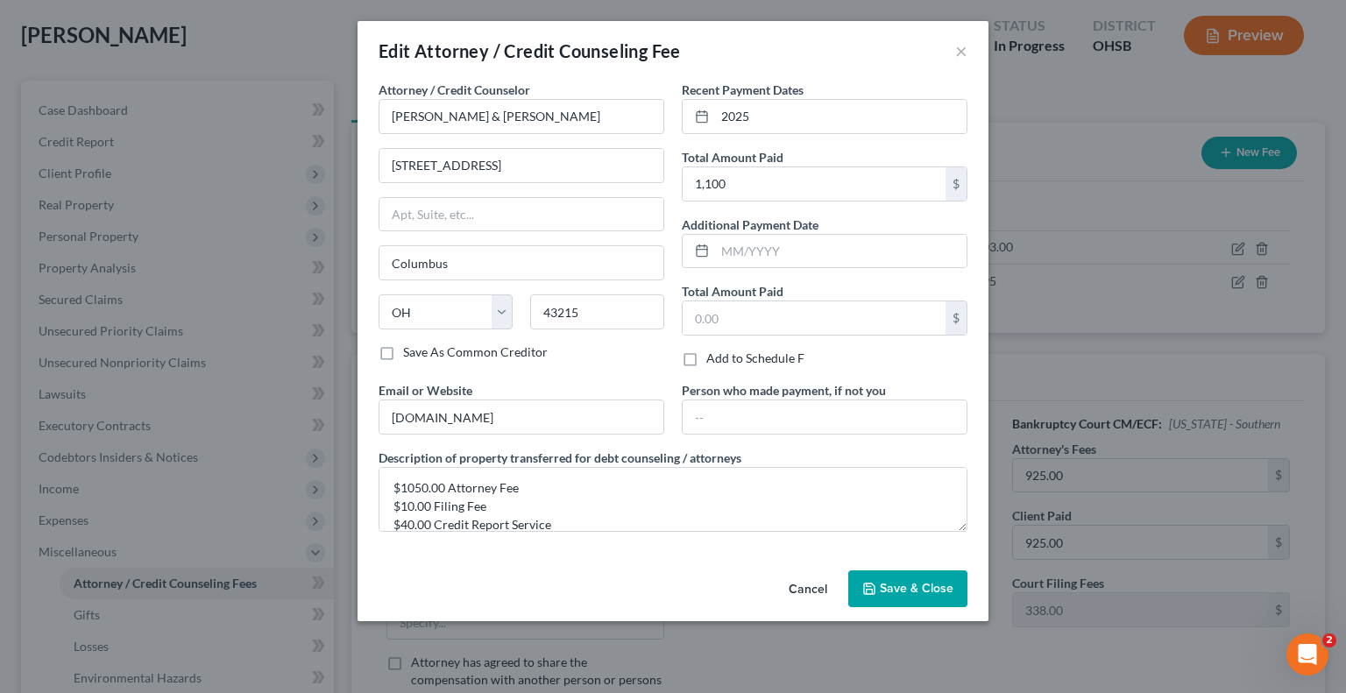
click at [881, 584] on span "Save & Close" at bounding box center [917, 588] width 74 height 15
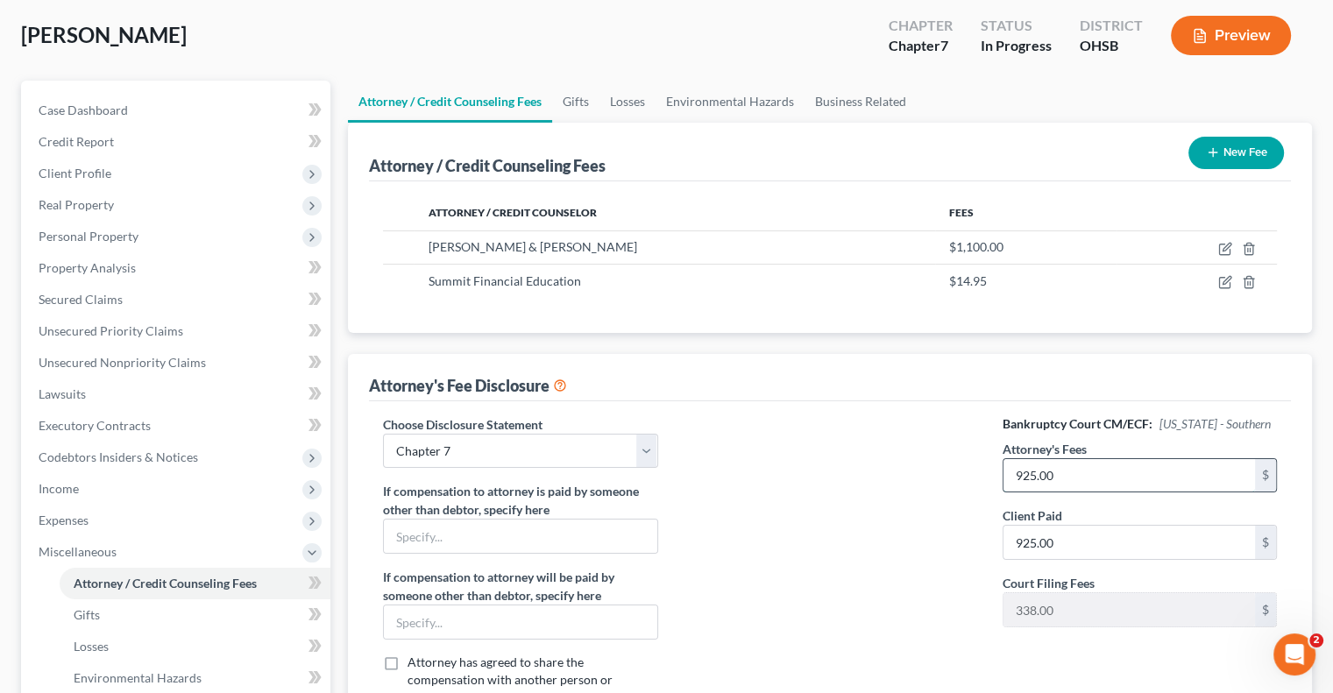
click at [1061, 476] on input "925.00" at bounding box center [1128, 475] width 251 height 33
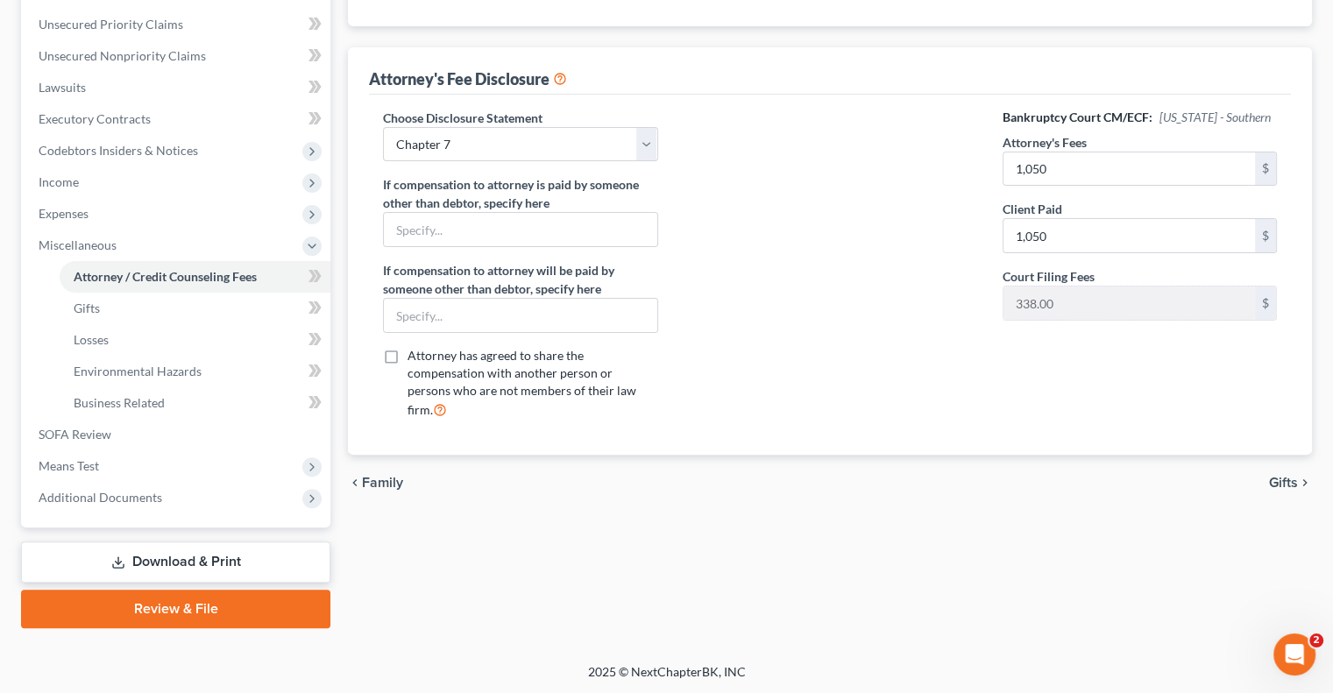
click at [1271, 476] on span "Gifts" at bounding box center [1283, 483] width 29 height 14
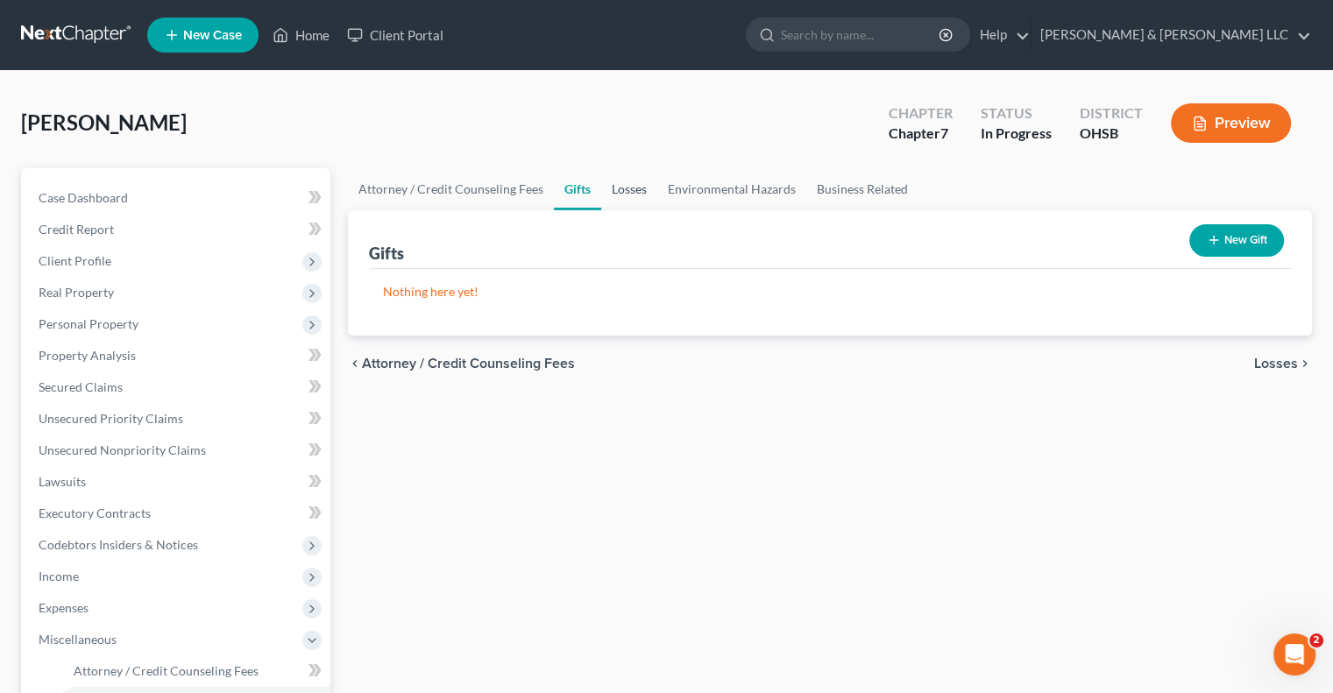
click at [617, 188] on link "Losses" at bounding box center [629, 189] width 56 height 42
click at [710, 195] on link "Environmental Hazards" at bounding box center [731, 189] width 149 height 42
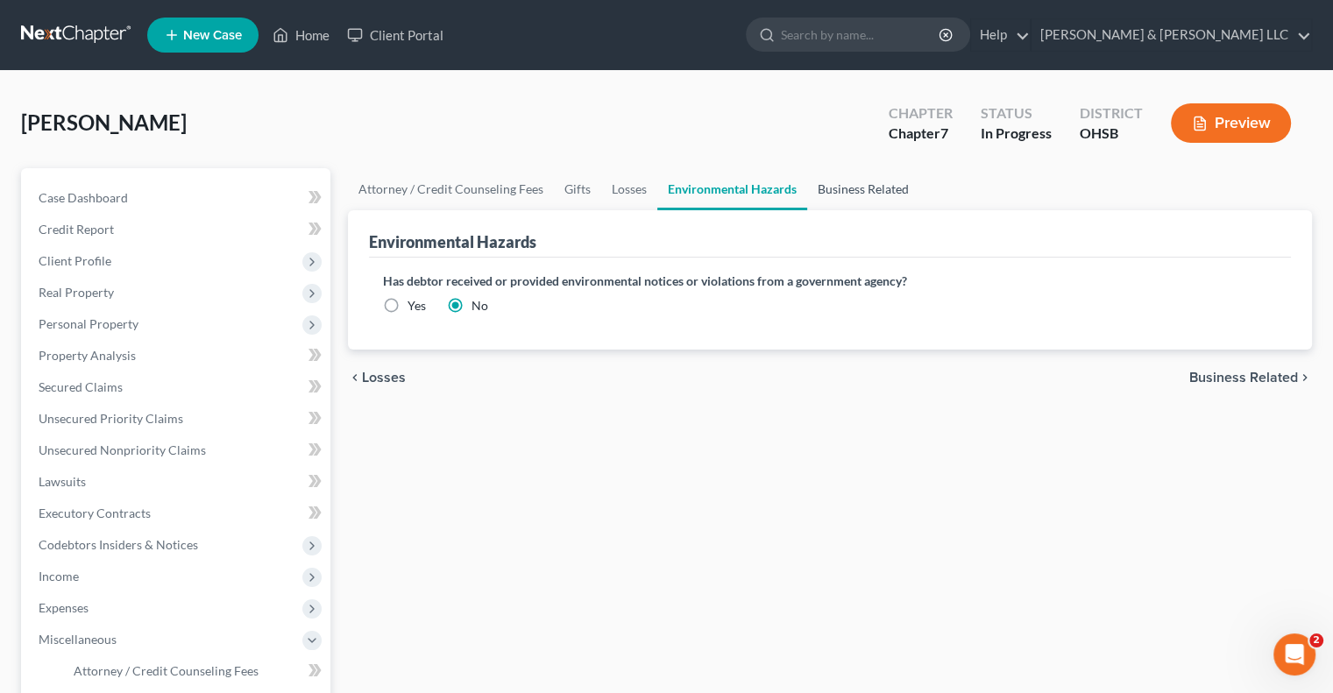
click at [847, 195] on link "Business Related" at bounding box center [863, 189] width 112 height 42
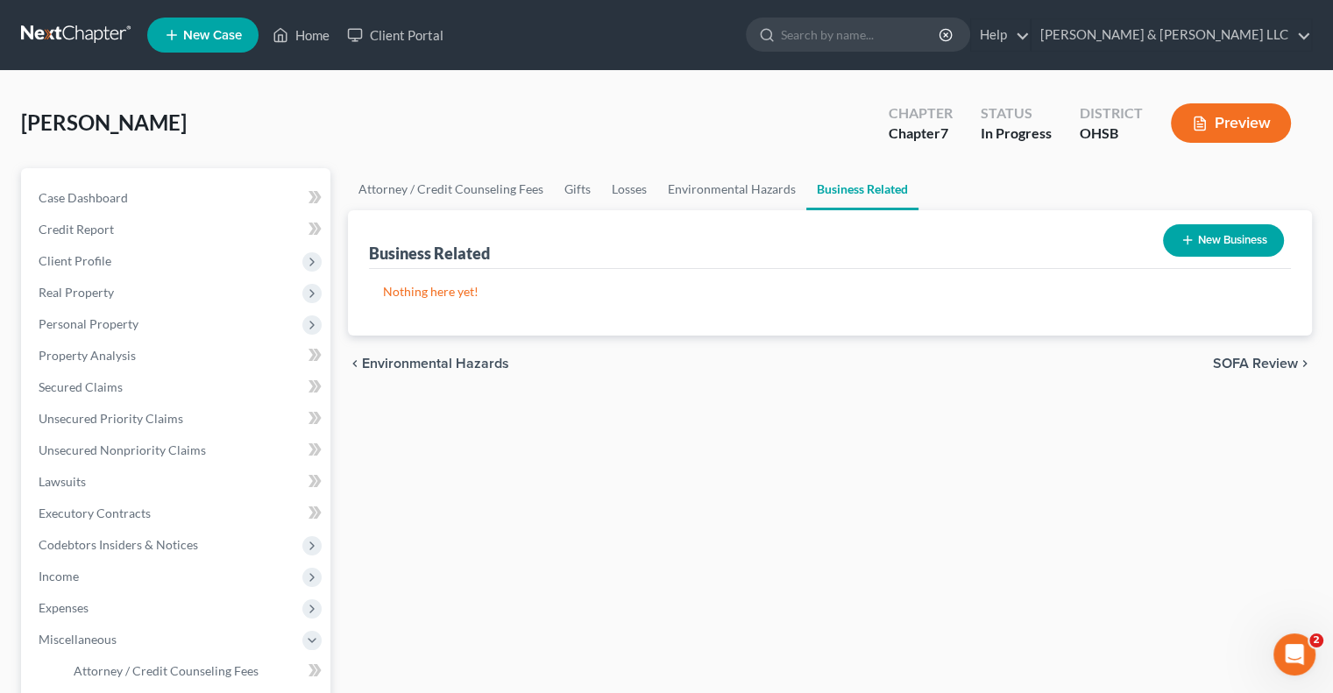
click at [1263, 358] on span "SOFA Review" at bounding box center [1255, 364] width 85 height 14
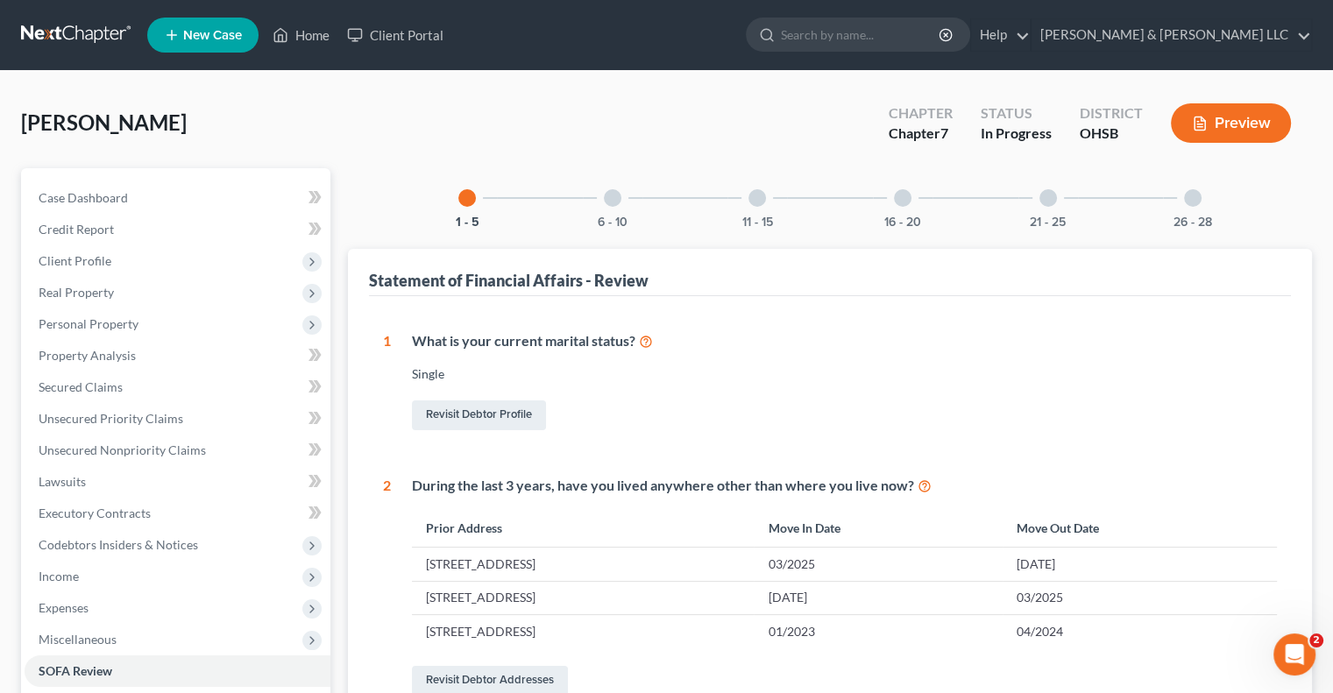
click at [613, 195] on div at bounding box center [613, 198] width 18 height 18
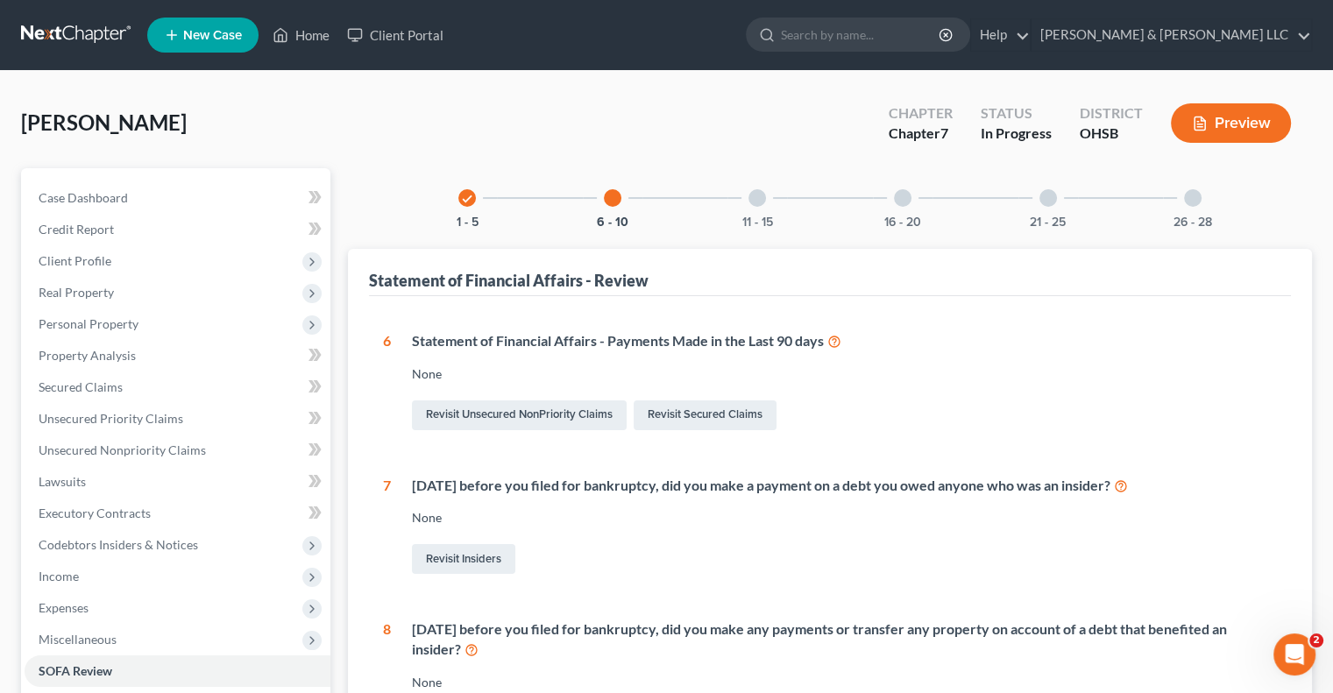
click at [757, 201] on div at bounding box center [757, 198] width 18 height 18
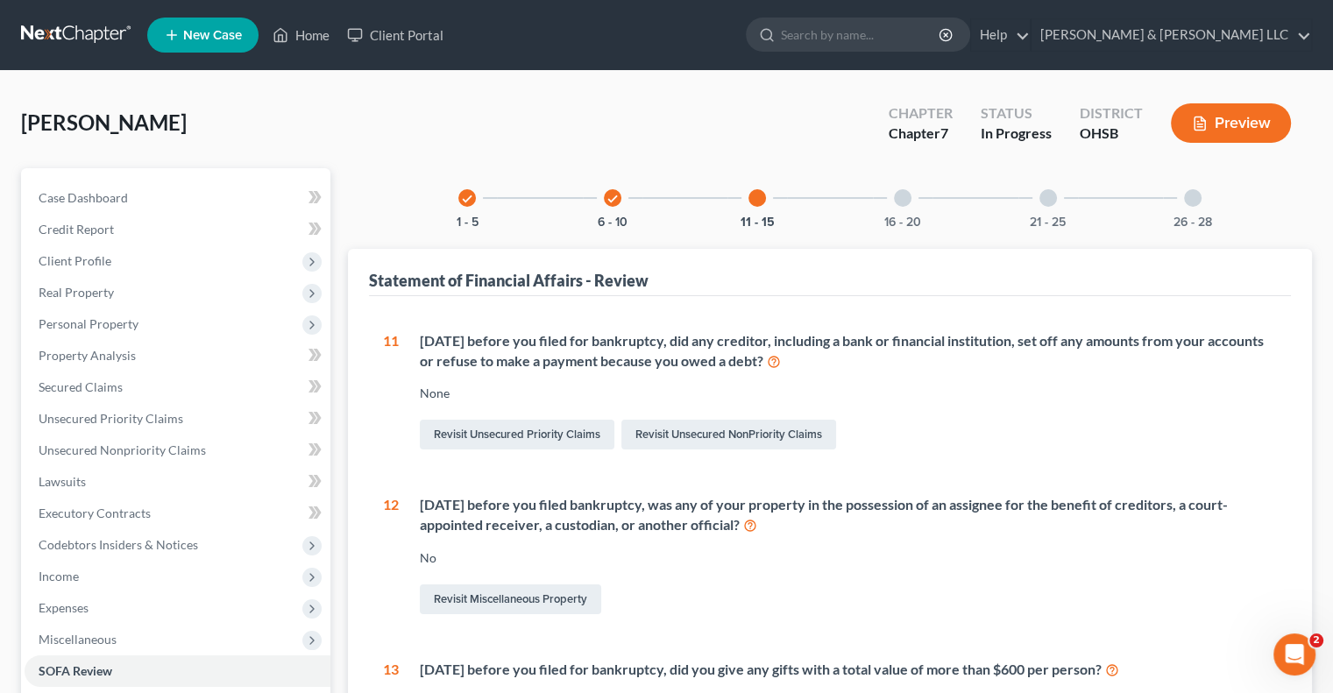
click at [903, 198] on div at bounding box center [903, 198] width 18 height 18
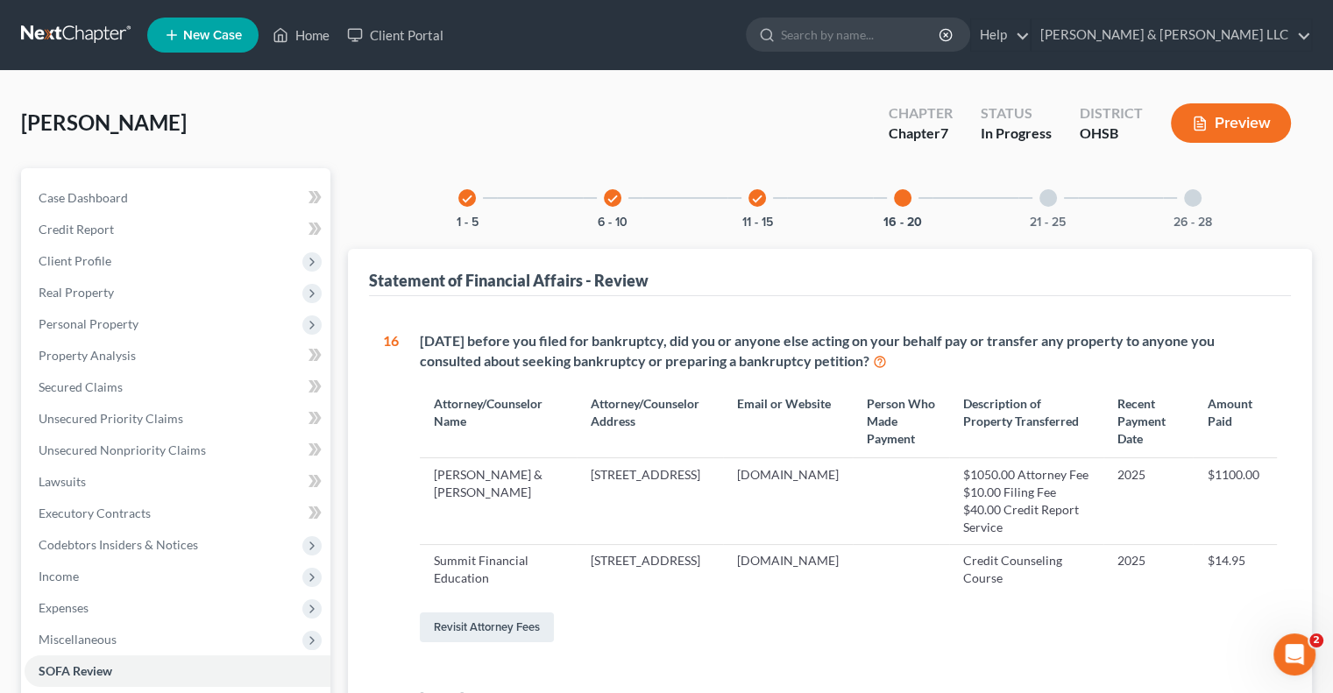
click at [1044, 203] on div at bounding box center [1048, 198] width 18 height 18
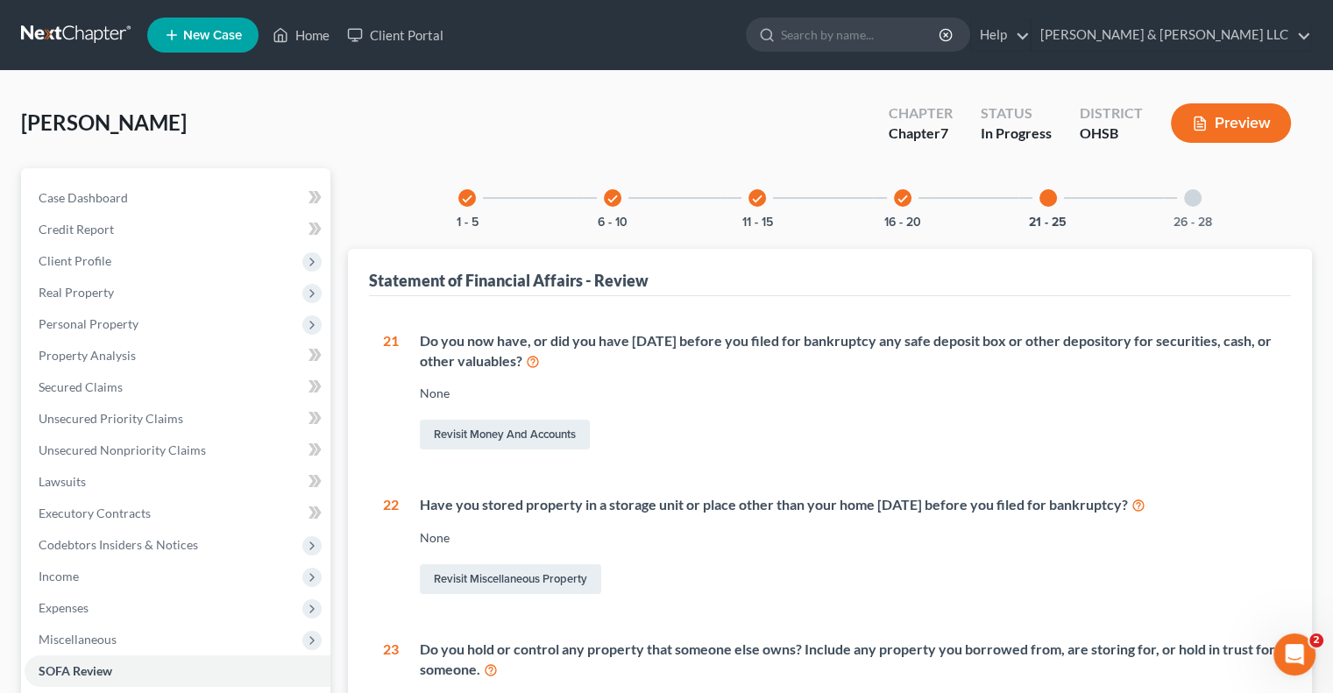
click at [1191, 202] on div at bounding box center [1193, 198] width 18 height 18
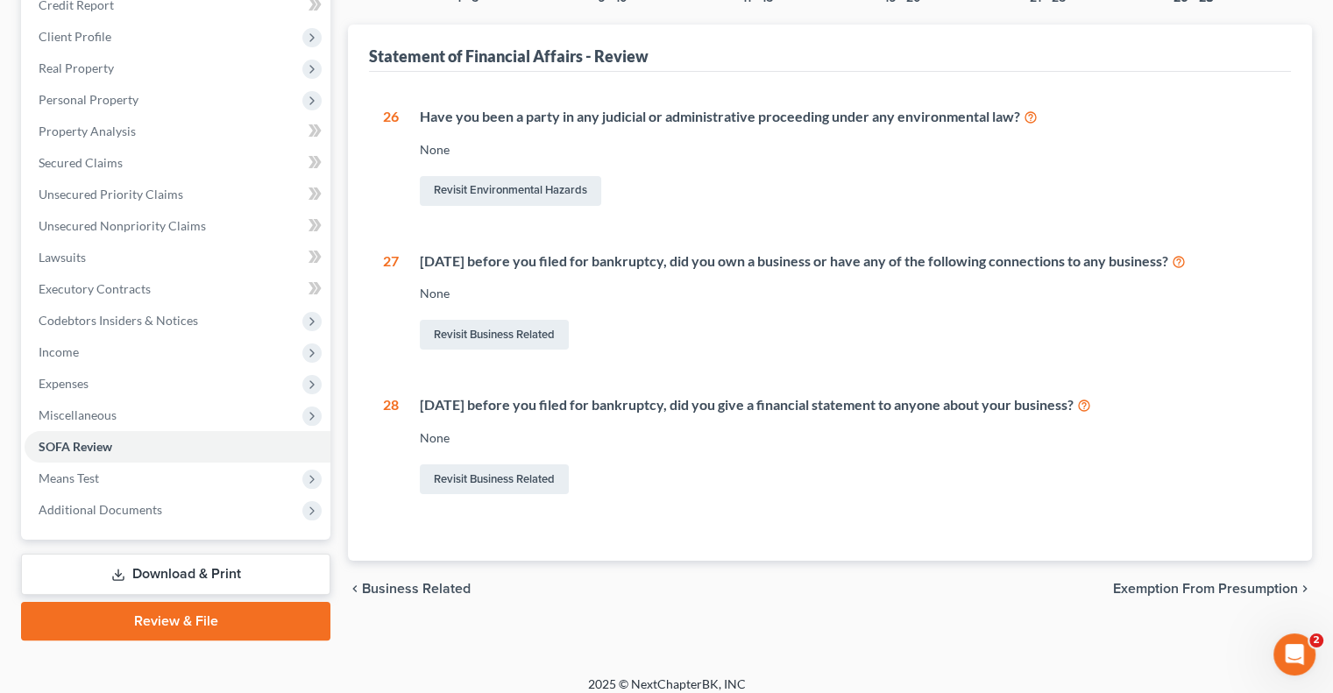
scroll to position [237, 0]
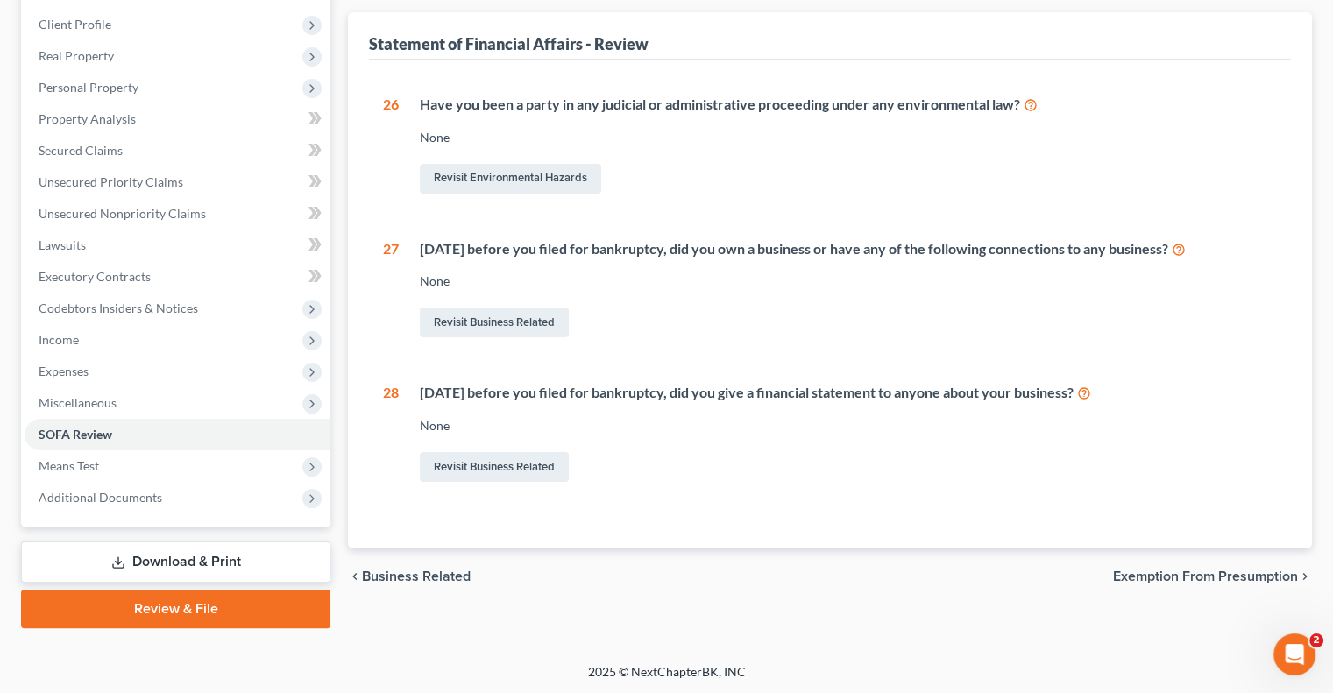
click at [1151, 577] on span "Exemption from Presumption" at bounding box center [1205, 577] width 185 height 14
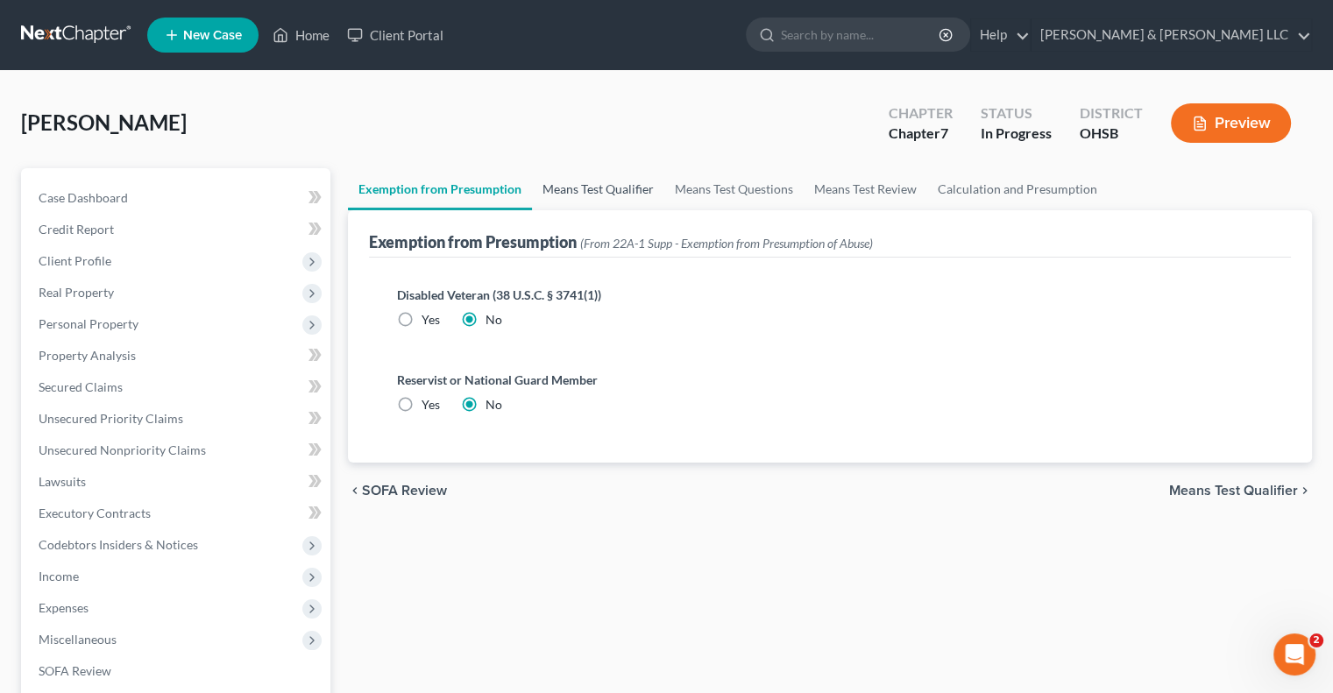
click at [605, 199] on link "Means Test Qualifier" at bounding box center [598, 189] width 132 height 42
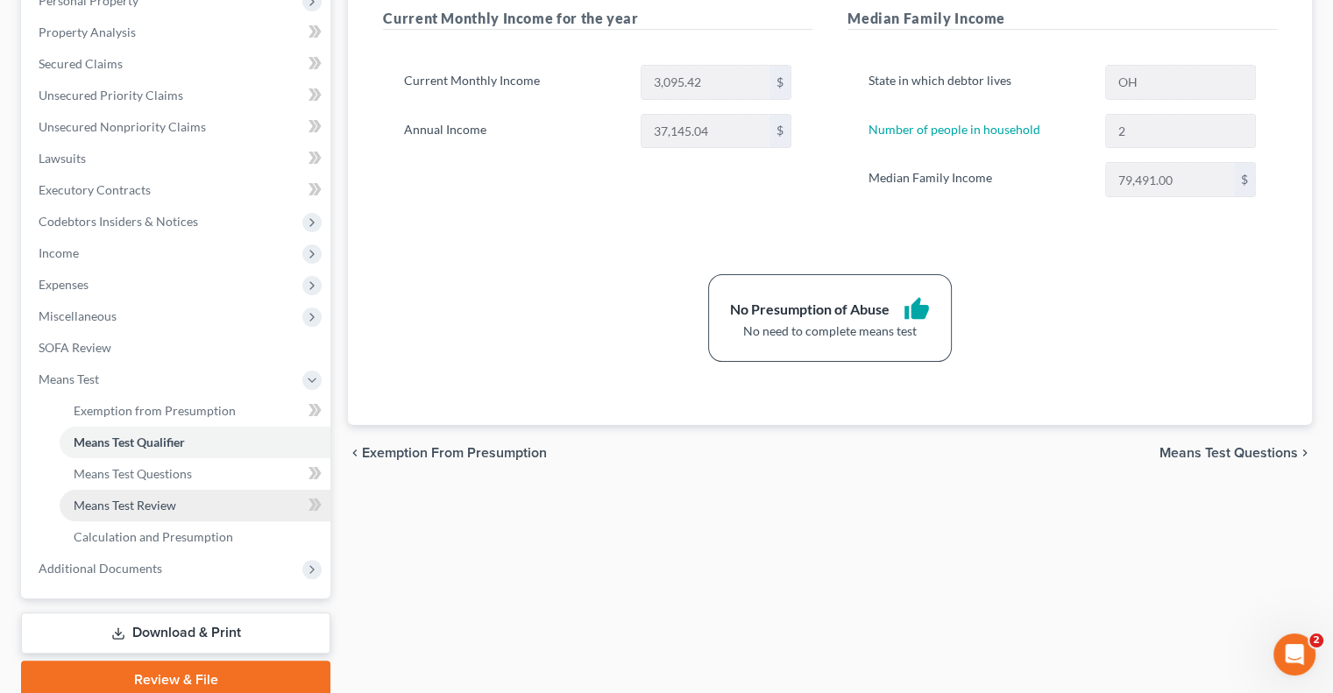
scroll to position [394, 0]
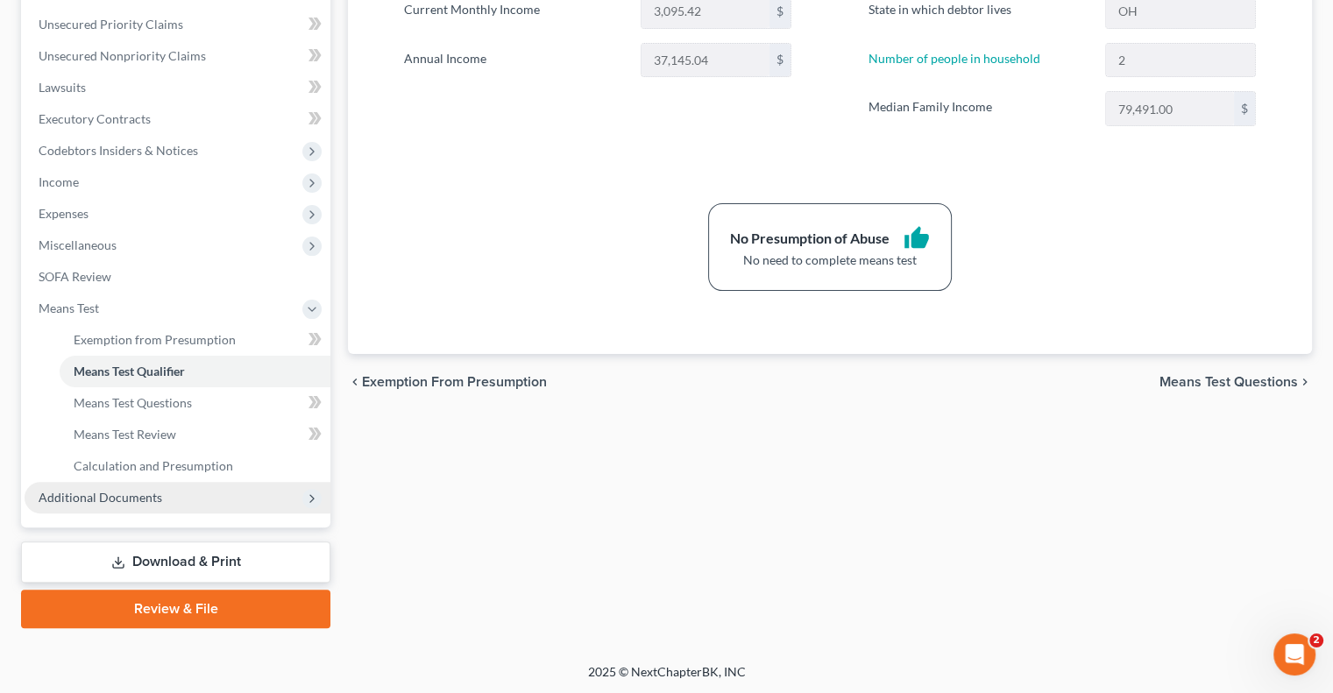
click at [130, 500] on span "Additional Documents" at bounding box center [101, 497] width 124 height 15
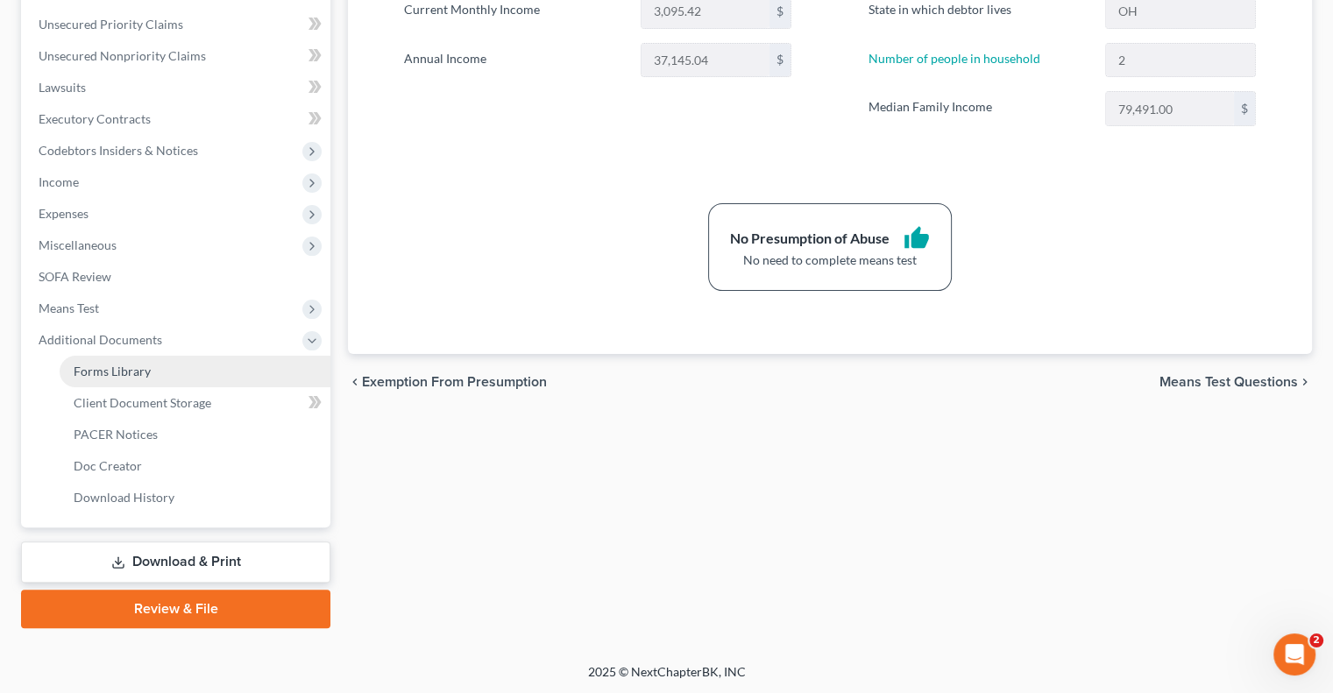
click at [129, 373] on span "Forms Library" at bounding box center [112, 371] width 77 height 15
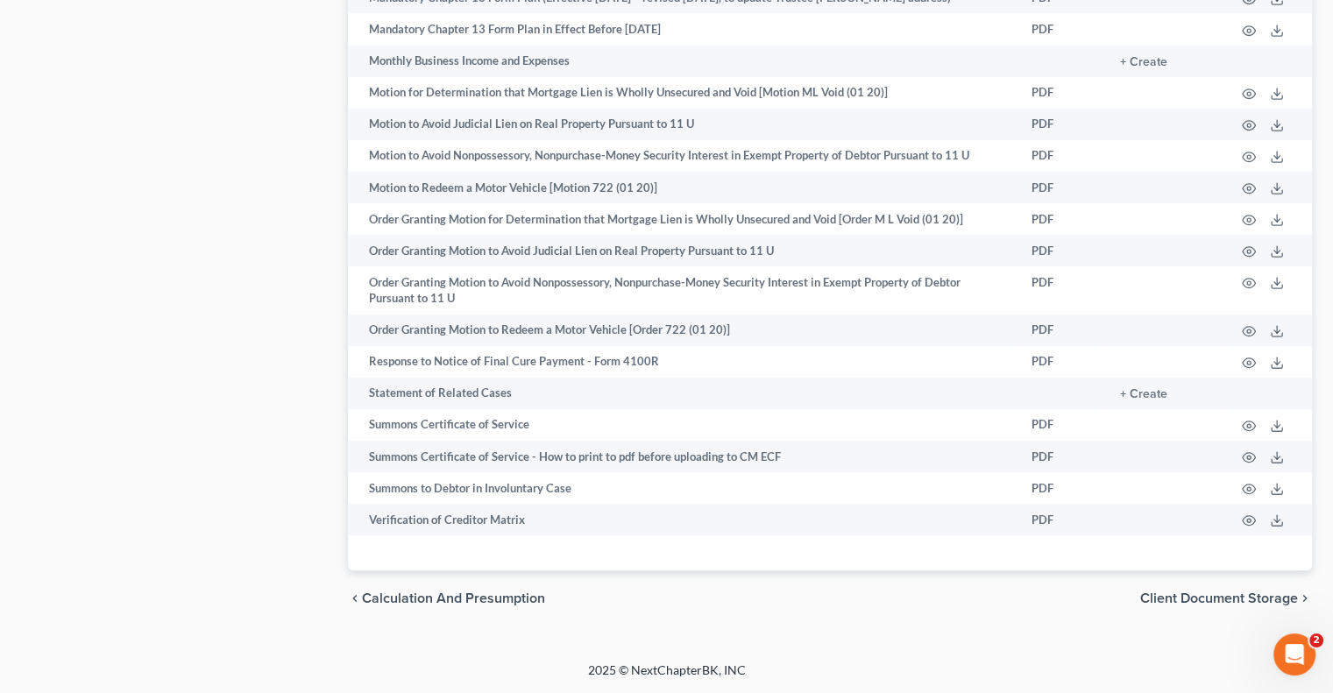
scroll to position [1096, 0]
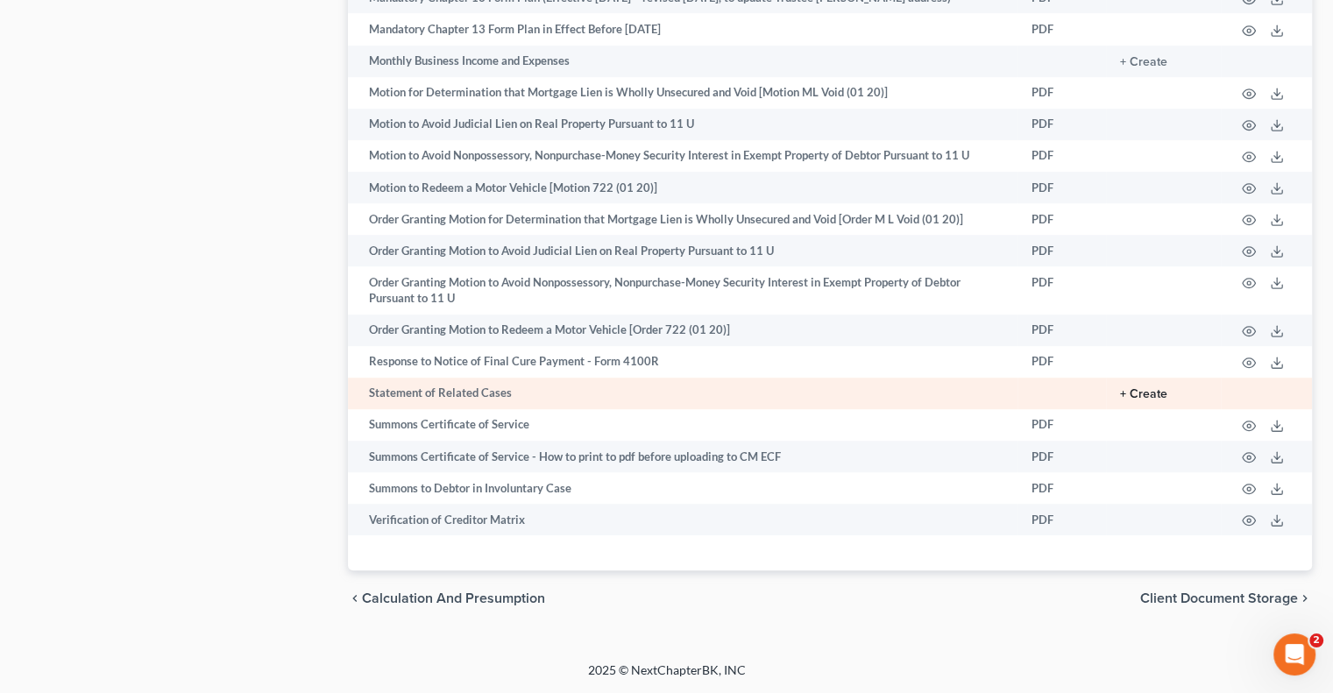
click at [1147, 389] on button "+ Create" at bounding box center [1143, 394] width 47 height 12
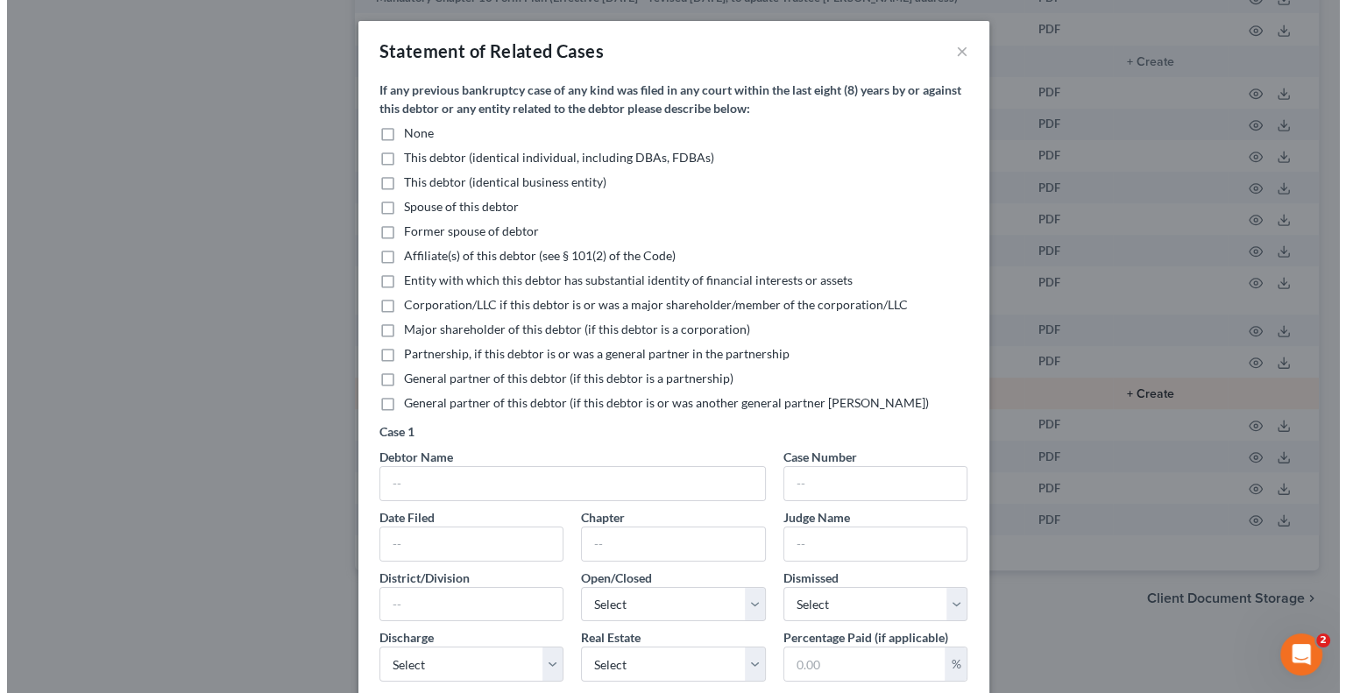
scroll to position [1080, 0]
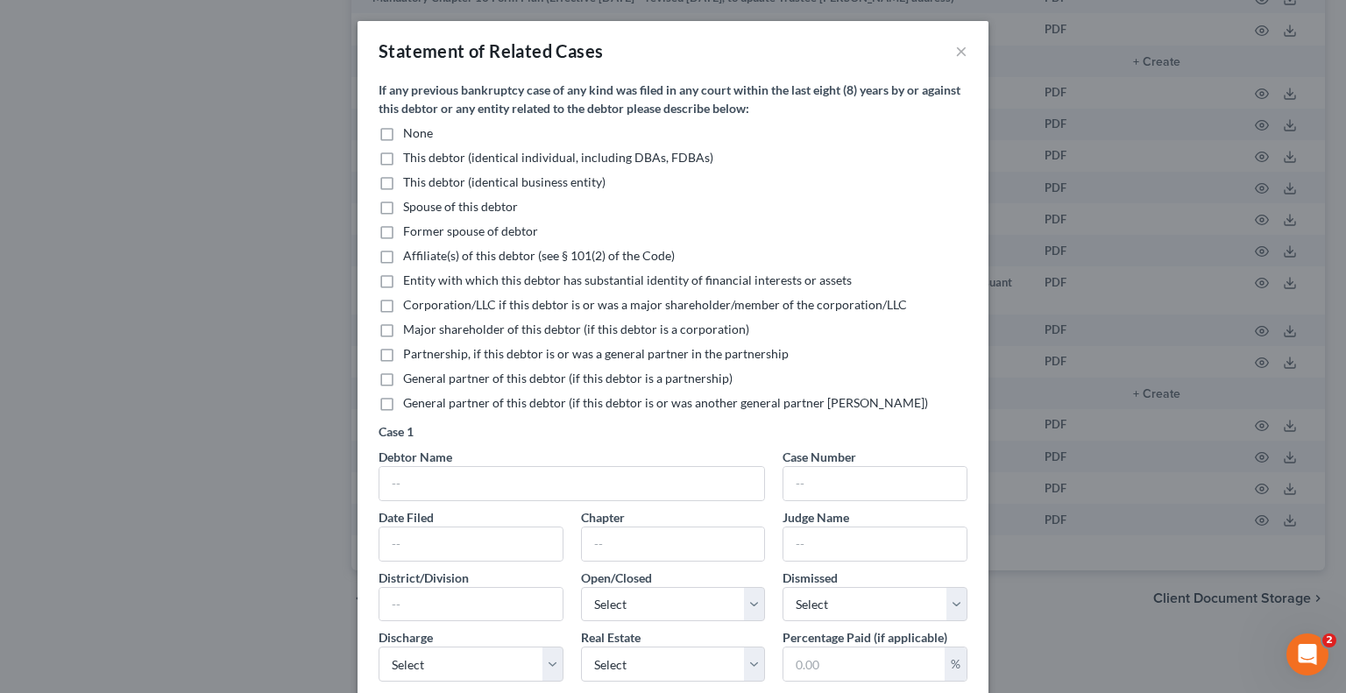
click at [403, 131] on label "None" at bounding box center [418, 133] width 30 height 18
click at [410, 131] on input "None" at bounding box center [415, 129] width 11 height 11
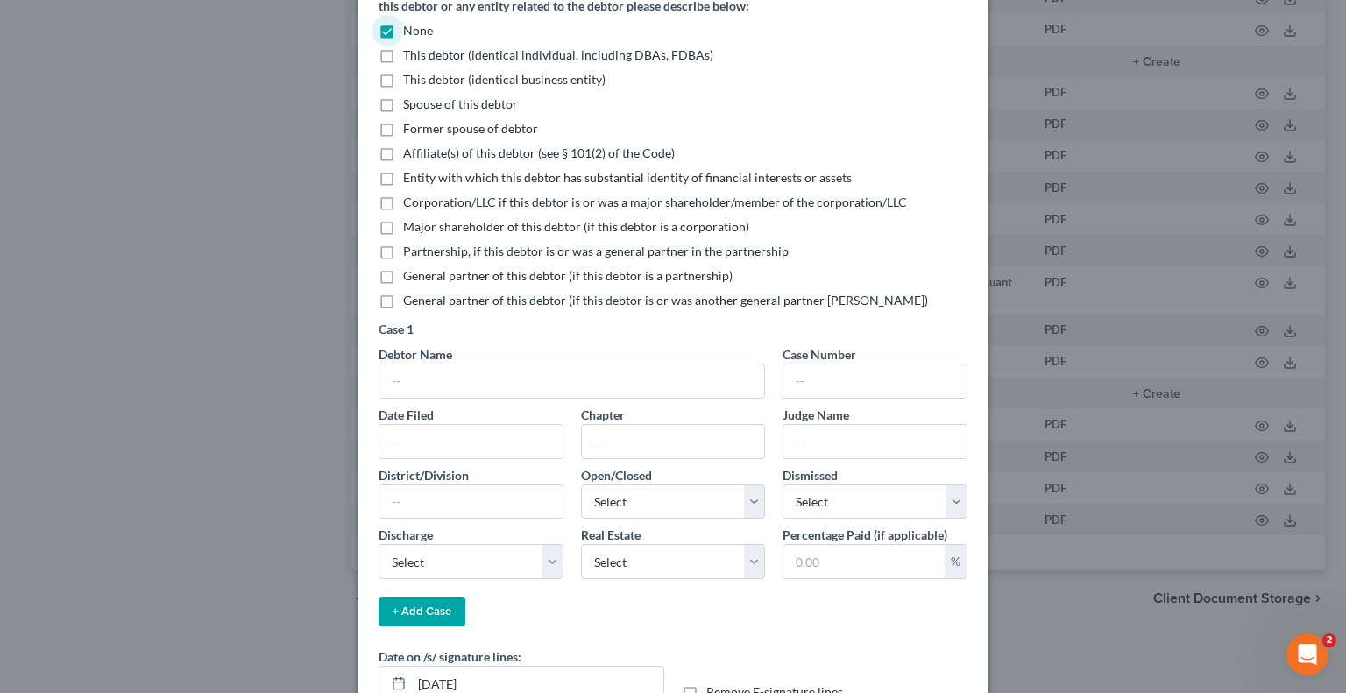
scroll to position [218, 0]
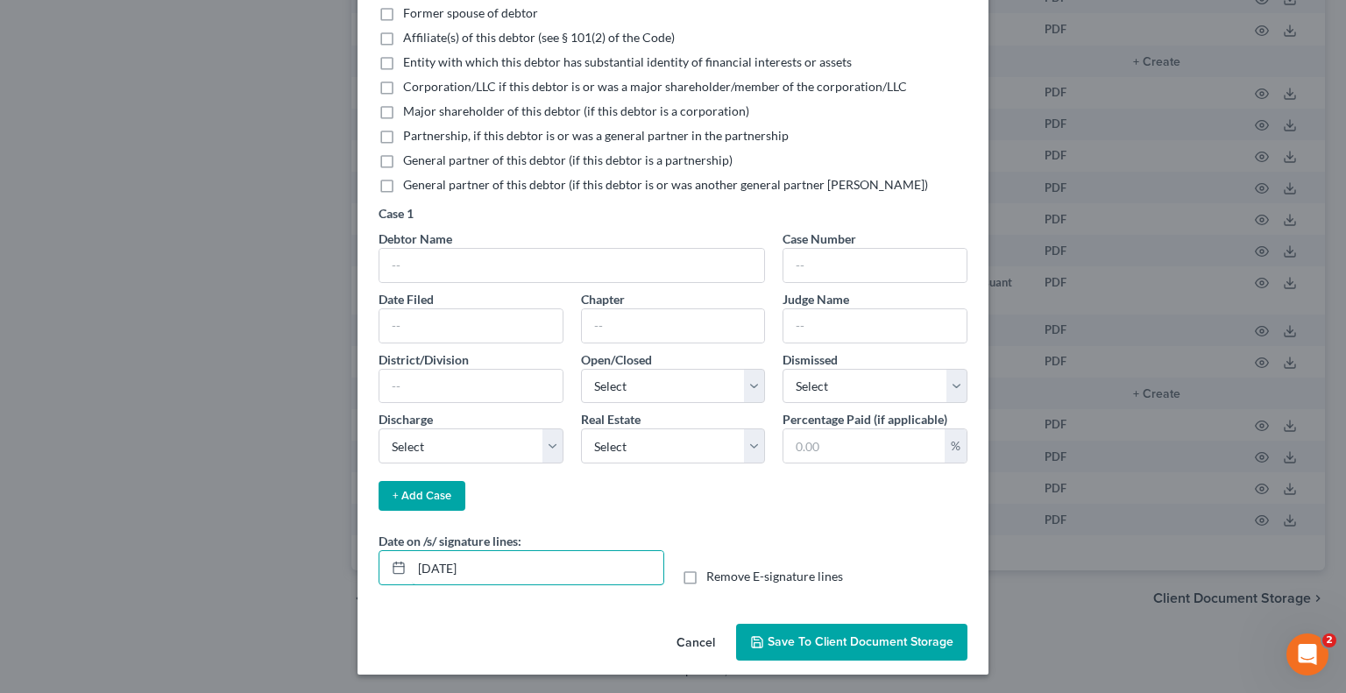
drag, startPoint x: 522, startPoint y: 560, endPoint x: 357, endPoint y: 571, distance: 166.0
click at [358, 571] on div "If any previous bankruptcy case of any kind was filed in any court within the l…" at bounding box center [673, 239] width 631 height 754
click at [706, 570] on label "Remove E-signature lines" at bounding box center [774, 577] width 137 height 18
click at [713, 570] on input "Remove E-signature lines" at bounding box center [718, 573] width 11 height 11
click at [757, 635] on icon "button" at bounding box center [757, 642] width 14 height 14
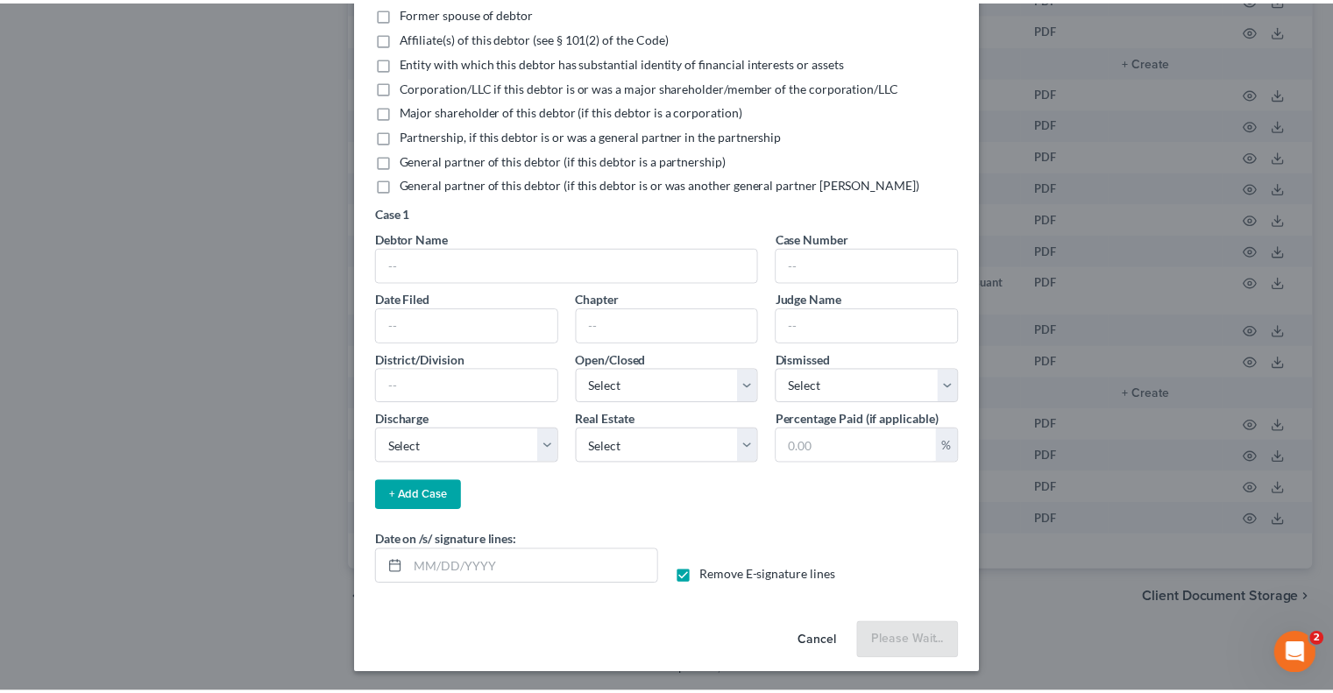
scroll to position [217, 0]
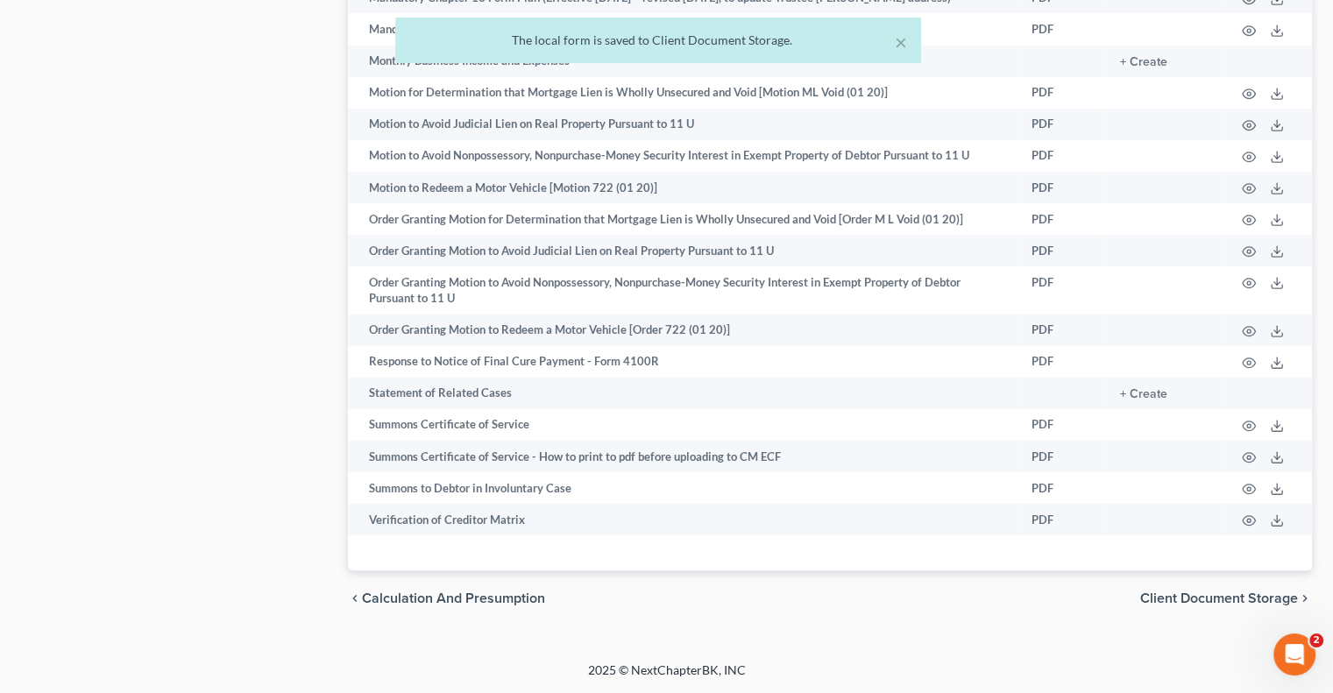
click at [1178, 605] on span "Client Document Storage" at bounding box center [1219, 598] width 158 height 14
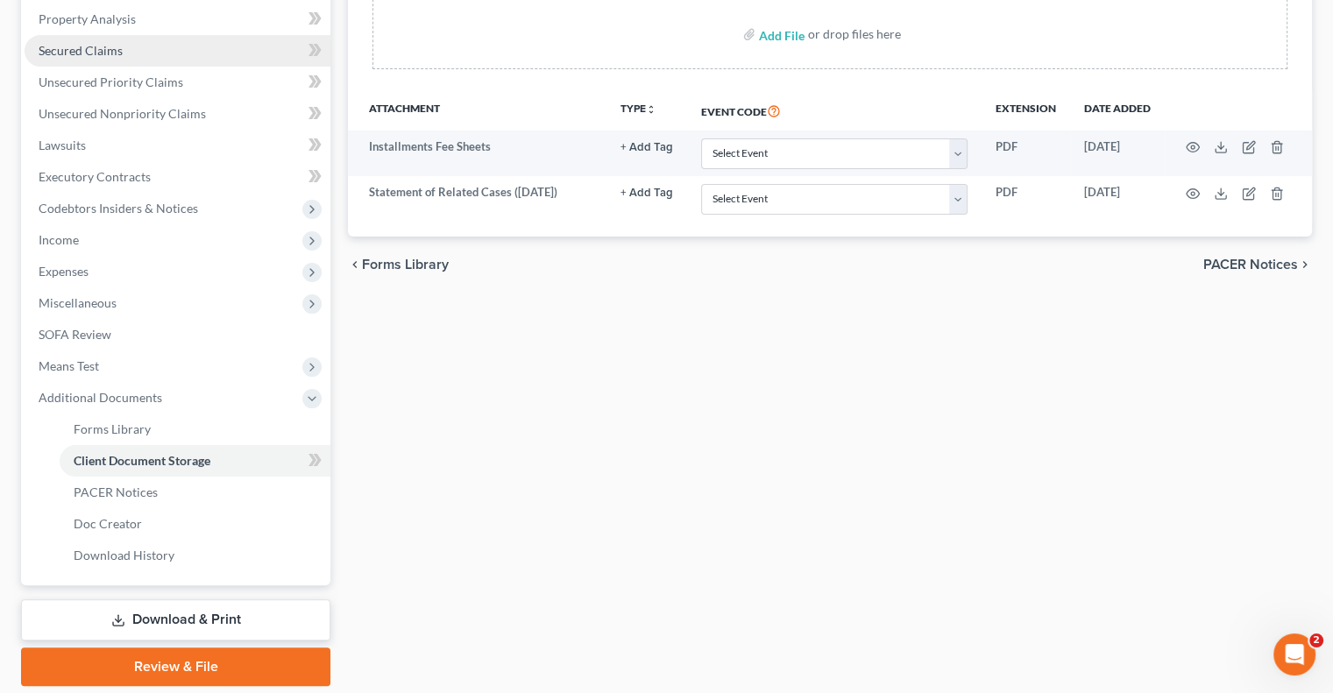
scroll to position [394, 0]
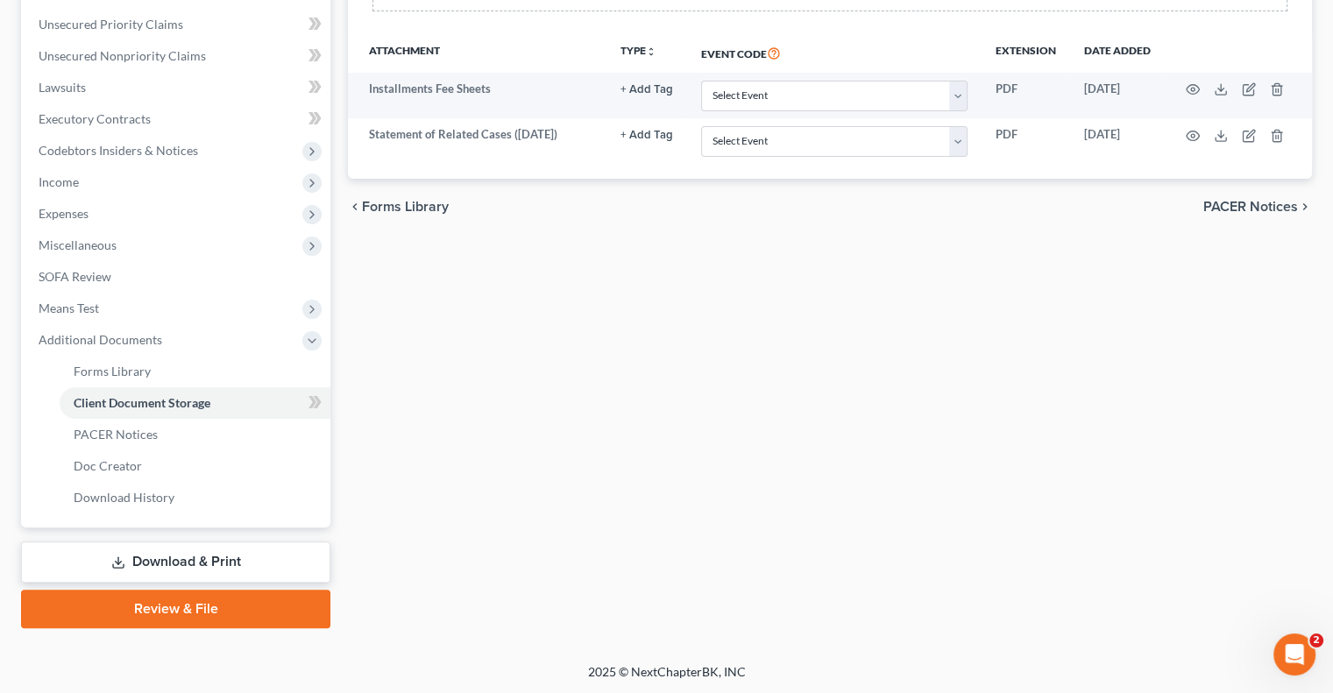
click at [212, 563] on link "Download & Print" at bounding box center [175, 562] width 309 height 41
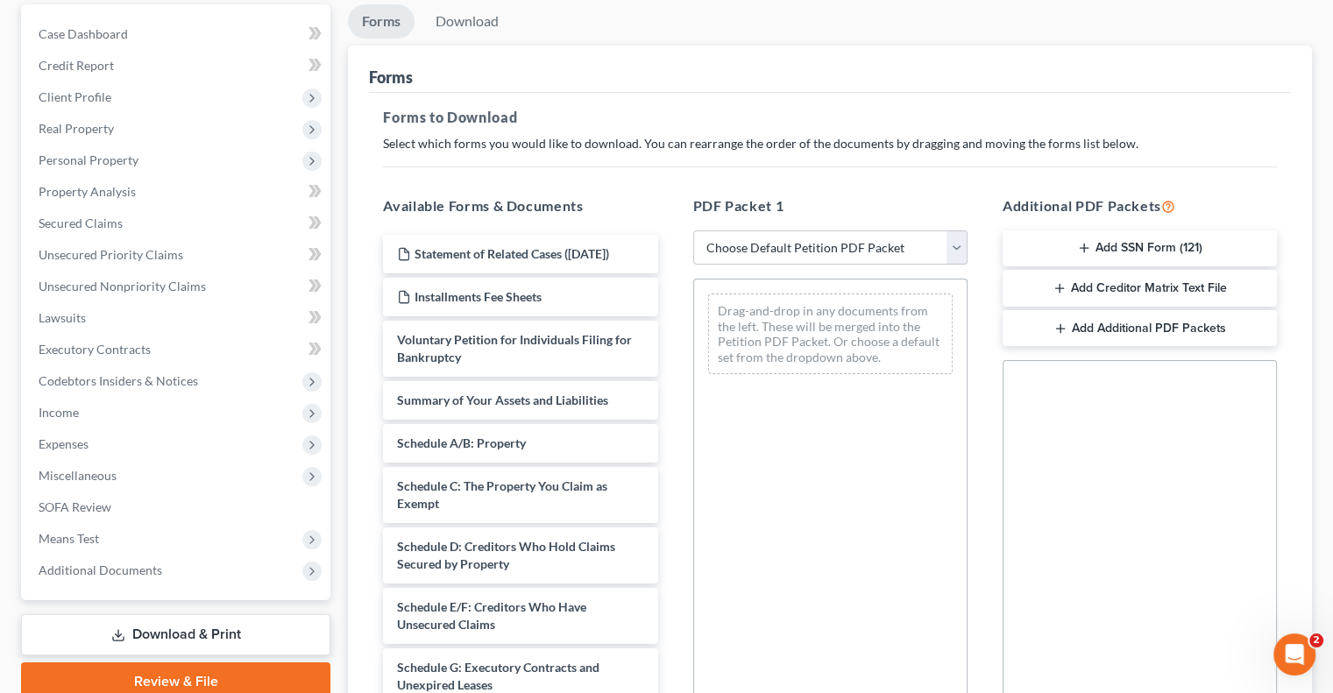
scroll to position [175, 0]
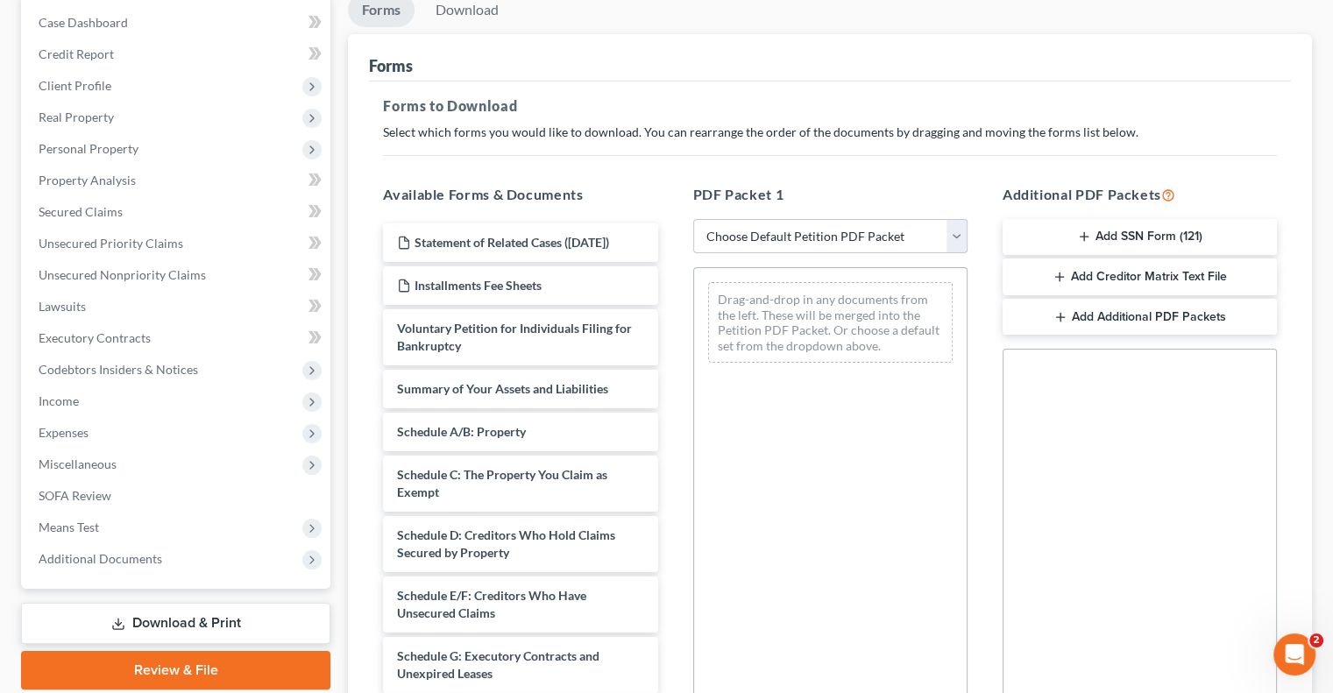
click at [954, 241] on select "Choose Default Petition PDF Packet Complete Bankruptcy Petition (all forms and …" at bounding box center [830, 236] width 274 height 35
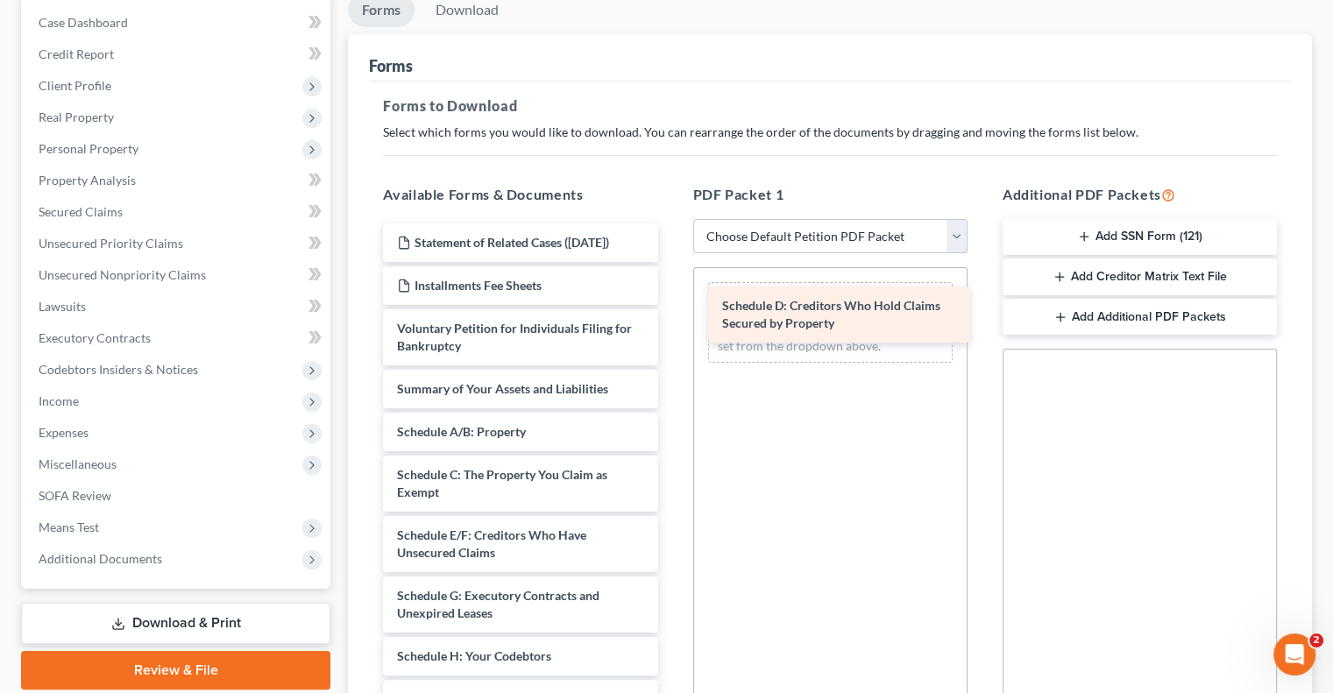
drag, startPoint x: 505, startPoint y: 549, endPoint x: 822, endPoint y: 294, distance: 407.0
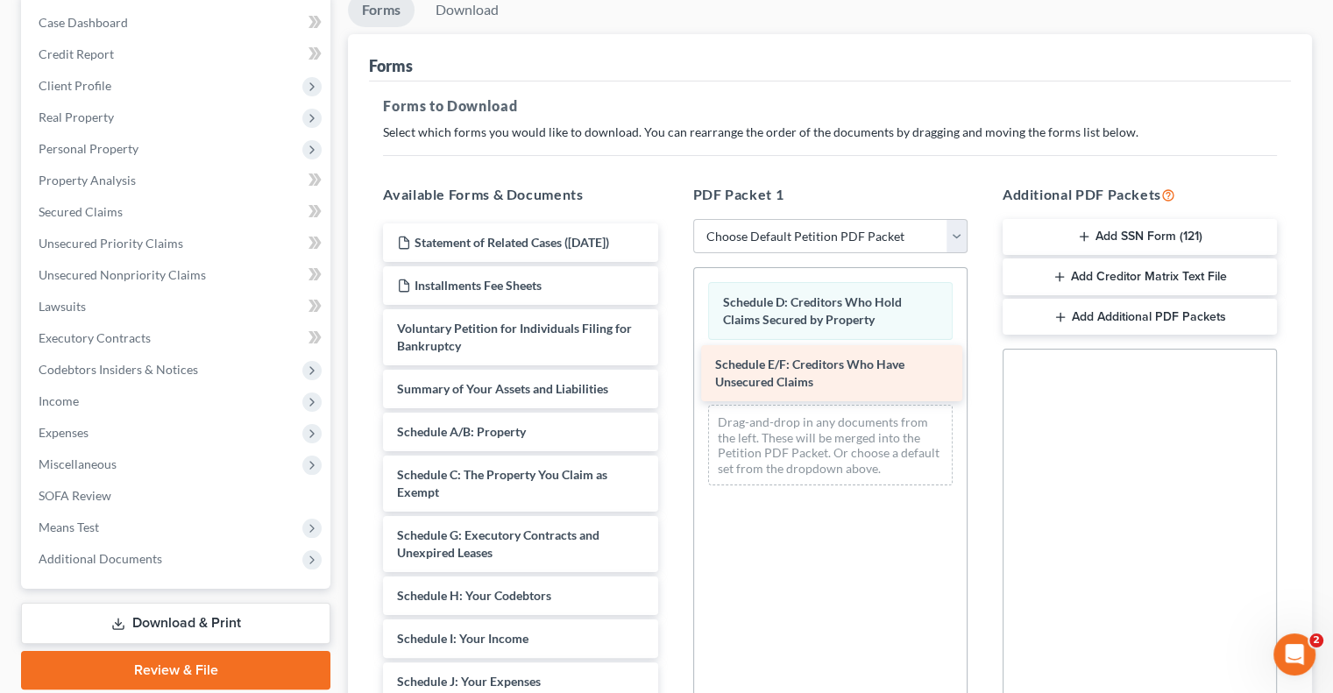
drag, startPoint x: 527, startPoint y: 561, endPoint x: 845, endPoint y: 374, distance: 368.8
click at [671, 374] on div "Schedule E/F: Creditors Who Have Unsecured Claims Statement of Related Cases (0…" at bounding box center [520, 677] width 302 height 909
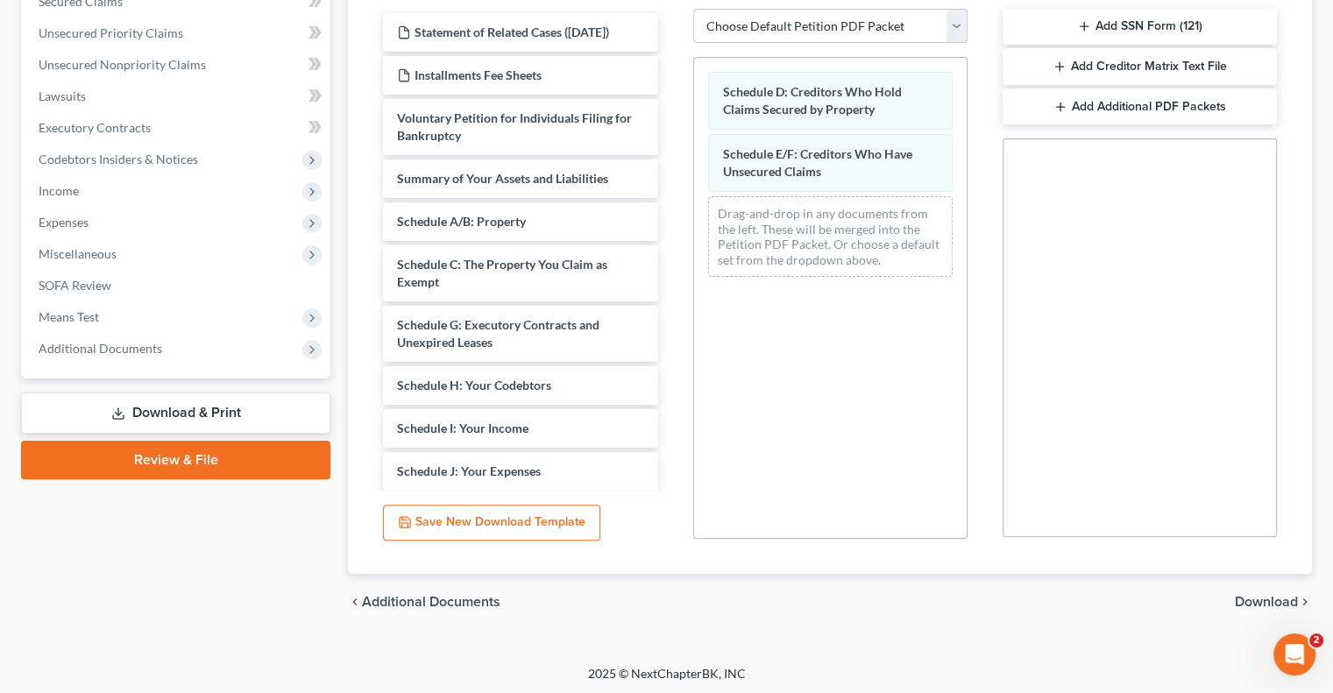
scroll to position [387, 0]
click at [1278, 595] on span "Download" at bounding box center [1266, 600] width 63 height 14
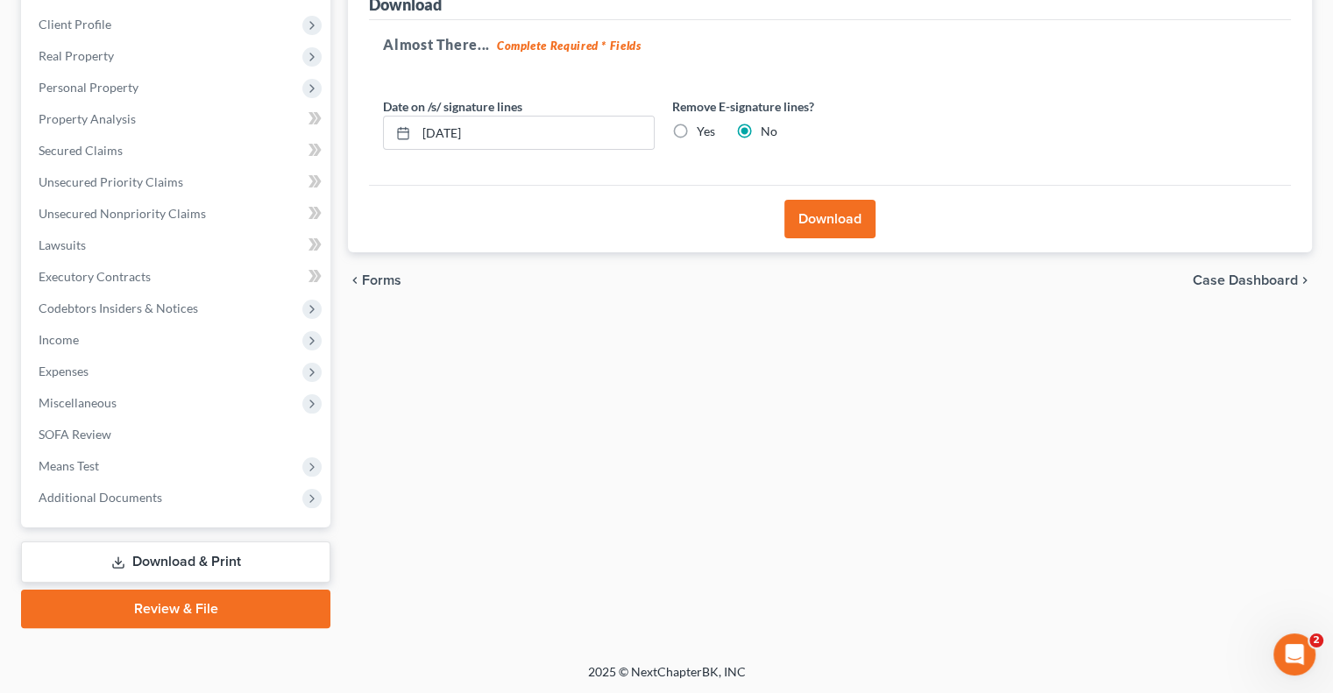
scroll to position [61, 0]
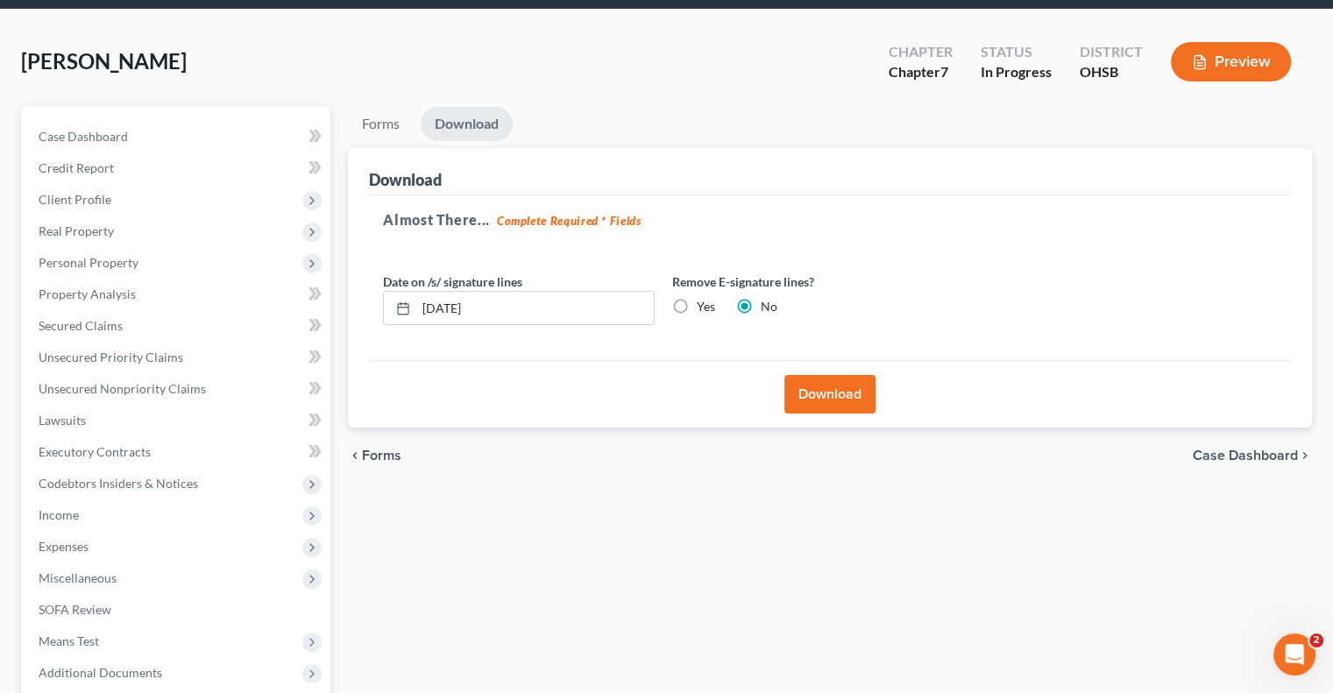
click at [804, 392] on button "Download" at bounding box center [829, 394] width 91 height 39
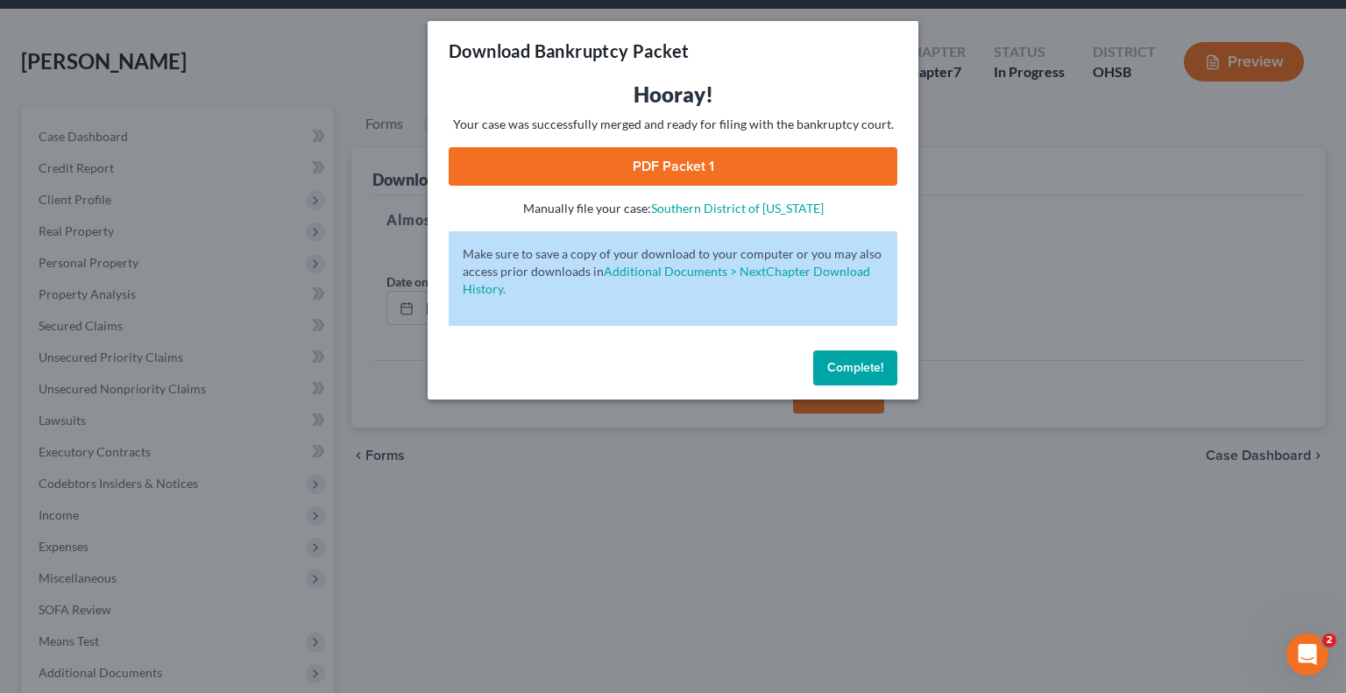
click at [659, 173] on link "PDF Packet 1" at bounding box center [673, 166] width 449 height 39
click at [839, 364] on span "Complete!" at bounding box center [855, 367] width 56 height 15
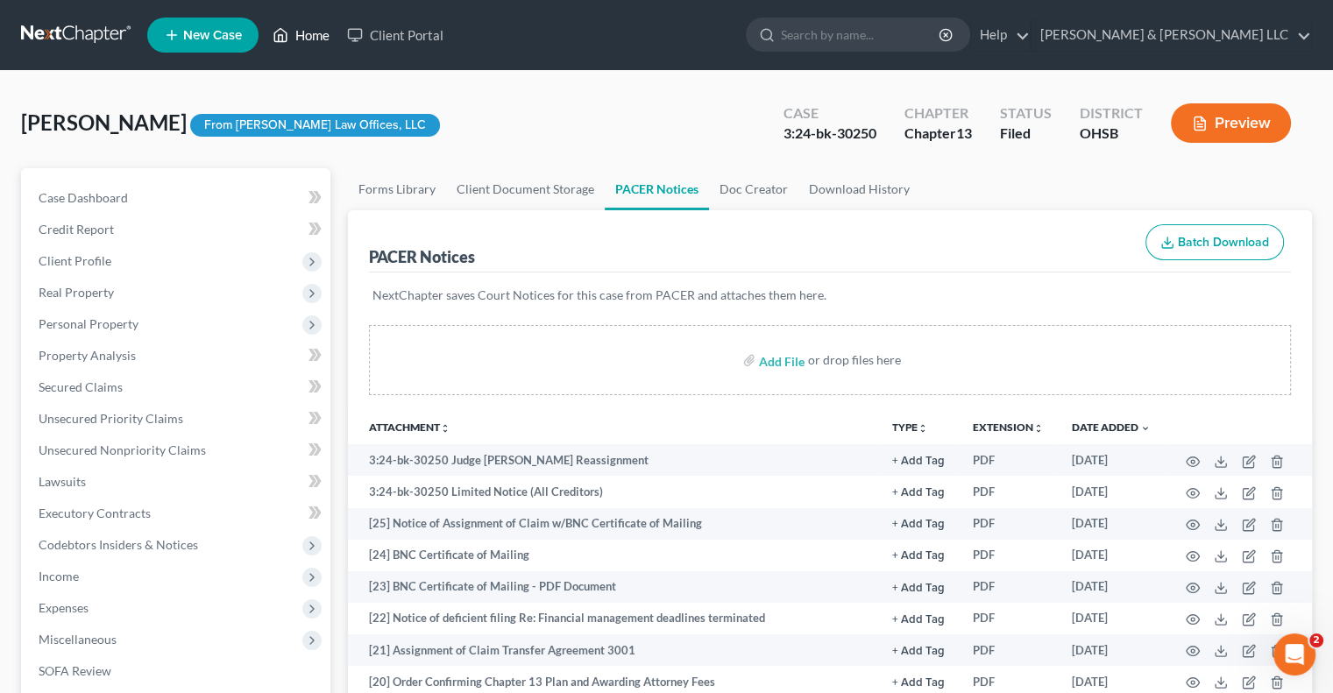
click at [313, 37] on link "Home" at bounding box center [301, 35] width 74 height 32
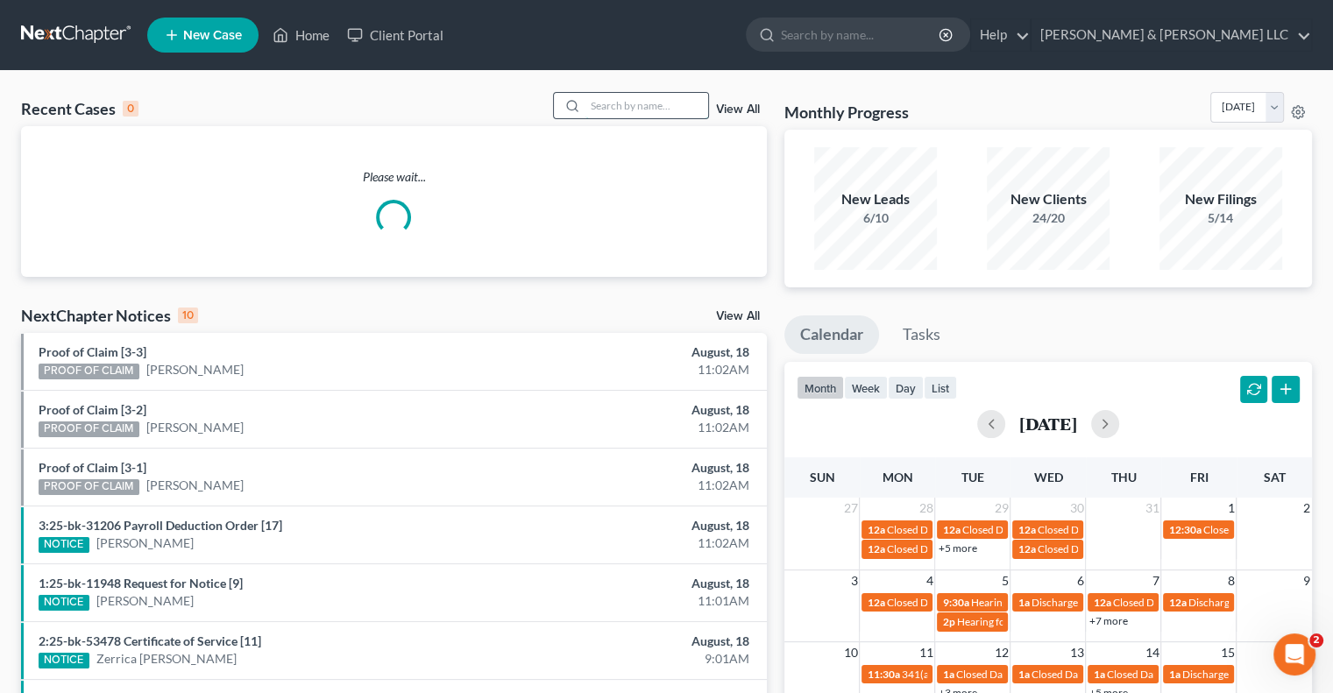
click at [598, 105] on input "search" at bounding box center [646, 105] width 123 height 25
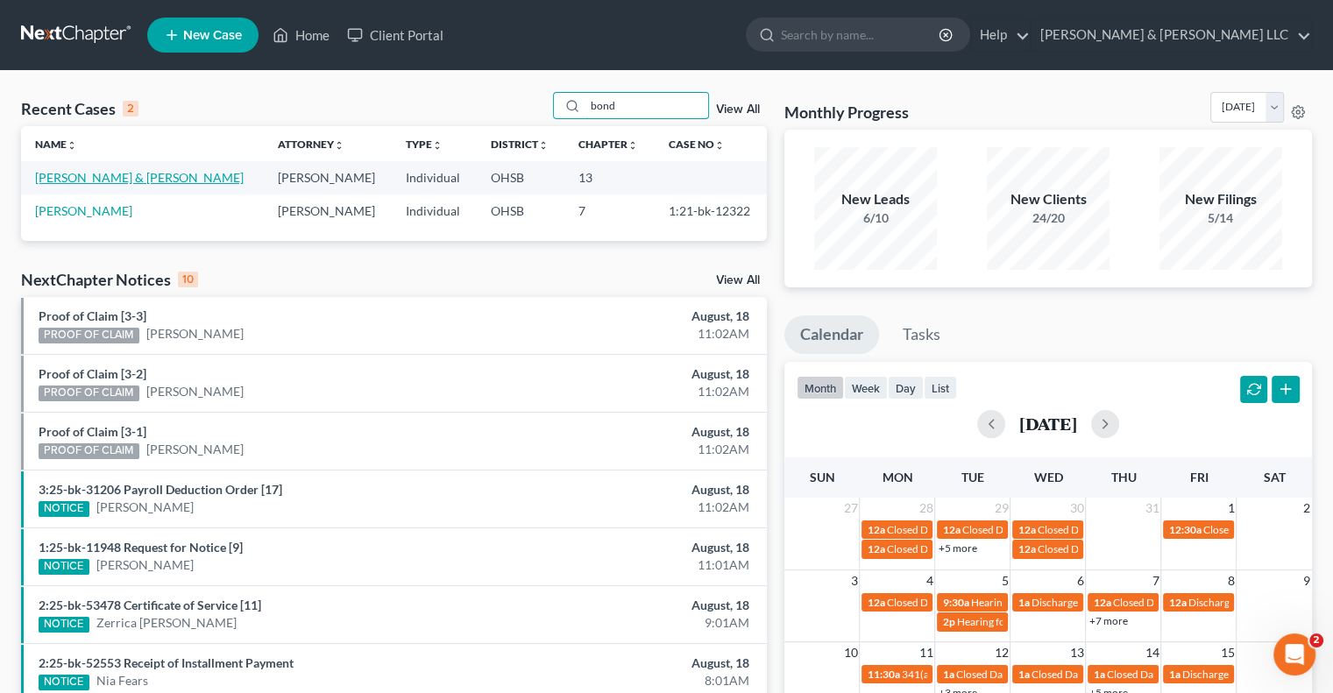
type input "bond"
click at [107, 181] on link "[PERSON_NAME] & [PERSON_NAME]" at bounding box center [139, 177] width 209 height 15
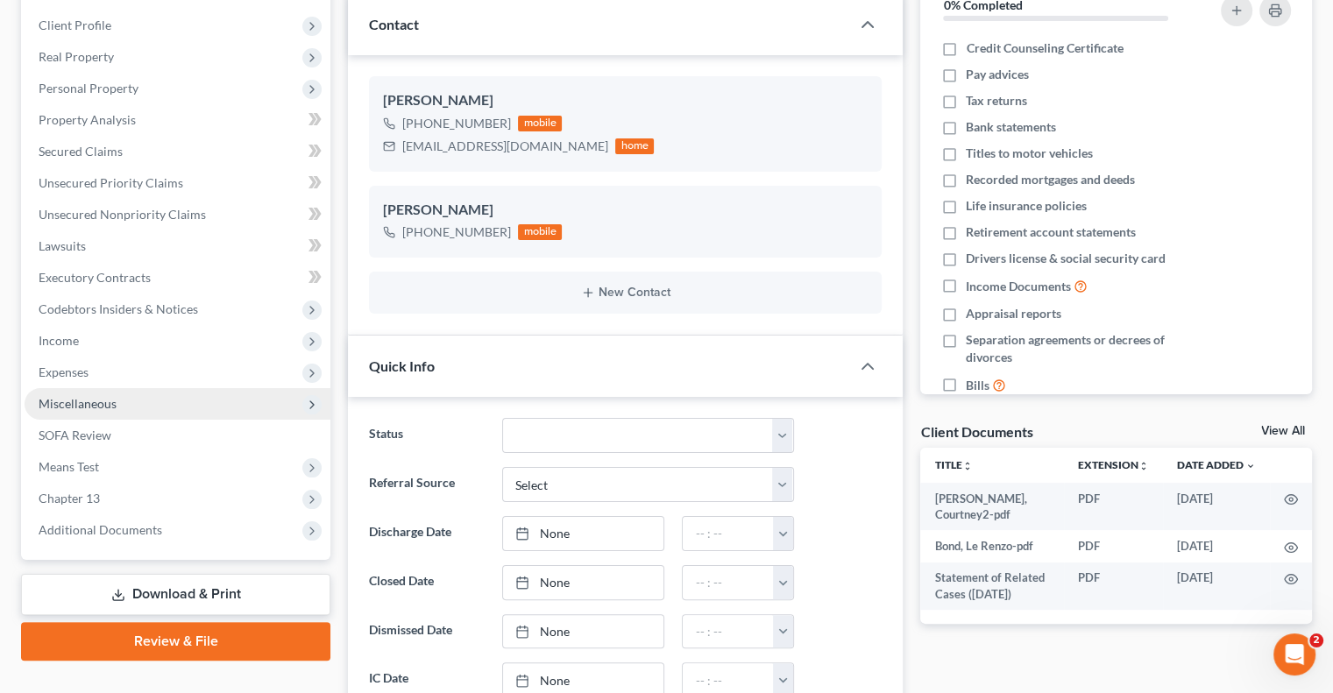
scroll to position [263, 0]
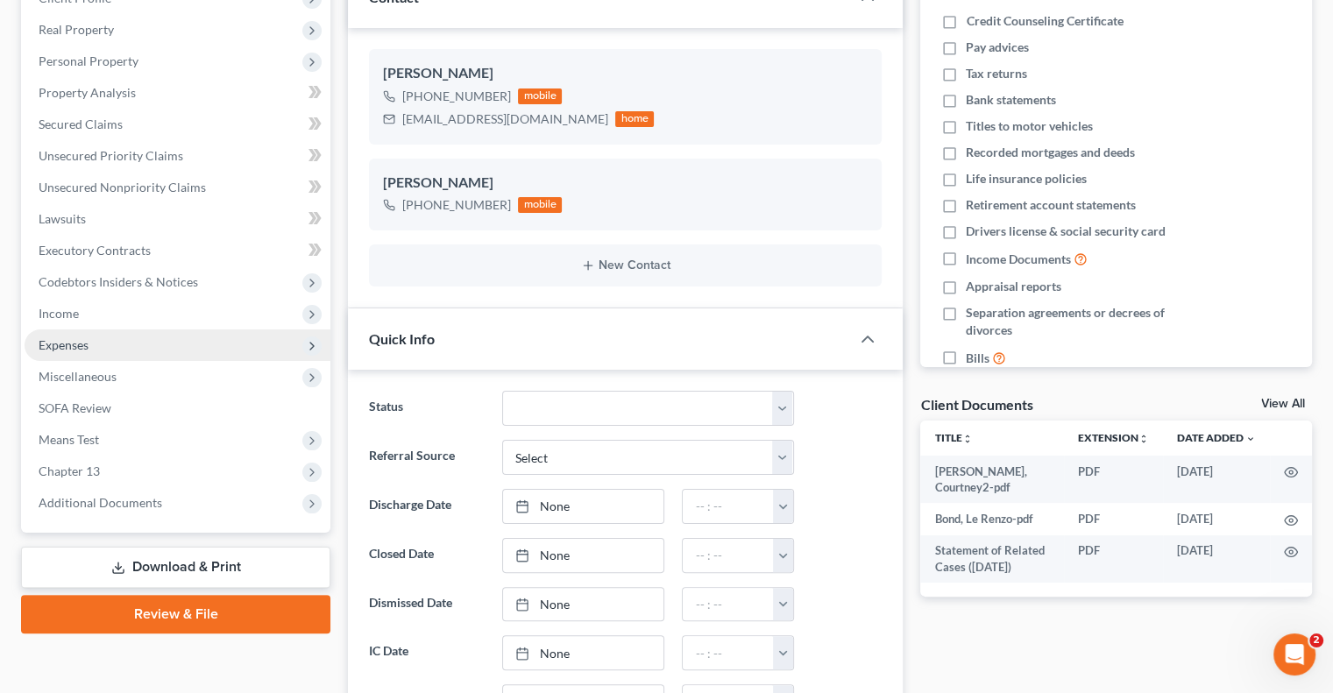
click at [80, 354] on span "Expenses" at bounding box center [178, 345] width 306 height 32
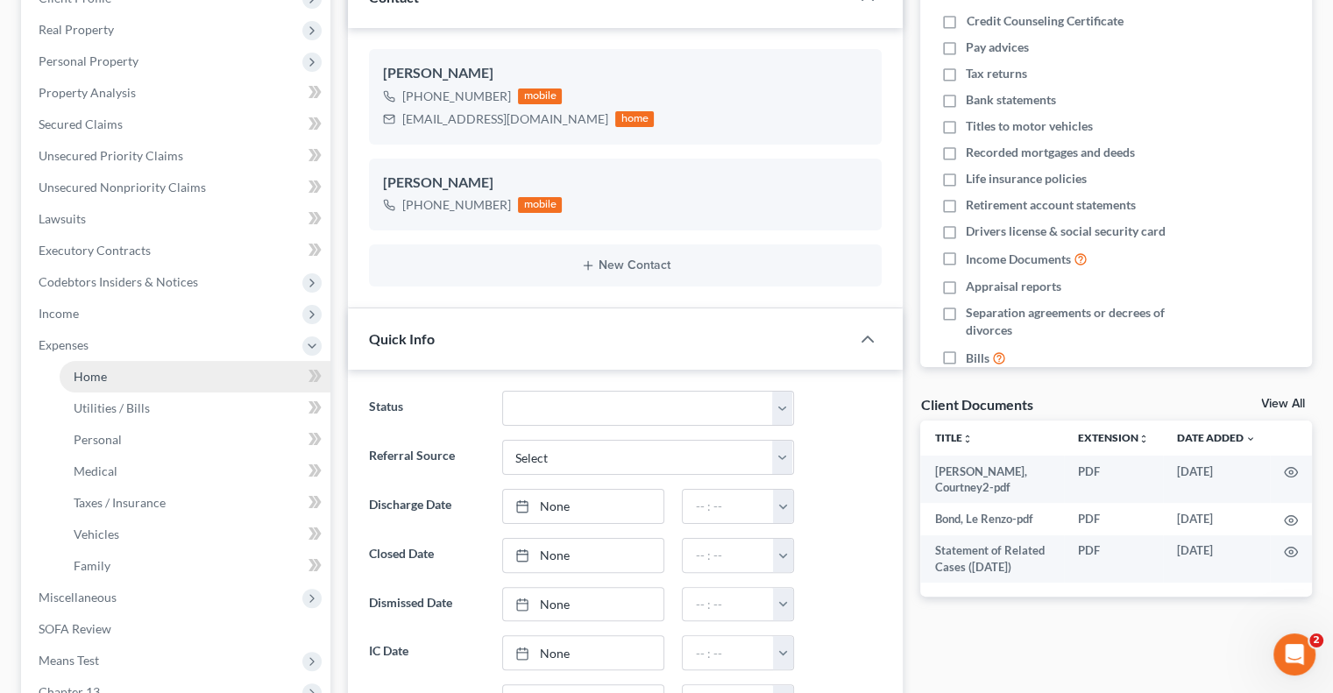
click at [89, 373] on span "Home" at bounding box center [90, 376] width 33 height 15
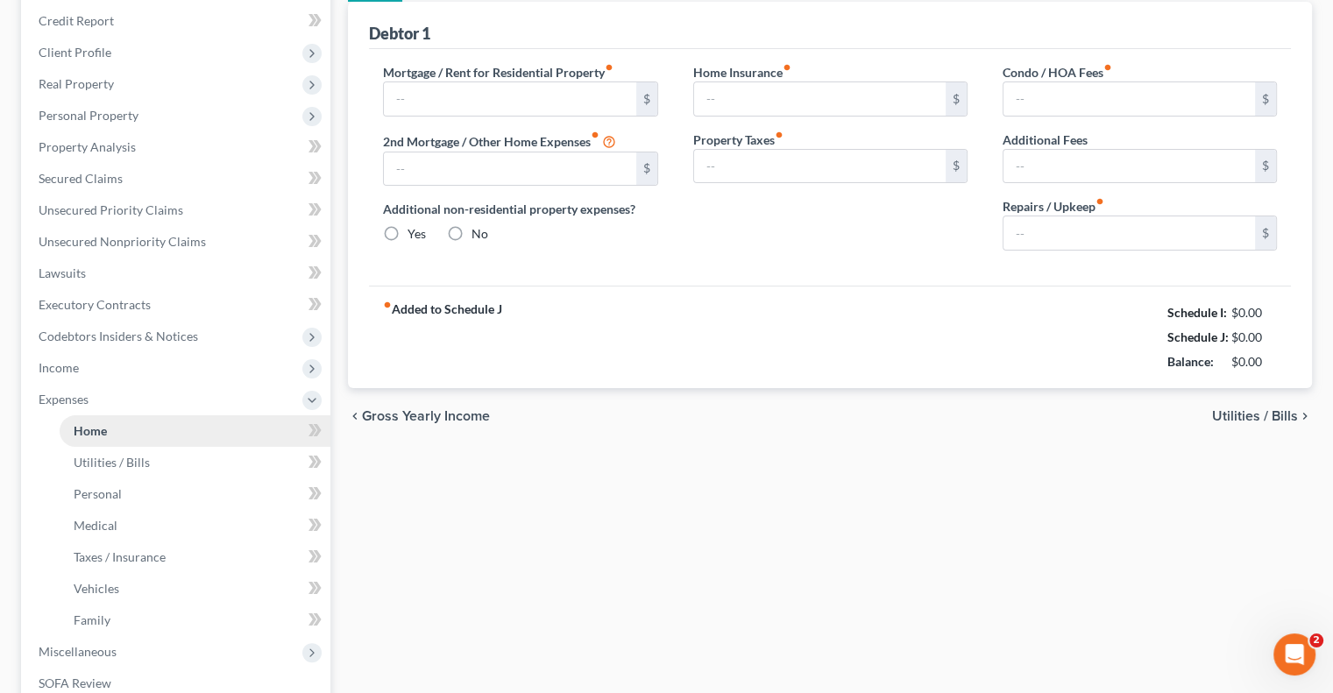
type input "1,285.00"
type input "0.00"
radio input "true"
type input "15.00"
type input "0.00"
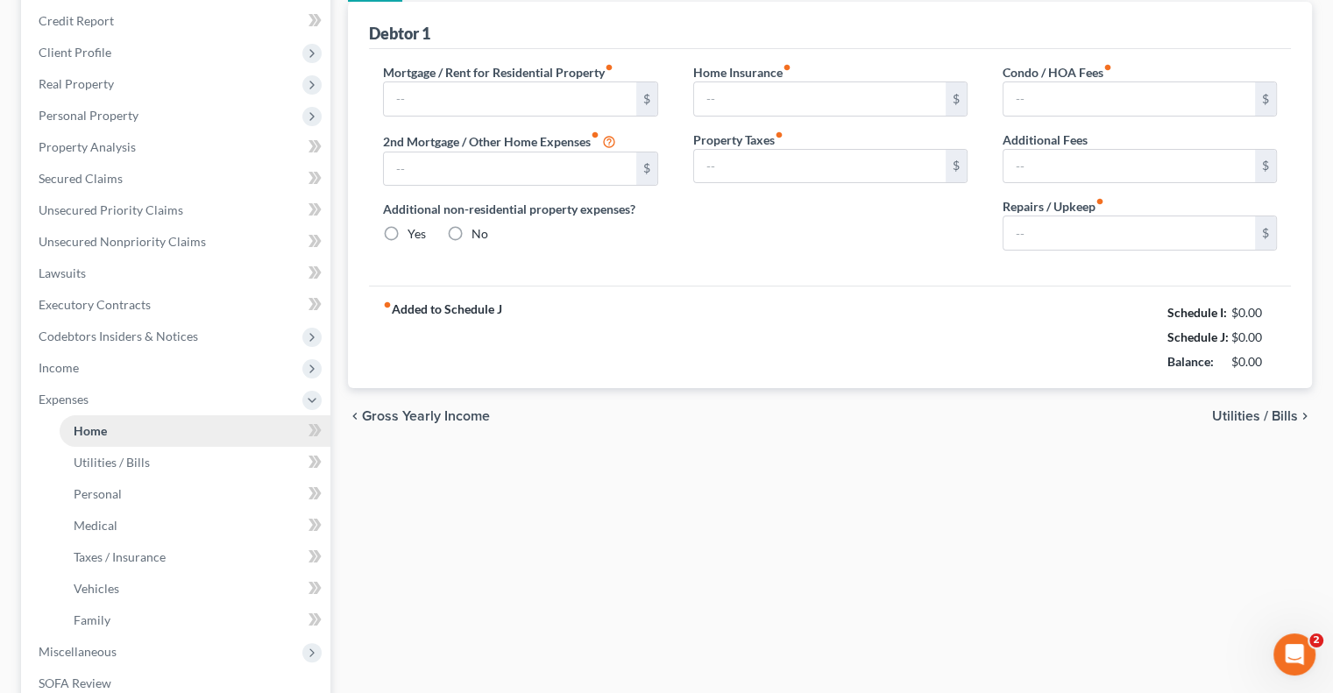
type input "0.00"
type input "150.00"
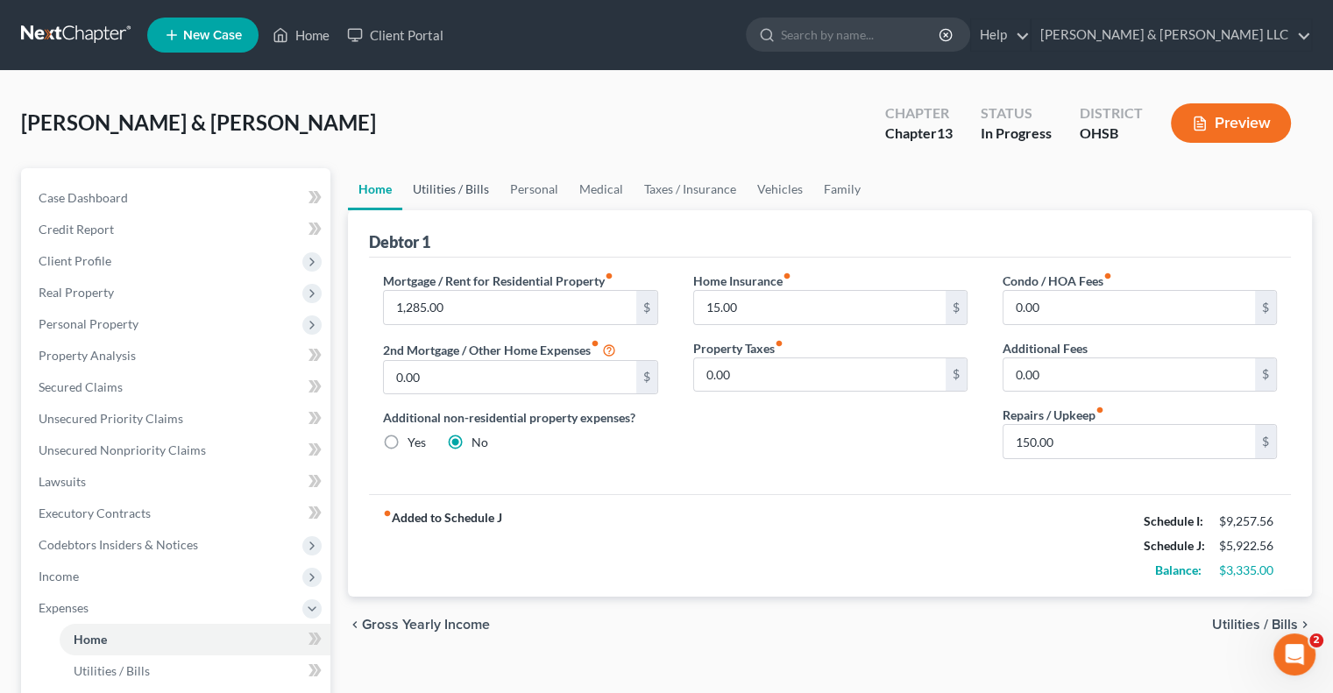
click at [431, 189] on link "Utilities / Bills" at bounding box center [450, 189] width 97 height 42
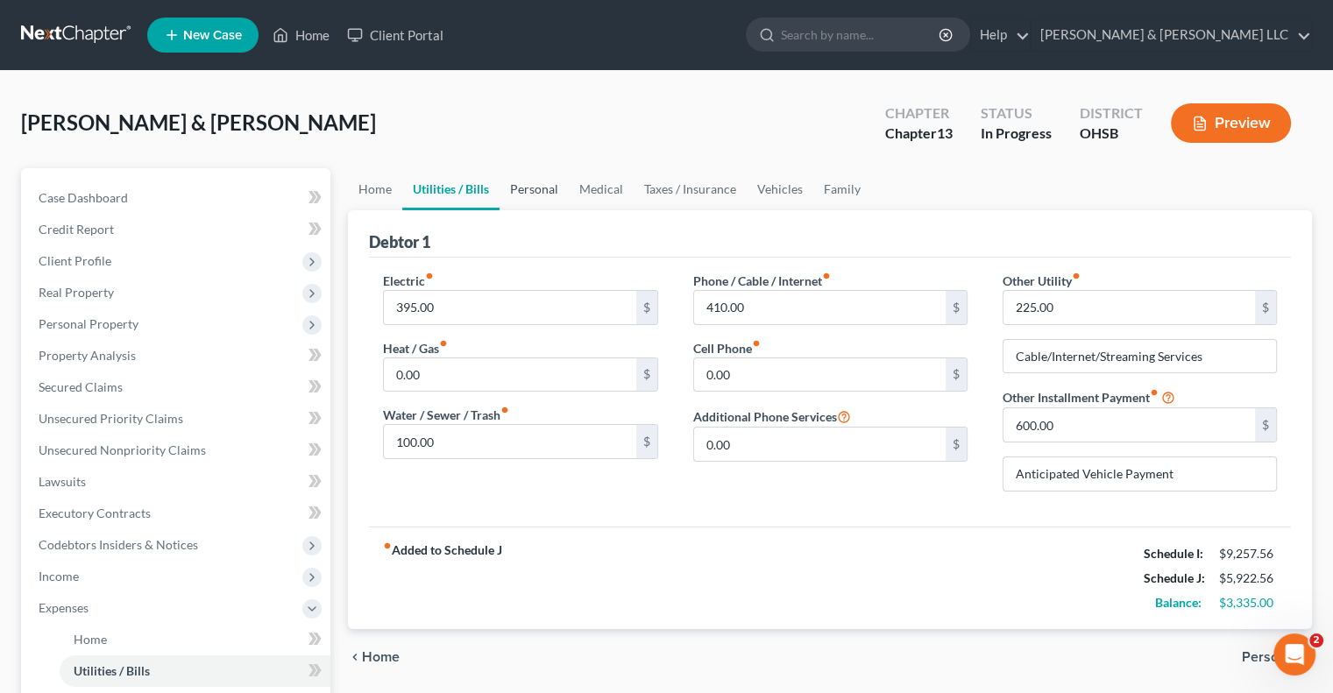
click at [549, 191] on link "Personal" at bounding box center [533, 189] width 69 height 42
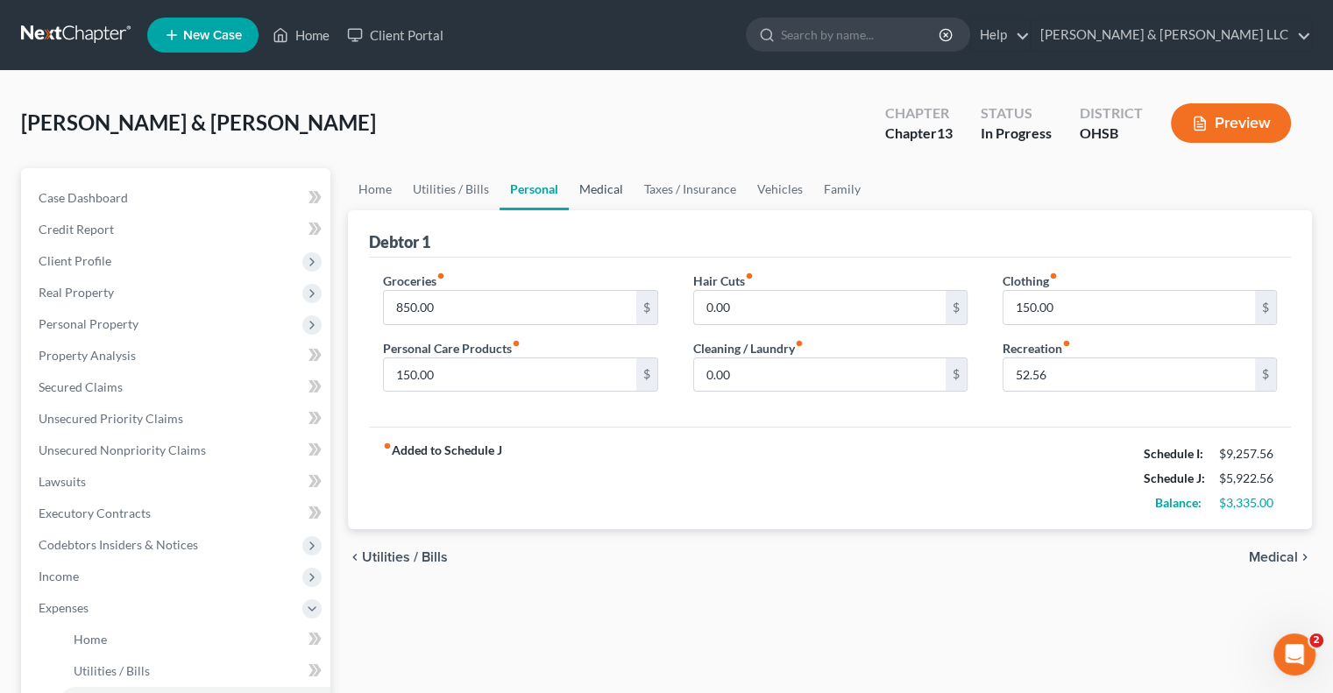
click at [584, 192] on link "Medical" at bounding box center [601, 189] width 65 height 42
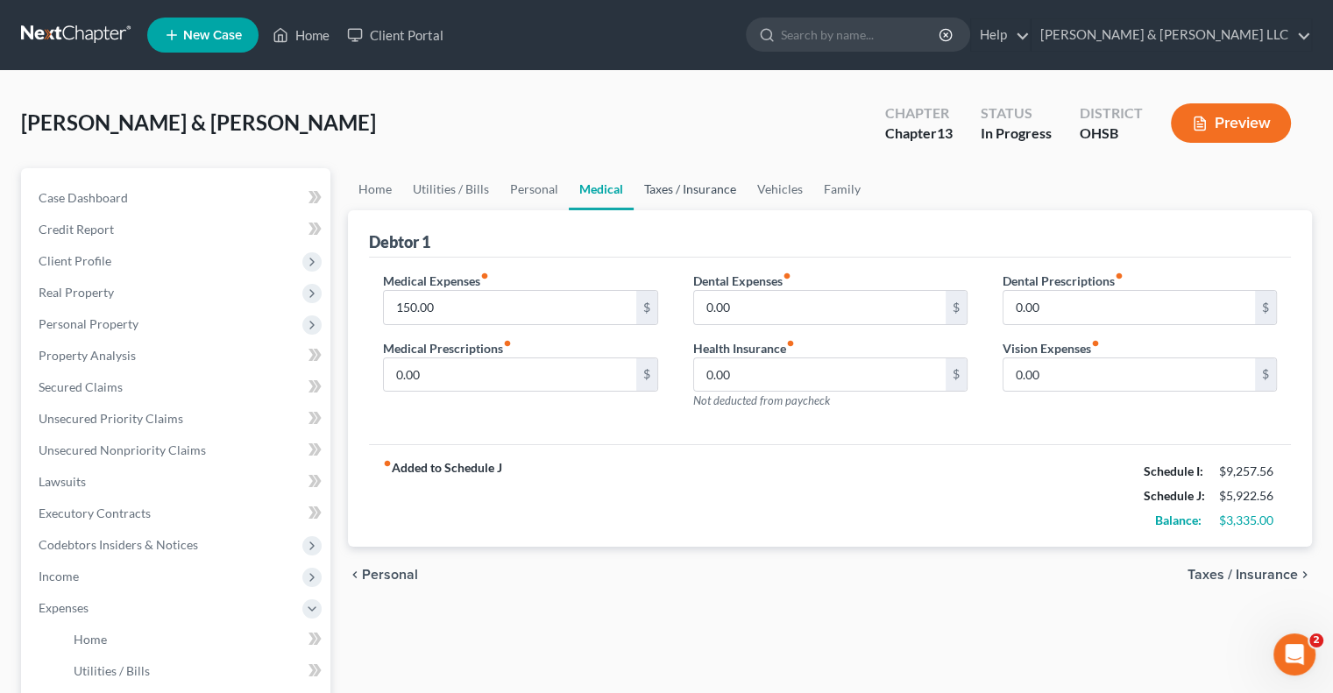
click at [676, 190] on link "Taxes / Insurance" at bounding box center [690, 189] width 113 height 42
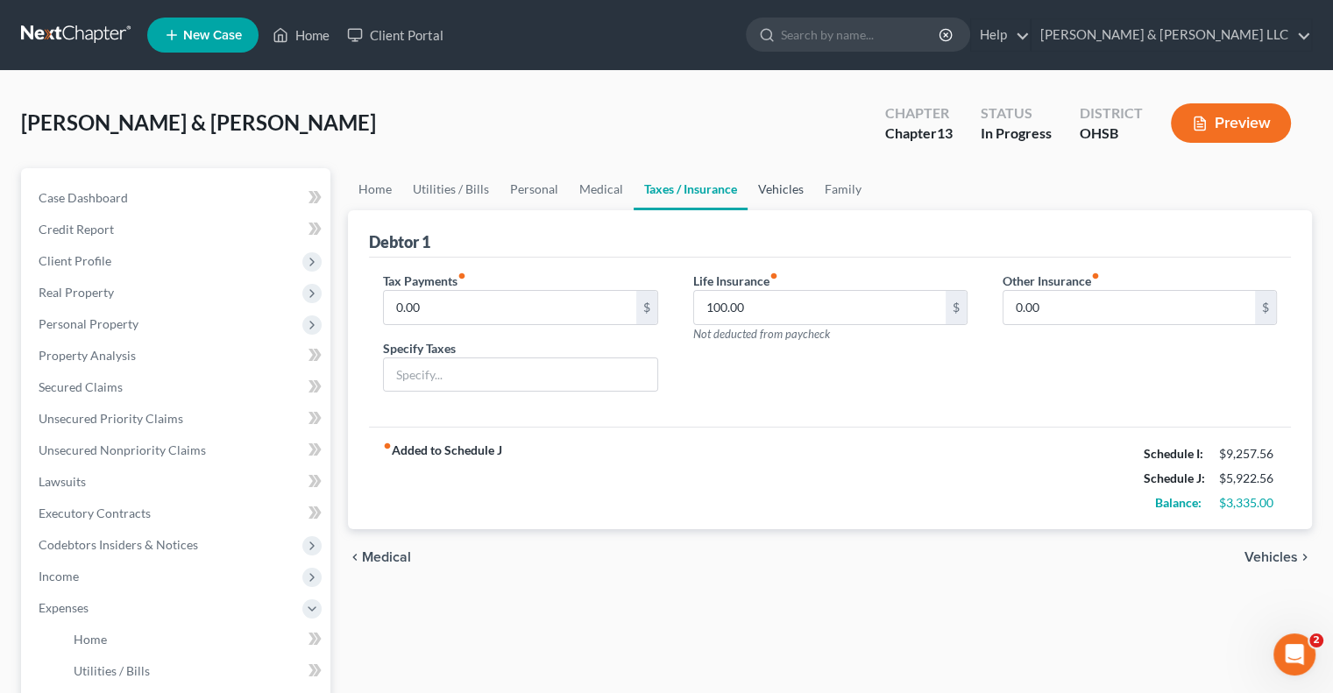
click at [772, 185] on link "Vehicles" at bounding box center [780, 189] width 67 height 42
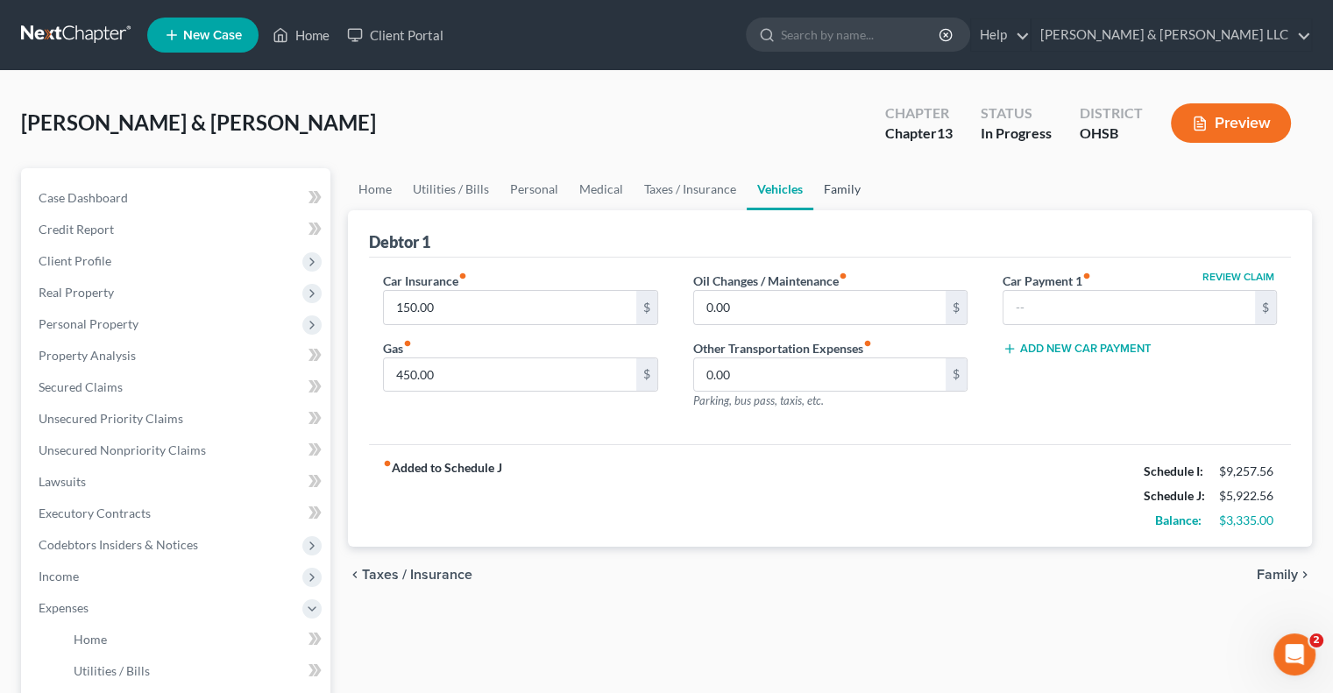
click at [834, 185] on link "Family" at bounding box center [842, 189] width 58 height 42
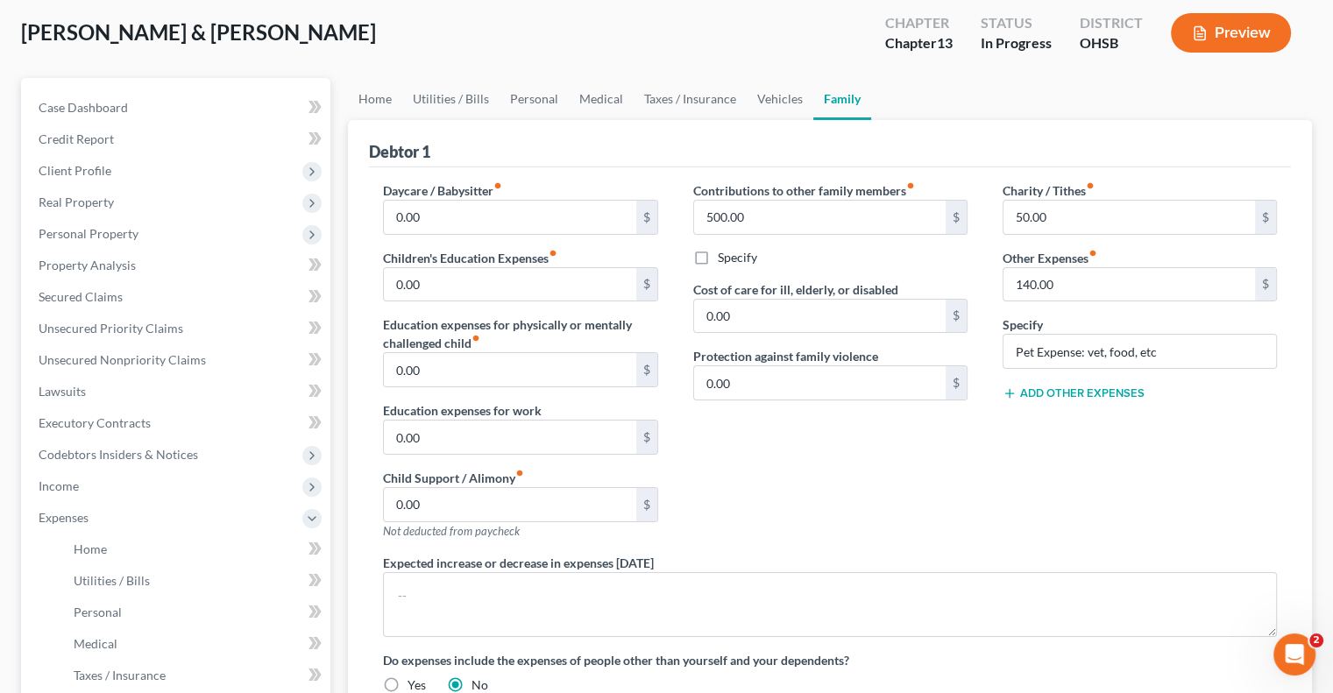
scroll to position [88, 0]
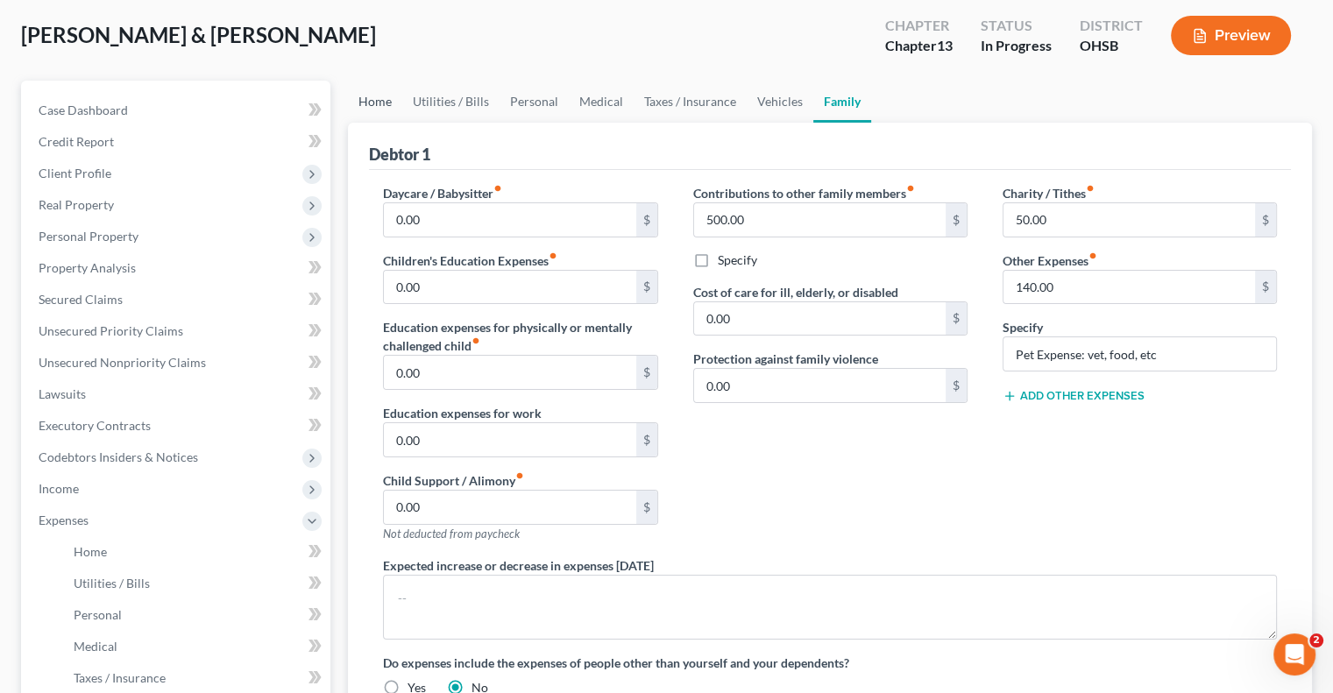
click at [379, 106] on link "Home" at bounding box center [375, 102] width 54 height 42
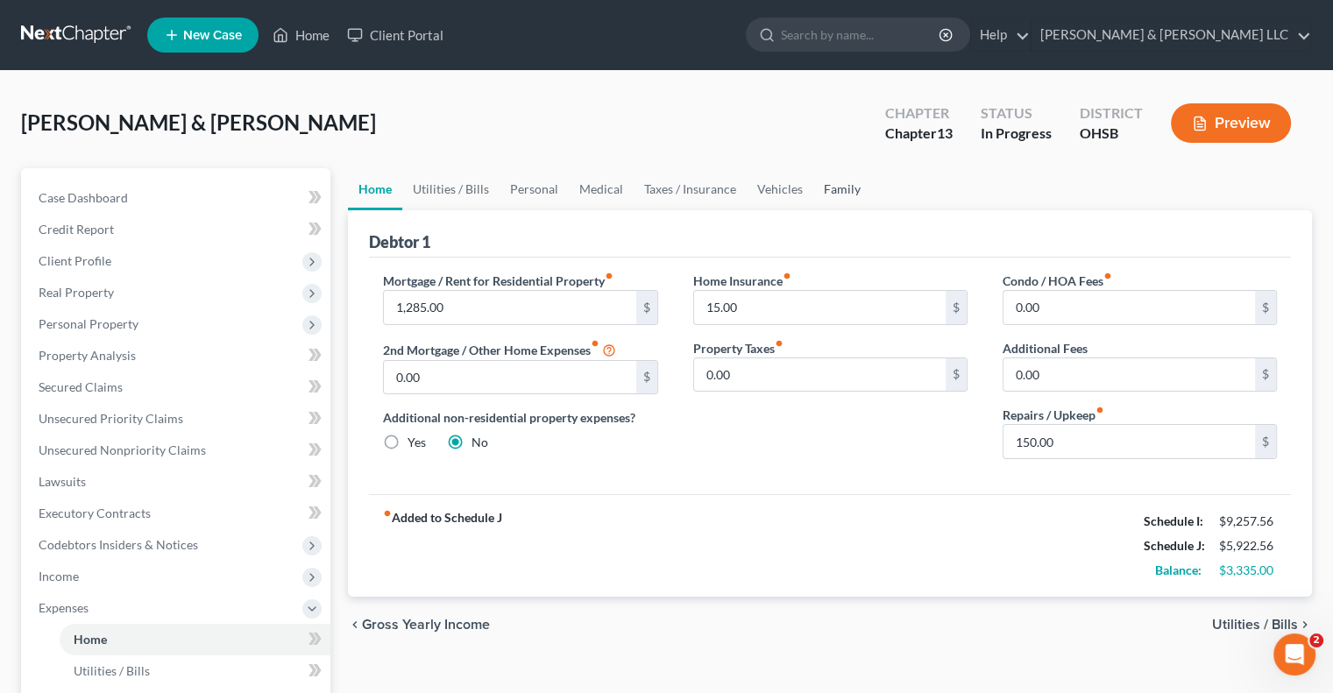
click at [834, 199] on link "Family" at bounding box center [842, 189] width 58 height 42
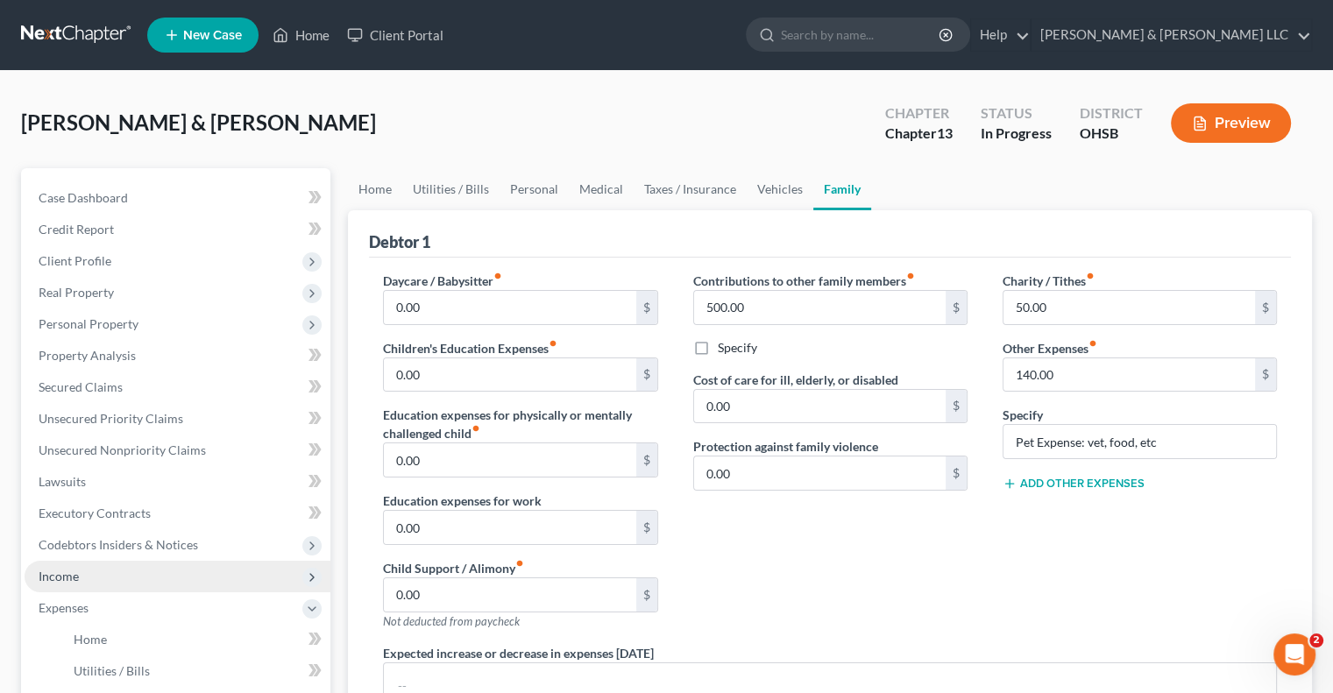
click at [62, 577] on span "Income" at bounding box center [59, 576] width 40 height 15
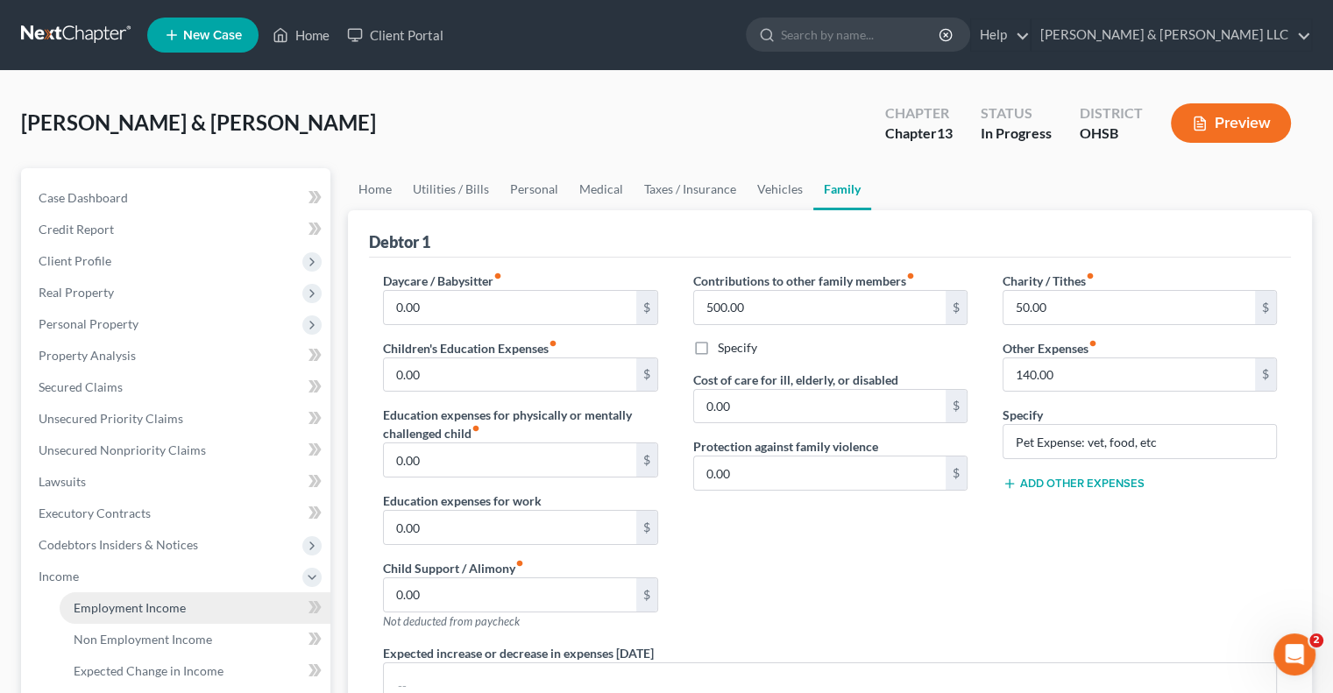
click at [94, 607] on span "Employment Income" at bounding box center [130, 607] width 112 height 15
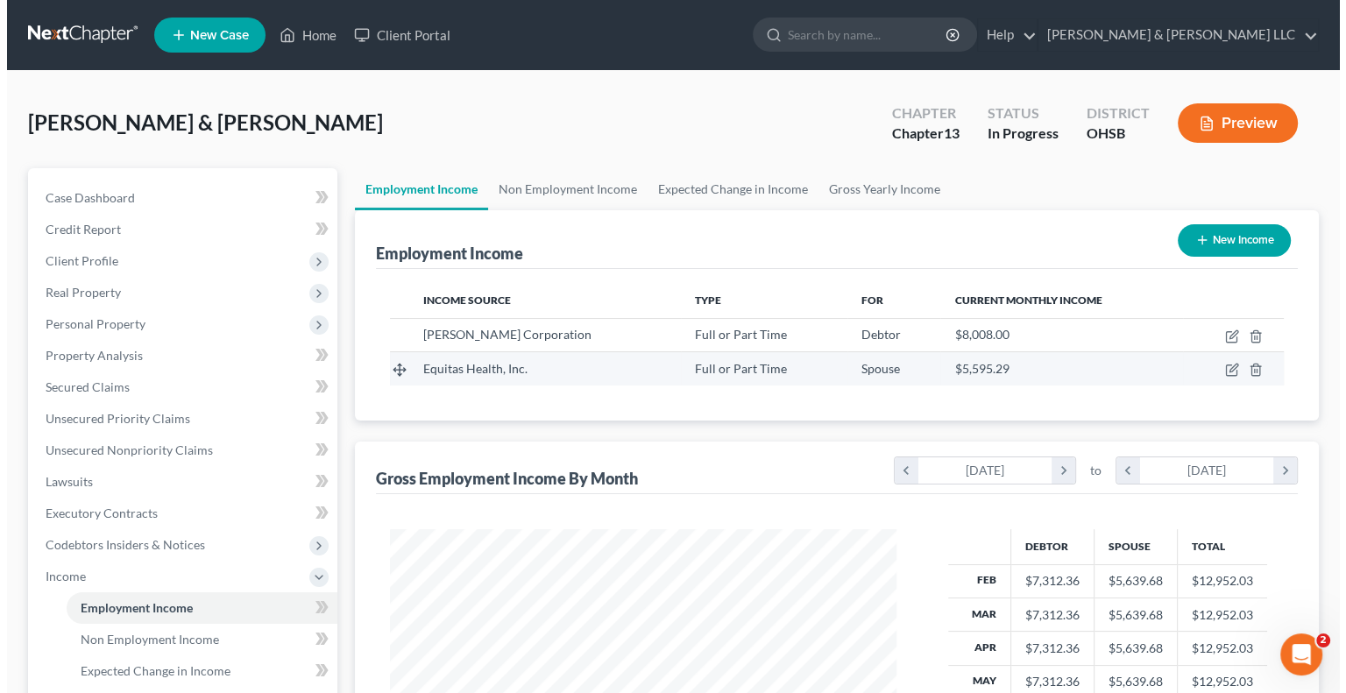
scroll to position [312, 541]
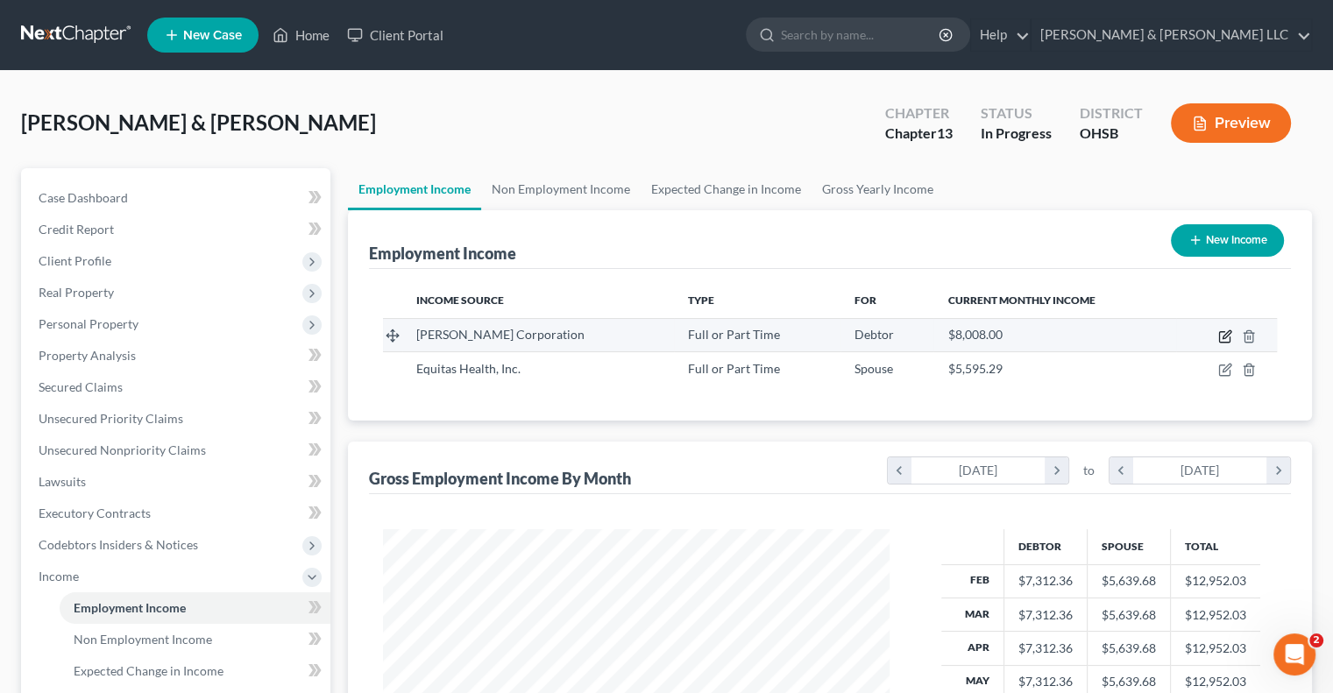
click at [1226, 339] on icon "button" at bounding box center [1225, 336] width 14 height 14
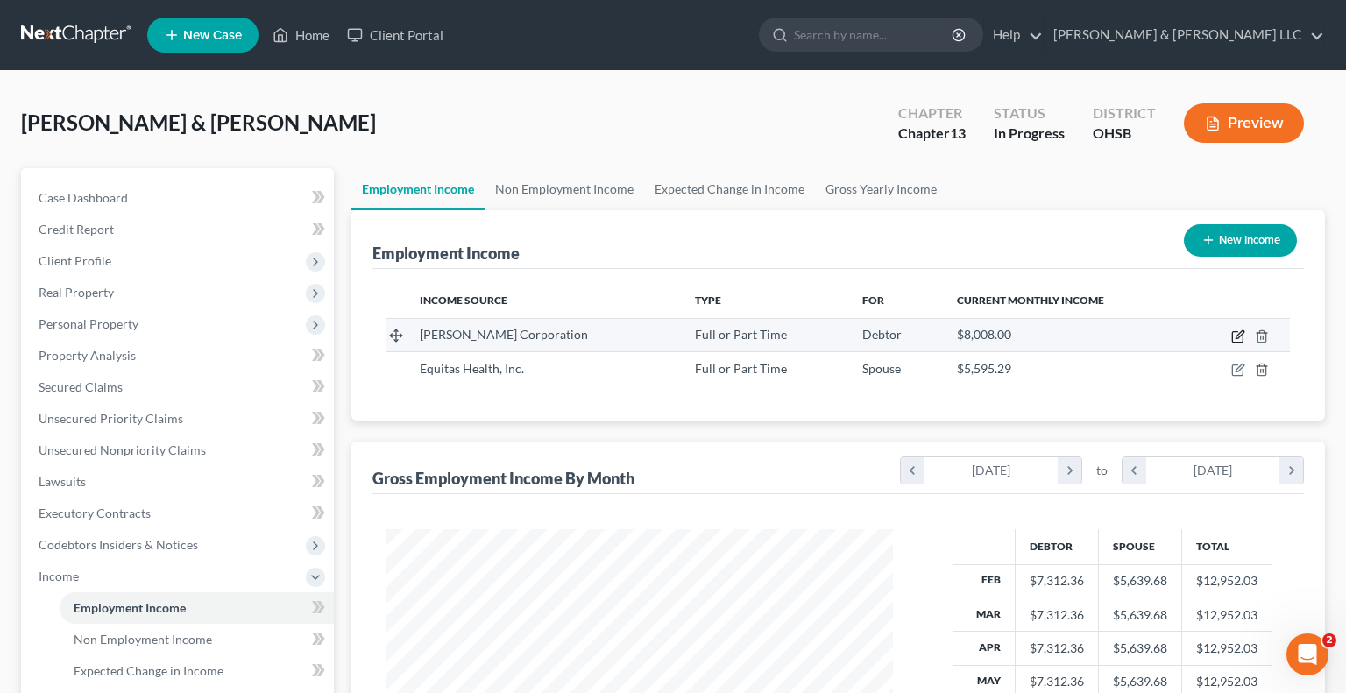
select select "0"
select select "36"
select select "3"
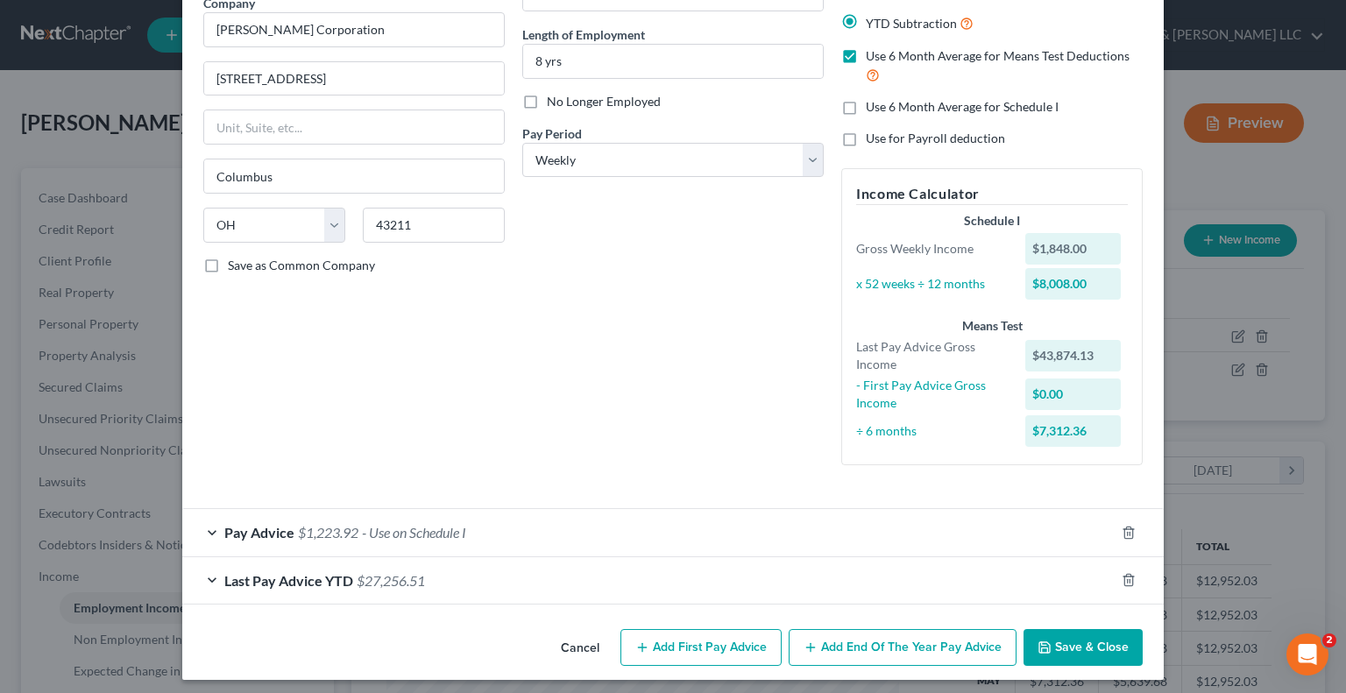
scroll to position [160, 0]
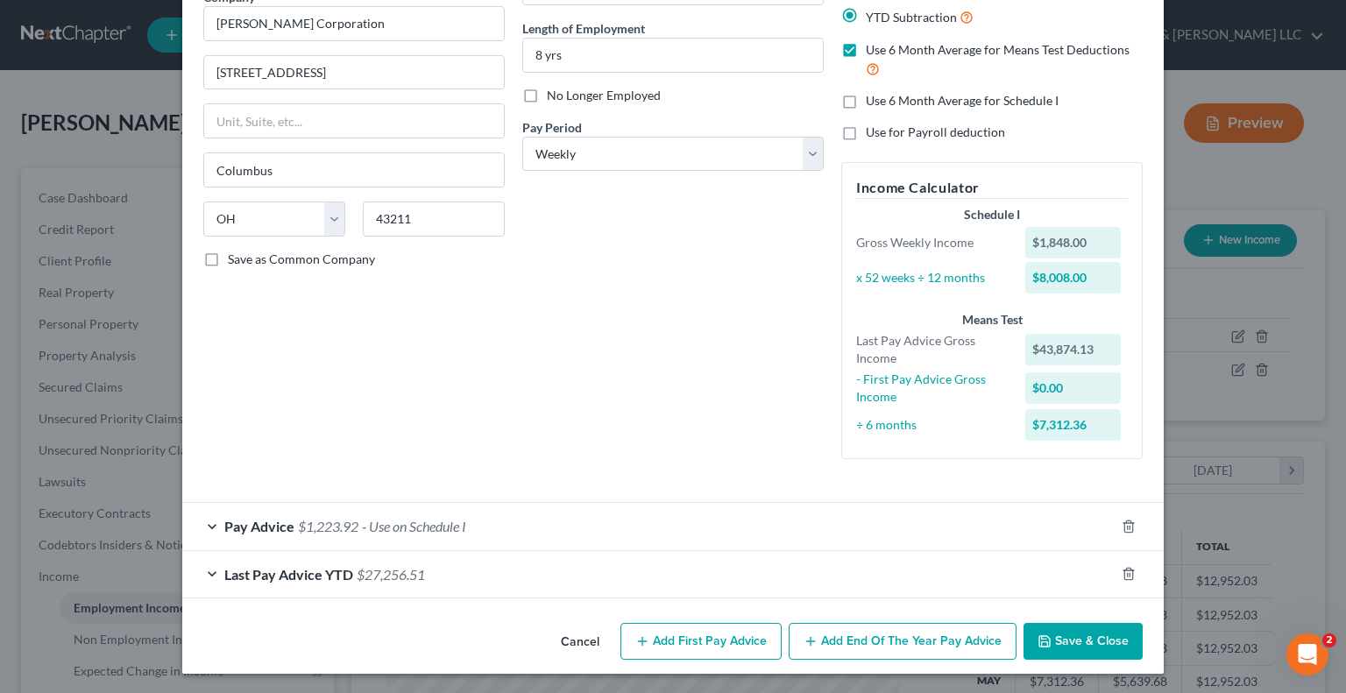
click at [273, 527] on span "Pay Advice" at bounding box center [259, 526] width 70 height 17
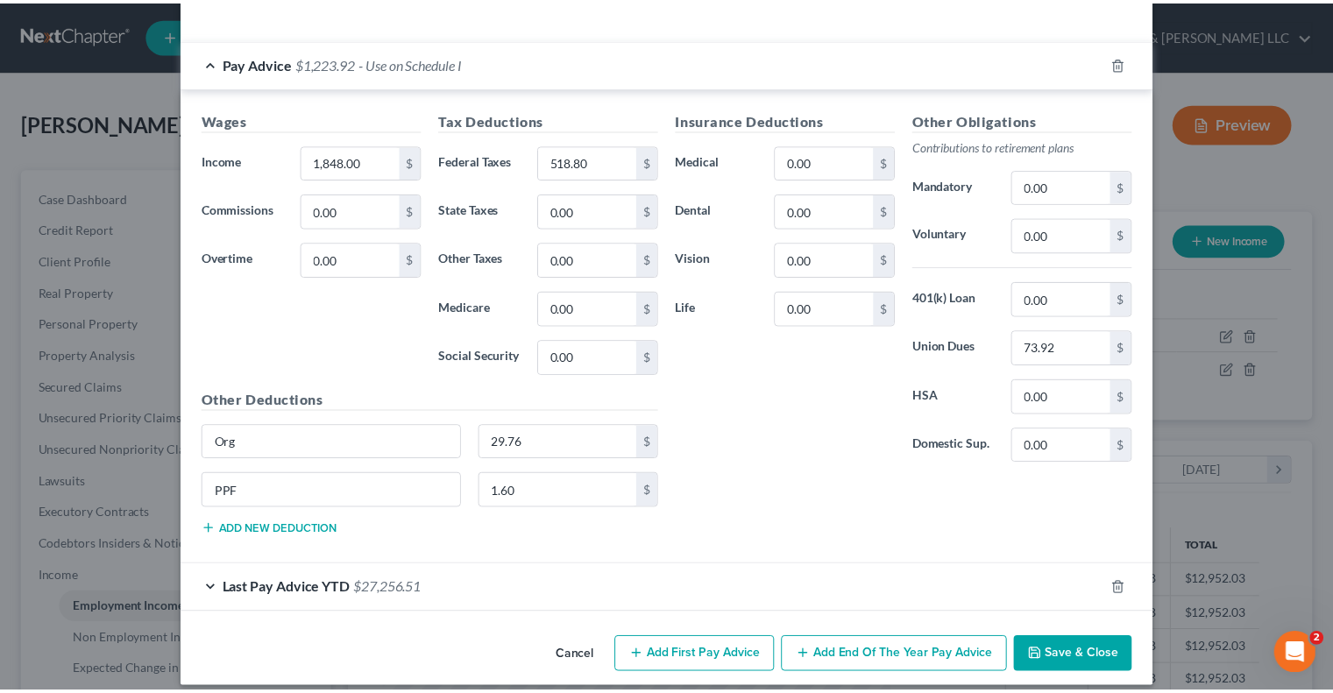
scroll to position [635, 0]
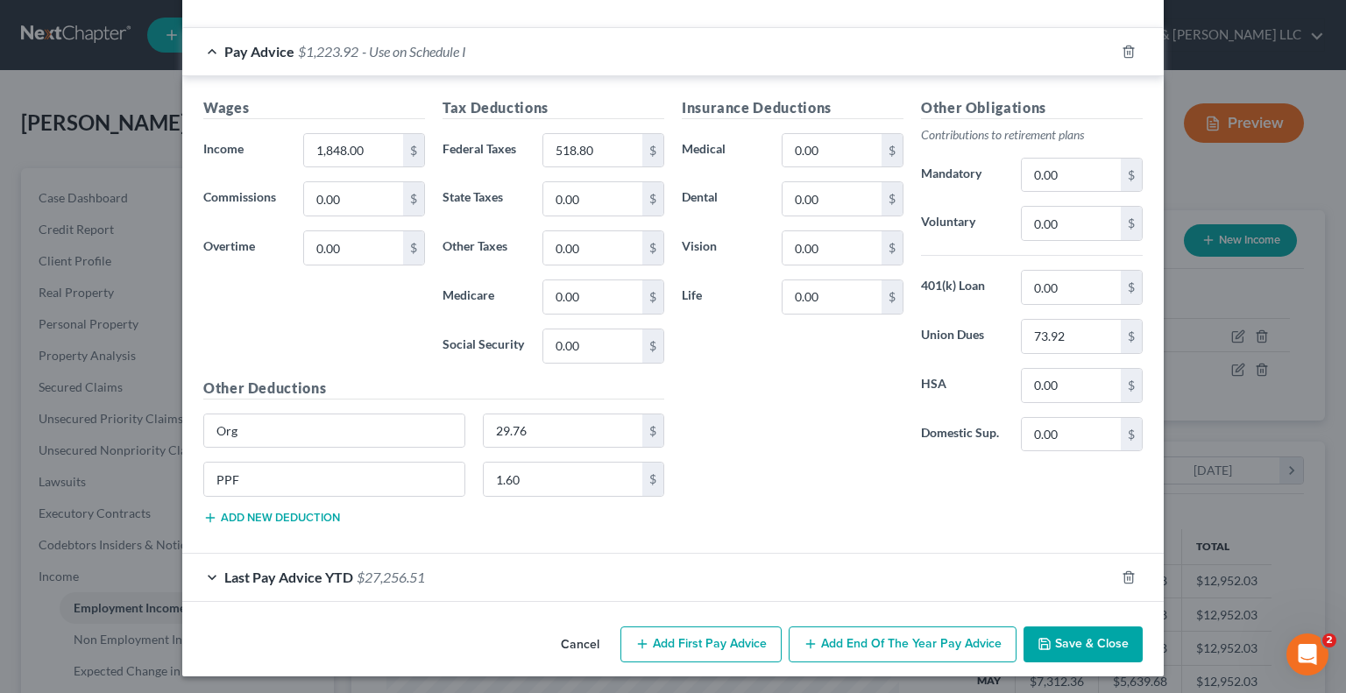
click at [1080, 638] on button "Save & Close" at bounding box center [1082, 645] width 119 height 37
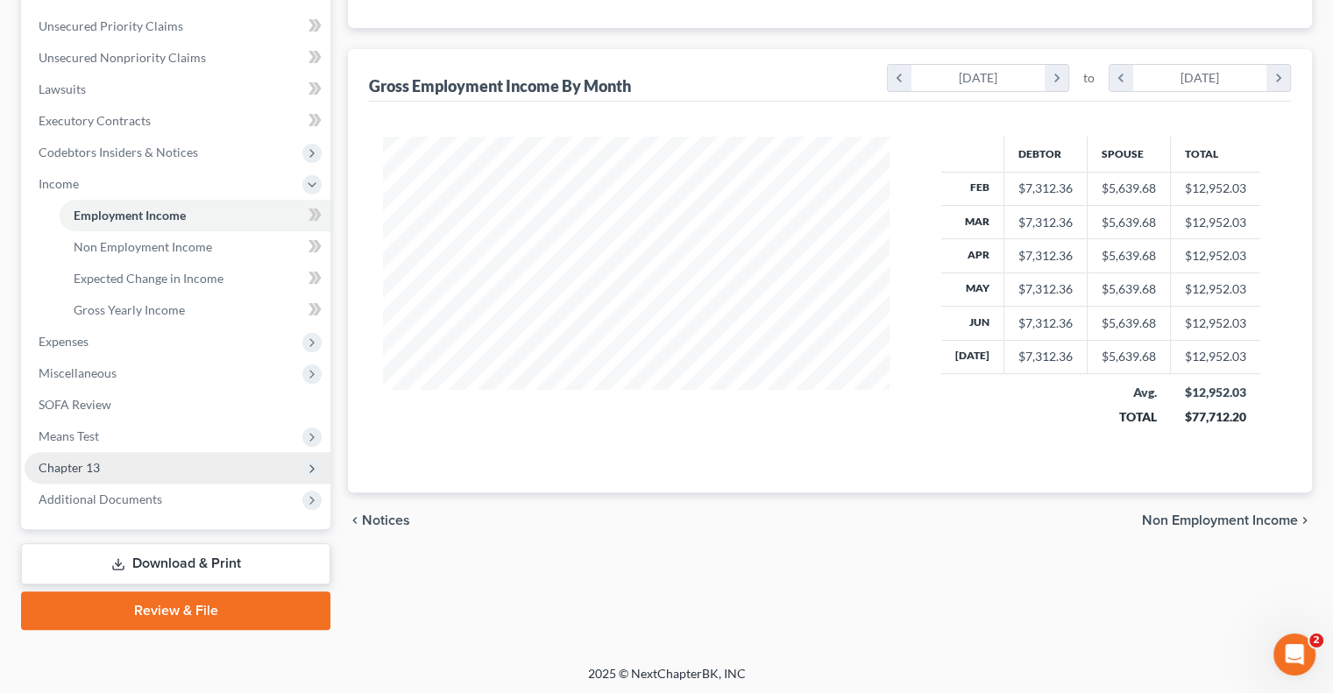
scroll to position [394, 0]
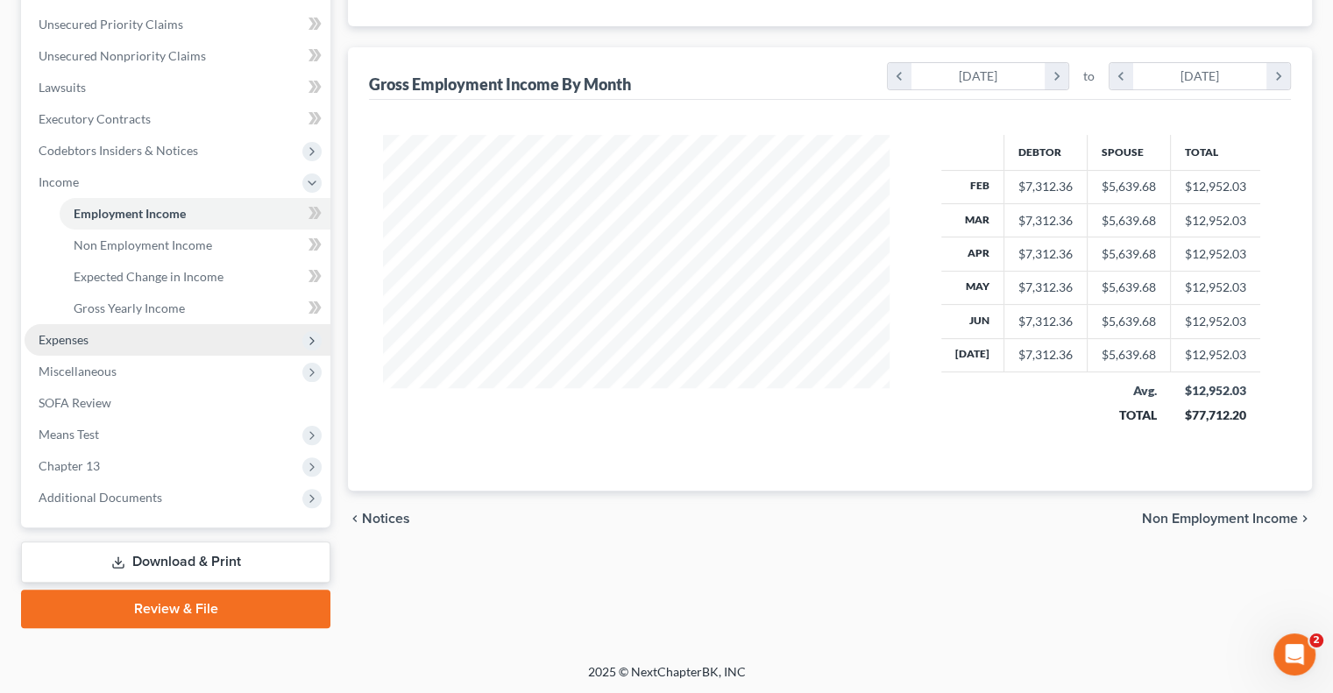
click at [110, 328] on span "Expenses" at bounding box center [178, 340] width 306 height 32
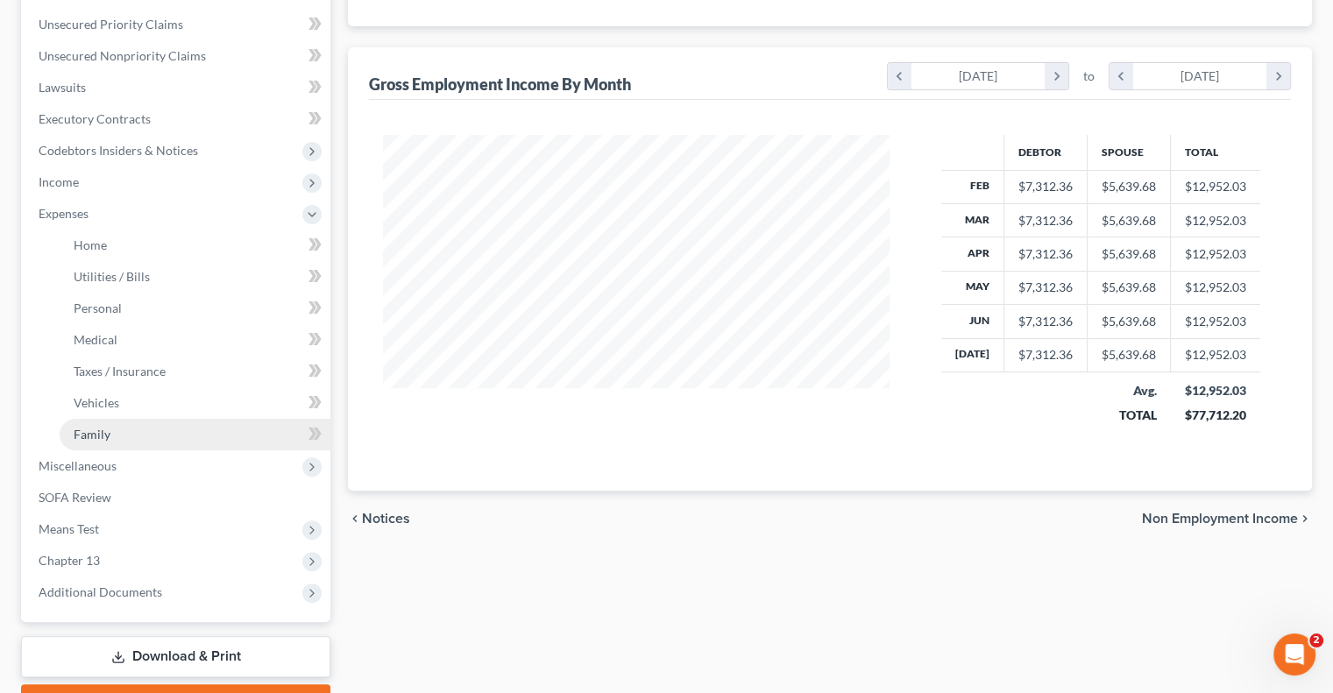
click at [127, 431] on link "Family" at bounding box center [195, 435] width 271 height 32
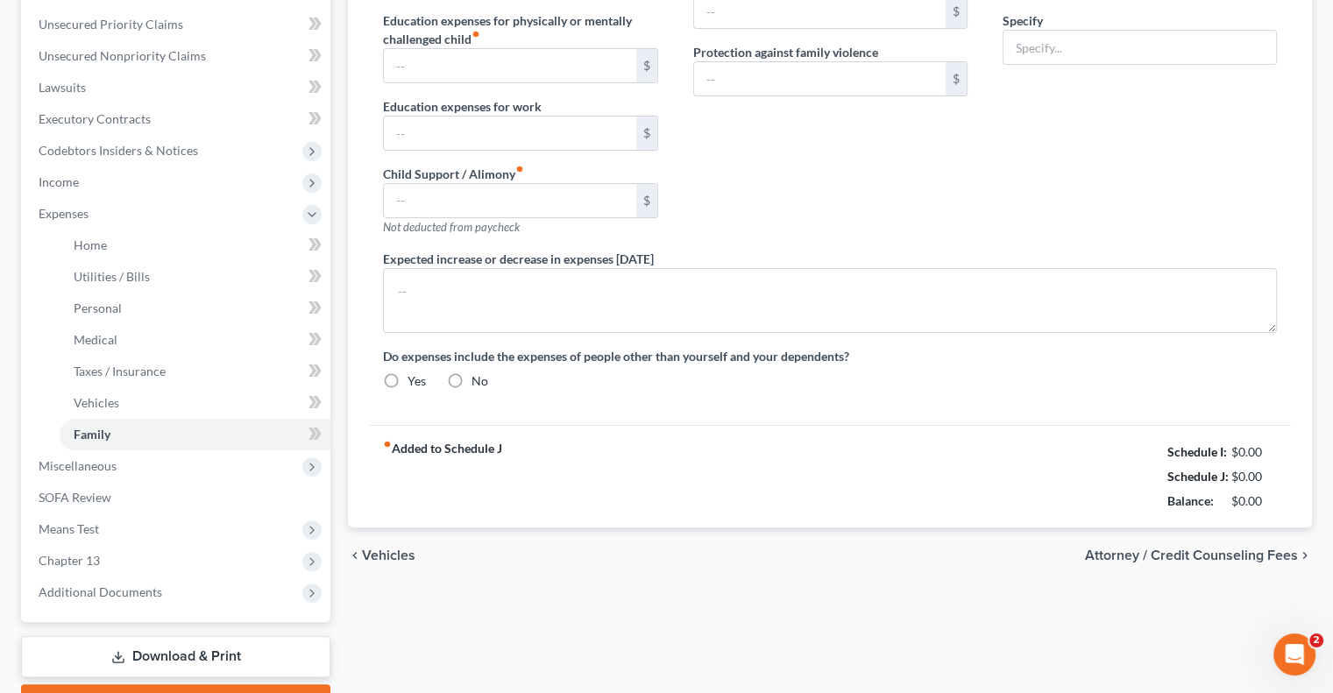
type input "0.00"
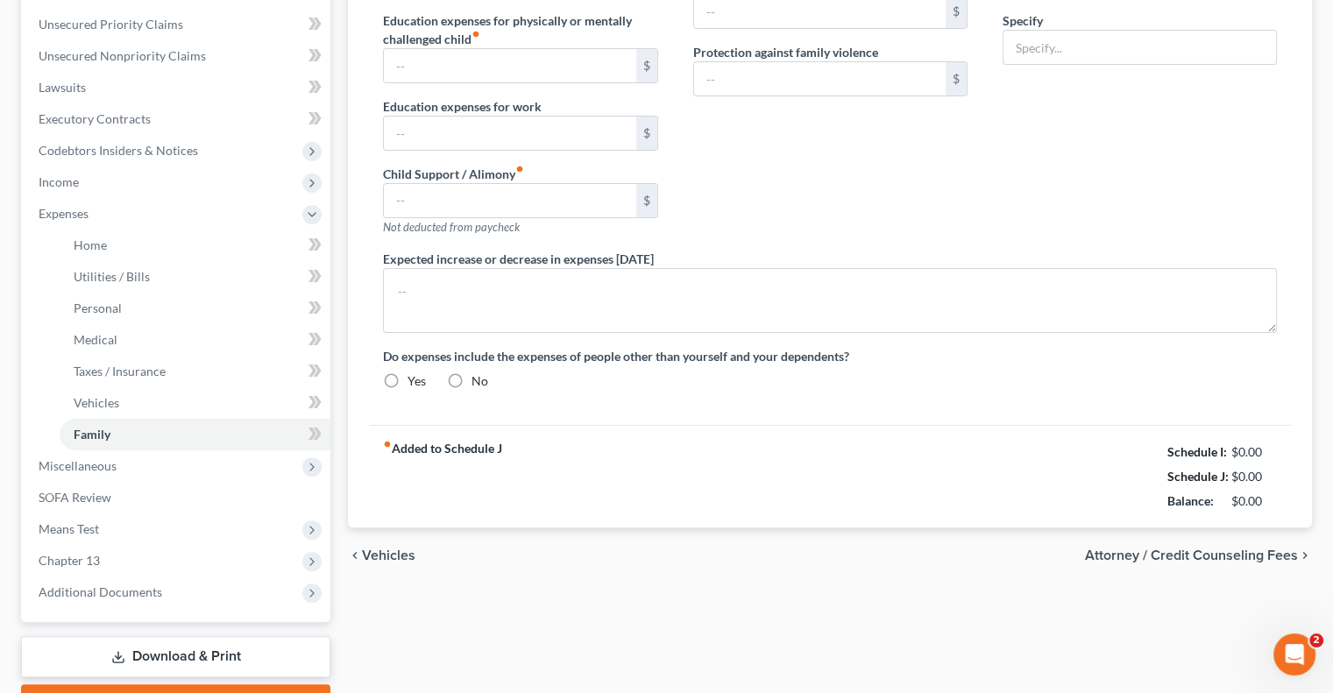
type input "500.00"
type input "0.00"
type input "50.00"
type input "140.00"
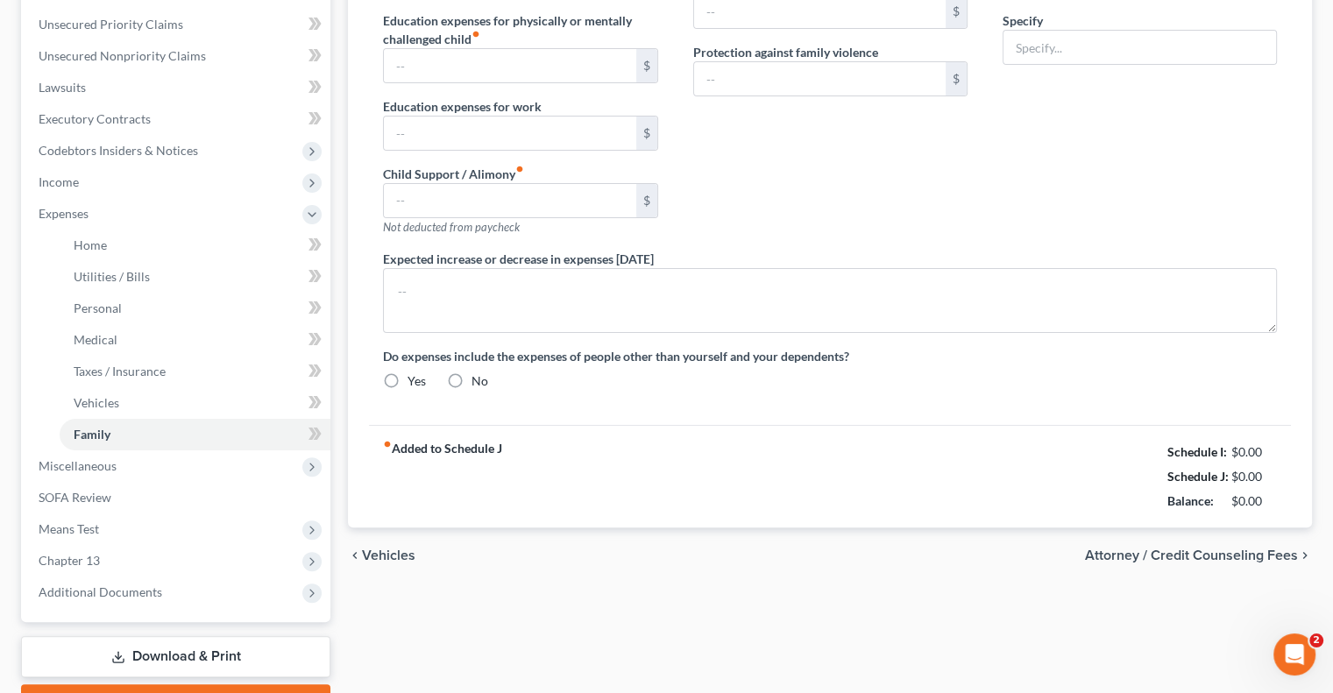
type input "Pet Expense: vet, food, etc"
radio input "true"
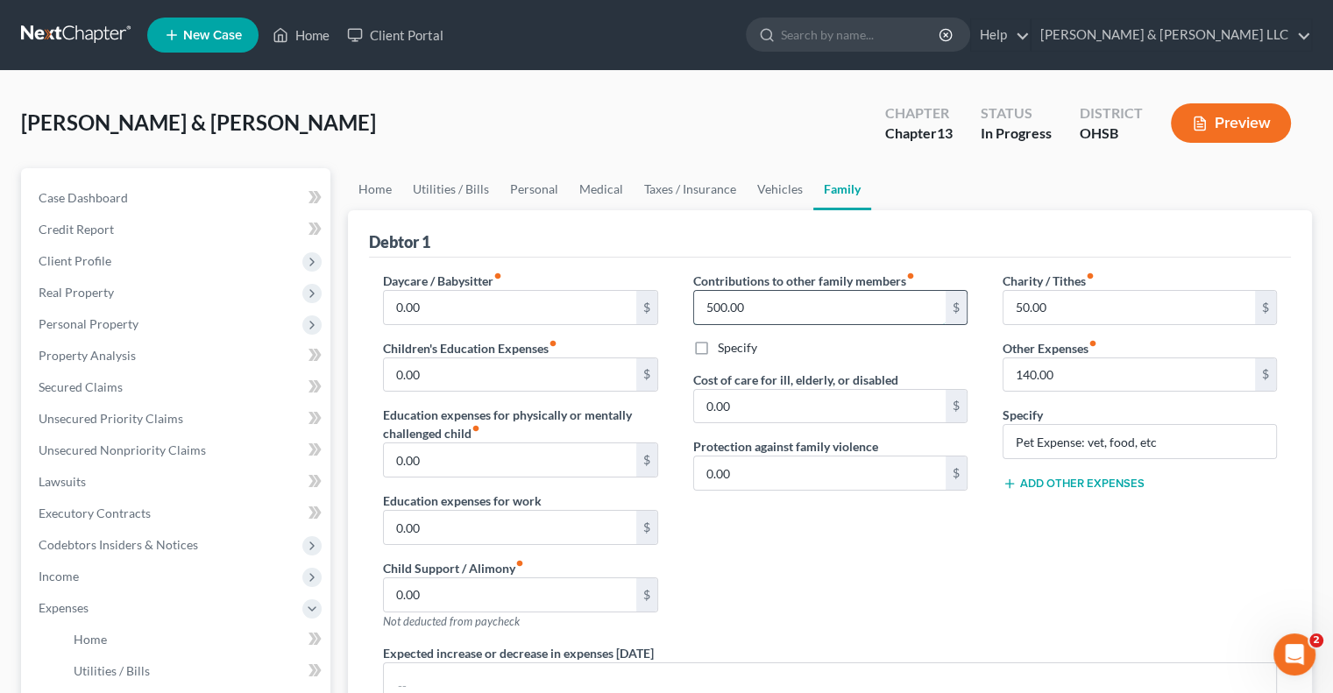
click at [748, 304] on input "500.00" at bounding box center [819, 307] width 251 height 33
type input "900"
click at [754, 400] on input "0.00" at bounding box center [819, 406] width 251 height 33
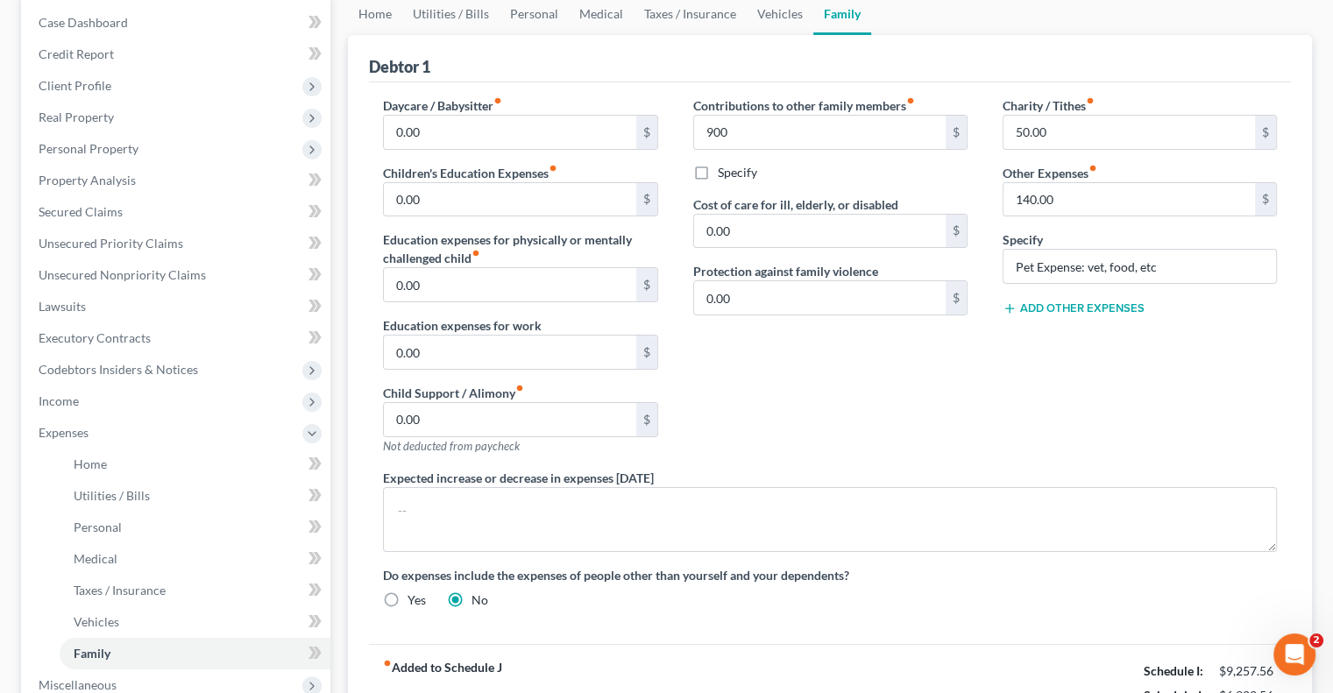
click at [1066, 316] on div "Charity / Tithes fiber_manual_record 50.00 $ Other Expenses fiber_manual_record…" at bounding box center [1139, 282] width 309 height 372
click at [1061, 308] on button "Add Other Expenses" at bounding box center [1073, 308] width 142 height 14
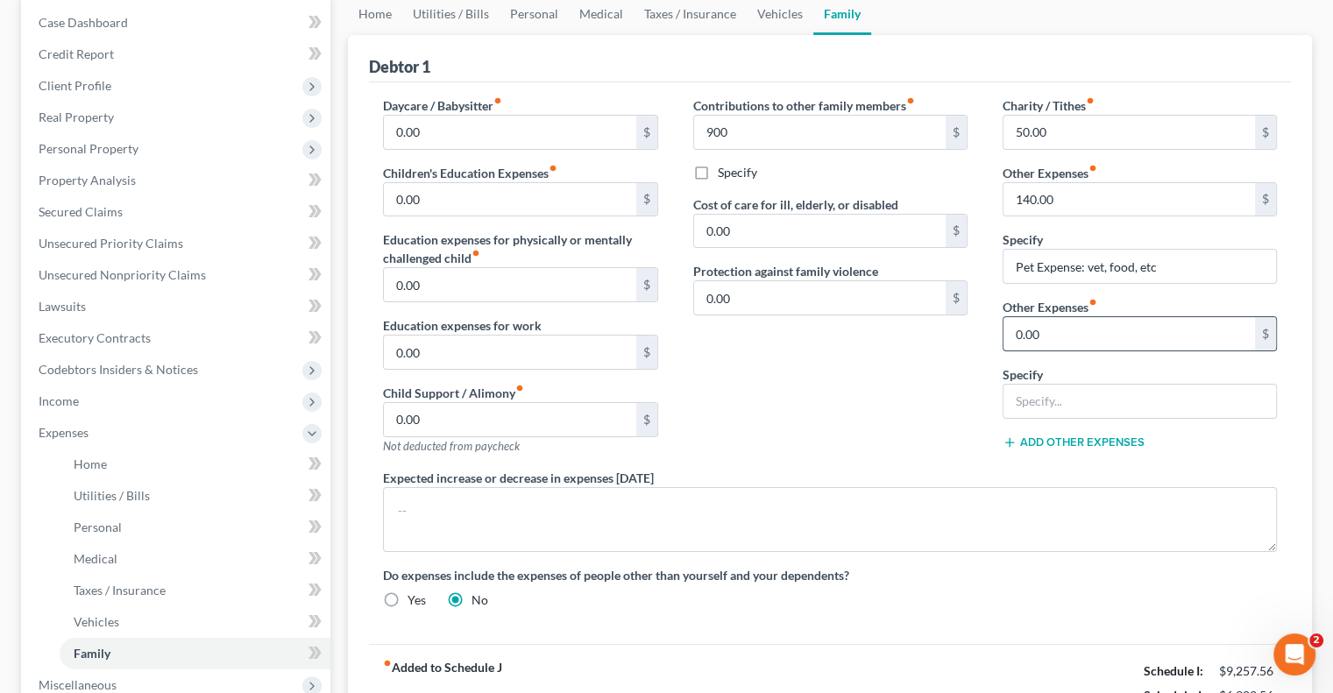
click at [1061, 321] on input "0.00" at bounding box center [1128, 333] width 251 height 33
type input "45"
click at [449, 18] on link "Utilities / Bills" at bounding box center [450, 14] width 97 height 42
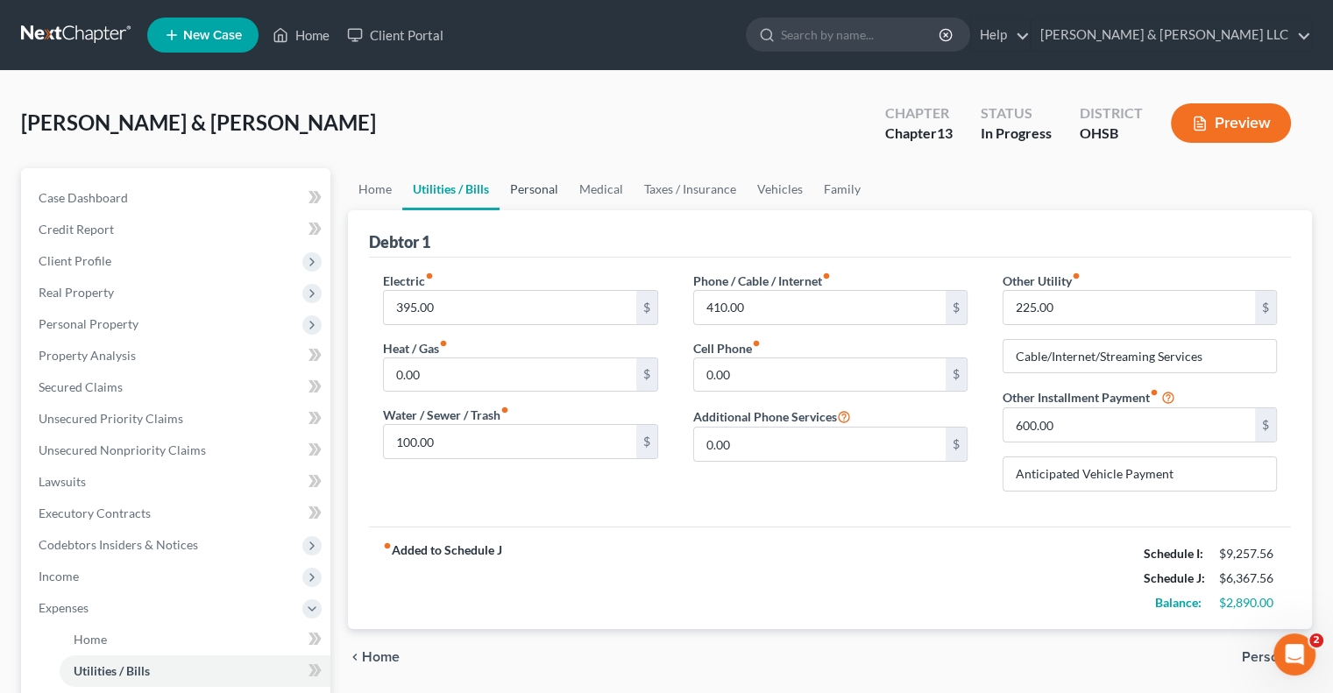
click at [522, 188] on link "Personal" at bounding box center [533, 189] width 69 height 42
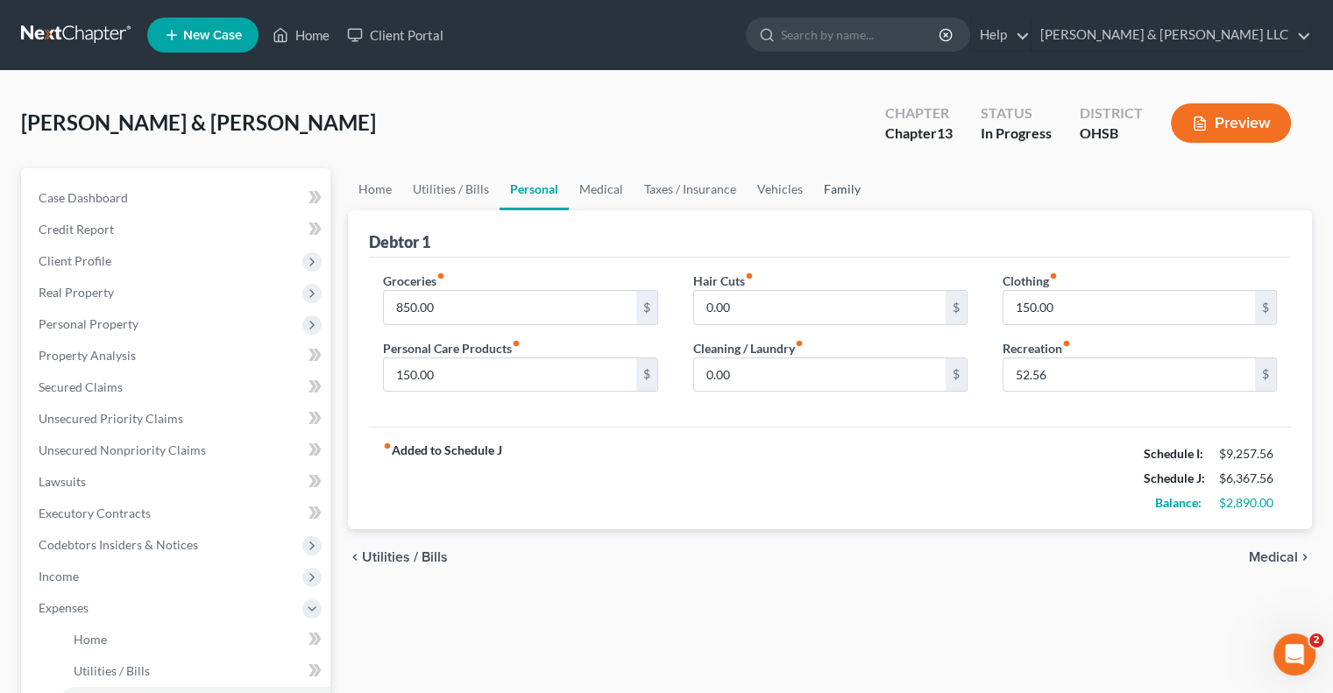
click at [845, 188] on link "Family" at bounding box center [842, 189] width 58 height 42
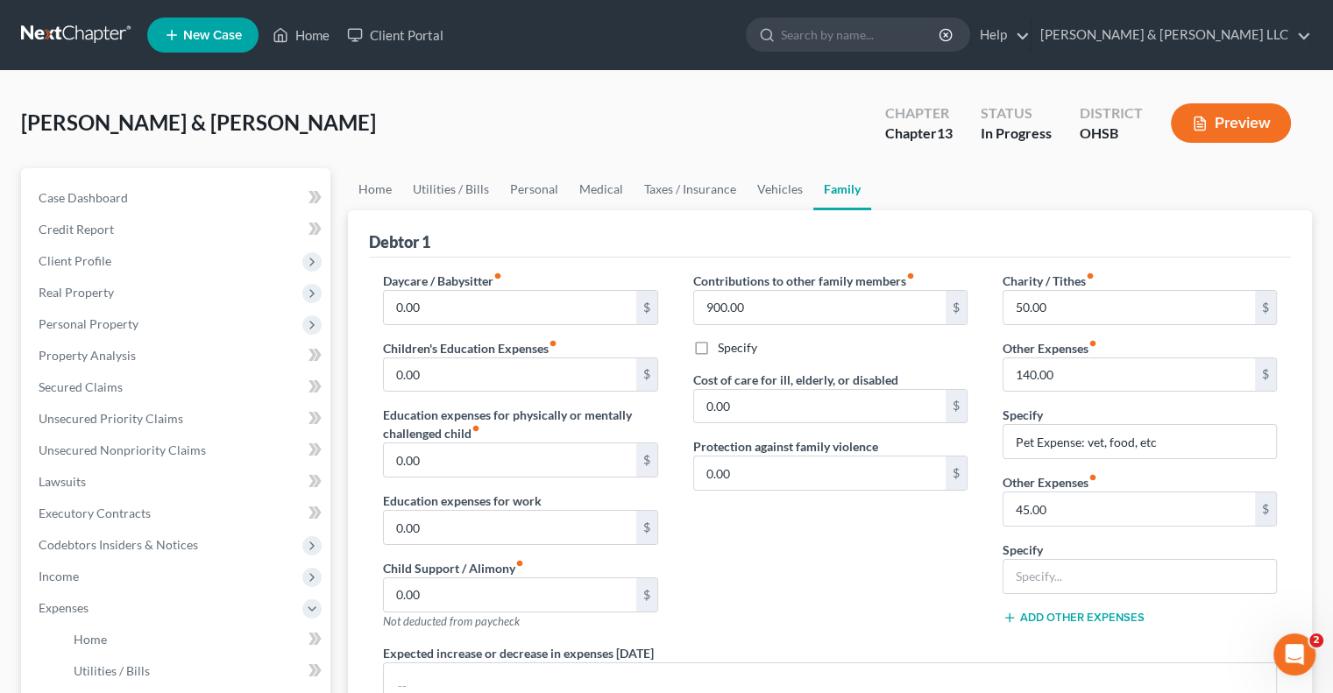
click at [1053, 592] on div "Charity / Tithes fiber_manual_record 50.00 $ Other Expenses fiber_manual_record…" at bounding box center [1139, 458] width 309 height 372
click at [1048, 580] on input "text" at bounding box center [1139, 576] width 273 height 33
type input "Gym Membership"
click at [1066, 620] on button "Add Other Expenses" at bounding box center [1073, 618] width 142 height 14
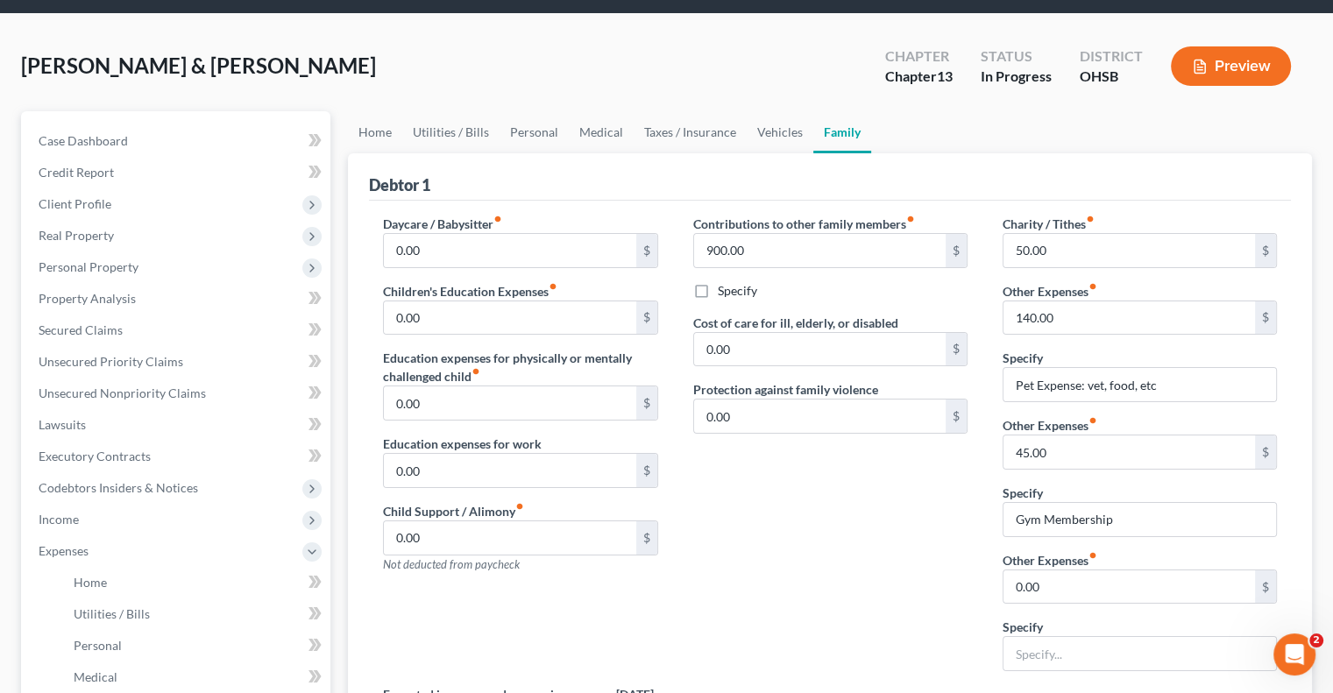
scroll to position [88, 0]
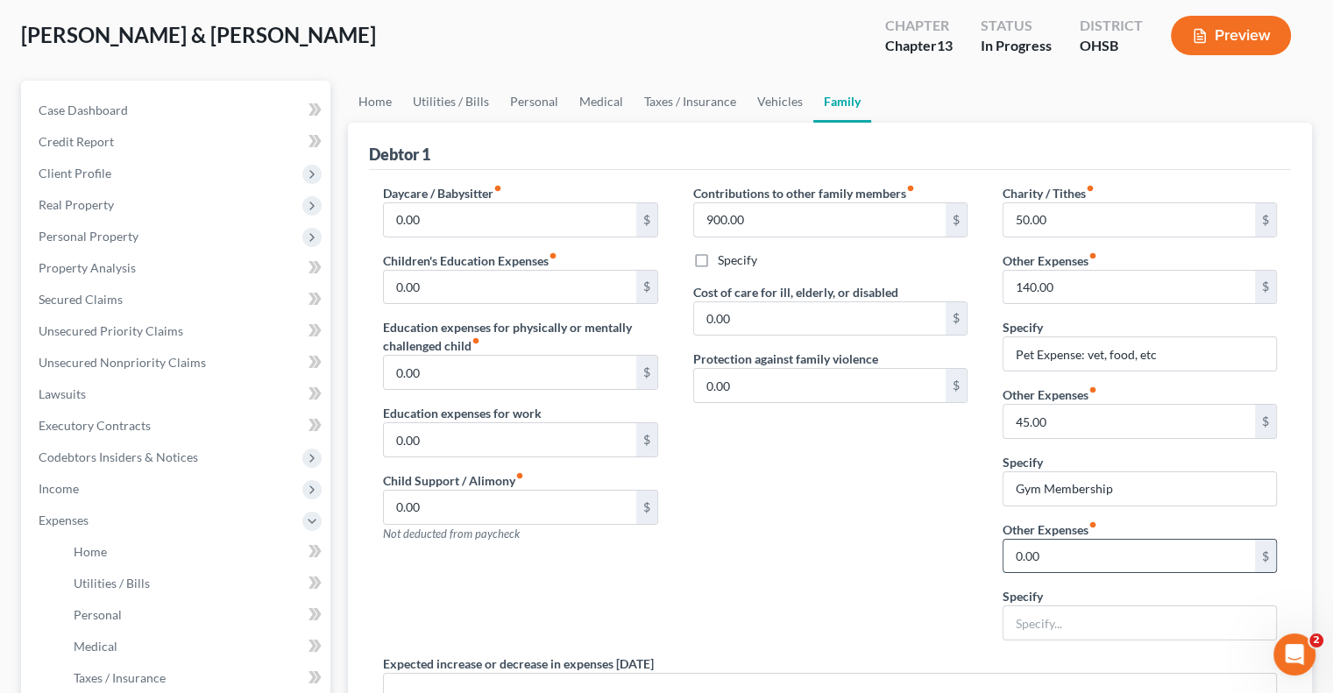
click at [1052, 563] on input "0.00" at bounding box center [1128, 556] width 251 height 33
type input "200"
click at [1064, 612] on input "text" at bounding box center [1139, 622] width 273 height 33
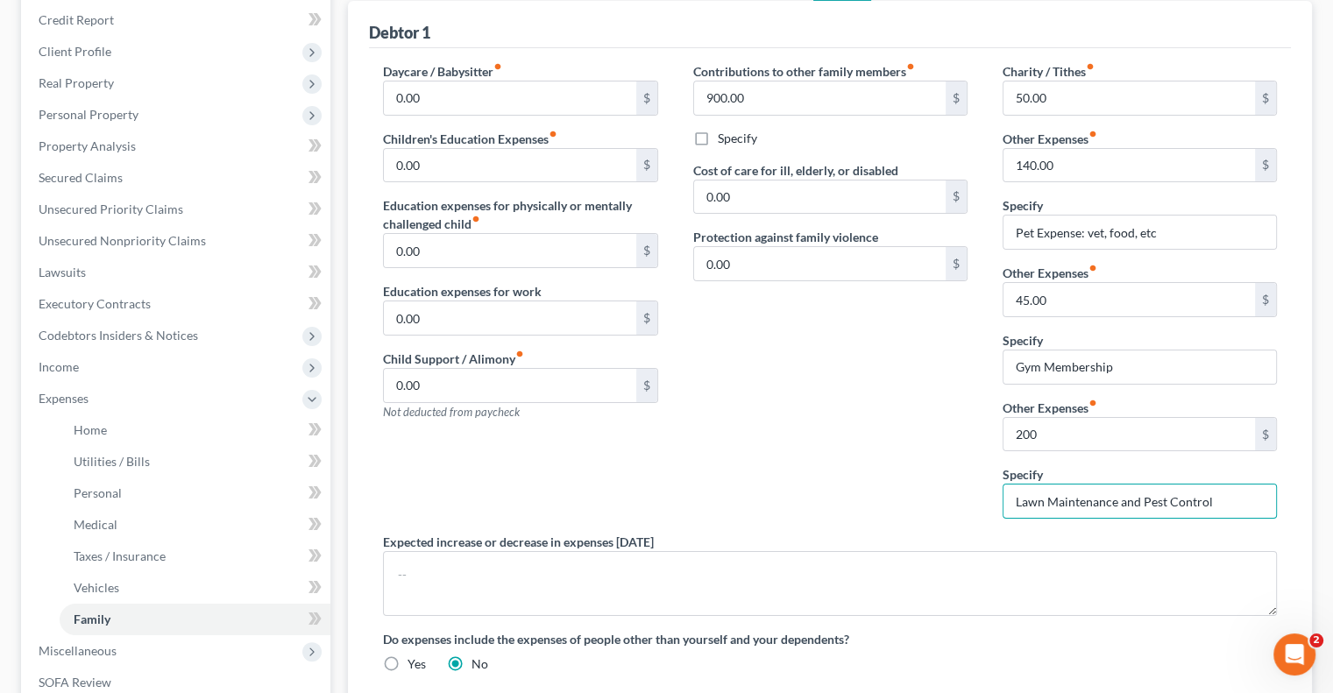
scroll to position [263, 0]
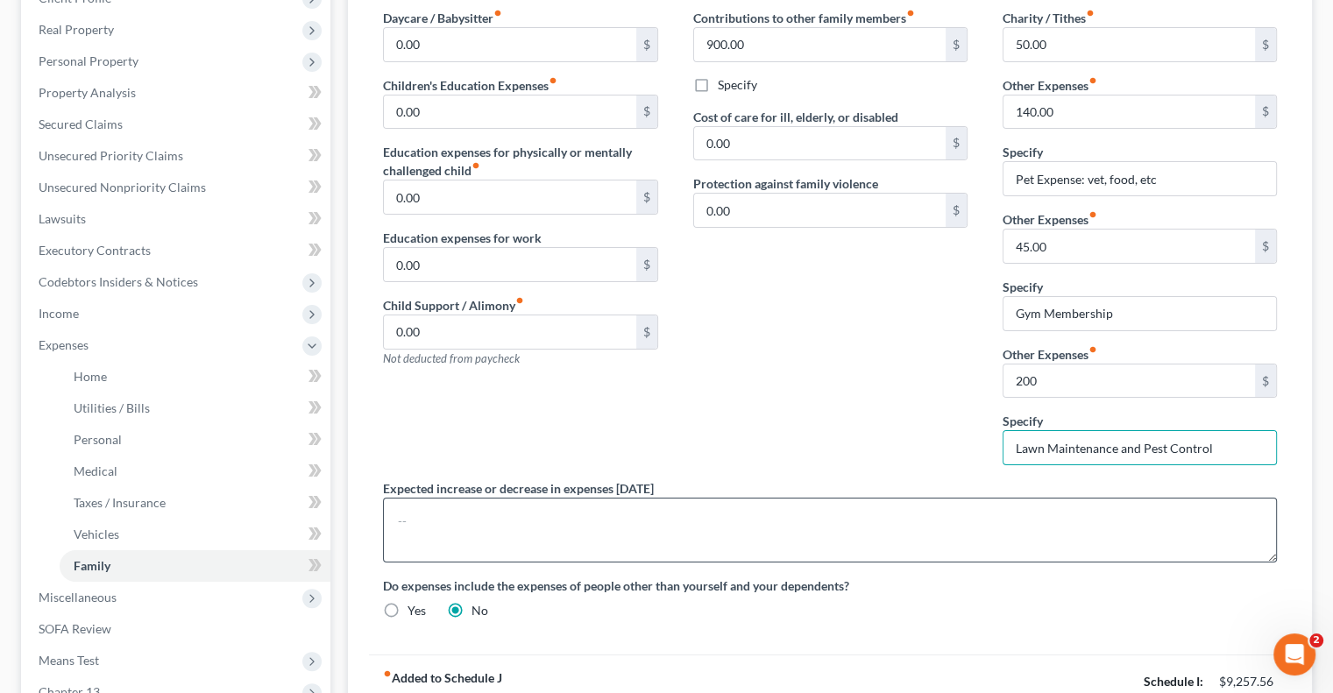
type input "Lawn Maintenance and Pest Control"
click at [638, 518] on textarea at bounding box center [830, 530] width 894 height 65
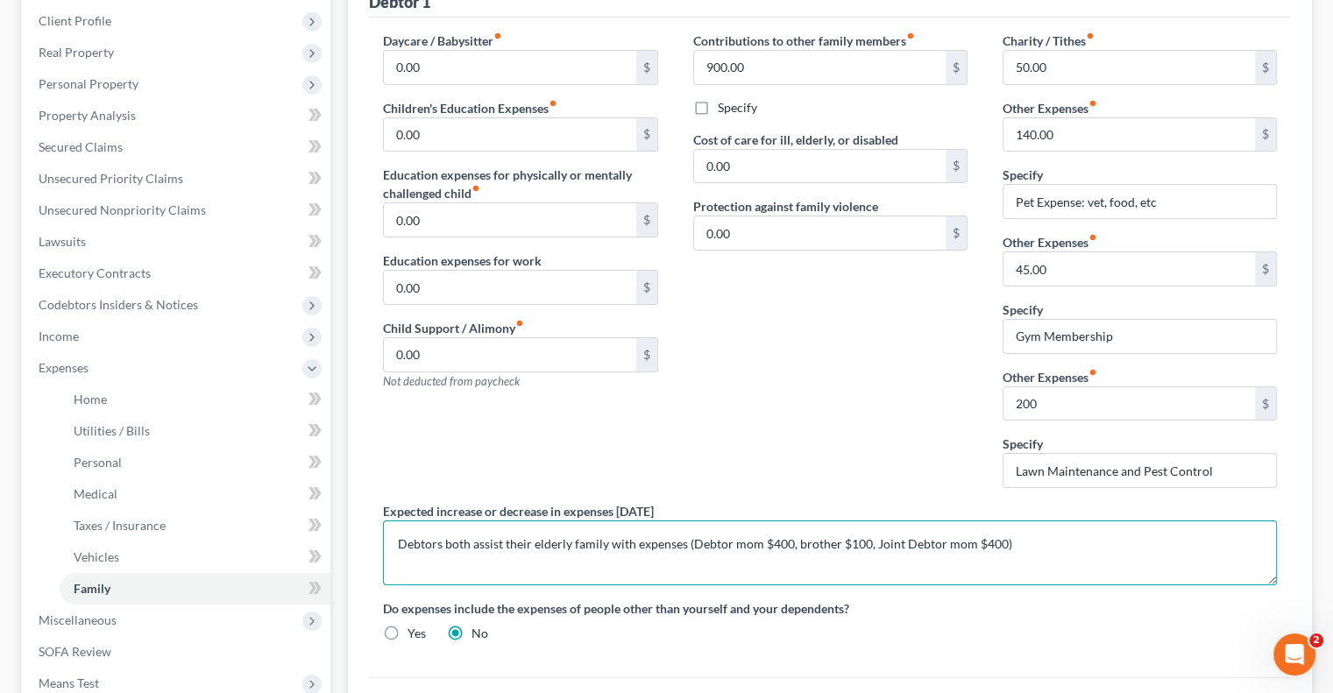
scroll to position [0, 0]
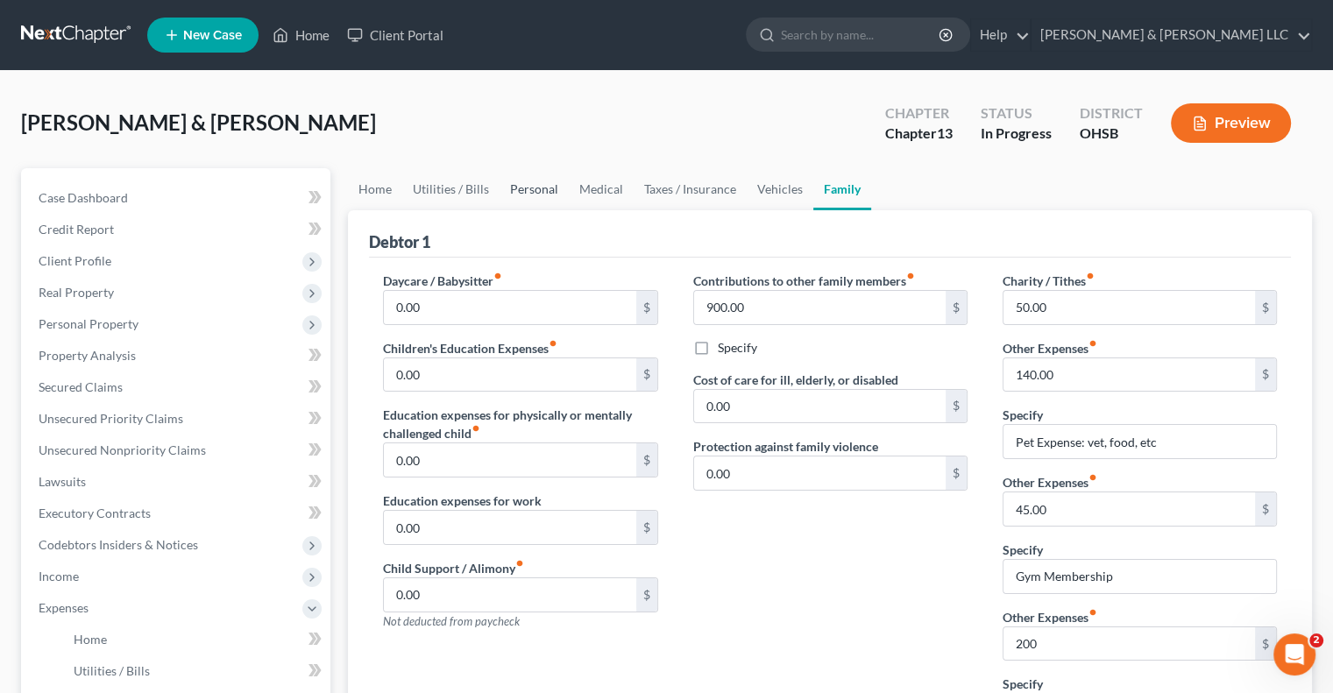
type textarea "Debtors both assist their elderly family with expenses (Debtor mom $400, brothe…"
click at [529, 193] on link "Personal" at bounding box center [533, 189] width 69 height 42
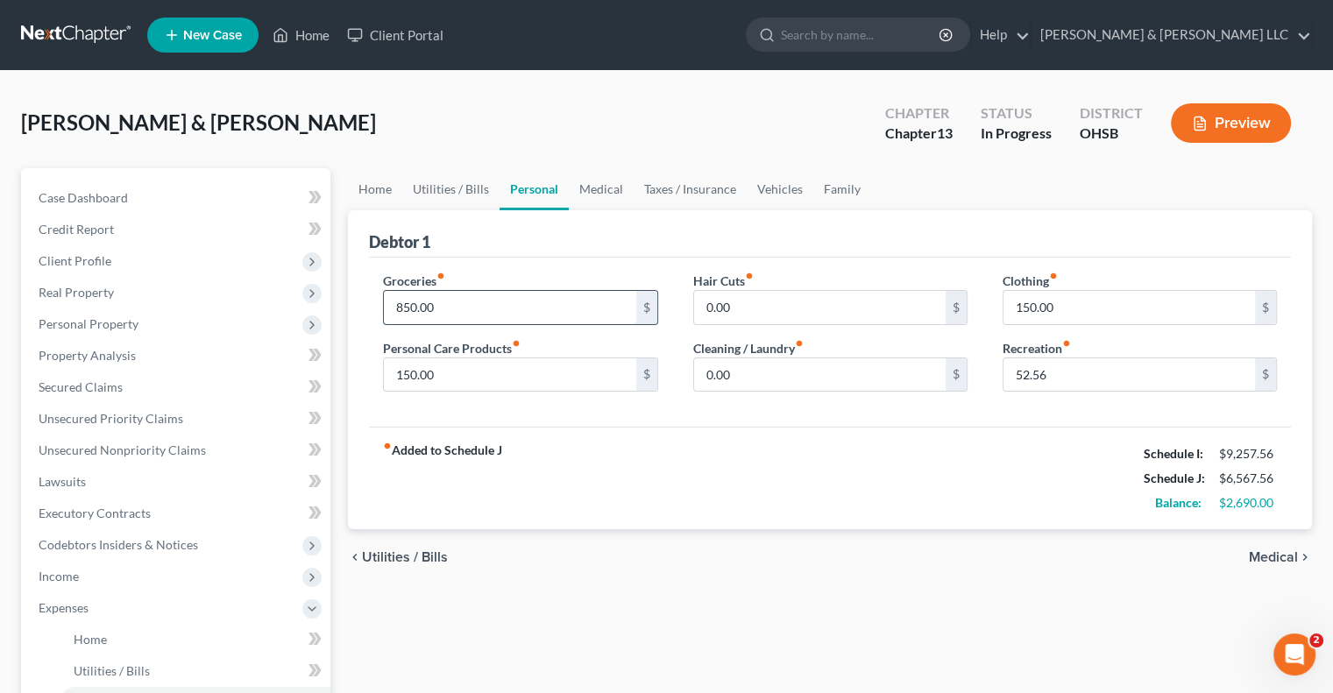
click at [452, 305] on input "850.00" at bounding box center [509, 307] width 251 height 33
type input "1,000"
click at [462, 382] on input "150.00" at bounding box center [509, 374] width 251 height 33
click at [466, 195] on link "Utilities / Bills" at bounding box center [450, 189] width 97 height 42
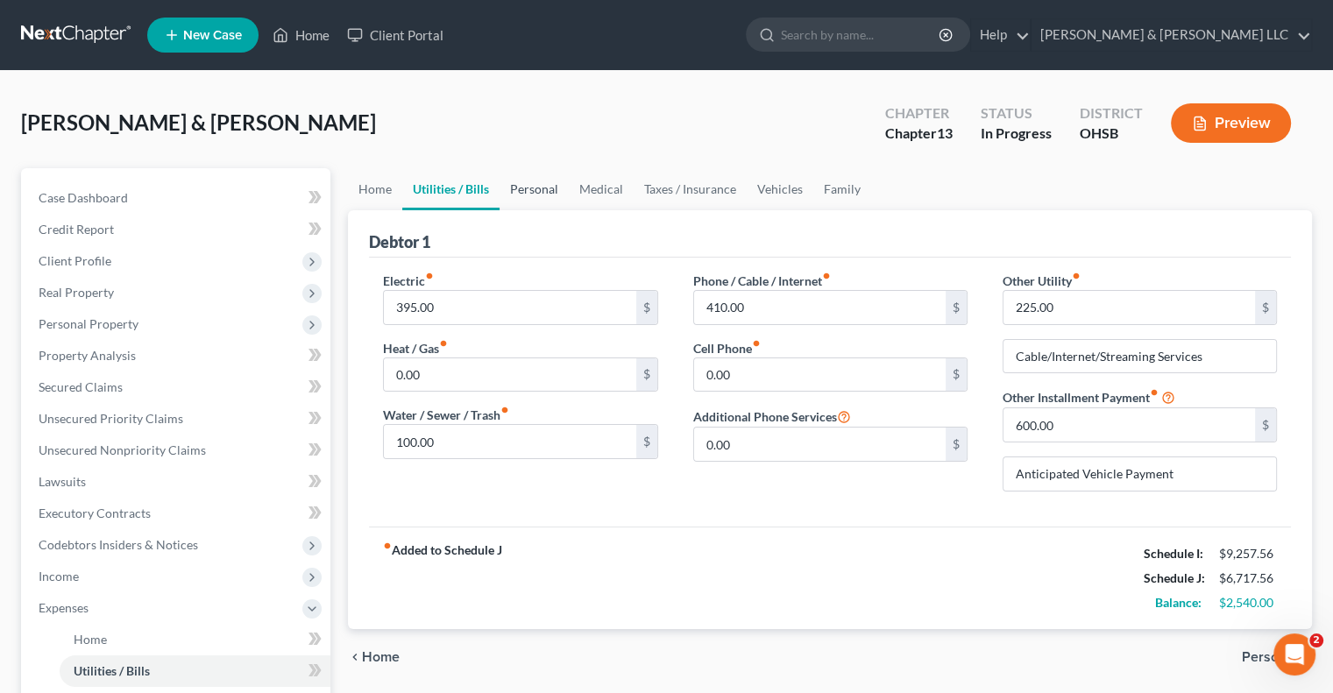
click at [541, 188] on link "Personal" at bounding box center [533, 189] width 69 height 42
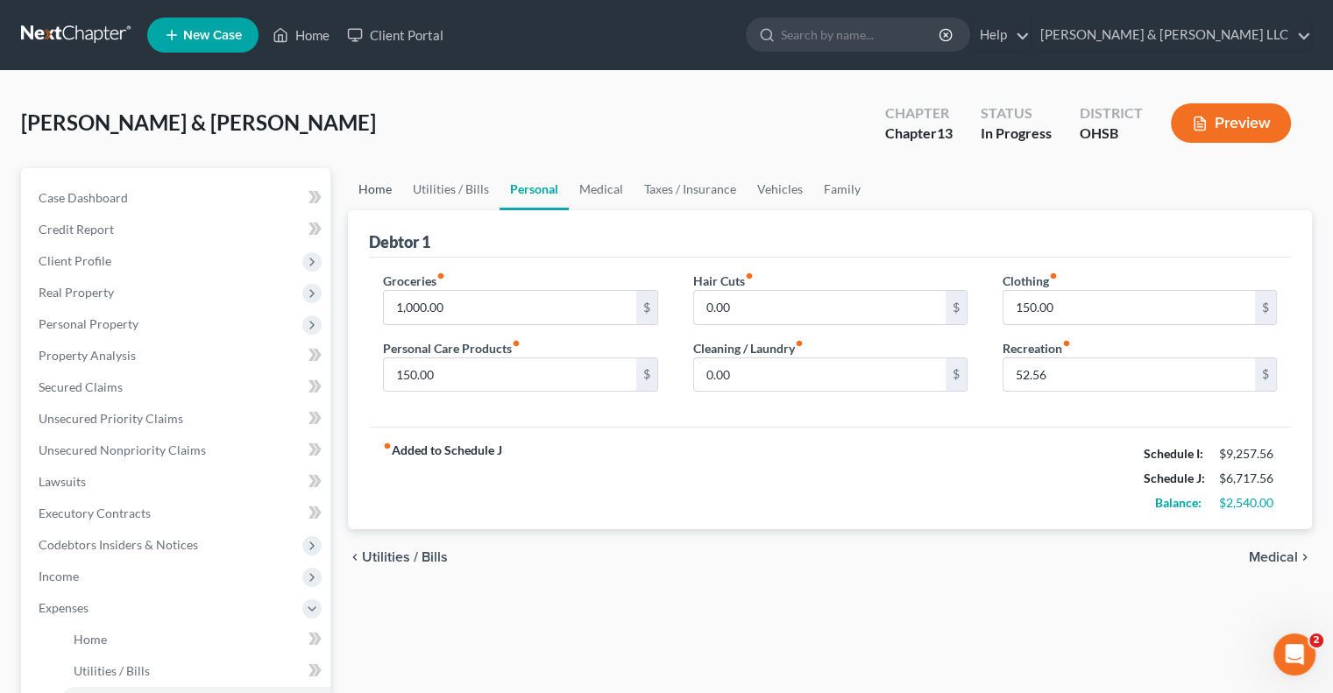
click at [371, 195] on link "Home" at bounding box center [375, 189] width 54 height 42
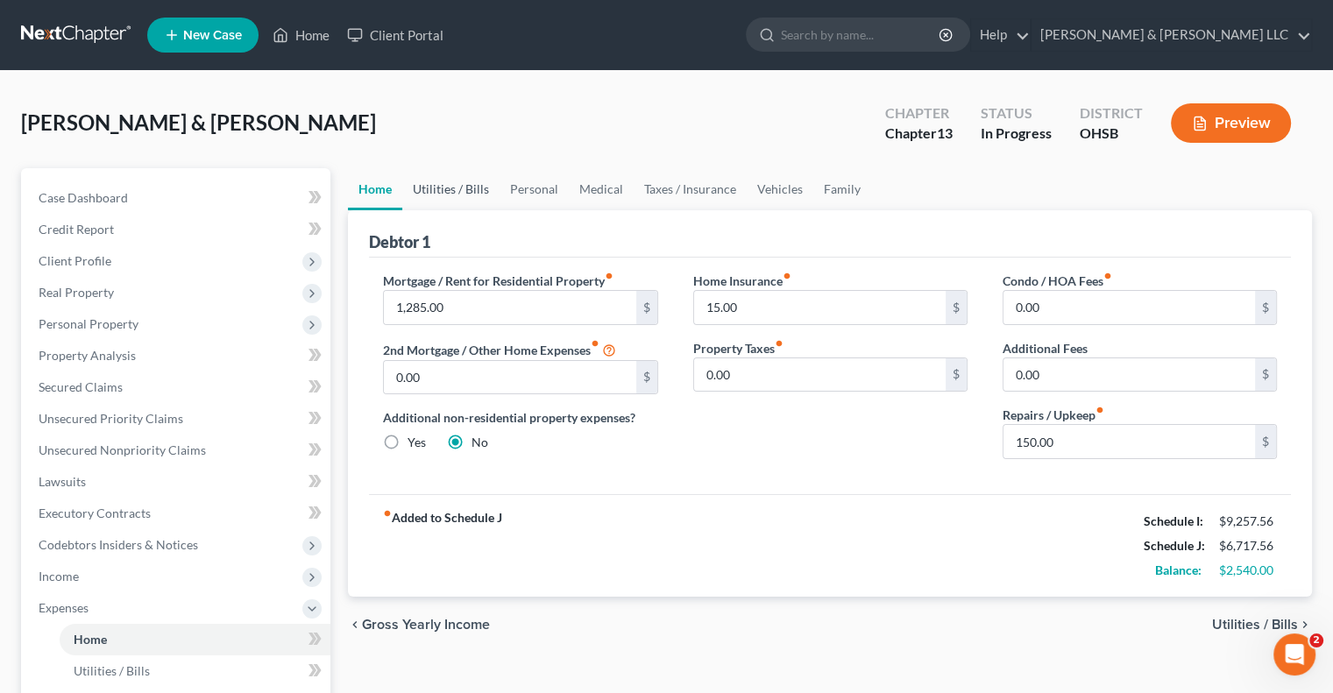
click at [430, 190] on link "Utilities / Bills" at bounding box center [450, 189] width 97 height 42
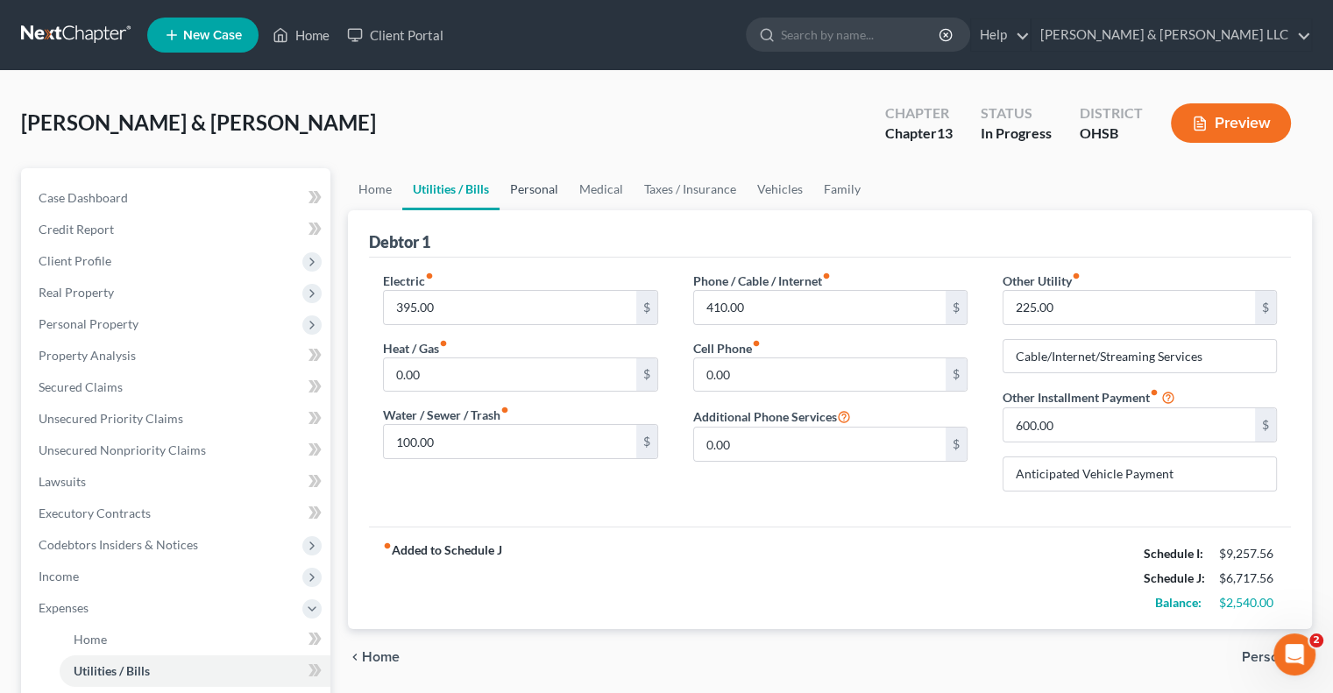
click at [523, 185] on link "Personal" at bounding box center [533, 189] width 69 height 42
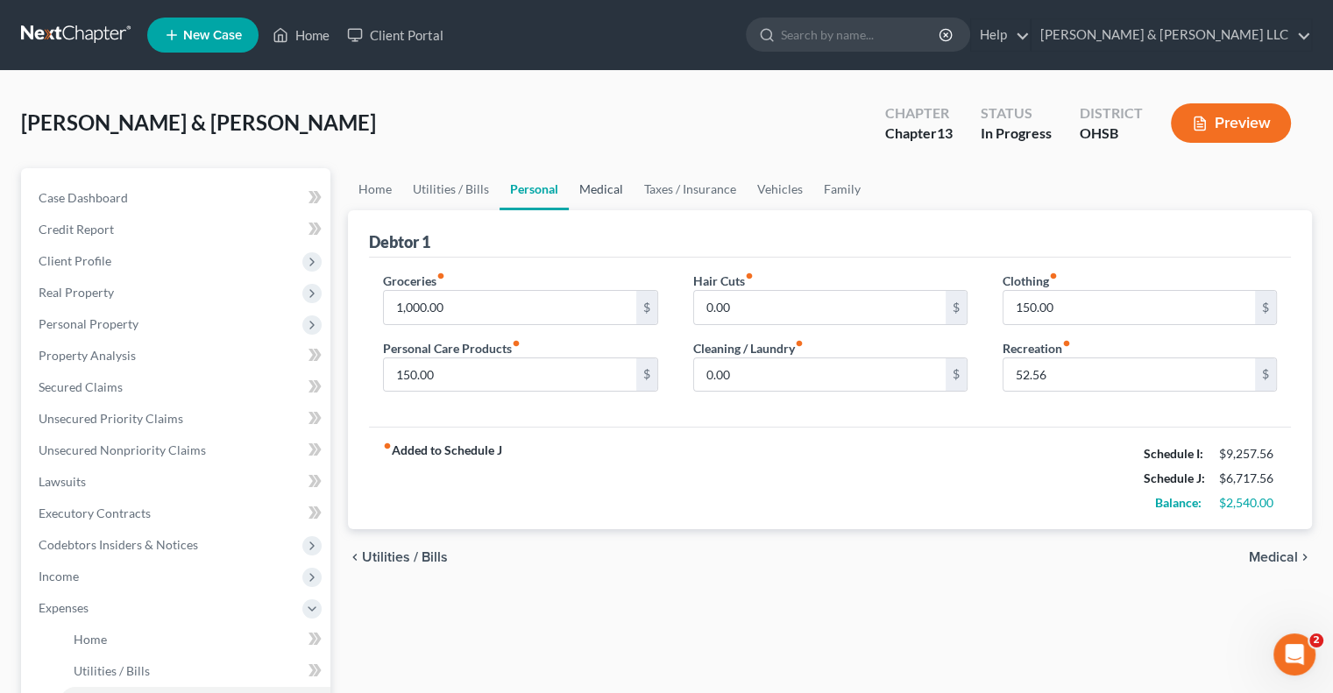
click at [591, 181] on link "Medical" at bounding box center [601, 189] width 65 height 42
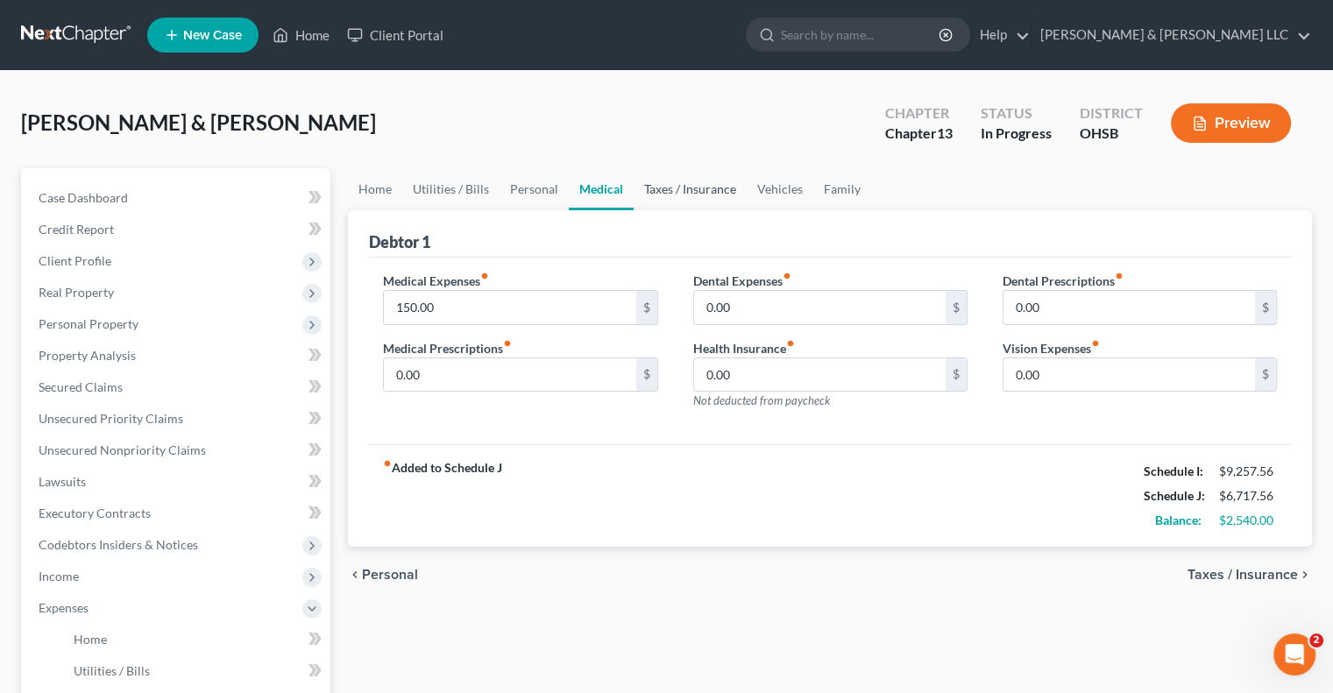
click at [675, 194] on link "Taxes / Insurance" at bounding box center [690, 189] width 113 height 42
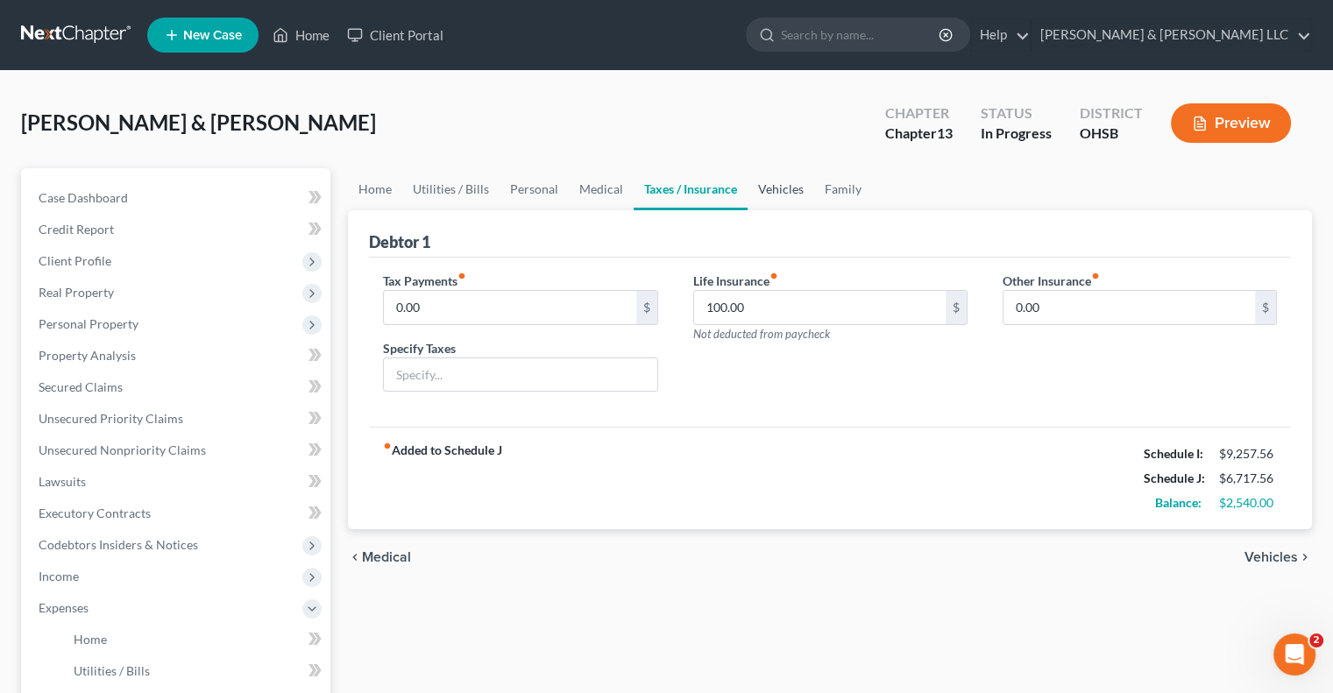
click at [764, 188] on link "Vehicles" at bounding box center [780, 189] width 67 height 42
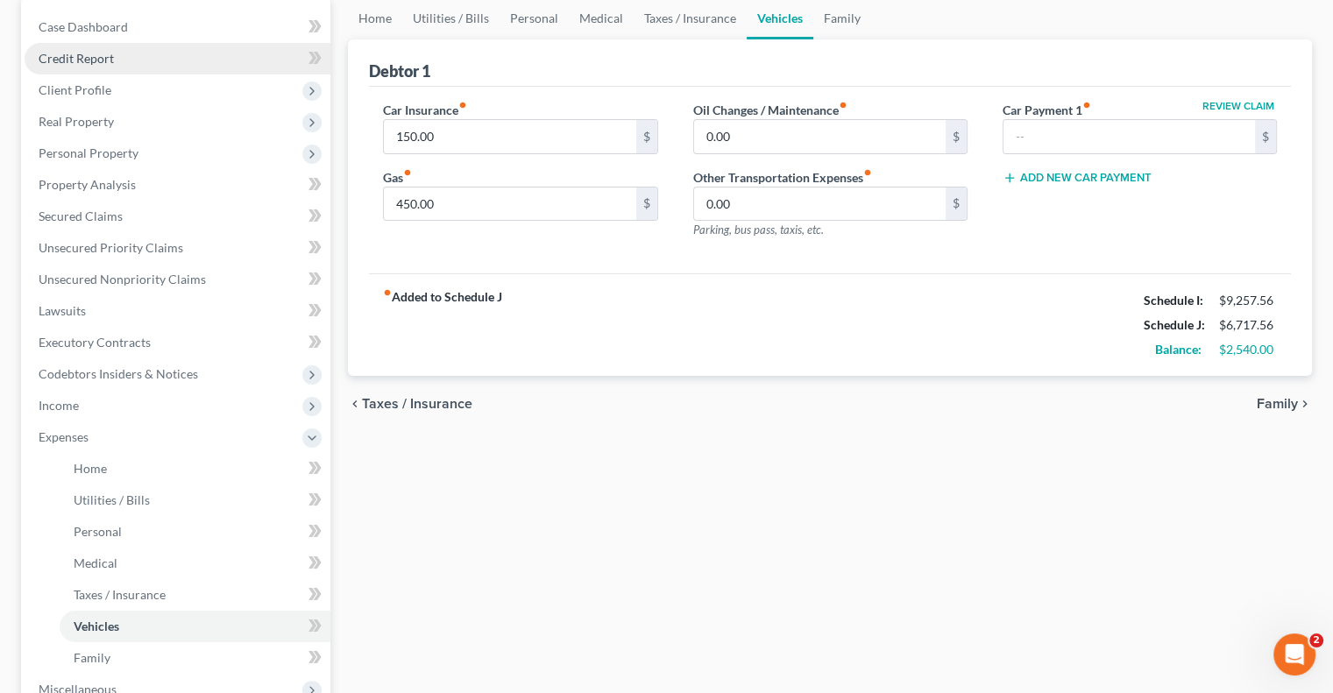
scroll to position [175, 0]
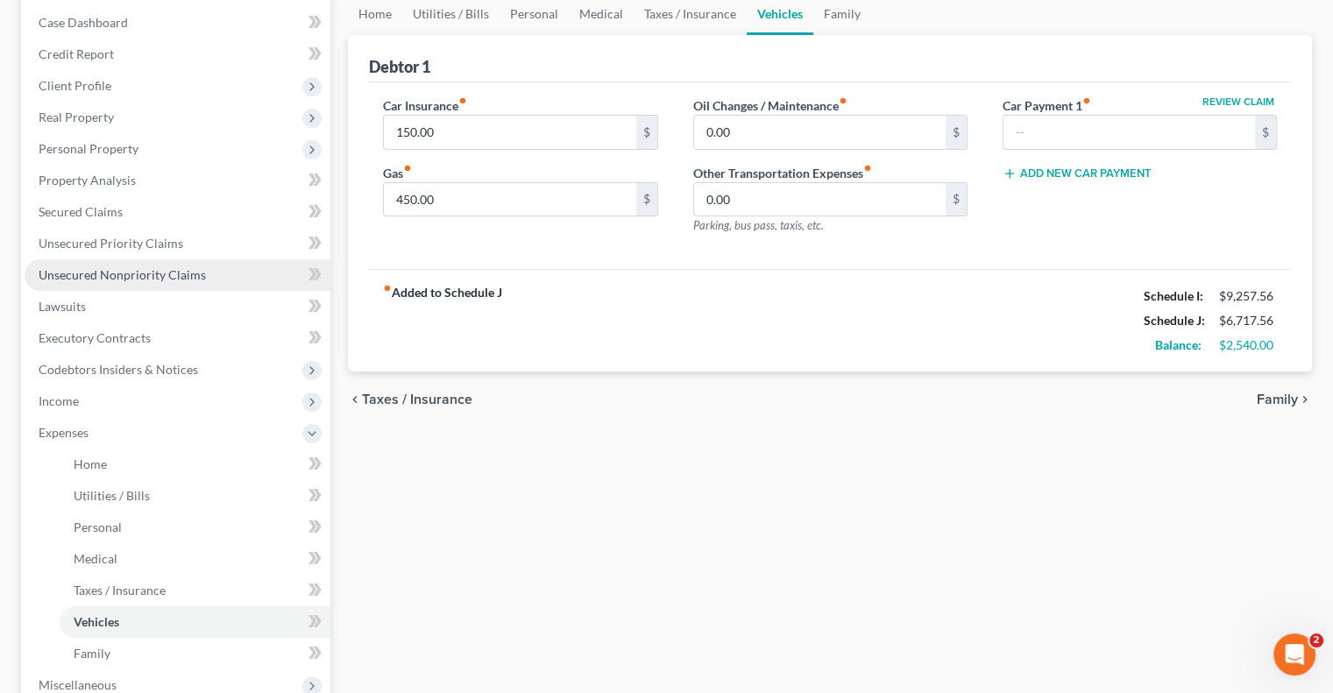
click at [98, 263] on link "Unsecured Nonpriority Claims" at bounding box center [178, 275] width 306 height 32
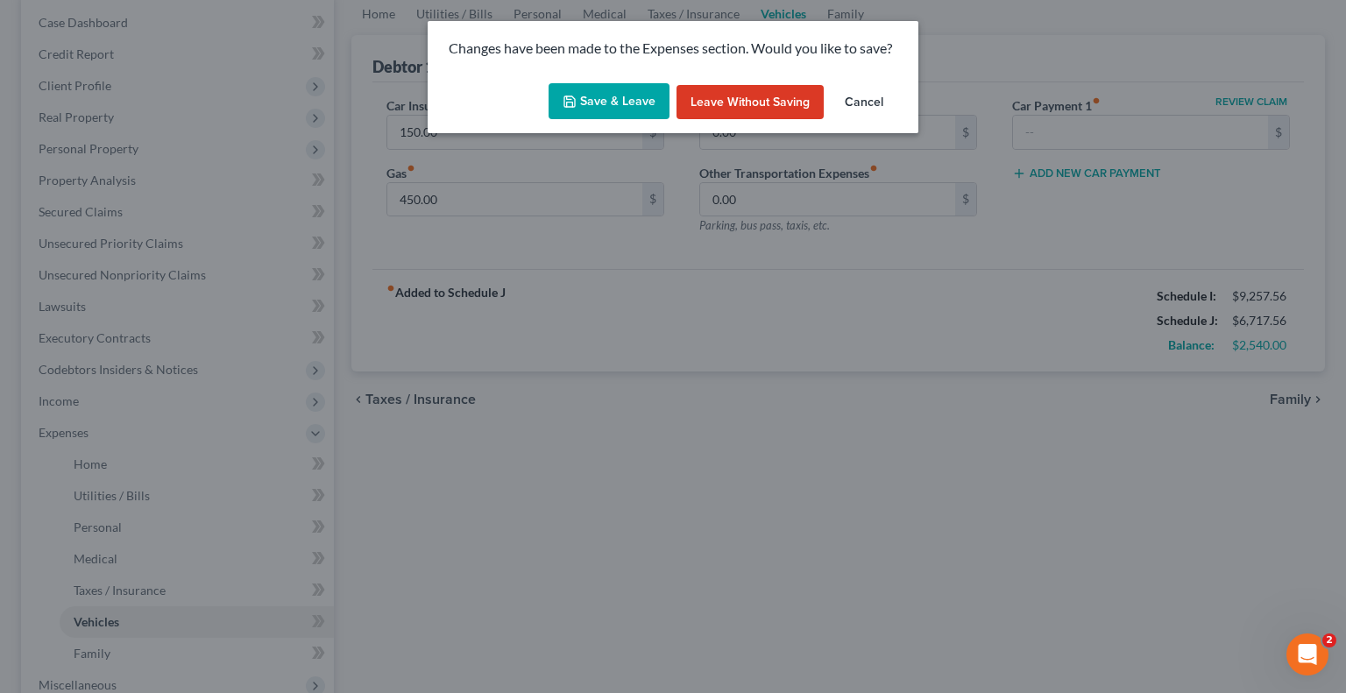
click at [577, 111] on button "Save & Leave" at bounding box center [609, 101] width 121 height 37
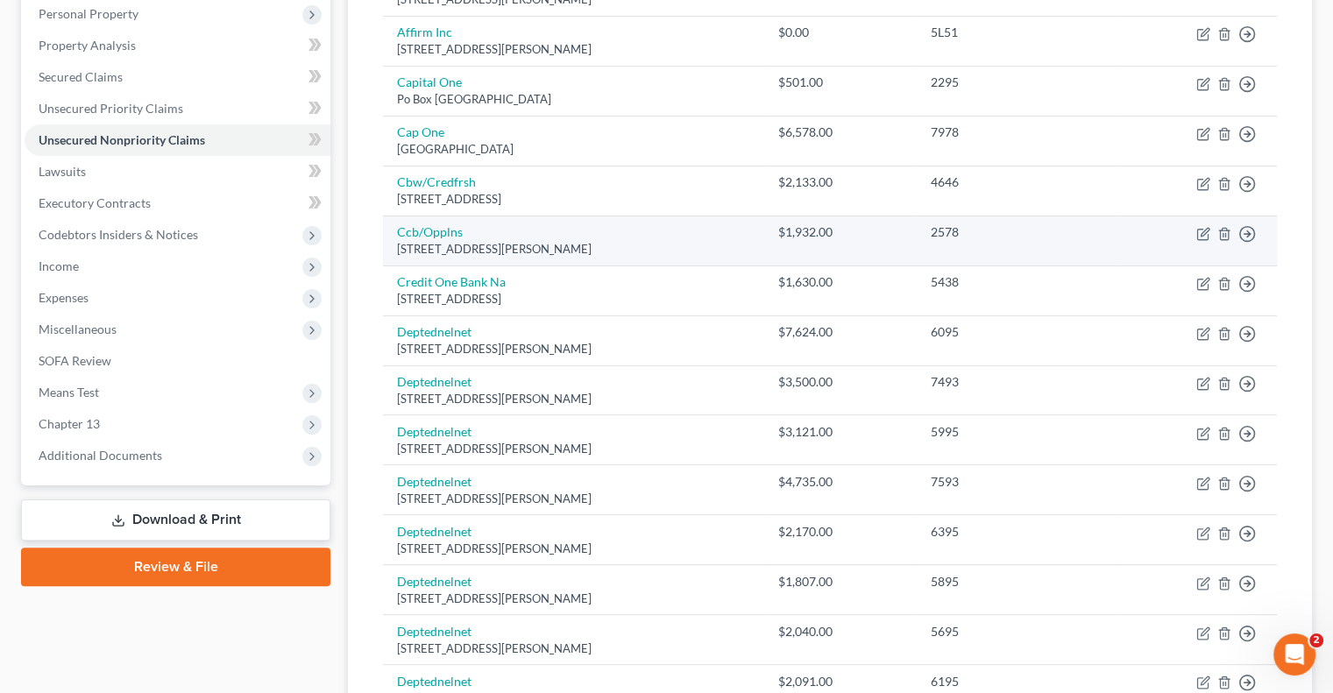
scroll to position [350, 0]
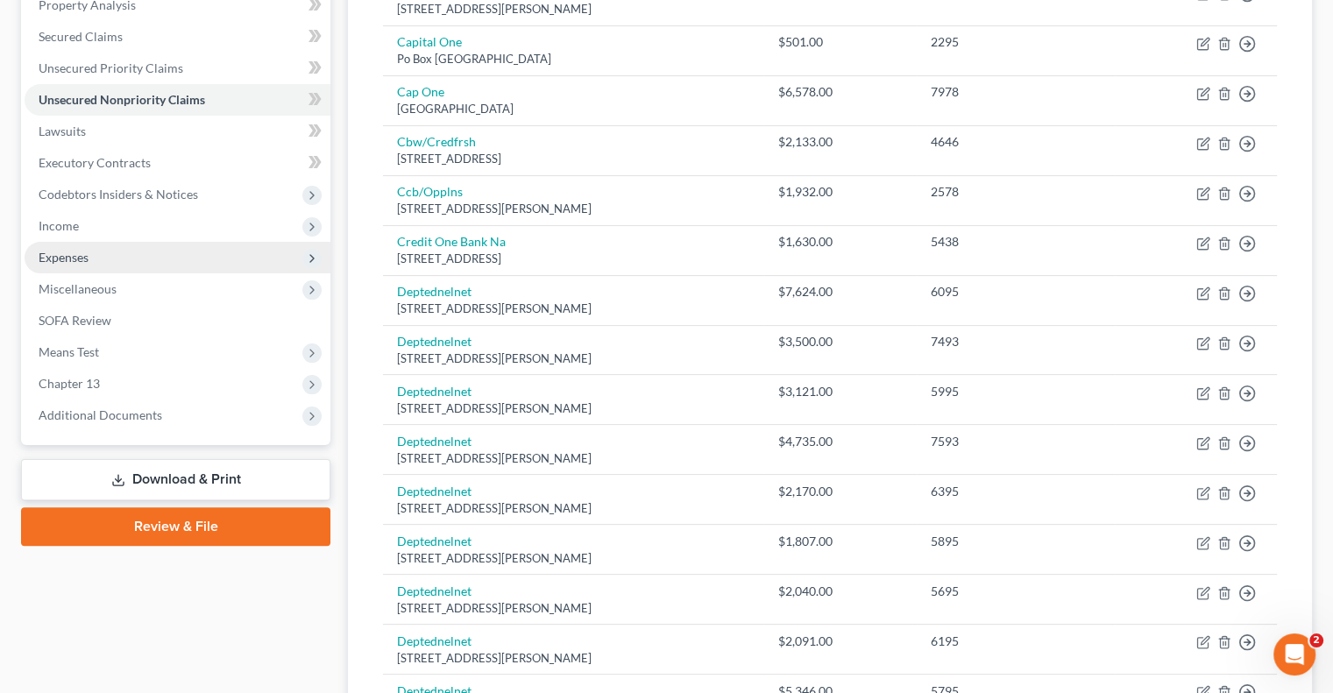
click at [56, 255] on span "Expenses" at bounding box center [64, 257] width 50 height 15
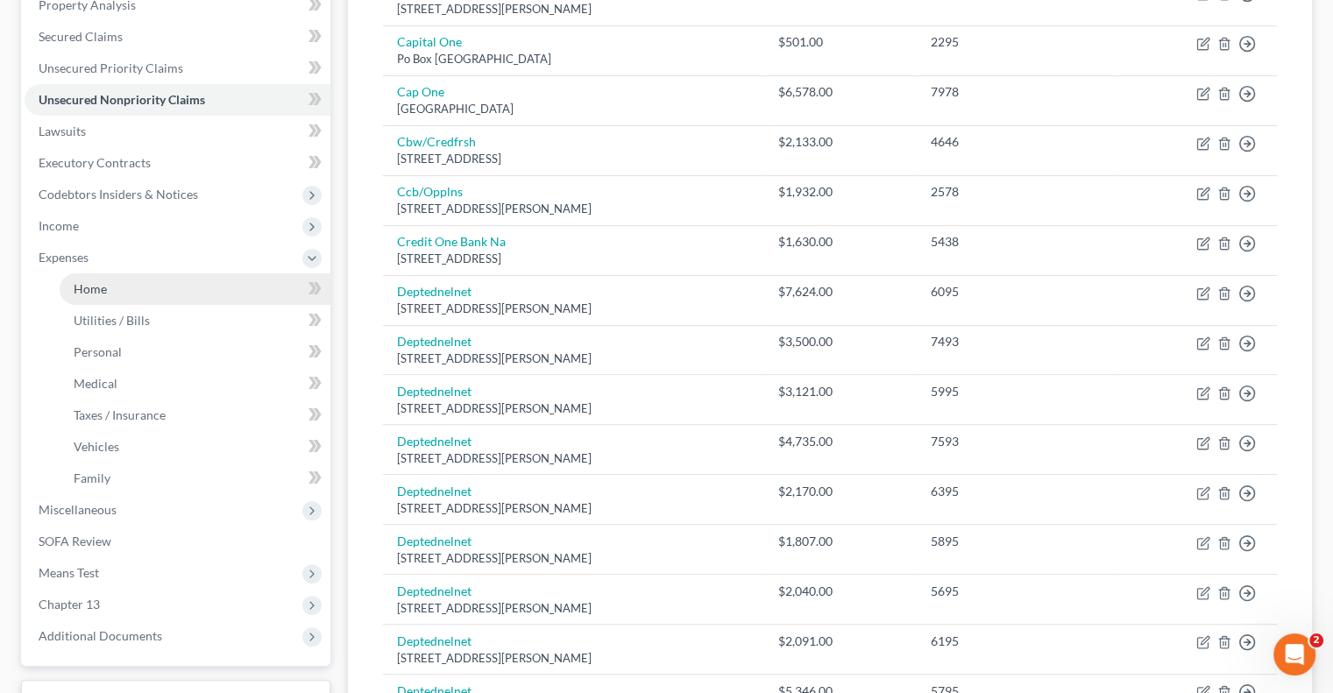
click at [77, 290] on span "Home" at bounding box center [90, 288] width 33 height 15
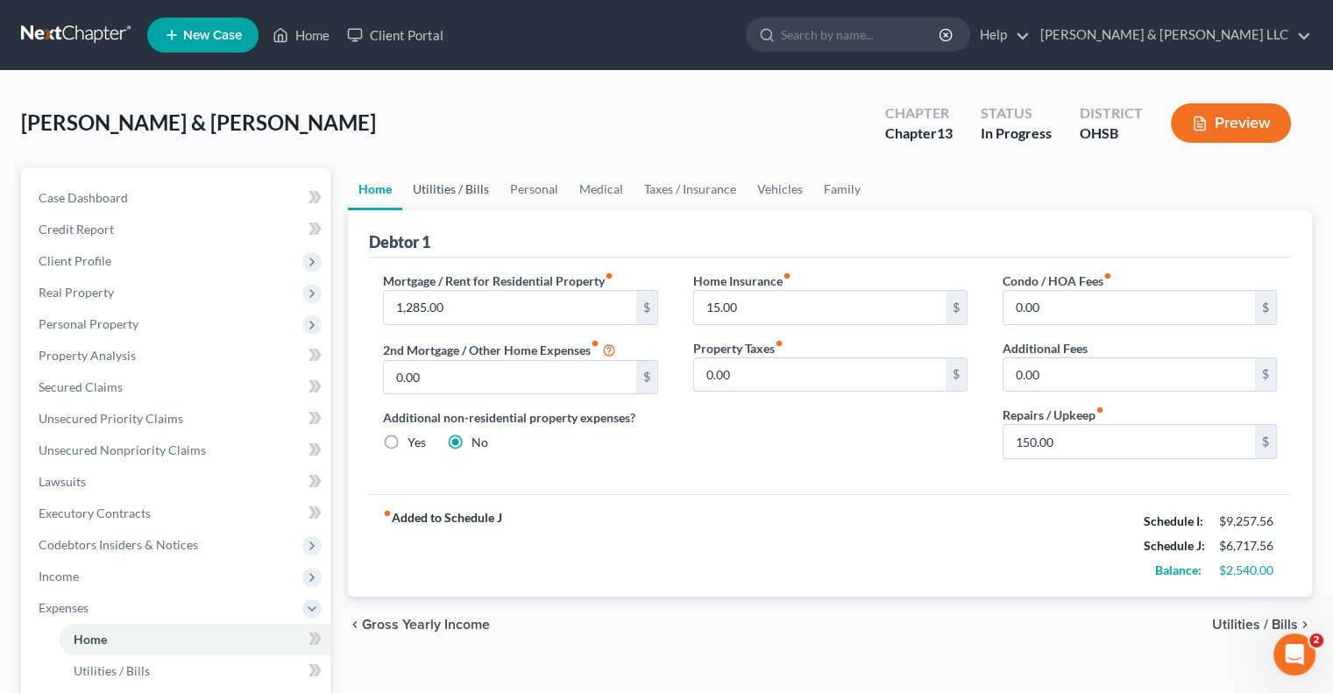
click at [471, 192] on link "Utilities / Bills" at bounding box center [450, 189] width 97 height 42
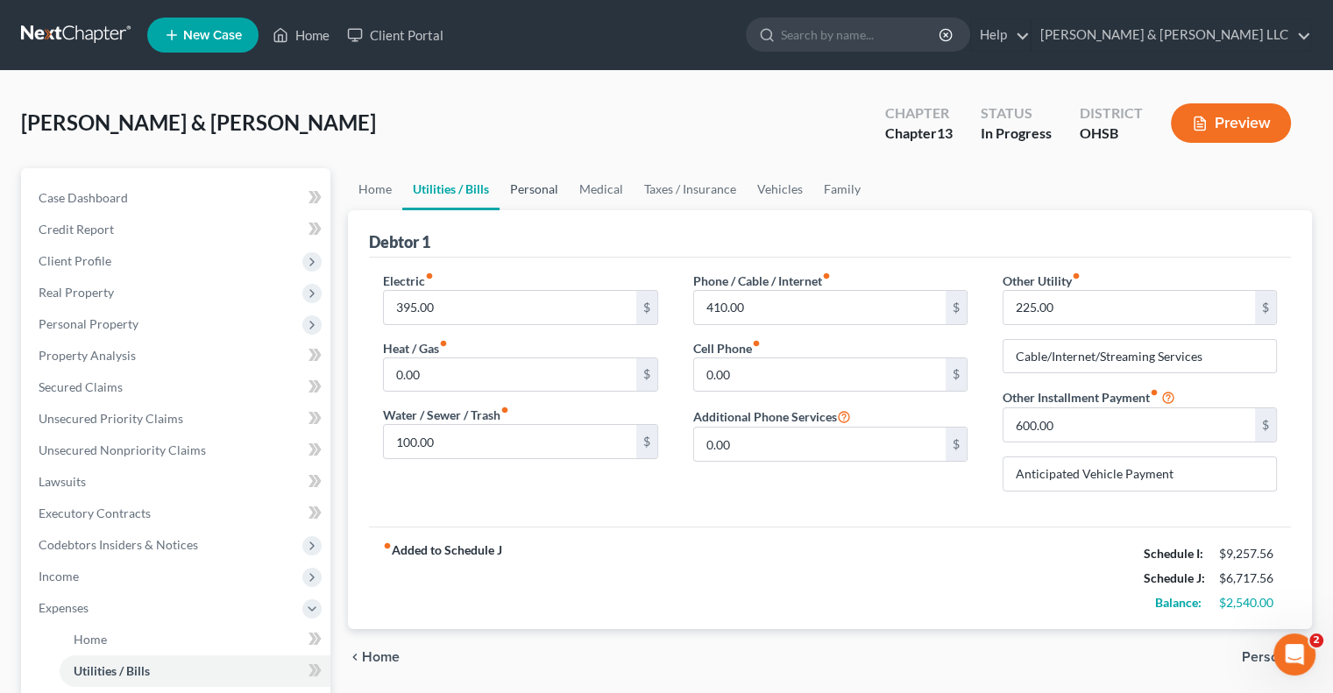
click at [547, 191] on link "Personal" at bounding box center [533, 189] width 69 height 42
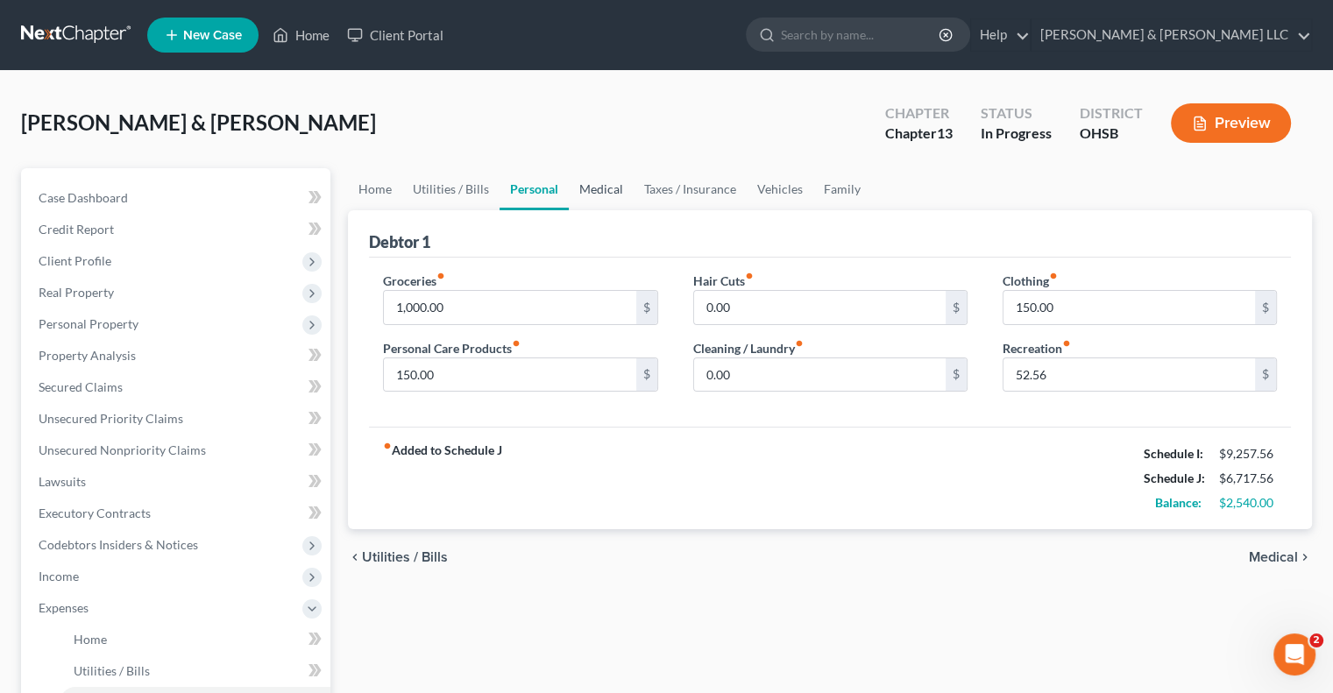
click at [582, 188] on link "Medical" at bounding box center [601, 189] width 65 height 42
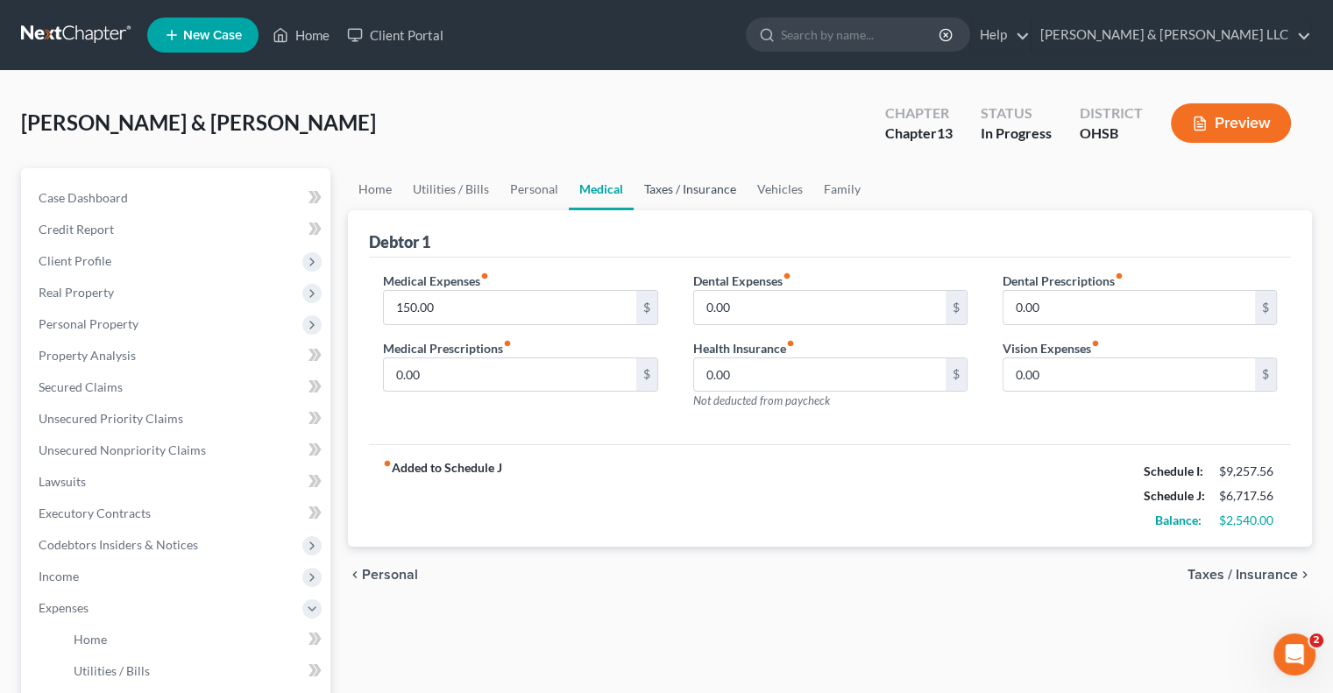
click at [648, 188] on link "Taxes / Insurance" at bounding box center [690, 189] width 113 height 42
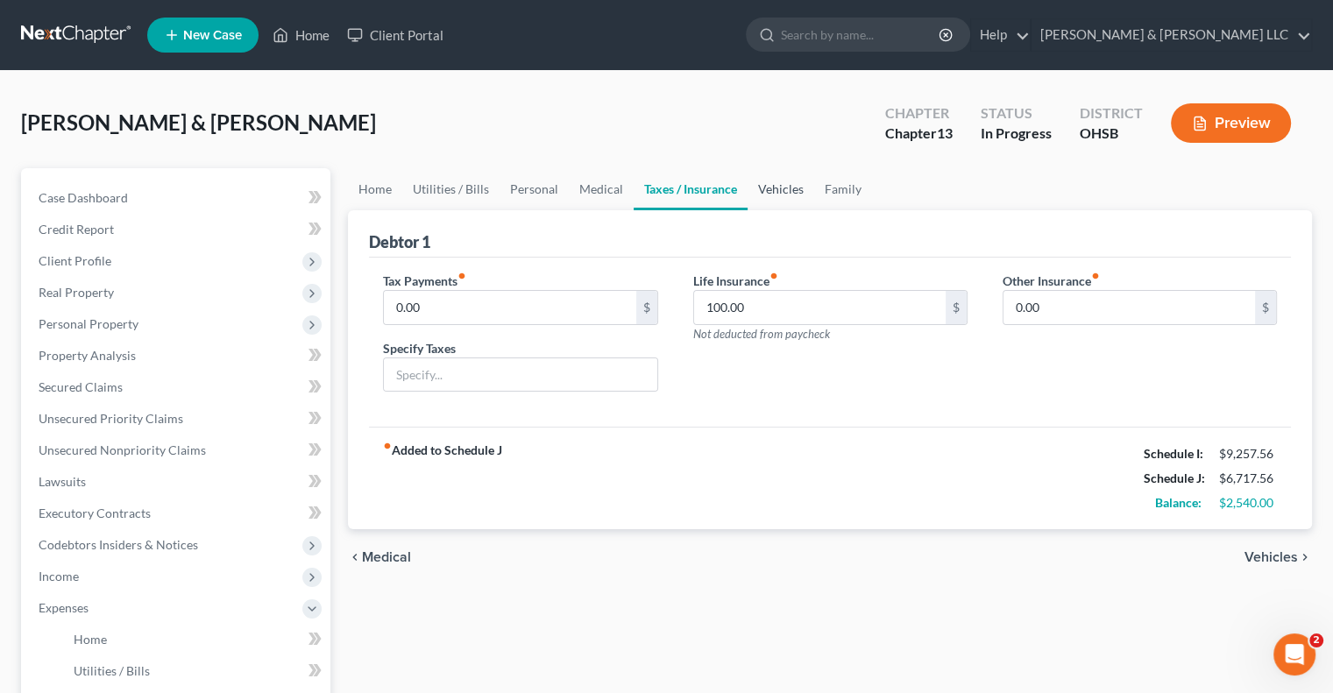
click at [782, 191] on link "Vehicles" at bounding box center [780, 189] width 67 height 42
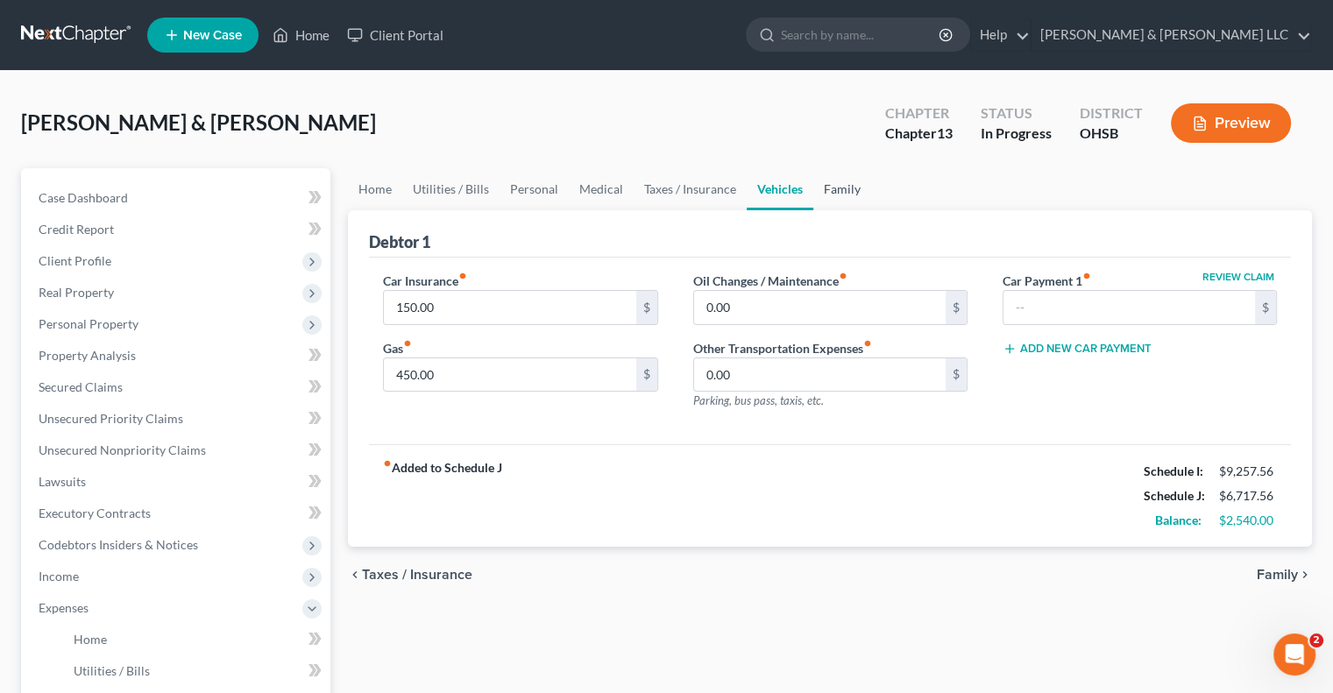
click at [826, 193] on link "Family" at bounding box center [842, 189] width 58 height 42
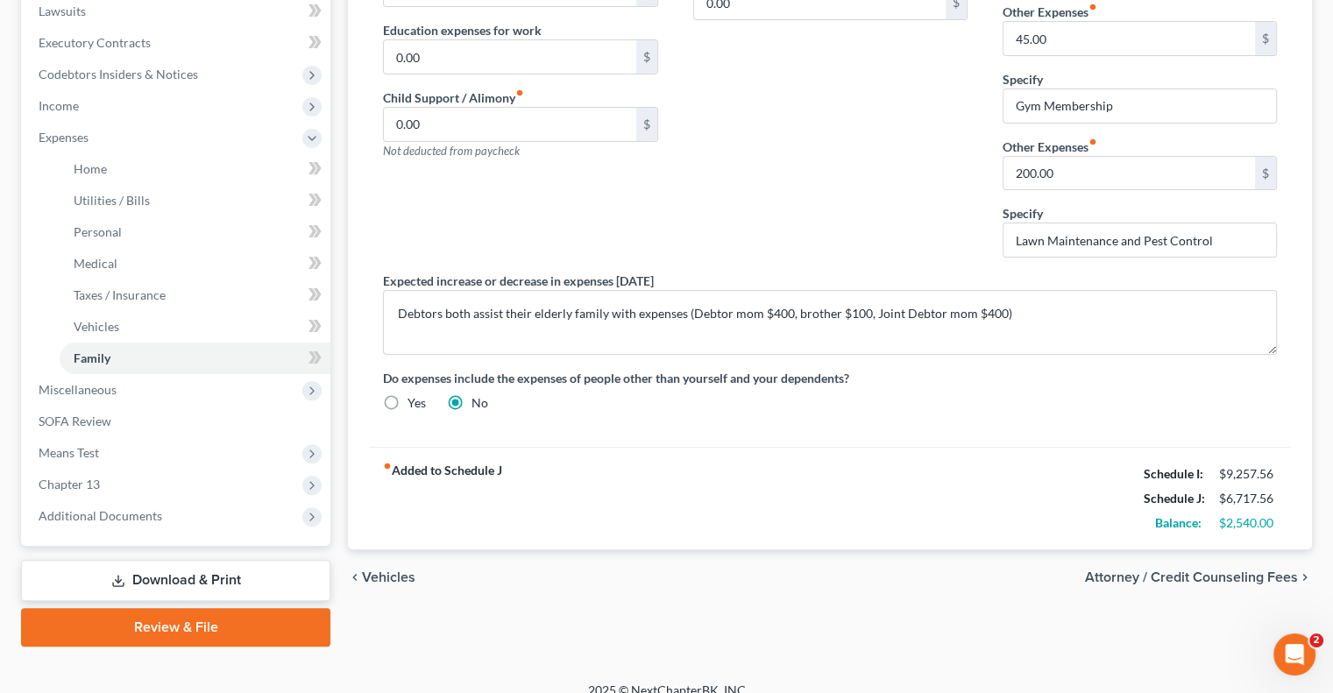
scroll to position [489, 0]
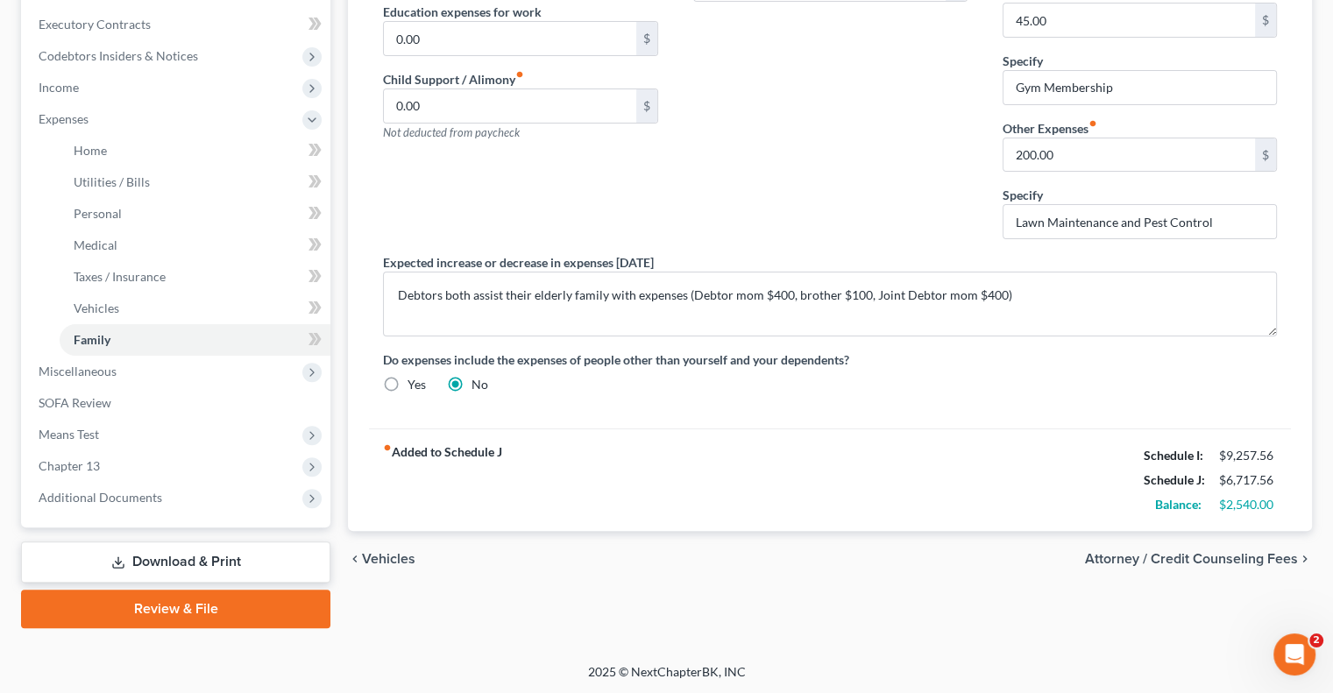
click at [156, 556] on link "Download & Print" at bounding box center [175, 562] width 309 height 41
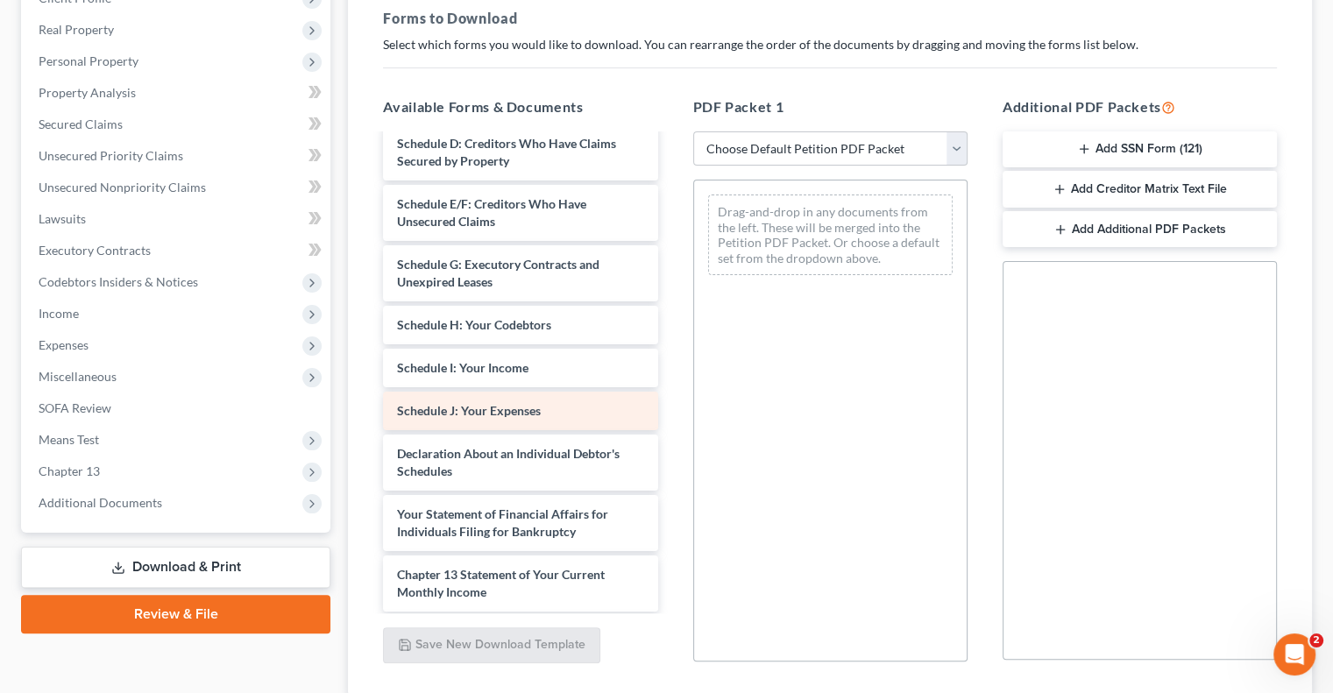
scroll to position [350, 0]
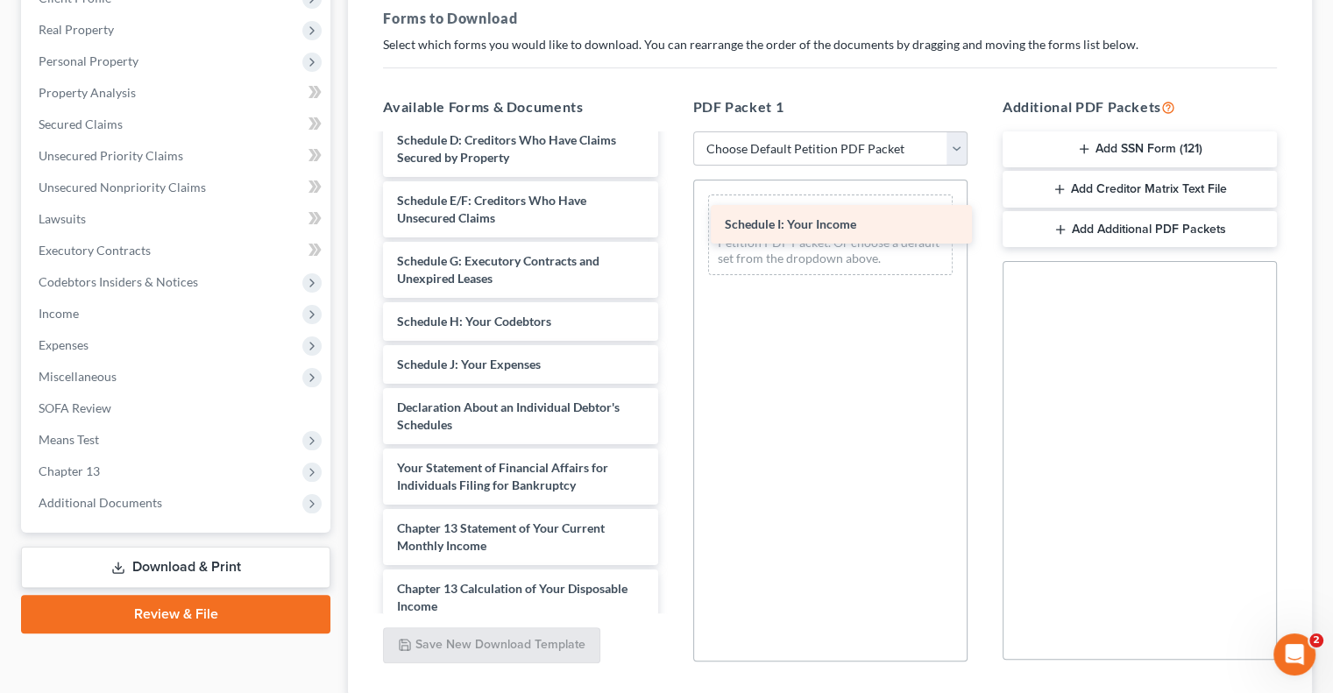
drag, startPoint x: 466, startPoint y: 379, endPoint x: 794, endPoint y: 223, distance: 362.9
click at [671, 223] on div "Schedule I: Your Income [PERSON_NAME], Courtney2-pdf Bond, Le Renzo-pdf Stateme…" at bounding box center [520, 300] width 302 height 1030
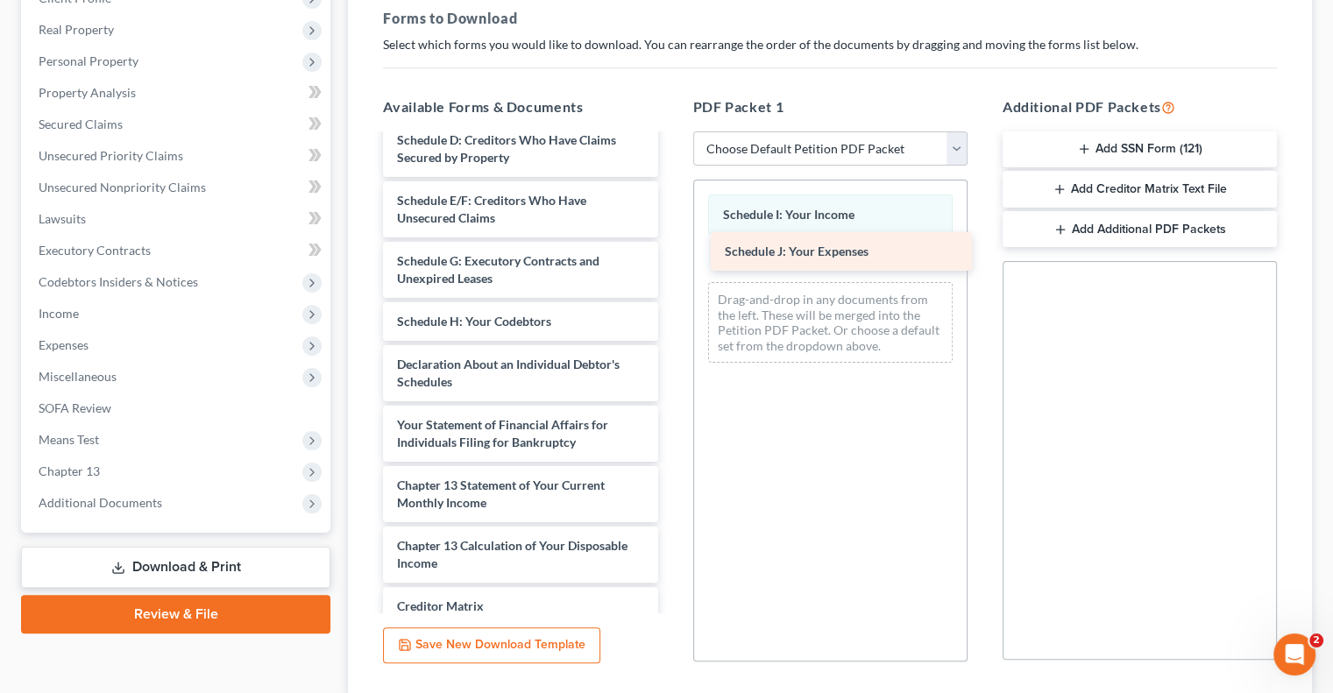
drag, startPoint x: 495, startPoint y: 376, endPoint x: 823, endPoint y: 246, distance: 352.4
click at [671, 246] on div "Schedule J: Your Expenses [PERSON_NAME], Courtney2-pdf [PERSON_NAME], Le Renzo-…" at bounding box center [520, 278] width 302 height 987
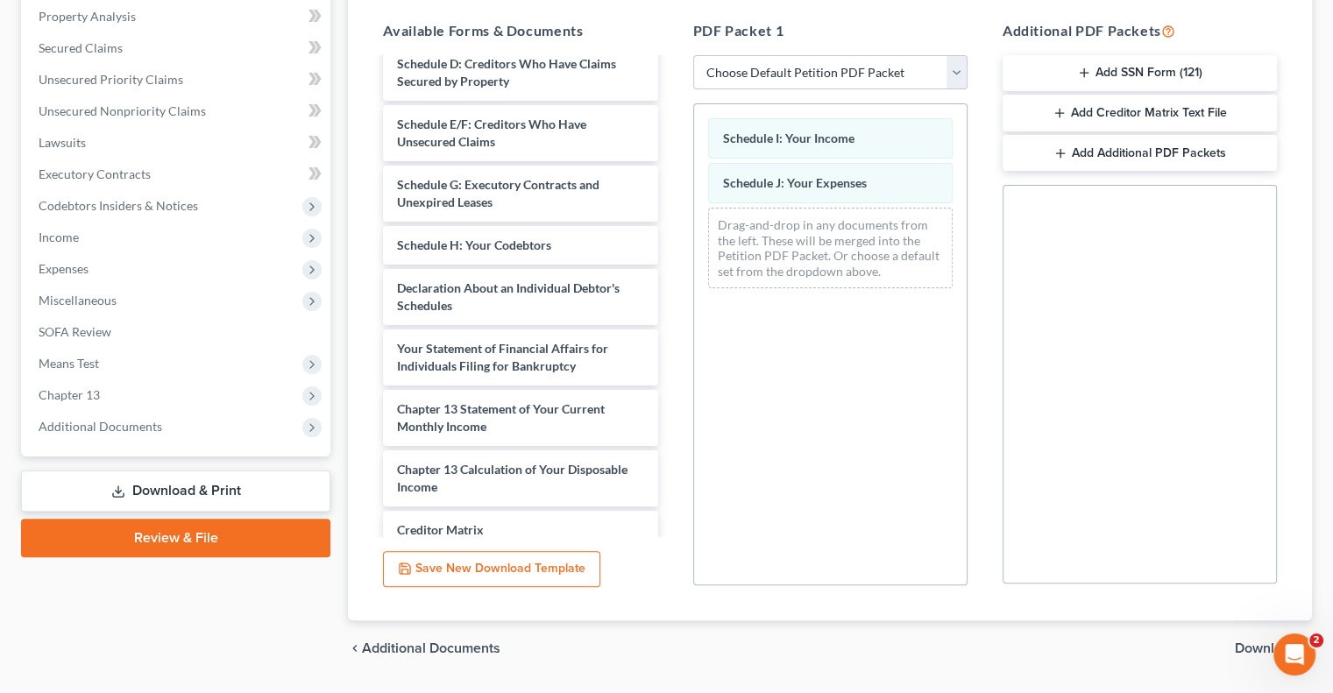
scroll to position [387, 0]
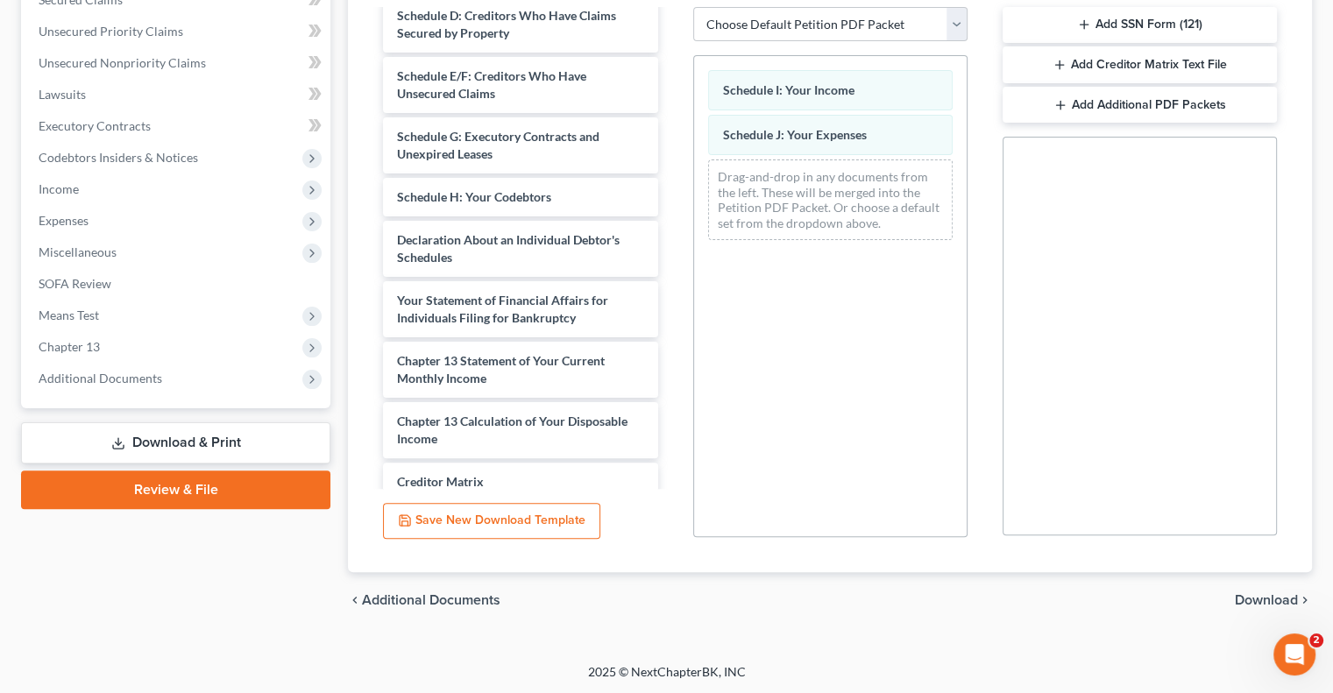
click at [1258, 600] on span "Download" at bounding box center [1266, 600] width 63 height 14
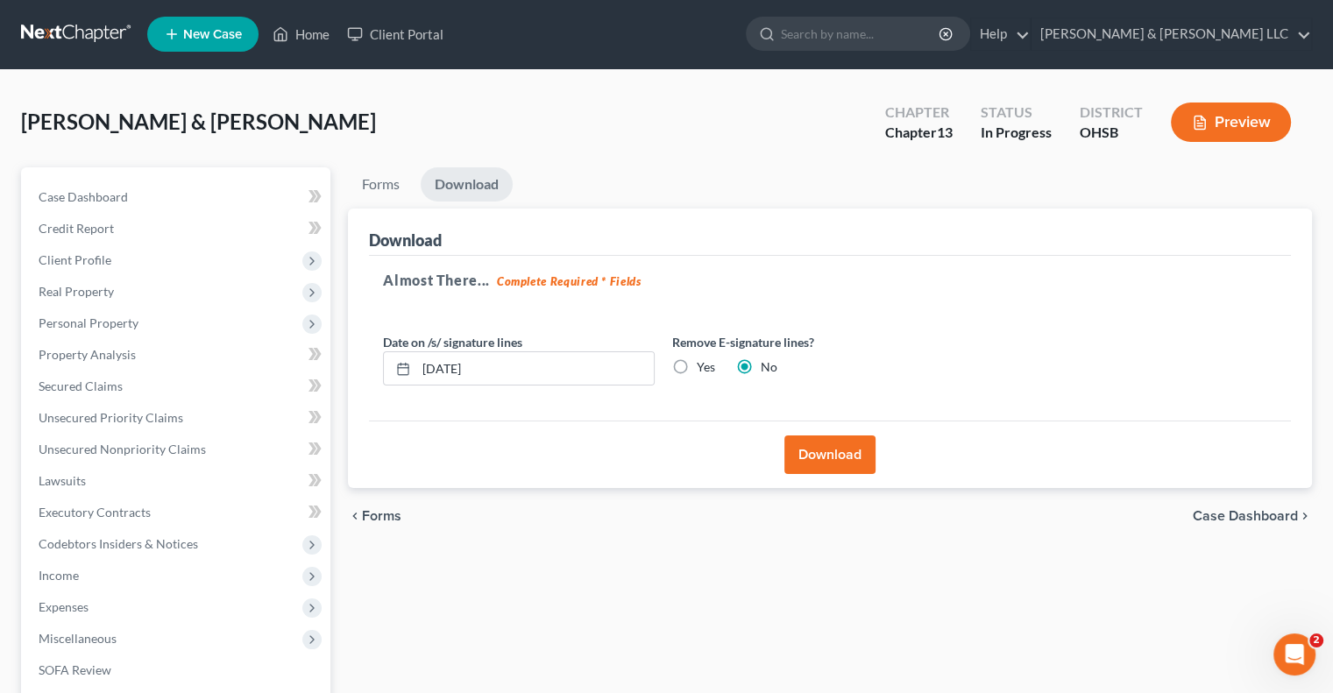
scroll to position [0, 0]
click at [809, 465] on button "Download" at bounding box center [829, 455] width 91 height 39
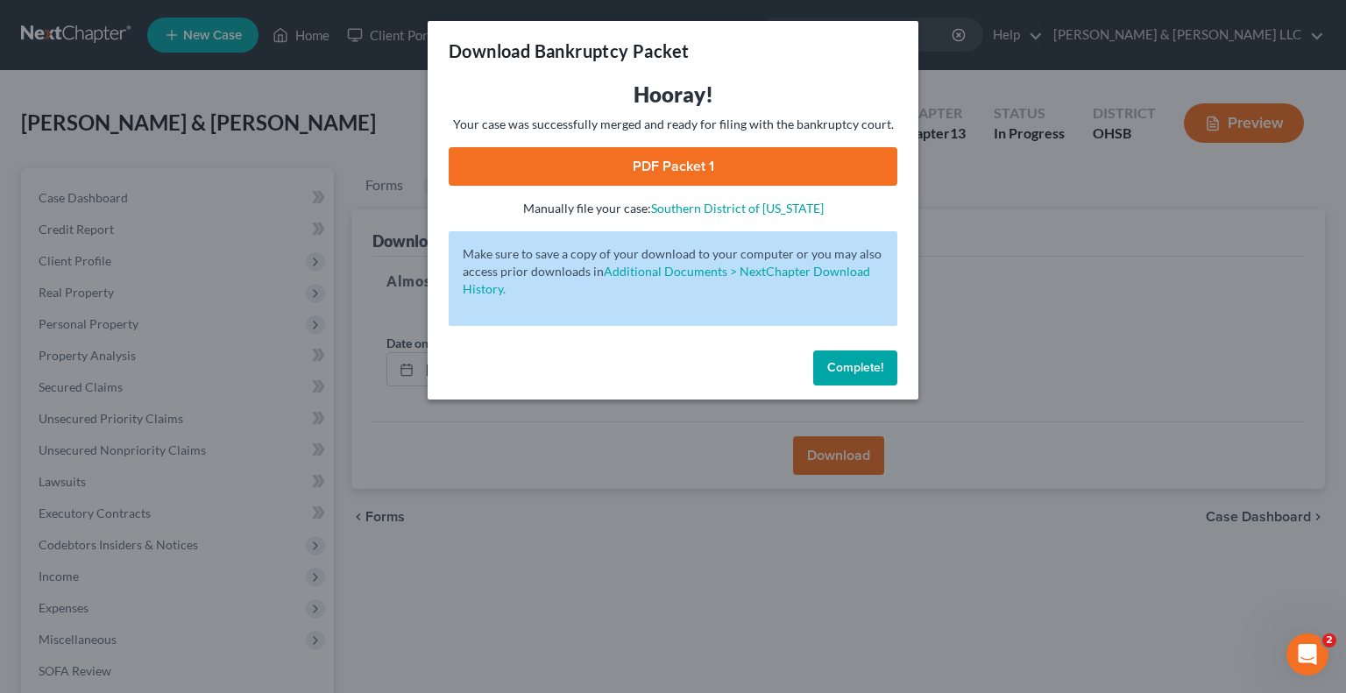
click at [648, 155] on link "PDF Packet 1" at bounding box center [673, 166] width 449 height 39
click at [835, 366] on span "Complete!" at bounding box center [855, 367] width 56 height 15
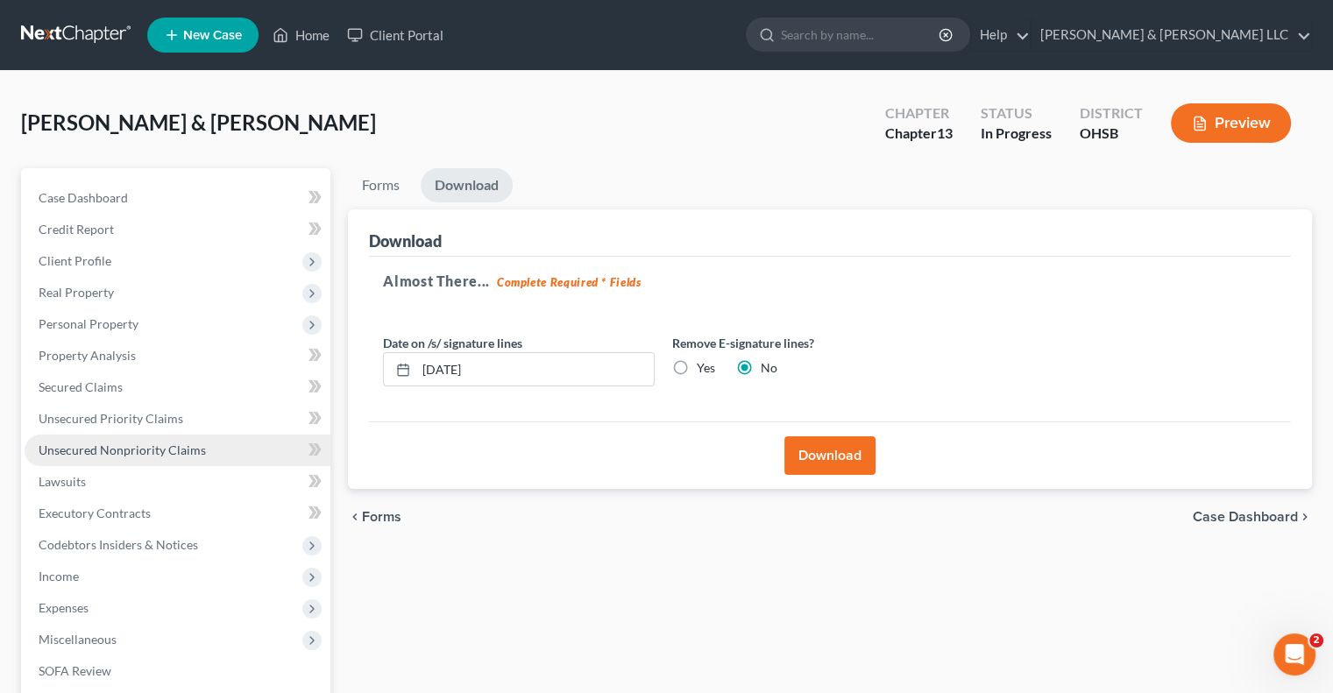
click at [124, 460] on link "Unsecured Nonpriority Claims" at bounding box center [178, 451] width 306 height 32
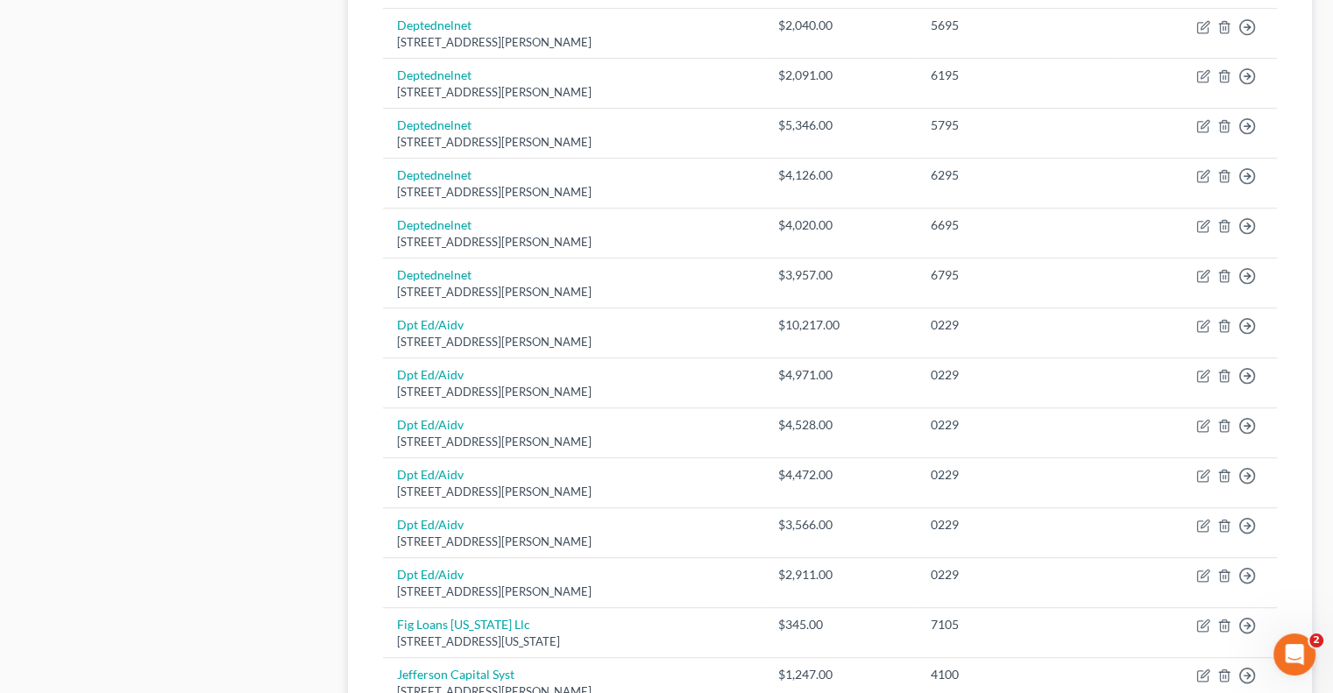
scroll to position [1324, 0]
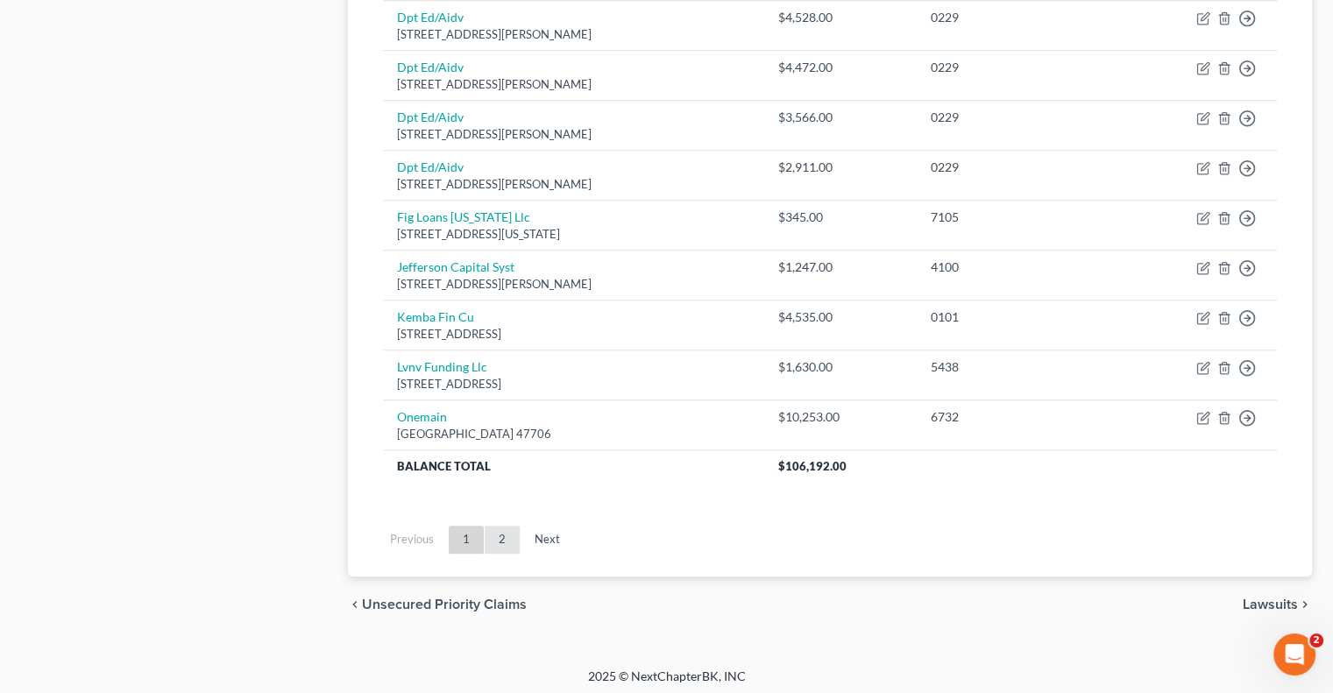
click at [499, 528] on link "2" at bounding box center [502, 540] width 35 height 28
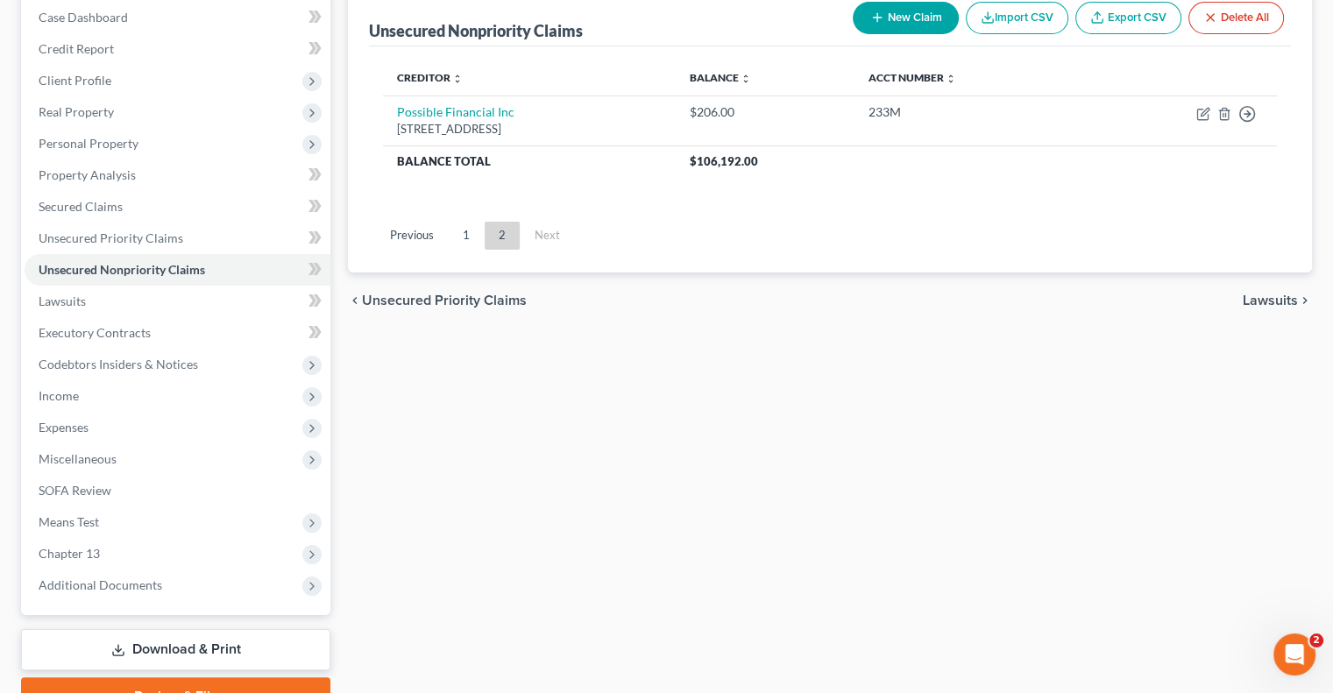
scroll to position [0, 0]
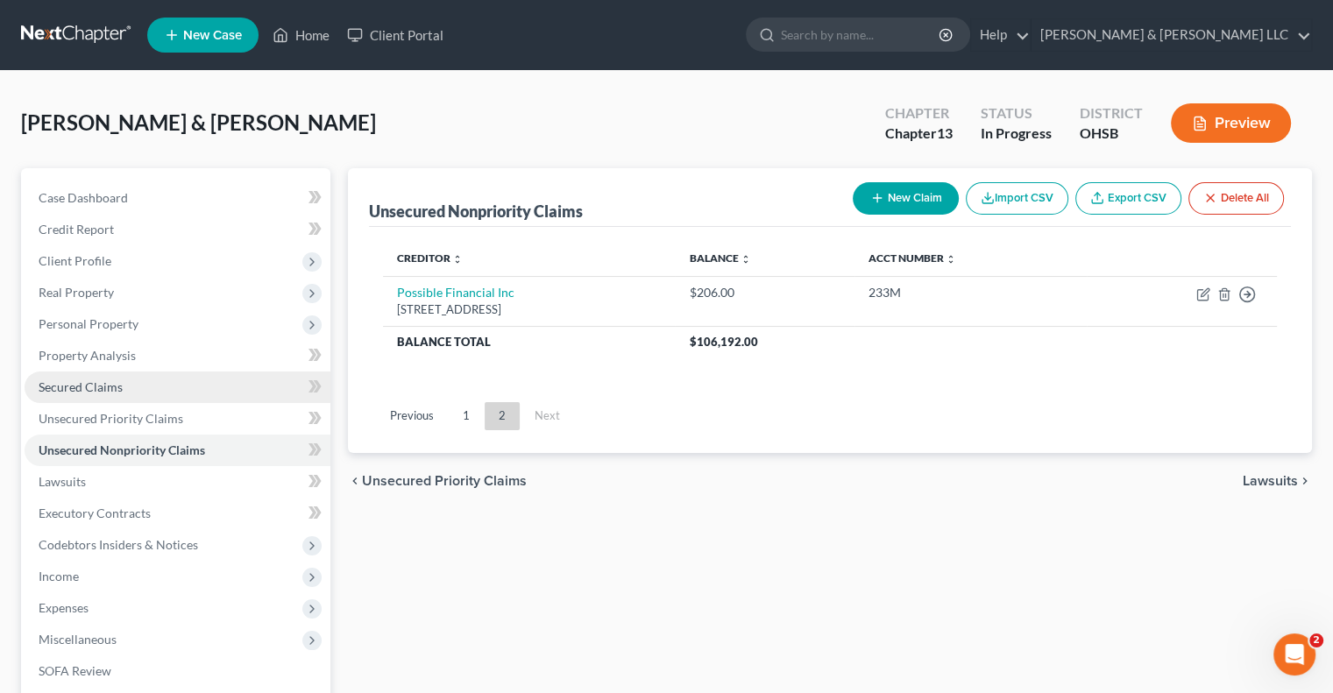
click at [98, 390] on span "Secured Claims" at bounding box center [81, 386] width 84 height 15
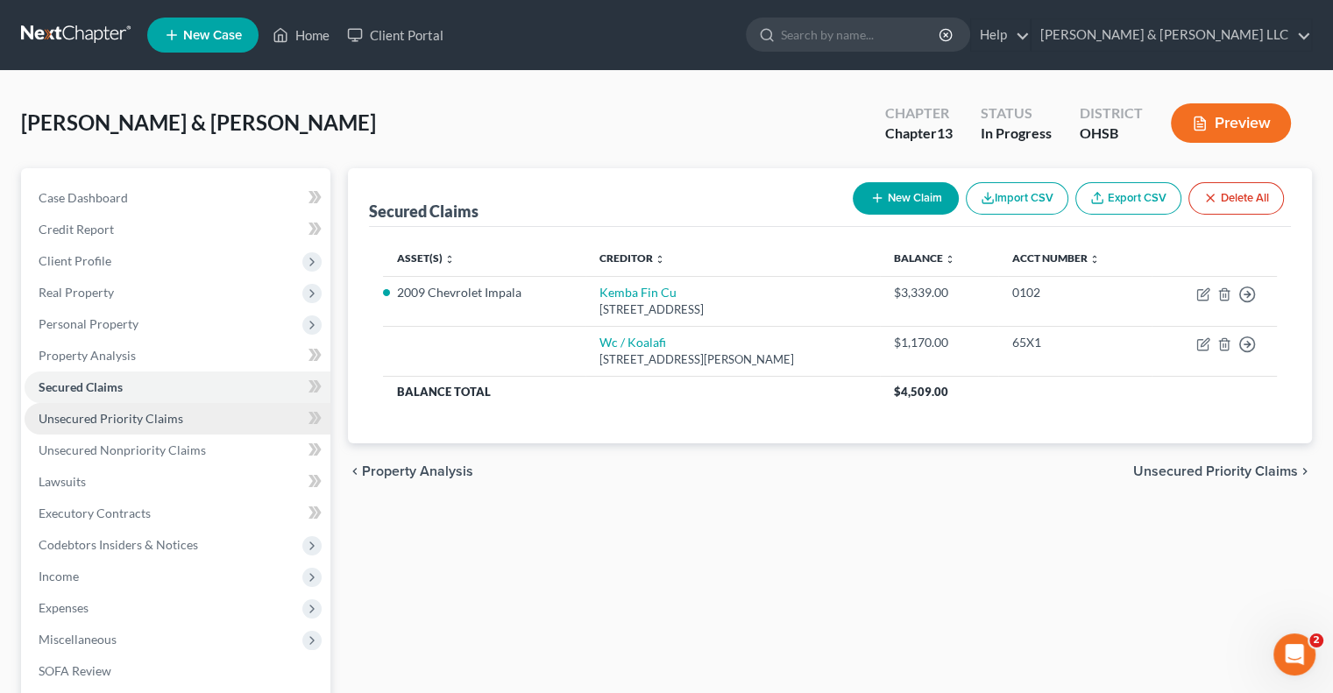
click at [114, 424] on span "Unsecured Priority Claims" at bounding box center [111, 418] width 145 height 15
